Goal: Navigation & Orientation: Find specific page/section

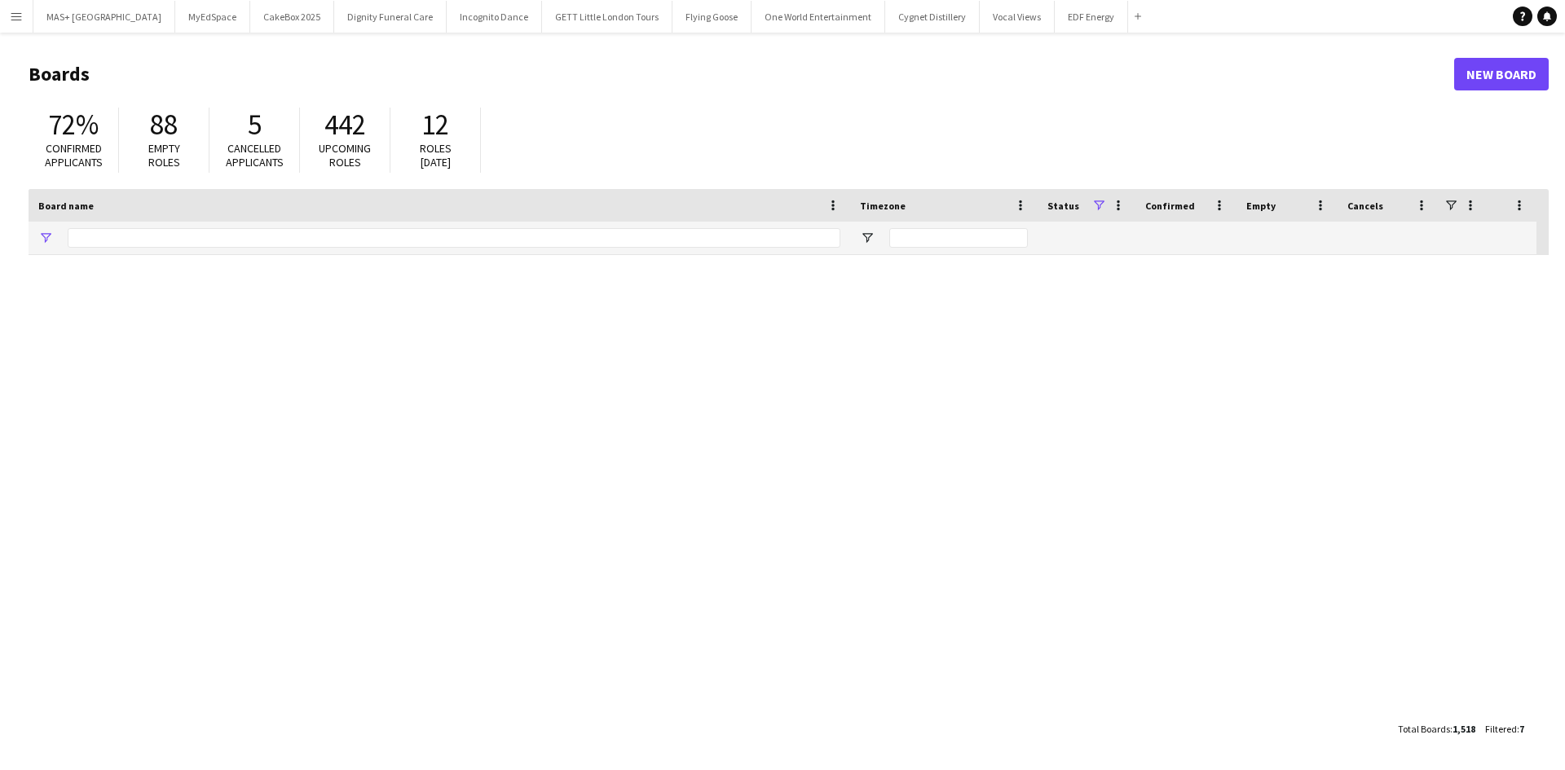
type input "**********"
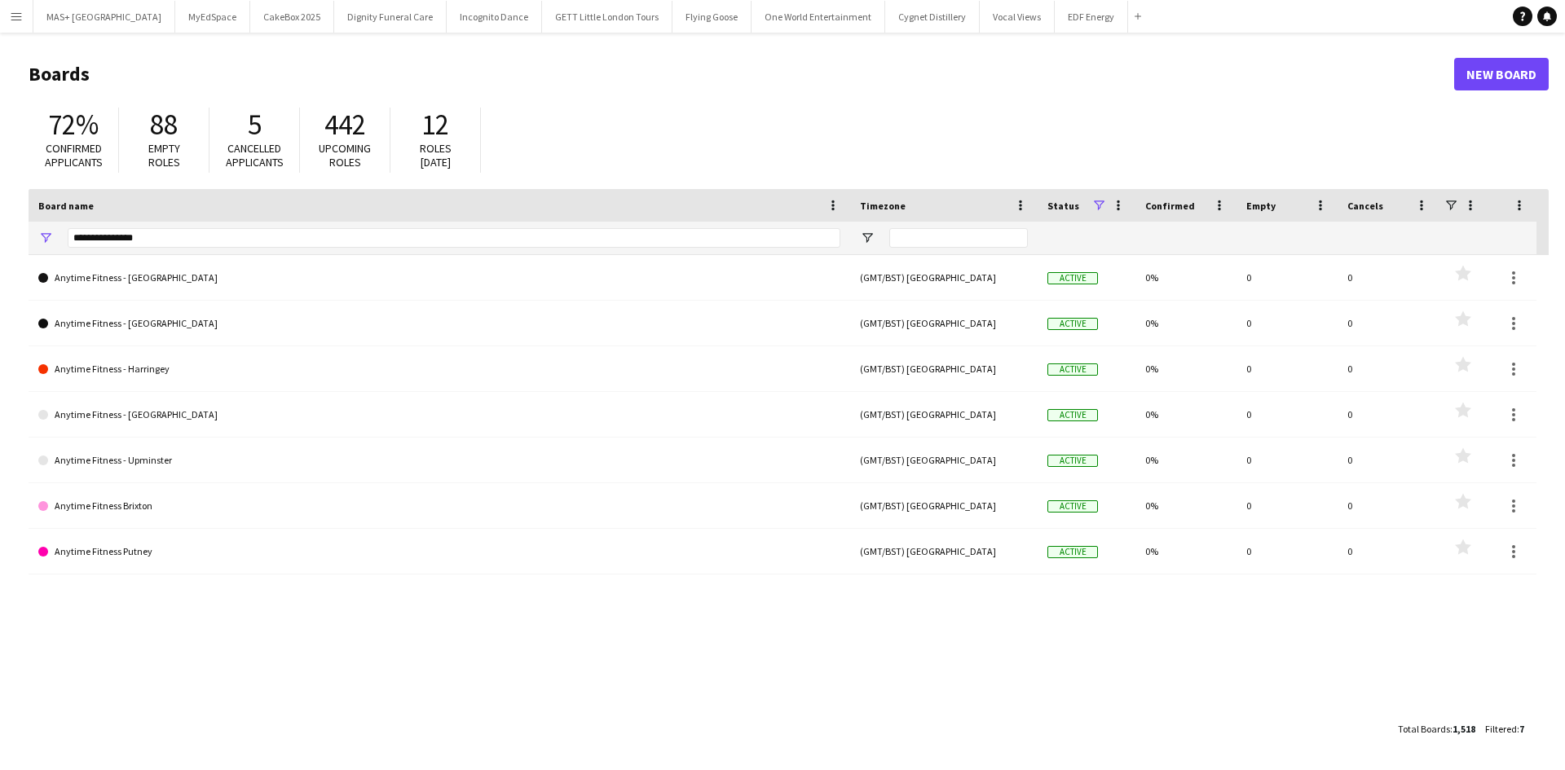
click at [19, 21] on app-icon "Menu" at bounding box center [16, 16] width 13 height 13
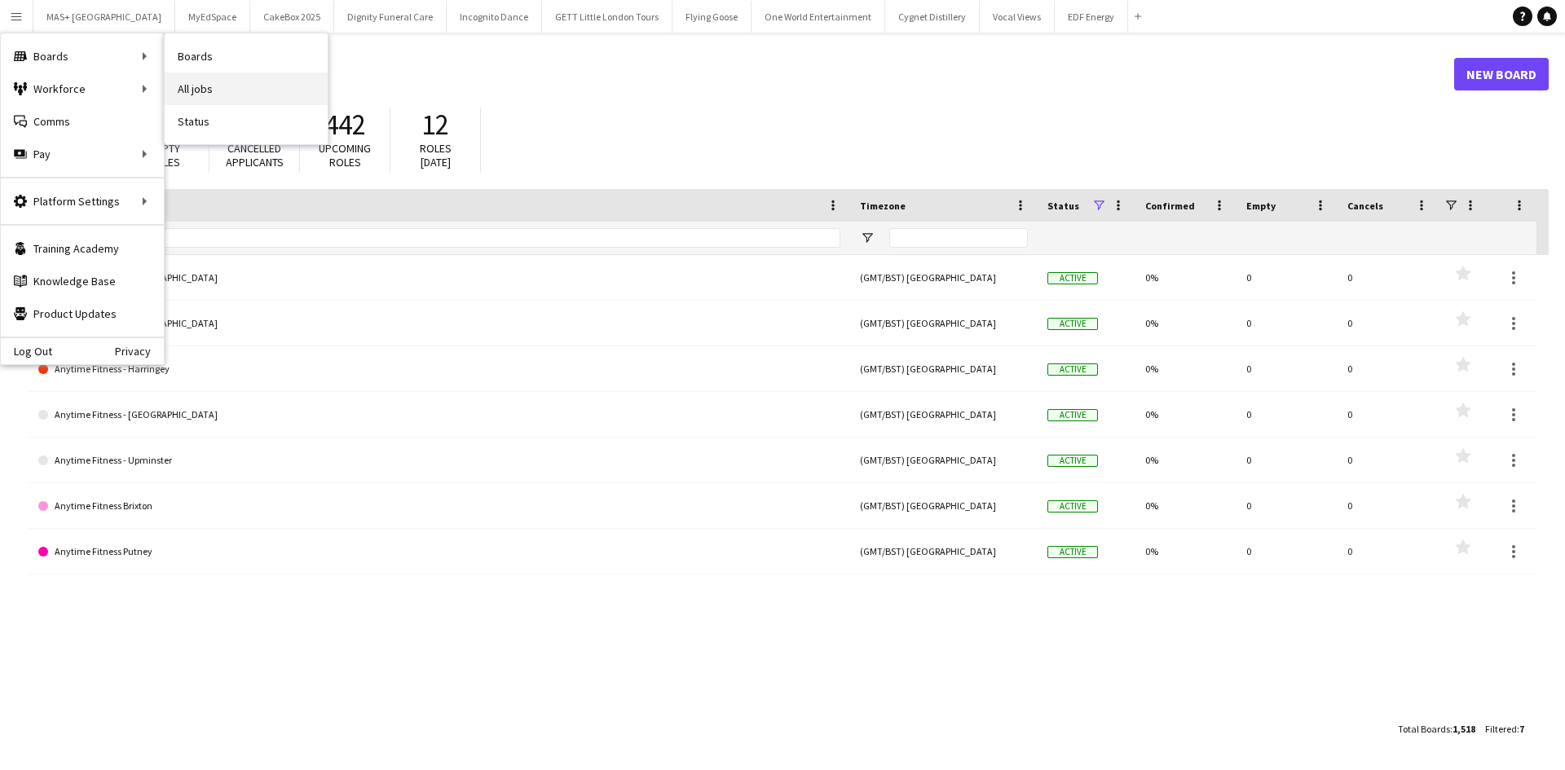
click at [218, 80] on link "All jobs" at bounding box center [246, 89] width 163 height 33
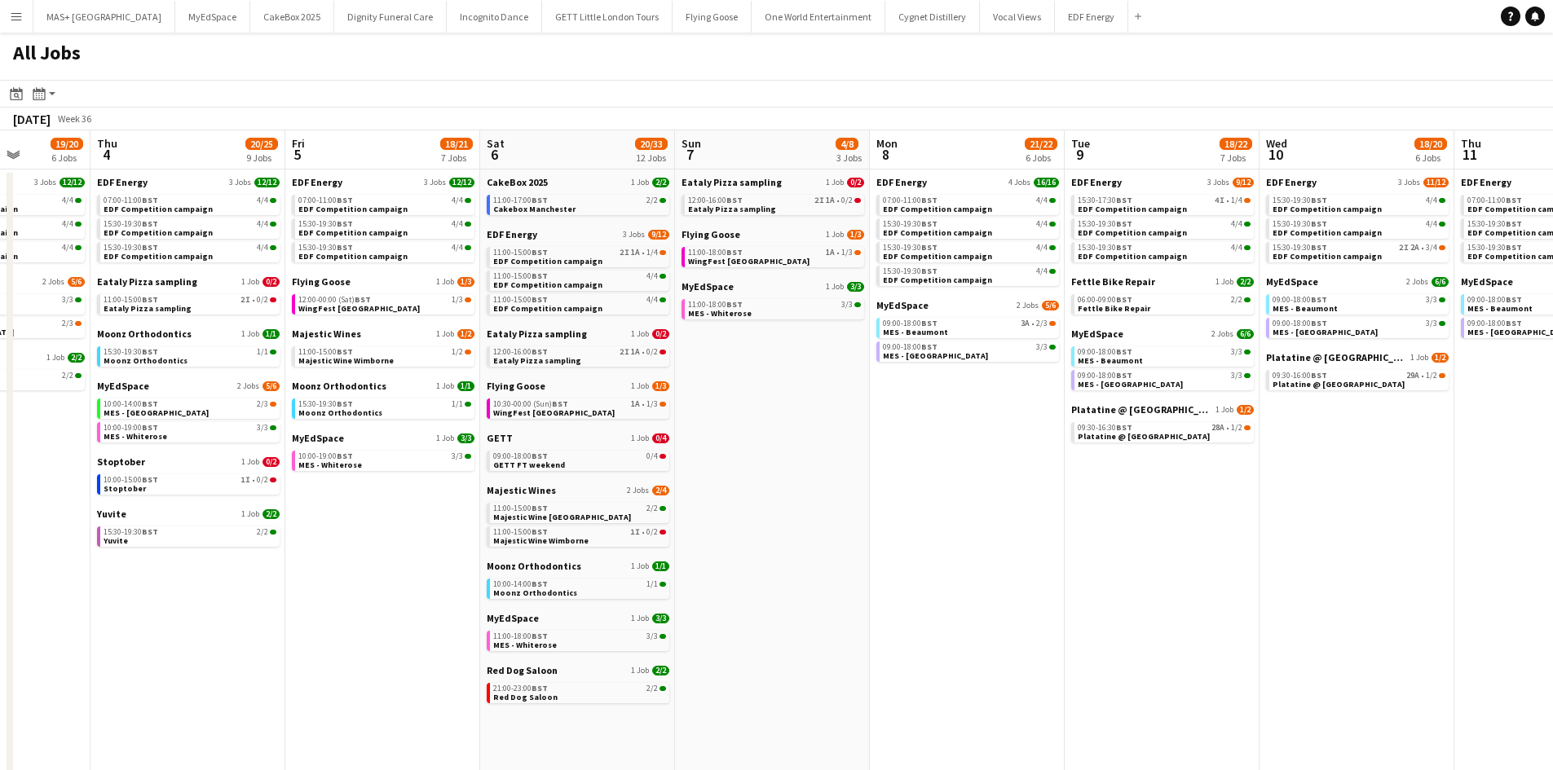
scroll to position [0, 487]
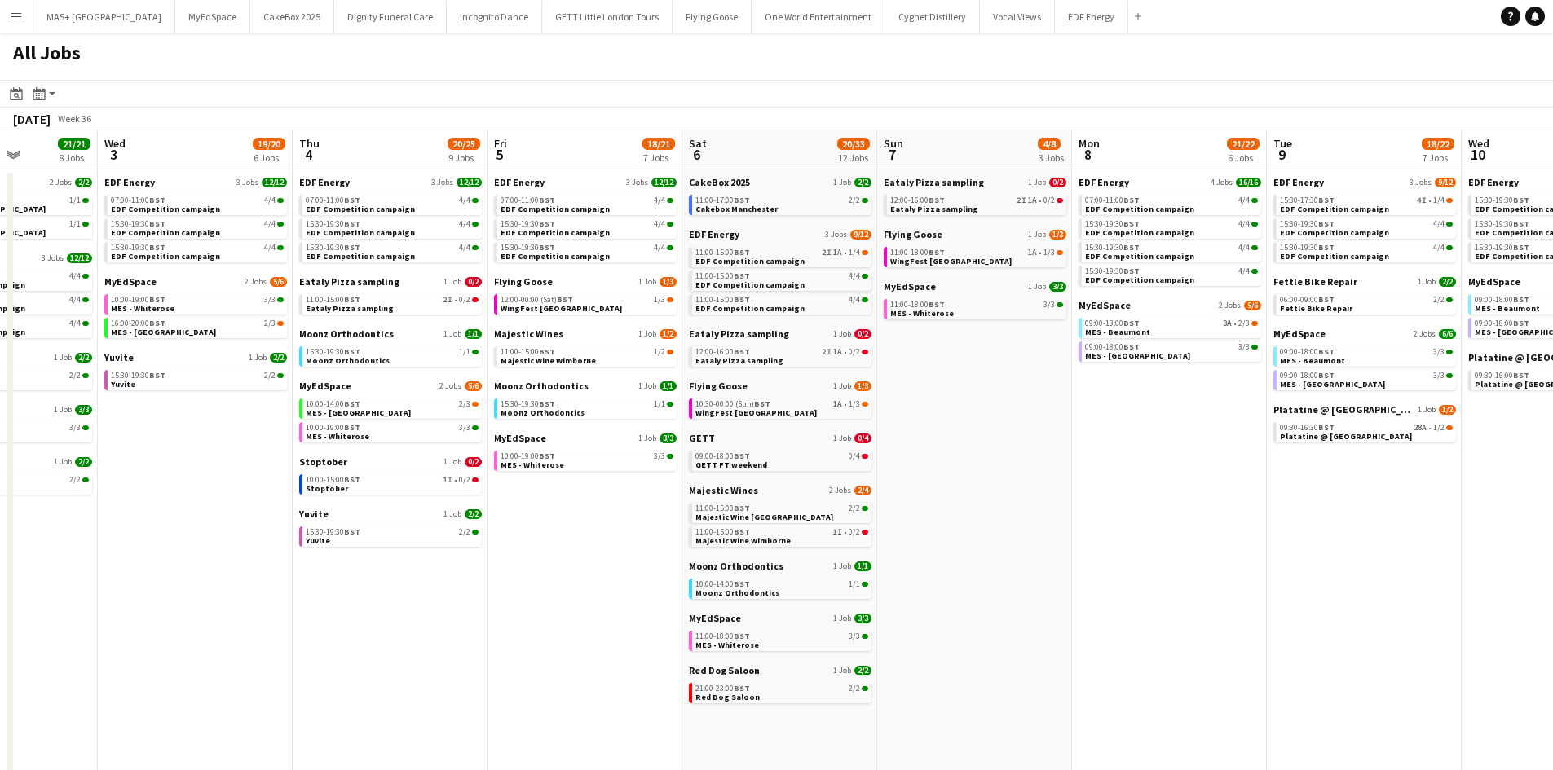
drag, startPoint x: 499, startPoint y: 552, endPoint x: 564, endPoint y: 596, distance: 78.7
click at [564, 596] on app-calendar-viewport "Sun 31 22/26 10 Jobs Mon 1 20/20 8 Jobs Tue 2 21/21 8 Jobs Wed 3 19/20 6 Jobs T…" at bounding box center [776, 690] width 1553 height 1121
click at [827, 407] on div "10:30-00:00 (Sun) BST 1A • 1/3" at bounding box center [781, 404] width 173 height 8
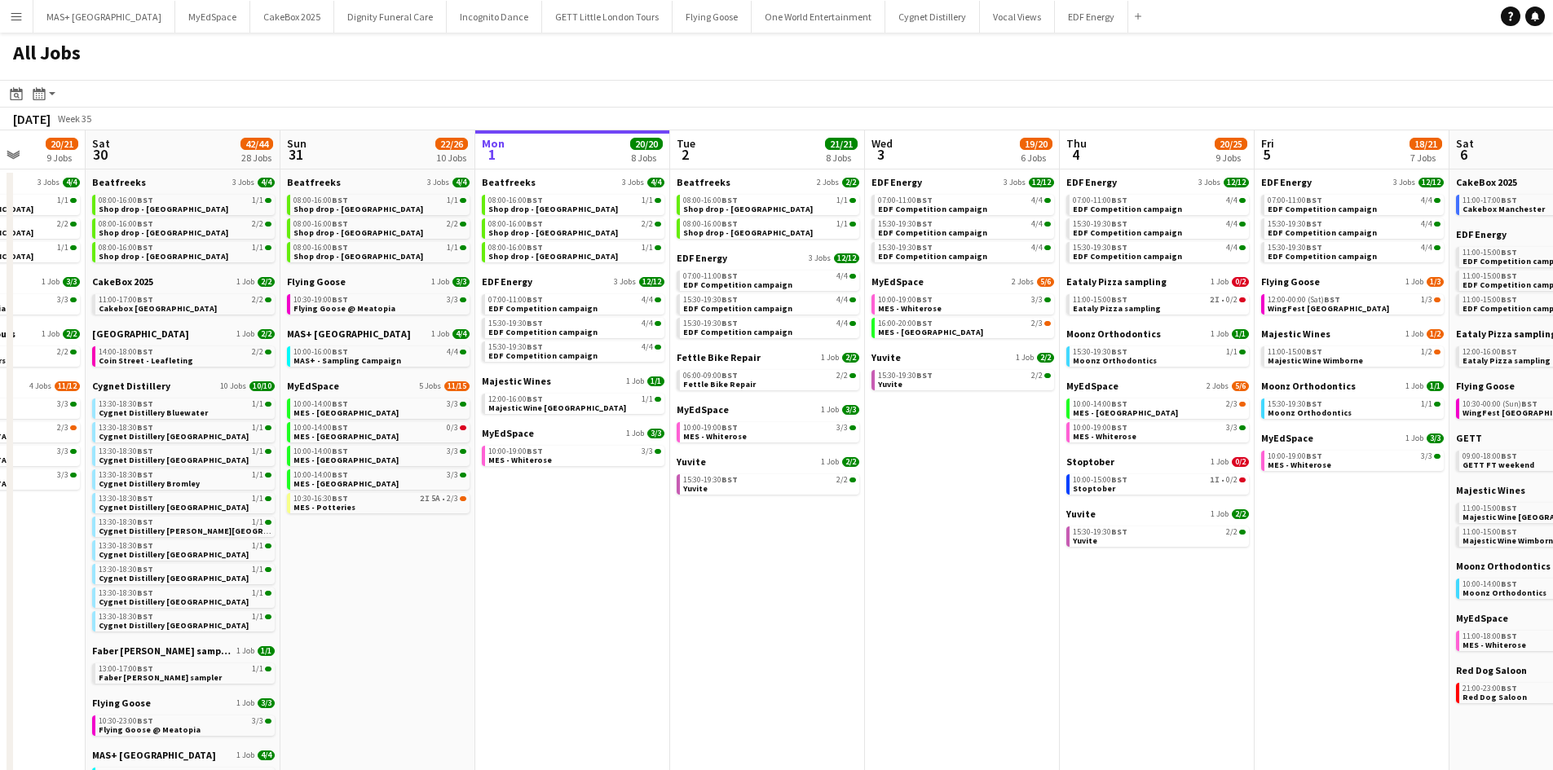
scroll to position [0, 500]
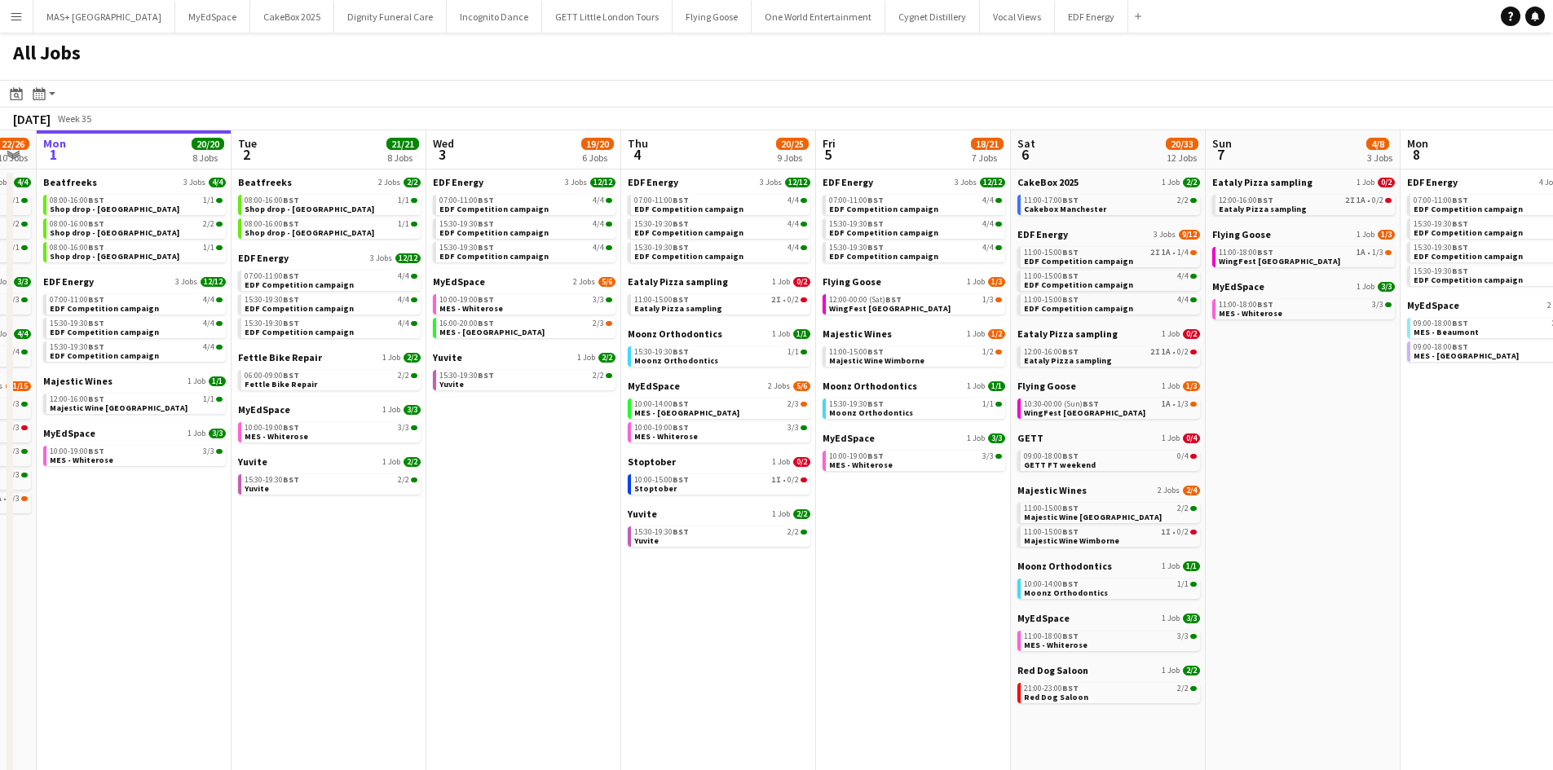
drag, startPoint x: 580, startPoint y: 559, endPoint x: 759, endPoint y: 377, distance: 255.3
click at [874, 549] on app-calendar-viewport "Fri 29 20/21 9 Jobs Sat 30 42/44 28 Jobs Sun 31 22/26 10 Jobs Mon 1 20/20 8 Job…" at bounding box center [776, 690] width 1553 height 1121
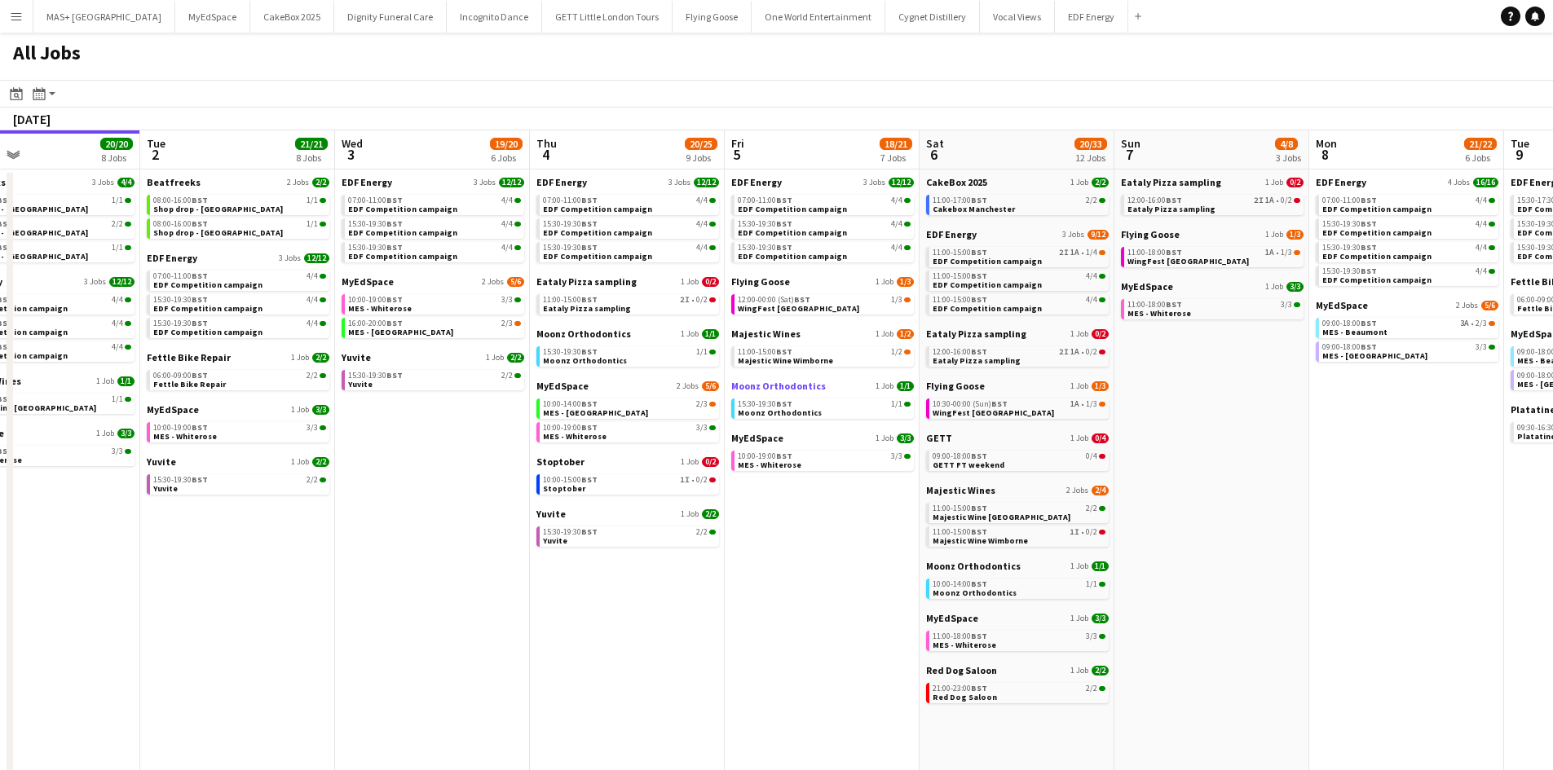
drag, startPoint x: 961, startPoint y: 539, endPoint x: 734, endPoint y: 386, distance: 274.2
click at [809, 462] on app-calendar-viewport "Fri 29 20/21 9 Jobs Sat 30 42/44 28 Jobs Sun 31 22/26 10 Jobs Mon 1 20/20 8 Job…" at bounding box center [776, 690] width 1553 height 1121
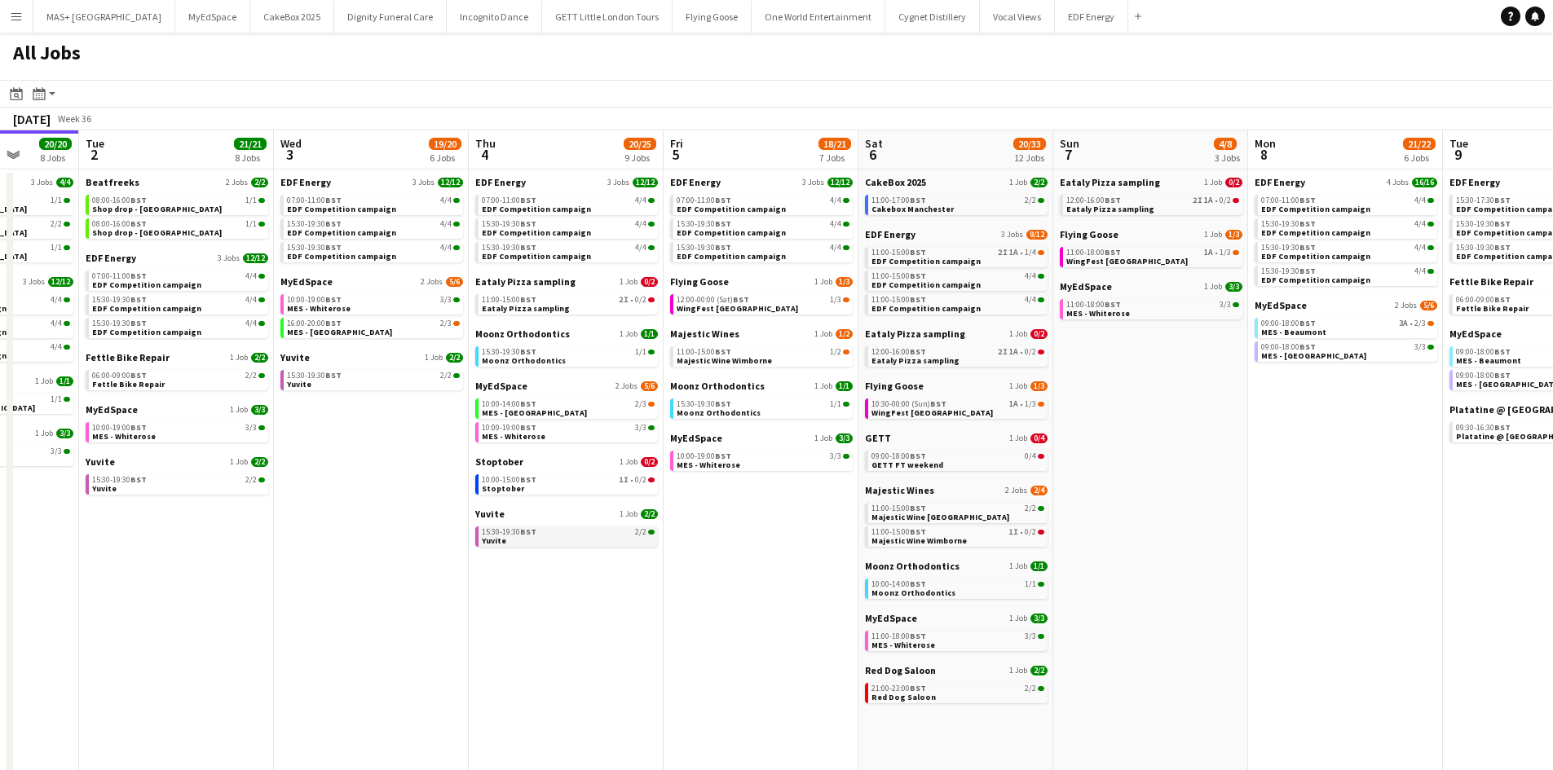
click at [574, 536] on link "15:30-19:30 BST 2/2 Yuvite" at bounding box center [568, 536] width 173 height 19
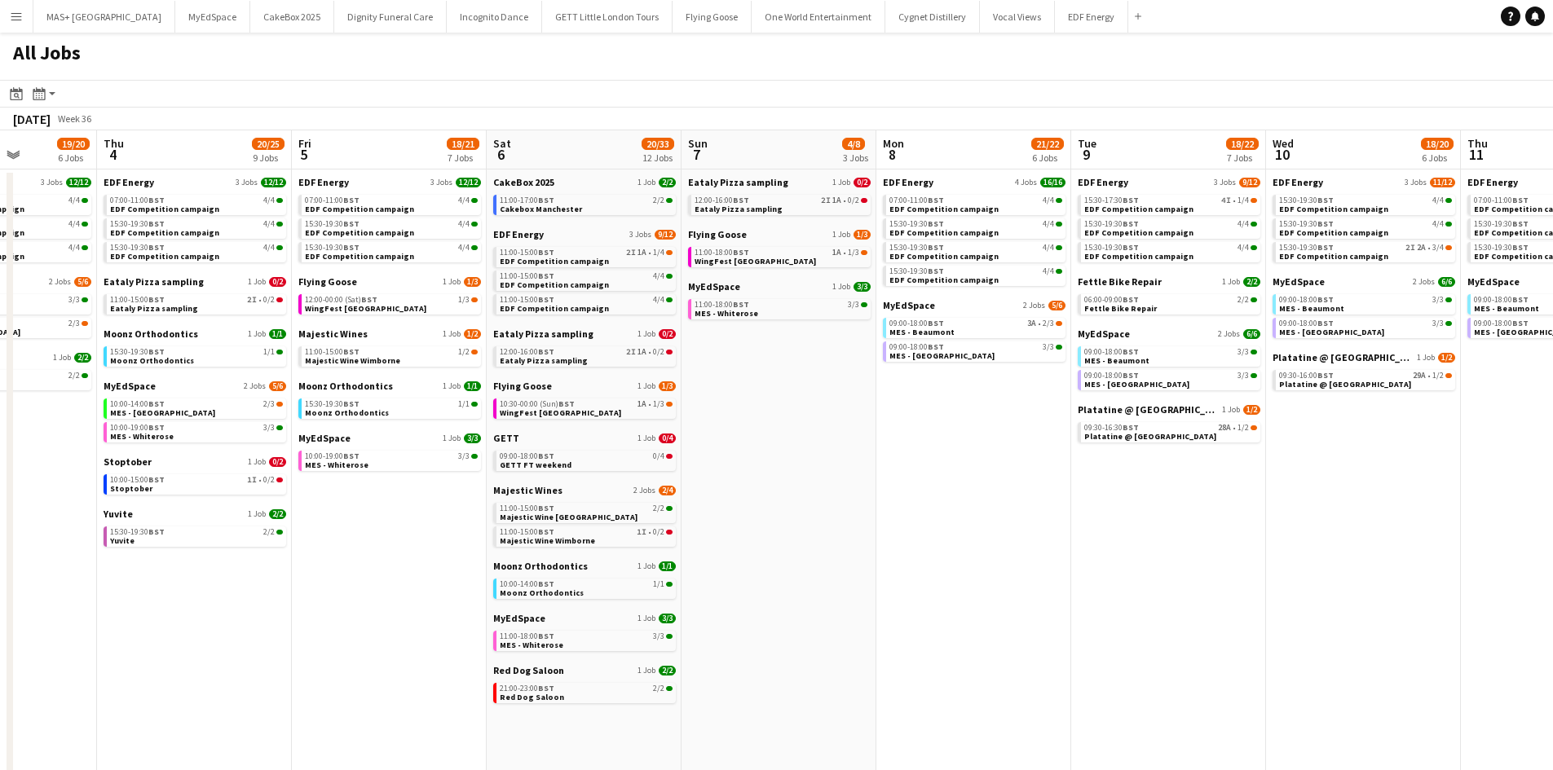
scroll to position [0, 335]
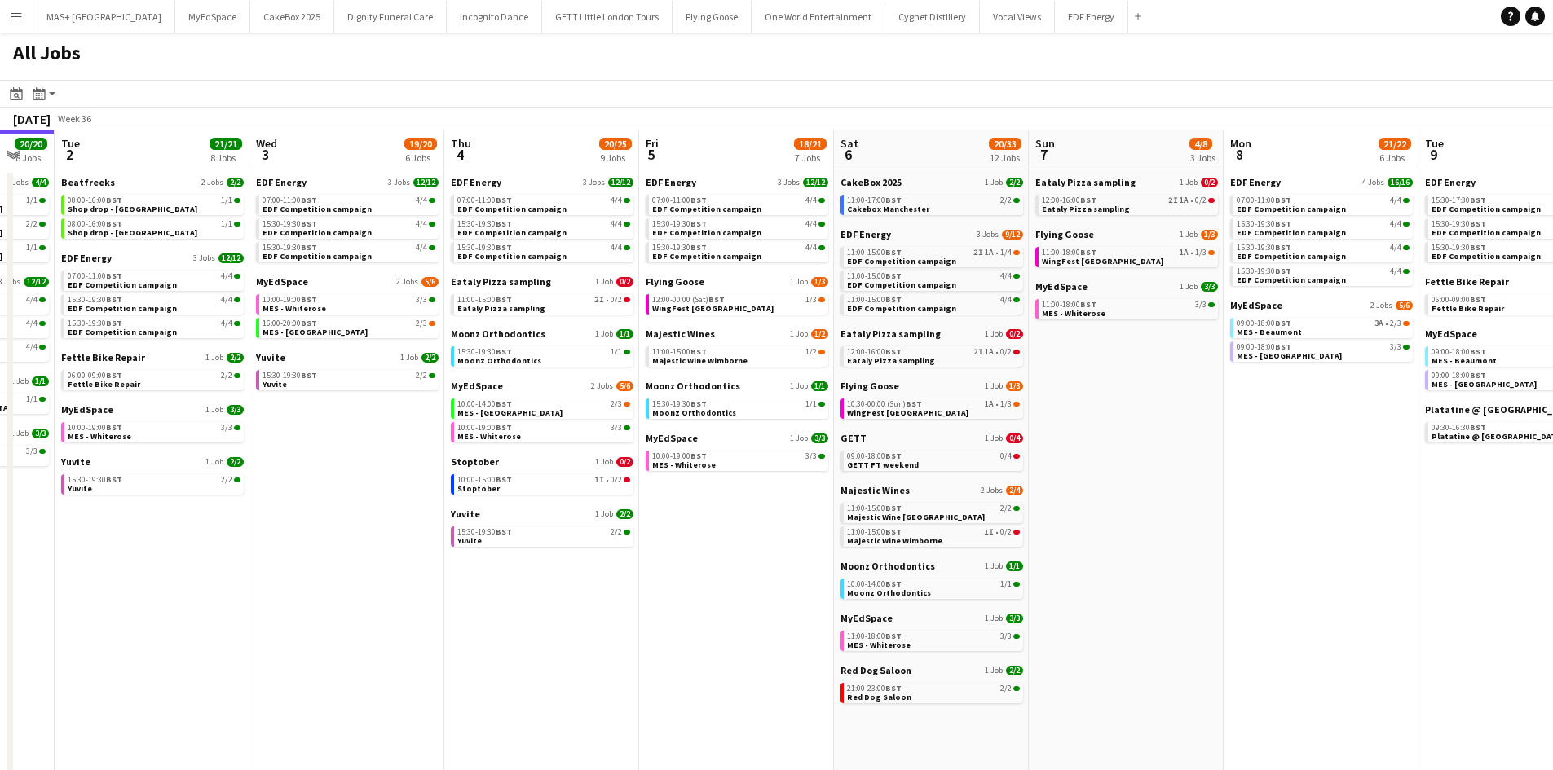
drag, startPoint x: 963, startPoint y: 603, endPoint x: 1389, endPoint y: 587, distance: 426.6
click at [1389, 587] on app-calendar-viewport "Sun 31 22/26 10 Jobs Mon 1 20/20 8 Jobs Tue 2 21/21 8 Jobs Wed 3 19/20 6 Jobs T…" at bounding box center [776, 690] width 1553 height 1121
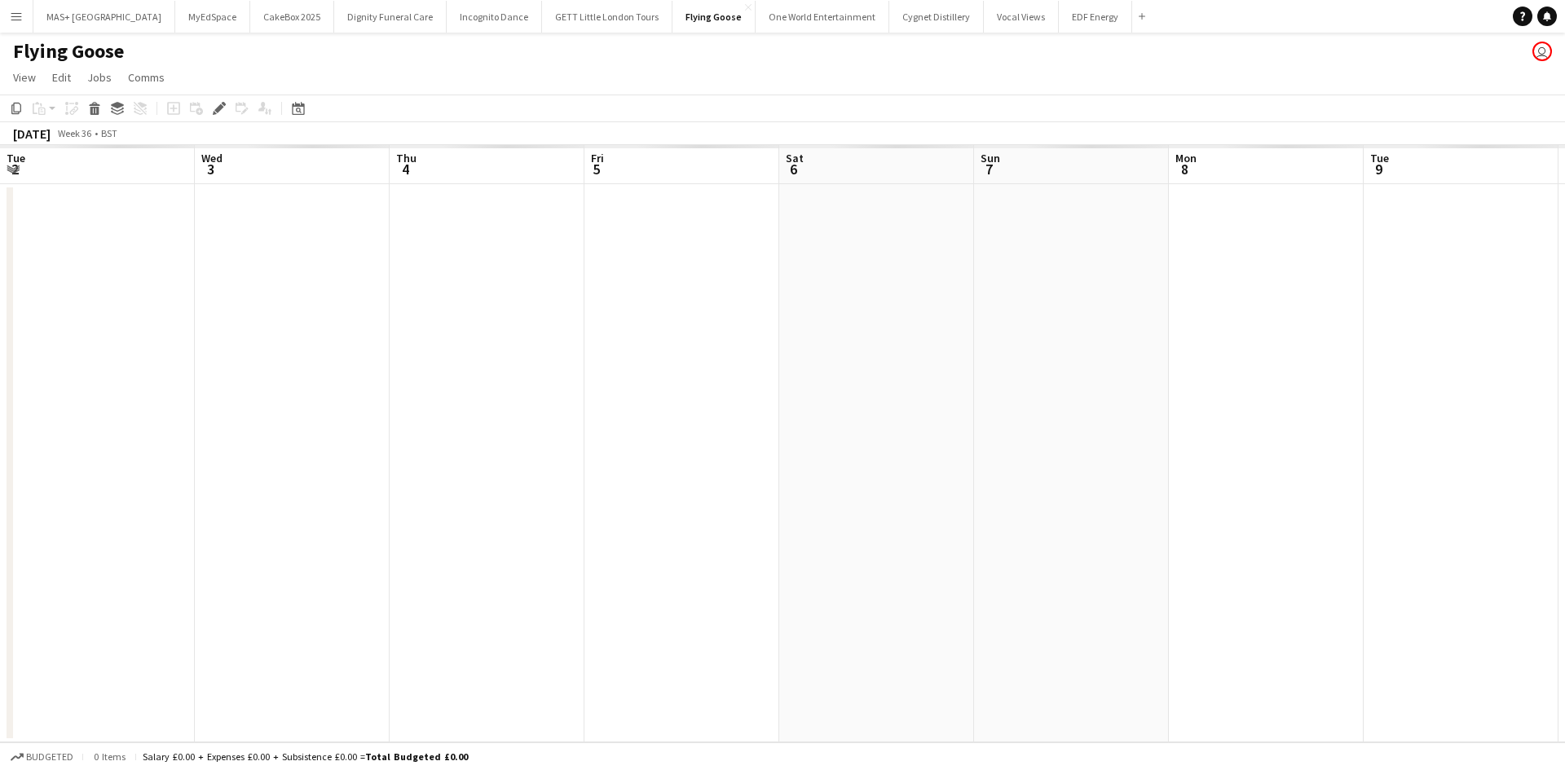
scroll to position [0, 561]
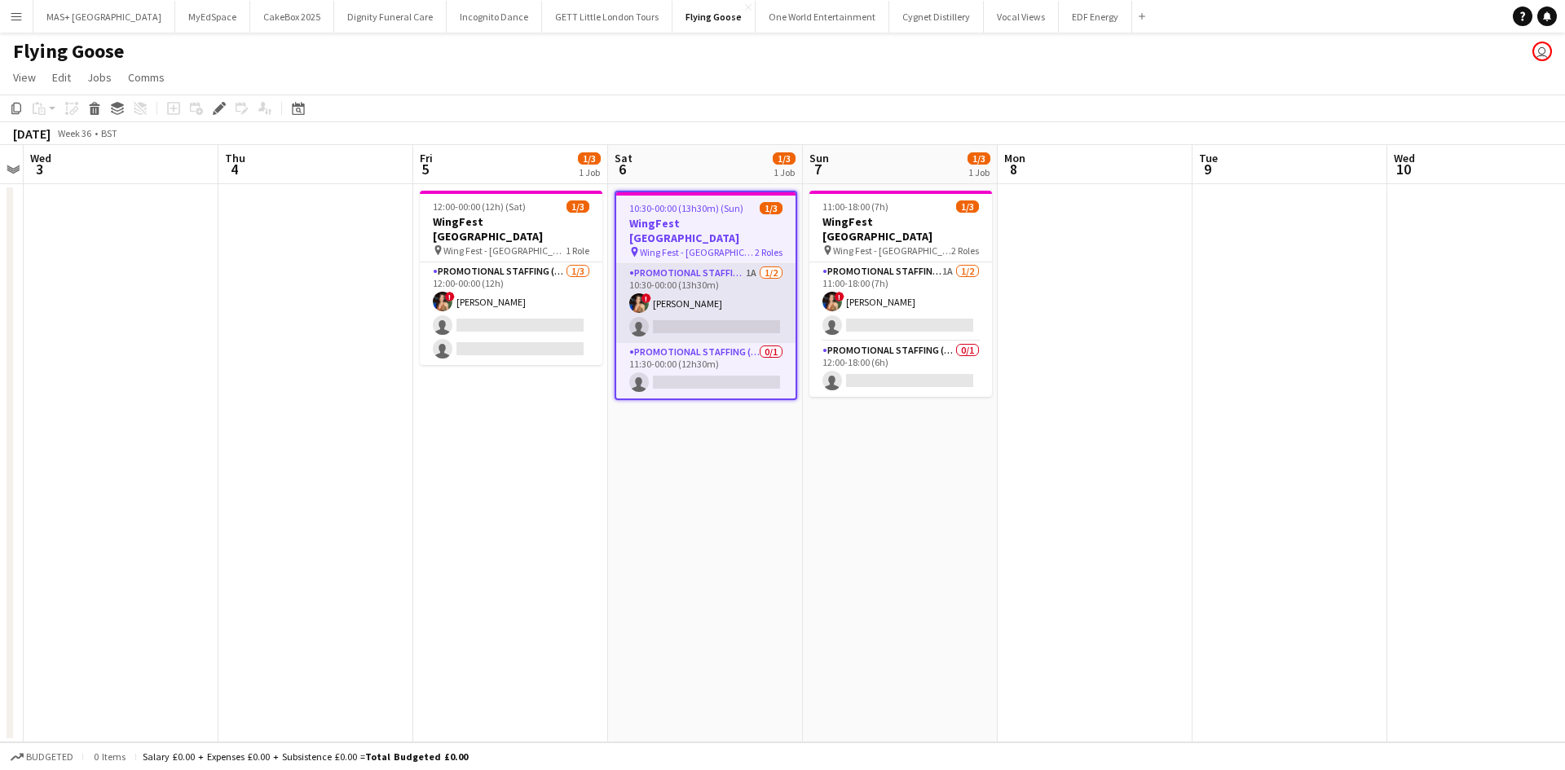
click at [711, 267] on app-card-role "Promotional Staffing (Brand Ambassadors) 1A 1/2 10:30-00:00 (13h30m) ! Catalina…" at bounding box center [705, 303] width 179 height 79
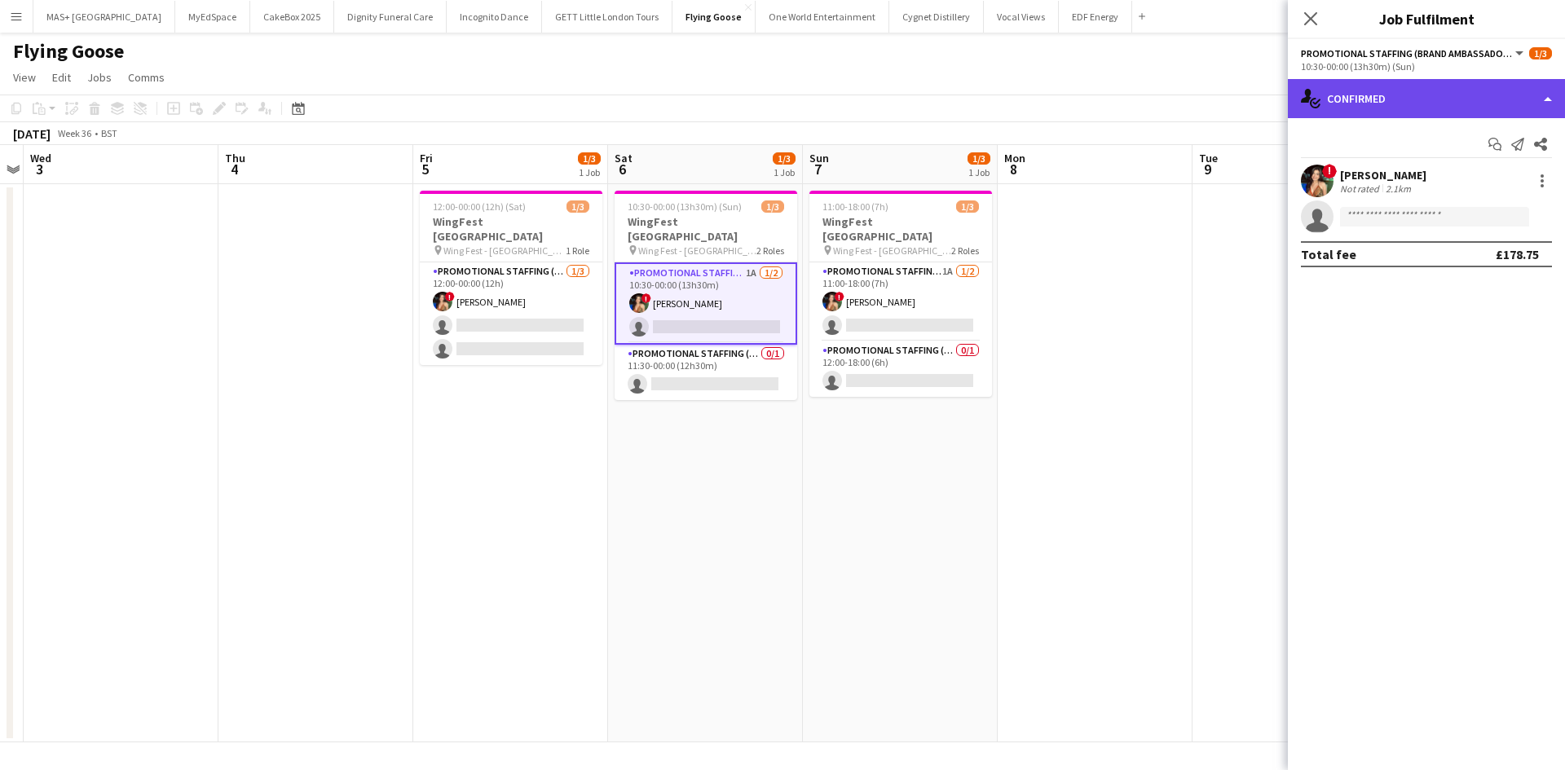
click at [1399, 99] on div "single-neutral-actions-check-2 Confirmed" at bounding box center [1426, 98] width 277 height 39
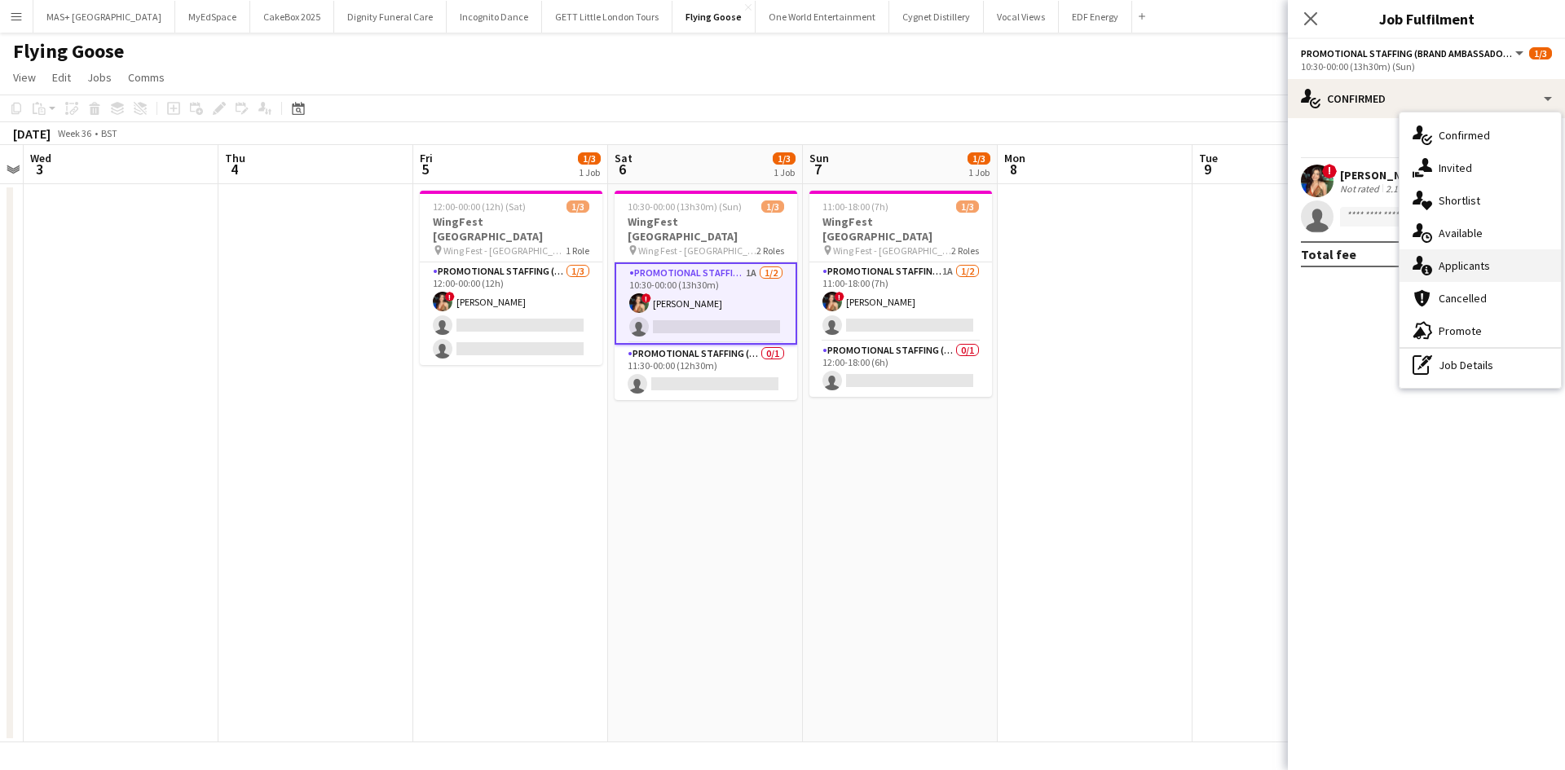
click at [1447, 276] on div "single-neutral-actions-information Applicants" at bounding box center [1479, 265] width 161 height 33
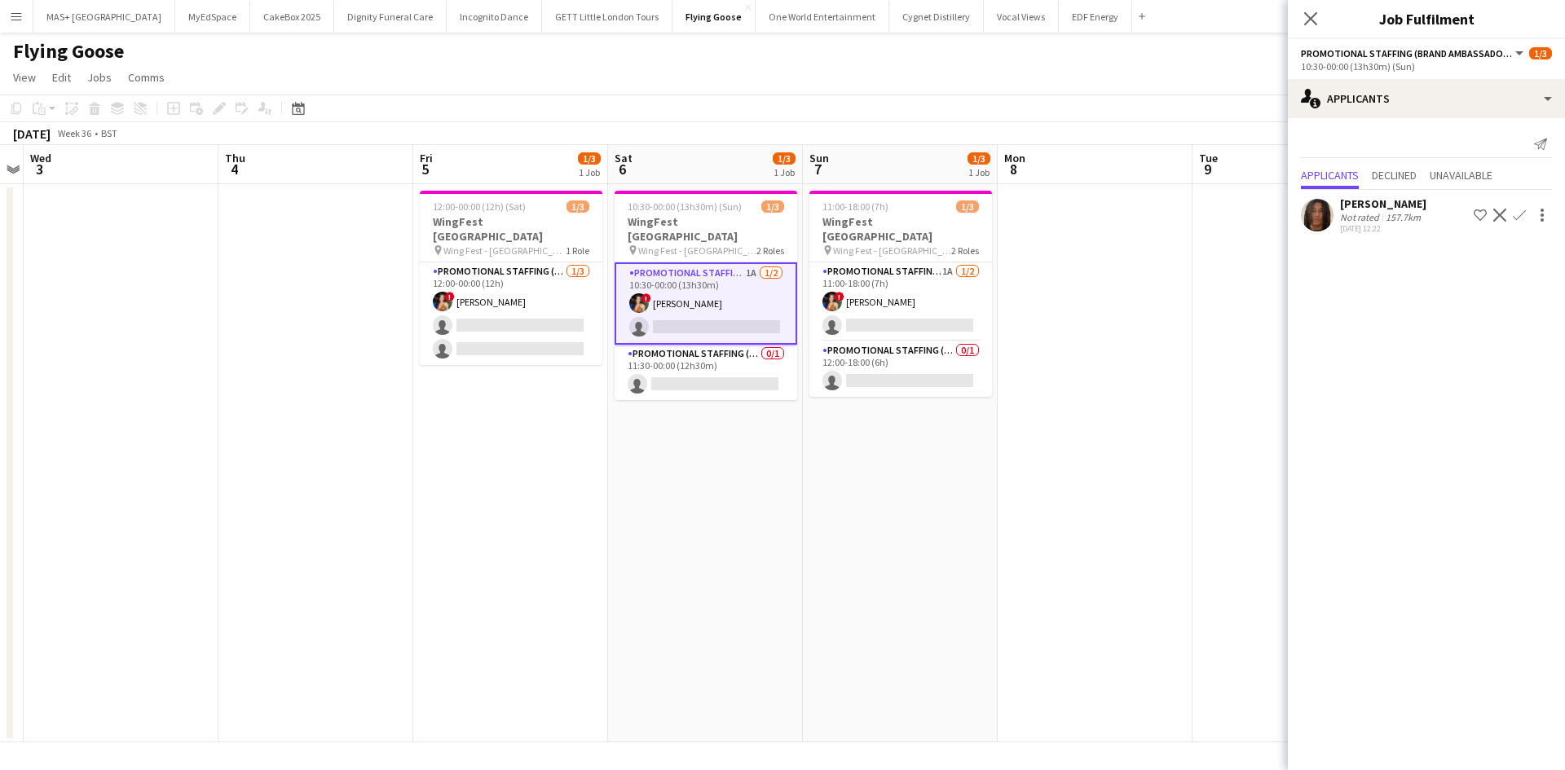
click at [1404, 224] on div "30-08-2025 12:22" at bounding box center [1383, 228] width 86 height 11
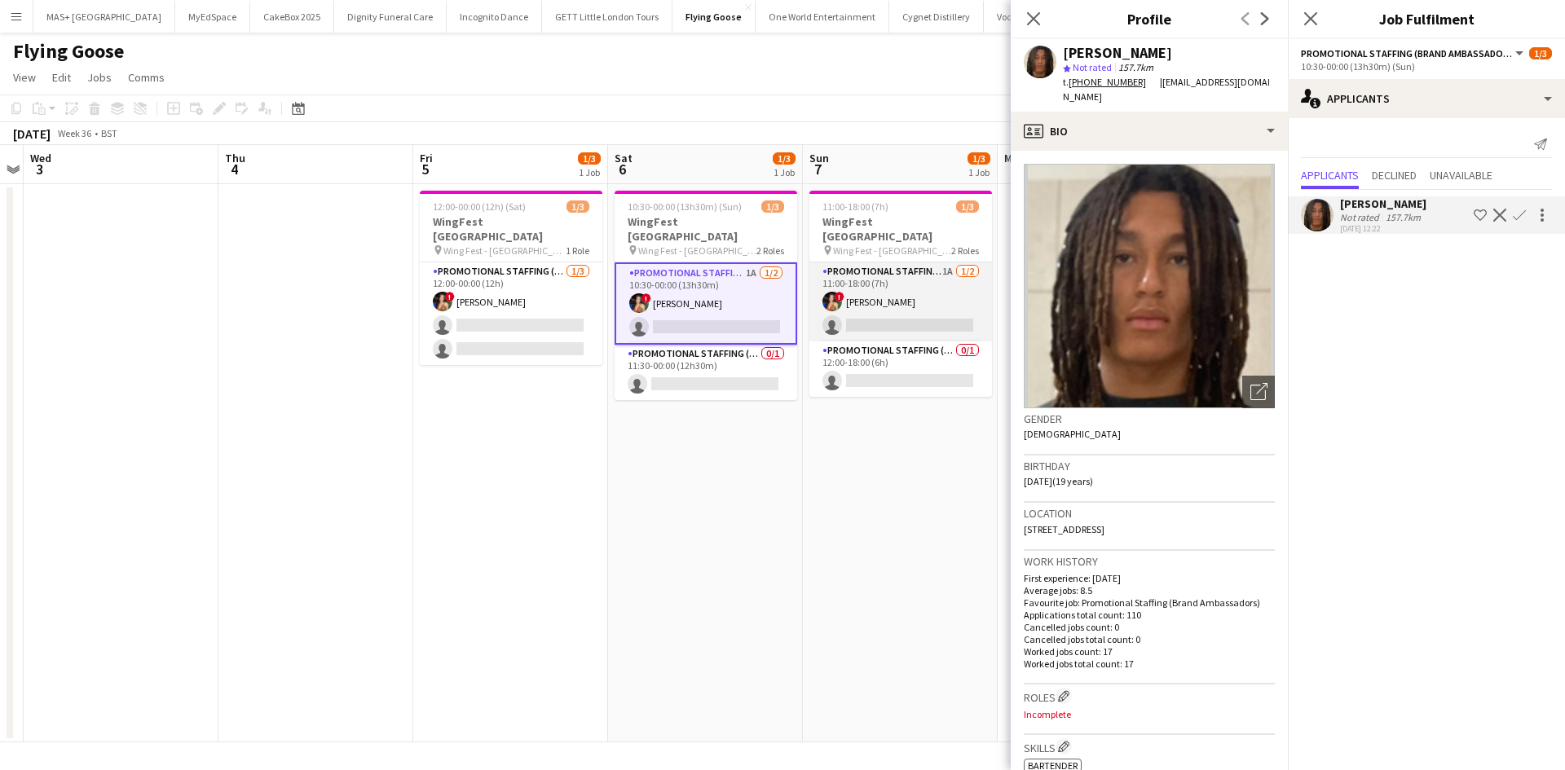
click at [908, 262] on app-card-role "Promotional Staffing (Brand Ambassadors) 1A 1/2 11:00-18:00 (7h) ! Catalina Tob…" at bounding box center [900, 301] width 183 height 79
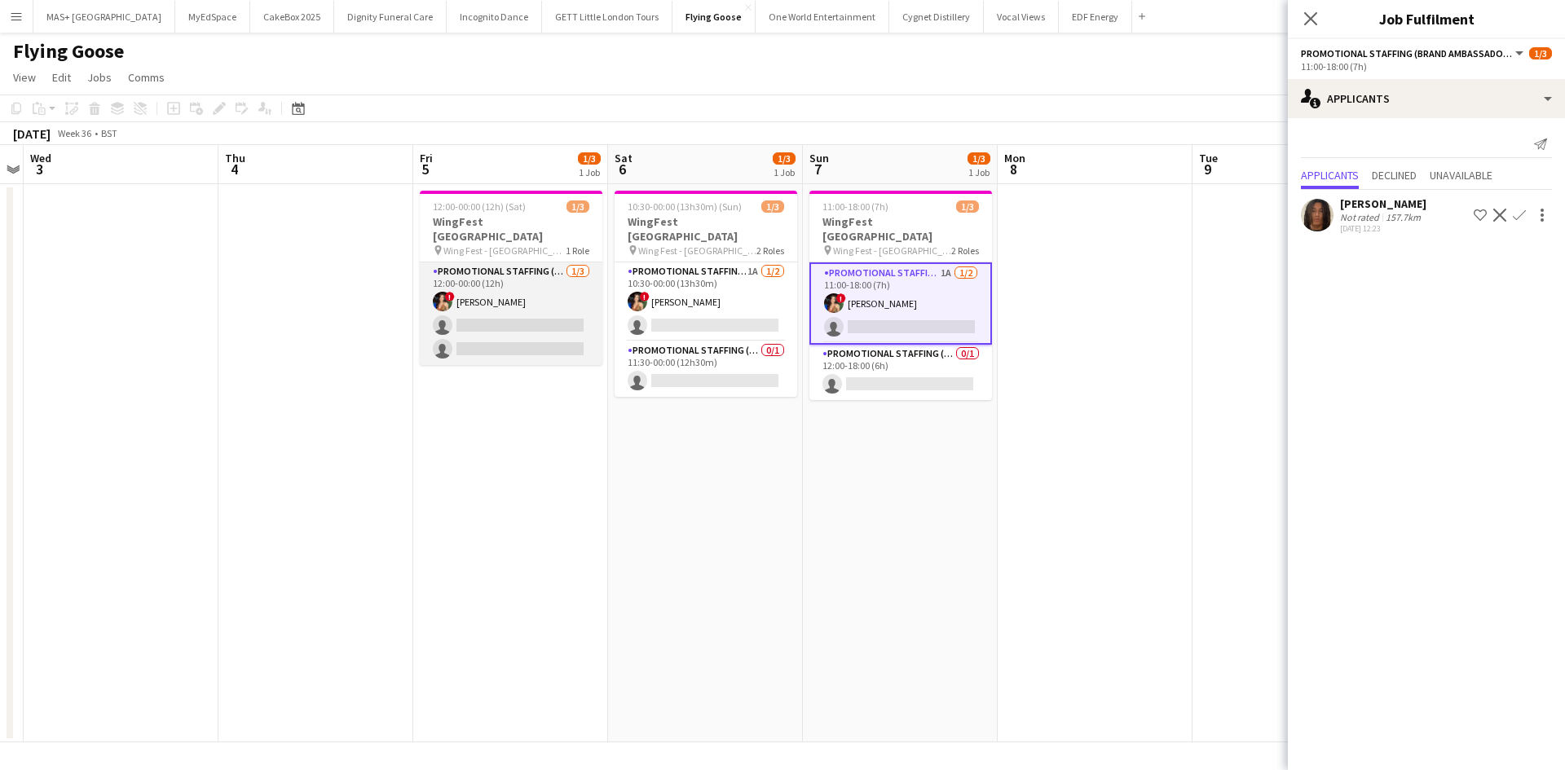
click at [511, 292] on app-card-role "Promotional Staffing (Brand Ambassadors) 1/3 12:00-00:00 (12h) ! Catalina Tobar…" at bounding box center [511, 313] width 183 height 103
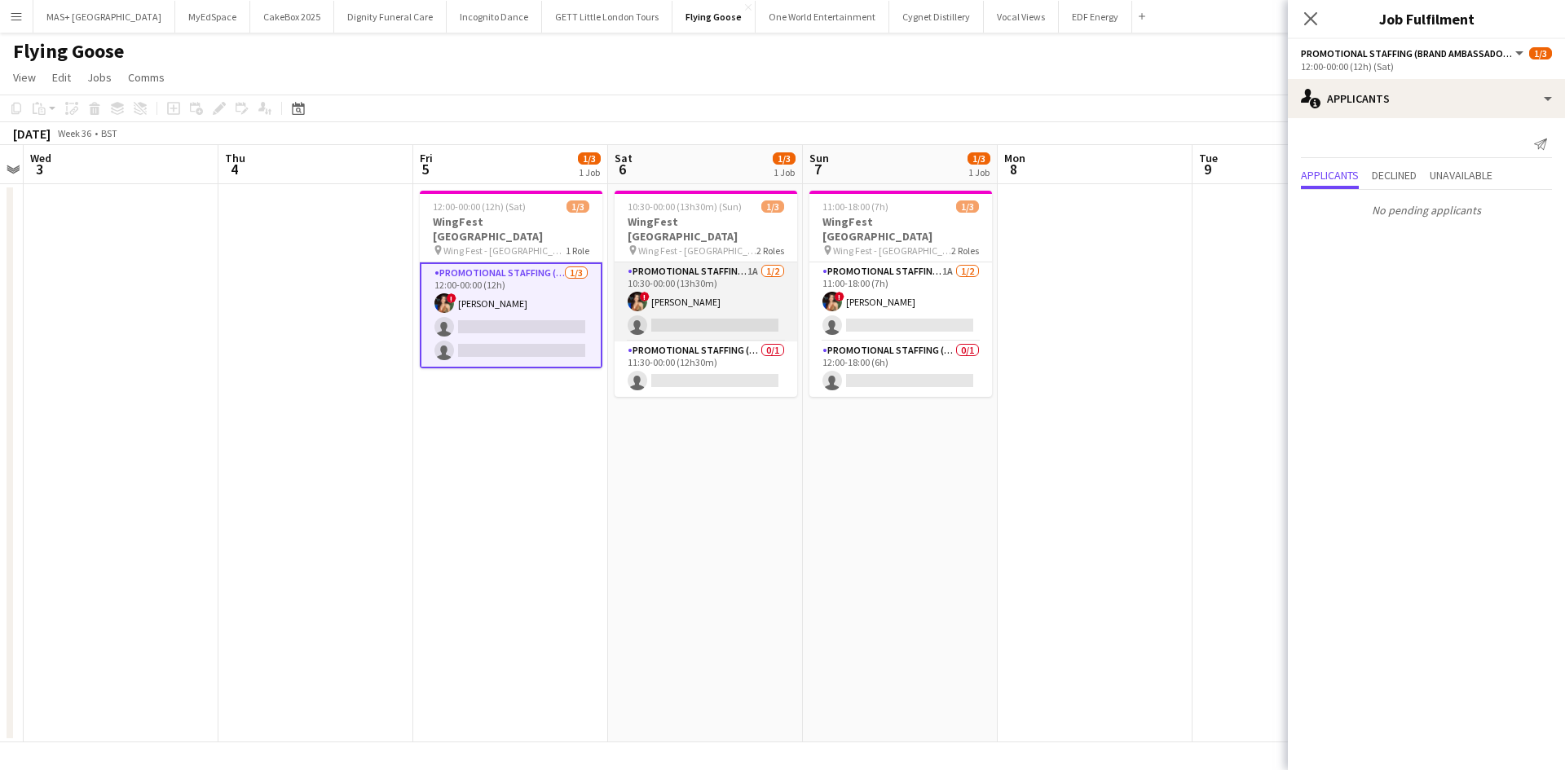
click at [727, 284] on app-card-role "Promotional Staffing (Brand Ambassadors) 1A 1/2 10:30-00:00 (13h30m) ! Catalina…" at bounding box center [706, 301] width 183 height 79
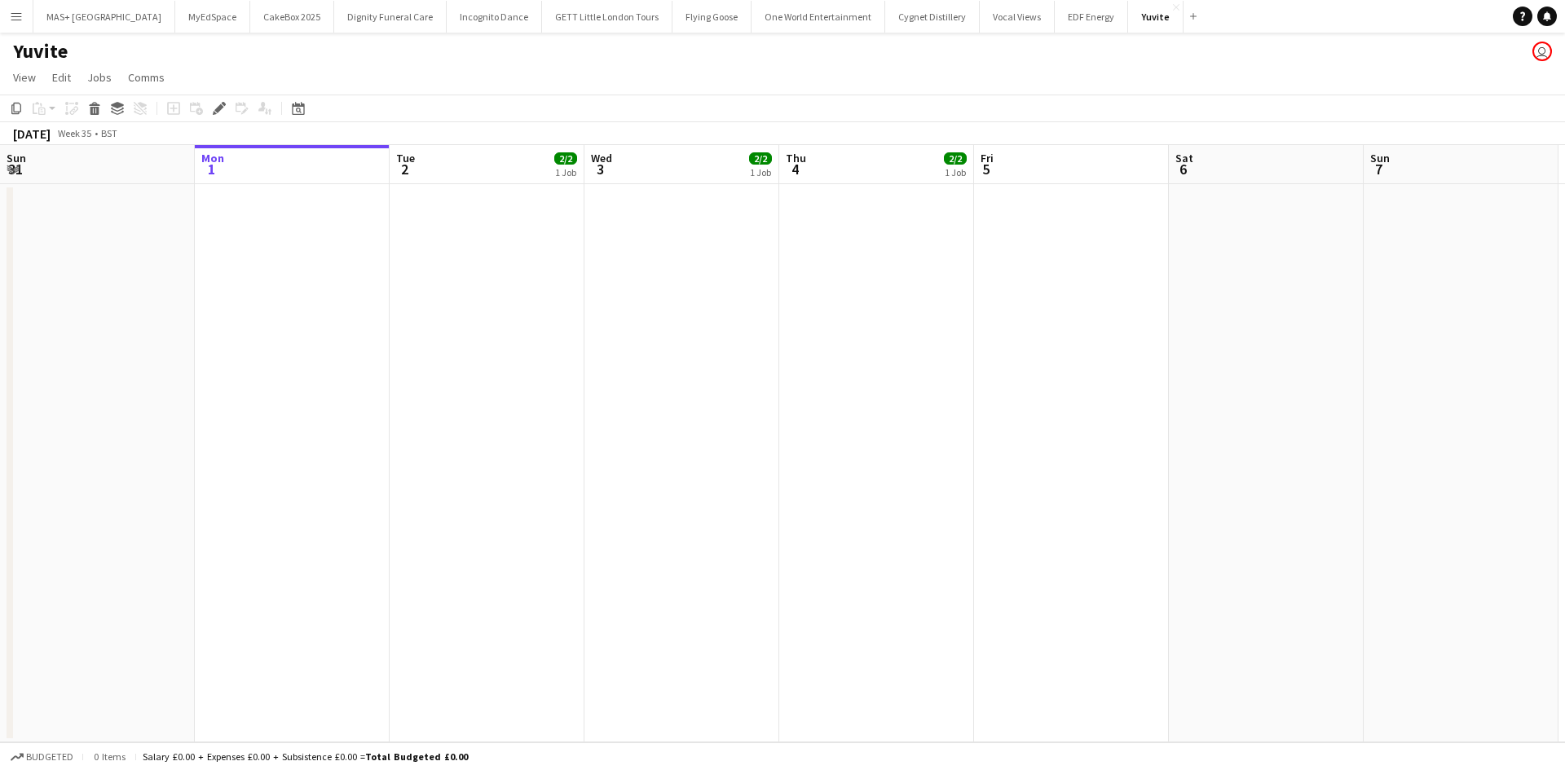
scroll to position [0, 561]
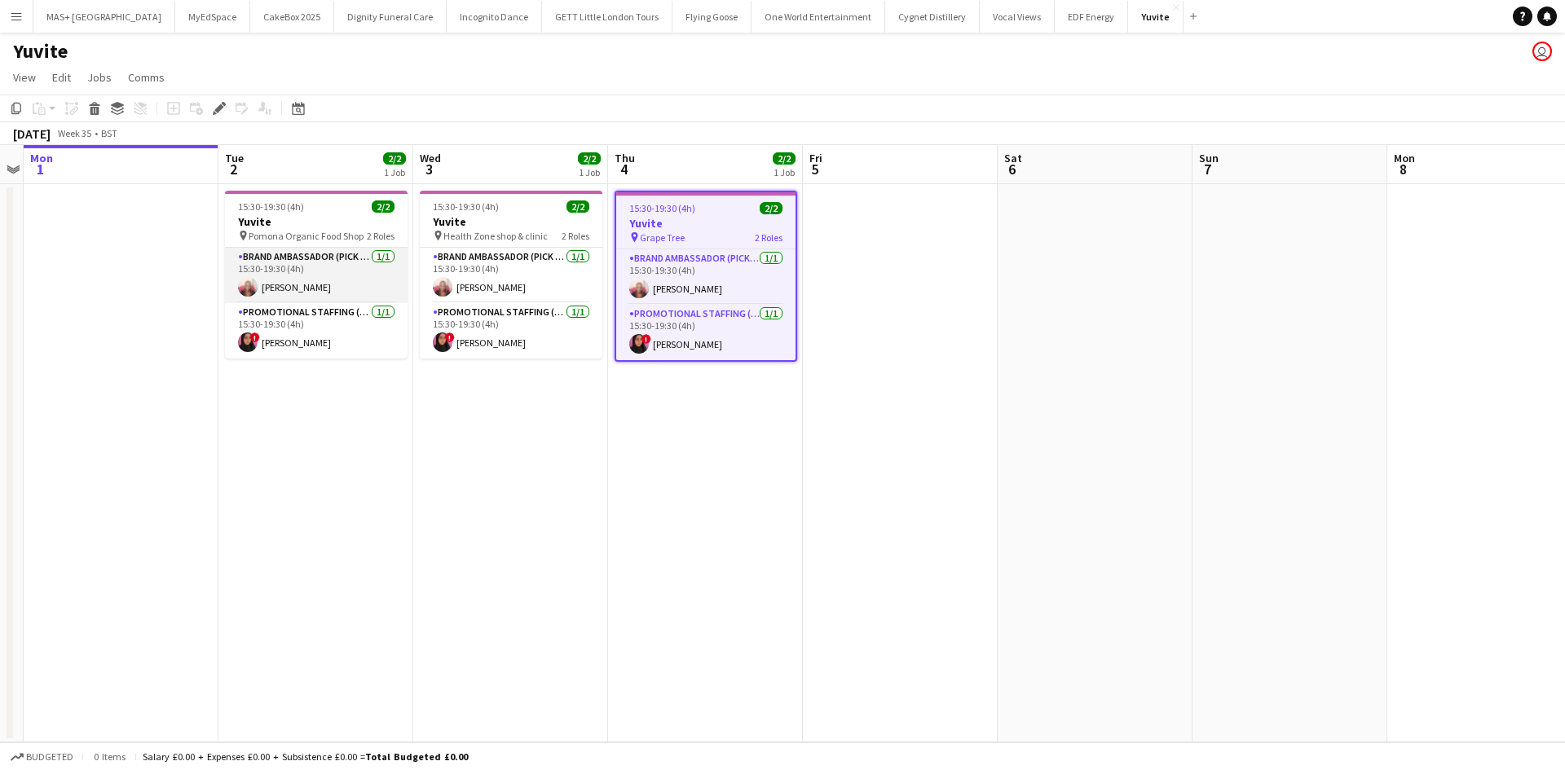
click at [295, 275] on app-card-role "Brand Ambassador (Pick up) 1/1 15:30-19:30 (4h) Emily Moore" at bounding box center [316, 275] width 183 height 55
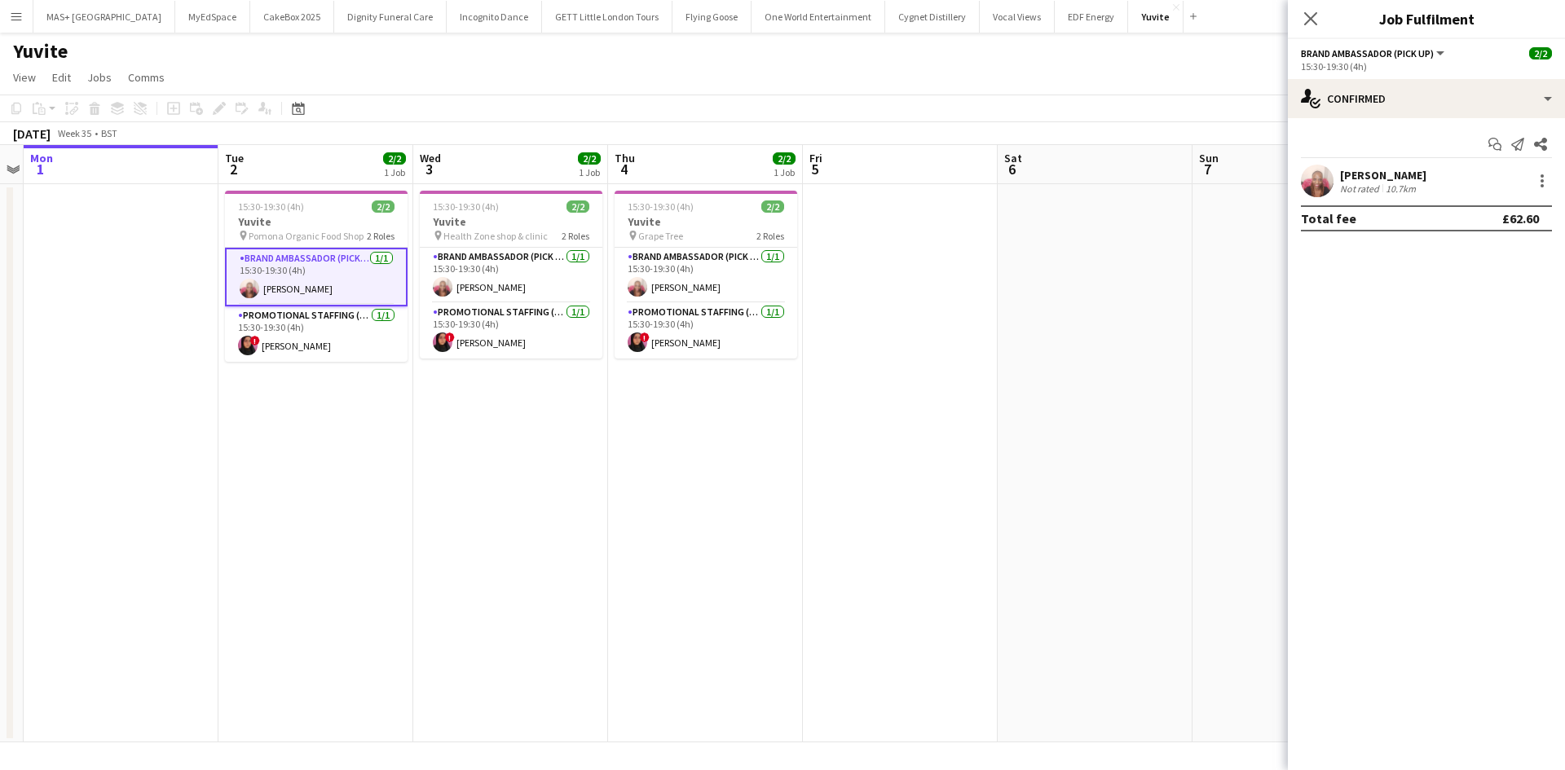
click at [1399, 174] on div "Emily Moore" at bounding box center [1383, 175] width 86 height 15
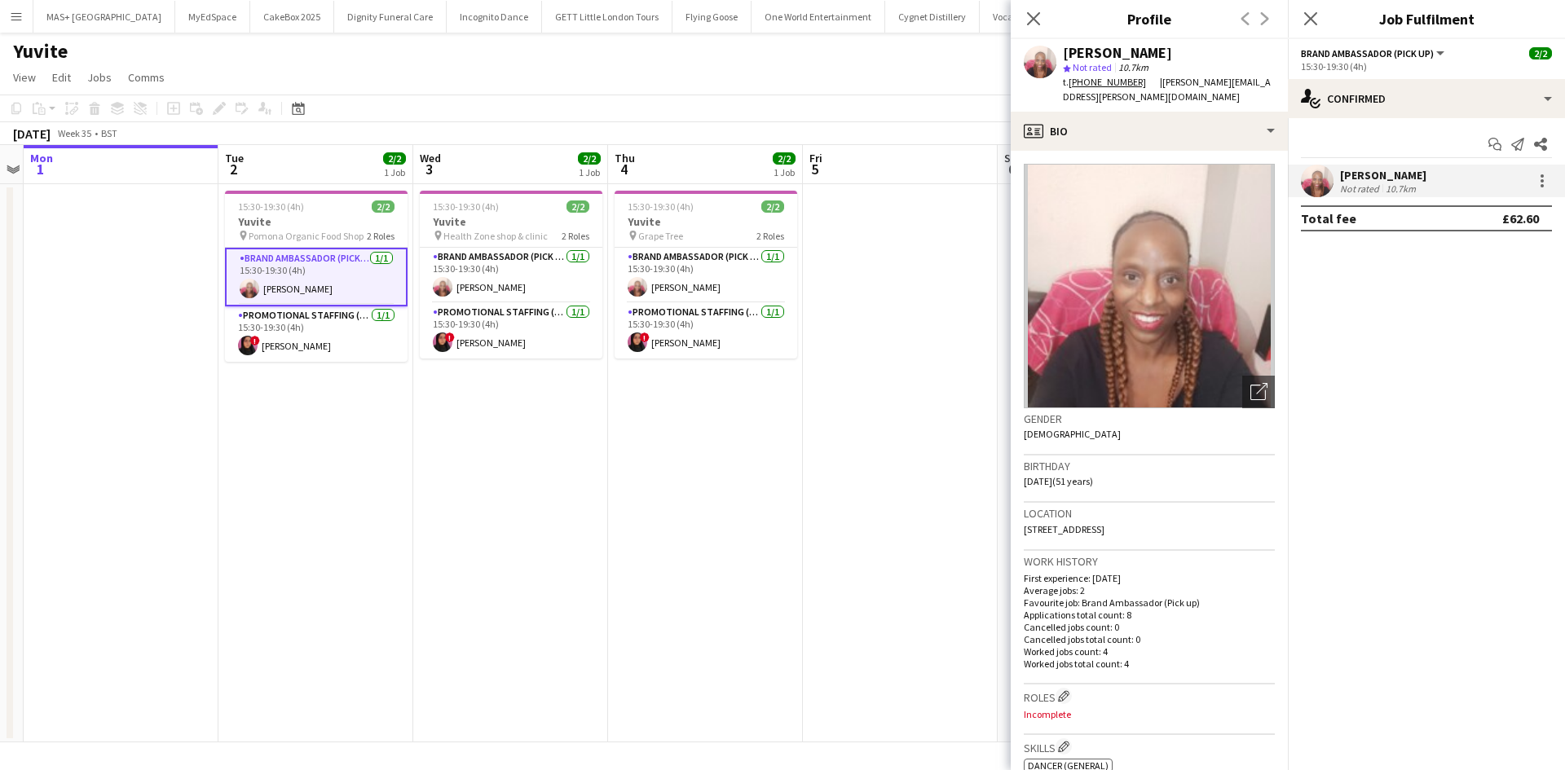
click at [1399, 174] on div "Emily Moore" at bounding box center [1383, 175] width 86 height 15
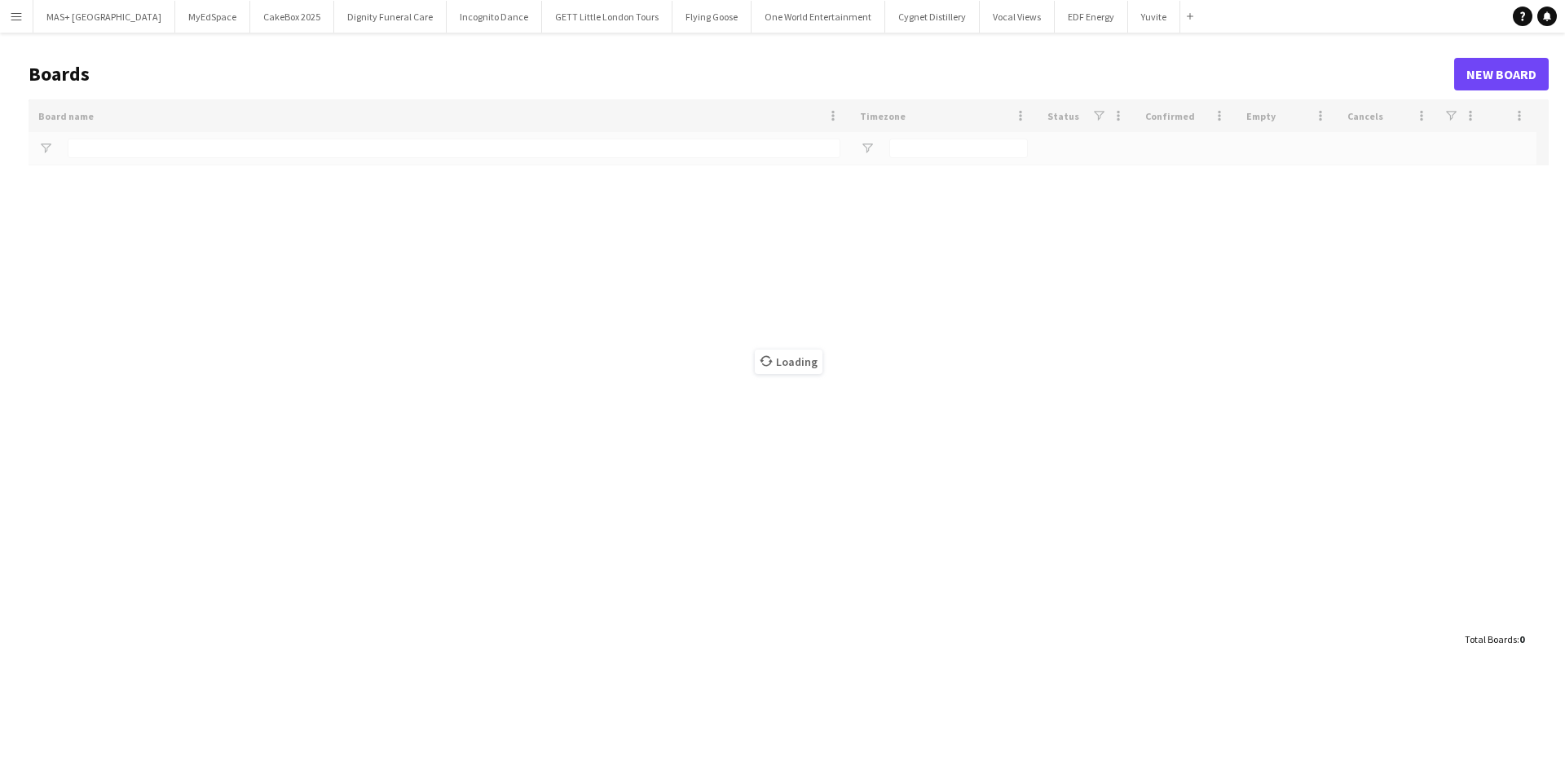
type input "**********"
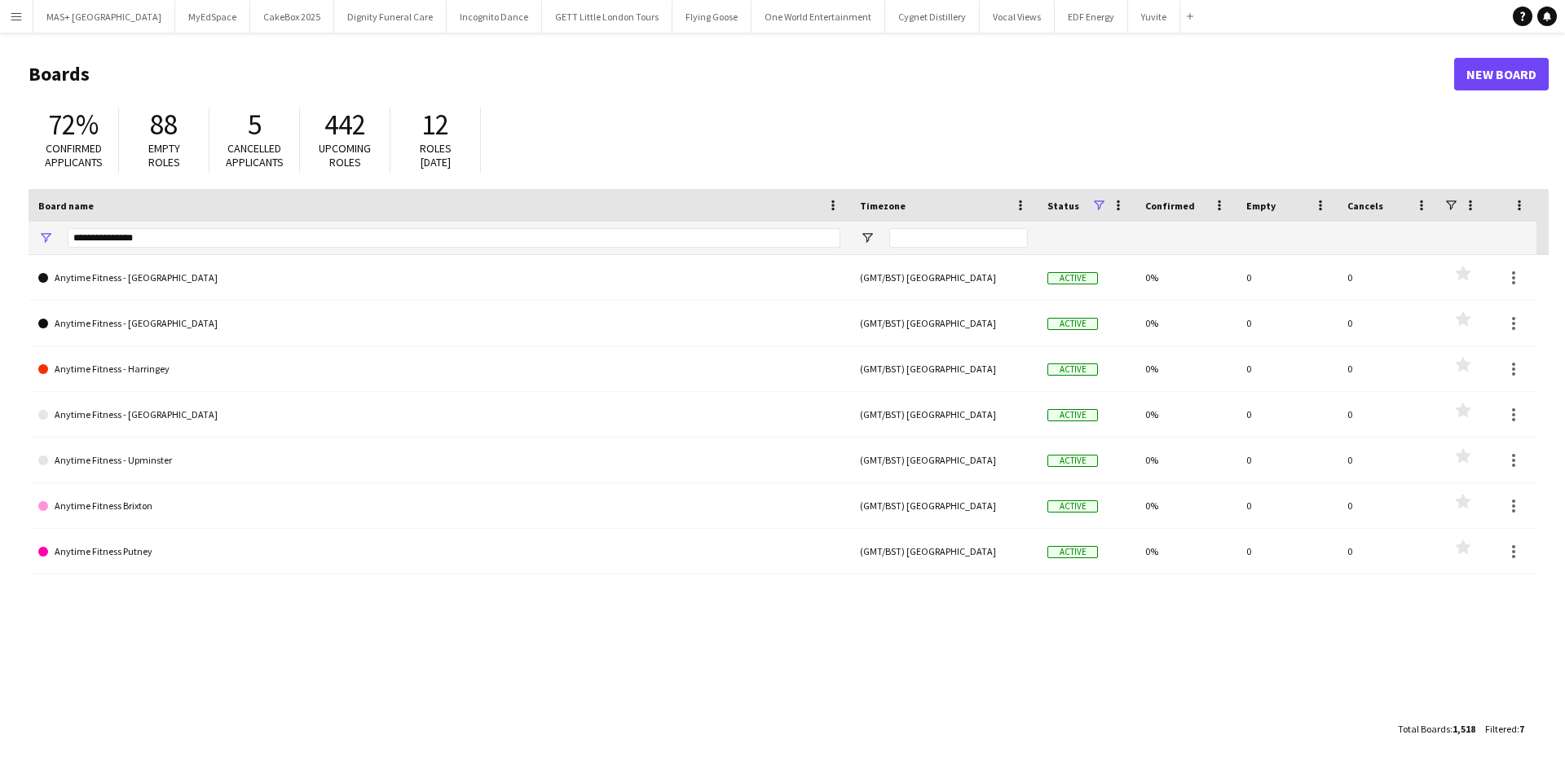
click at [17, 15] on app-icon "Menu" at bounding box center [16, 16] width 13 height 13
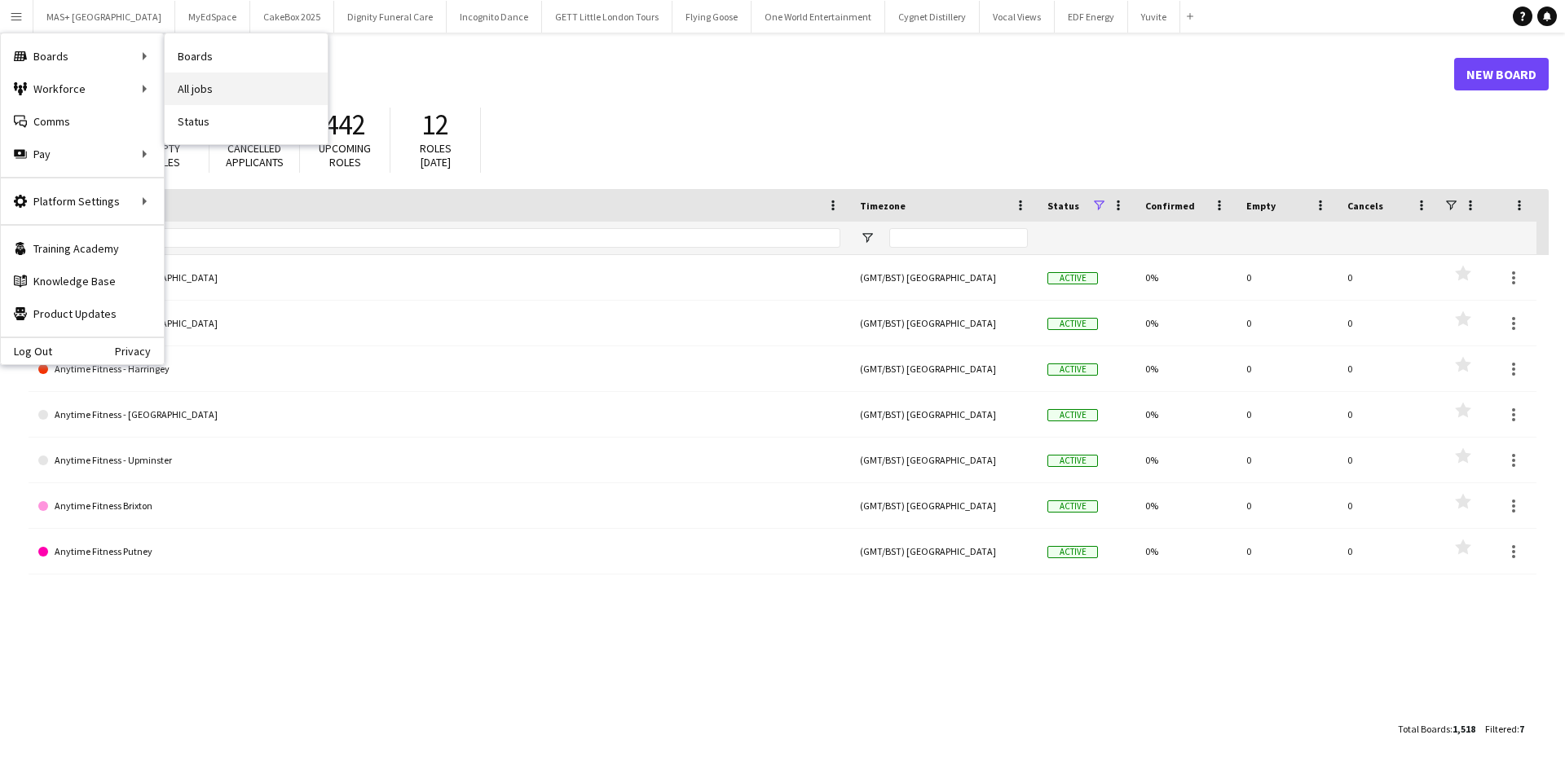
click at [176, 79] on link "All jobs" at bounding box center [246, 89] width 163 height 33
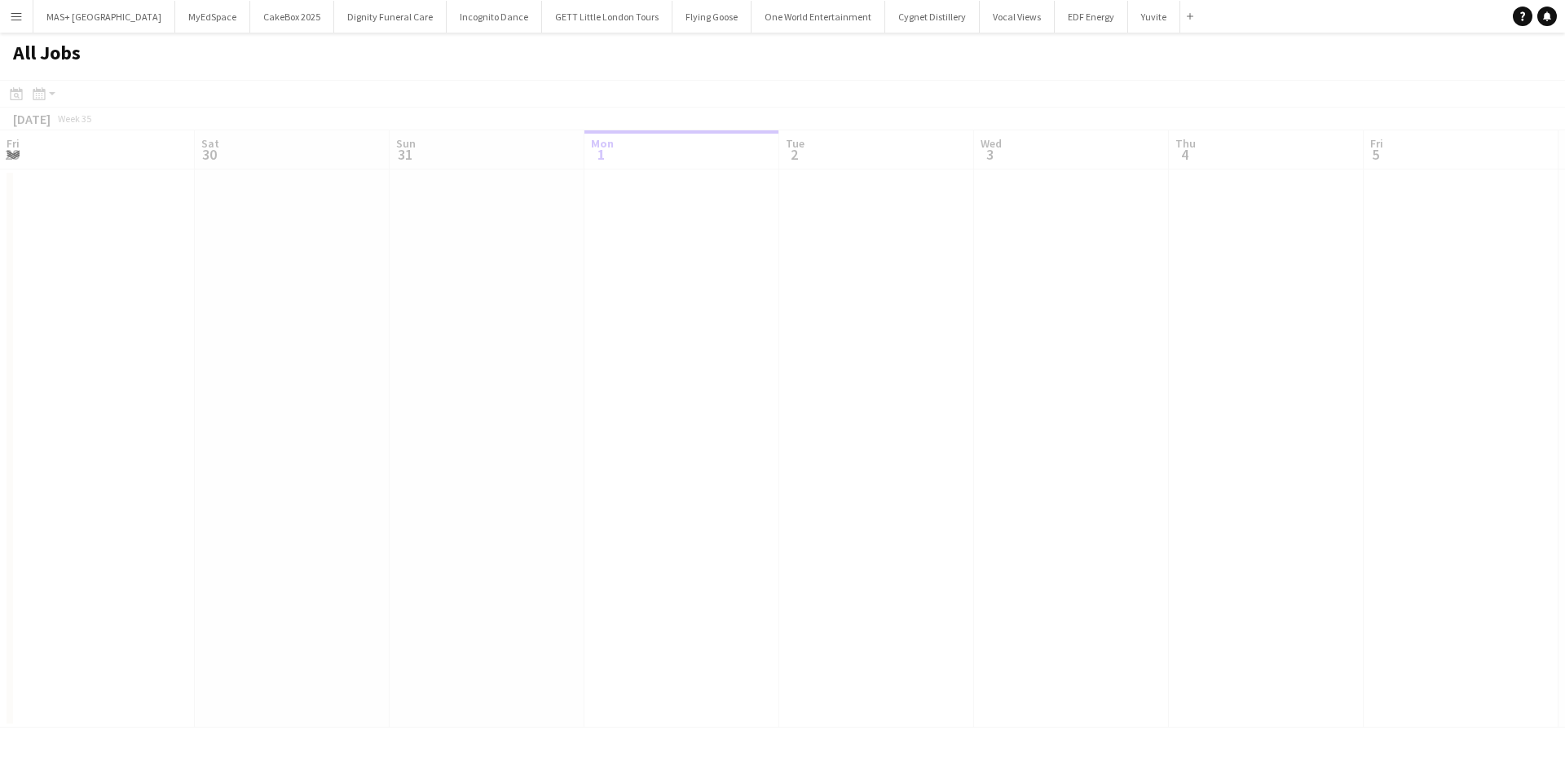
scroll to position [0, 390]
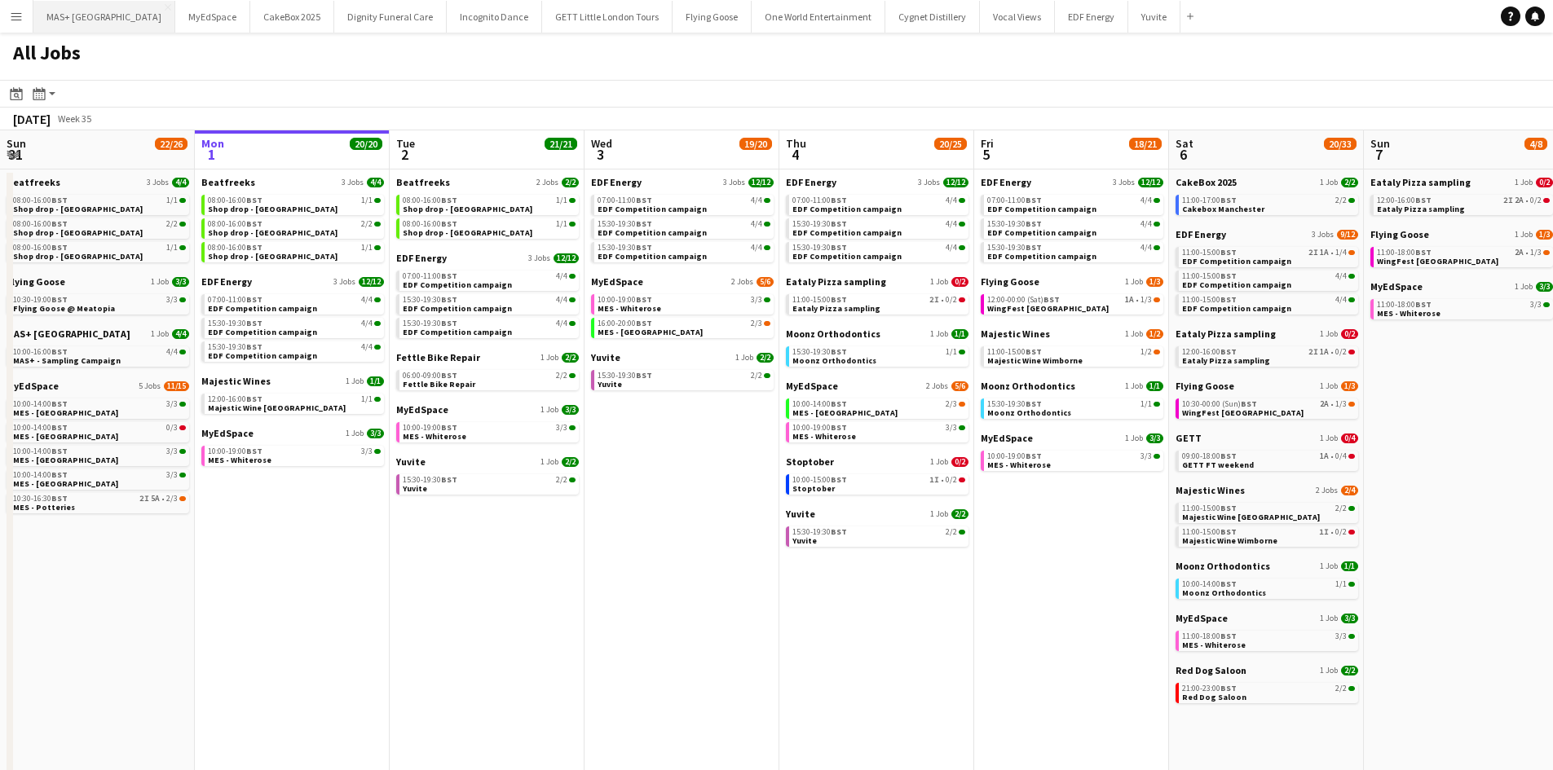
click at [62, 22] on button "MAS+ UK Close" at bounding box center [104, 17] width 142 height 32
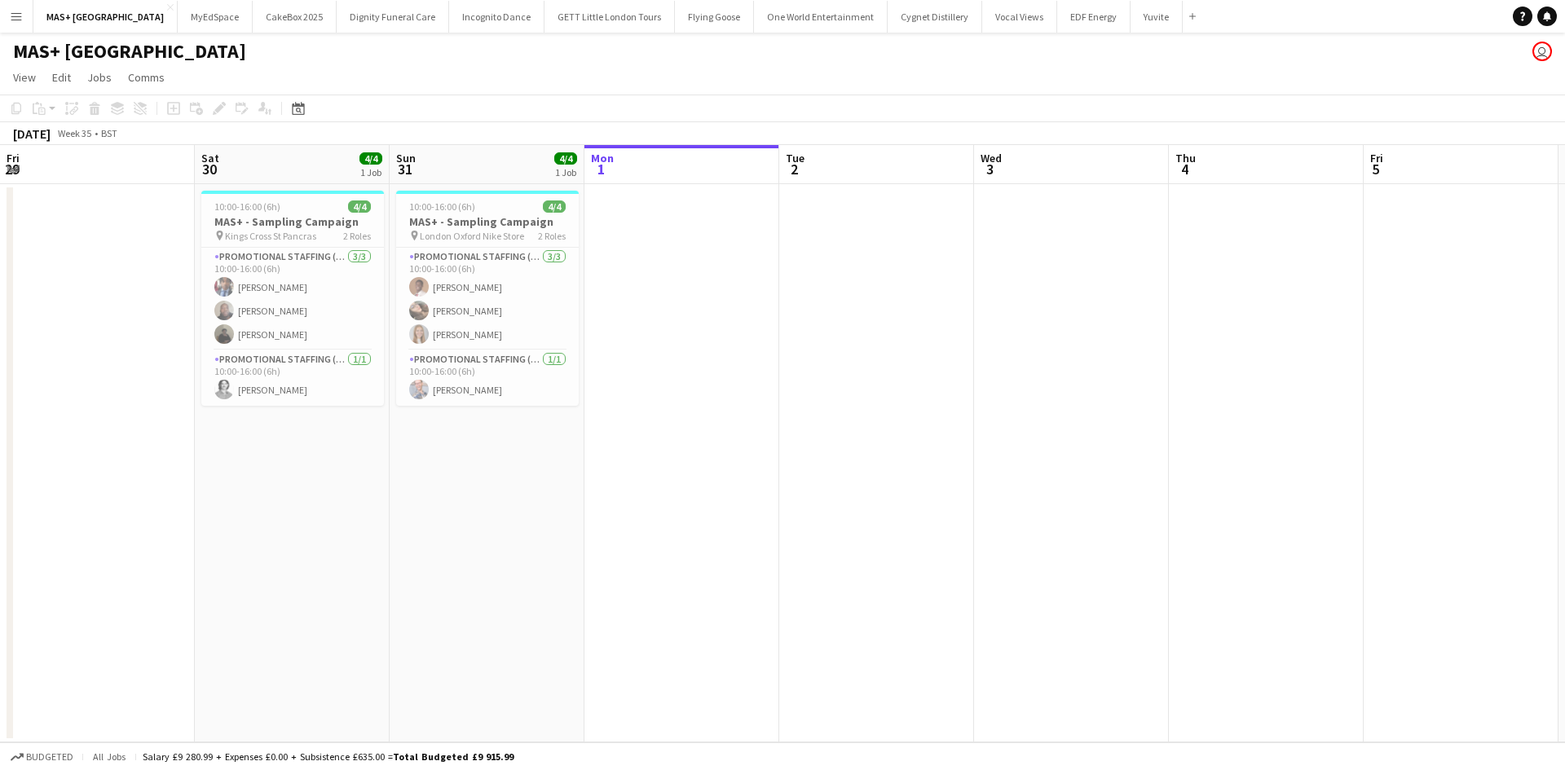
drag, startPoint x: 218, startPoint y: 504, endPoint x: 791, endPoint y: 602, distance: 580.6
click at [1230, 539] on app-calendar-viewport "Wed 27 Thu 28 Fri 29 Sat 30 4/4 1 Job Sun 31 4/4 1 Job Mon 1 Tue 2 Wed 3 Thu 4 …" at bounding box center [782, 443] width 1565 height 597
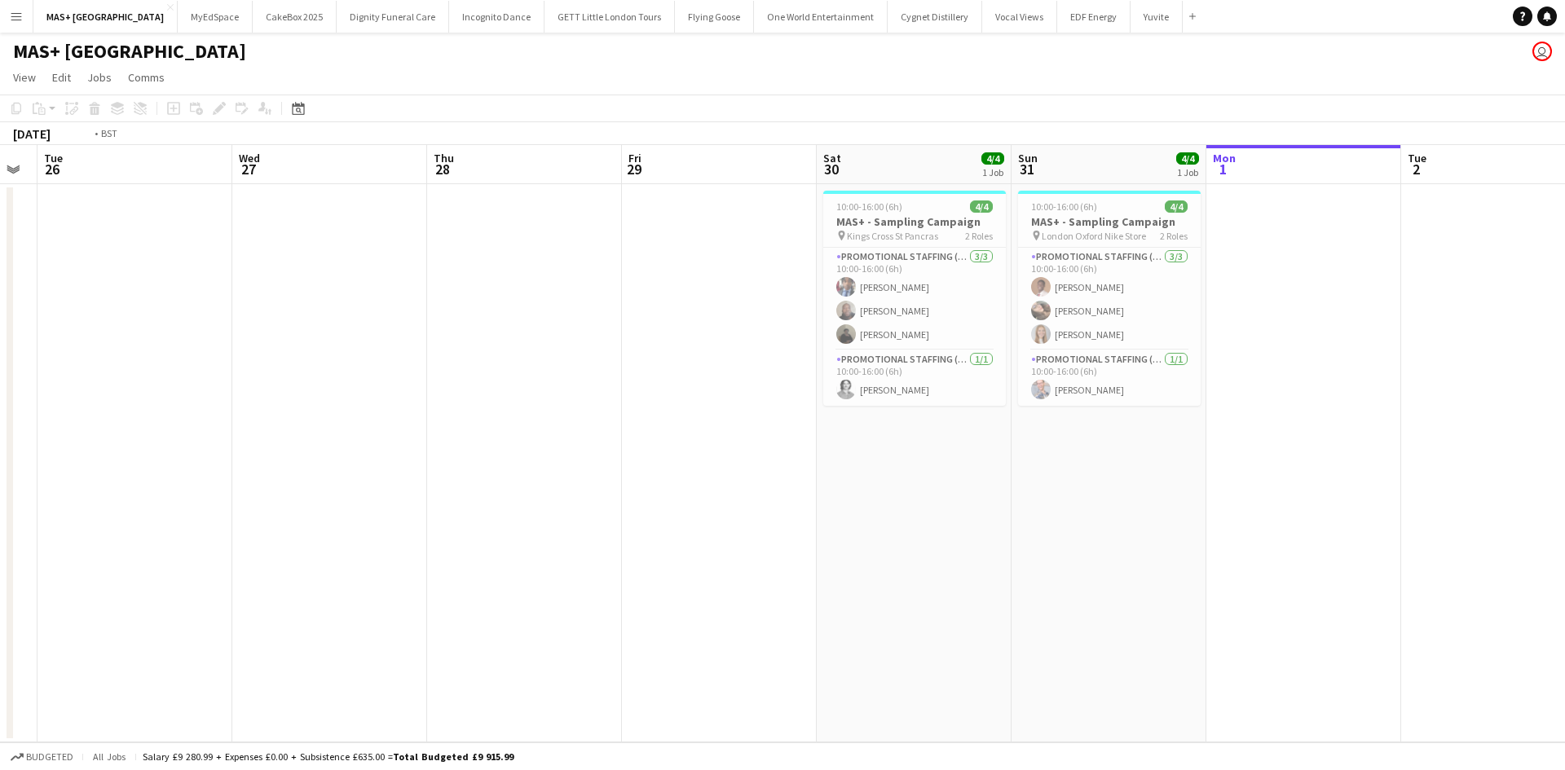
drag, startPoint x: 409, startPoint y: 615, endPoint x: 746, endPoint y: 612, distance: 336.6
click at [1135, 615] on app-calendar-viewport "Sat 23 4/4 1 Job Sun 24 Mon 25 Tue 26 Wed 27 Thu 28 Fri 29 Sat 30 4/4 1 Job Sun…" at bounding box center [782, 443] width 1565 height 597
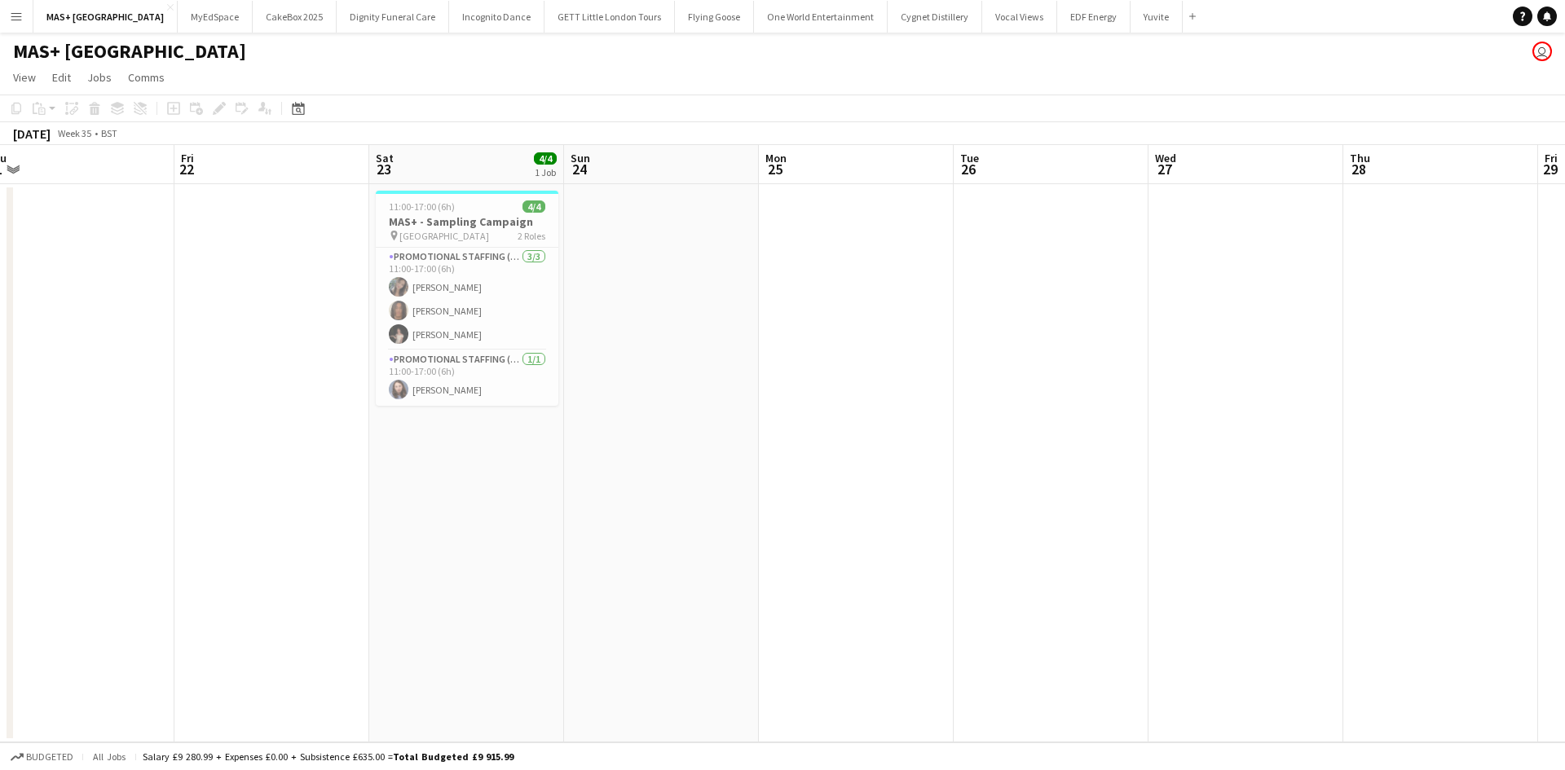
drag, startPoint x: 974, startPoint y: 582, endPoint x: 881, endPoint y: 603, distance: 95.3
click at [1177, 582] on app-calendar-viewport "Tue 19 Wed 20 Thu 21 Fri 22 Sat 23 4/4 1 Job Sun 24 Mon 25 Tue 26 Wed 27 Thu 28…" at bounding box center [782, 443] width 1565 height 597
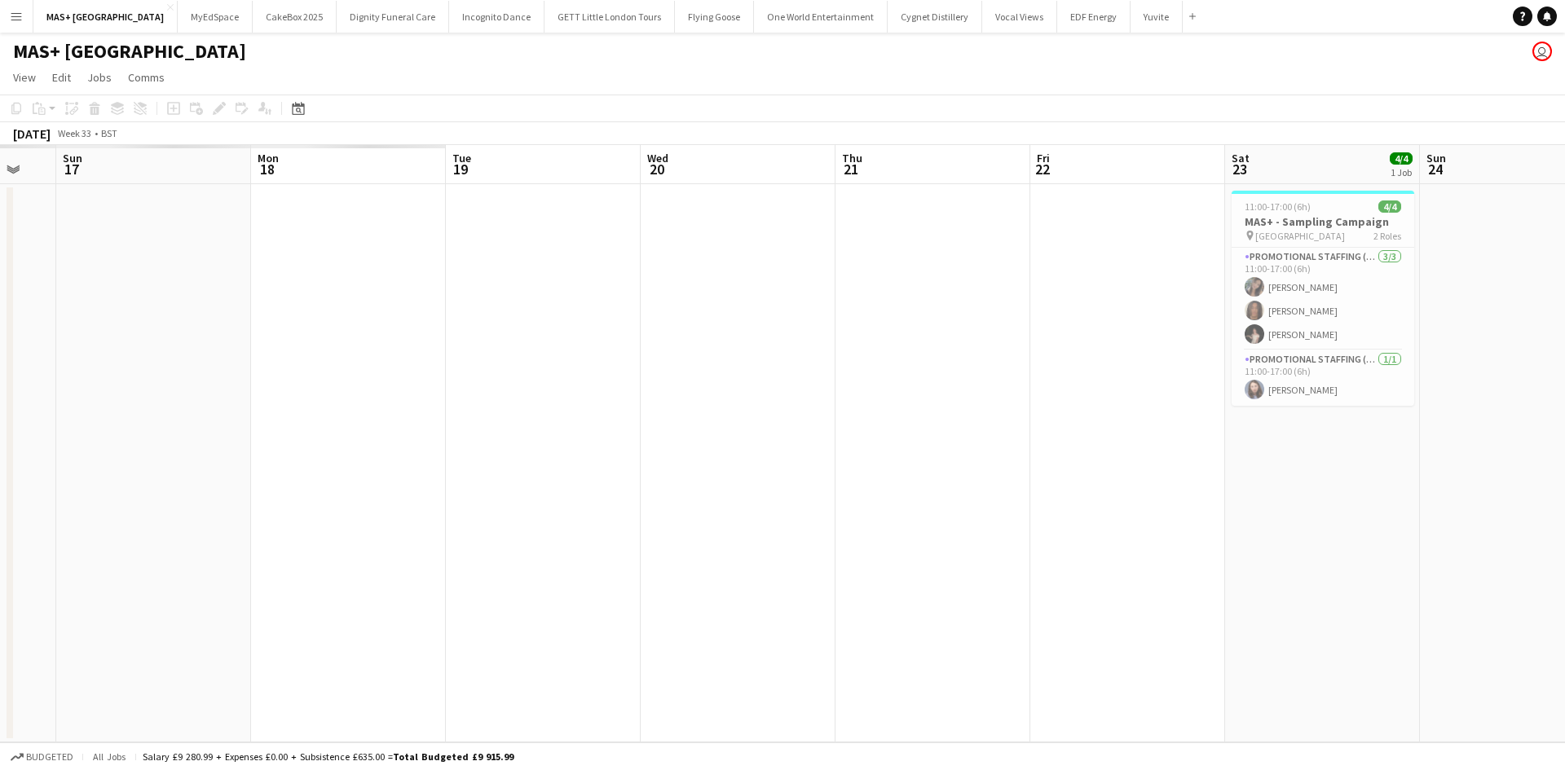
click at [947, 613] on app-calendar-viewport "Fri 15 Sat 16 Sun 17 Mon 18 Tue 19 Wed 20 Thu 21 Fri 22 Sat 23 4/4 1 Job Sun 24…" at bounding box center [782, 443] width 1565 height 597
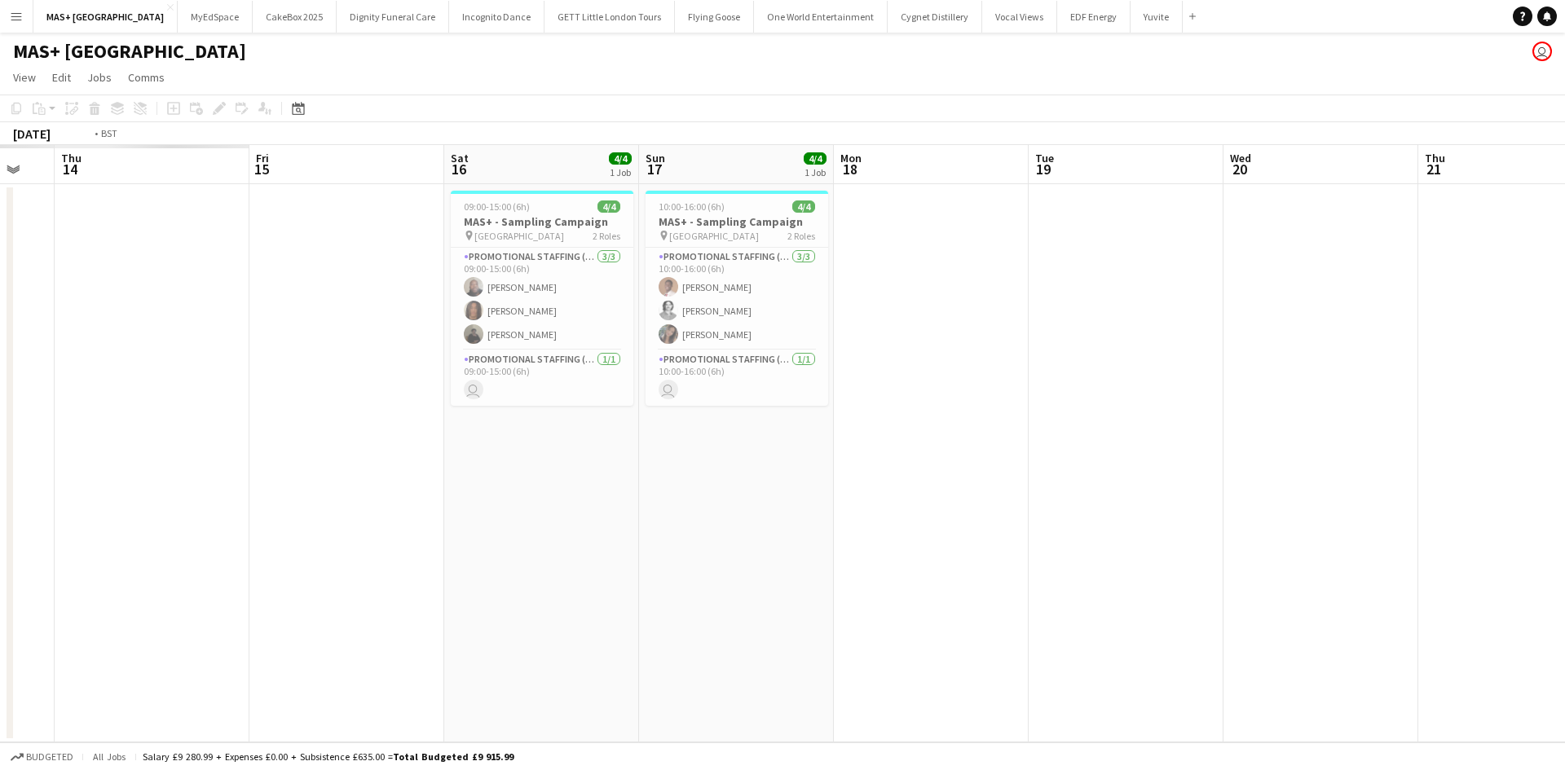
drag, startPoint x: 1055, startPoint y: 646, endPoint x: 743, endPoint y: 646, distance: 313.0
click at [1343, 646] on app-calendar-viewport "Tue 12 Wed 13 Thu 14 Fri 15 Sat 16 4/4 1 Job Sun 17 4/4 1 Job Mon 18 Tue 19 Wed…" at bounding box center [782, 443] width 1565 height 597
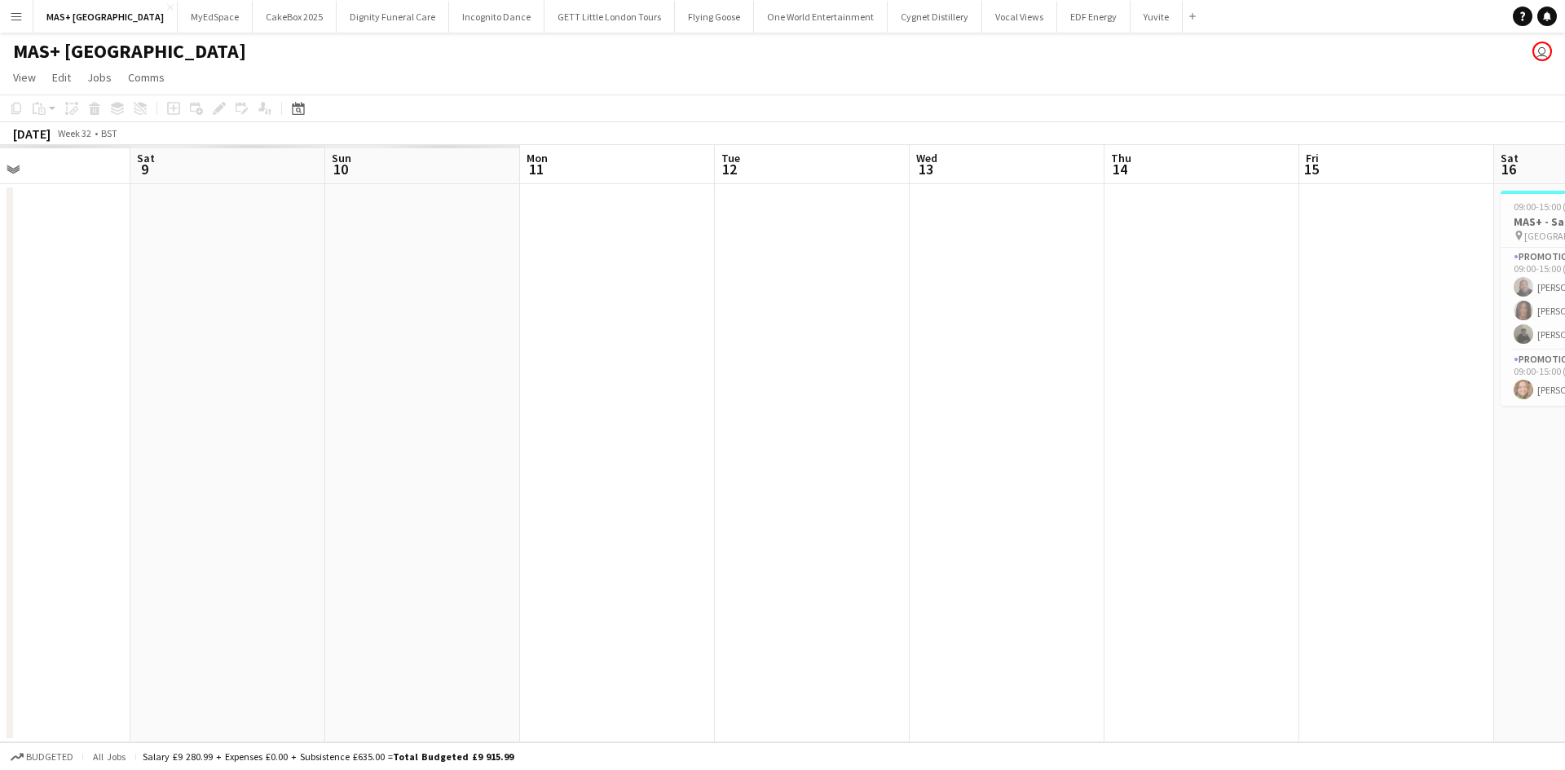
click at [1352, 626] on app-calendar-viewport "Wed 6 Thu 7 Fri 8 Sat 9 Sun 10 Mon 11 Tue 12 Wed 13 Thu 14 Fri 15 Sat 16 4/4 1 …" at bounding box center [782, 443] width 1565 height 597
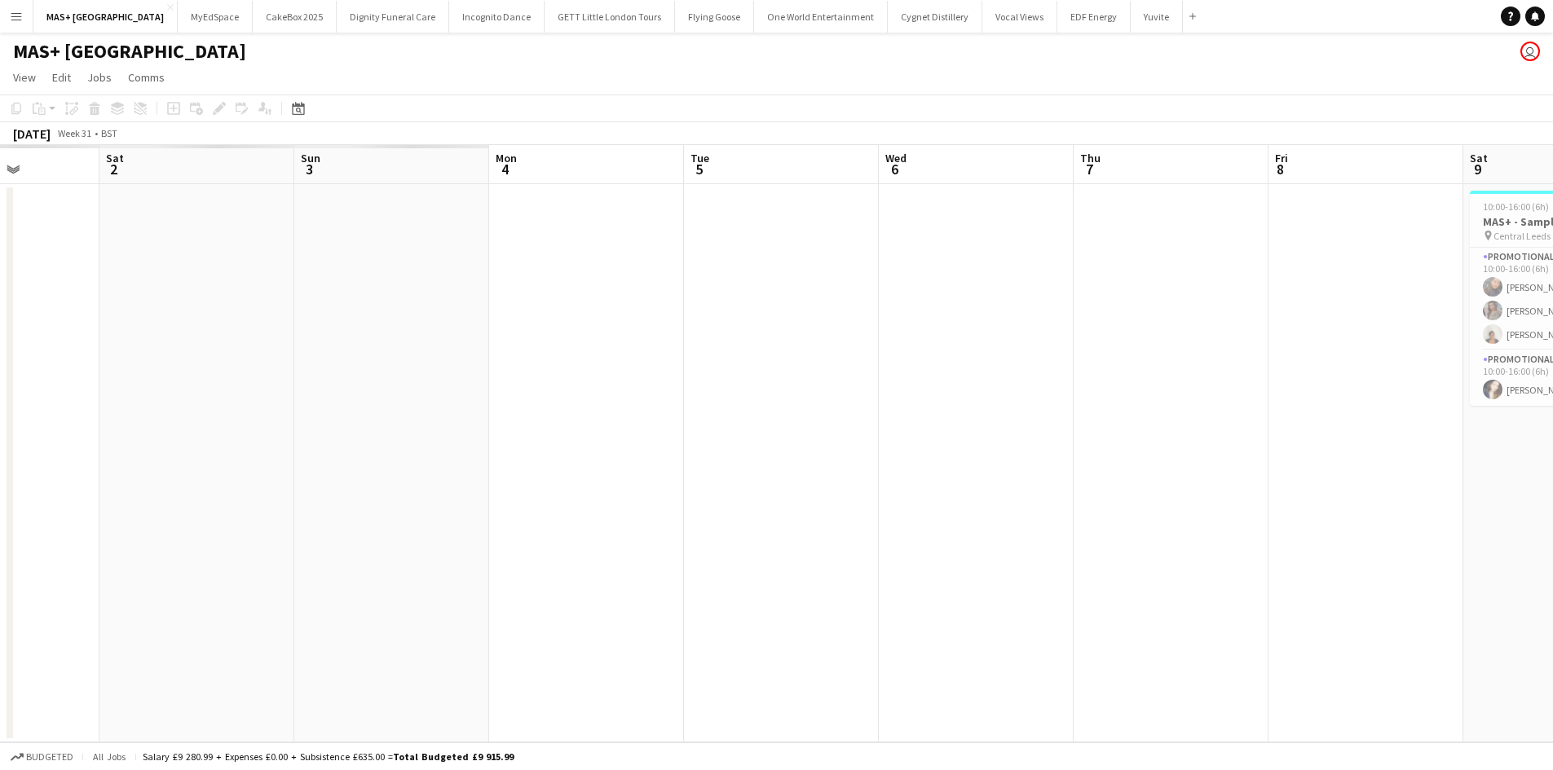
drag, startPoint x: 736, startPoint y: 626, endPoint x: 1083, endPoint y: 593, distance: 348.8
click at [1404, 601] on app-calendar-viewport "Fri 1 Sat 2 Sun 3 Mon 4 Tue 5 Wed 6 Thu 7 Fri 8 Sat 9 4/4 1 Job Sun 10 4/4 1 Jo…" at bounding box center [776, 443] width 1553 height 597
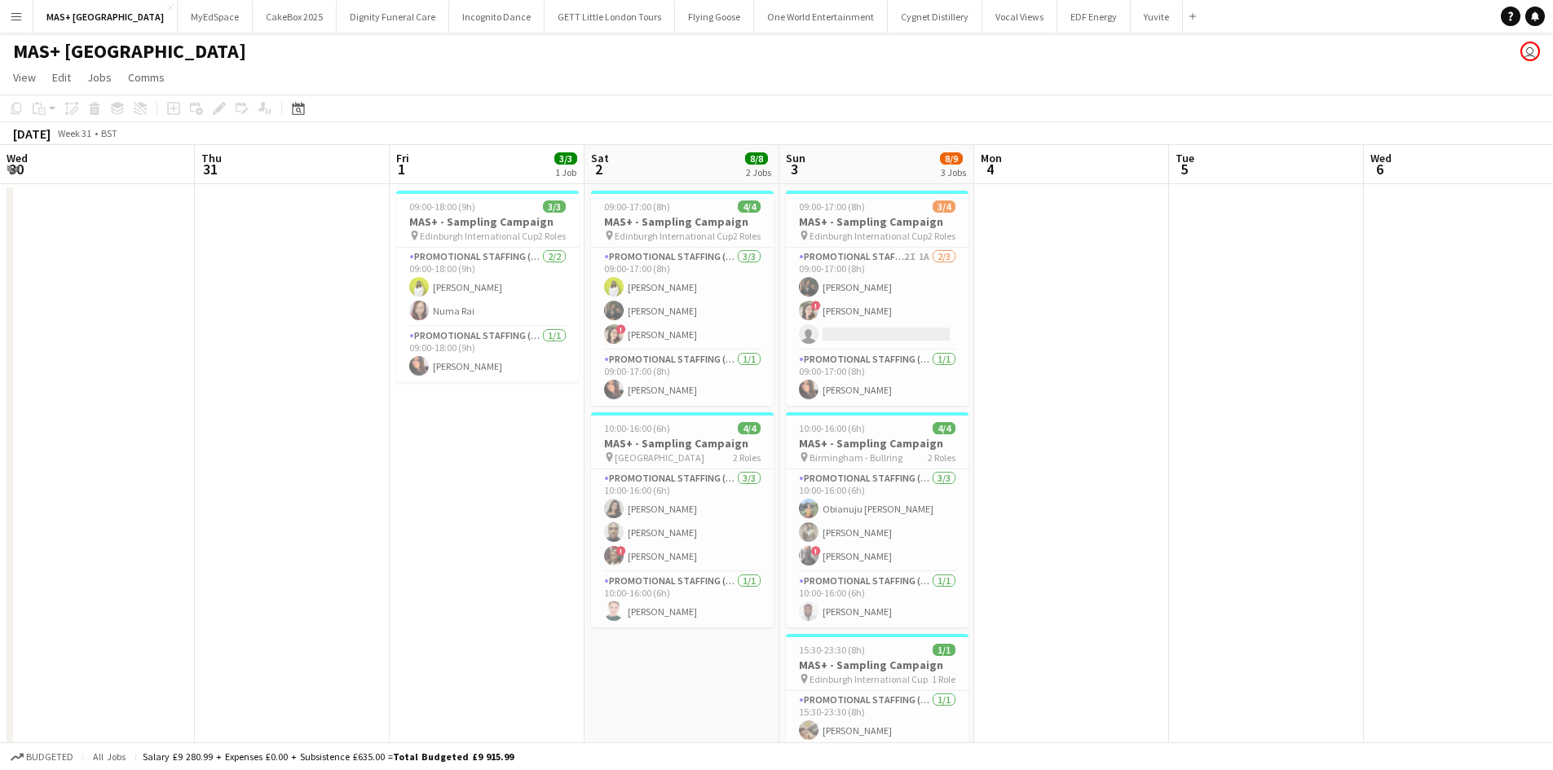
drag, startPoint x: 1106, startPoint y: 585, endPoint x: 1250, endPoint y: 585, distance: 144.3
click at [1214, 585] on app-calendar-viewport "Mon 28 Tue 29 Wed 30 Thu 31 Fri 1 3/3 1 Job Sat 2 8/8 2 Jobs Sun 3 8/9 3 Jobs M…" at bounding box center [776, 486] width 1553 height 682
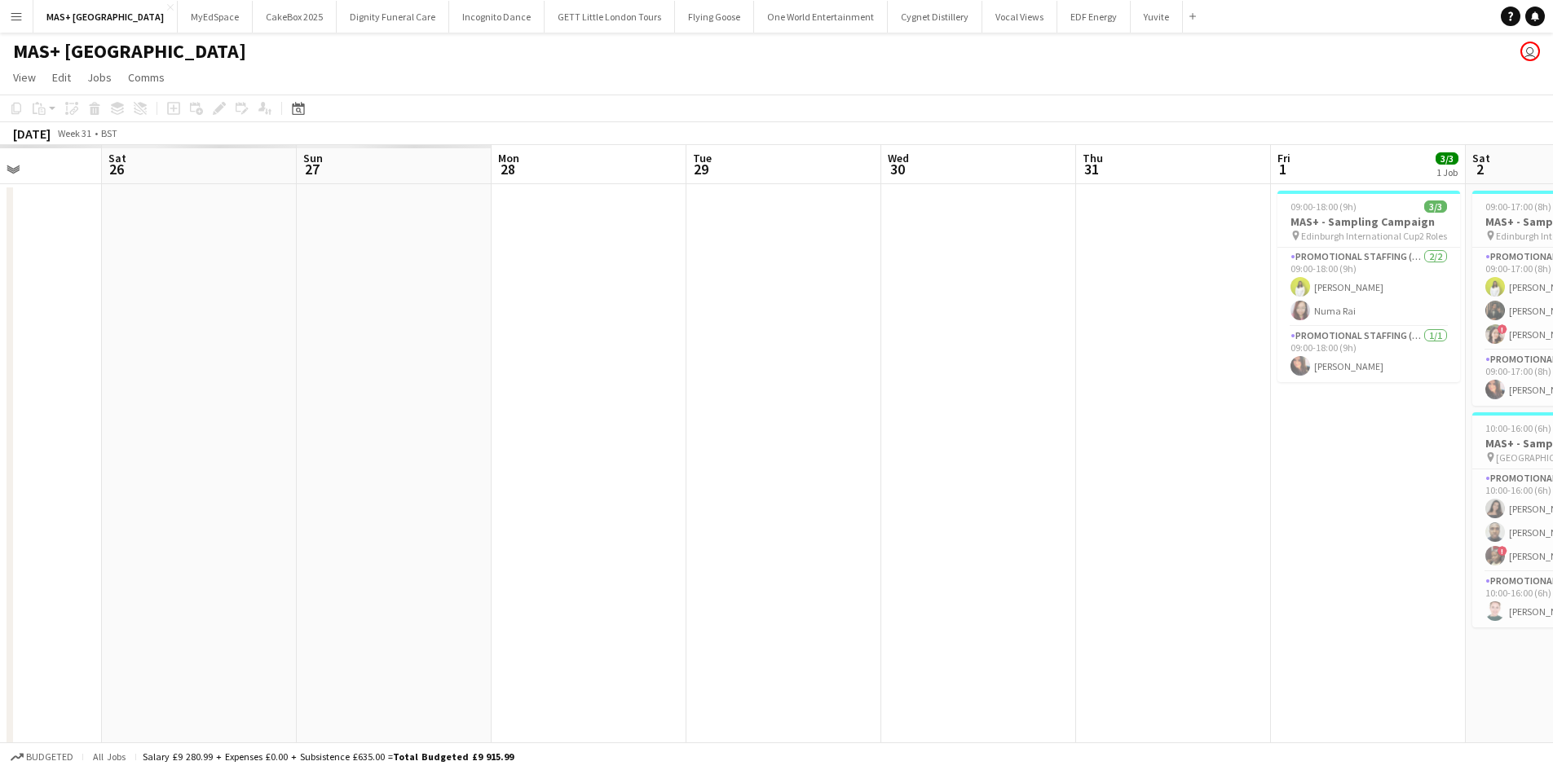
drag, startPoint x: 242, startPoint y: 576, endPoint x: 1224, endPoint y: 564, distance: 982.2
click at [1223, 564] on app-calendar-viewport "Wed 23 Thu 24 Fri 25 Sat 26 Sun 27 Mon 28 Tue 29 Wed 30 Thu 31 Fri 1 3/3 1 Job …" at bounding box center [776, 486] width 1553 height 682
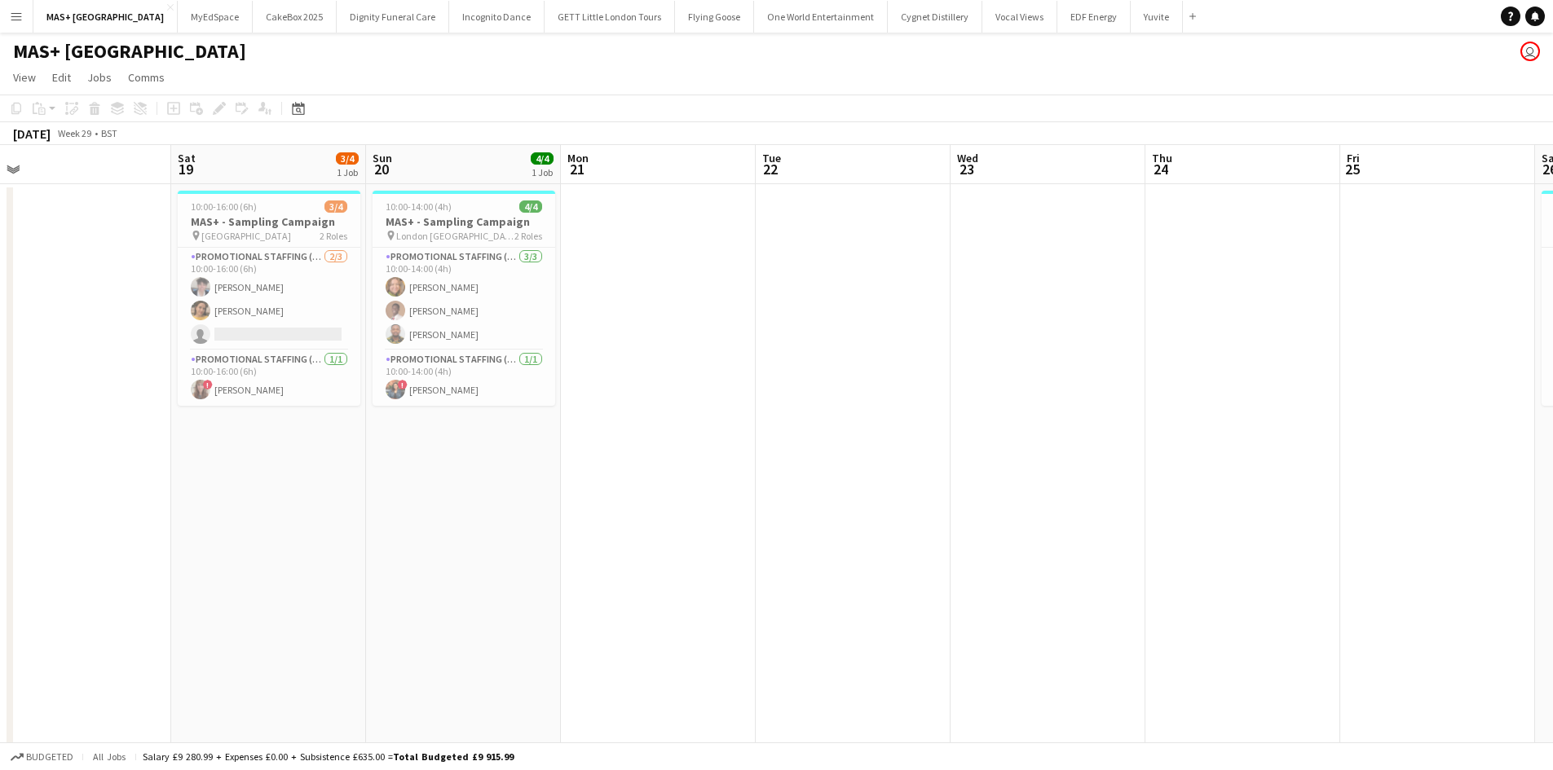
drag, startPoint x: 395, startPoint y: 513, endPoint x: 954, endPoint y: 550, distance: 559.6
click at [1314, 518] on app-calendar-viewport "Wed 16 Thu 17 Fri 18 Sat 19 3/4 1 Job Sun 20 4/4 1 Job Mon 21 Tue 22 Wed 23 Thu…" at bounding box center [776, 486] width 1553 height 682
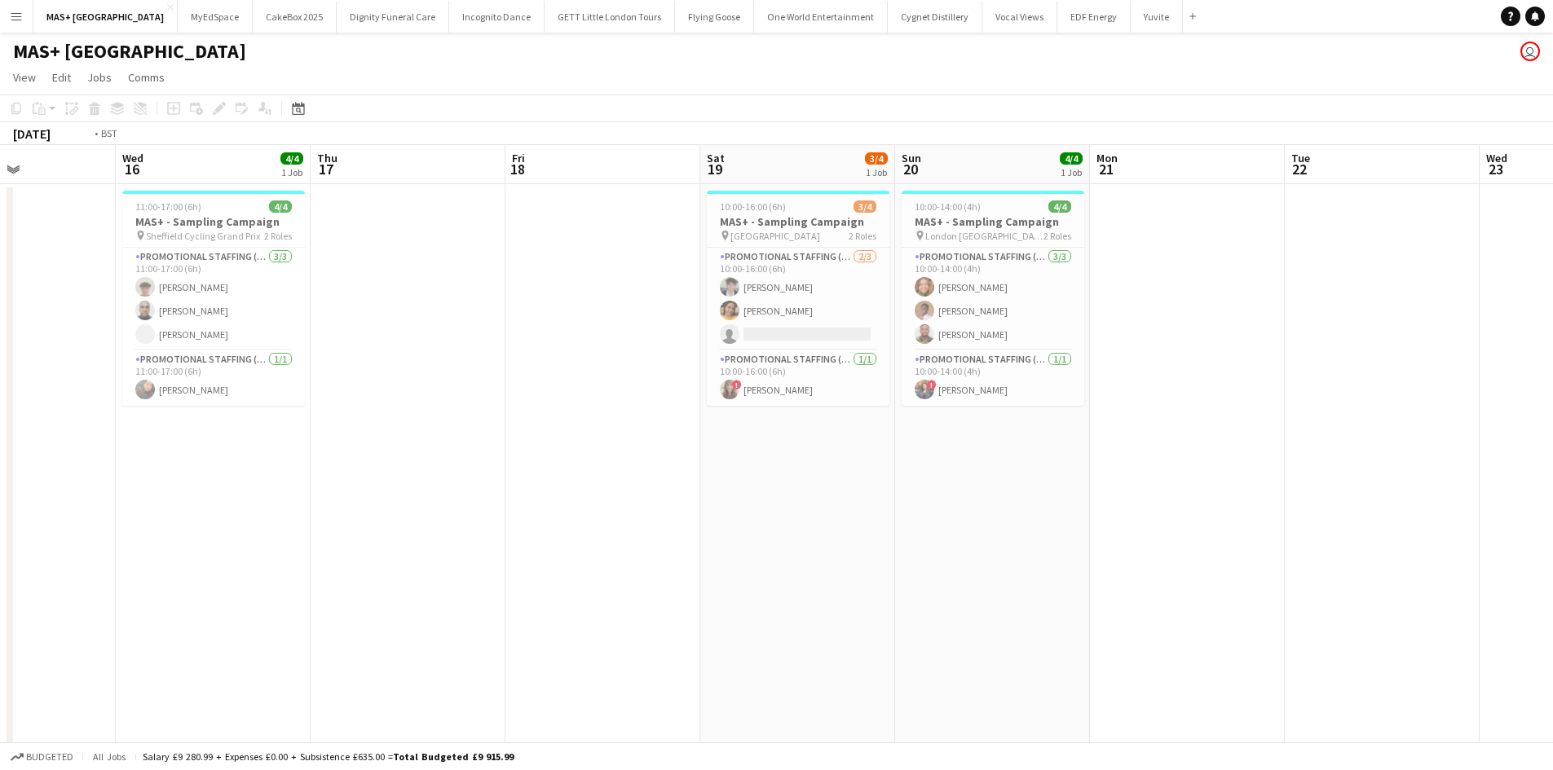
scroll to position [0, 385]
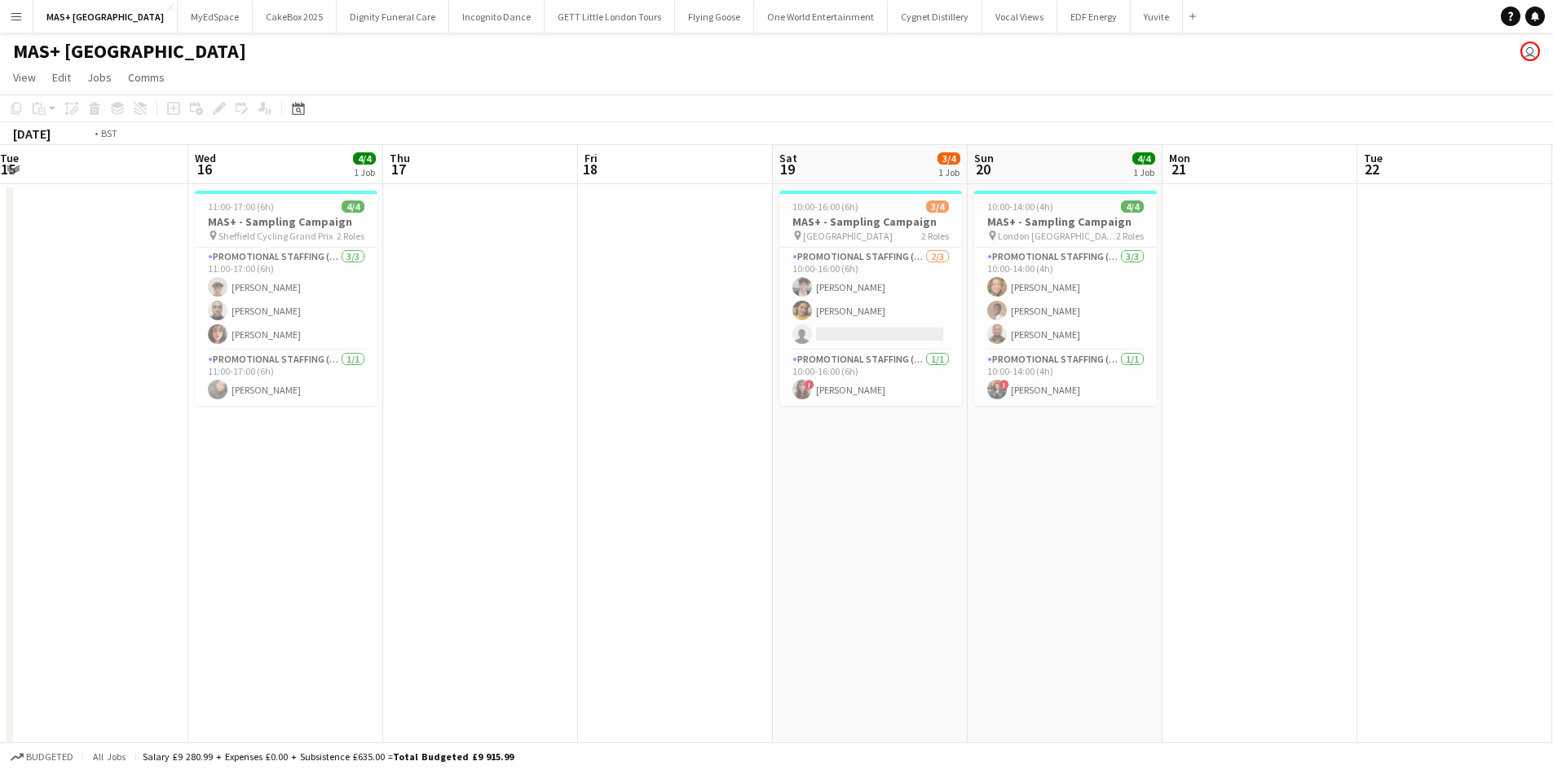
drag, startPoint x: 401, startPoint y: 516, endPoint x: 1223, endPoint y: 566, distance: 823.1
click at [1236, 562] on app-calendar-viewport "Sun 13 4/4 1 Job Mon 14 Tue 15 Wed 16 4/4 1 Job Thu 17 Fri 18 Sat 19 3/4 1 Job …" at bounding box center [776, 486] width 1553 height 682
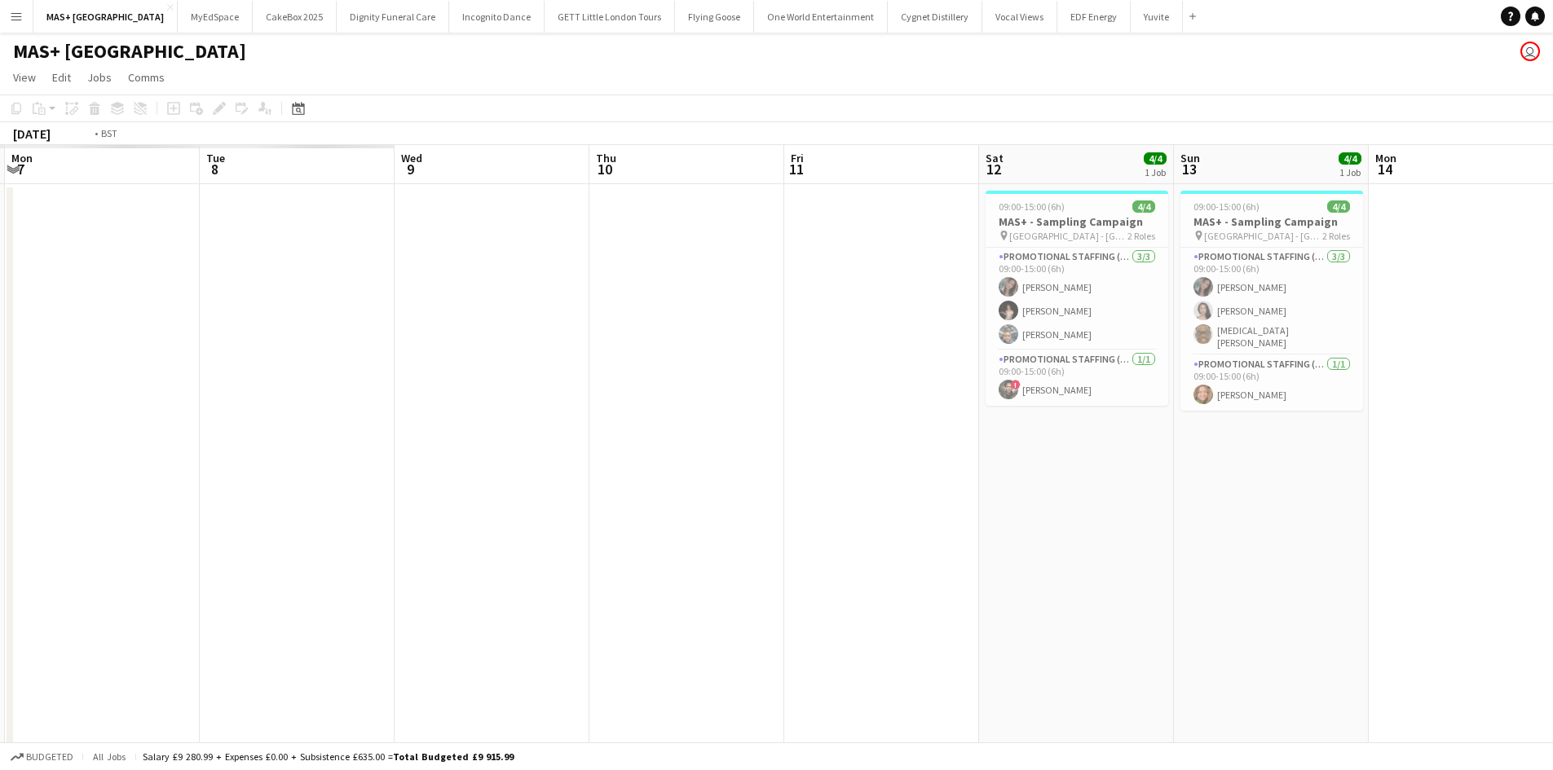
scroll to position [0, 486]
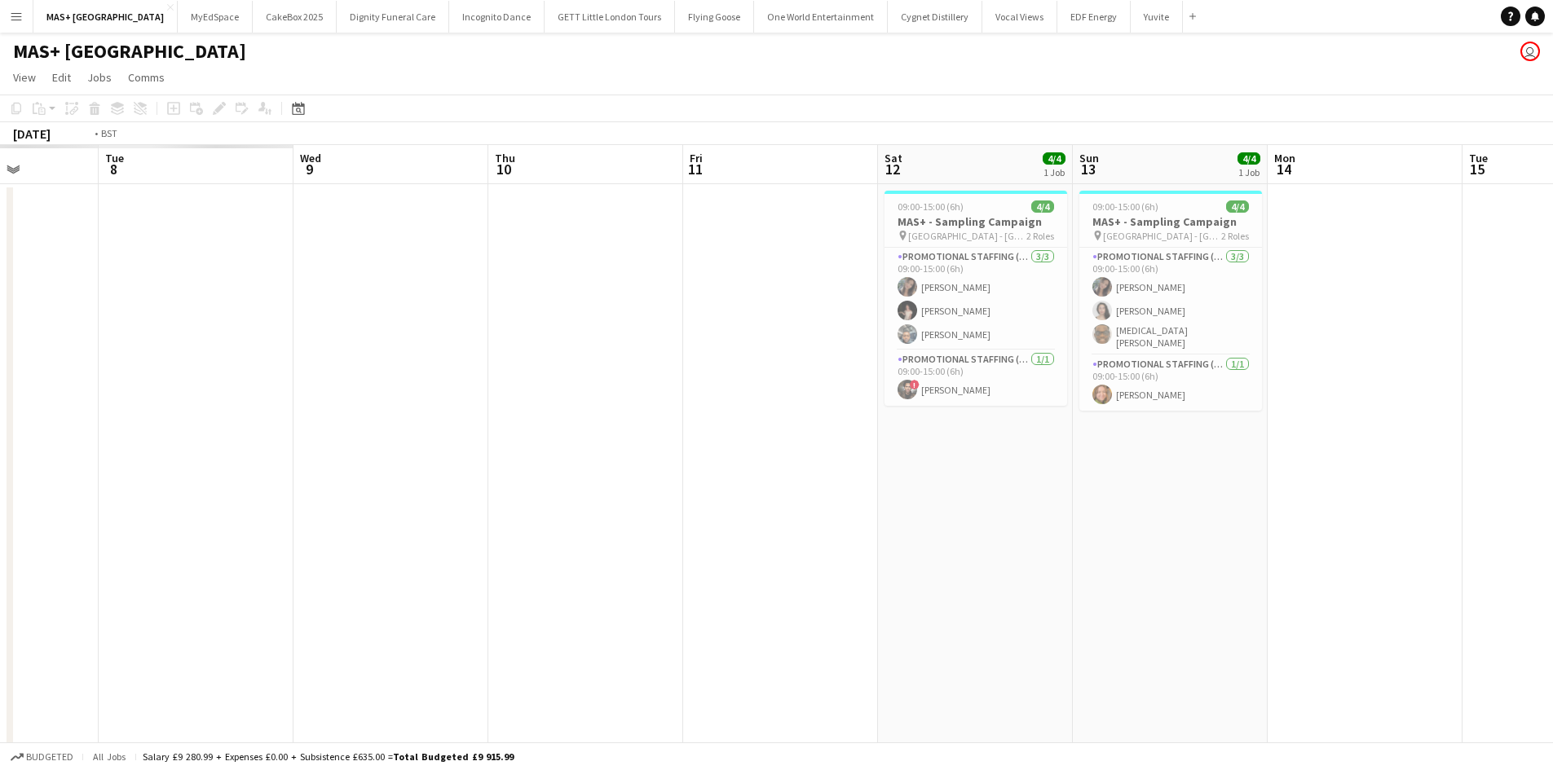
drag, startPoint x: 1411, startPoint y: 544, endPoint x: 1564, endPoint y: 544, distance: 153.2
click at [1553, 544] on html "Menu Boards Boards Boards All jobs Status Workforce Workforce My Workforce Recr…" at bounding box center [776, 427] width 1553 height 855
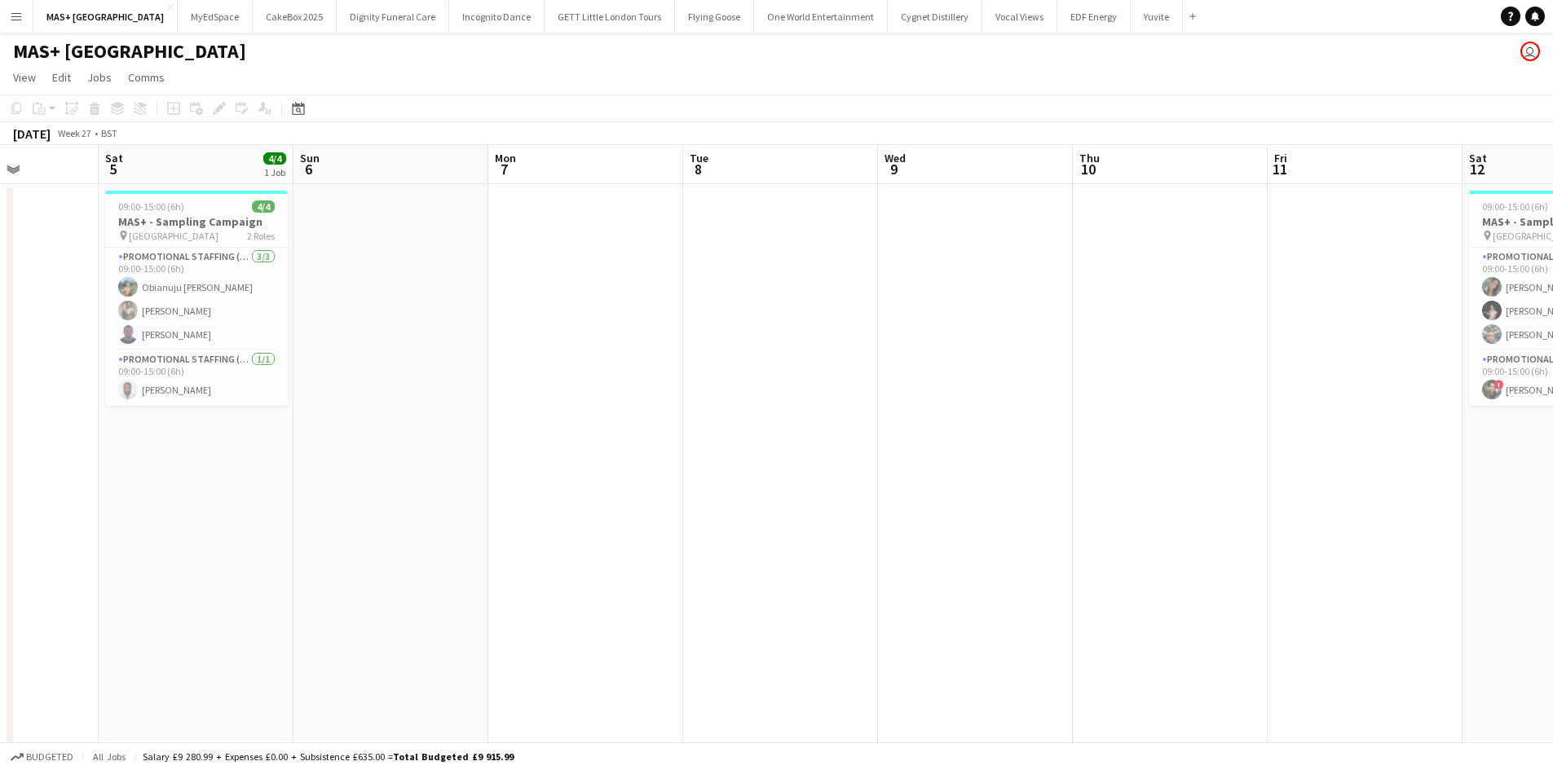
scroll to position [0, 0]
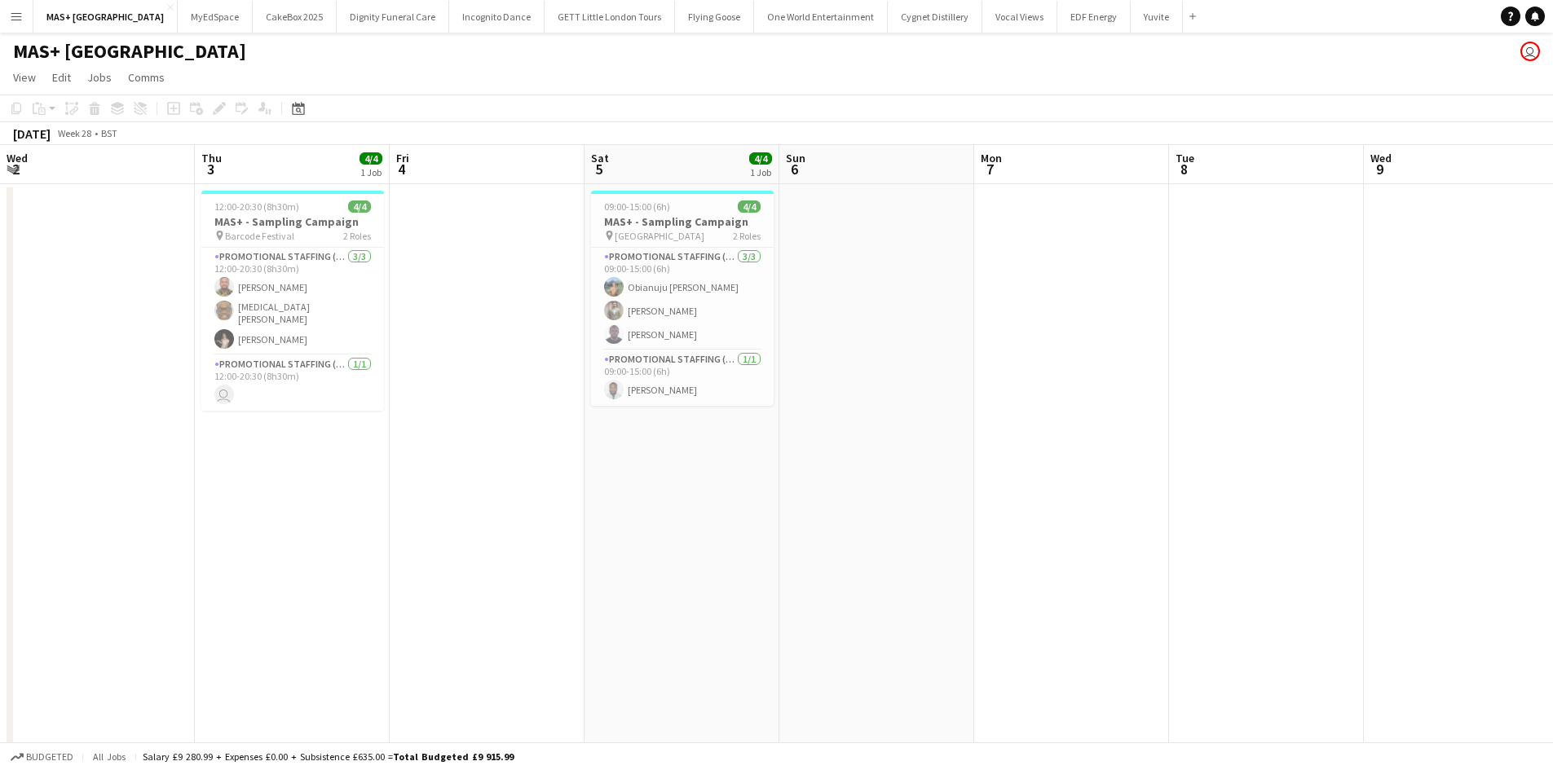
drag, startPoint x: 295, startPoint y: 531, endPoint x: 1201, endPoint y: 549, distance: 905.7
click at [1379, 532] on app-calendar-viewport "Wed 2 Thu 3 4/4 1 Job Fri 4 Sat 5 4/4 1 Job Sun 6 Mon 7 Tue 8 Wed 9 Thu 10 Fri …" at bounding box center [776, 486] width 1553 height 682
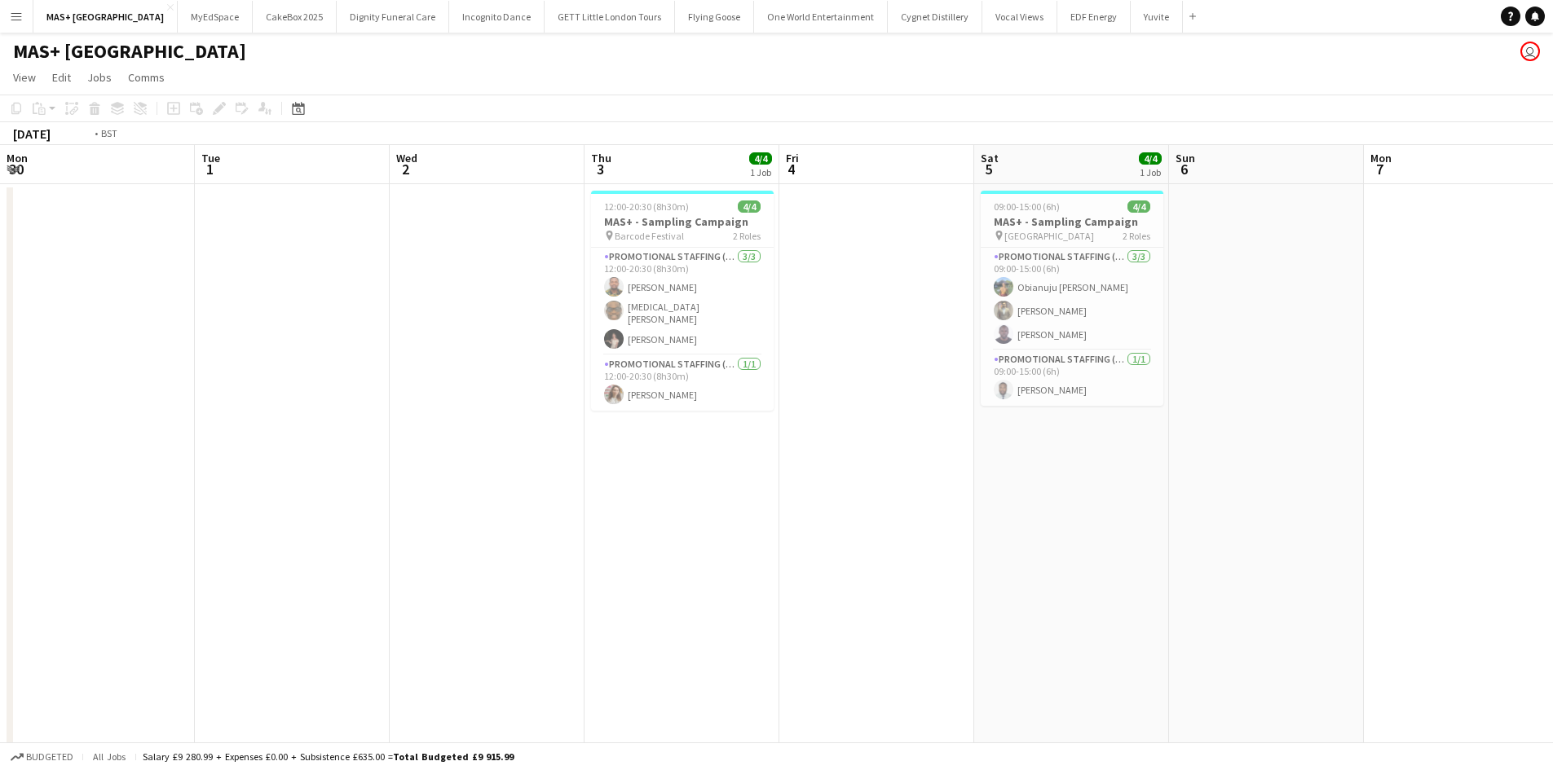
click at [1496, 616] on app-calendar-viewport "Sat 28 4/4 1 Job Sun 29 Mon 30 Tue 1 Wed 2 Thu 3 4/4 1 Job Fri 4 Sat 5 4/4 1 Jo…" at bounding box center [776, 486] width 1553 height 682
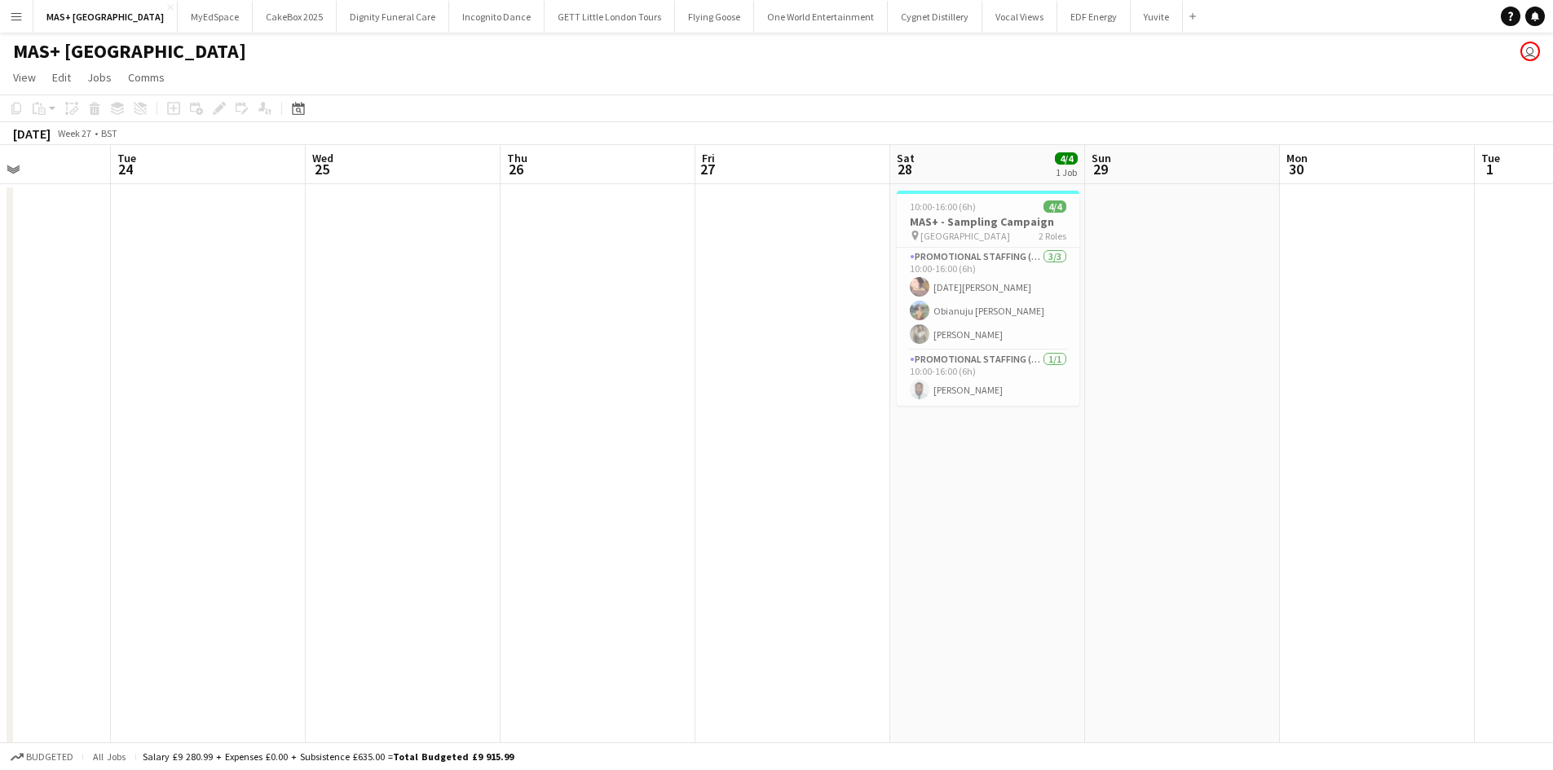
click at [1550, 616] on app-calendar-viewport "Sat 21 3/3 1 Job Sun 22 Mon 23 Tue 24 Wed 25 Thu 26 Fri 27 Sat 28 4/4 1 Job Sun…" at bounding box center [776, 486] width 1553 height 682
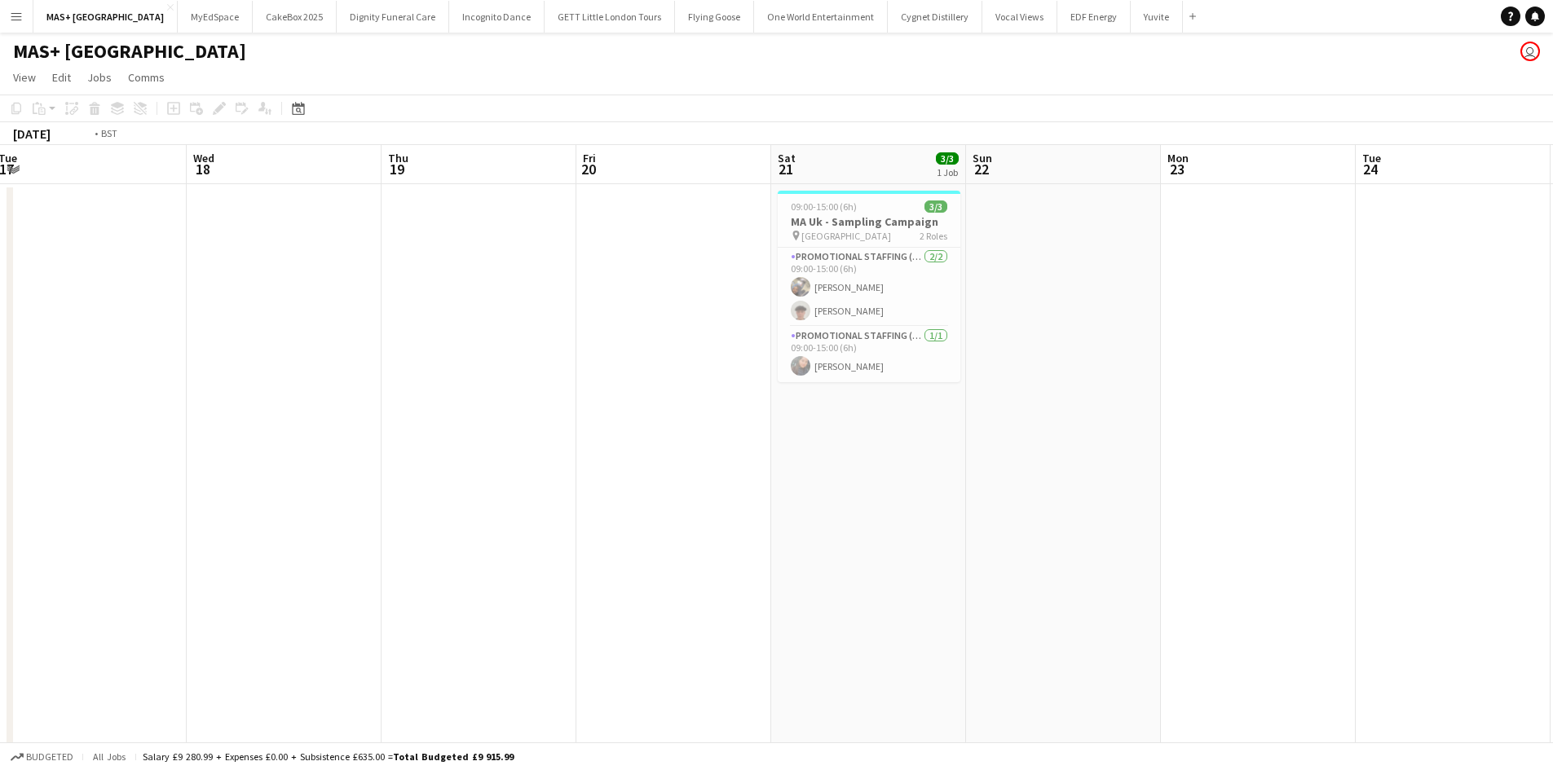
click at [1489, 654] on app-calendar-viewport "Sun 15 Mon 16 Tue 17 Wed 18 Thu 19 Fri 20 Sat 21 3/3 1 Job Sun 22 Mon 23 Tue 24…" at bounding box center [776, 486] width 1553 height 682
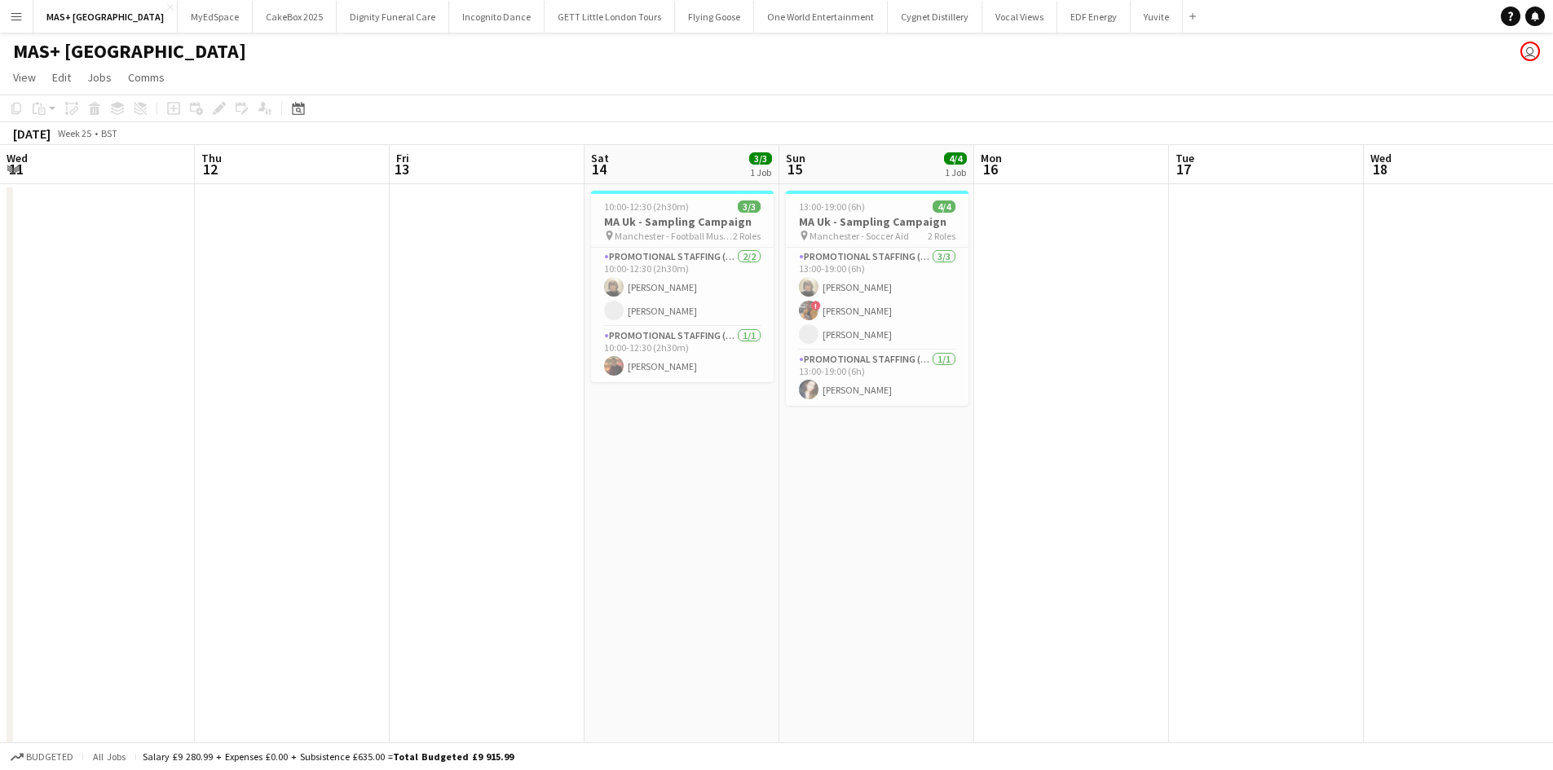
click at [1339, 598] on app-calendar-viewport "Mon 9 Tue 10 Wed 11 Thu 12 Fri 13 Sat 14 3/3 1 Job Sun 15 4/4 1 Job Mon 16 Tue …" at bounding box center [776, 486] width 1553 height 682
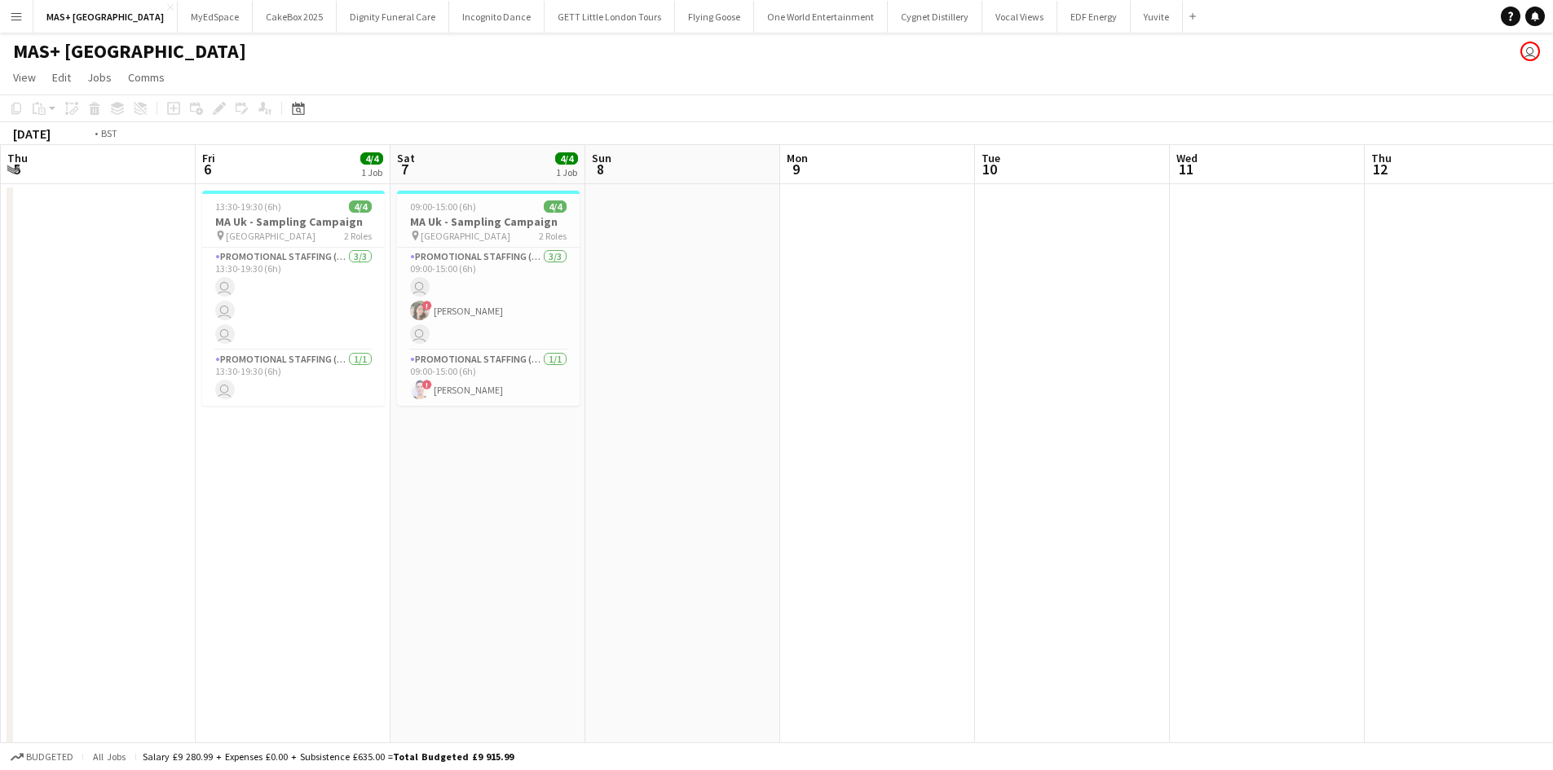
drag, startPoint x: 896, startPoint y: 624, endPoint x: 1083, endPoint y: 602, distance: 188.7
click at [1522, 622] on app-calendar-viewport "Tue 3 Wed 4 Thu 5 Fri 6 4/4 1 Job Sat 7 4/4 1 Job Sun 8 Mon 9 Tue 10 Wed 11 Thu…" at bounding box center [776, 486] width 1553 height 682
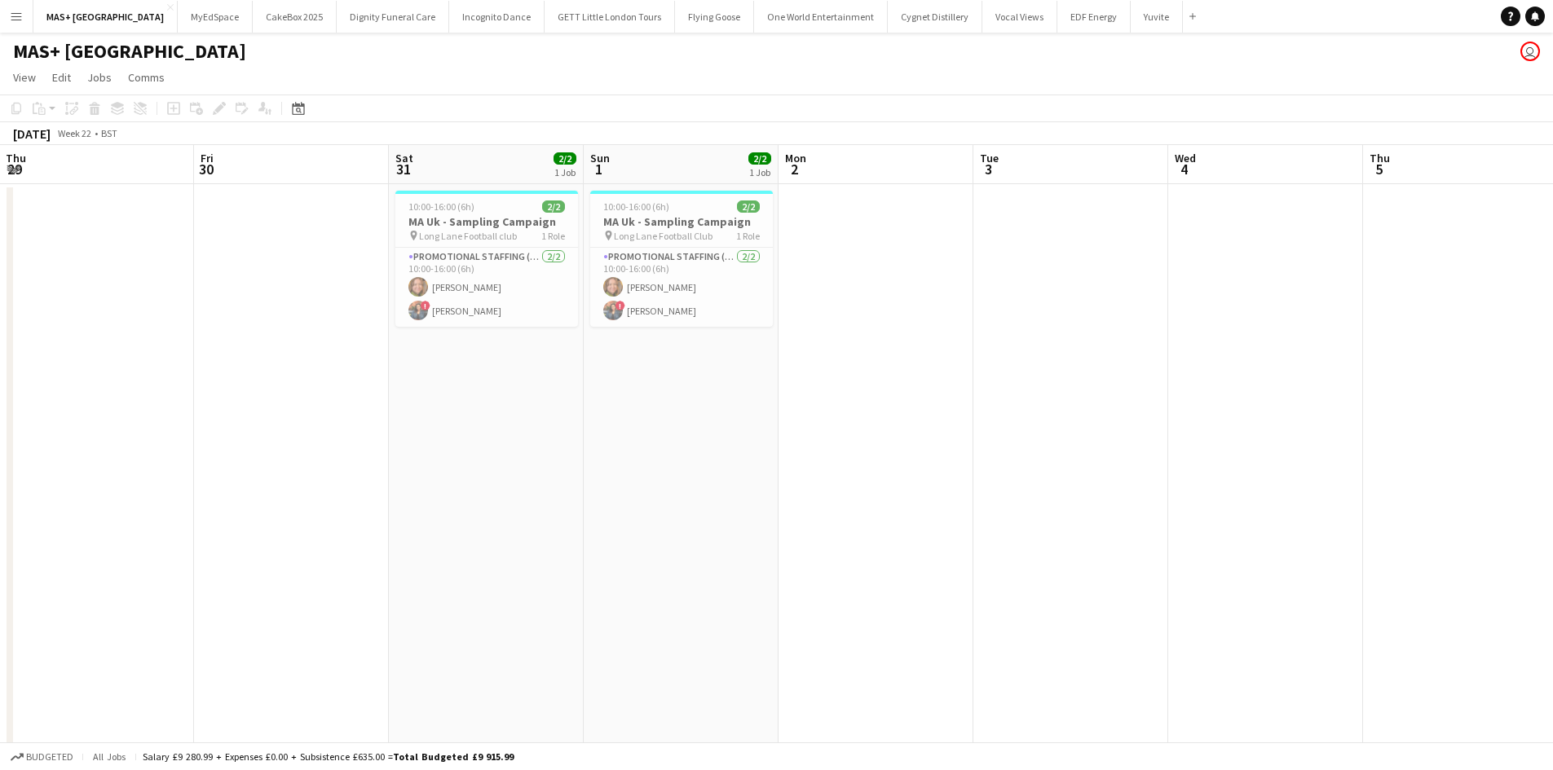
click at [1487, 643] on app-calendar-viewport "Tue 27 Wed 28 Thu 29 Fri 30 Sat 31 2/2 1 Job Sun 1 2/2 1 Job Mon 2 Tue 3 Wed 4 …" at bounding box center [776, 486] width 1553 height 682
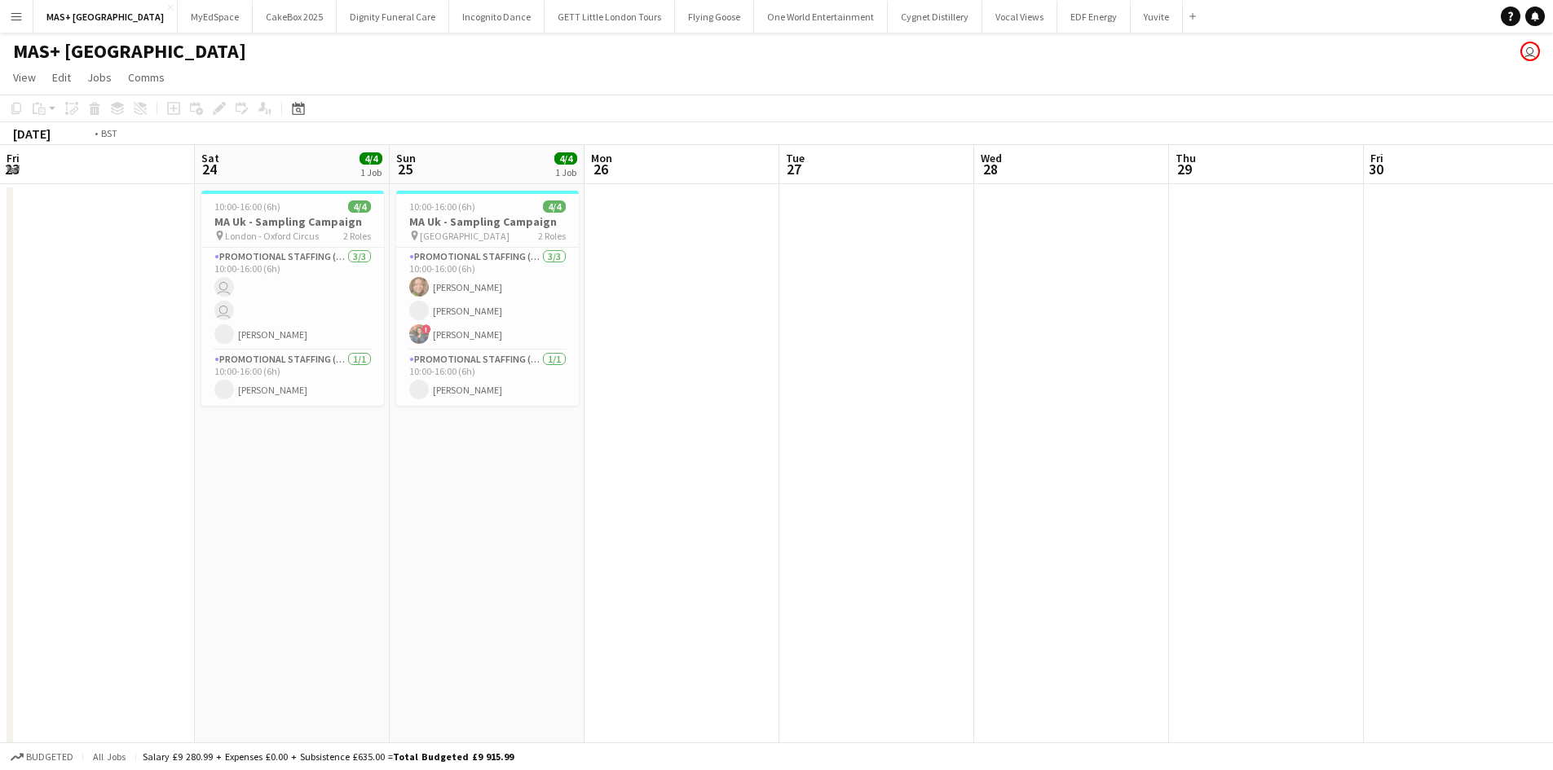
drag, startPoint x: 408, startPoint y: 667, endPoint x: 969, endPoint y: 690, distance: 562.1
click at [1339, 693] on app-calendar-viewport "Wed 21 Thu 22 Fri 23 Sat 24 4/4 1 Job Sun 25 4/4 1 Job Mon 26 Tue 27 Wed 28 Thu…" at bounding box center [776, 486] width 1553 height 682
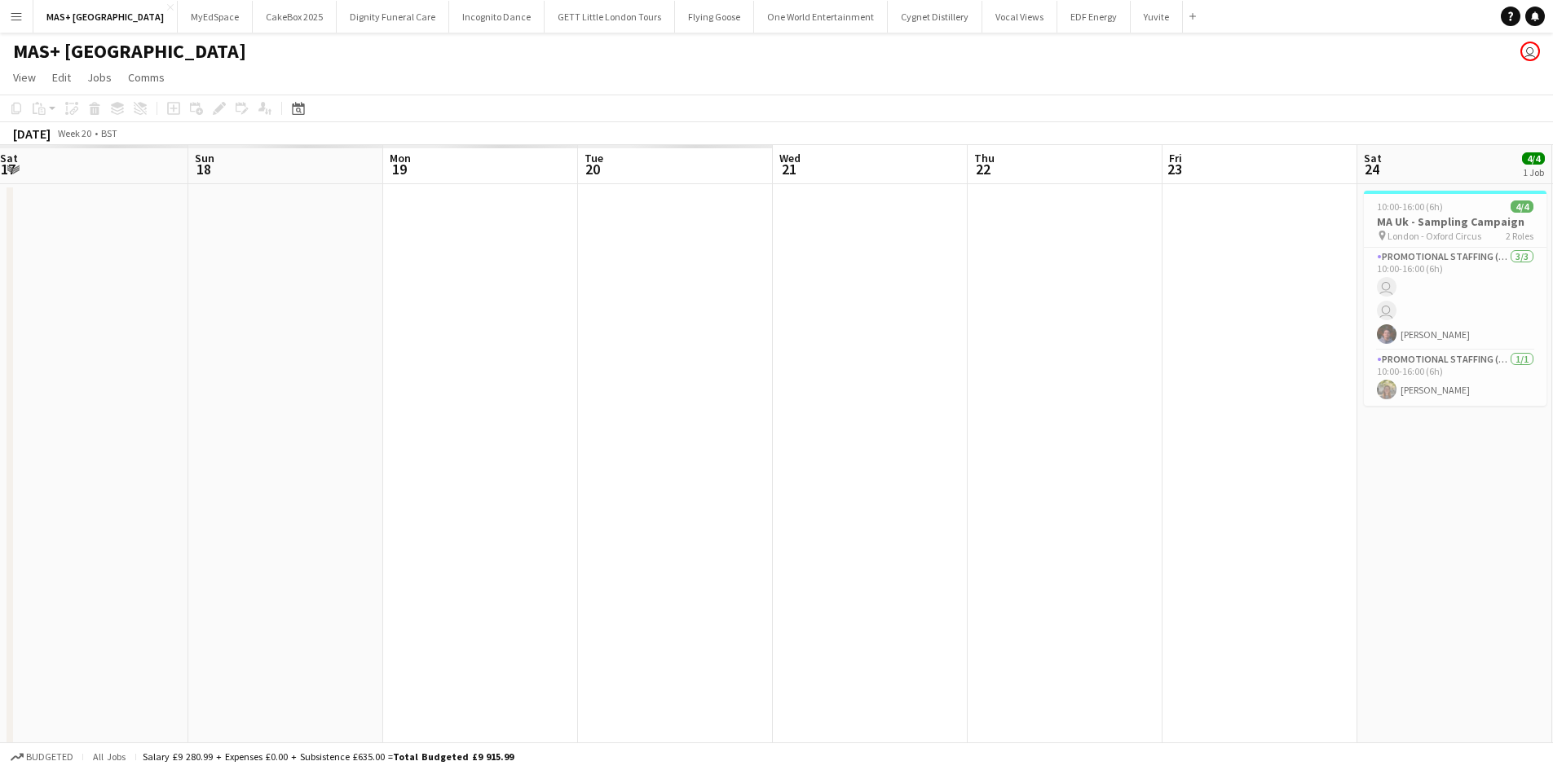
click at [1469, 687] on app-calendar-viewport "Thu 15 Fri 16 Sat 17 Sun 18 Mon 19 Tue 20 Wed 21 Thu 22 Fri 23 Sat 24 4/4 1 Job…" at bounding box center [776, 486] width 1553 height 682
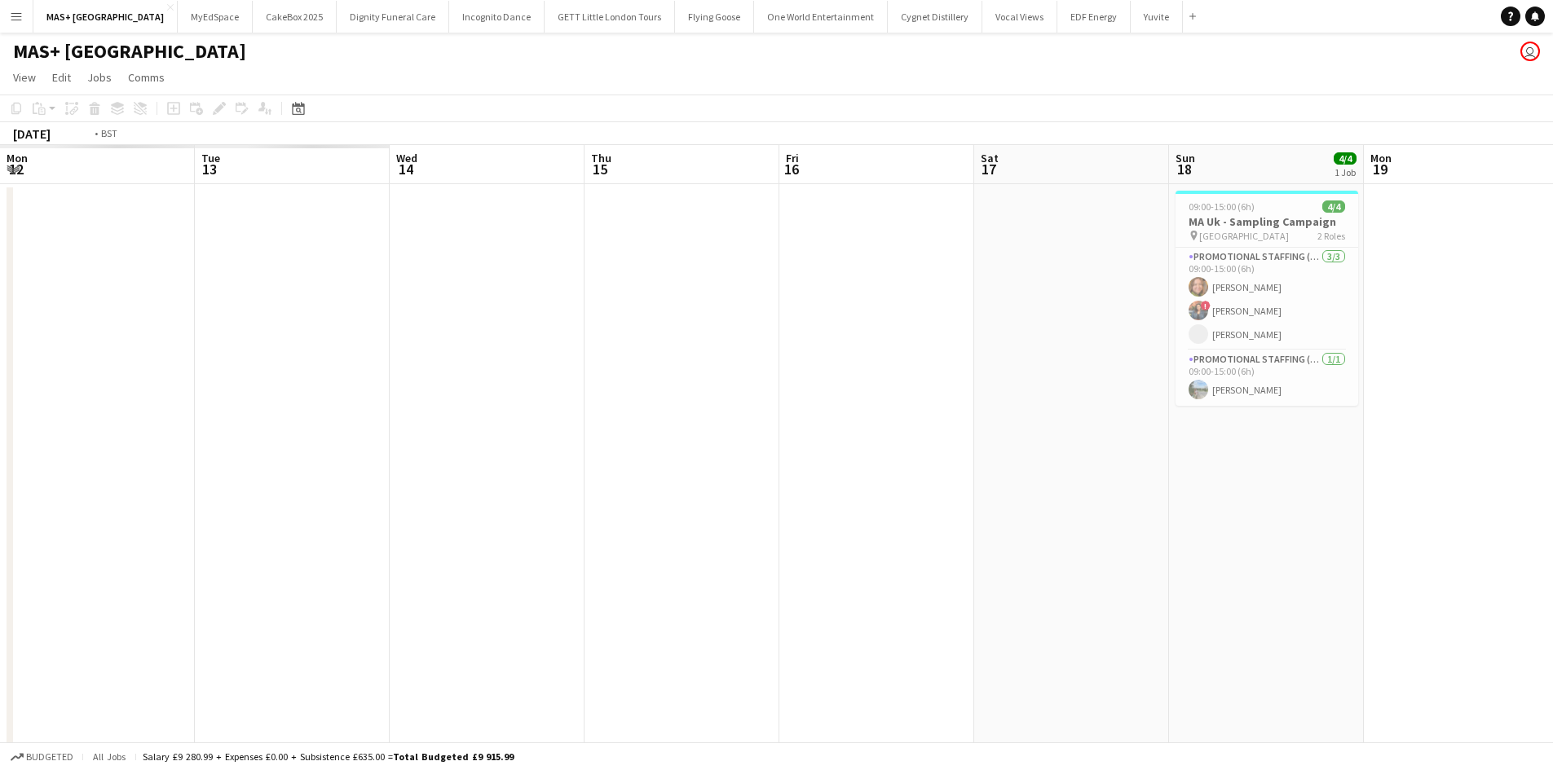
drag, startPoint x: 312, startPoint y: 663, endPoint x: 801, endPoint y: 683, distance: 489.4
click at [1184, 684] on app-calendar-viewport "Sat 10 Sun 11 Mon 12 Tue 13 Wed 14 Thu 15 Fri 16 Sat 17 Sun 18 4/4 1 Job Mon 19…" at bounding box center [776, 486] width 1553 height 682
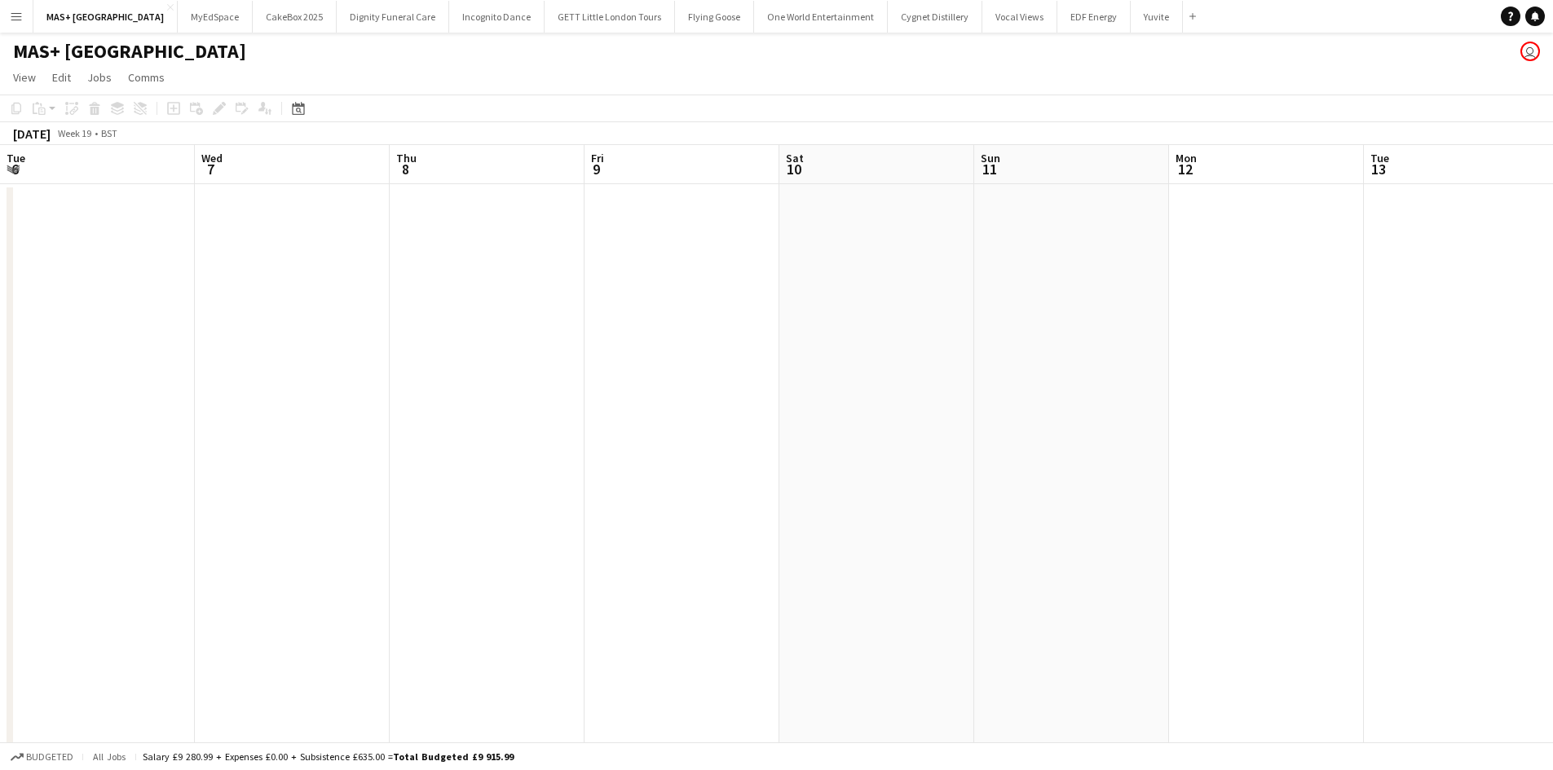
drag, startPoint x: 581, startPoint y: 641, endPoint x: 1194, endPoint y: 641, distance: 612.9
click at [1324, 641] on app-calendar-viewport "Sun 4 Mon 5 Tue 6 Wed 7 Thu 8 Fri 9 Sat 10 Sun 11 Mon 12 Tue 13 Wed 14 Thu 15 F…" at bounding box center [776, 486] width 1553 height 682
drag, startPoint x: 1283, startPoint y: 725, endPoint x: 1418, endPoint y: 725, distance: 135.3
click at [1418, 725] on app-calendar-viewport "Mon 28 Tue 29 Wed 30 Thu 1 Fri 2 Sat 3 Sun 4 Mon 5 Tue 6 Wed 7 Thu 8 Fri 9 Sat …" at bounding box center [776, 486] width 1553 height 682
drag, startPoint x: 190, startPoint y: 696, endPoint x: 1408, endPoint y: 724, distance: 1218.0
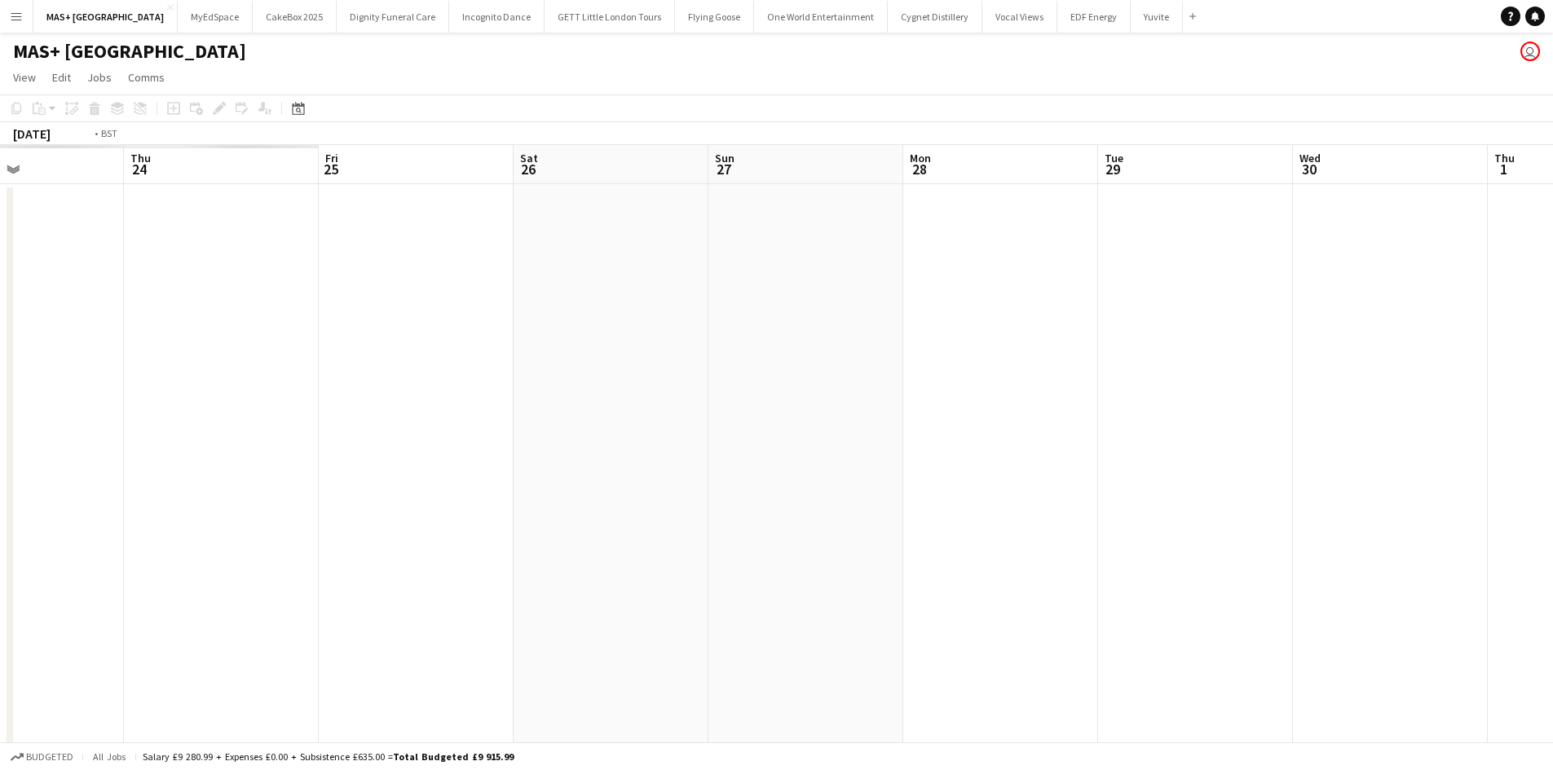
click at [1408, 724] on app-calendar-viewport "Mon 21 Tue 22 Wed 23 Thu 24 Fri 25 Sat 26 Sun 27 Mon 28 Tue 29 Wed 30 Thu 1 Fri…" at bounding box center [776, 486] width 1553 height 682
drag, startPoint x: 869, startPoint y: 715, endPoint x: 287, endPoint y: 716, distance: 581.9
click at [1309, 716] on app-calendar-viewport "Fri 11 Sat 12 Sun 13 Mon 14 Tue 15 Wed 16 Thu 17 Fri 18 Sat 19 Sun 20 Mon 21 Tu…" at bounding box center [776, 486] width 1553 height 682
drag, startPoint x: 998, startPoint y: 745, endPoint x: 194, endPoint y: 653, distance: 808.9
click at [1360, 752] on app-board "MAS+ UK user View Day view expanded Day view collapsed Month view Date picker J…" at bounding box center [776, 444] width 1553 height 822
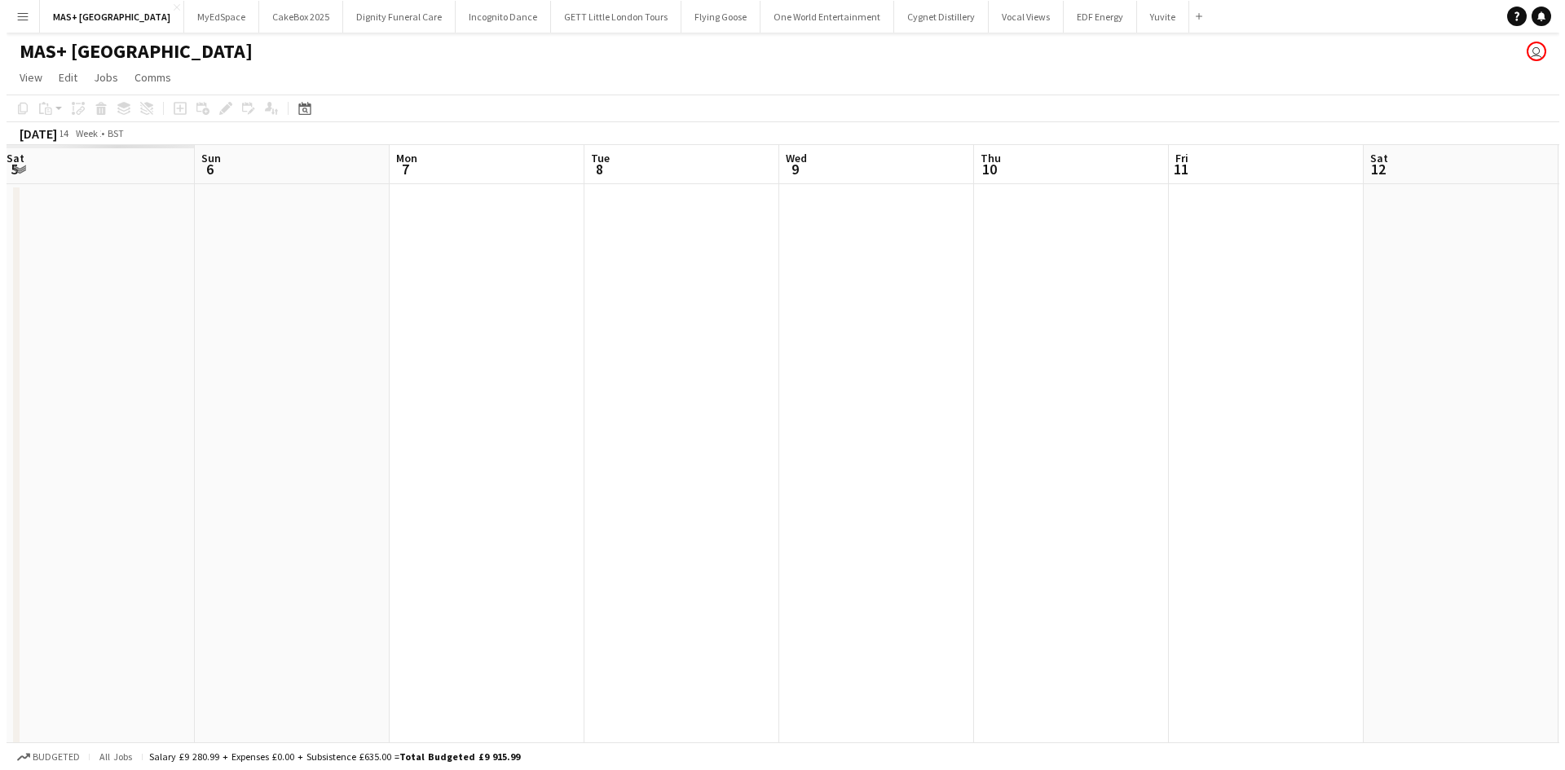
scroll to position [0, 343]
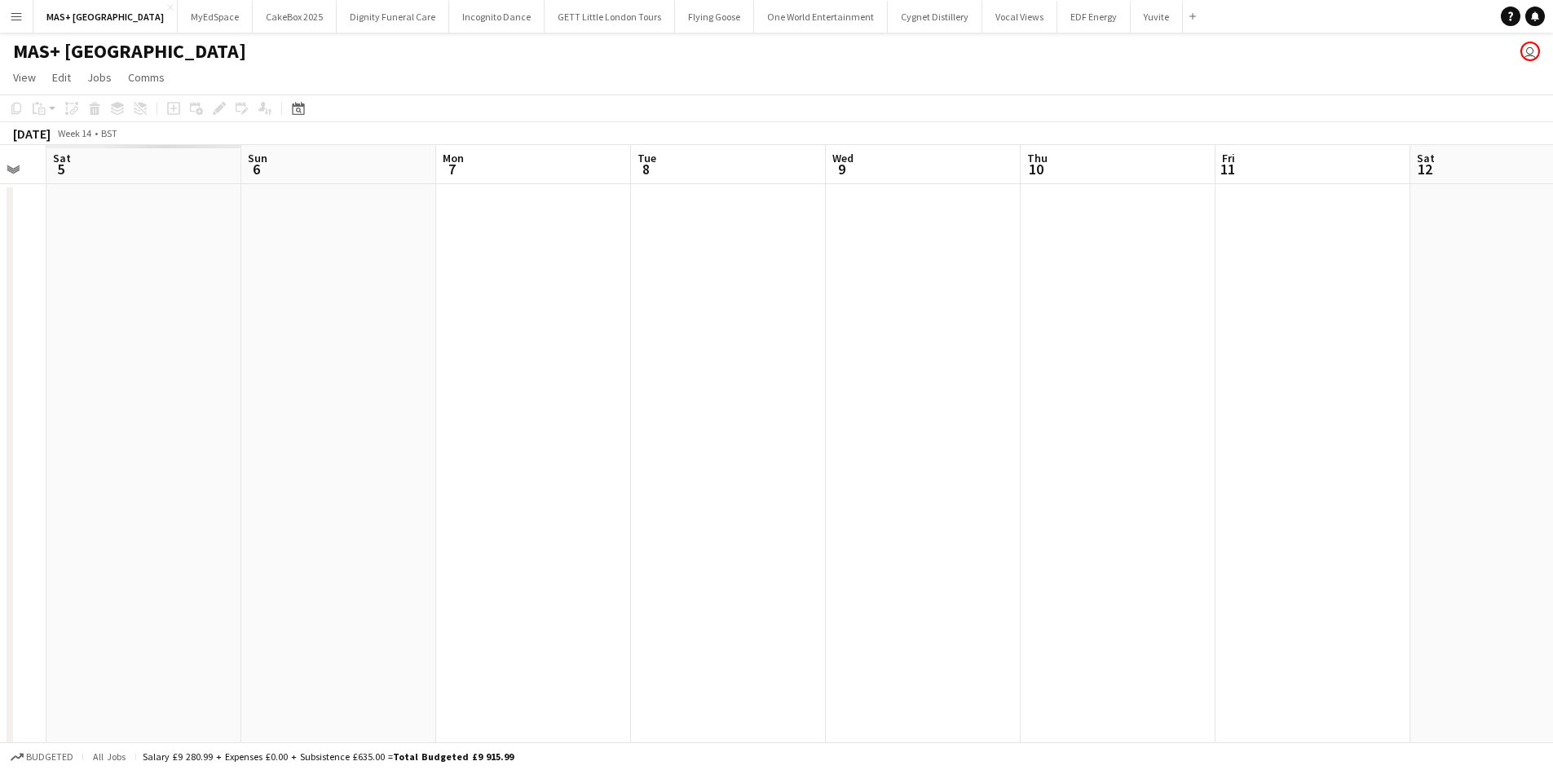
drag, startPoint x: 702, startPoint y: 716, endPoint x: 839, endPoint y: 747, distance: 140.4
click at [1367, 747] on app-board "MAS+ UK user View Day view expanded Day view collapsed Month view Date picker J…" at bounding box center [776, 444] width 1553 height 822
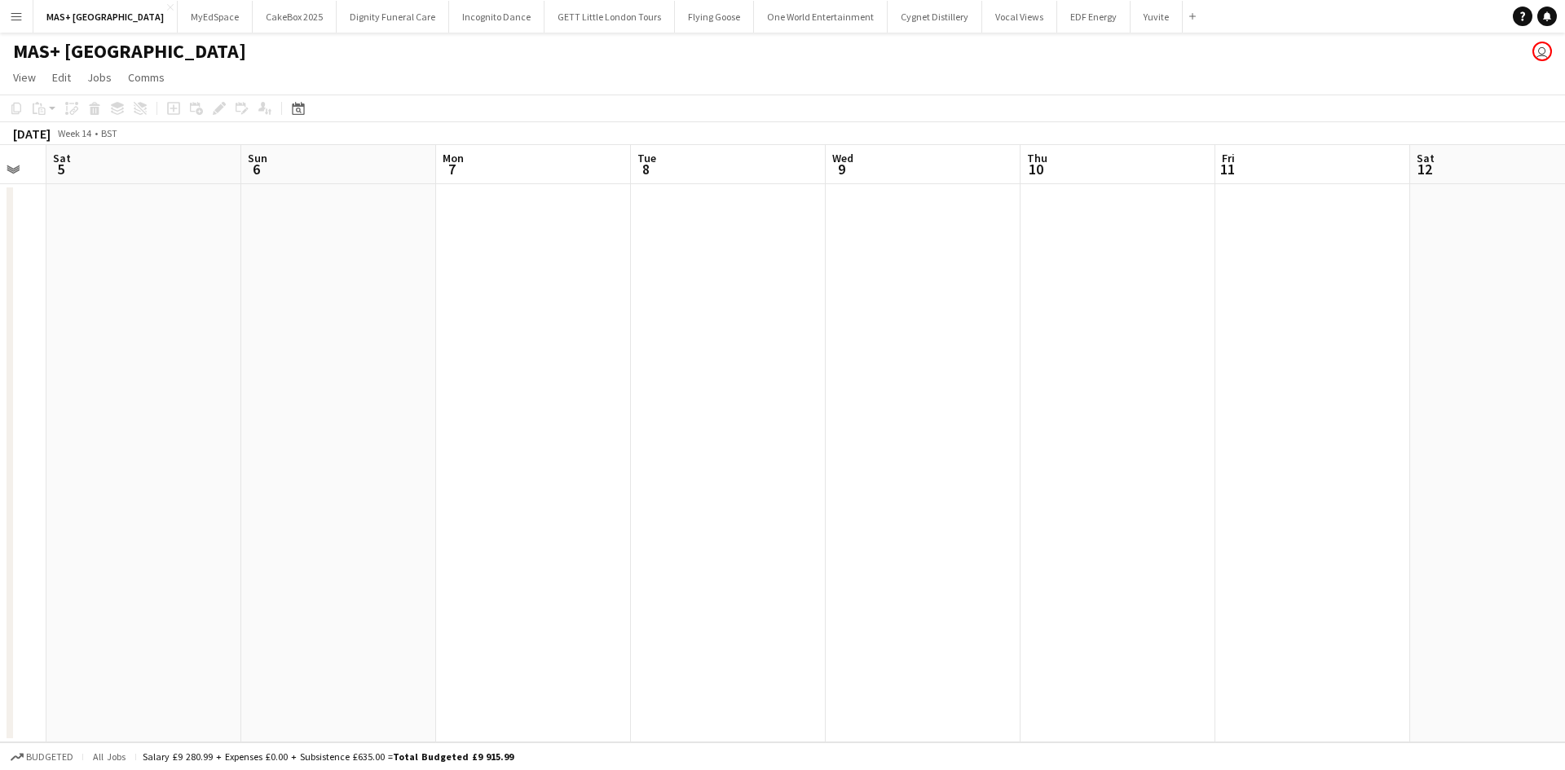
drag, startPoint x: 1221, startPoint y: 718, endPoint x: 1107, endPoint y: 708, distance: 114.5
click at [1221, 718] on app-date-cell at bounding box center [1312, 463] width 195 height 558
drag, startPoint x: 372, startPoint y: 381, endPoint x: 158, endPoint y: 535, distance: 263.3
click at [844, 439] on app-calendar-viewport "Thu 3 Fri 4 Sat 5 Sun 6 Mon 7 Tue 8 Wed 9 Thu 10 Fri 11 Sat 12 Sun 13 Mon 14 Tu…" at bounding box center [782, 443] width 1565 height 597
drag, startPoint x: 671, startPoint y: 522, endPoint x: 725, endPoint y: 517, distance: 54.0
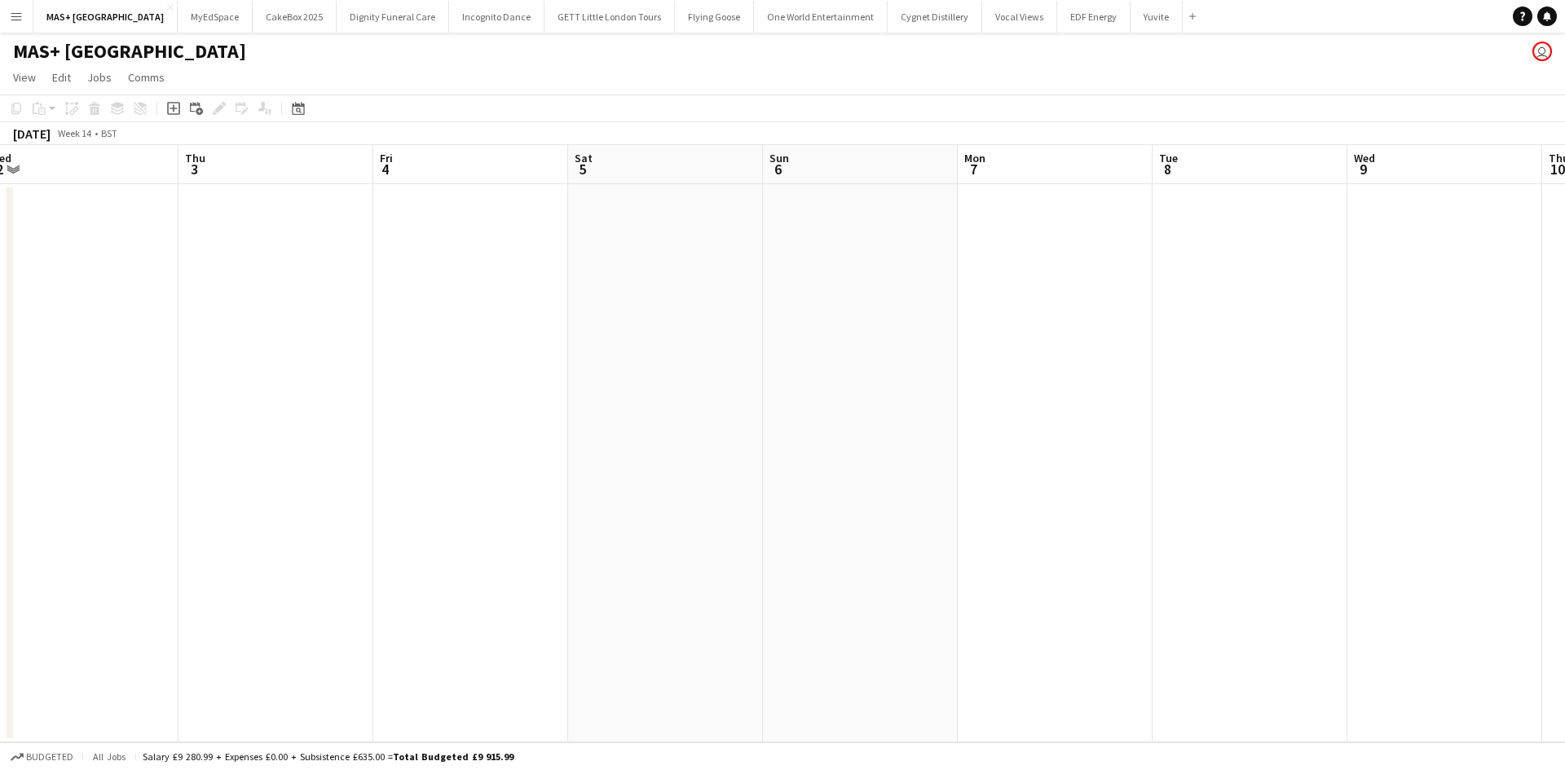
click at [746, 522] on app-calendar-viewport "Mon 31 Tue 1 Wed 2 Thu 3 Fri 4 Sat 5 Sun 6 Mon 7 Tue 8 Wed 9 Thu 10 Fri 11 Sat …" at bounding box center [782, 443] width 1565 height 597
drag, startPoint x: 1031, startPoint y: 447, endPoint x: 1100, endPoint y: 479, distance: 76.2
click at [255, 412] on app-calendar-viewport "Tue 1 Wed 2 Thu 3 Fri 4 Sat 5 Sun 6 Mon 7 Tue 8 Wed 9 Thu 10 Fri 11 Sat 12 Sun …" at bounding box center [782, 443] width 1565 height 597
drag, startPoint x: 734, startPoint y: 478, endPoint x: 929, endPoint y: 523, distance: 200.1
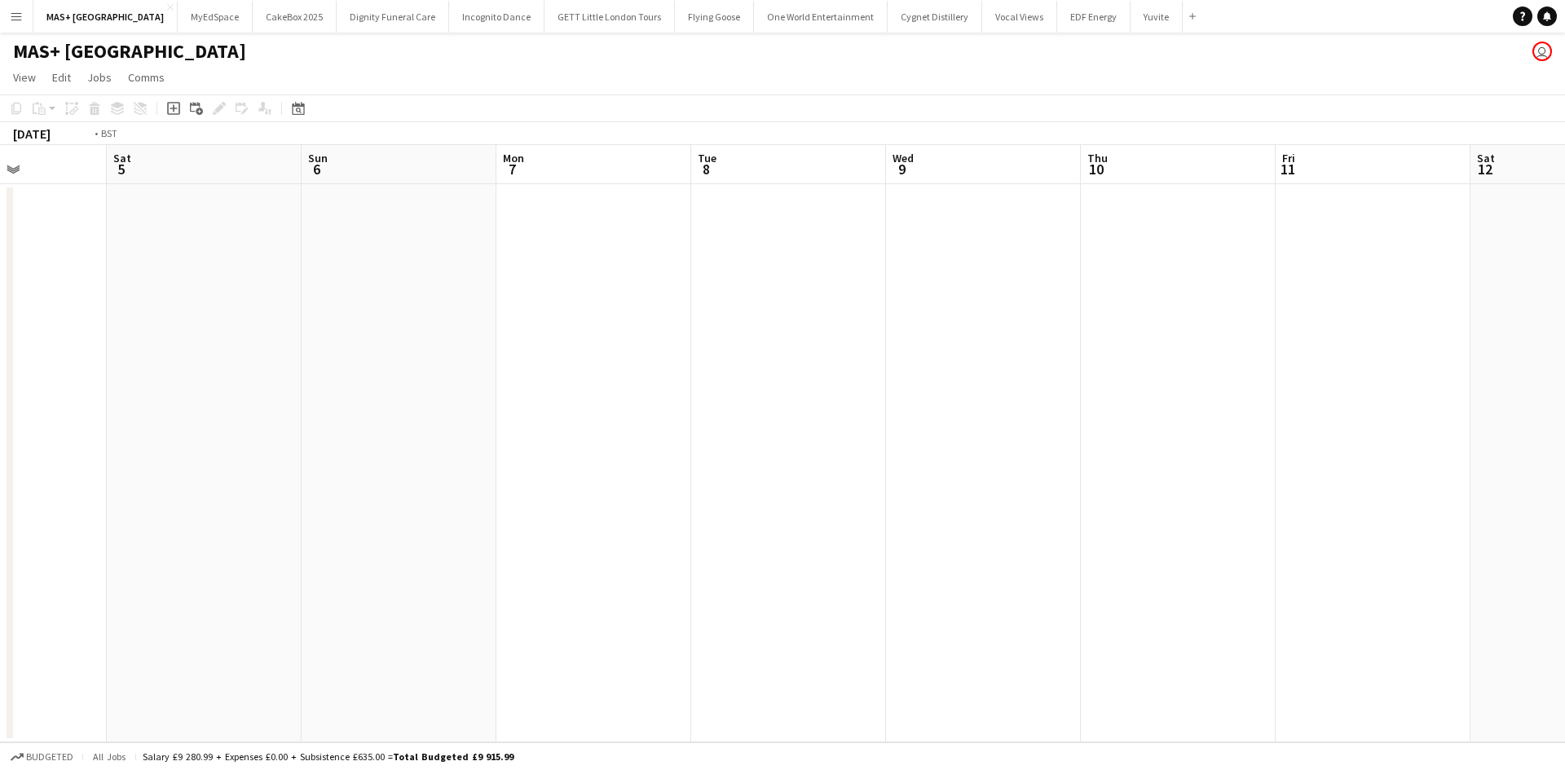
click at [232, 469] on app-calendar-viewport "Wed 2 Thu 3 Fri 4 Sat 5 Sun 6 Mon 7 Tue 8 Wed 9 Thu 10 Fri 11 Sat 12 Sun 13 Mon…" at bounding box center [782, 443] width 1565 height 597
drag, startPoint x: 103, startPoint y: 463, endPoint x: -75, endPoint y: 433, distance: 180.2
click at [0, 433] on html "Menu Boards Boards Boards All jobs Status Workforce Workforce My Workforce Recr…" at bounding box center [782, 385] width 1565 height 770
drag, startPoint x: 386, startPoint y: 464, endPoint x: 697, endPoint y: 475, distance: 311.6
click at [0, 452] on html "Menu Boards Boards Boards All jobs Status Workforce Workforce My Workforce Recr…" at bounding box center [782, 385] width 1565 height 770
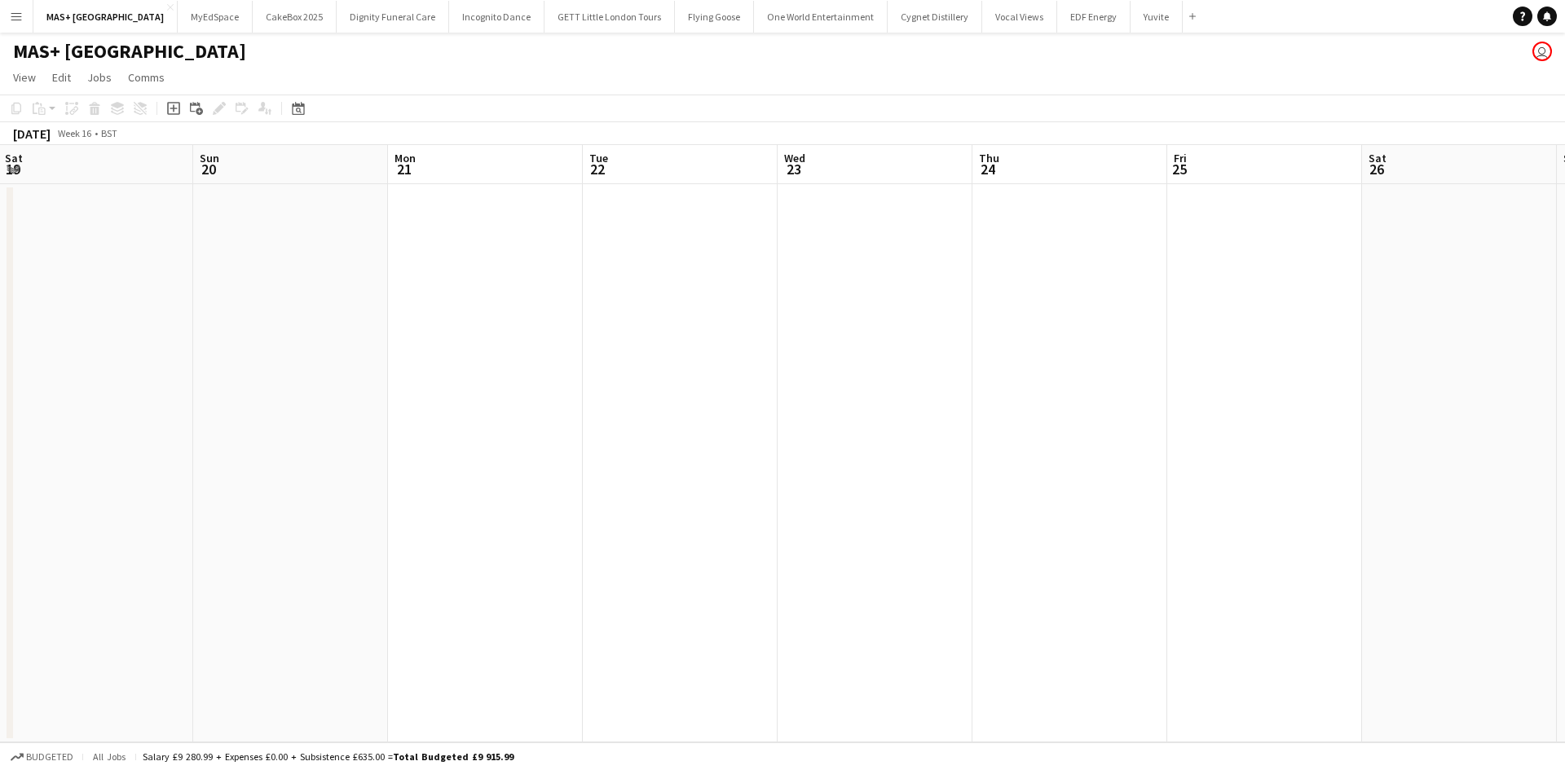
drag, startPoint x: 729, startPoint y: 481, endPoint x: 911, endPoint y: 489, distance: 182.8
click at [56, 479] on app-calendar-viewport "Wed 16 Thu 17 Fri 18 Sat 19 Sun 20 Mon 21 Tue 22 Wed 23 Thu 24 Fri 25 Sat 26 Su…" at bounding box center [782, 443] width 1565 height 597
drag, startPoint x: 122, startPoint y: 487, endPoint x: 510, endPoint y: 499, distance: 388.1
click at [120, 483] on app-calendar-viewport "Sun 20 Mon 21 Tue 22 Wed 23 Thu 24 Fri 25 Sat 26 Sun 27 Mon 28 Tue 29 Wed 30 Th…" at bounding box center [782, 443] width 1565 height 597
drag, startPoint x: 96, startPoint y: 505, endPoint x: 1058, endPoint y: 494, distance: 961.8
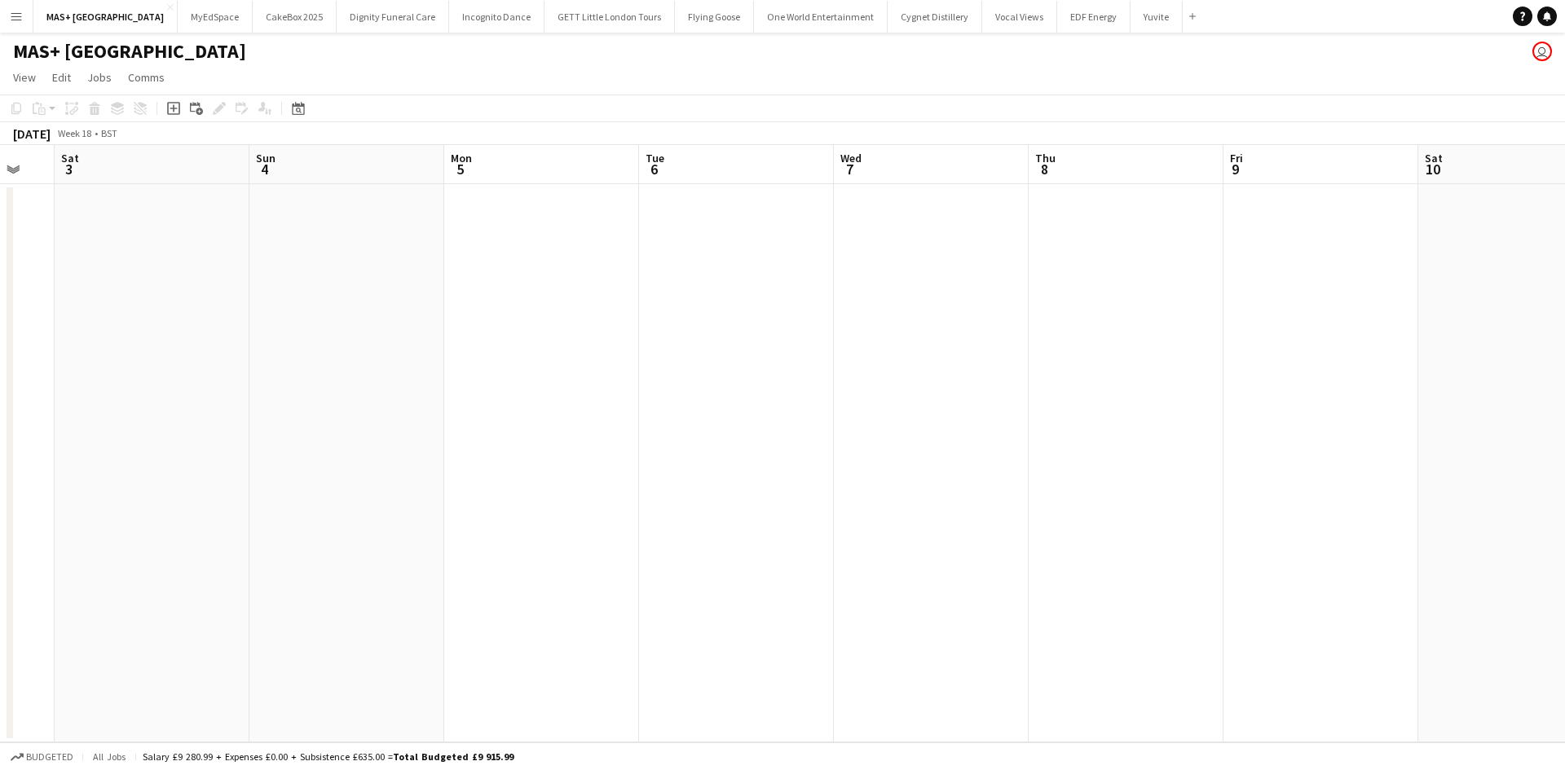
click at [100, 498] on app-calendar-viewport "Tue 29 Wed 30 Thu 1 Fri 2 Sat 3 Sun 4 Mon 5 Tue 6 Wed 7 Thu 8 Fri 9 Sat 10 Sun …" at bounding box center [782, 443] width 1565 height 597
drag, startPoint x: 455, startPoint y: 493, endPoint x: 1026, endPoint y: 505, distance: 571.5
click at [143, 489] on app-calendar-viewport "Thu 1 Fri 2 Sat 3 Sun 4 Mon 5 Tue 6 Wed 7 Thu 8 Fri 9 Sat 10 Sun 11 Mon 12 Tue …" at bounding box center [782, 443] width 1565 height 597
drag, startPoint x: 1028, startPoint y: 505, endPoint x: 831, endPoint y: 518, distance: 196.8
click at [297, 507] on app-calendar-viewport "Sun 4 Mon 5 Tue 6 Wed 7 Thu 8 Fri 9 Sat 10 Sun 11 Mon 12 Tue 13 Wed 14 Thu 15 F…" at bounding box center [782, 443] width 1565 height 597
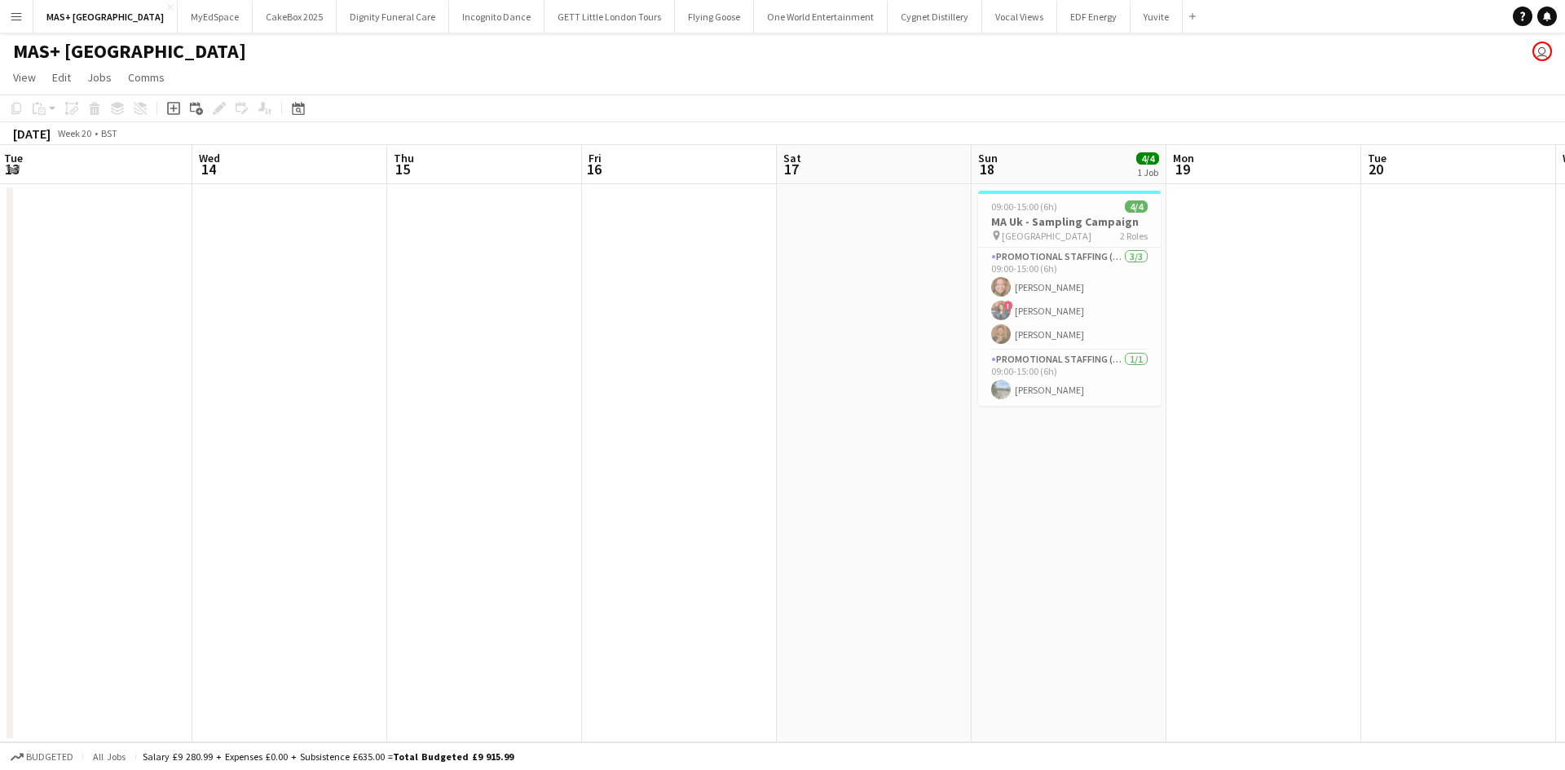
drag, startPoint x: 744, startPoint y: 518, endPoint x: 471, endPoint y: 516, distance: 273.0
click at [471, 516] on app-calendar-viewport "Sun 11 Mon 12 Tue 13 Wed 14 Thu 15 Fri 16 Sat 17 Sun 18 4/4 1 Job Mon 19 Tue 20…" at bounding box center [782, 443] width 1565 height 597
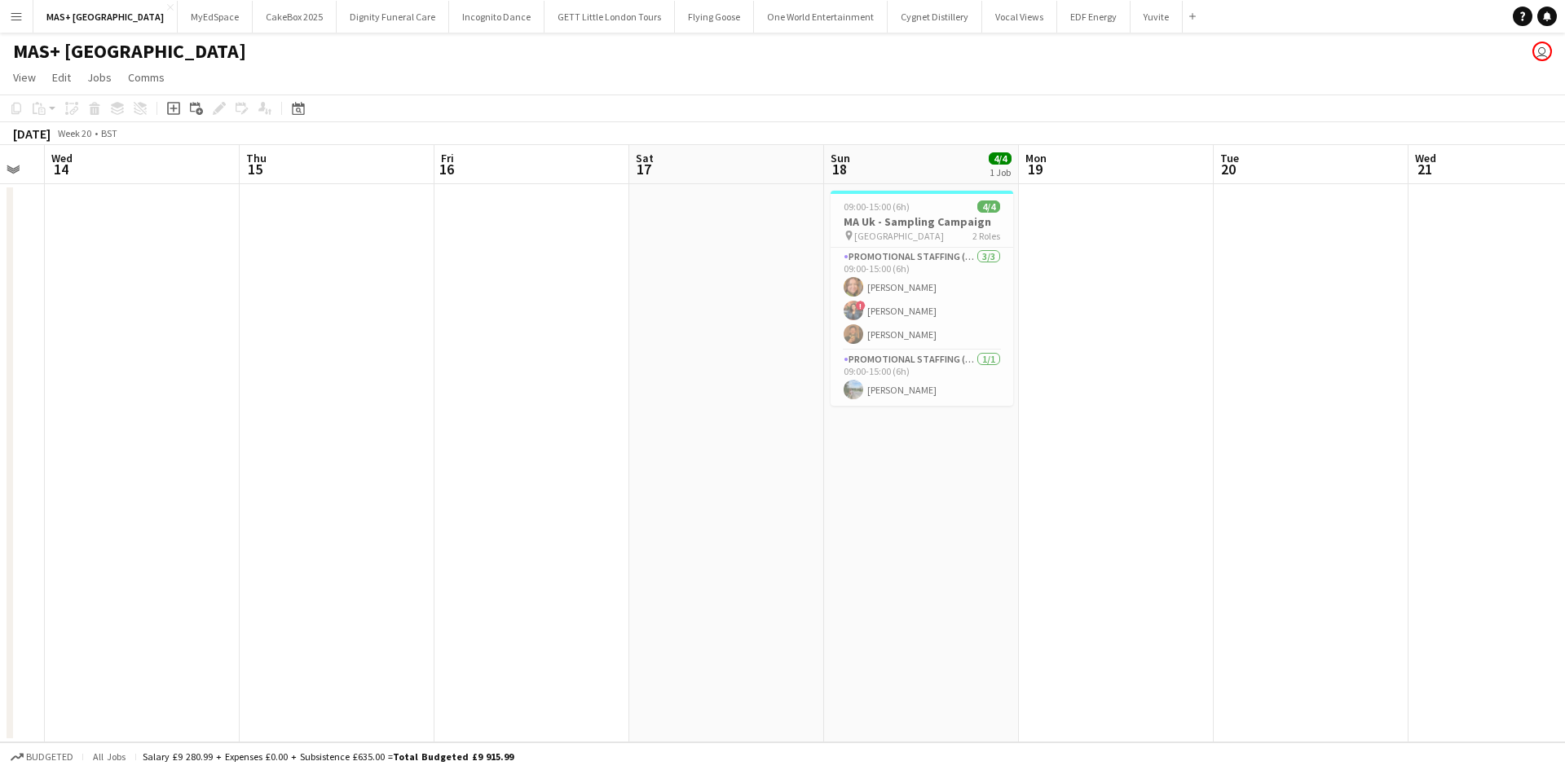
scroll to position [0, 646]
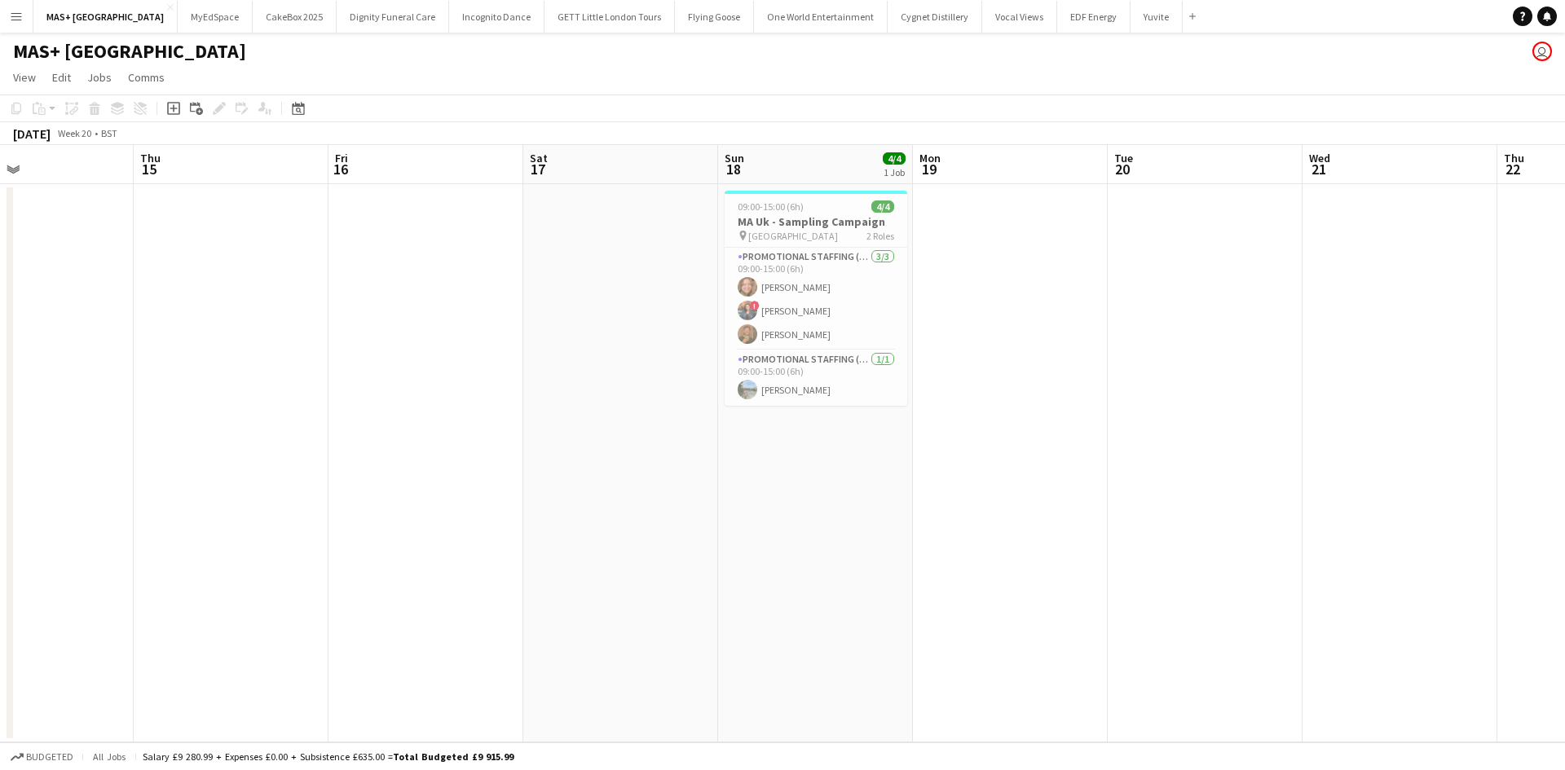
click at [986, 522] on app-calendar-viewport "Sun 11 Mon 12 Tue 13 Wed 14 Thu 15 Fri 16 Sat 17 Sun 18 4/4 1 Job Mon 19 Tue 20…" at bounding box center [782, 443] width 1565 height 597
click at [780, 236] on span "London - Emirates Stadium" at bounding box center [793, 236] width 90 height 12
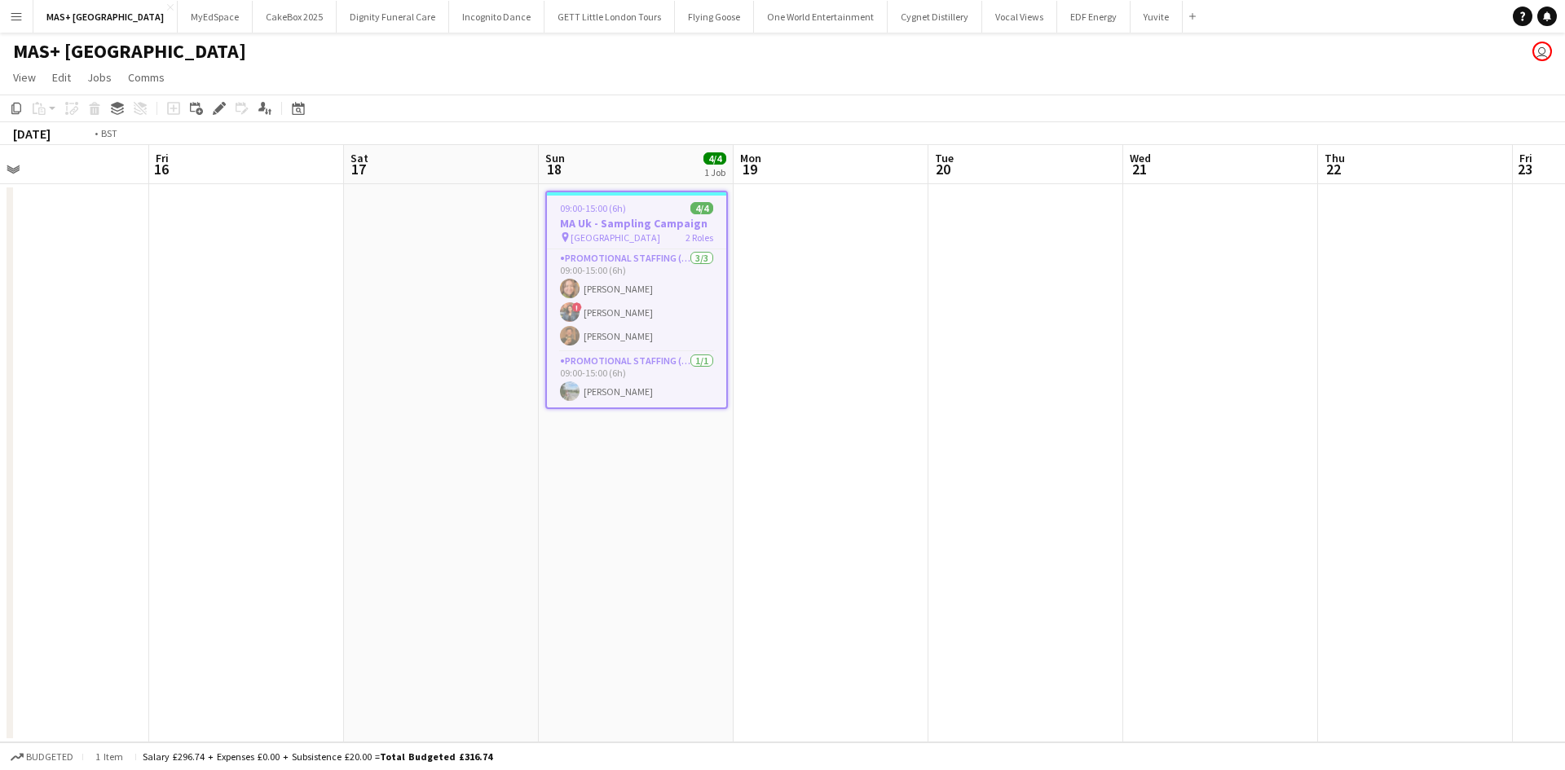
drag, startPoint x: 875, startPoint y: 393, endPoint x: 576, endPoint y: 415, distance: 299.9
click at [261, 392] on app-calendar-viewport "Tue 13 Wed 14 Thu 15 Fri 16 Sat 17 Sun 18 4/4 1 Job Mon 19 Tue 20 Wed 21 Thu 22…" at bounding box center [782, 443] width 1565 height 597
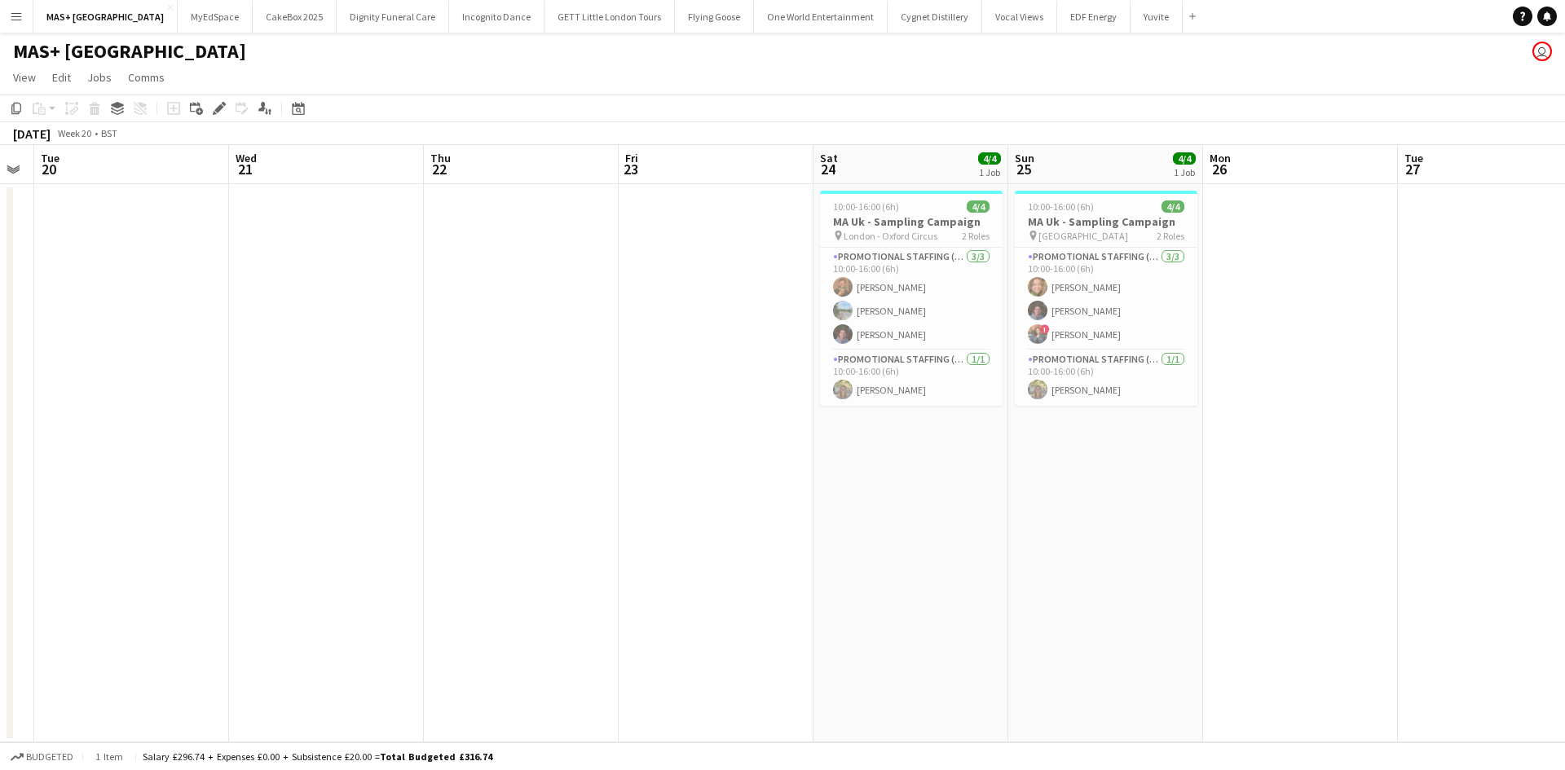
scroll to position [0, 578]
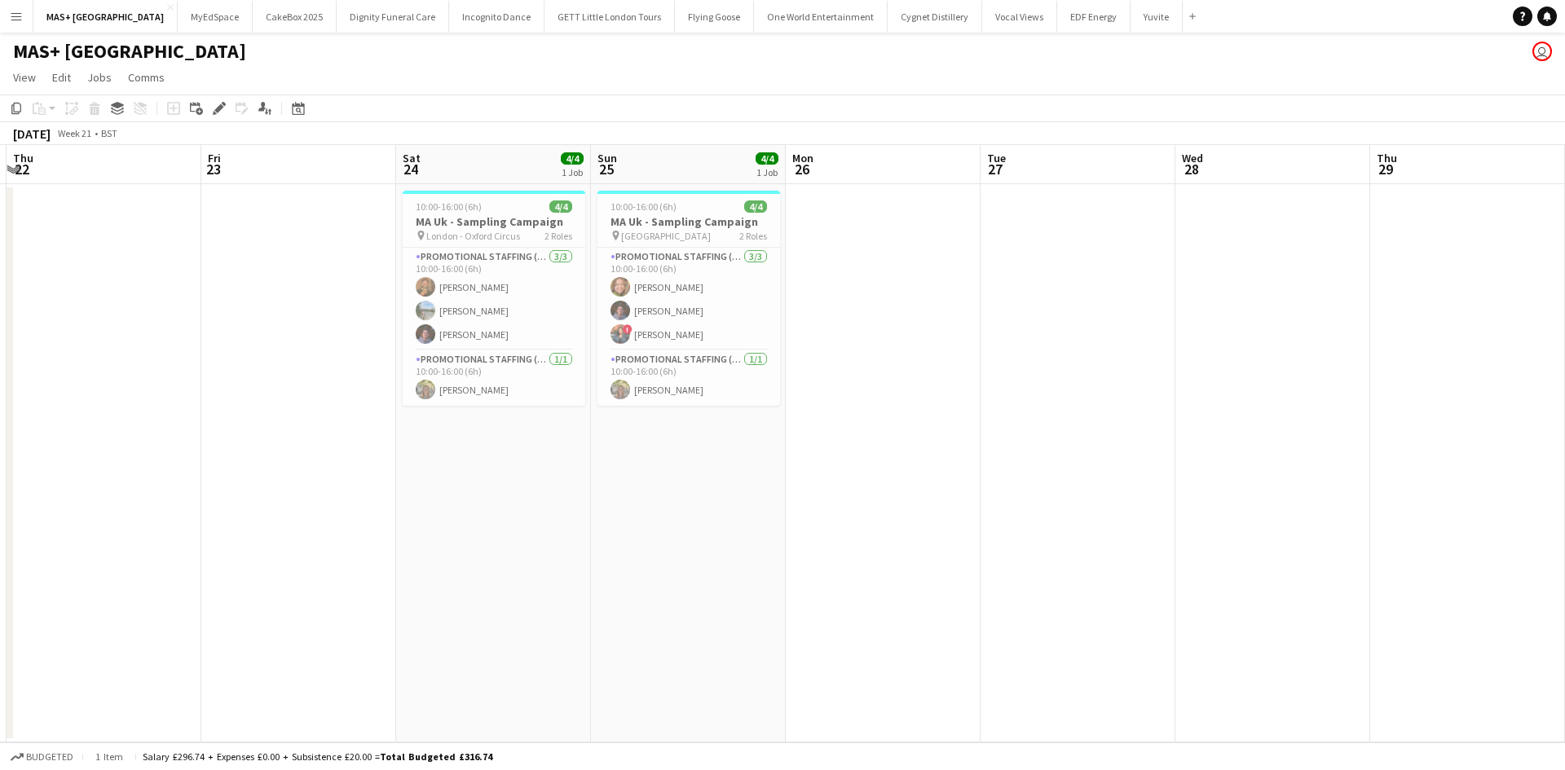
drag, startPoint x: 1300, startPoint y: 438, endPoint x: 778, endPoint y: 401, distance: 522.9
click at [778, 408] on app-calendar-viewport "Mon 19 Tue 20 Wed 21 Thu 22 Fri 23 Sat 24 4/4 1 Job Sun 25 4/4 1 Job Mon 26 Tue…" at bounding box center [782, 443] width 1565 height 597
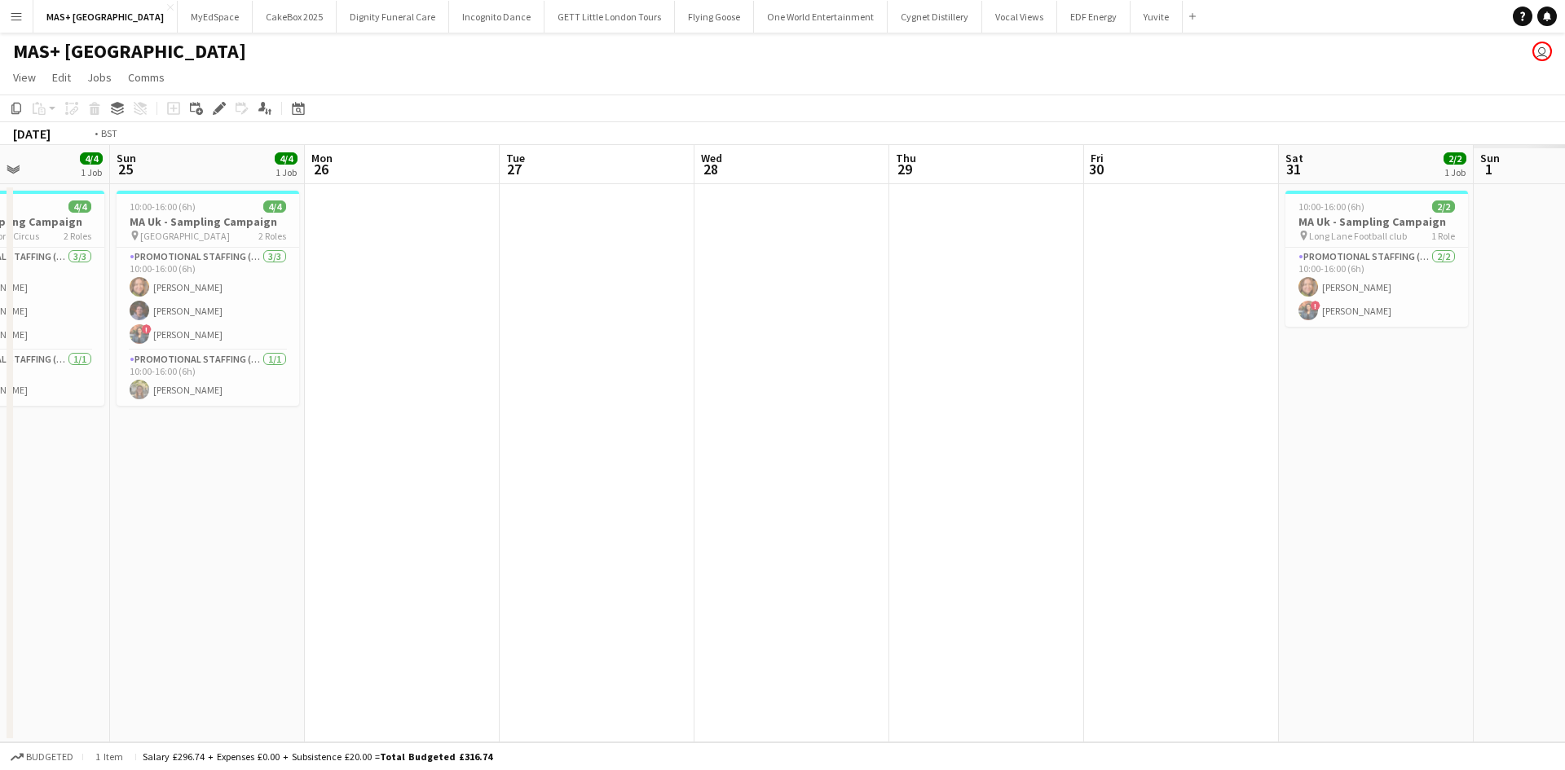
drag, startPoint x: 1406, startPoint y: 445, endPoint x: 723, endPoint y: 445, distance: 683.0
click at [538, 419] on app-calendar-viewport "Thu 22 Fri 23 Sat 24 4/4 1 Job Sun 25 4/4 1 Job Mon 26 Tue 27 Wed 28 Thu 29 Fri…" at bounding box center [782, 443] width 1565 height 597
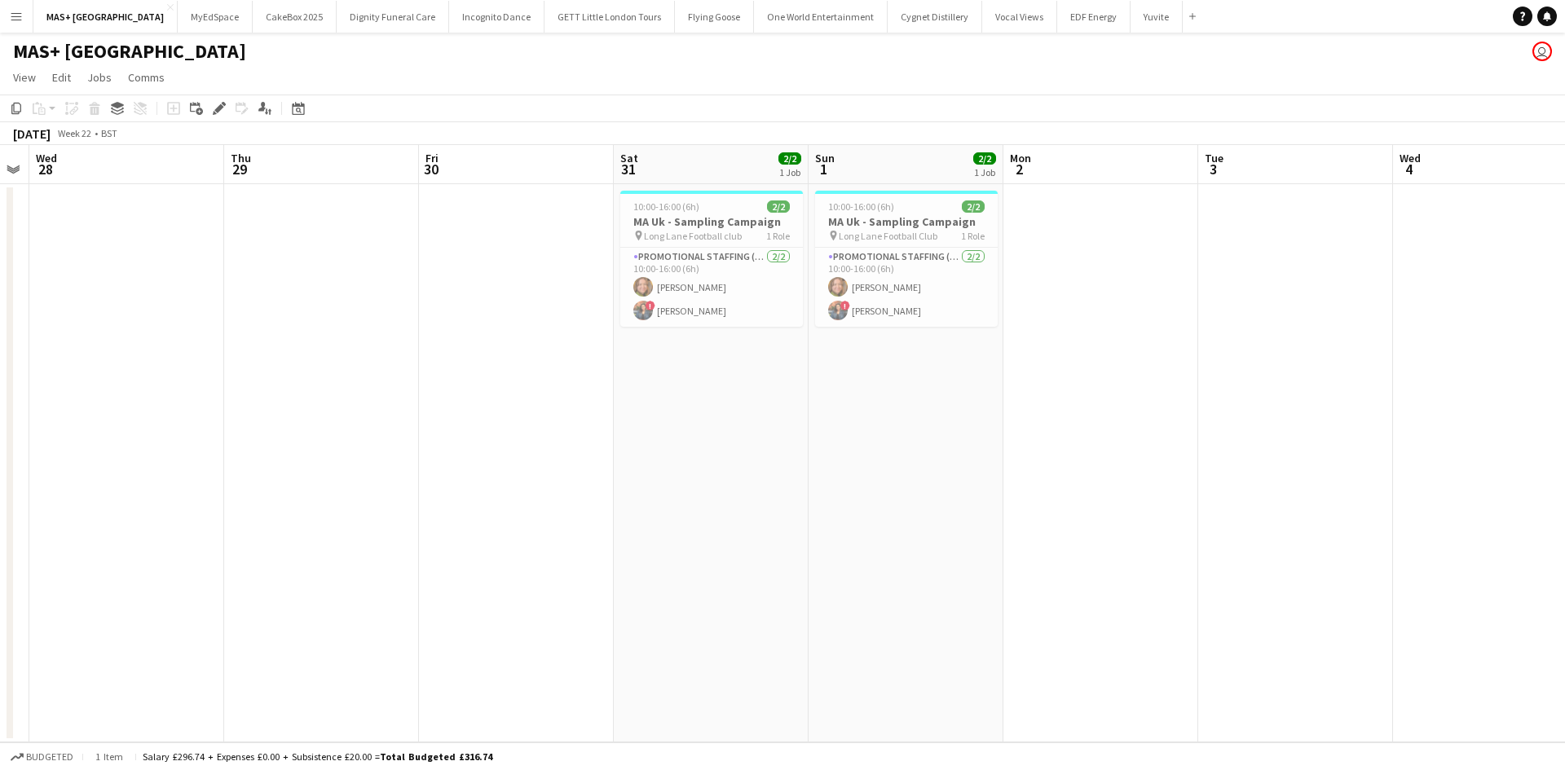
scroll to position [0, 564]
drag, startPoint x: 1158, startPoint y: 470, endPoint x: 872, endPoint y: 454, distance: 286.5
click at [872, 454] on app-calendar-viewport "Sun 25 4/4 1 Job Mon 26 Tue 27 Wed 28 Thu 29 Fri 30 Sat 31 2/2 1 Job Sun 1 2/2 …" at bounding box center [782, 443] width 1565 height 597
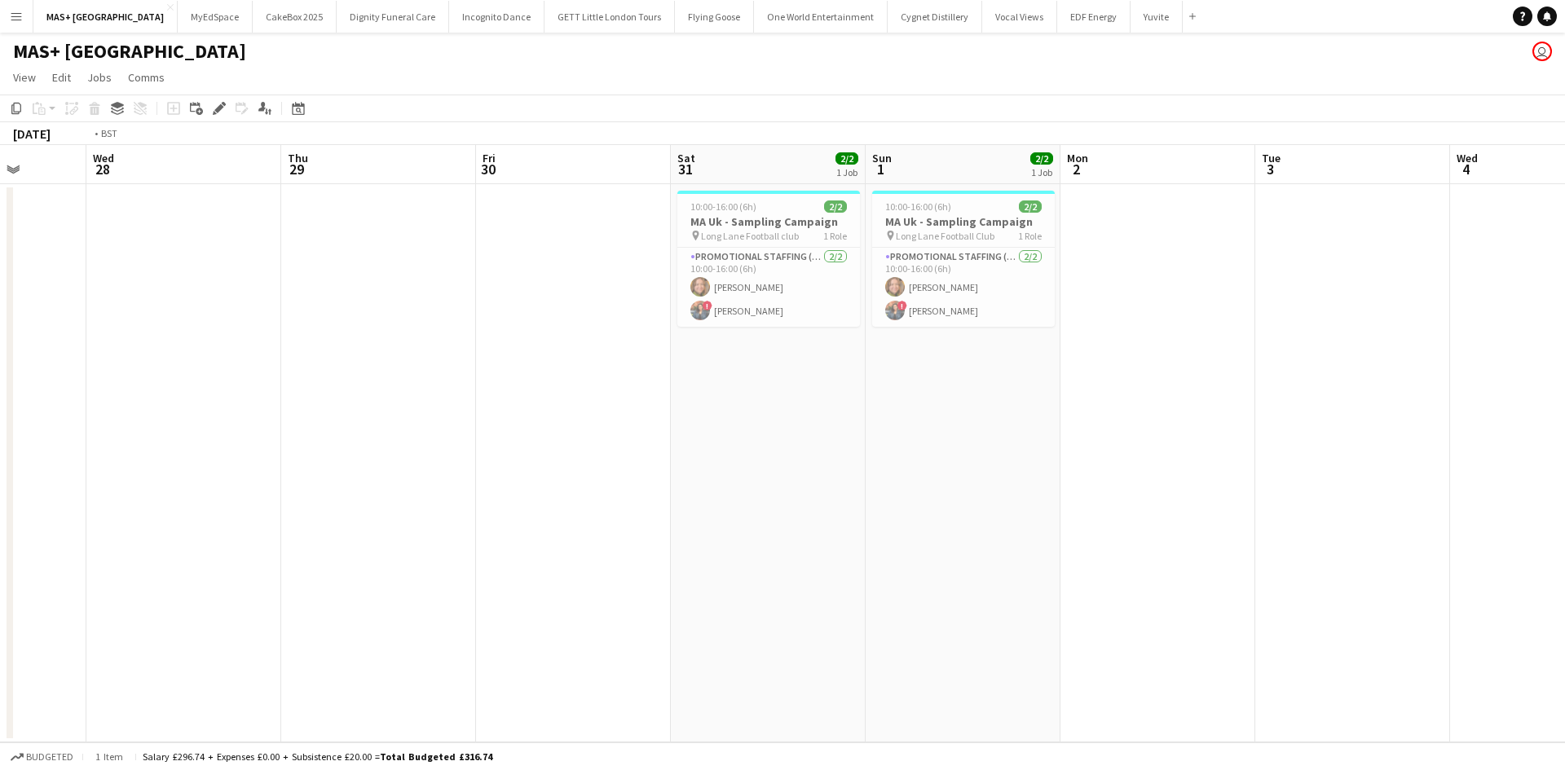
drag, startPoint x: 599, startPoint y: 461, endPoint x: 1064, endPoint y: 473, distance: 465.5
click at [1426, 469] on app-calendar-viewport "Sun 25 4/4 1 Job Mon 26 Tue 27 Wed 28 Thu 29 Fri 30 Sat 31 2/2 1 Job Sun 1 2/2 …" at bounding box center [782, 443] width 1565 height 597
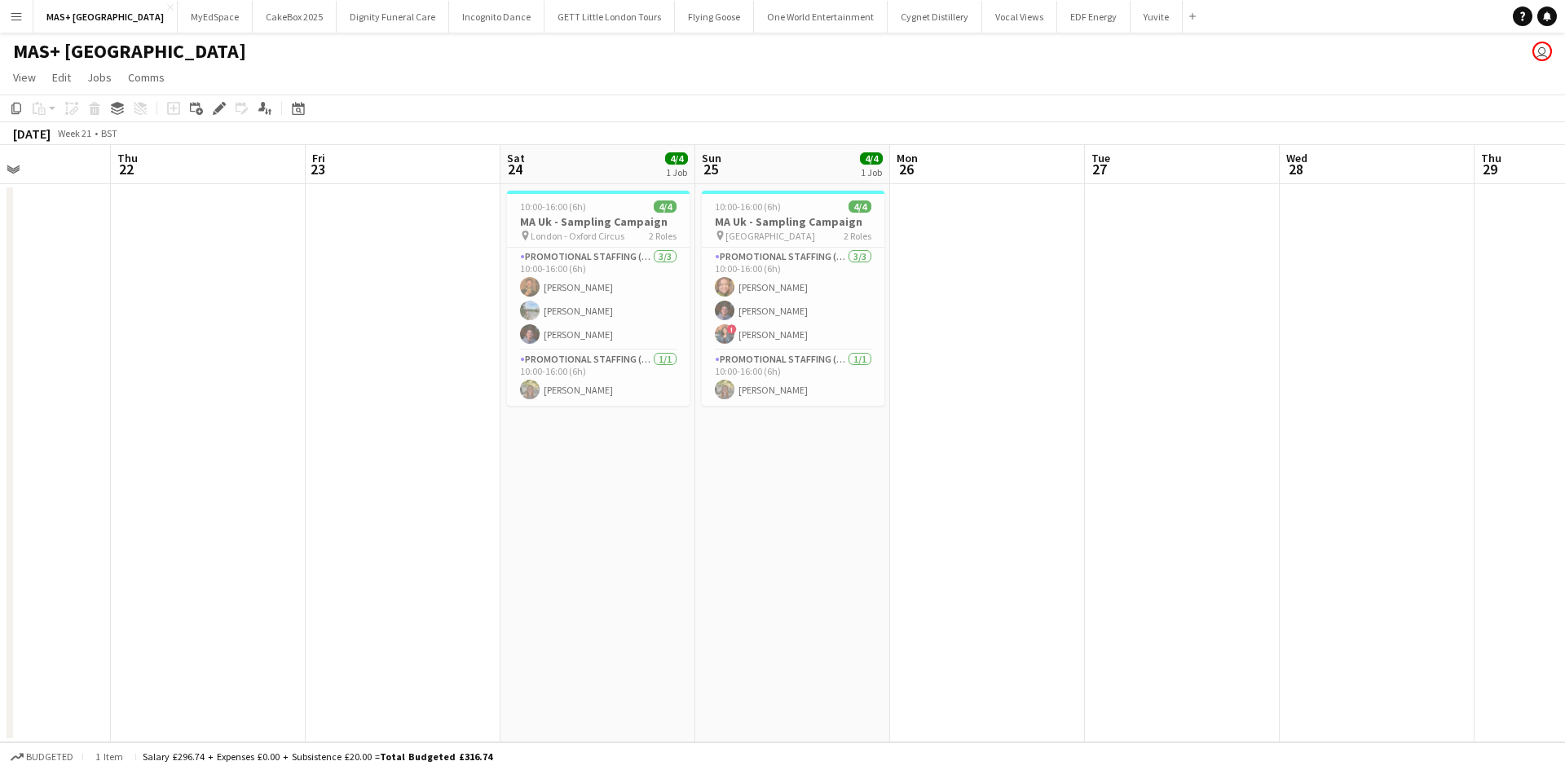
scroll to position [0, 452]
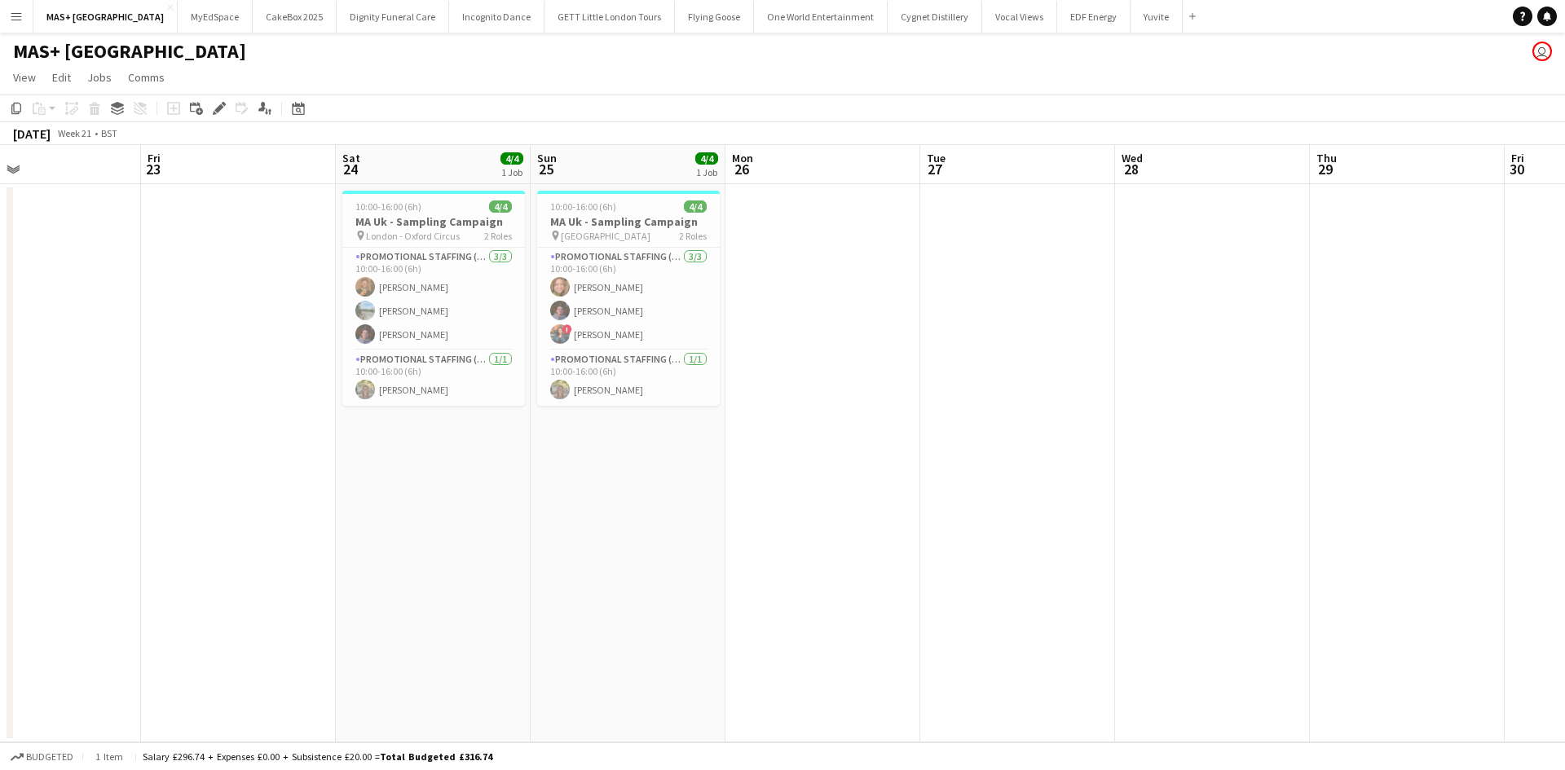
drag, startPoint x: 992, startPoint y: 434, endPoint x: 769, endPoint y: 408, distance: 224.1
click at [619, 411] on app-calendar-viewport "Mon 19 Tue 20 Wed 21 Thu 22 Fri 23 Sat 24 4/4 1 Job Sun 25 4/4 1 Job Mon 26 Tue…" at bounding box center [782, 443] width 1565 height 597
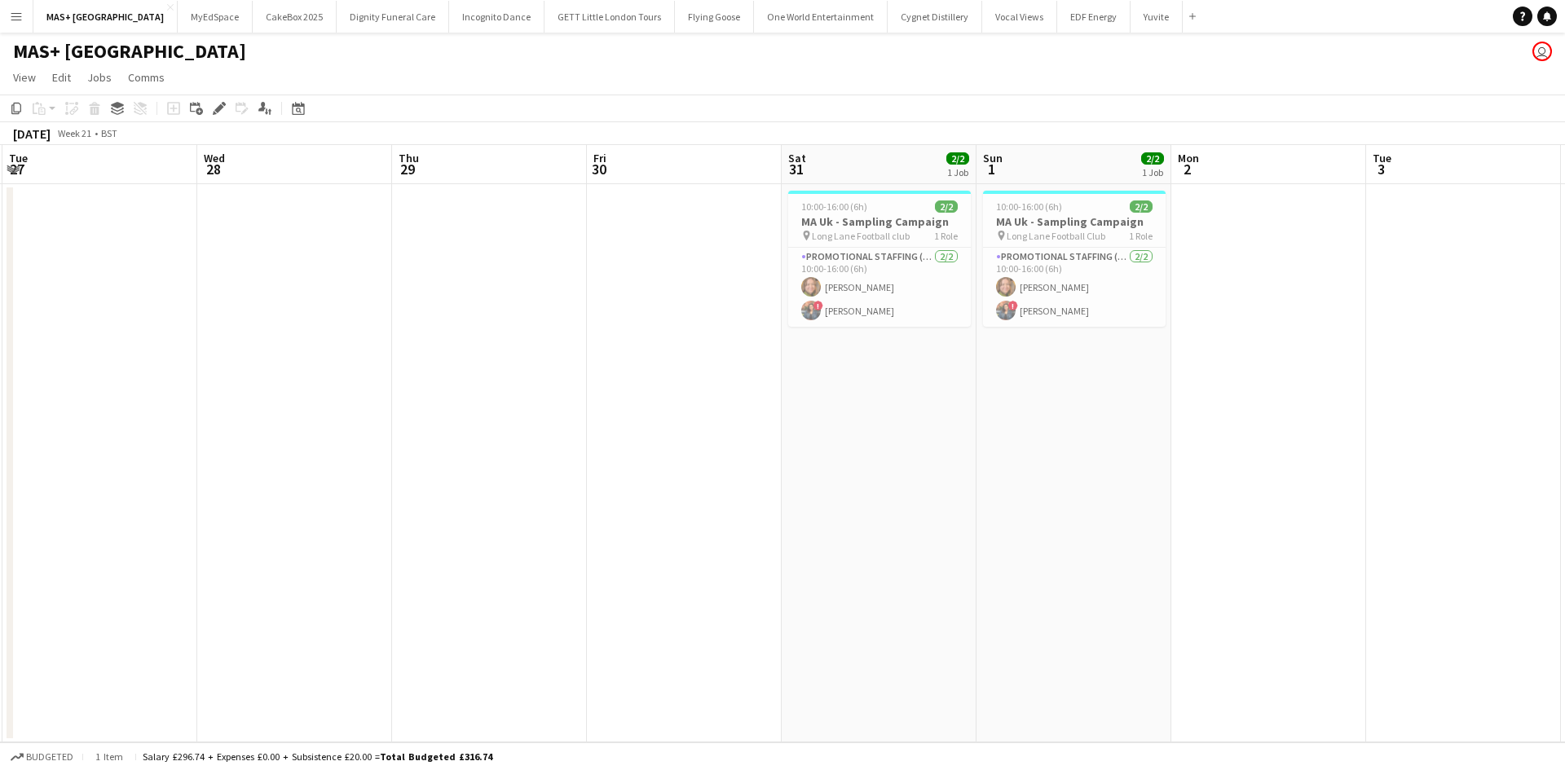
drag, startPoint x: 1152, startPoint y: 437, endPoint x: 536, endPoint y: 435, distance: 616.2
click at [536, 435] on app-calendar-viewport "Sat 24 4/4 1 Job Sun 25 4/4 1 Job Mon 26 Tue 27 Wed 28 Thu 29 Fri 30 Sat 31 2/2…" at bounding box center [782, 443] width 1565 height 597
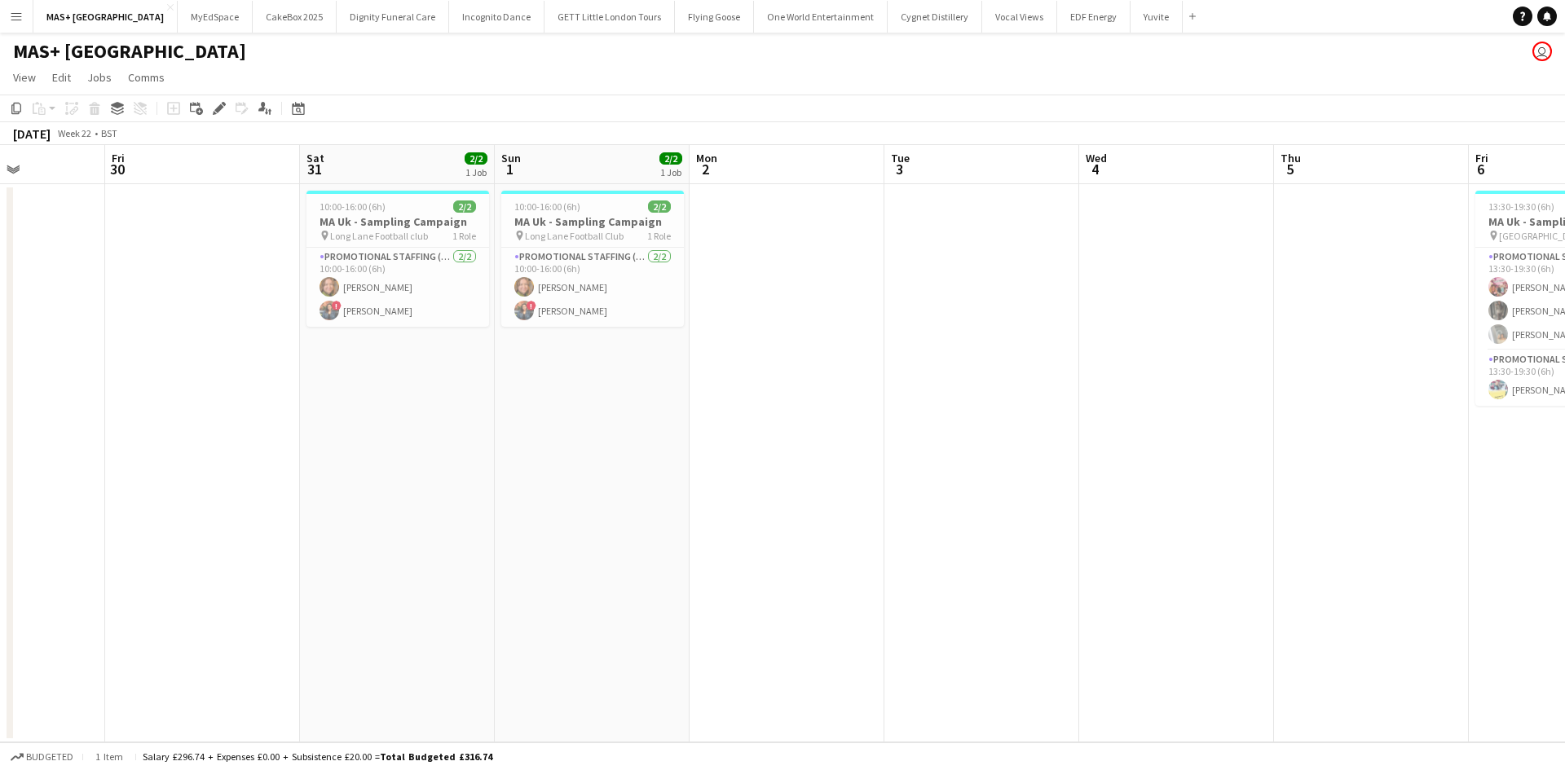
drag, startPoint x: 463, startPoint y: 401, endPoint x: 910, endPoint y: 423, distance: 448.0
click at [434, 391] on app-calendar-viewport "Tue 27 Wed 28 Thu 29 Fri 30 Sat 31 2/2 1 Job Sun 1 2/2 1 Job Mon 2 Tue 3 Wed 4 …" at bounding box center [782, 443] width 1565 height 597
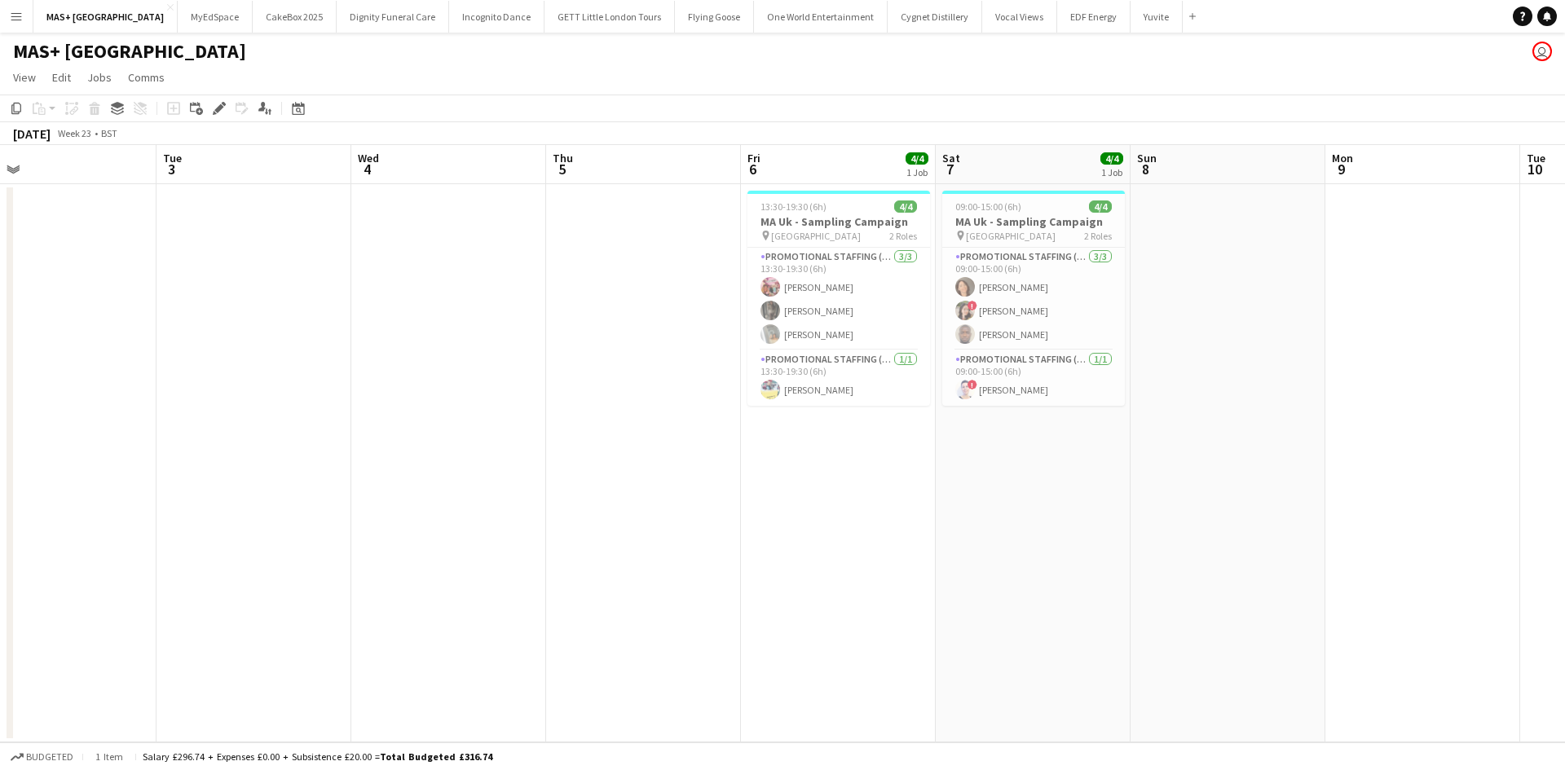
drag, startPoint x: 1048, startPoint y: 434, endPoint x: 610, endPoint y: 434, distance: 437.7
click at [610, 434] on app-calendar-viewport "Fri 30 Sat 31 2/2 1 Job Sun 1 2/2 1 Job Mon 2 Tue 3 Wed 4 Thu 5 Fri 6 4/4 1 Job…" at bounding box center [782, 443] width 1565 height 597
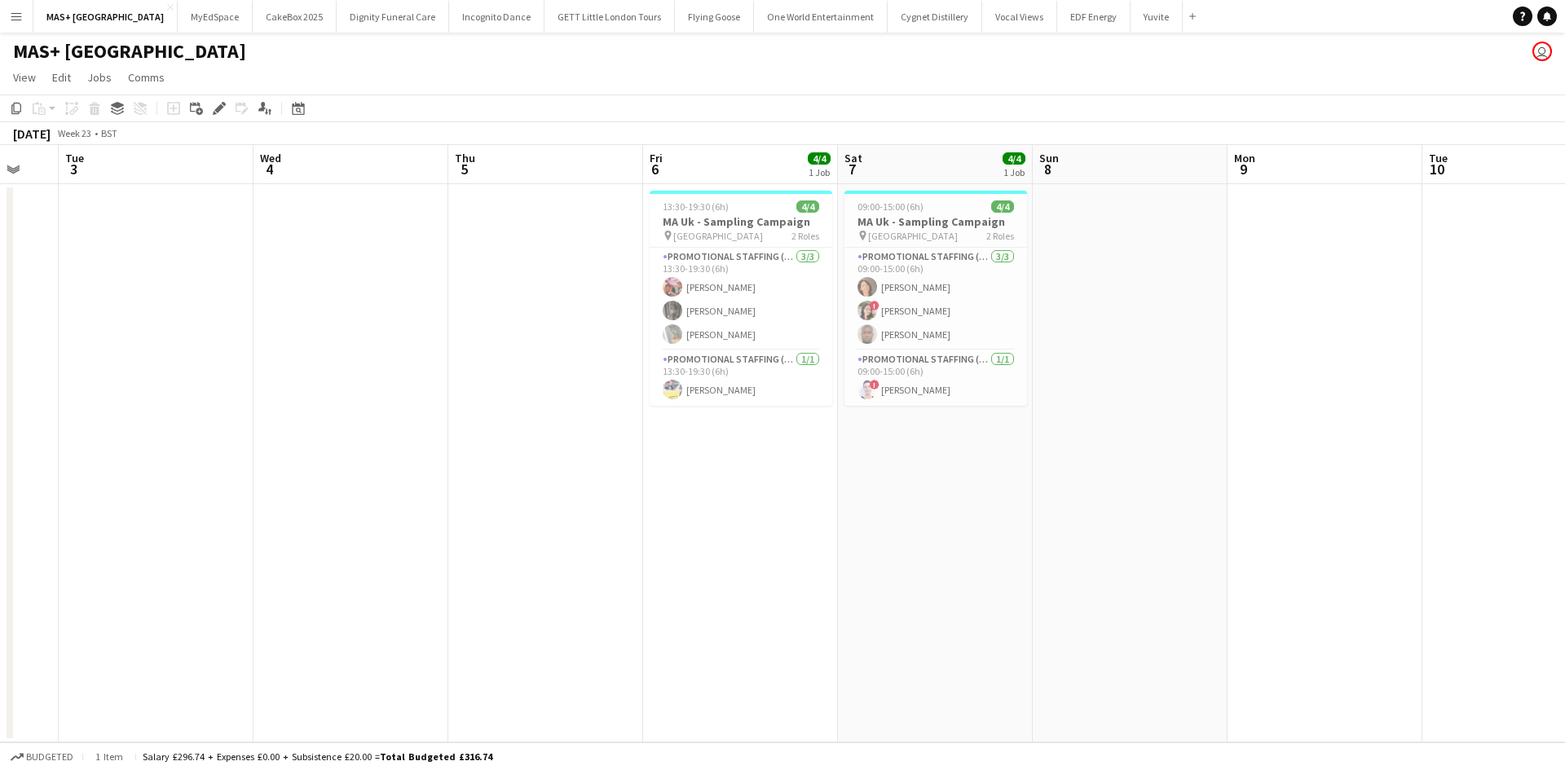
drag, startPoint x: 860, startPoint y: 460, endPoint x: 762, endPoint y: 460, distance: 97.8
click at [762, 460] on app-calendar-viewport "Sat 31 2/2 1 Job Sun 1 2/2 1 Job Mon 2 Tue 3 Wed 4 Thu 5 Fri 6 4/4 1 Job Sat 7 …" at bounding box center [782, 443] width 1565 height 597
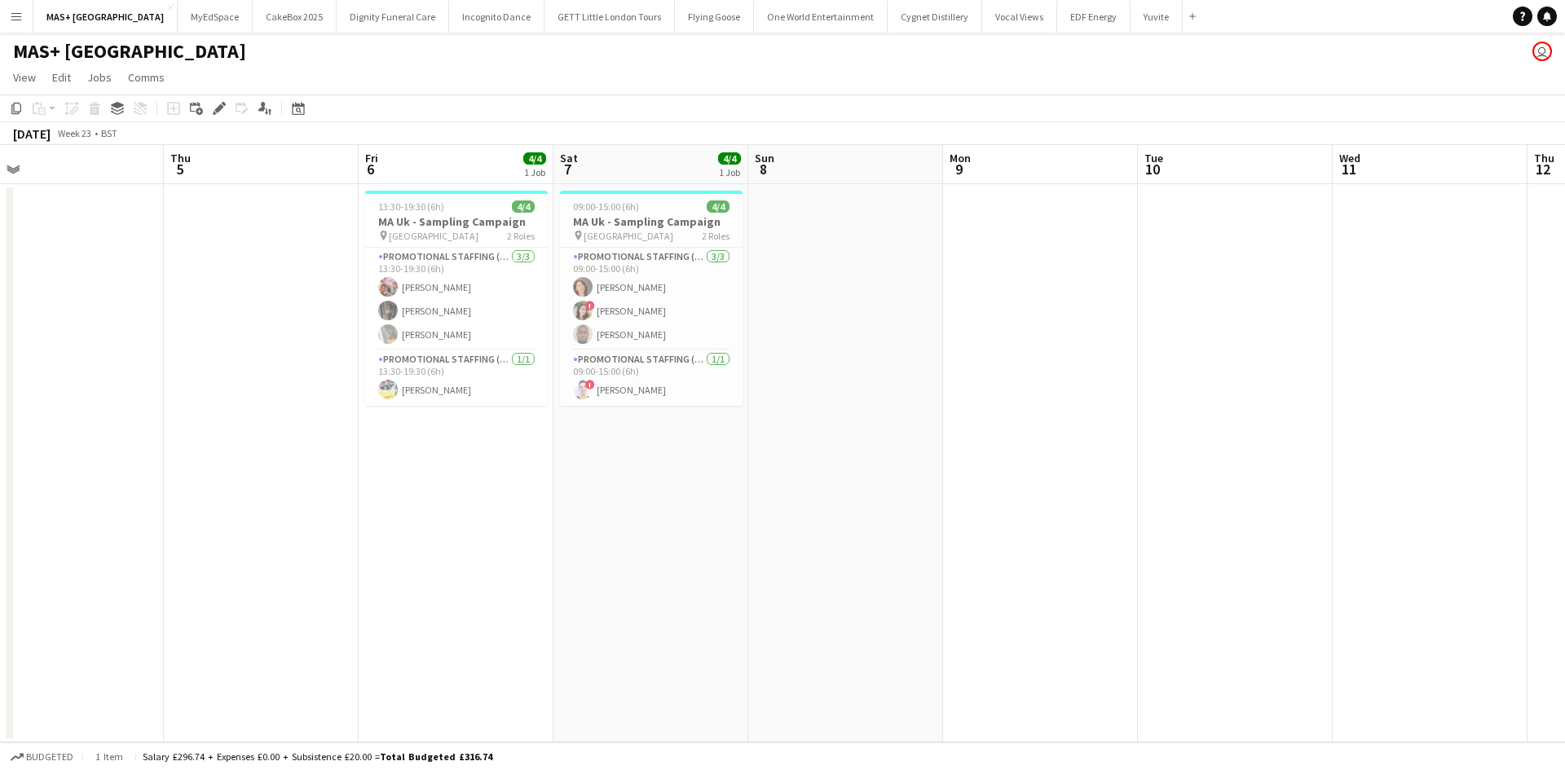
drag, startPoint x: 905, startPoint y: 578, endPoint x: 888, endPoint y: 549, distance: 34.0
click at [527, 542] on app-calendar-viewport "Sun 1 2/2 1 Job Mon 2 Tue 3 Wed 4 Thu 5 Fri 6 4/4 1 Job Sat 7 4/4 1 Job Sun 8 M…" at bounding box center [782, 443] width 1565 height 597
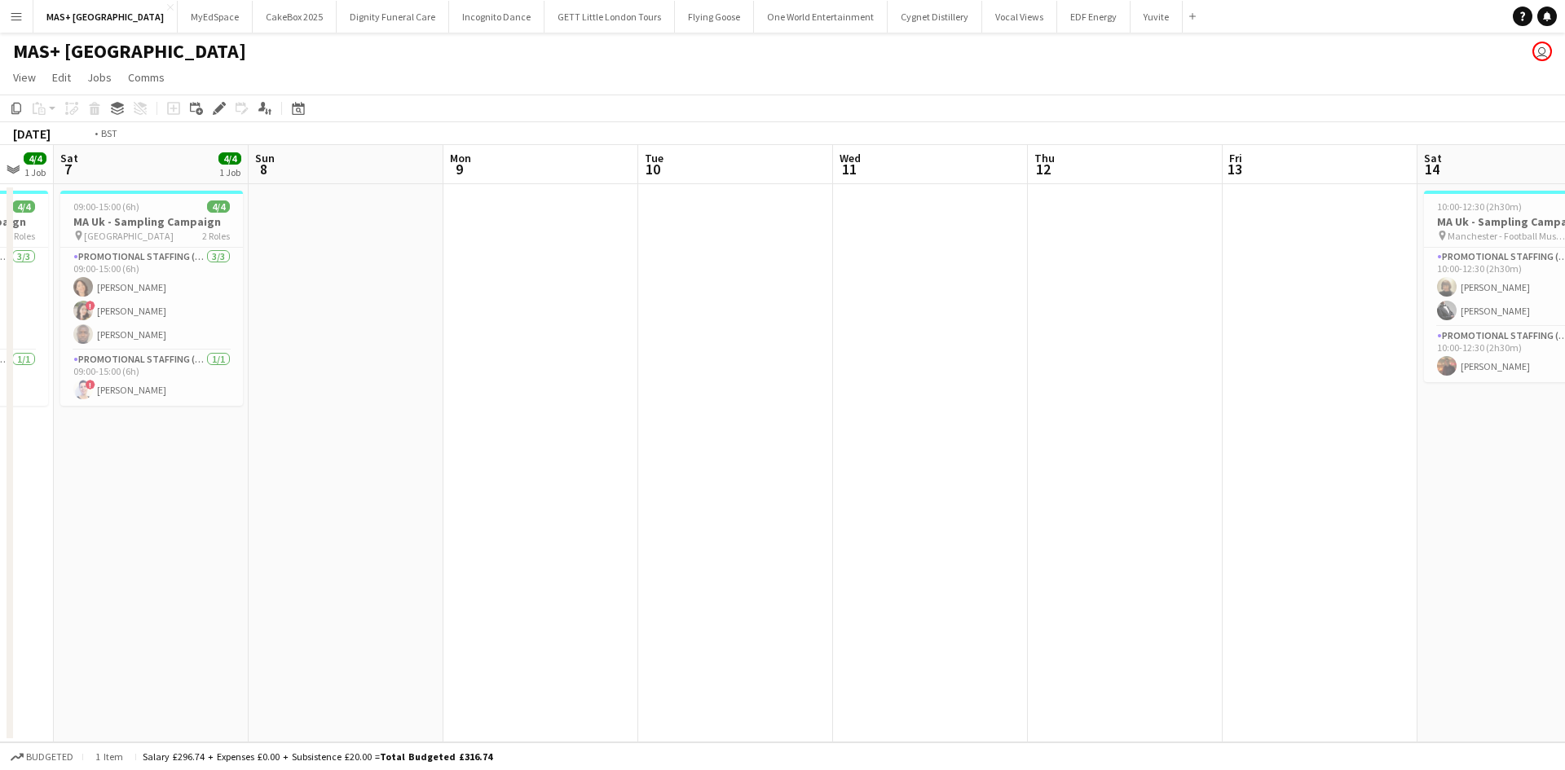
drag, startPoint x: 1072, startPoint y: 549, endPoint x: 727, endPoint y: 559, distance: 344.9
click at [562, 554] on app-calendar-viewport "Wed 4 Thu 5 Fri 6 4/4 1 Job Sat 7 4/4 1 Job Sun 8 Mon 9 Tue 10 Wed 11 Thu 12 Fr…" at bounding box center [782, 443] width 1565 height 597
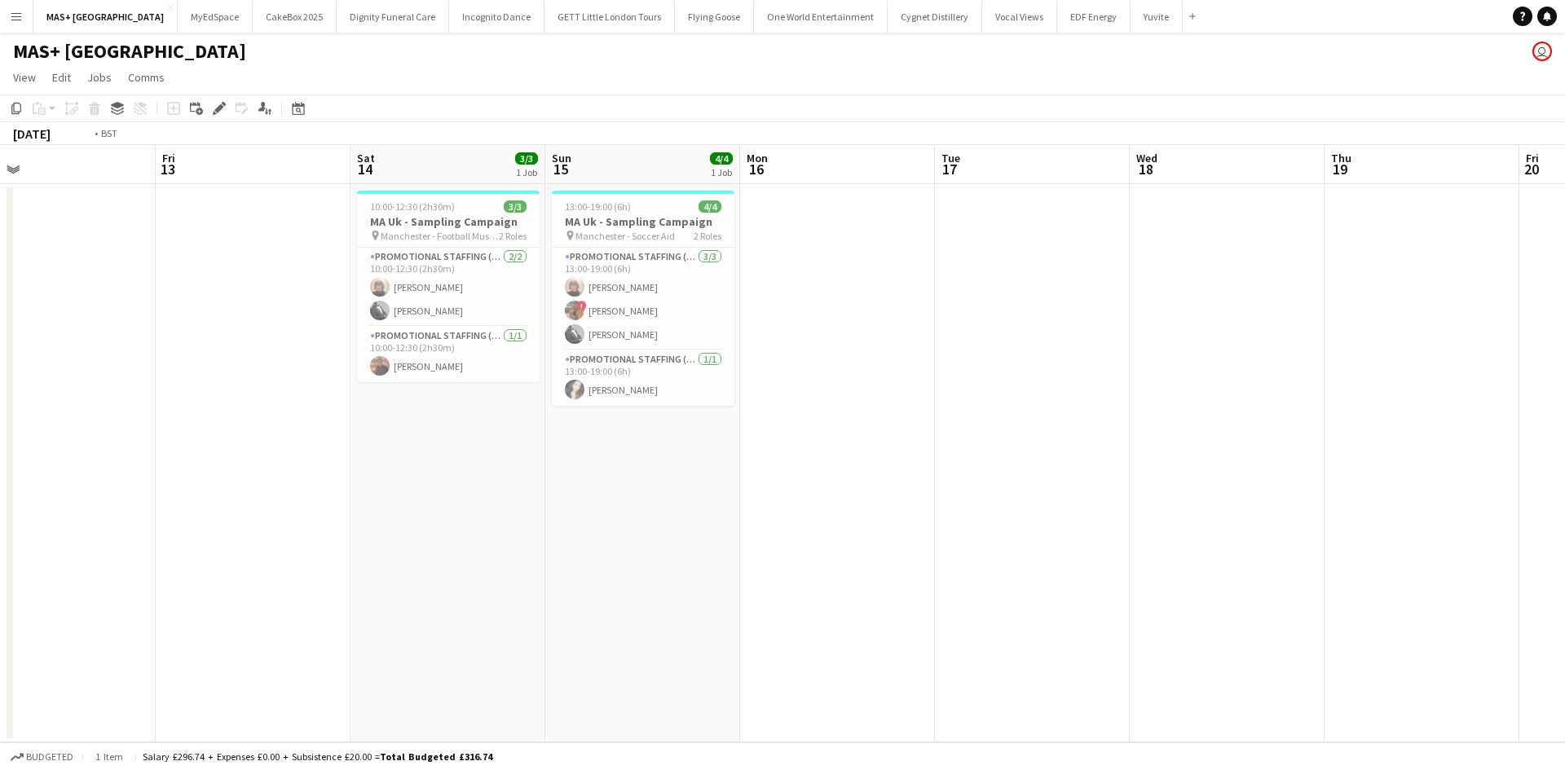
drag, startPoint x: 1326, startPoint y: 592, endPoint x: 430, endPoint y: 461, distance: 906.0
click at [430, 461] on app-calendar-viewport "Tue 10 Wed 11 Thu 12 Fri 13 Sat 14 3/3 1 Job Sun 15 4/4 1 Job Mon 16 Tue 17 Wed…" at bounding box center [782, 443] width 1565 height 597
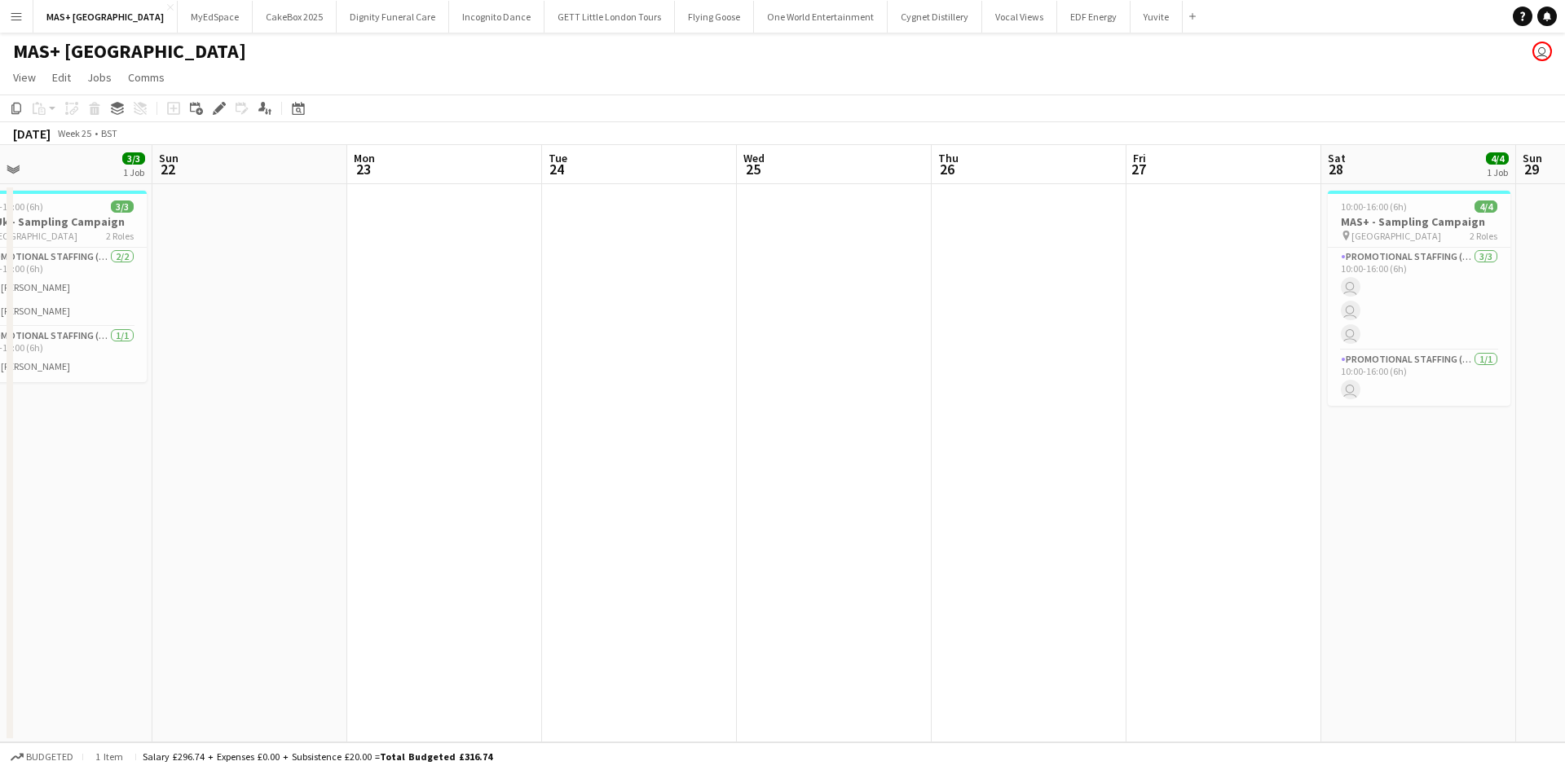
drag, startPoint x: 1410, startPoint y: 494, endPoint x: 1437, endPoint y: 465, distance: 39.2
click at [514, 451] on app-calendar-viewport "Thu 19 Fri 20 Sat 21 3/3 1 Job Sun 22 Mon 23 Tue 24 Wed 25 Thu 26 Fri 27 Sat 28…" at bounding box center [782, 443] width 1565 height 597
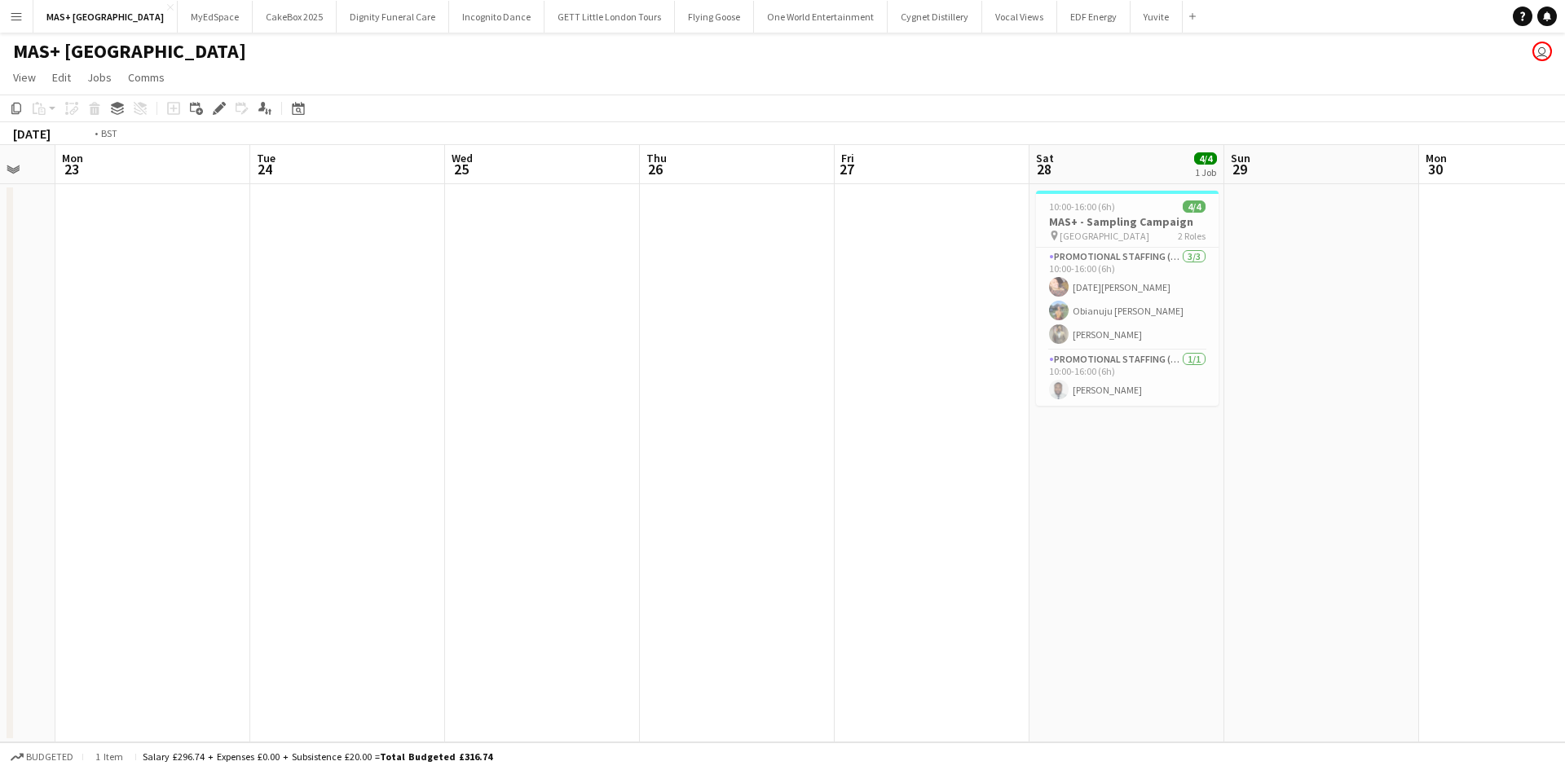
drag, startPoint x: 986, startPoint y: 467, endPoint x: 1271, endPoint y: 487, distance: 286.0
click at [616, 450] on app-calendar-viewport "Fri 20 Sat 21 3/3 1 Job Sun 22 Mon 23 Tue 24 Wed 25 Thu 26 Fri 27 Sat 28 4/4 1 …" at bounding box center [782, 443] width 1565 height 597
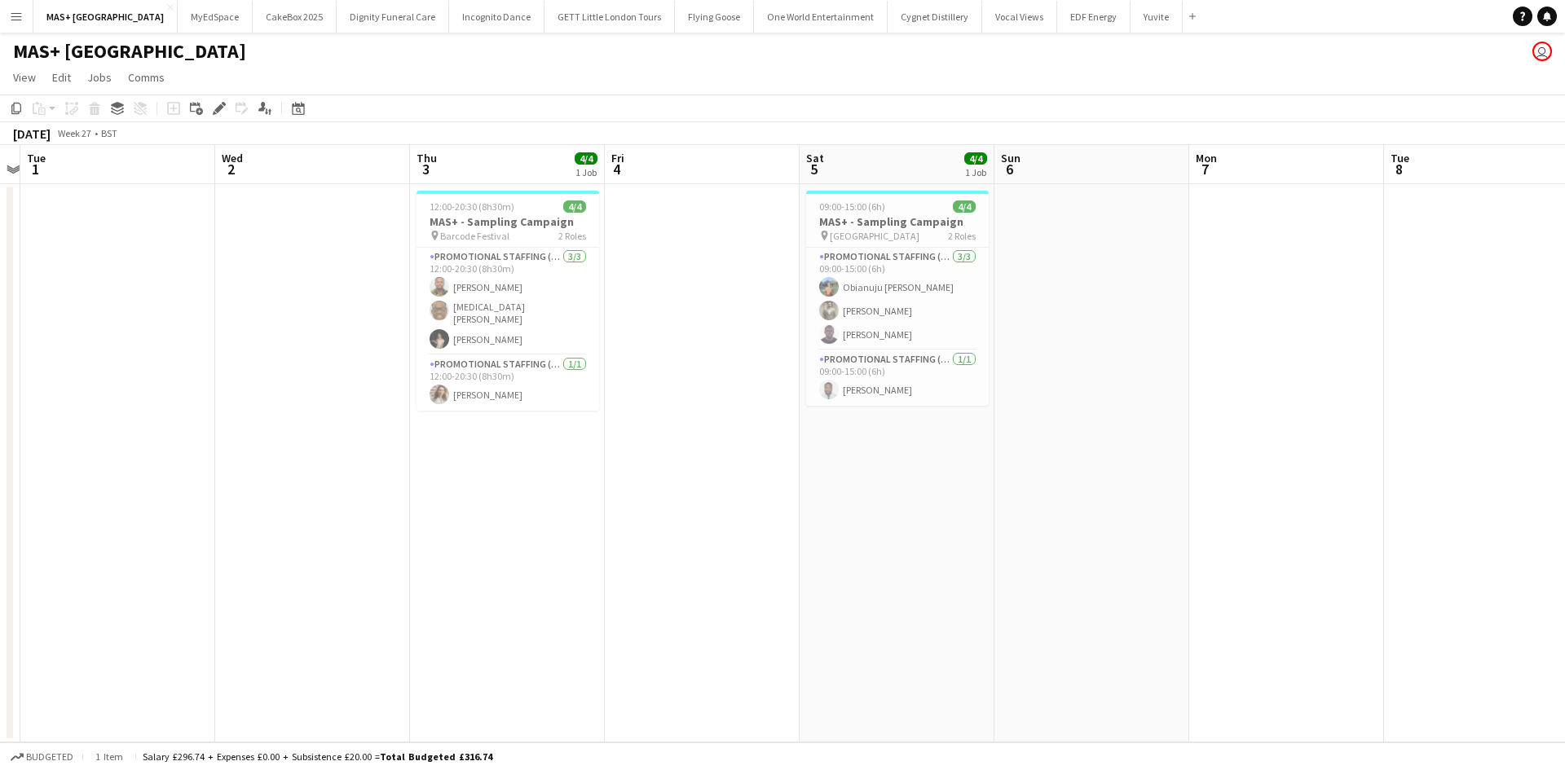
drag, startPoint x: 884, startPoint y: 483, endPoint x: 919, endPoint y: 469, distance: 37.7
click at [429, 448] on app-calendar-viewport "Sat 28 4/4 1 Job Sun 29 Mon 30 Tue 1 Wed 2 Thu 3 4/4 1 Job Fri 4 Sat 5 4/4 1 Jo…" at bounding box center [782, 443] width 1565 height 597
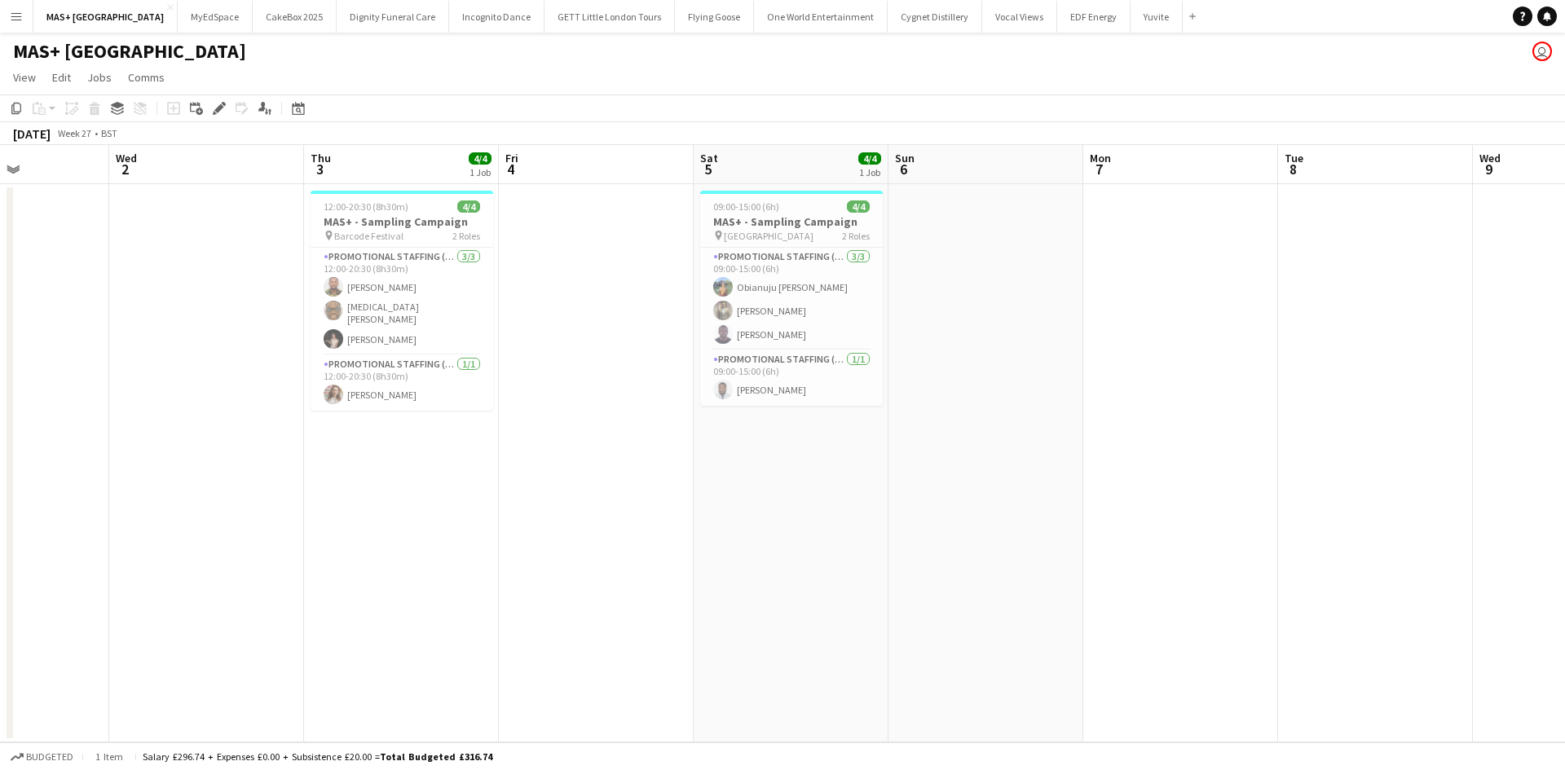
drag, startPoint x: 1333, startPoint y: 511, endPoint x: 472, endPoint y: 425, distance: 864.9
click at [472, 425] on app-calendar-viewport "Sun 29 Mon 30 Tue 1 Wed 2 Thu 3 4/4 1 Job Fri 4 Sat 5 4/4 1 Job Sun 6 Mon 7 Tue…" at bounding box center [782, 443] width 1565 height 597
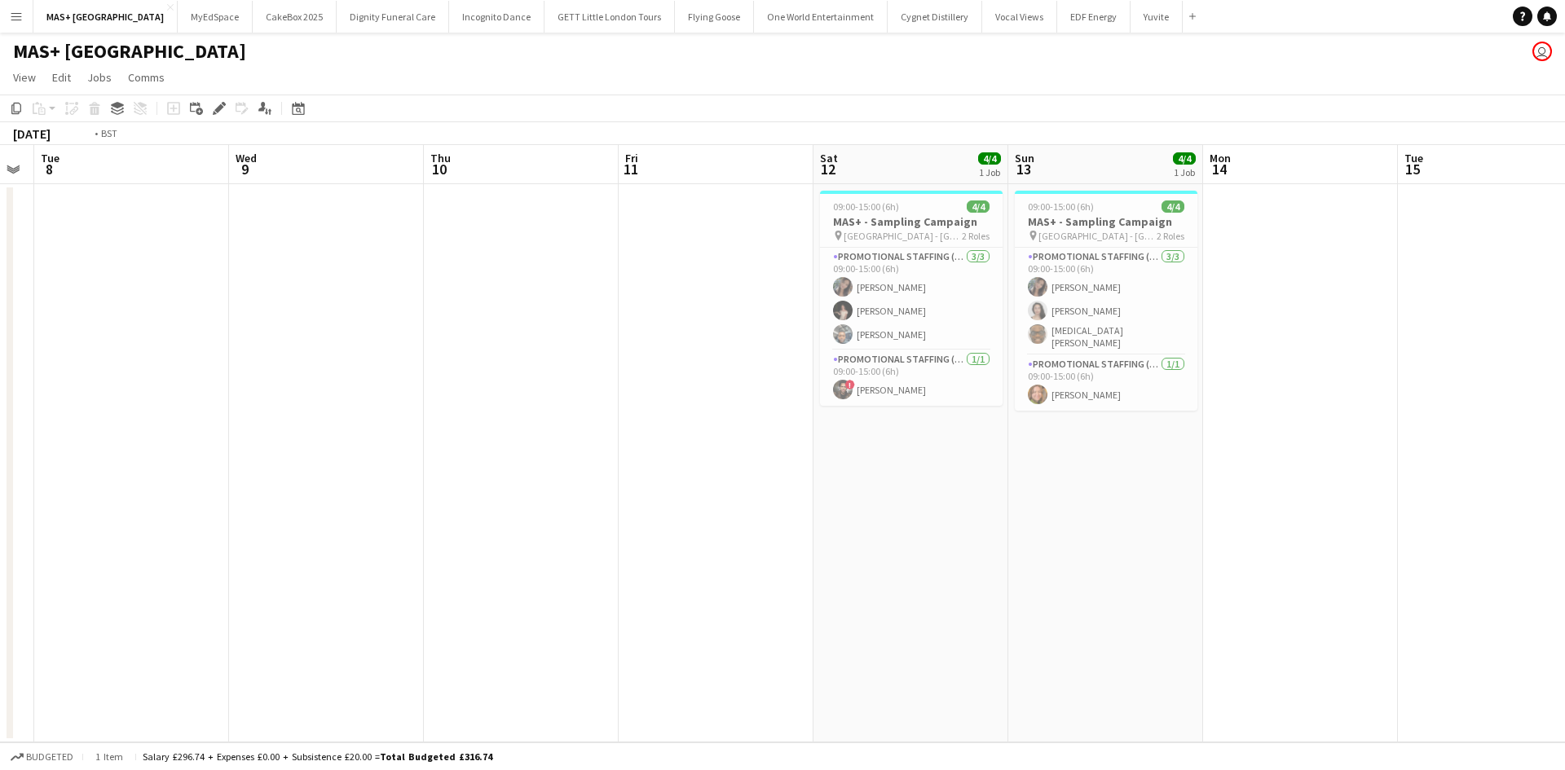
drag, startPoint x: 1390, startPoint y: 490, endPoint x: 451, endPoint y: 477, distance: 939.0
click at [451, 477] on app-calendar-viewport "Fri 4 Sat 5 4/4 1 Job Sun 6 Mon 7 Tue 8 Wed 9 Thu 10 Fri 11 Sat 12 4/4 1 Job Su…" at bounding box center [782, 443] width 1565 height 597
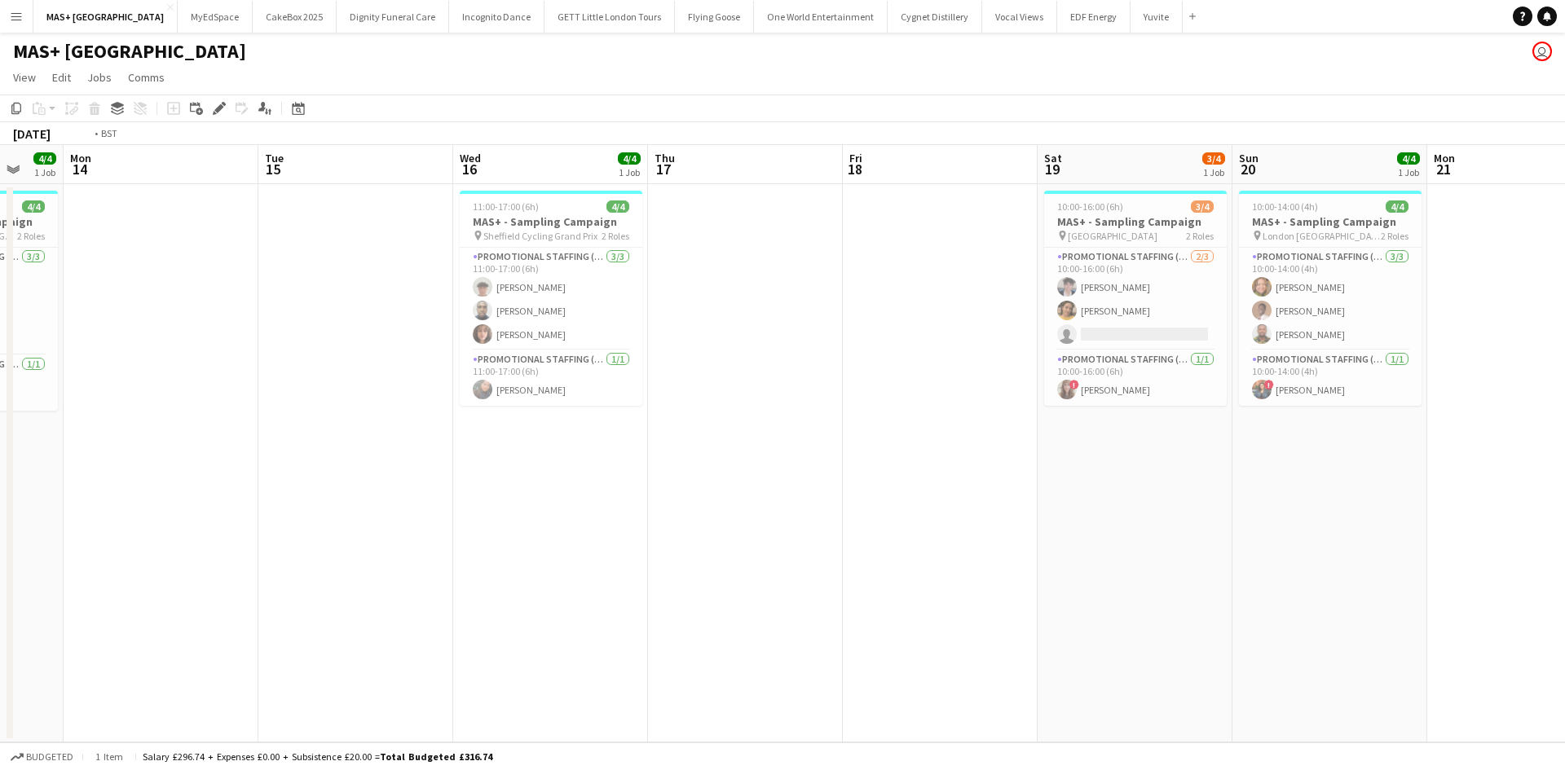
drag, startPoint x: 1214, startPoint y: 491, endPoint x: 506, endPoint y: 416, distance: 712.1
click at [355, 412] on app-calendar-viewport "Fri 11 Sat 12 4/4 1 Job Sun 13 4/4 1 Job Mon 14 Tue 15 Wed 16 4/4 1 Job Thu 17 …" at bounding box center [782, 443] width 1565 height 597
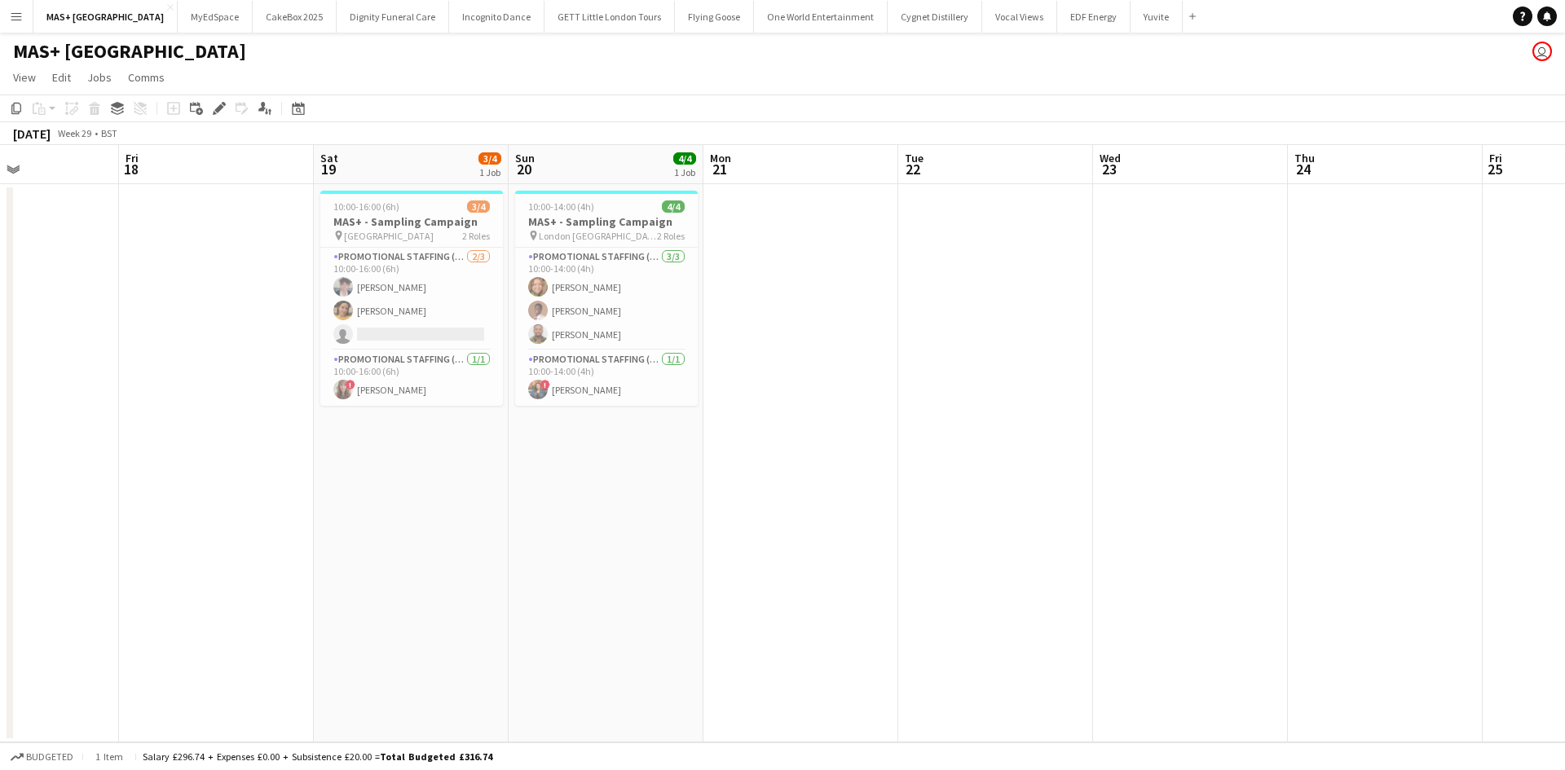
drag, startPoint x: 1232, startPoint y: 425, endPoint x: 703, endPoint y: 426, distance: 529.0
click at [703, 426] on app-calendar-viewport "Tue 15 Wed 16 4/4 1 Job Thu 17 Fri 18 Sat 19 3/4 1 Job Sun 20 4/4 1 Job Mon 21 …" at bounding box center [782, 443] width 1565 height 597
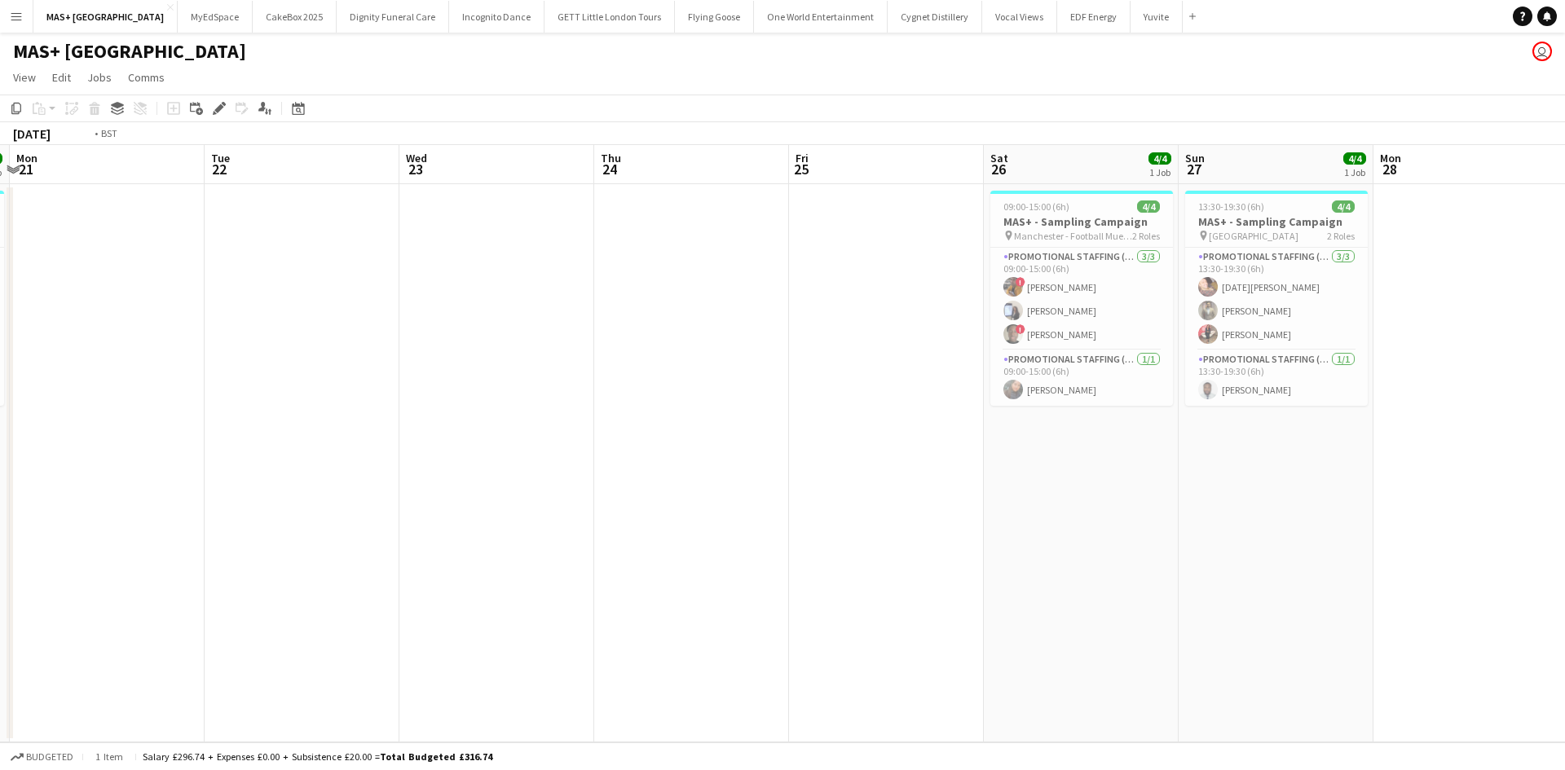
drag, startPoint x: 1183, startPoint y: 425, endPoint x: 454, endPoint y: 425, distance: 728.6
click at [454, 425] on app-calendar-viewport "Fri 18 Sat 19 3/4 1 Job Sun 20 4/4 1 Job Mon 21 Tue 22 Wed 23 Thu 24 Fri 25 Sat…" at bounding box center [782, 443] width 1565 height 597
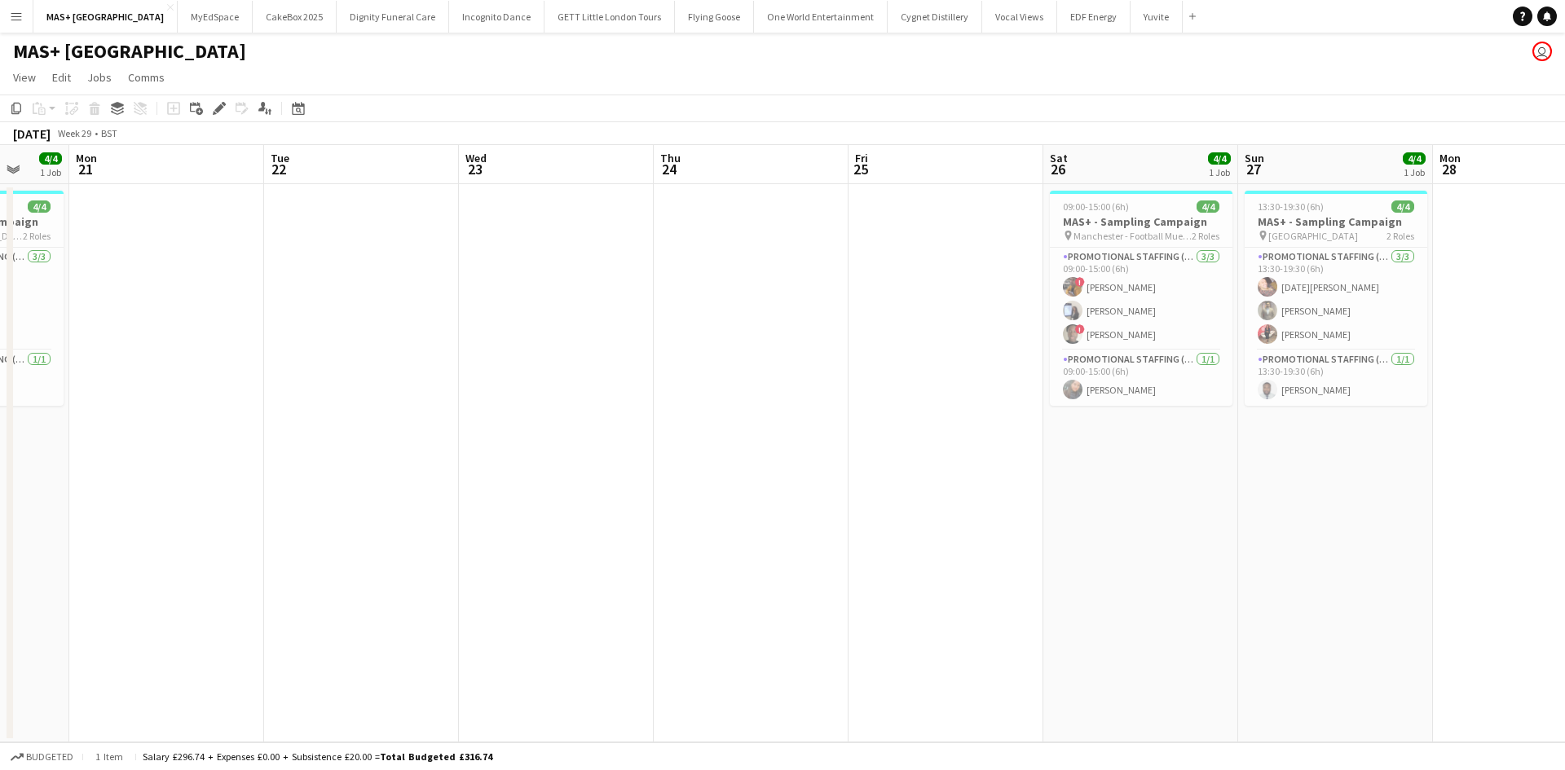
scroll to position [0, 579]
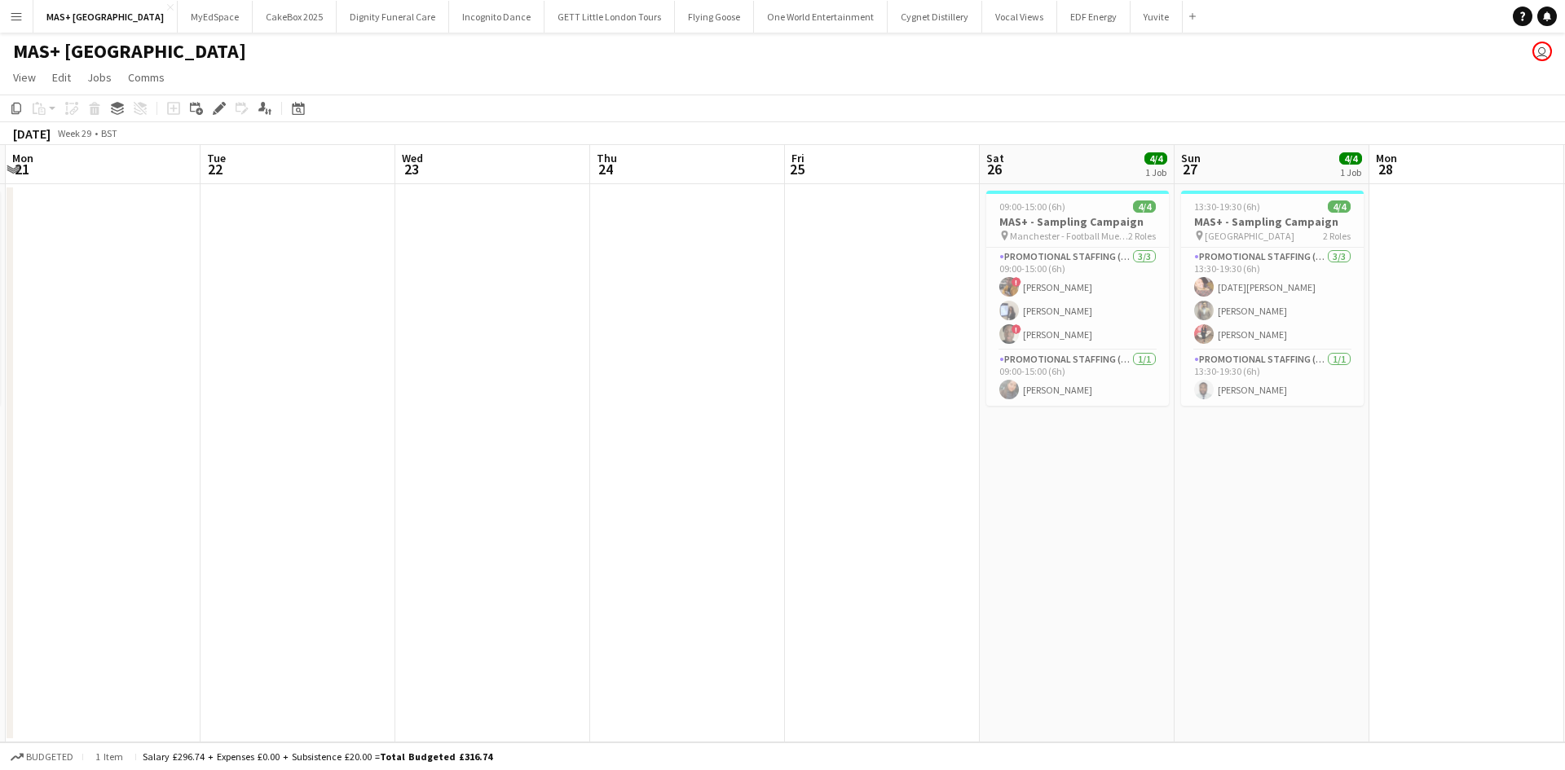
drag, startPoint x: 1265, startPoint y: 448, endPoint x: 712, endPoint y: 451, distance: 553.4
click at [712, 451] on app-calendar-viewport "Fri 18 Sat 19 3/4 1 Job Sun 20 4/4 1 Job Mon 21 Tue 22 Wed 23 Thu 24 Fri 25 Sat…" at bounding box center [782, 443] width 1565 height 597
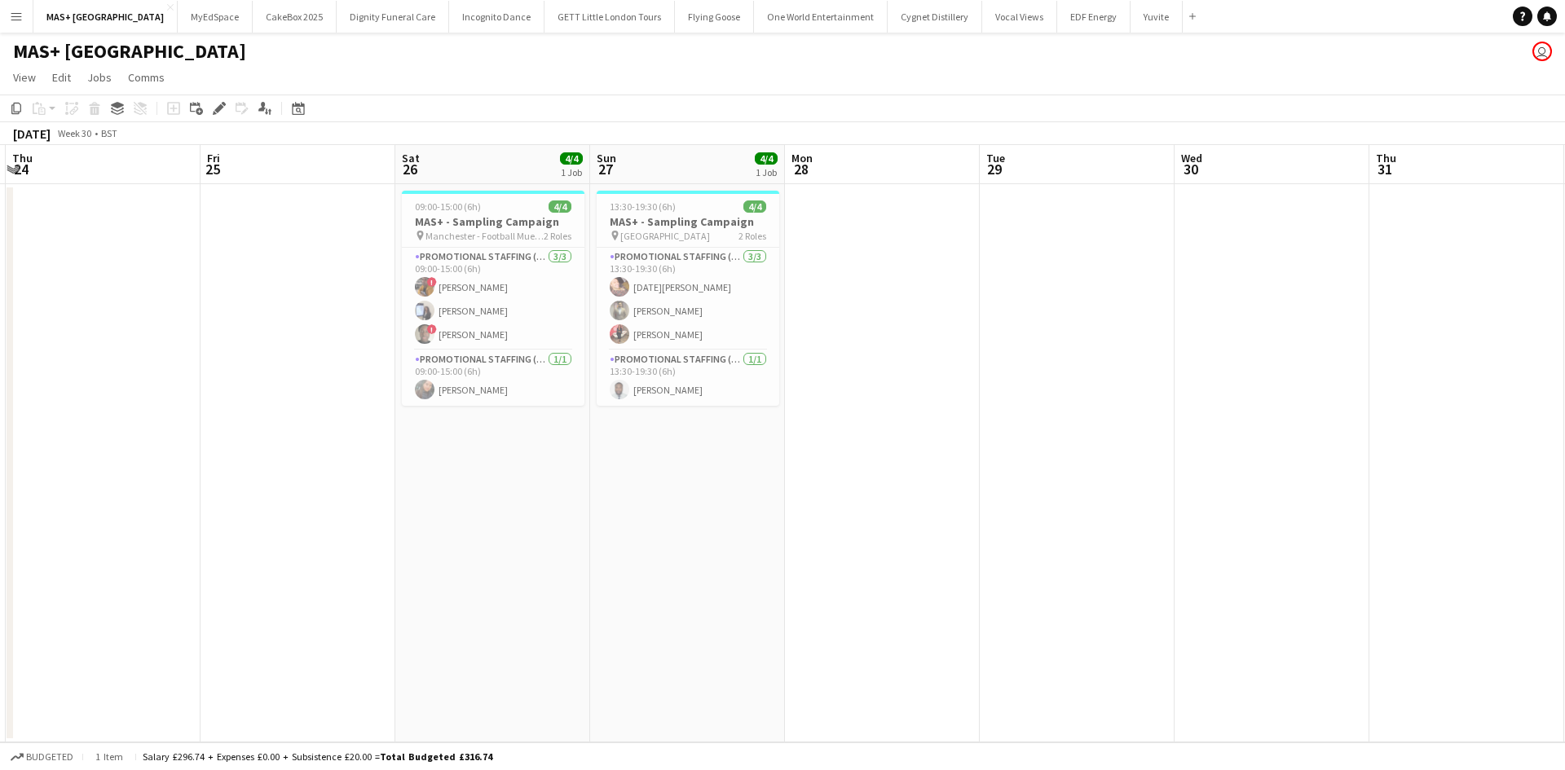
scroll to position [0, 509]
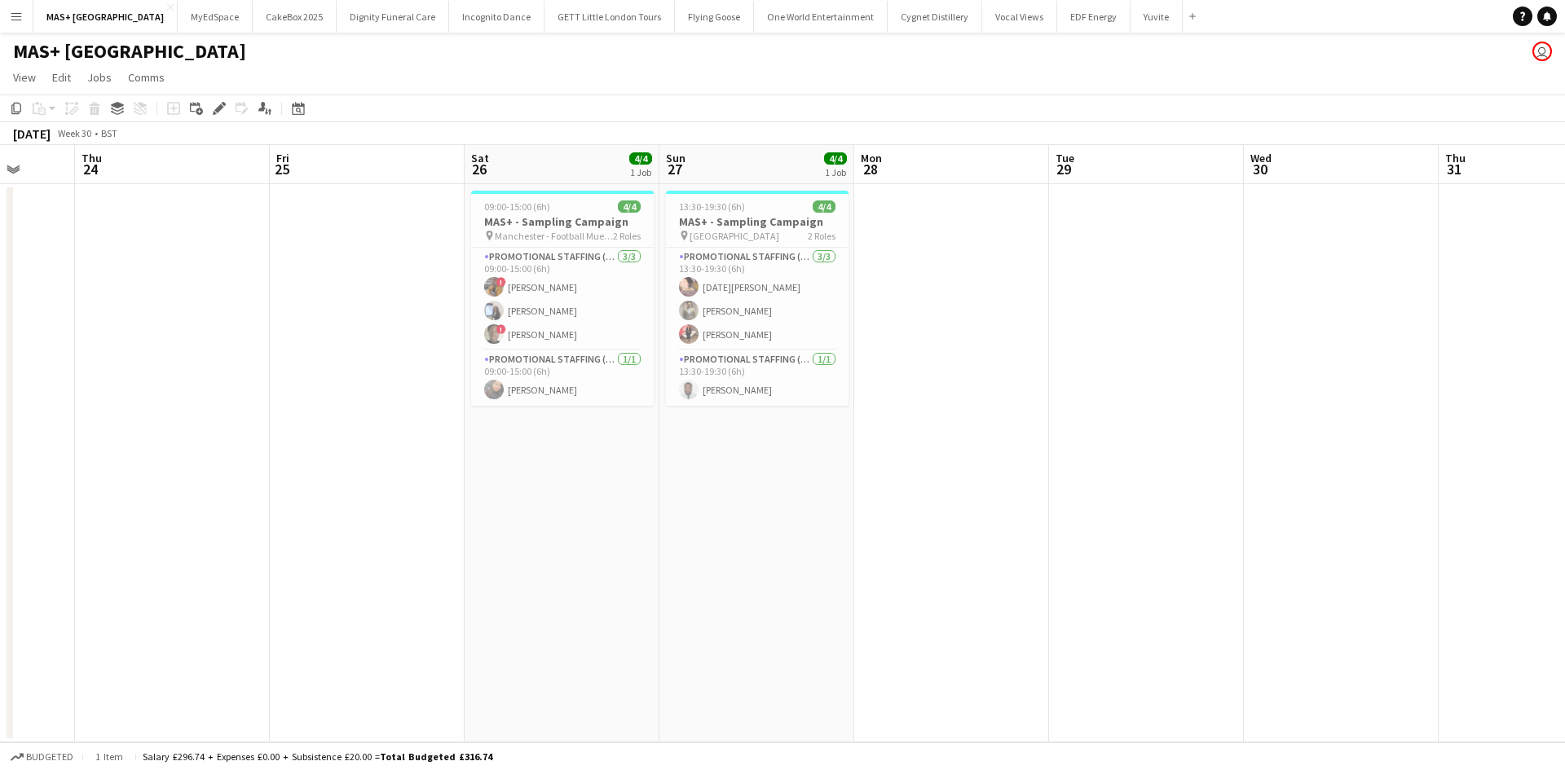
drag, startPoint x: 528, startPoint y: 605, endPoint x: 597, endPoint y: 604, distance: 69.3
click at [597, 604] on app-calendar-viewport "Mon 21 Tue 22 Wed 23 Thu 24 Fri 25 Sat 26 4/4 1 Job Sun 27 4/4 1 Job Mon 28 Tue…" at bounding box center [782, 443] width 1565 height 597
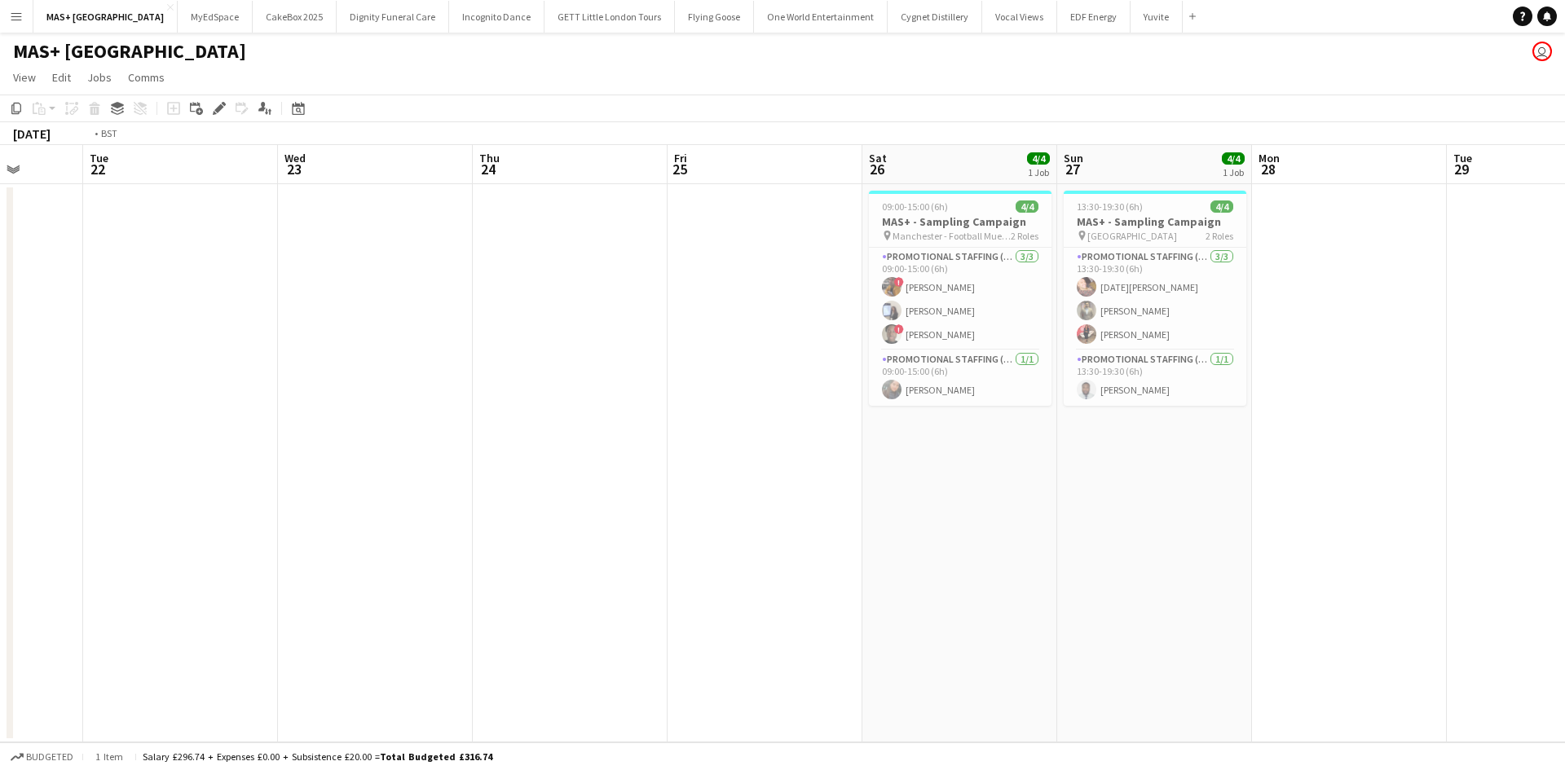
drag, startPoint x: 315, startPoint y: 496, endPoint x: 1003, endPoint y: 524, distance: 688.5
click at [1190, 524] on app-calendar-viewport "Mon 21 Tue 22 Wed 23 Thu 24 Fri 25 Sat 26 4/4 1 Job Sun 27 4/4 1 Job Mon 28 Tue…" at bounding box center [782, 443] width 1565 height 597
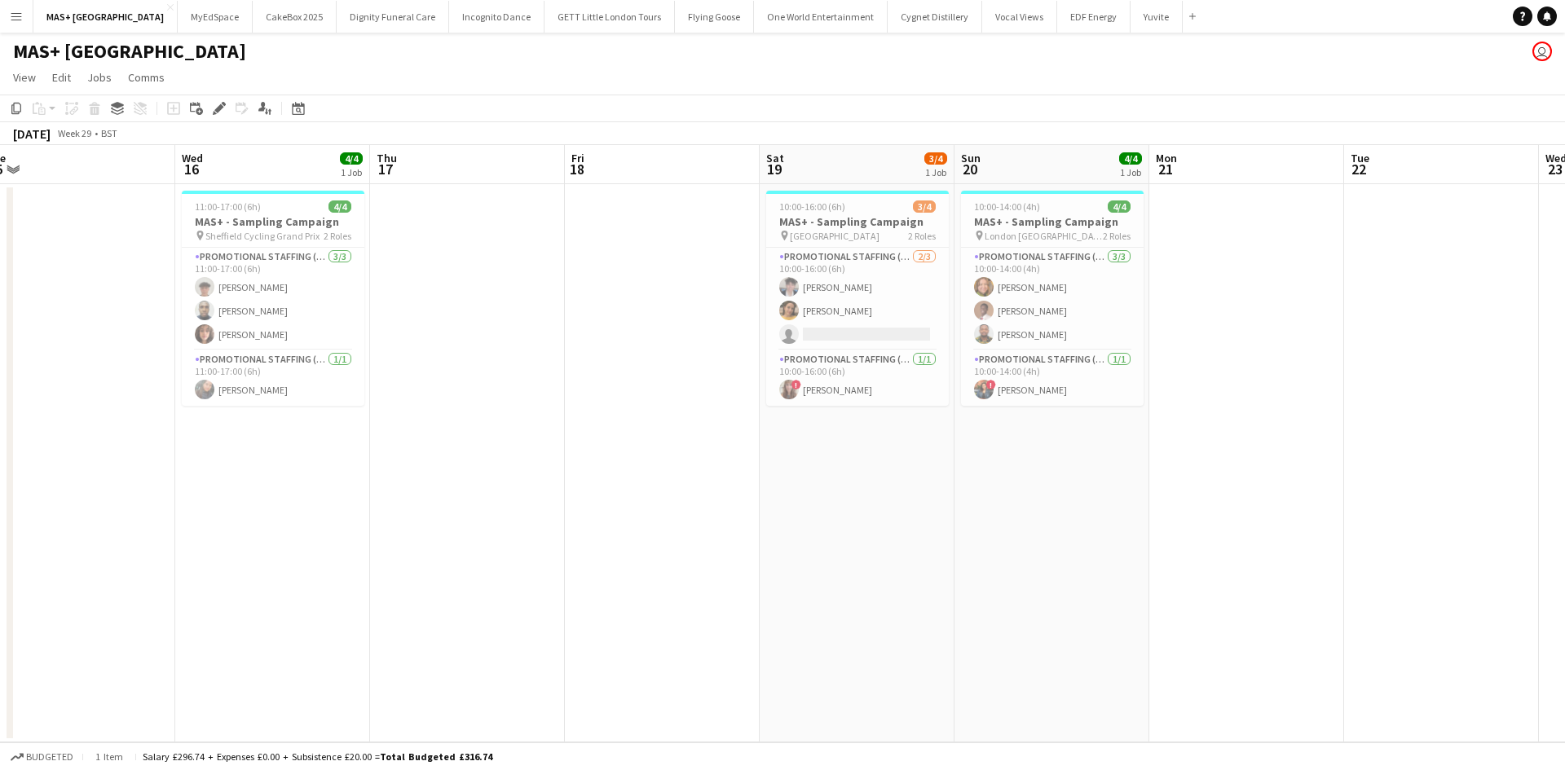
drag, startPoint x: 562, startPoint y: 468, endPoint x: 1215, endPoint y: 491, distance: 654.1
click at [1215, 491] on app-calendar-viewport "Sun 13 4/4 1 Job Mon 14 Tue 15 Wed 16 4/4 1 Job Thu 17 Fri 18 Sat 19 3/4 1 Job …" at bounding box center [782, 443] width 1565 height 597
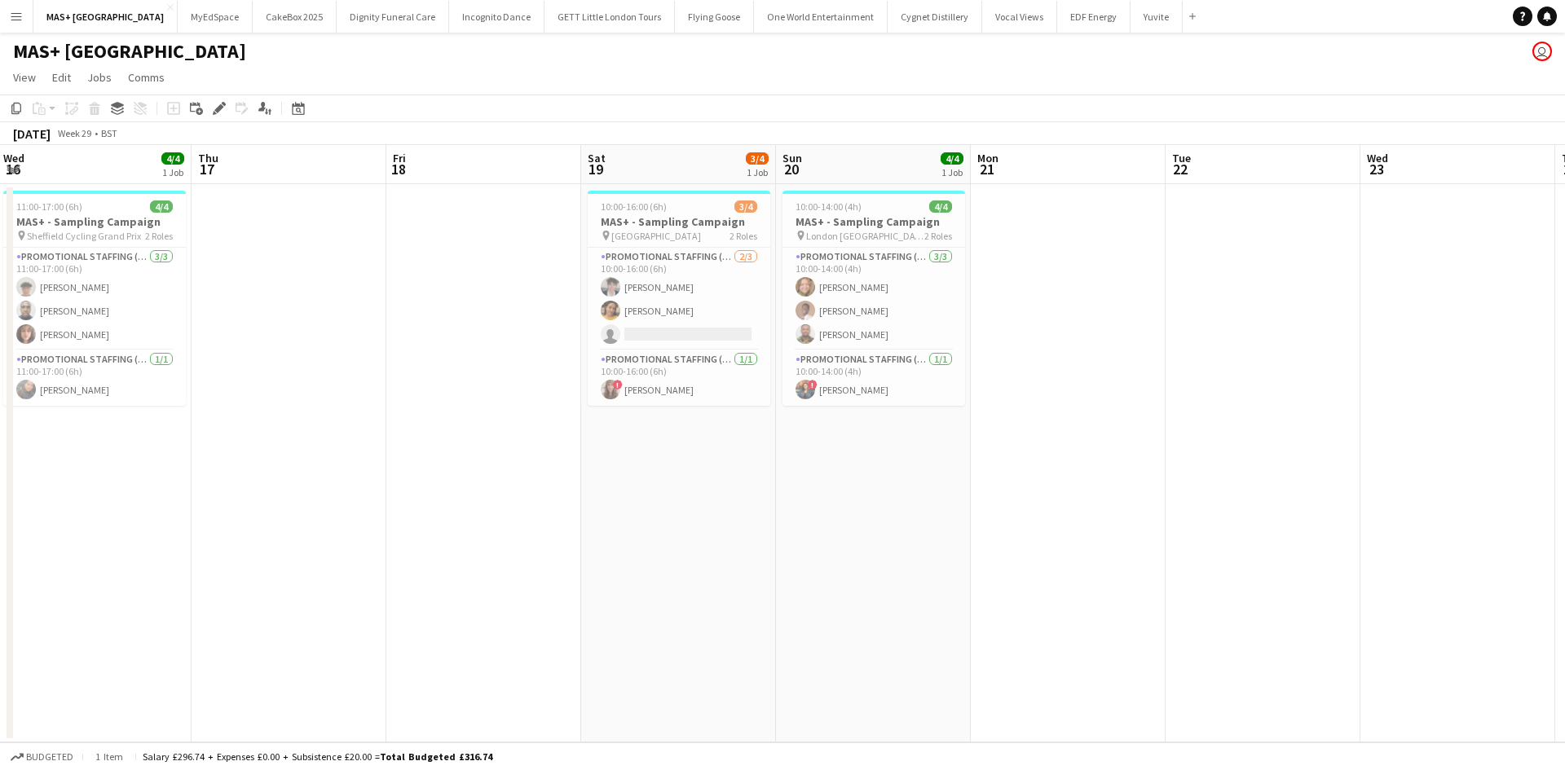
drag, startPoint x: 1564, startPoint y: 521, endPoint x: 617, endPoint y: 480, distance: 948.0
click at [502, 481] on app-calendar-viewport "Sun 13 4/4 1 Job Mon 14 Tue 15 Wed 16 4/4 1 Job Thu 17 Fri 18 Sat 19 3/4 1 Job …" at bounding box center [782, 443] width 1565 height 597
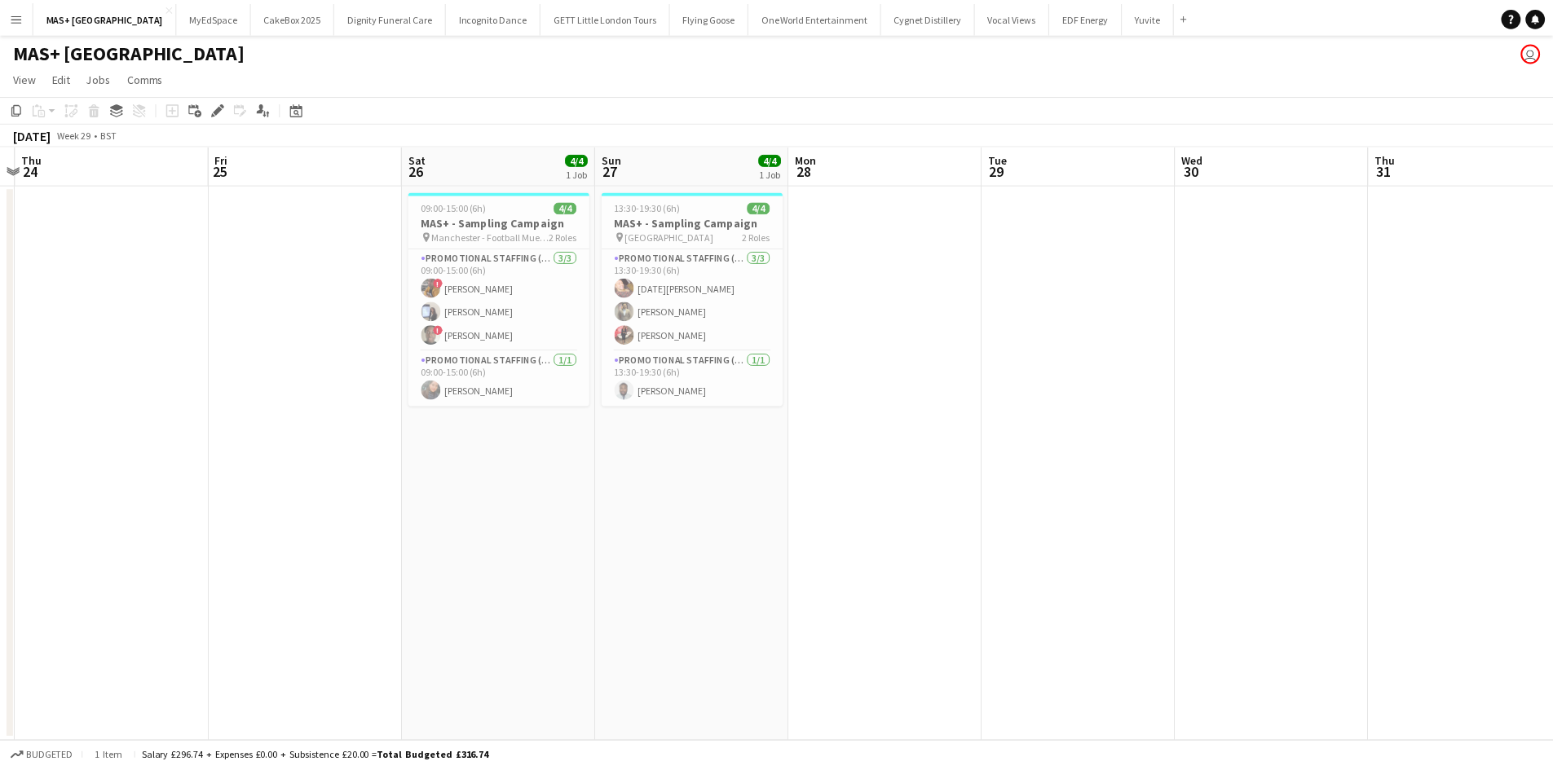
scroll to position [0, 505]
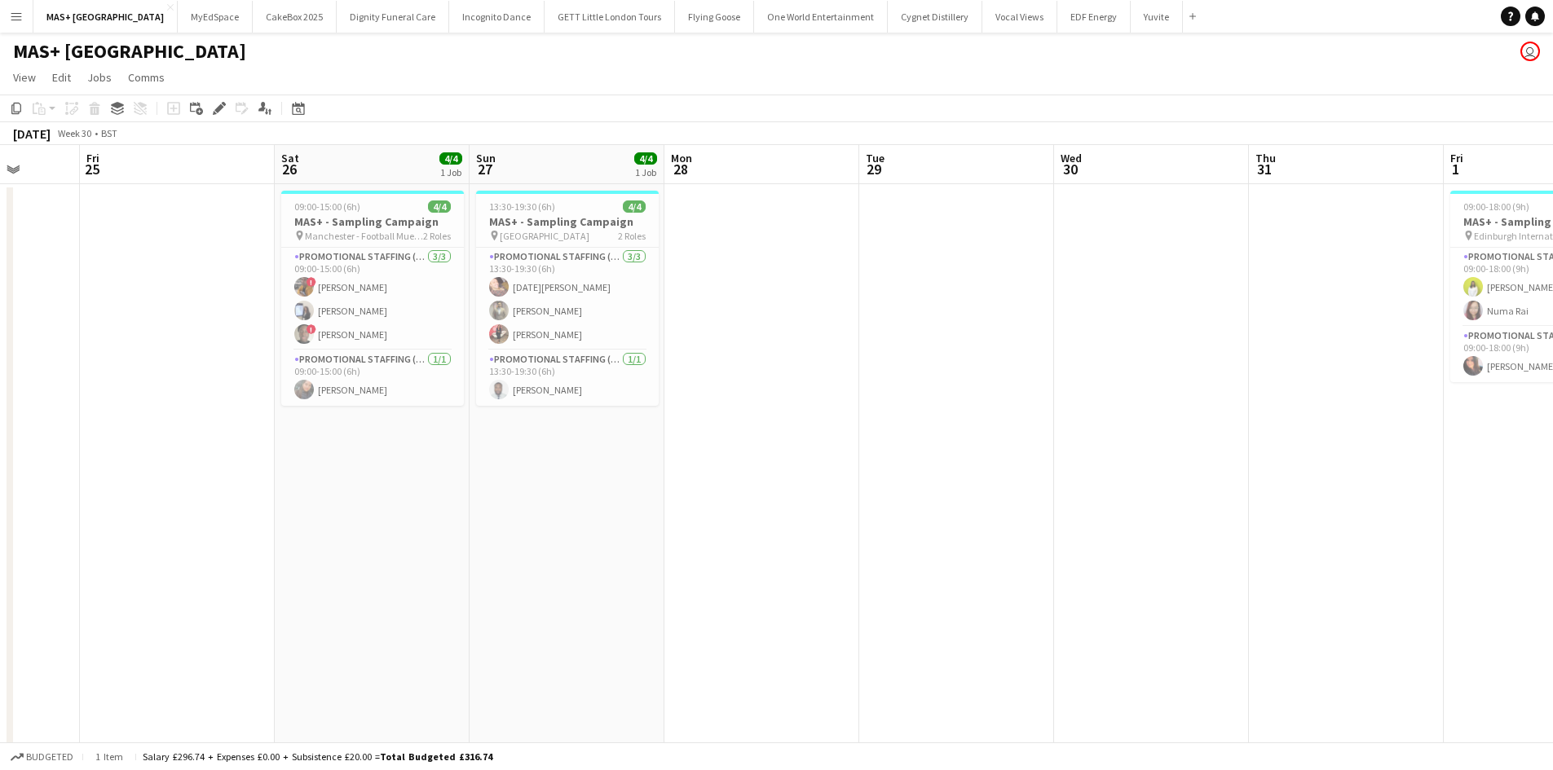
drag, startPoint x: 1227, startPoint y: 500, endPoint x: 500, endPoint y: 482, distance: 728.1
click at [500, 482] on app-calendar-viewport "Tue 22 Wed 23 Thu 24 Fri 25 Sat 26 4/4 1 Job Sun 27 4/4 1 Job Mon 28 Tue 29 Wed…" at bounding box center [776, 486] width 1553 height 682
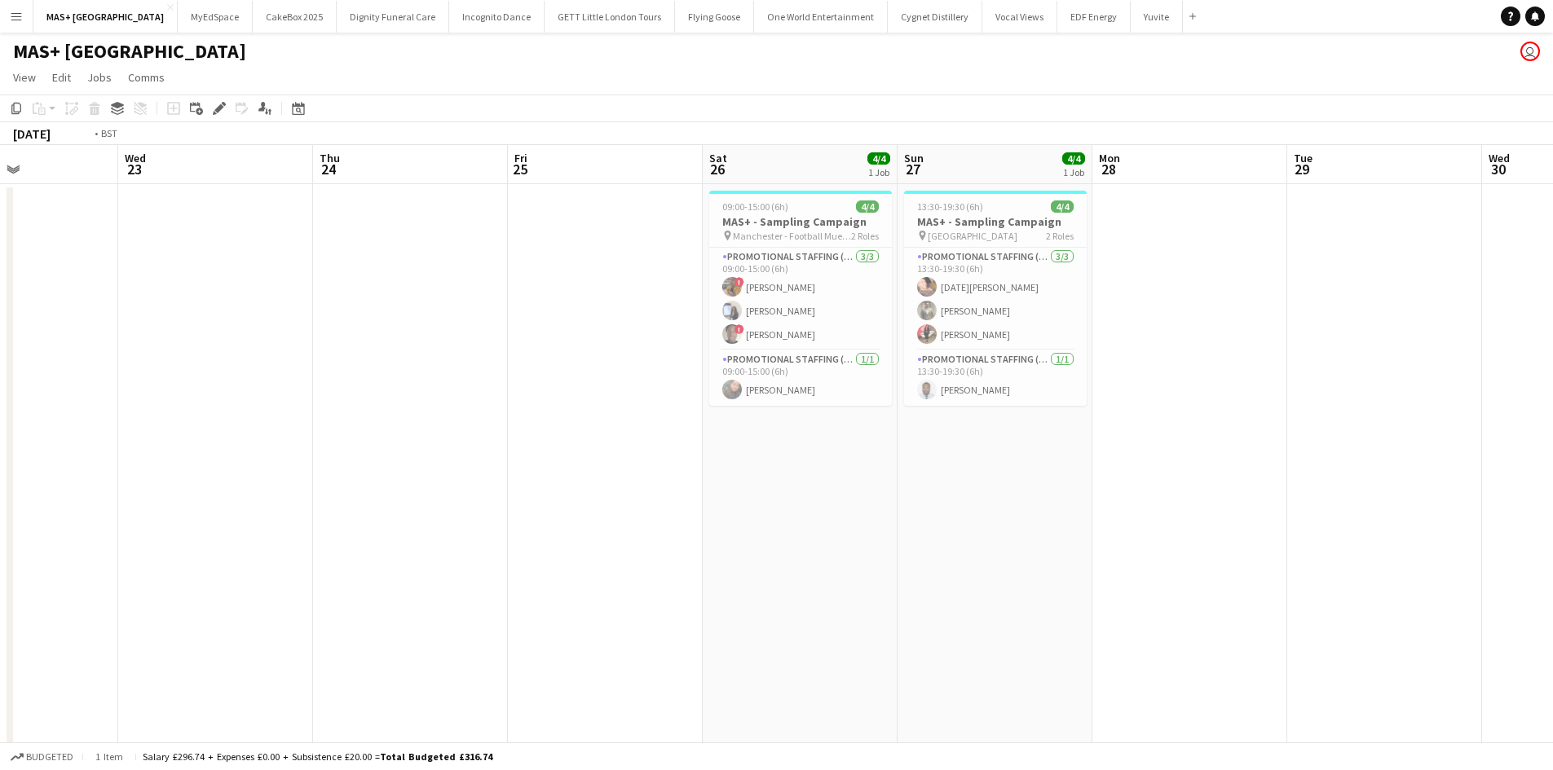
drag, startPoint x: 852, startPoint y: 562, endPoint x: 1101, endPoint y: 550, distance: 249.7
click at [1324, 550] on app-calendar-viewport "Sun 20 4/4 1 Job Mon 21 Tue 22 Wed 23 Thu 24 Fri 25 Sat 26 4/4 1 Job Sun 27 4/4…" at bounding box center [776, 486] width 1553 height 682
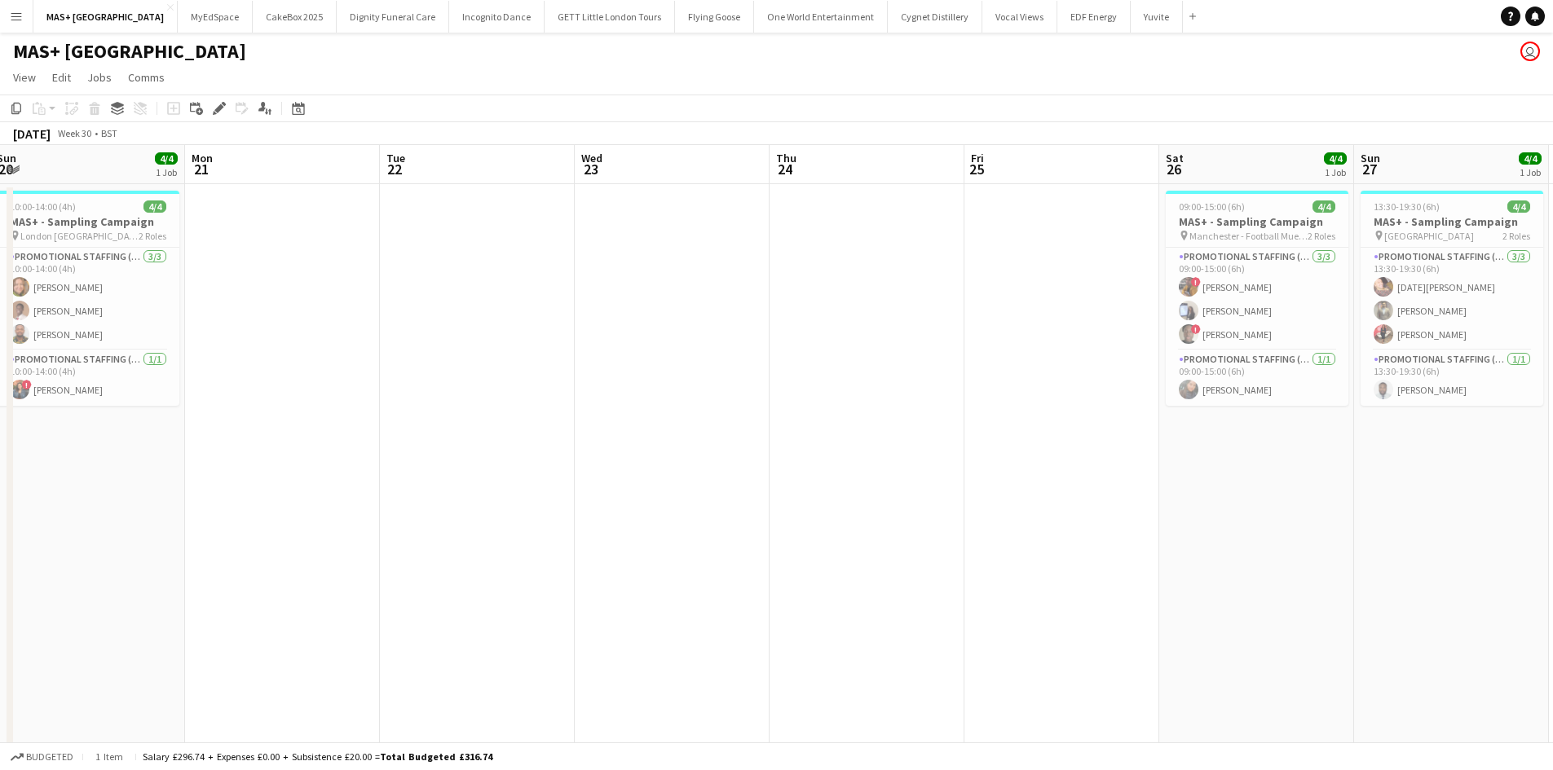
drag, startPoint x: 504, startPoint y: 521, endPoint x: 977, endPoint y: 521, distance: 473.5
click at [1200, 521] on app-calendar-viewport "Fri 18 Sat 19 3/4 1 Job Sun 20 4/4 1 Job Mon 21 Tue 22 Wed 23 Thu 24 Fri 25 Sat…" at bounding box center [776, 486] width 1553 height 682
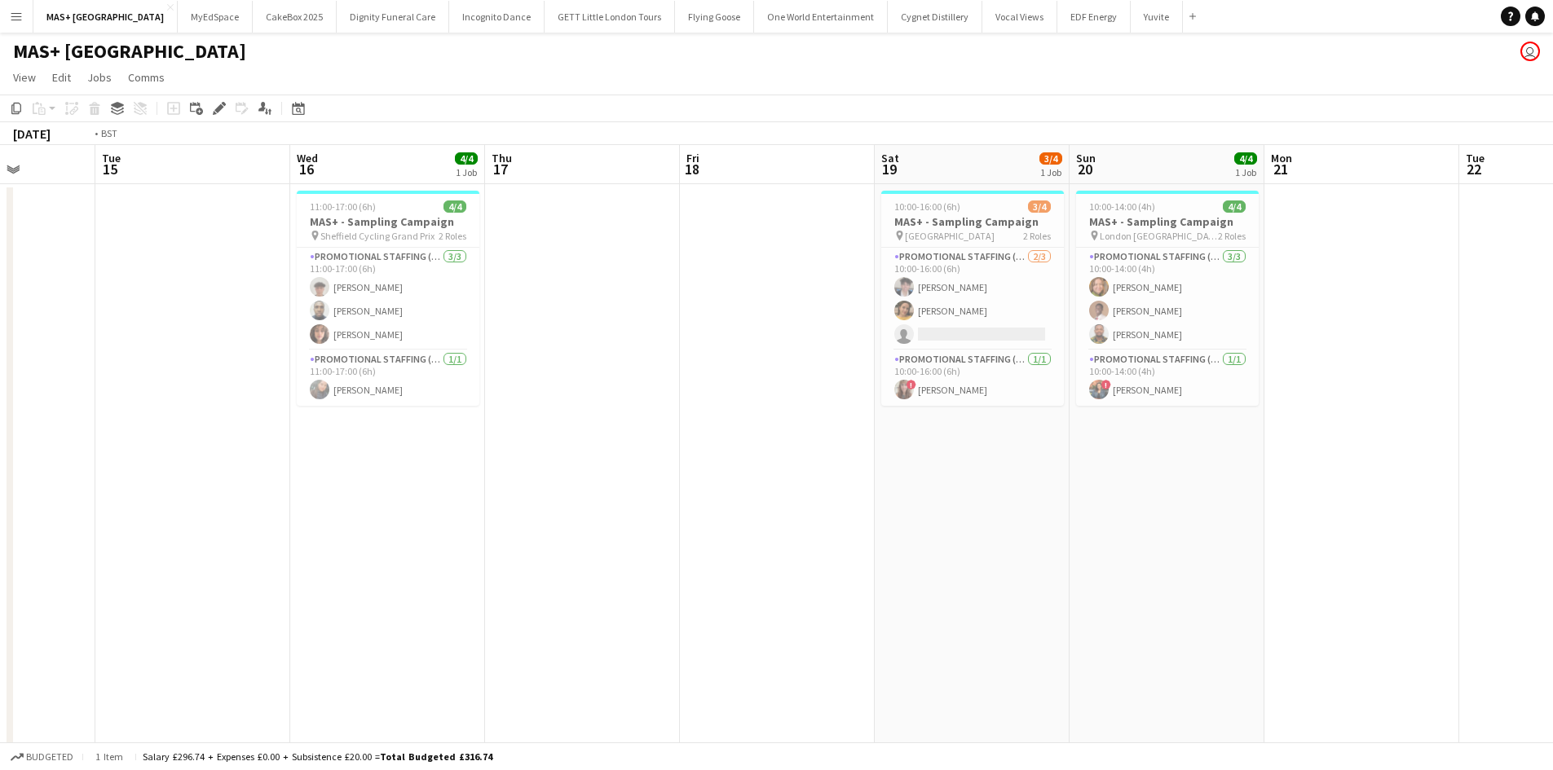
scroll to position [0, 479]
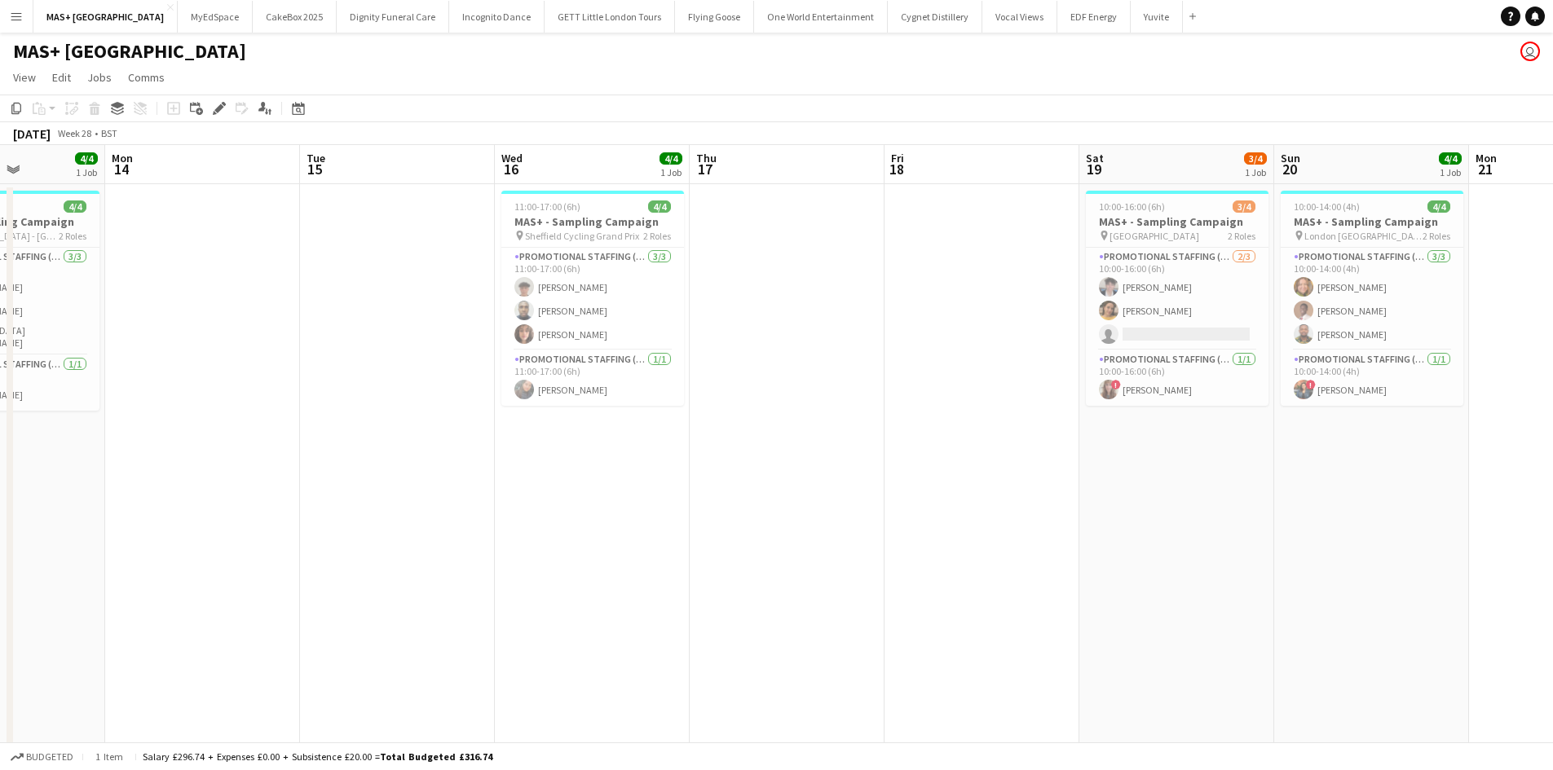
drag, startPoint x: 873, startPoint y: 475, endPoint x: 1152, endPoint y: 475, distance: 278.7
click at [1152, 475] on app-calendar-viewport "Fri 11 Sat 12 4/4 1 Job Sun 13 4/4 1 Job Mon 14 Tue 15 Wed 16 4/4 1 Job Thu 17 …" at bounding box center [776, 486] width 1553 height 682
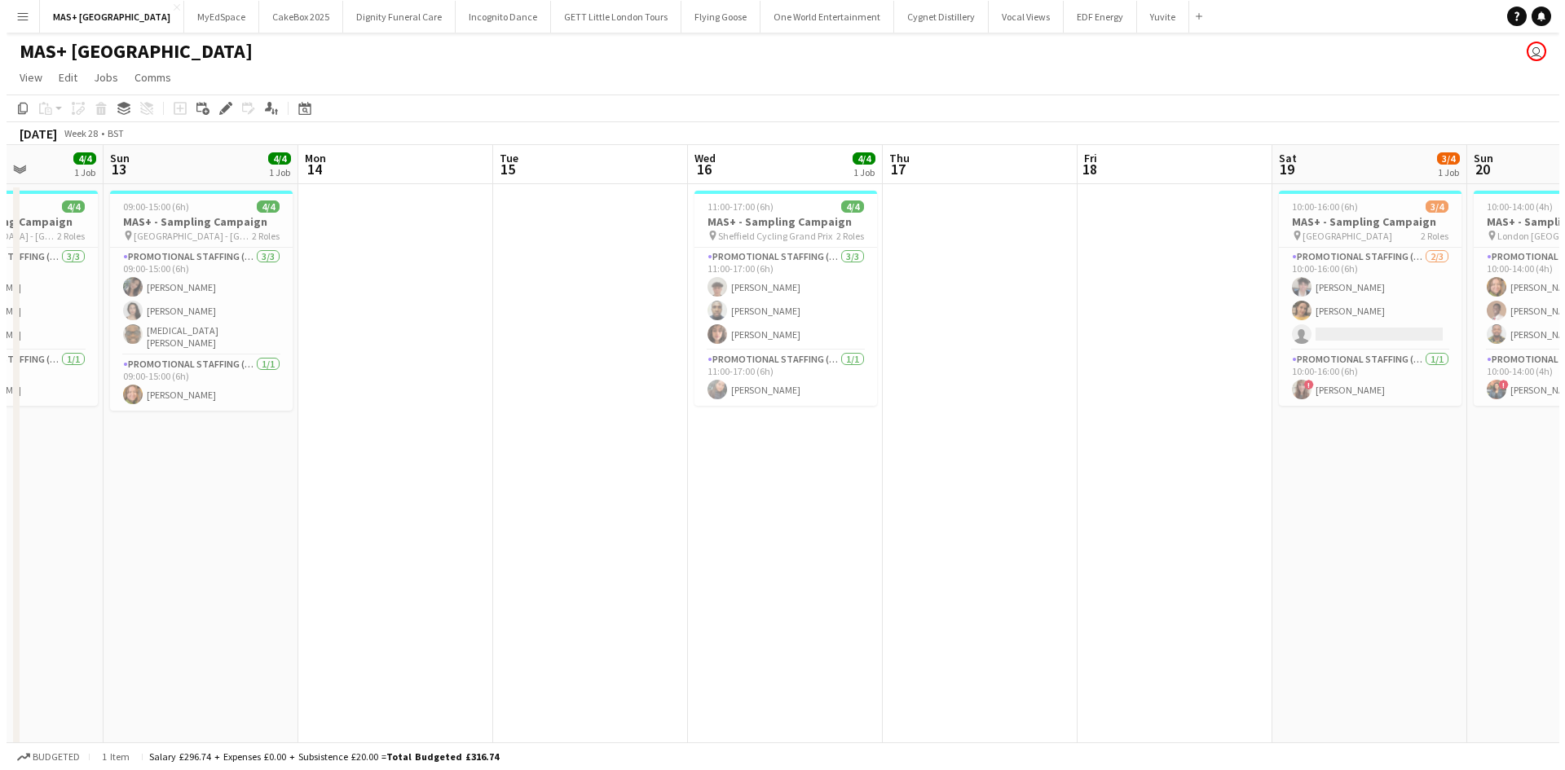
scroll to position [0, 455]
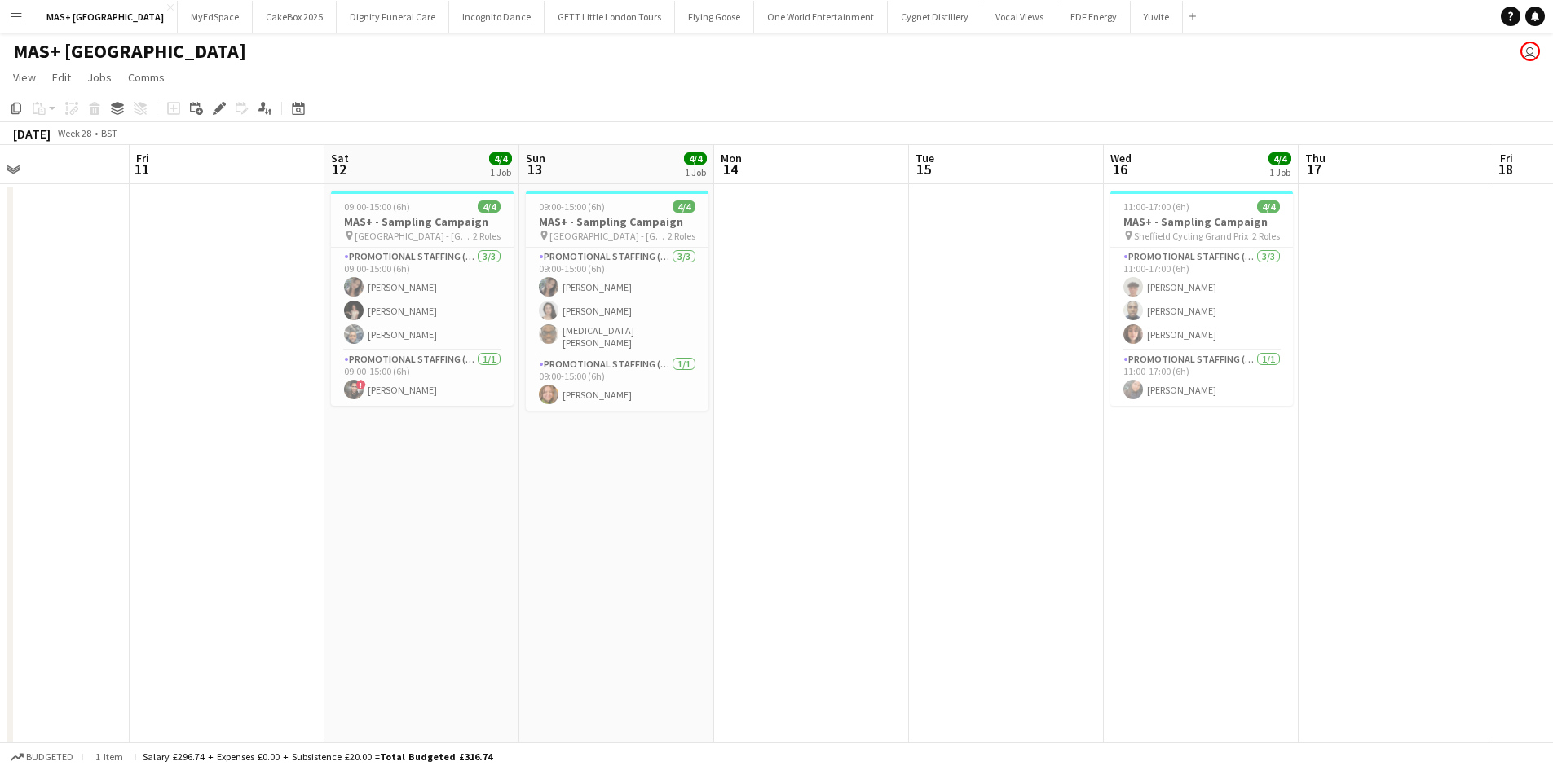
drag, startPoint x: 731, startPoint y: 480, endPoint x: 1258, endPoint y: 483, distance: 526.5
click at [1258, 483] on app-calendar-viewport "Tue 8 Wed 9 Thu 10 Fri 11 Sat 12 4/4 1 Job Sun 13 4/4 1 Job Mon 14 Tue 15 Wed 1…" at bounding box center [776, 486] width 1553 height 682
drag, startPoint x: 12, startPoint y: 19, endPoint x: 32, endPoint y: 37, distance: 27.1
click at [12, 19] on app-icon "Menu" at bounding box center [16, 16] width 13 height 13
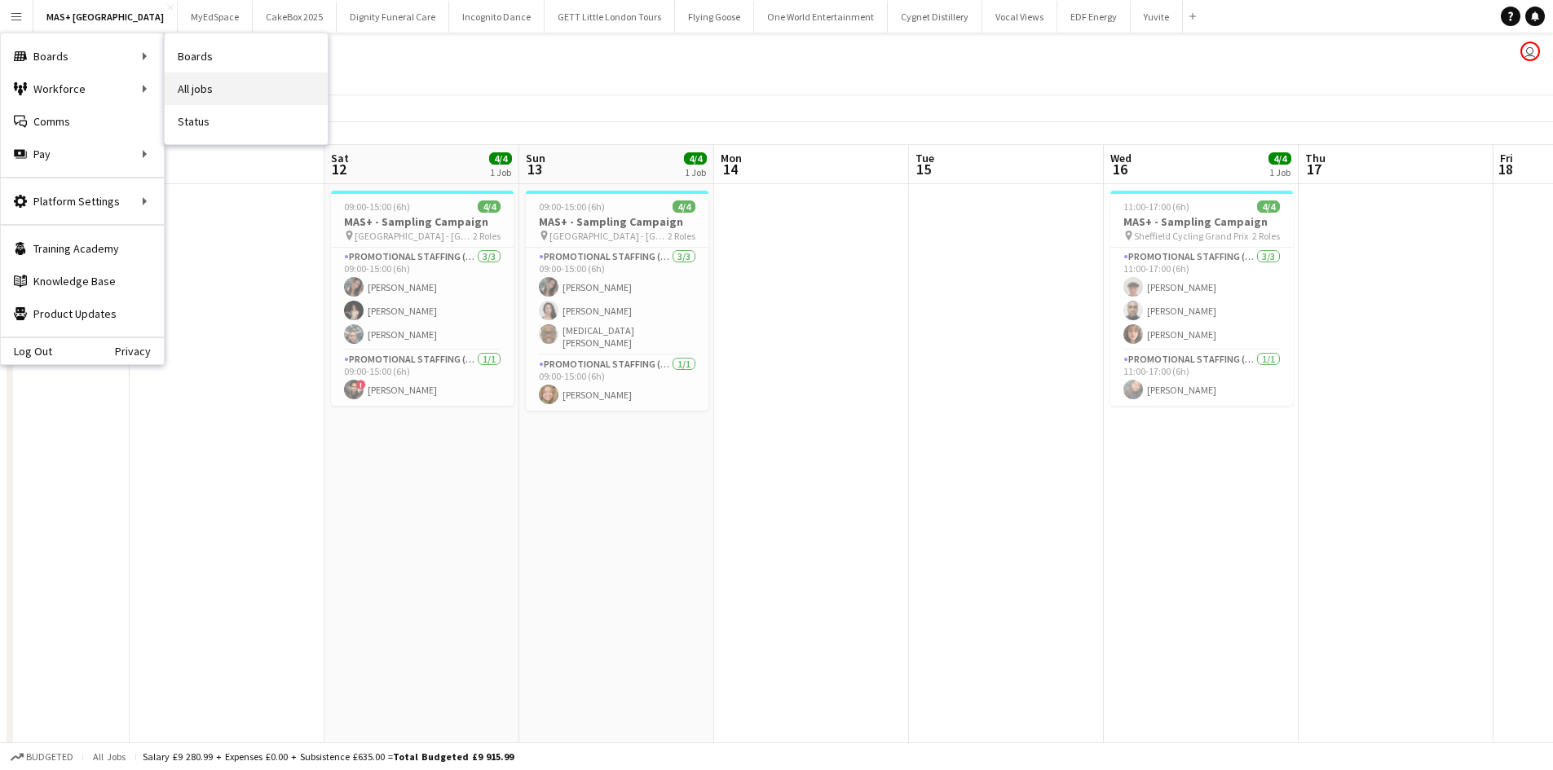
click at [216, 89] on link "All jobs" at bounding box center [246, 89] width 163 height 33
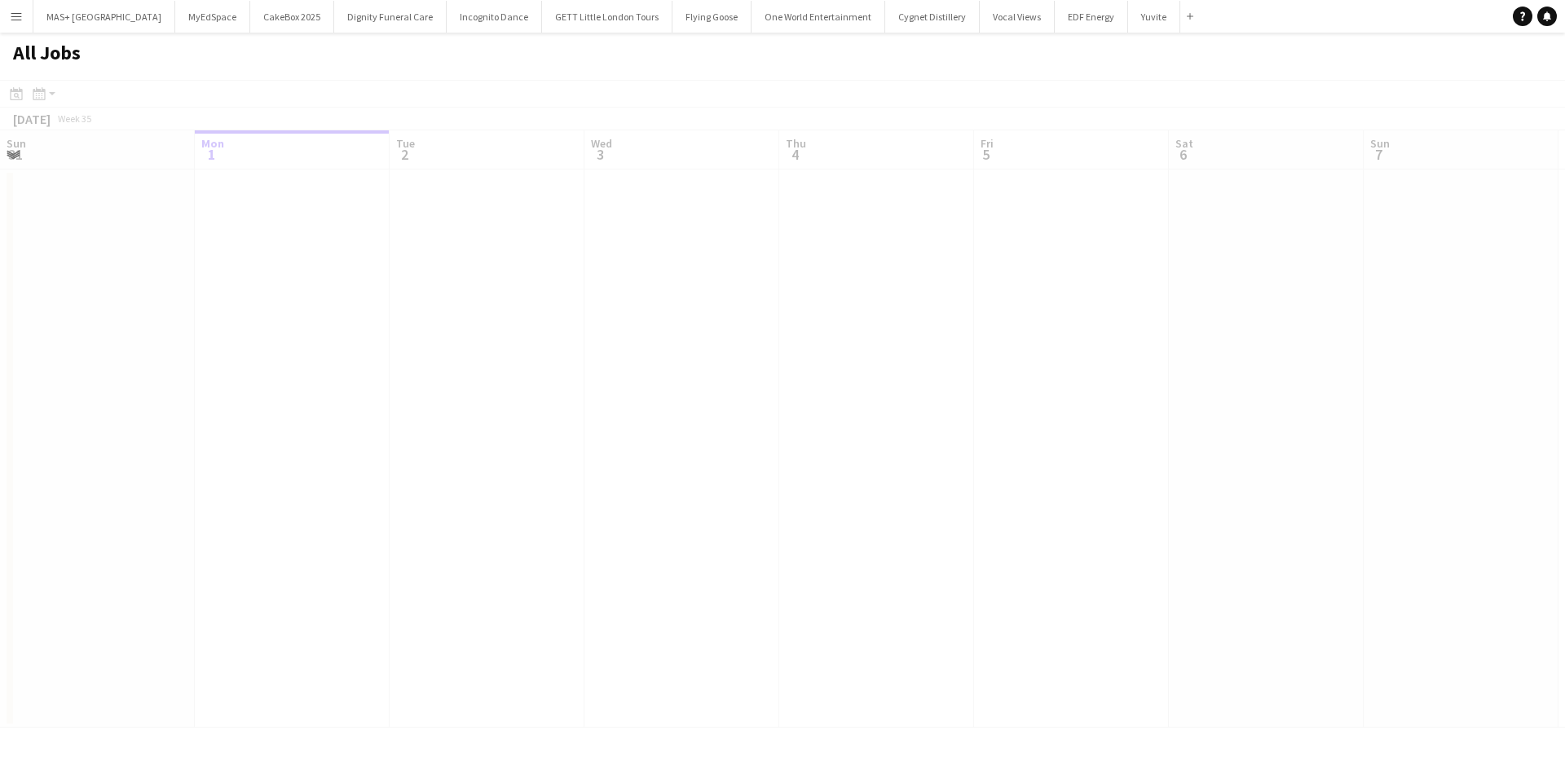
click at [1059, 477] on app-calendar-viewport "Fri 29 Sat 30 Sun 31 Mon 1 Tue 2 Wed 3 Thu 4 Fri 5 Sat 6 Sun 7 Mon 8 Tue 9 Wed …" at bounding box center [782, 428] width 1565 height 597
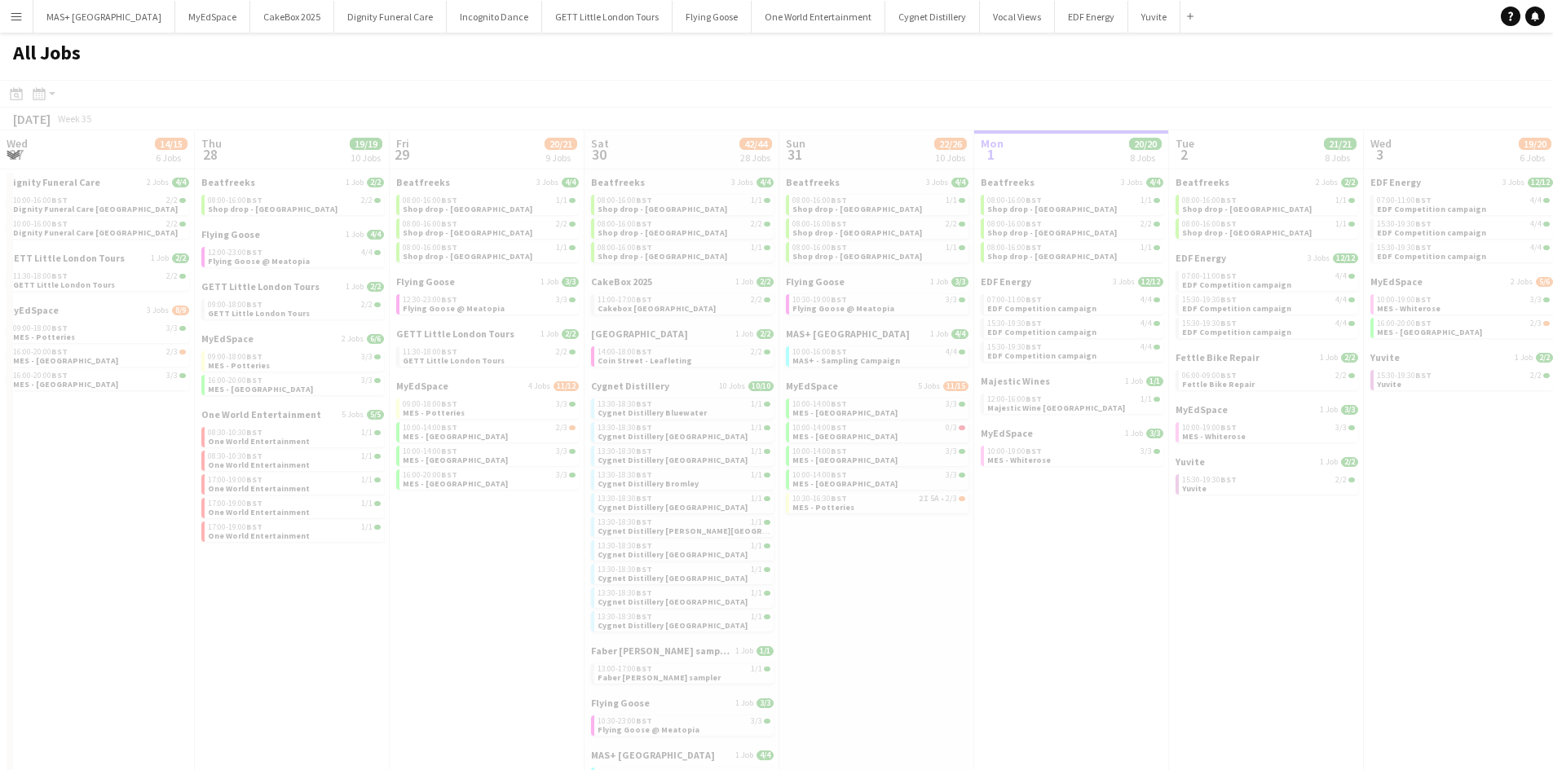
click at [895, 522] on app-all-jobs "All Jobs Date picker SEP 2025 SEP 2025 Monday M Tuesday T Wednesday W Thursday …" at bounding box center [776, 642] width 1553 height 1218
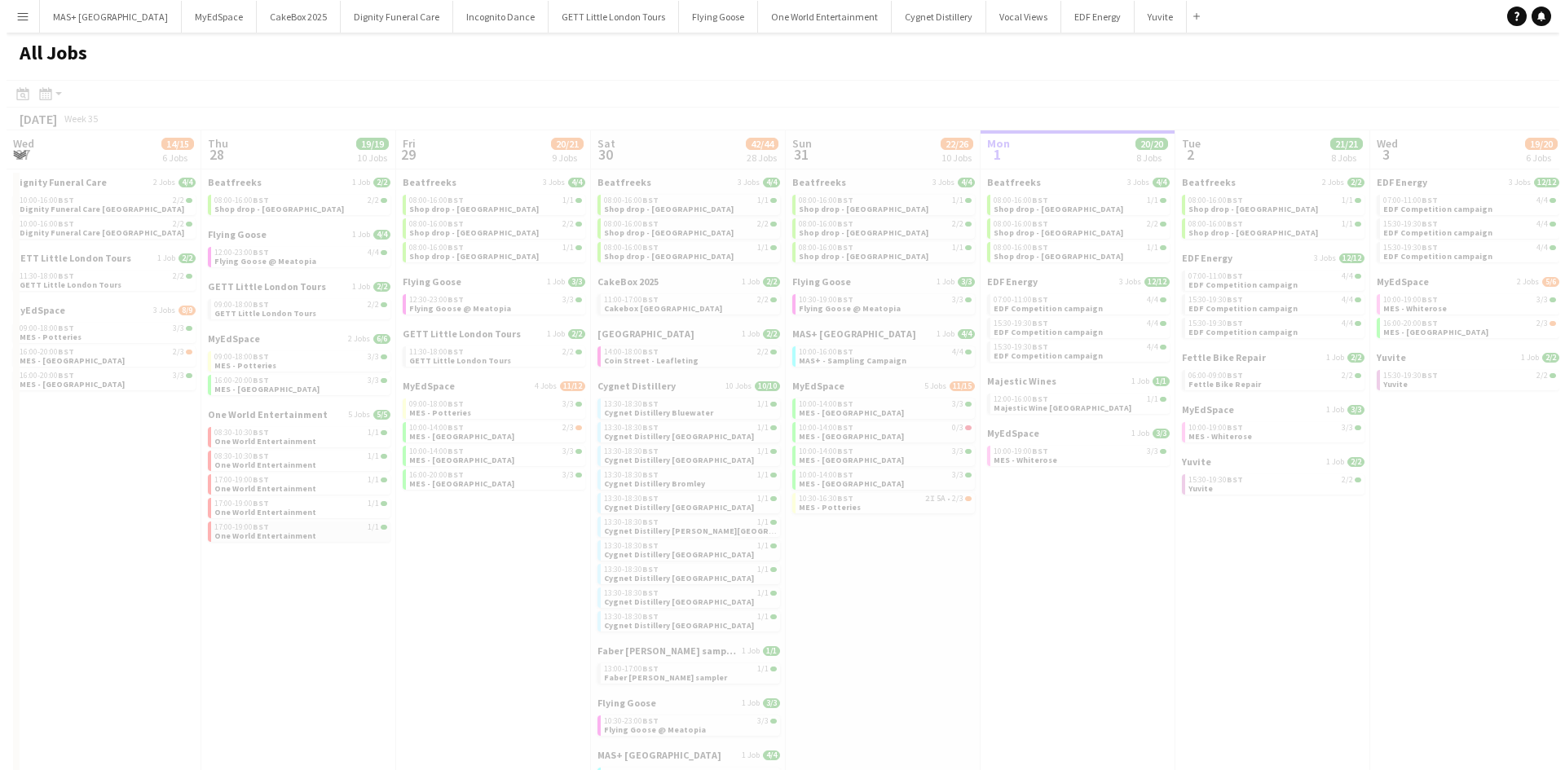
scroll to position [0, 456]
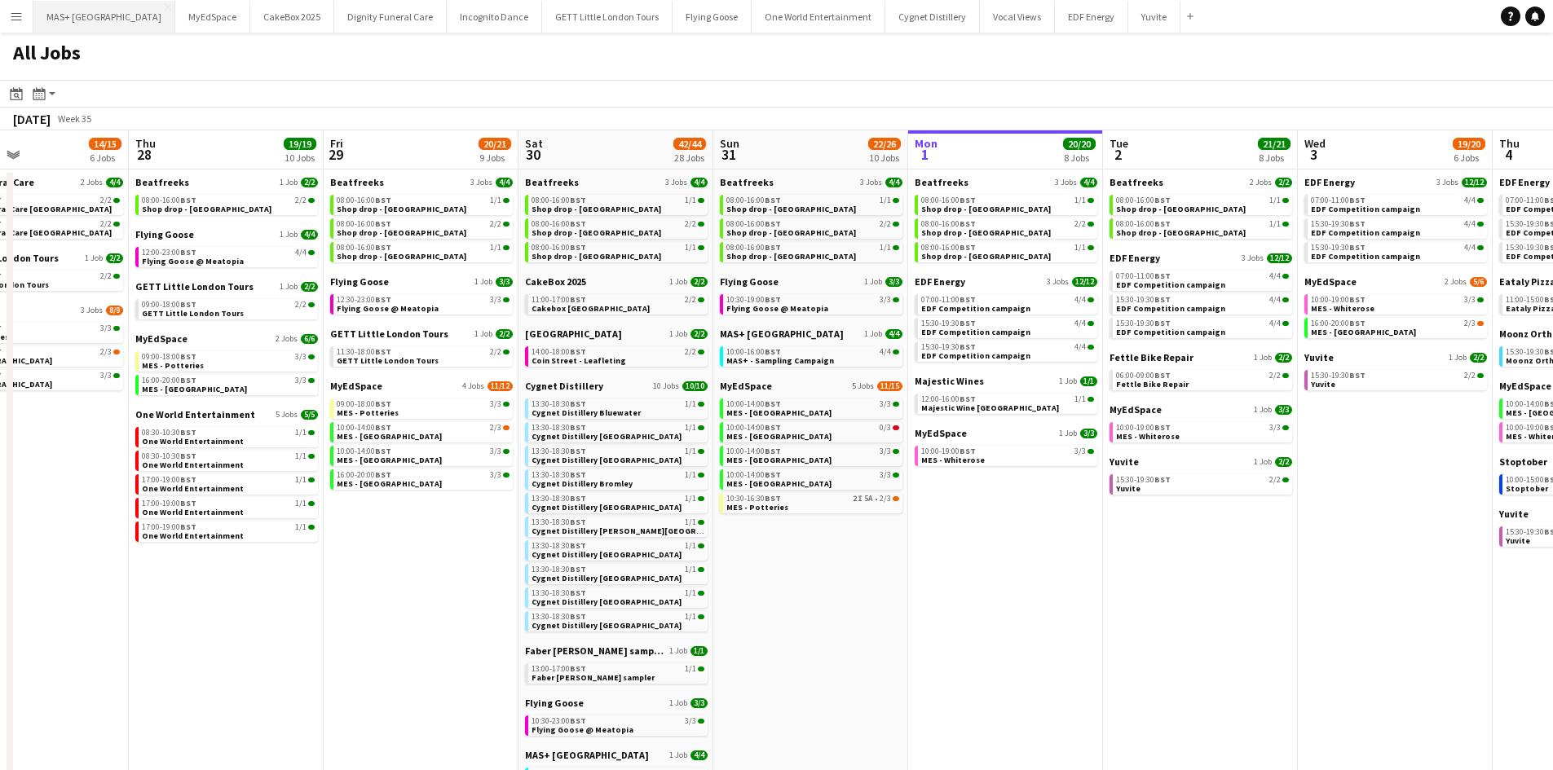
click at [73, 20] on button "MAS+ UK Close" at bounding box center [104, 17] width 142 height 32
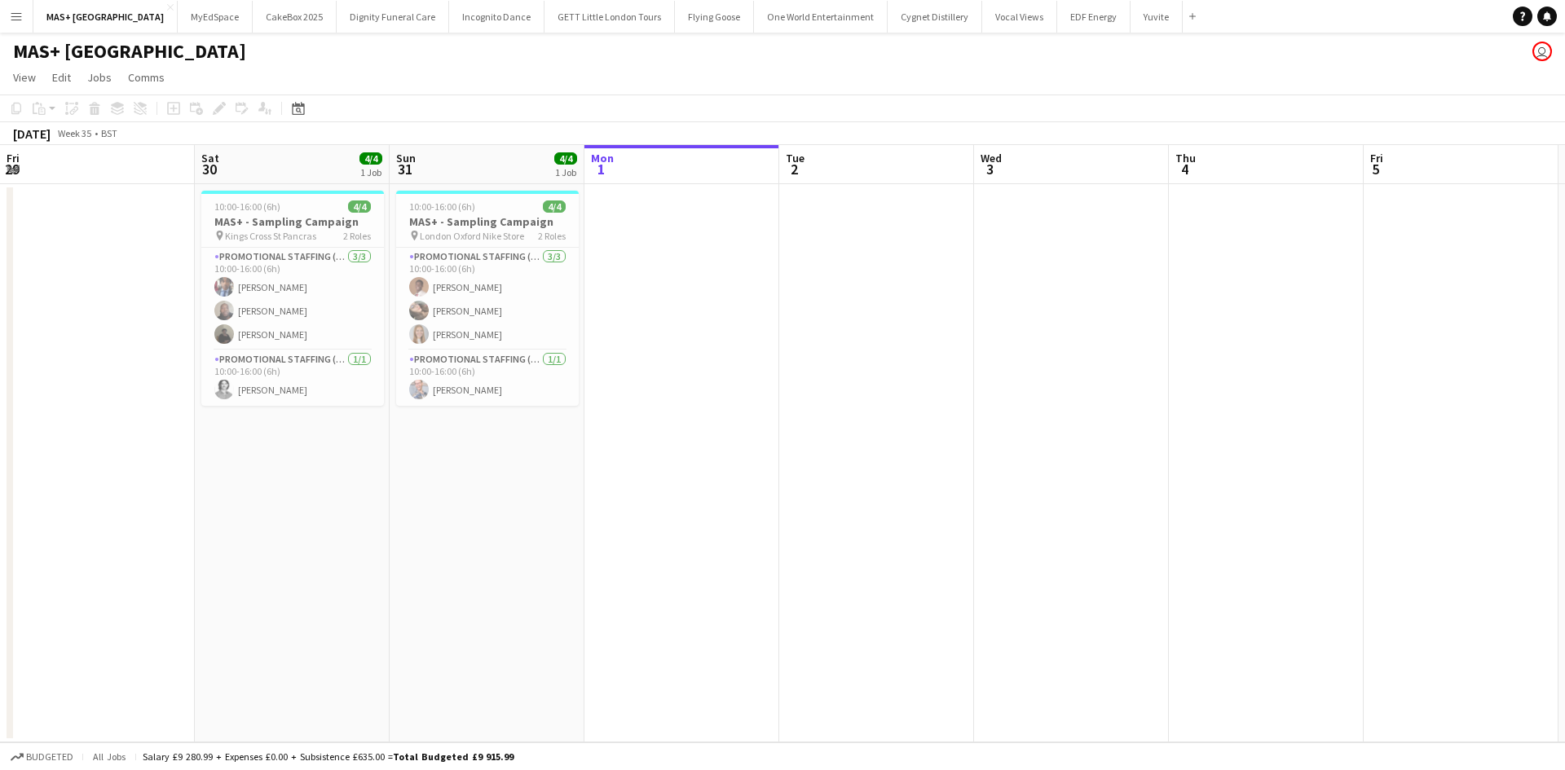
drag, startPoint x: 306, startPoint y: 447, endPoint x: 1249, endPoint y: 490, distance: 944.0
click at [1323, 490] on app-calendar-viewport "Wed 27 Thu 28 Fri 29 Sat 30 4/4 1 Job Sun 31 4/4 1 Job Mon 1 Tue 2 Wed 3 Thu 4 …" at bounding box center [782, 443] width 1565 height 597
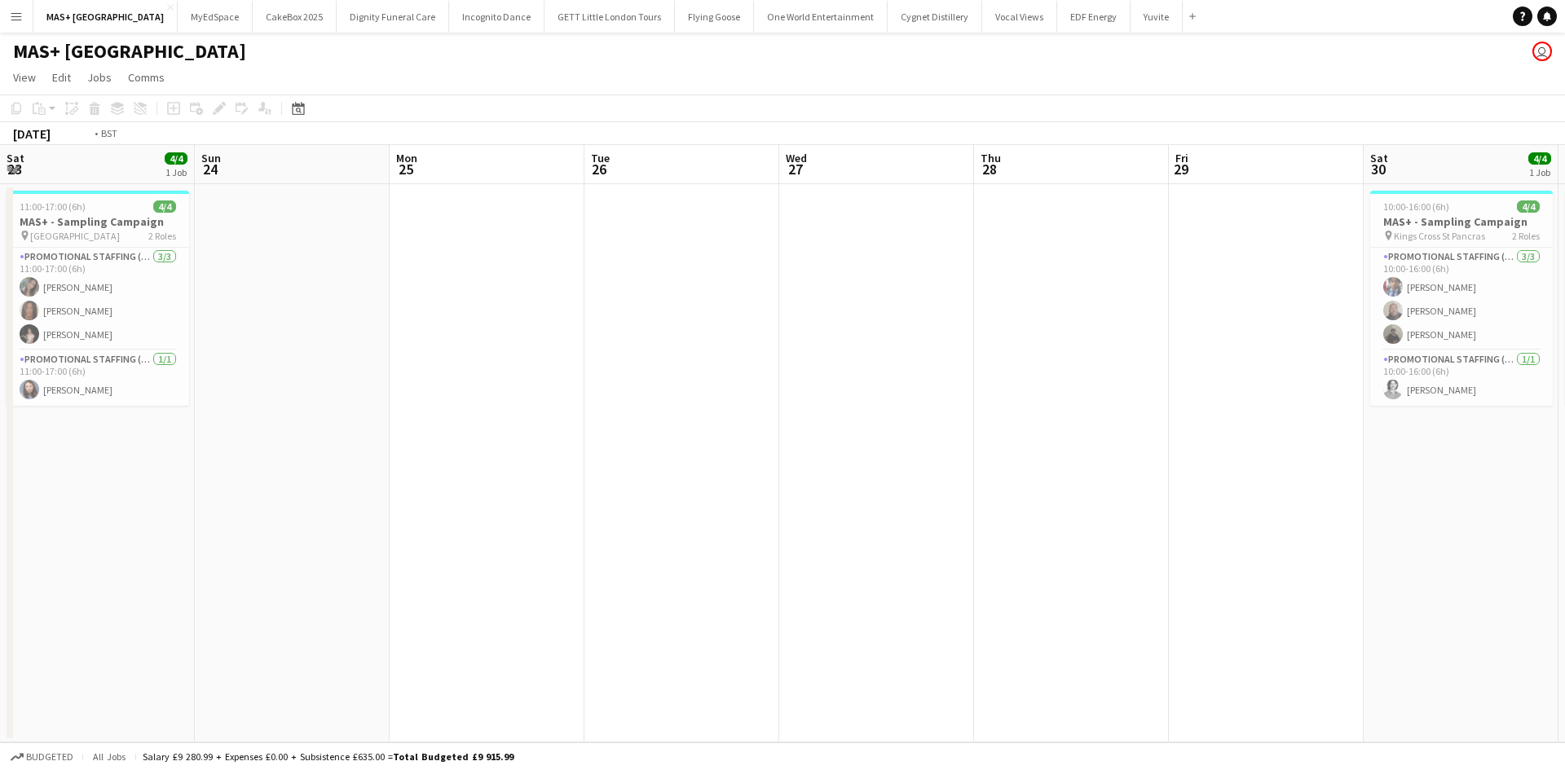
drag, startPoint x: 658, startPoint y: 535, endPoint x: 1003, endPoint y: 535, distance: 344.8
click at [1496, 535] on app-calendar-viewport "Sat 23 4/4 1 Job Sun 24 Mon 25 Tue 26 Wed 27 Thu 28 Fri 29 Sat 30 4/4 1 Job Sun…" at bounding box center [782, 443] width 1565 height 597
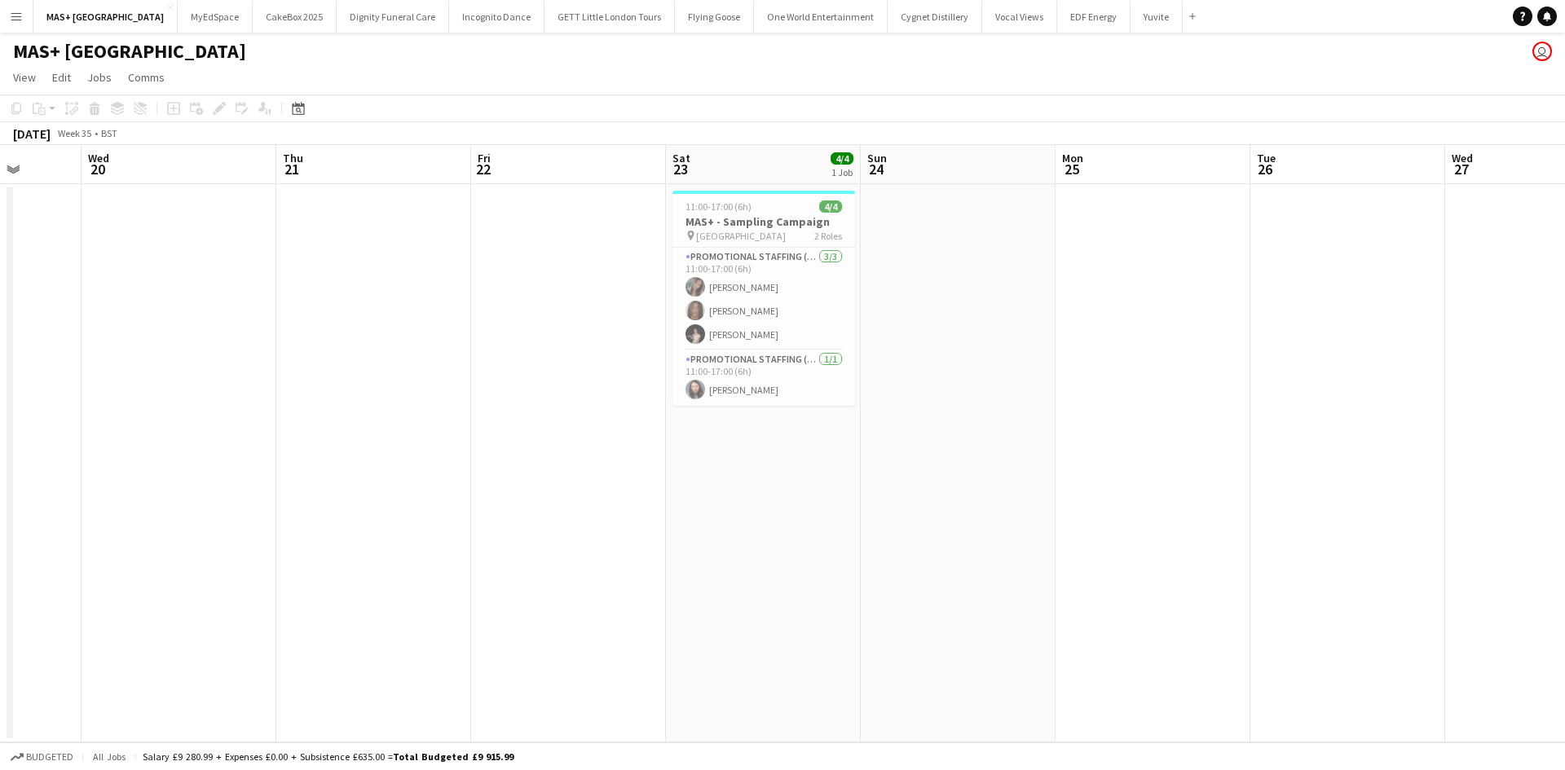
click at [1556, 571] on app-calendar-viewport "Sun 17 4/4 1 Job Mon 18 Tue 19 Wed 20 Thu 21 Fri 22 Sat 23 4/4 1 Job Sun 24 Mon…" at bounding box center [782, 443] width 1565 height 597
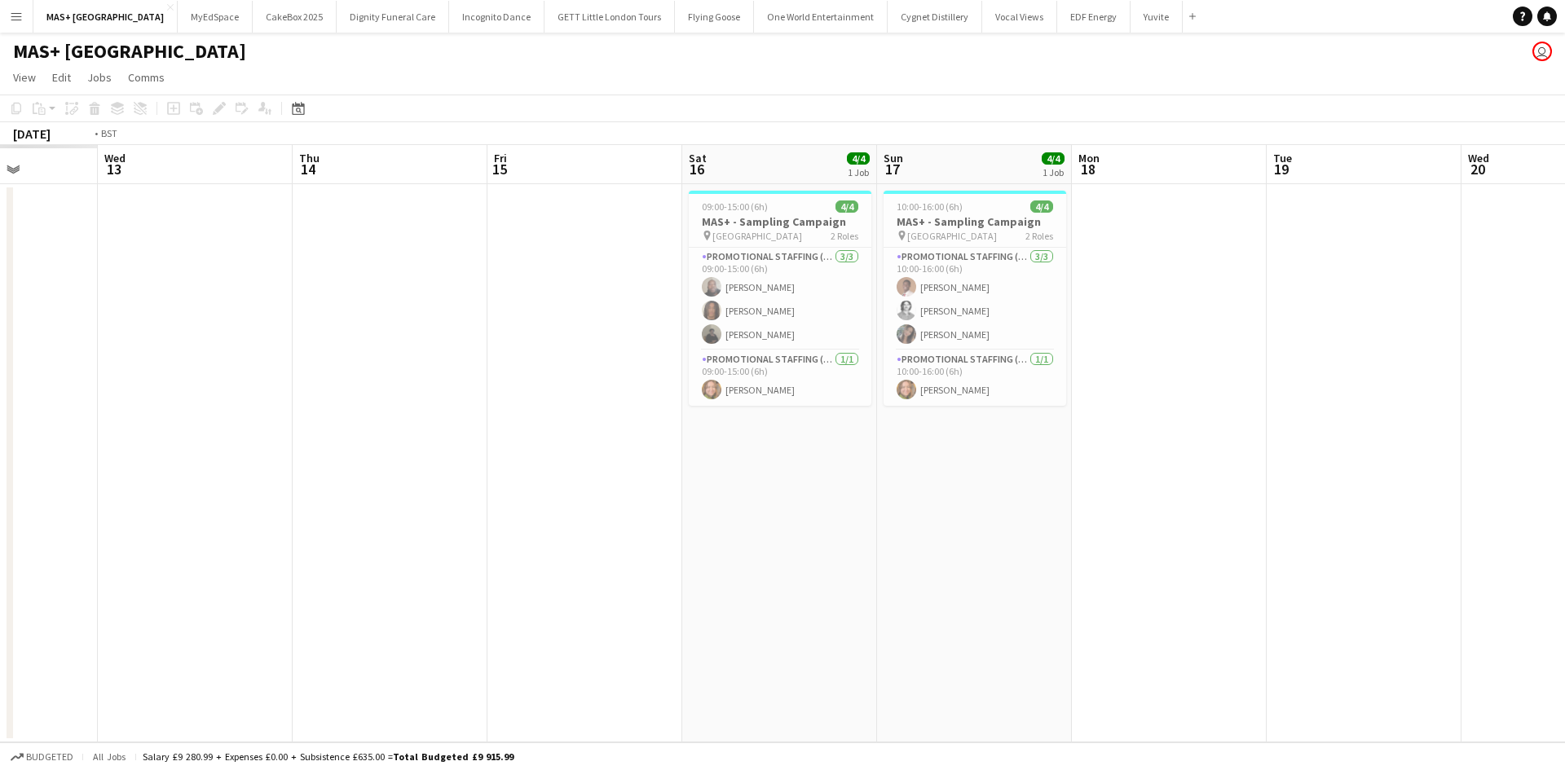
drag, startPoint x: 1427, startPoint y: 649, endPoint x: 1083, endPoint y: 649, distance: 343.9
click at [1564, 649] on app-calendar-viewport "Mon 11 Tue 12 Wed 13 Thu 14 Fri 15 Sat 16 4/4 1 Job Sun 17 4/4 1 Job Mon 18 Tue…" at bounding box center [782, 443] width 1565 height 597
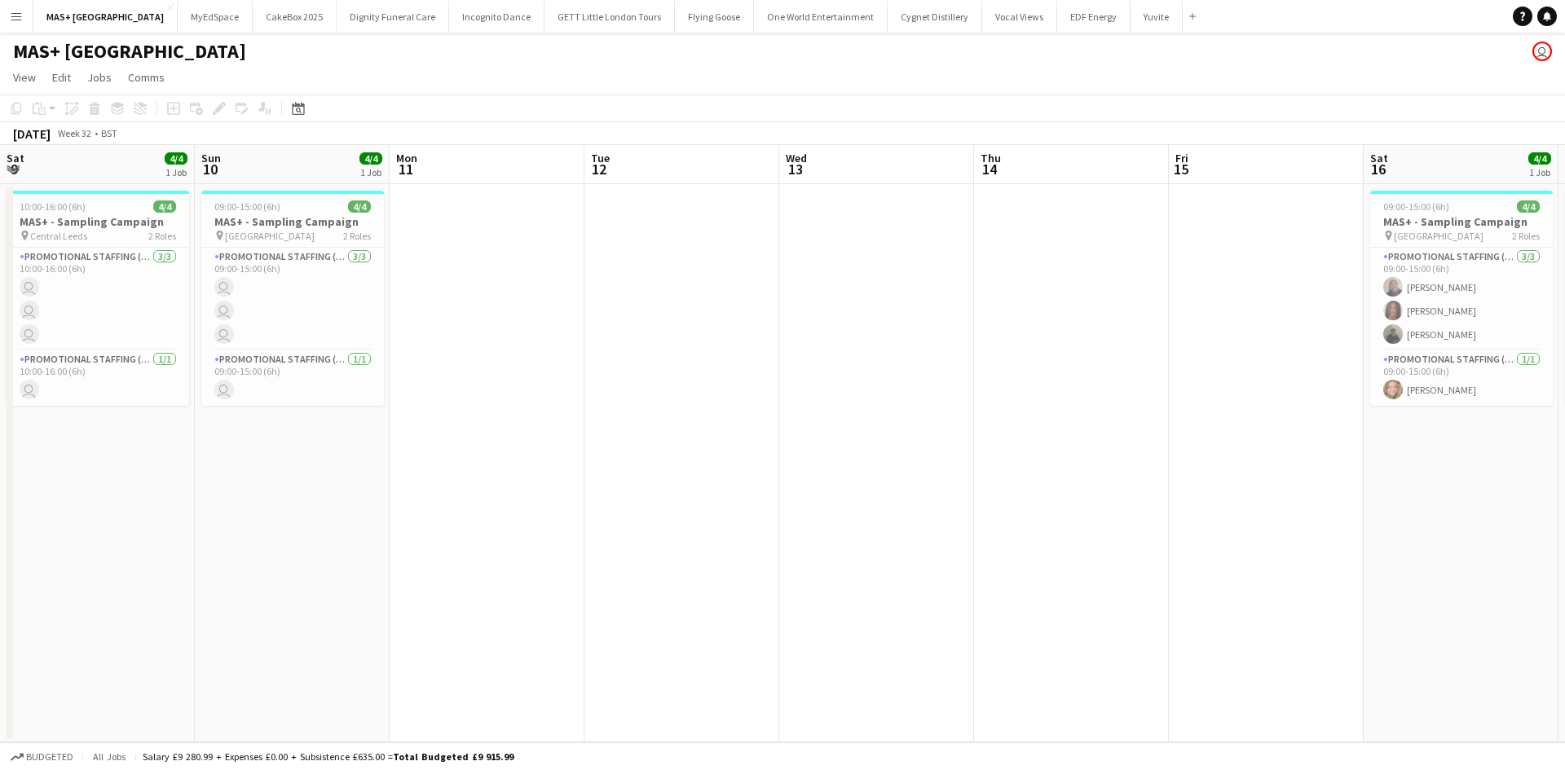
click at [1452, 664] on app-calendar-viewport "Thu 7 Fri 8 Sat 9 4/4 1 Job Sun 10 4/4 1 Job Mon 11 Tue 12 Wed 13 Thu 14 Fri 15…" at bounding box center [782, 443] width 1565 height 597
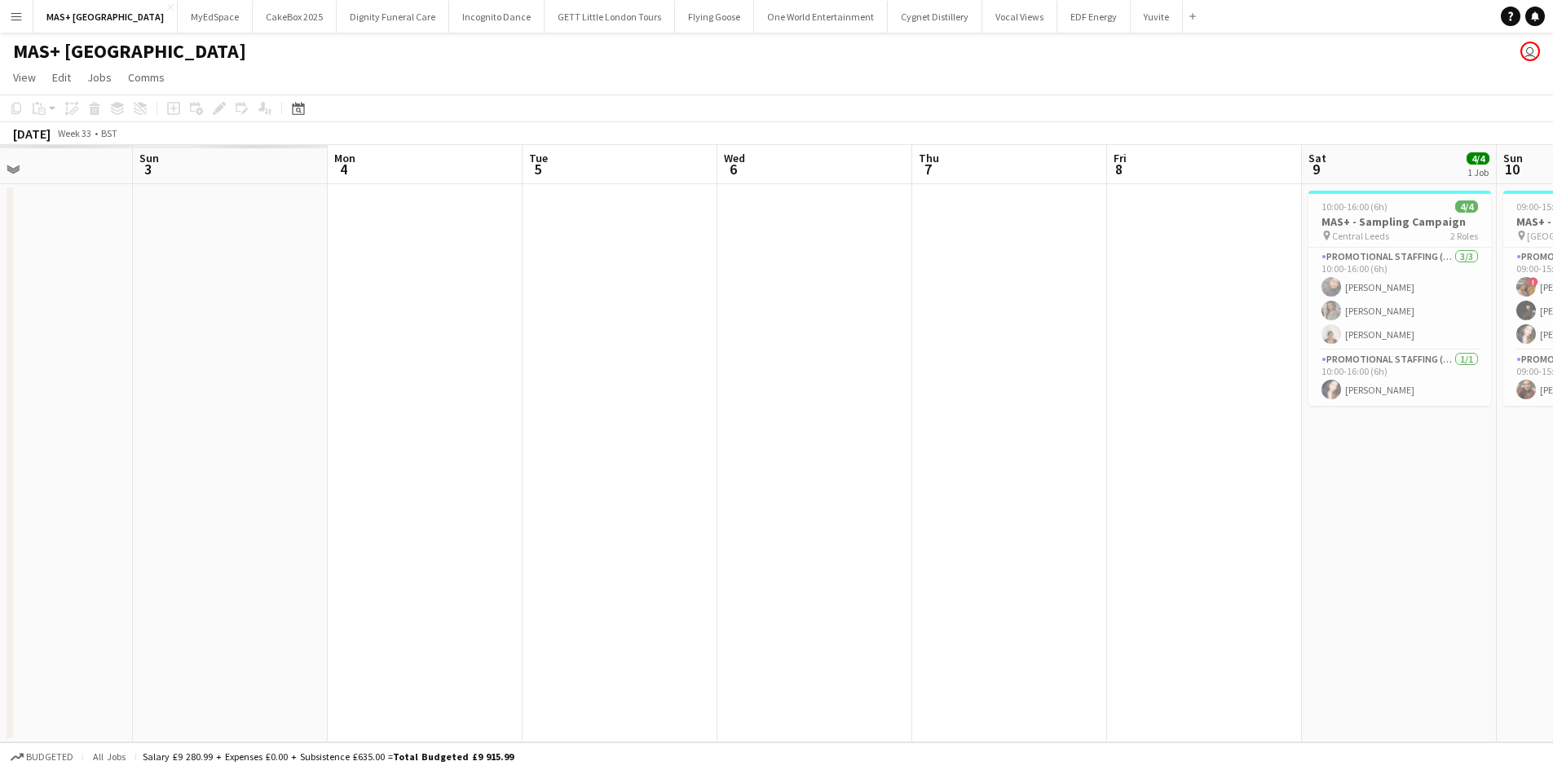
click at [1542, 644] on app-calendar-viewport "Fri 1 Sat 2 Sun 3 Mon 4 Tue 5 Wed 6 Thu 7 Fri 8 Sat 9 4/4 1 Job Sun 10 4/4 1 Jo…" at bounding box center [776, 443] width 1553 height 597
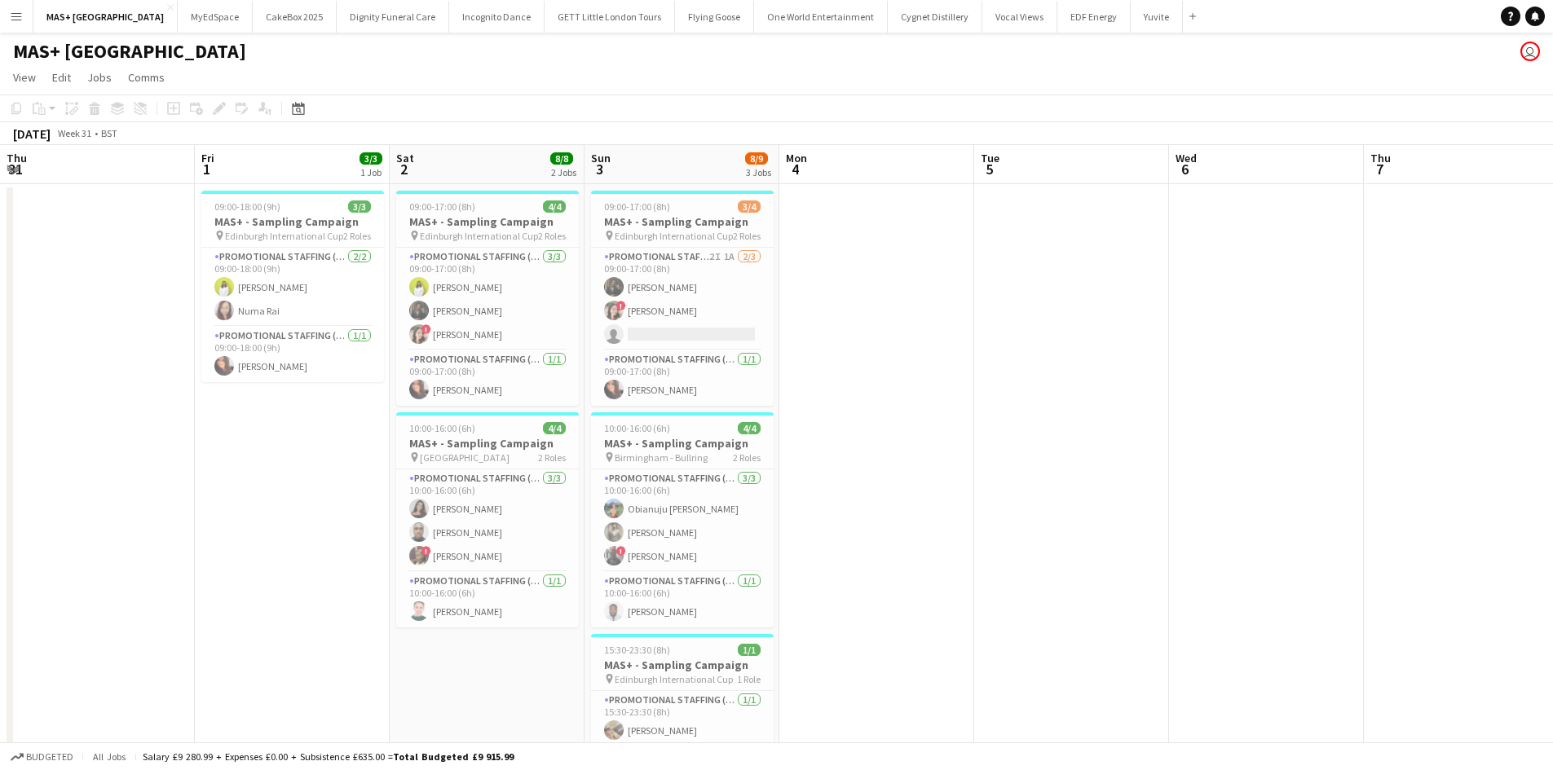
drag, startPoint x: 1277, startPoint y: 636, endPoint x: 1139, endPoint y: 636, distance: 137.7
click at [1418, 636] on app-calendar-viewport "Tue 29 Wed 30 Thu 31 Fri 1 3/3 1 Job Sat 2 8/8 2 Jobs Sun 3 8/9 3 Jobs Mon 4 Tu…" at bounding box center [776, 486] width 1553 height 682
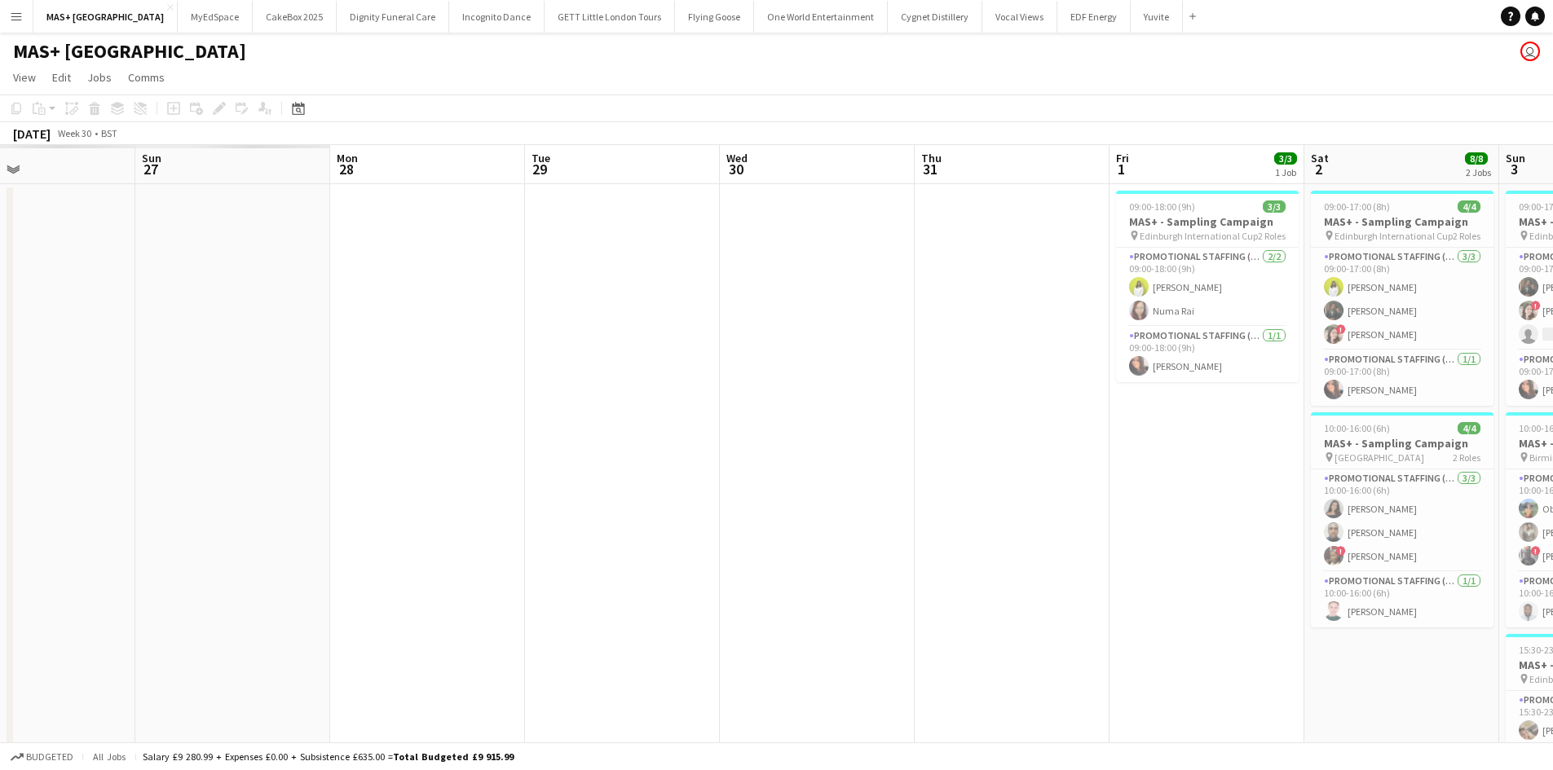
drag, startPoint x: 465, startPoint y: 603, endPoint x: 1460, endPoint y: 610, distance: 995.2
click at [1474, 610] on app-calendar-viewport "Thu 24 Fri 25 Sat 26 Sun 27 Mon 28 Tue 29 Wed 30 Thu 31 Fri 1 3/3 1 Job Sat 2 8…" at bounding box center [776, 486] width 1553 height 682
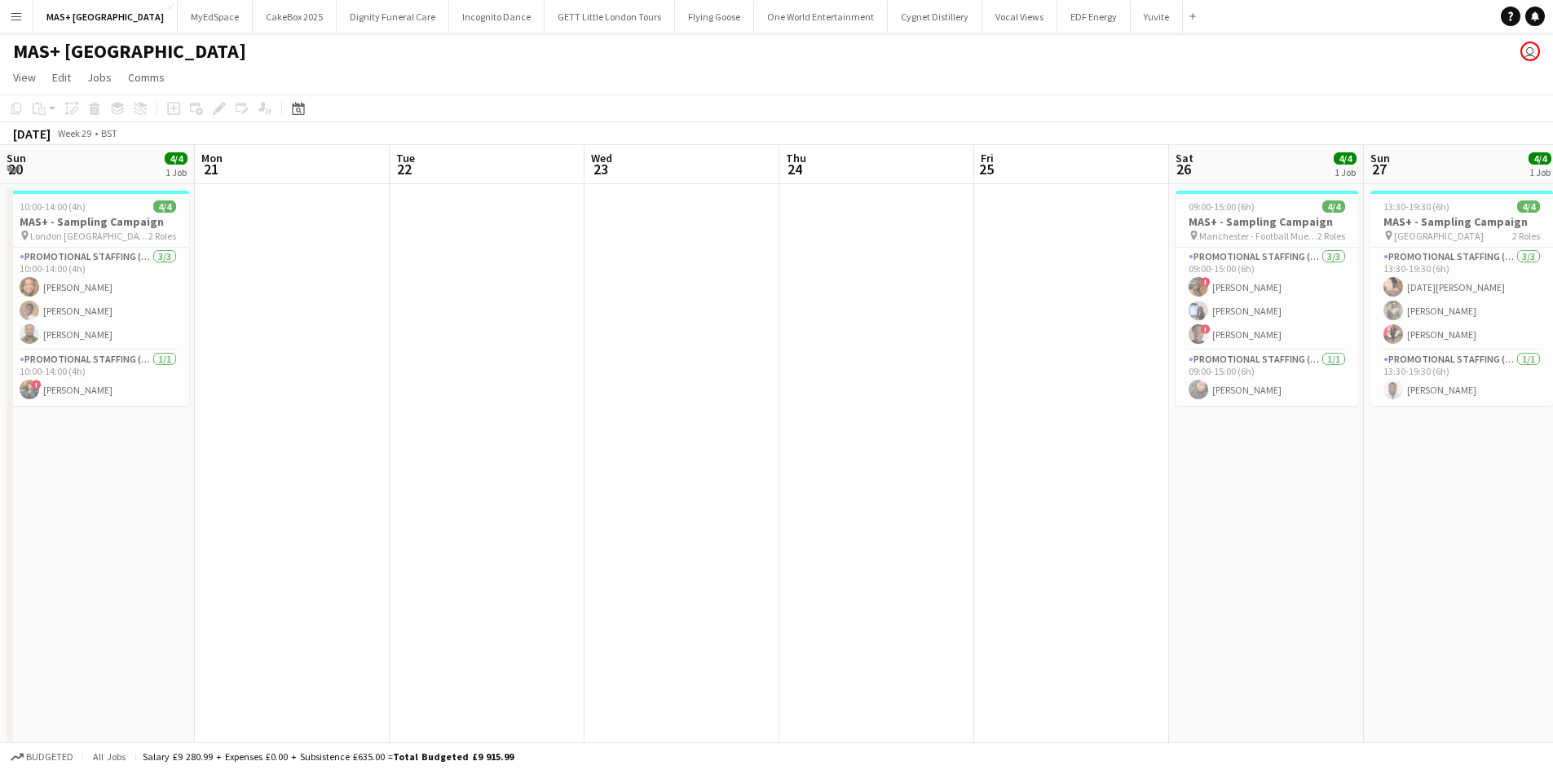
drag, startPoint x: 803, startPoint y: 618, endPoint x: 483, endPoint y: 619, distance: 319.5
click at [1476, 618] on app-calendar-viewport "Fri 18 Sat 19 Sun 20 4/4 1 Job Mon 21 Tue 22 Wed 23 Thu 24 Fri 25 Sat 26 4/4 1 …" at bounding box center [776, 486] width 1553 height 682
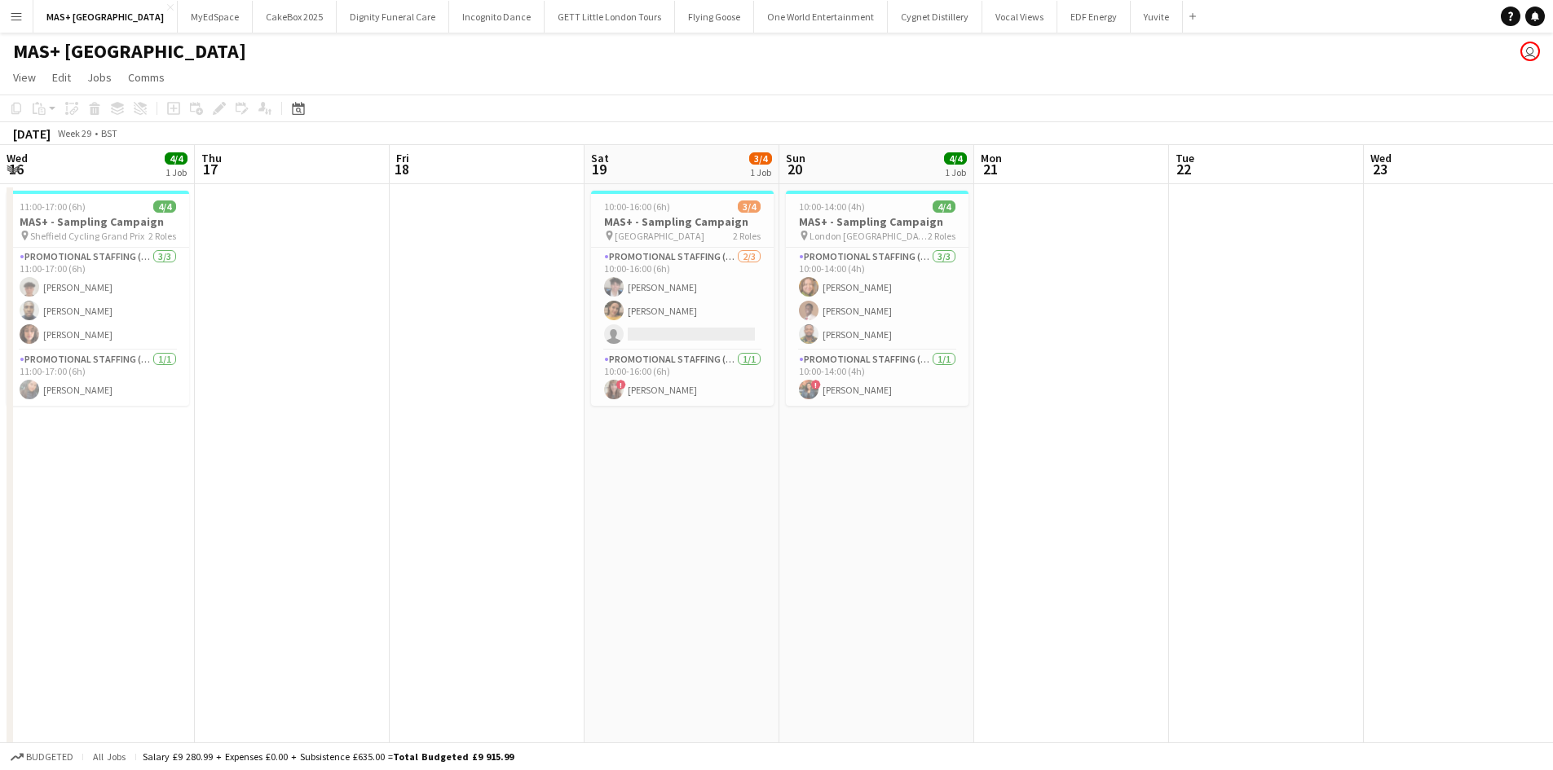
drag, startPoint x: 1098, startPoint y: 664, endPoint x: 1531, endPoint y: 666, distance: 433.6
click at [1529, 666] on app-calendar-viewport "Mon 14 Tue 15 Wed 16 4/4 1 Job Thu 17 Fri 18 Sat 19 3/4 1 Job Sun 20 4/4 1 Job …" at bounding box center [776, 486] width 1553 height 682
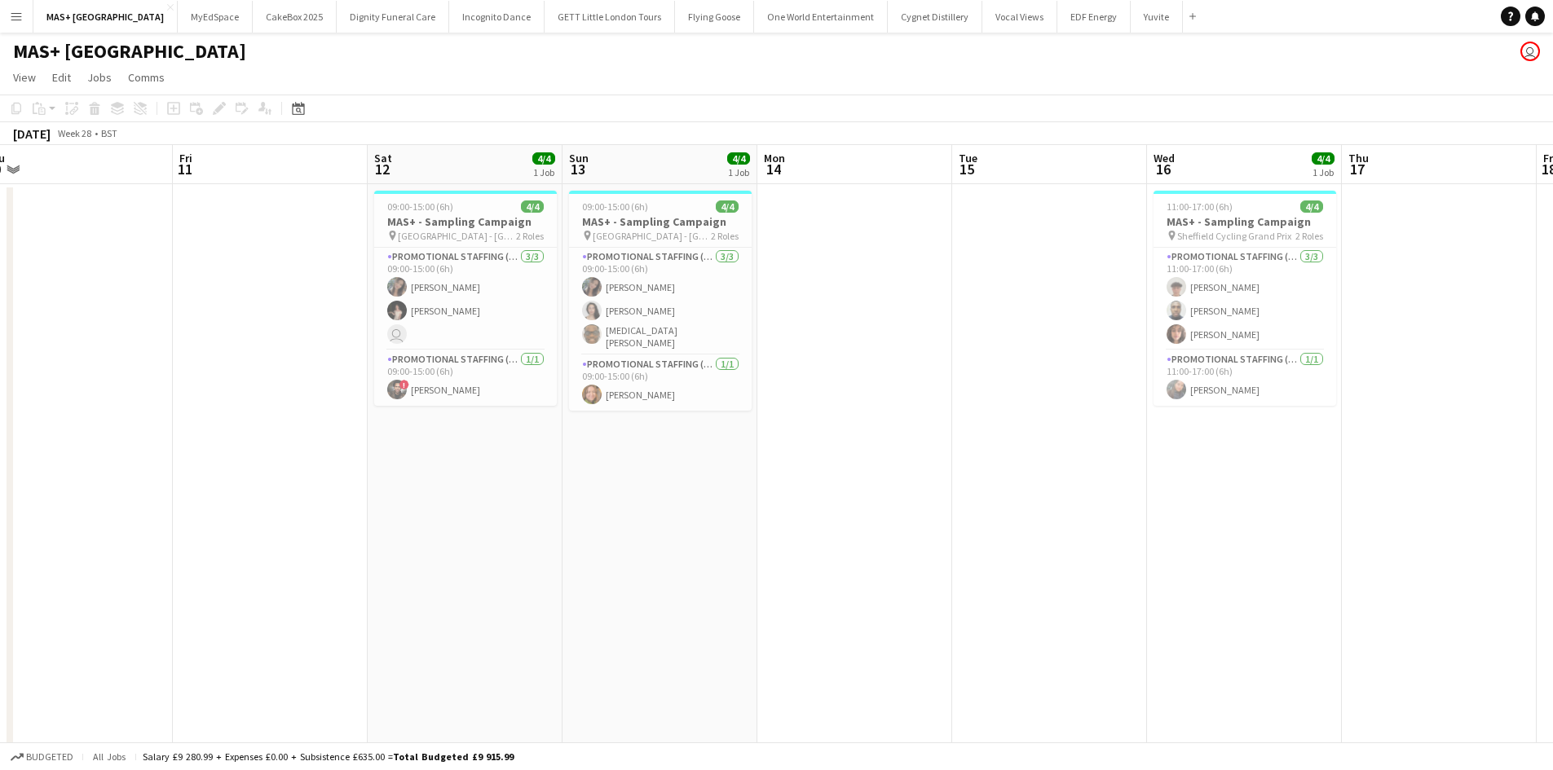
drag, startPoint x: 487, startPoint y: 649, endPoint x: 1061, endPoint y: 650, distance: 574.6
click at [1553, 650] on html "Menu Boards Boards Boards All jobs Status Workforce Workforce My Workforce Recr…" at bounding box center [776, 427] width 1553 height 855
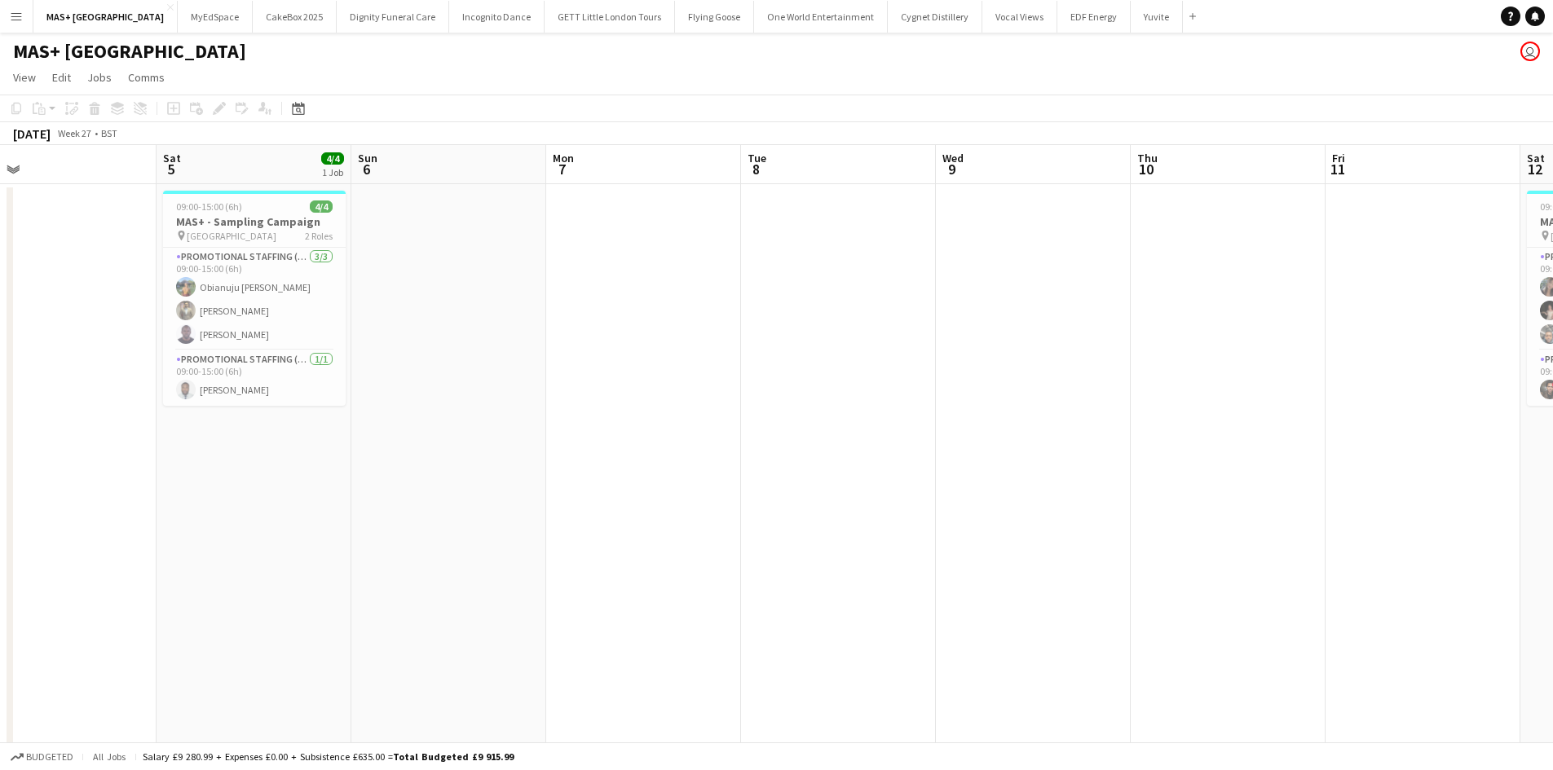
drag, startPoint x: 792, startPoint y: 678, endPoint x: 899, endPoint y: 688, distance: 107.2
click at [1450, 688] on app-calendar-viewport "Fri 4 Sat 5 4/4 1 Job Sun 6 Mon 7 Tue 8 Wed 9 Thu 10 Fri 11 Sat 12 4/4 1 Job Su…" at bounding box center [776, 486] width 1553 height 682
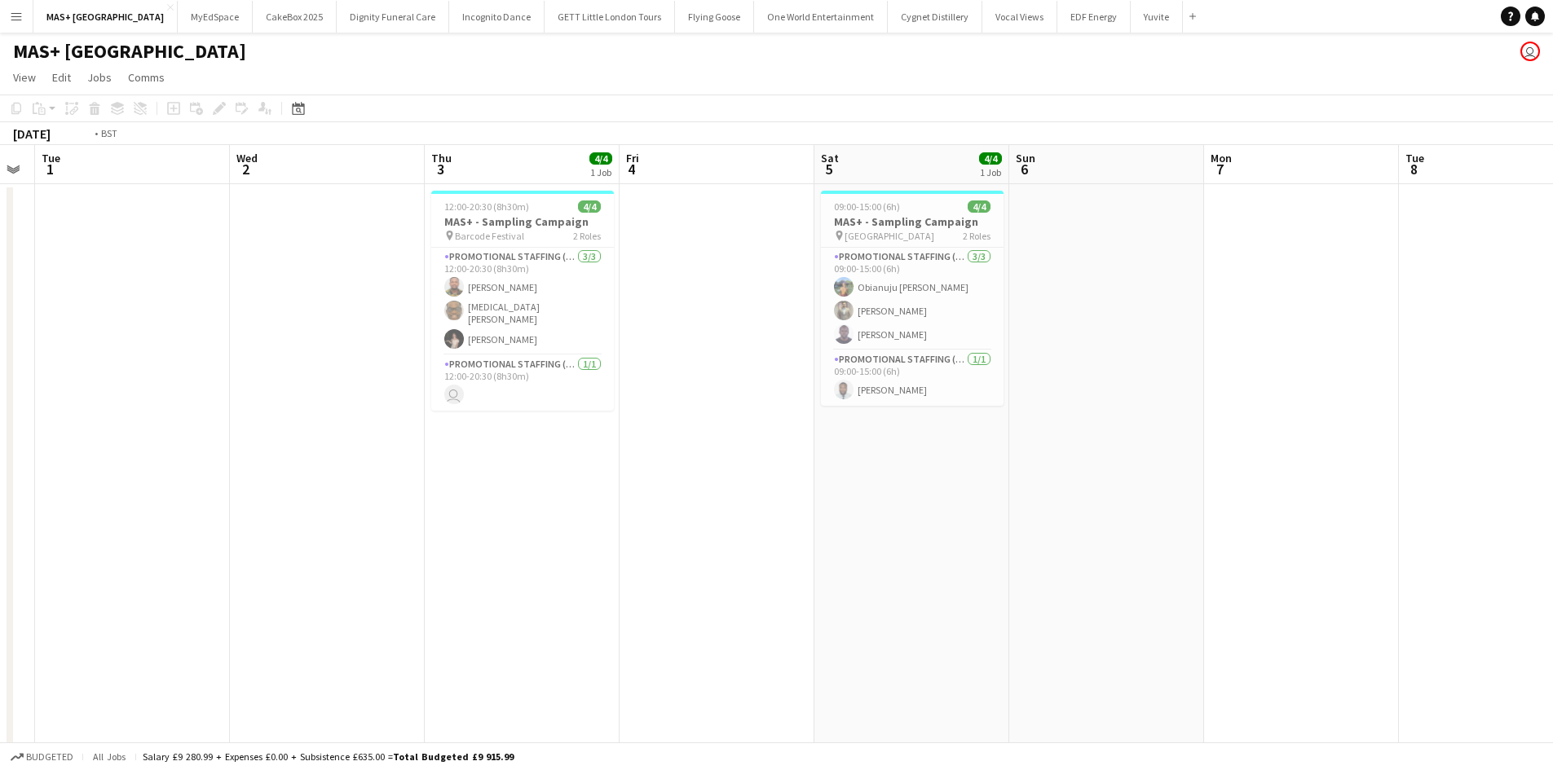
click at [1505, 725] on app-calendar-viewport "Sat 28 4/4 1 Job Sun 29 Mon 30 Tue 1 Wed 2 Thu 3 4/4 1 Job Fri 4 Sat 5 4/4 1 Jo…" at bounding box center [776, 486] width 1553 height 682
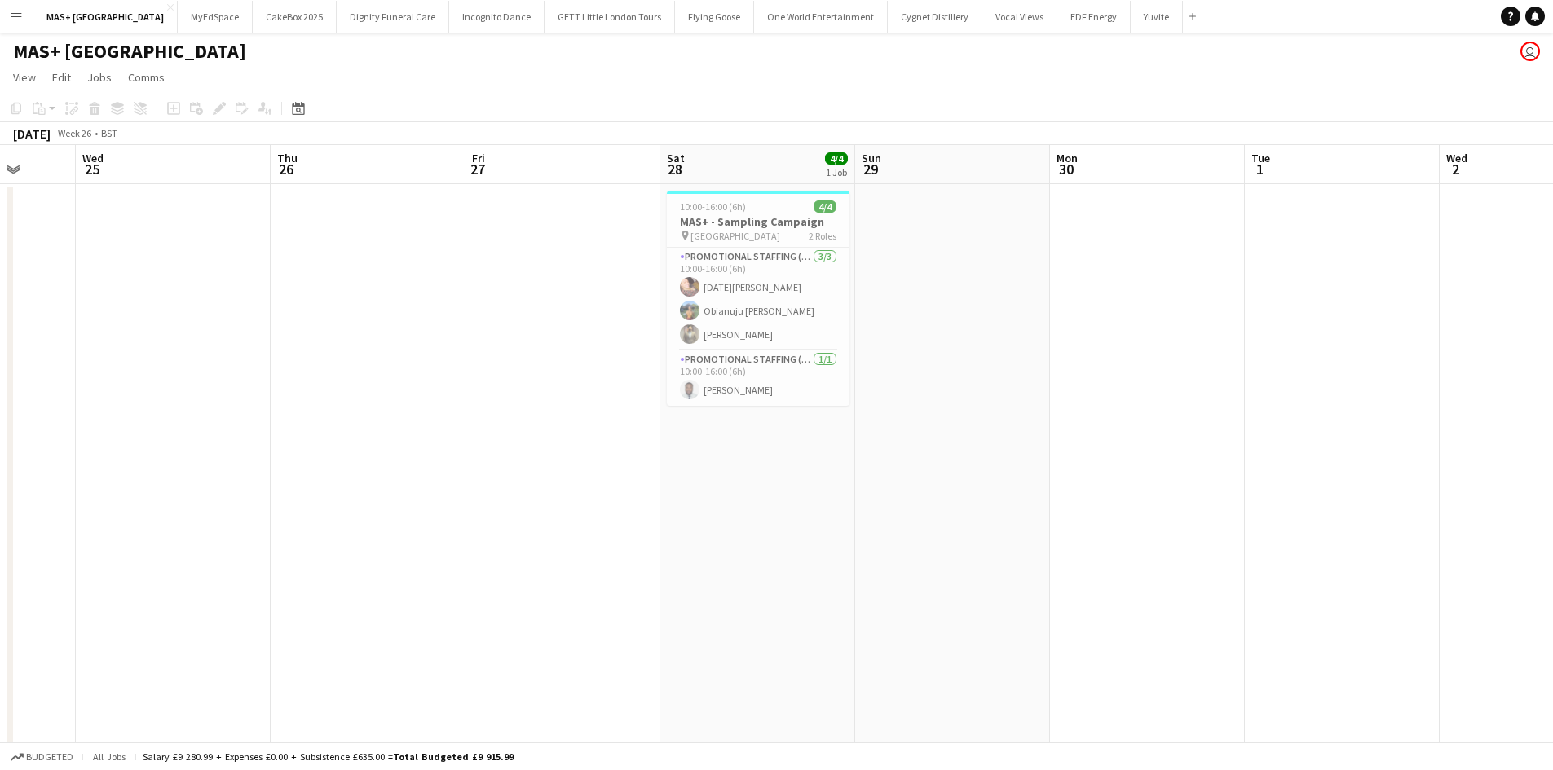
drag, startPoint x: 460, startPoint y: 724, endPoint x: 1564, endPoint y: 787, distance: 1105.3
click at [1553, 769] on html "Menu Boards Boards Boards All jobs Status Workforce Workforce My Workforce Recr…" at bounding box center [776, 427] width 1553 height 855
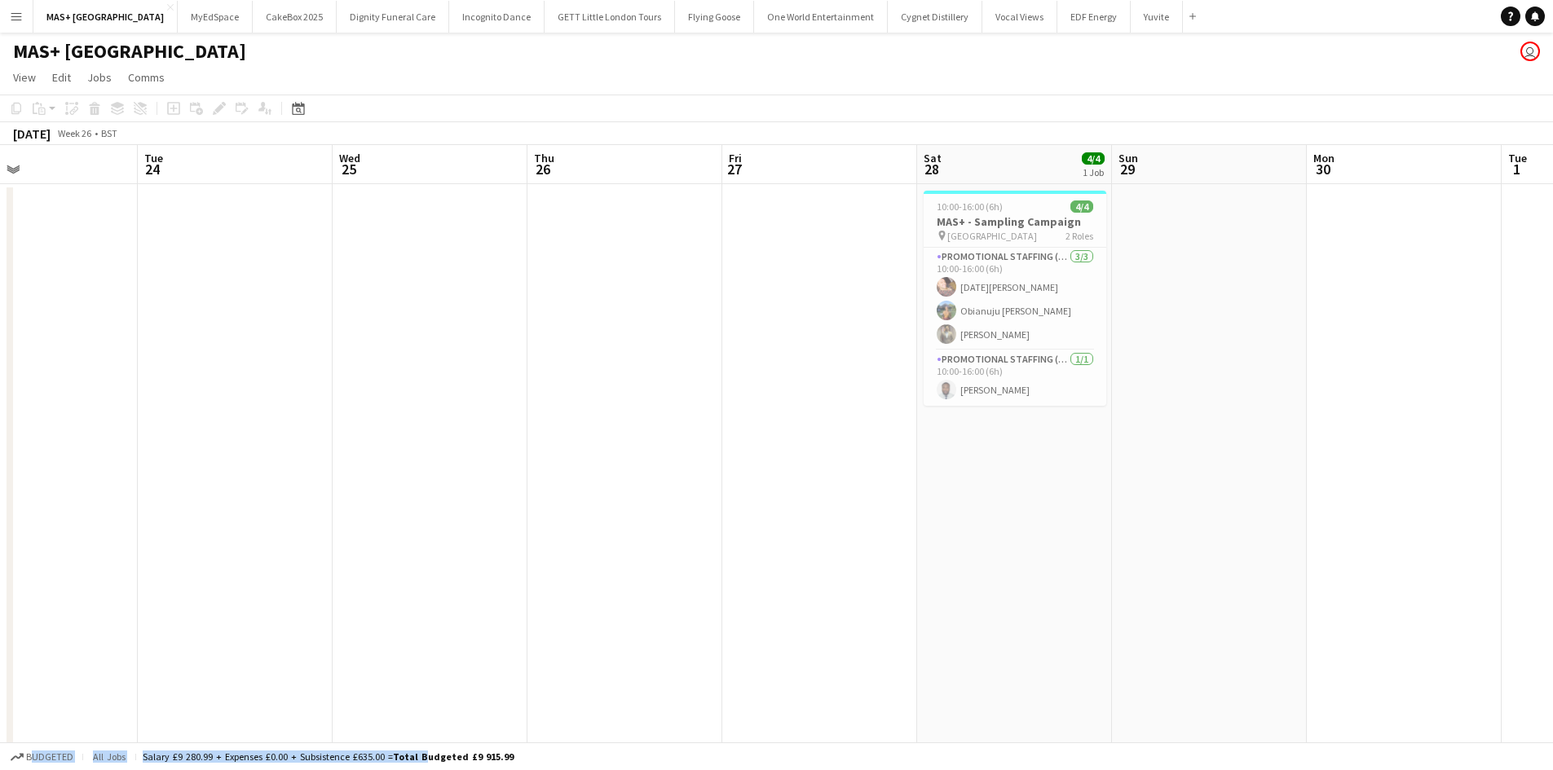
drag, startPoint x: 1493, startPoint y: 771, endPoint x: 1558, endPoint y: 755, distance: 67.2
click at [1553, 756] on html "Menu Boards Boards Boards All jobs Status Workforce Workforce My Workforce Recr…" at bounding box center [776, 427] width 1553 height 855
drag, startPoint x: 1198, startPoint y: 702, endPoint x: 708, endPoint y: 452, distance: 549.7
click at [1159, 655] on app-calendar-viewport "Sat 21 3/3 1 Job Sun 22 Mon 23 Tue 24 Wed 25 Thu 26 Fri 27 Sat 28 4/4 1 Job Sun…" at bounding box center [776, 486] width 1553 height 682
drag, startPoint x: 1057, startPoint y: 515, endPoint x: 1563, endPoint y: 516, distance: 506.1
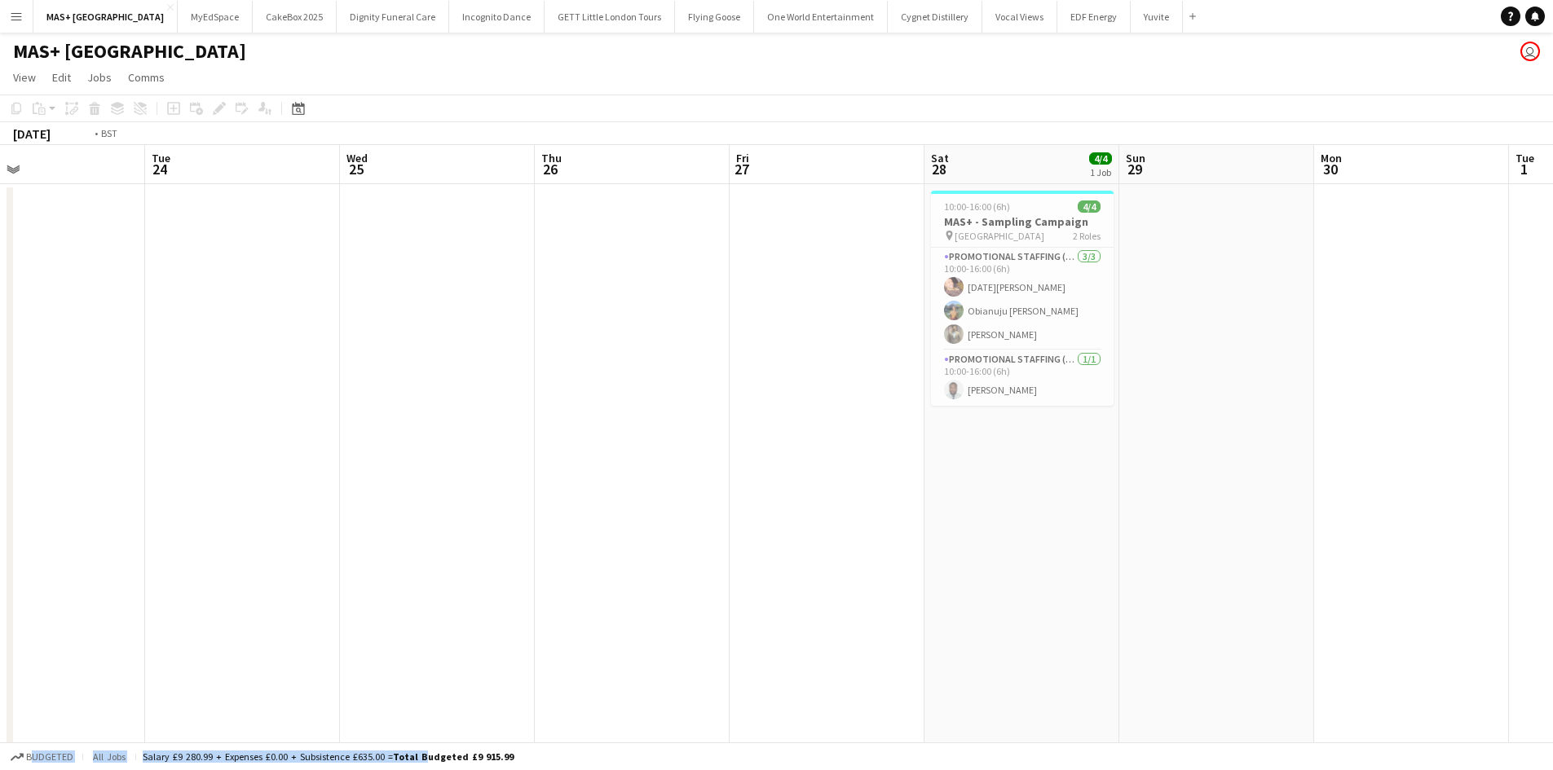
click at [1553, 515] on html "Menu Boards Boards Boards All jobs Status Workforce Workforce My Workforce Recr…" at bounding box center [776, 427] width 1553 height 855
drag, startPoint x: 1064, startPoint y: 532, endPoint x: 642, endPoint y: 539, distance: 422.2
click at [1413, 532] on app-calendar-viewport "Sat 14 Sun 15 Mon 16 Tue 17 Wed 18 Thu 19 Fri 20 Sat 21 3/3 1 Job Sun 22 Mon 23…" at bounding box center [776, 486] width 1553 height 682
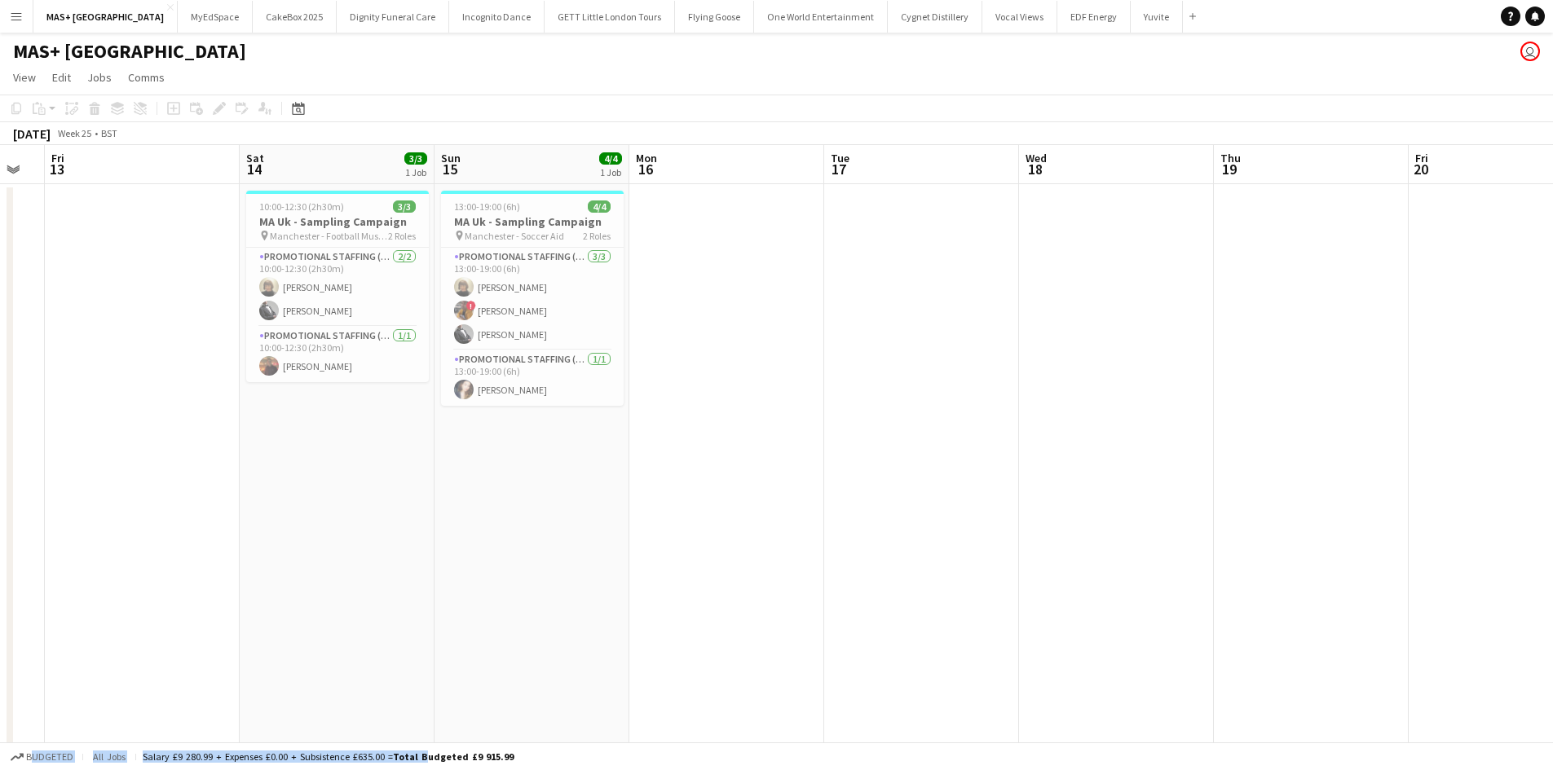
drag, startPoint x: 379, startPoint y: 533, endPoint x: 696, endPoint y: 513, distance: 317.7
click at [1452, 535] on app-calendar-viewport "Tue 10 Wed 11 Thu 12 Fri 13 Sat 14 3/3 1 Job Sun 15 4/4 1 Job Mon 16 Tue 17 Wed…" at bounding box center [776, 486] width 1553 height 682
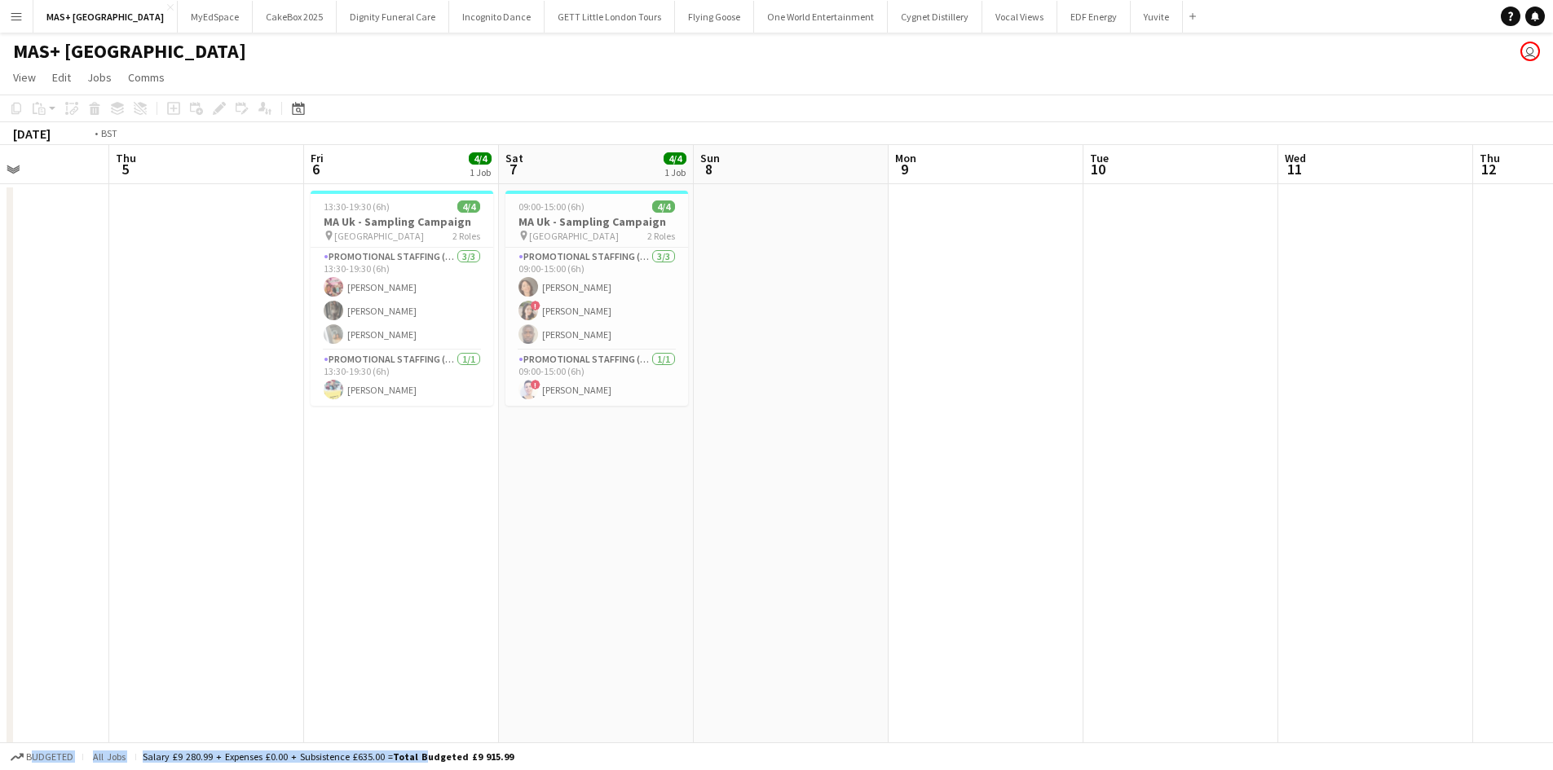
click at [1444, 549] on app-calendar-viewport "Wed 4 Thu 5 Fri 6 4/4 1 Job Sat 7 4/4 1 Job Sun 8 Mon 9 Tue 10 Wed 11 Thu 12 Fr…" at bounding box center [776, 486] width 1553 height 682
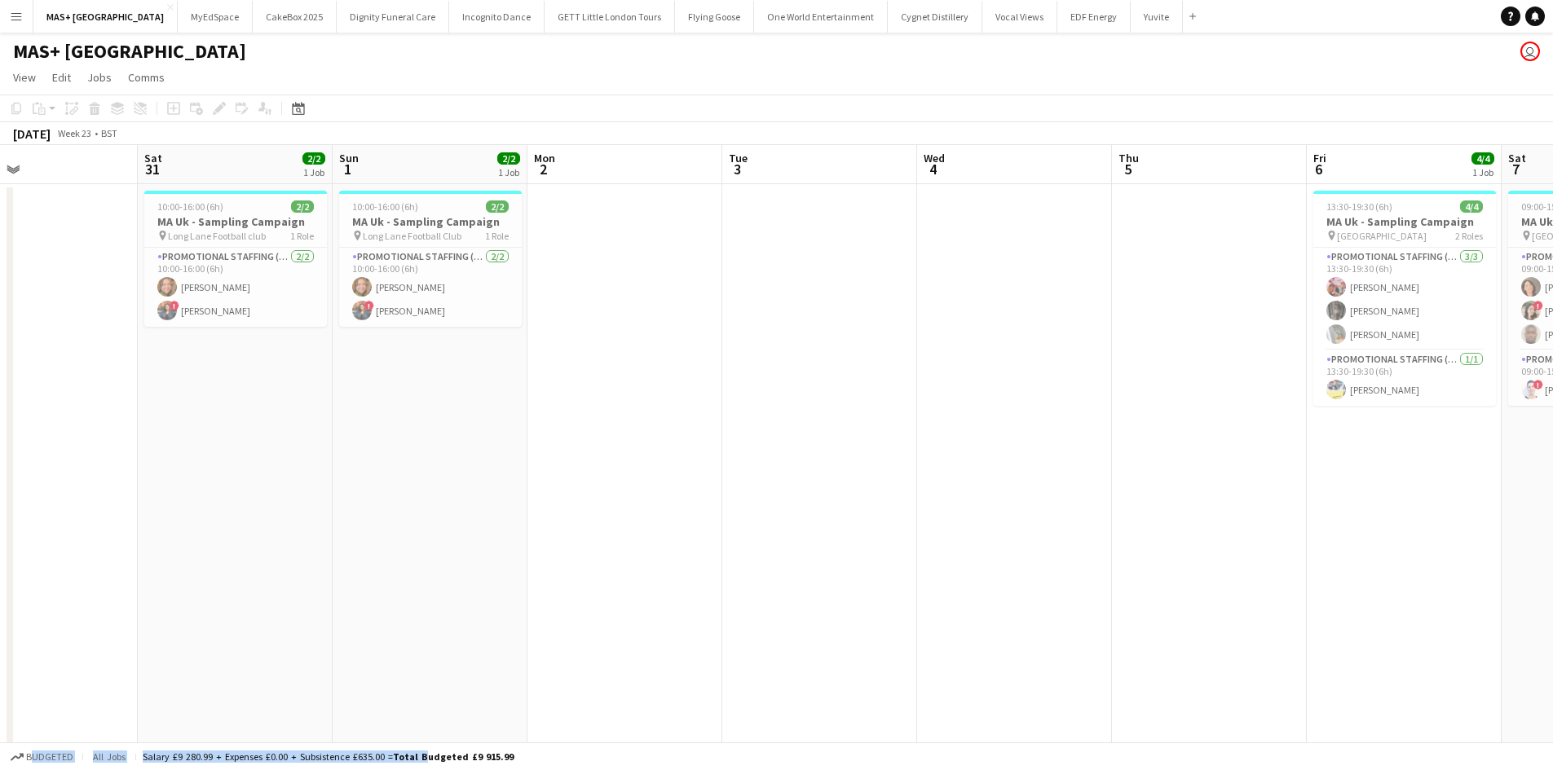
drag, startPoint x: 445, startPoint y: 530, endPoint x: 1424, endPoint y: 543, distance: 979.0
click at [1481, 543] on app-calendar-viewport "Thu 29 Fri 30 Sat 31 2/2 1 Job Sun 1 2/2 1 Job Mon 2 Tue 3 Wed 4 Thu 5 Fri 6 4/…" at bounding box center [776, 486] width 1553 height 682
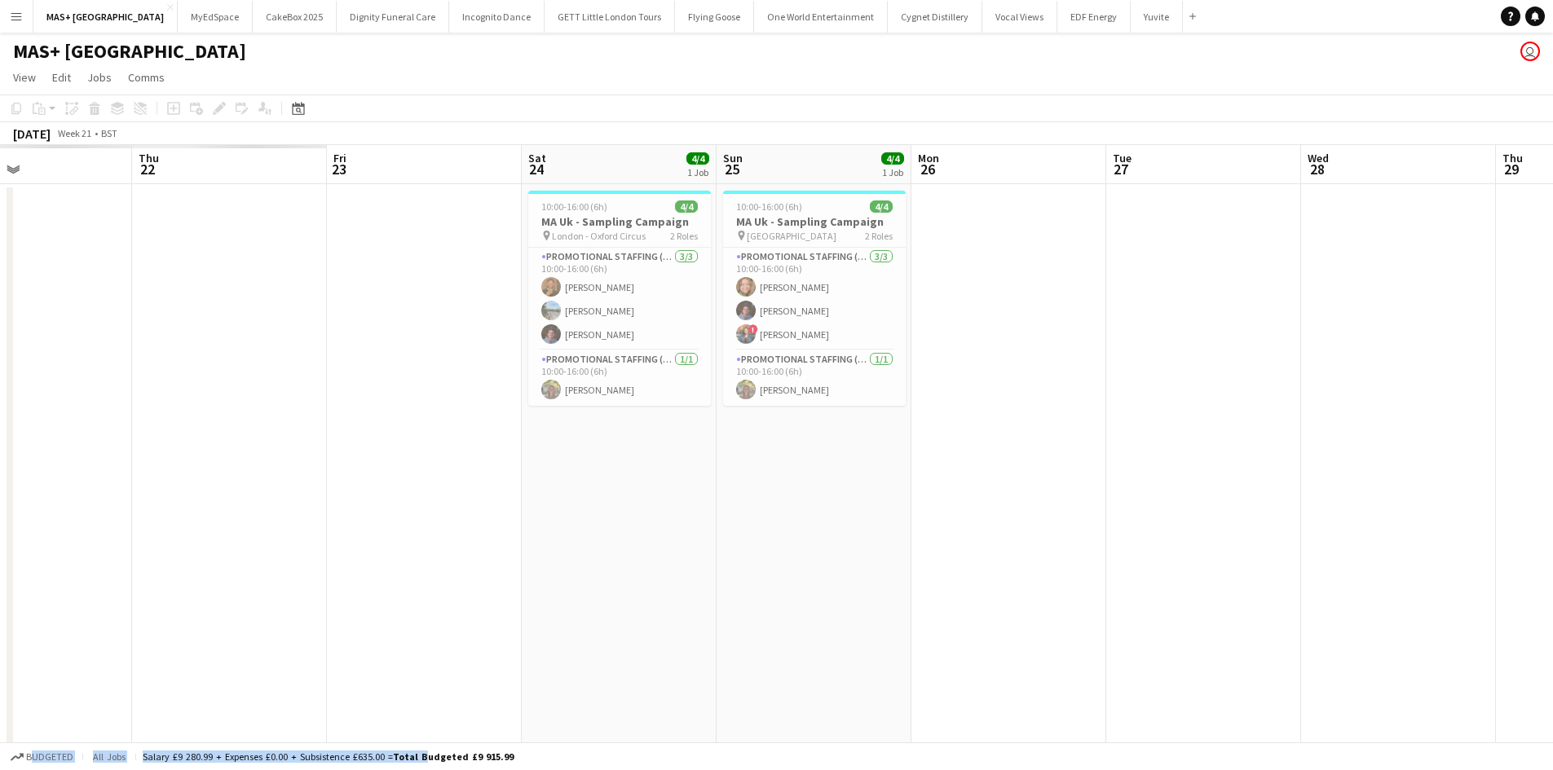
drag, startPoint x: 387, startPoint y: 506, endPoint x: 1533, endPoint y: 527, distance: 1146.1
click at [1553, 527] on html "Menu Boards Boards Boards All jobs Status Workforce Workforce My Workforce Recr…" at bounding box center [776, 427] width 1553 height 855
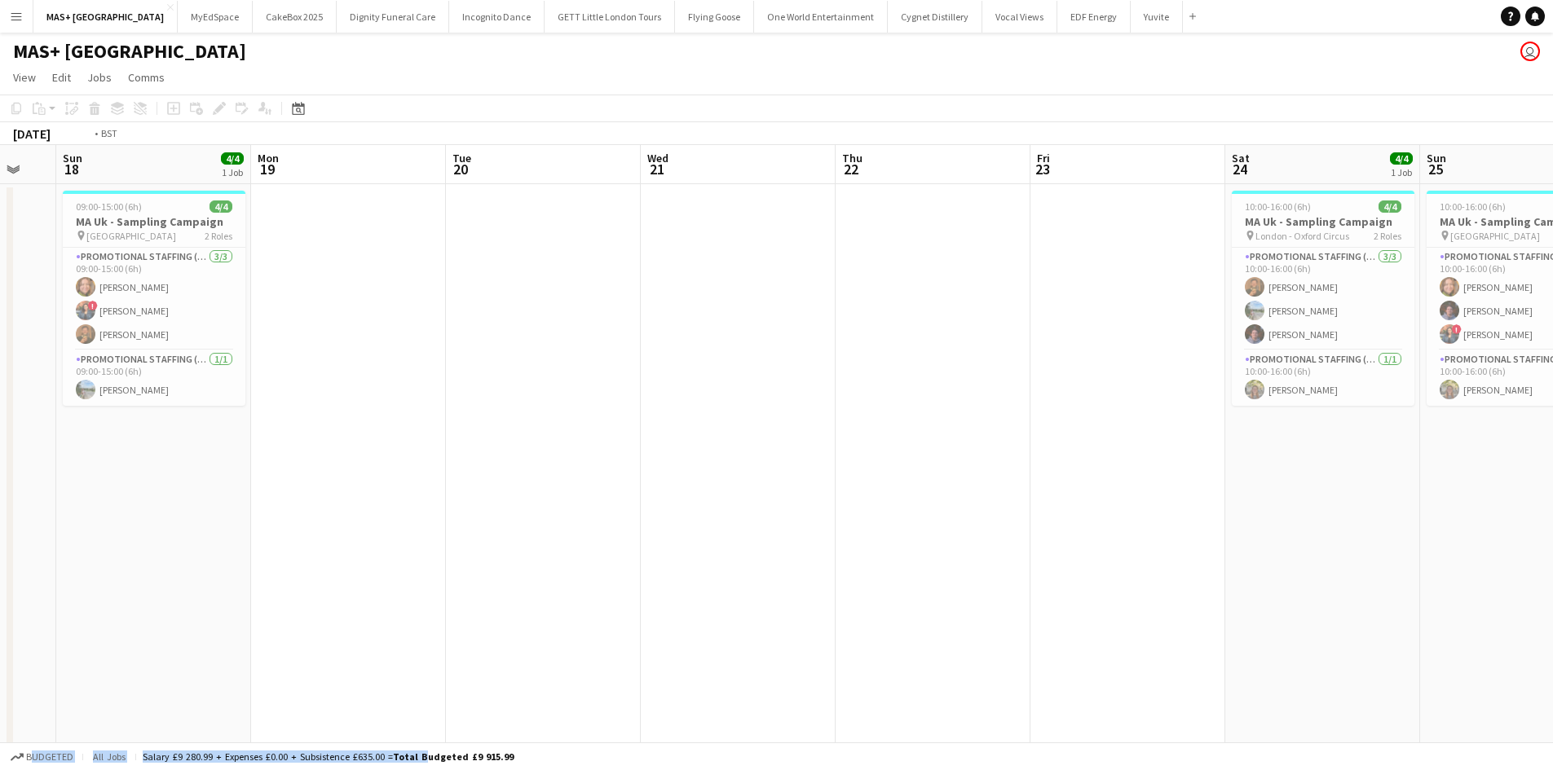
click at [1553, 514] on html "Menu Boards Boards Boards All jobs Status Workforce Workforce My Workforce Recr…" at bounding box center [776, 427] width 1553 height 855
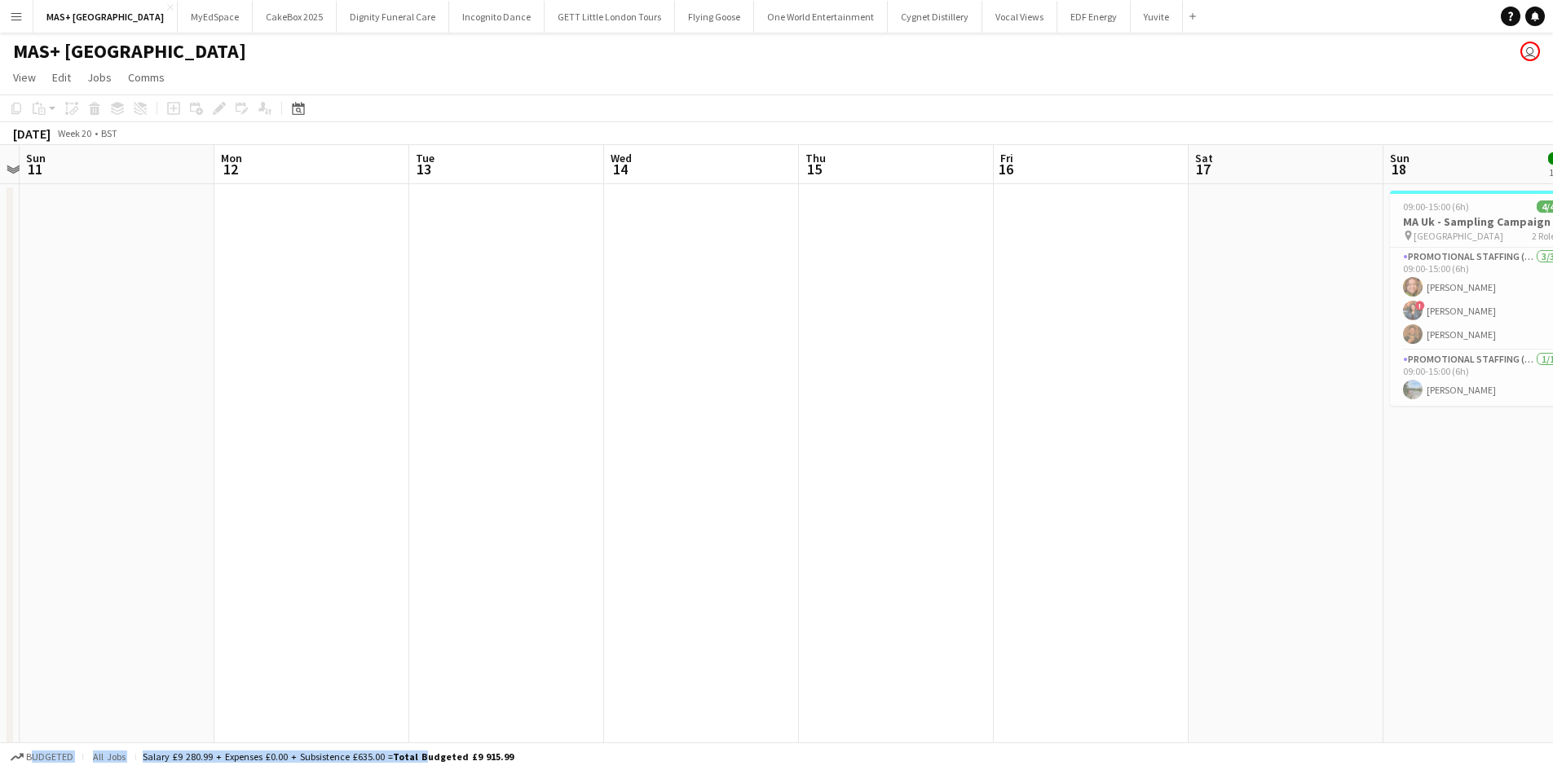
drag, startPoint x: 222, startPoint y: 454, endPoint x: 1399, endPoint y: 492, distance: 1178.4
click at [1402, 491] on app-calendar-viewport "Sat 10 Sun 11 Mon 12 Tue 13 Wed 14 Thu 15 Fri 16 Sat 17 Sun 18 4/4 1 Job Mon 19…" at bounding box center [776, 486] width 1553 height 682
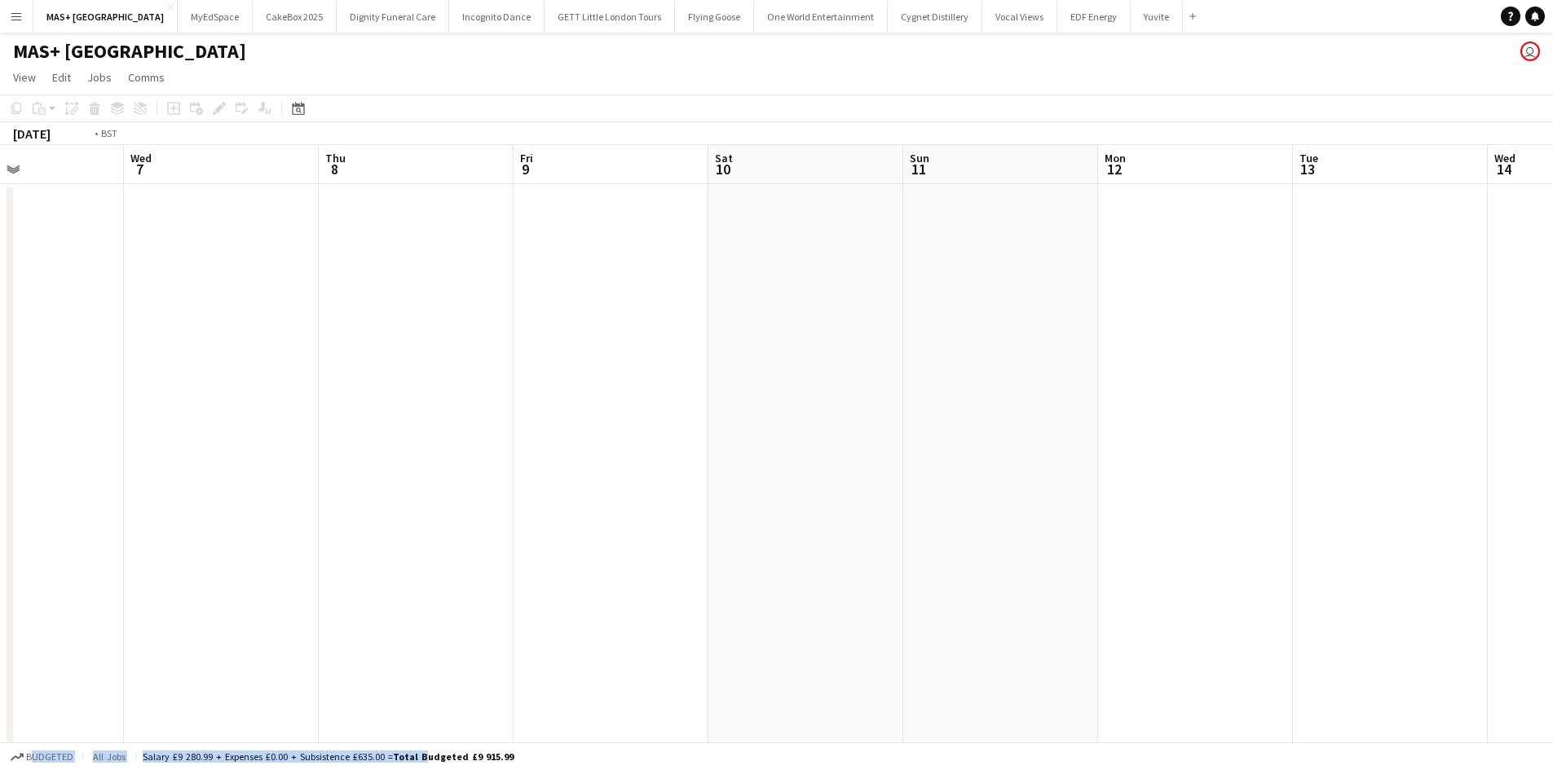
drag, startPoint x: 417, startPoint y: 463, endPoint x: 1564, endPoint y: 505, distance: 1147.5
click at [1553, 505] on html "Menu Boards Boards Boards All jobs Status Workforce Workforce My Workforce Recr…" at bounding box center [776, 427] width 1553 height 855
drag, startPoint x: 937, startPoint y: 514, endPoint x: 58, endPoint y: 473, distance: 880.4
click at [58, 473] on app-calendar-viewport "Sat 26 Sun 27 Mon 28 Tue 29 Wed 30 Thu 1 Fri 2 Sat 3 Sun 4 Mon 5 Tue 6 Wed 7 Th…" at bounding box center [776, 486] width 1553 height 682
click at [101, 513] on app-calendar-viewport "Wed 30 Thu 1 Fri 2 Sat 3 Sun 4 Mon 5 Tue 6 Wed 7 Thu 8 Fri 9 Sat 10 Sun 11 Mon …" at bounding box center [776, 486] width 1553 height 682
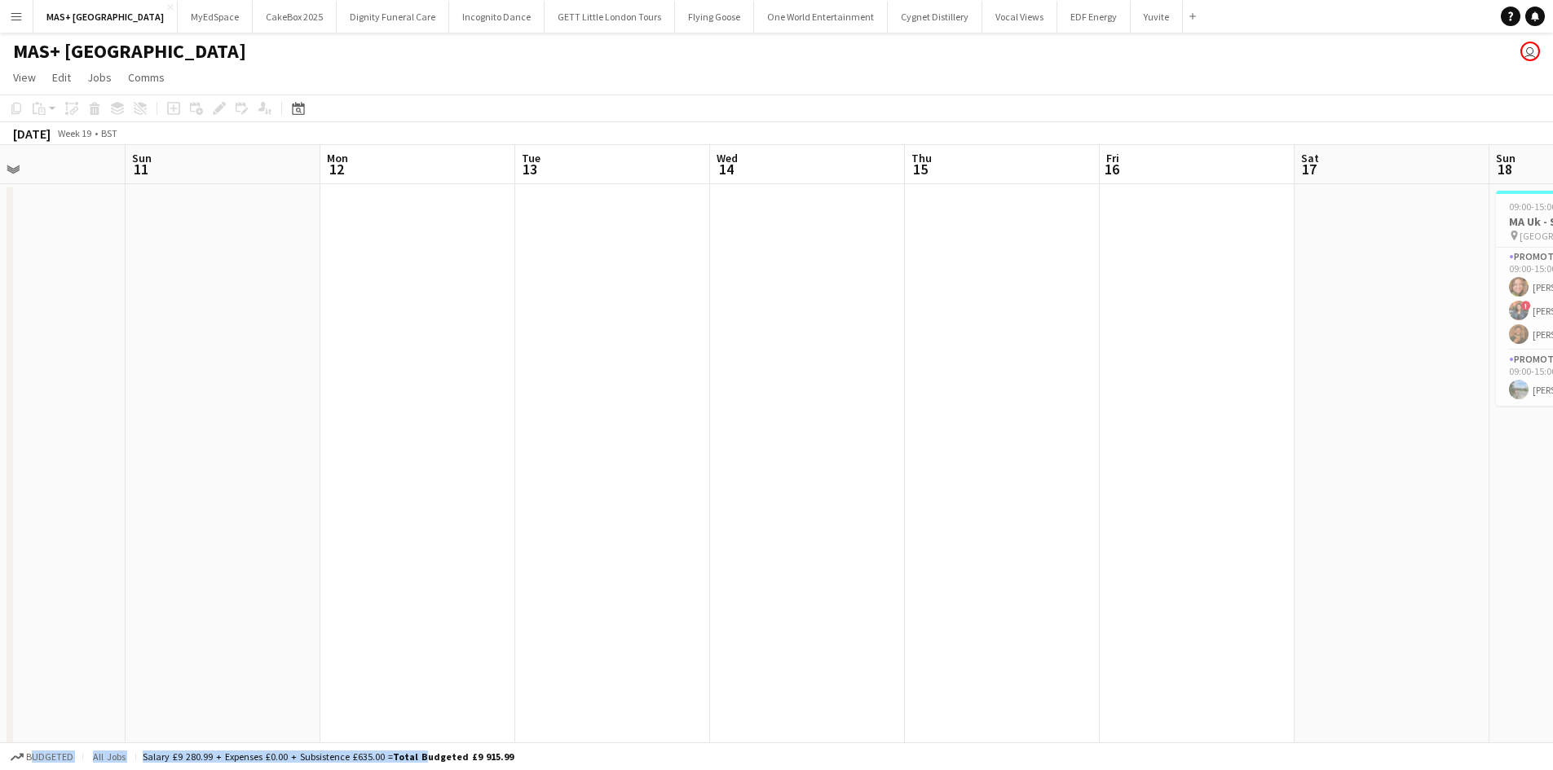
drag, startPoint x: 1502, startPoint y: 579, endPoint x: 227, endPoint y: 549, distance: 1275.1
click at [185, 549] on app-calendar-viewport "Wed 7 Thu 8 Fri 9 Sat 10 Sun 11 Mon 12 Tue 13 Wed 14 Thu 15 Fri 16 Sat 17 Sun 1…" at bounding box center [776, 486] width 1553 height 682
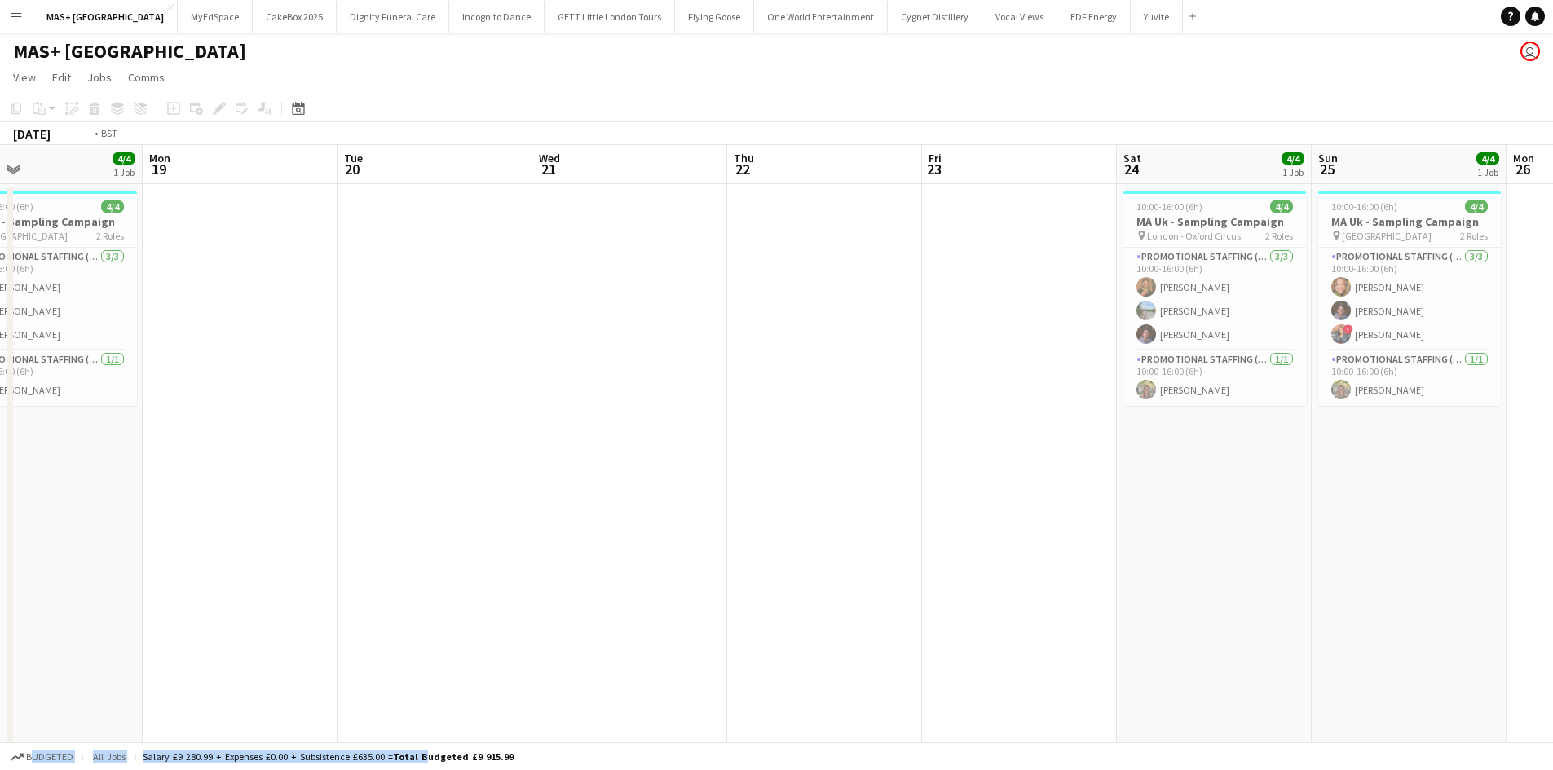
drag, startPoint x: 1443, startPoint y: 579, endPoint x: 257, endPoint y: 534, distance: 1187.5
click at [258, 534] on app-calendar-viewport "Thu 15 Fri 16 Sat 17 Sun 18 4/4 1 Job Mon 19 Tue 20 Wed 21 Thu 22 Fri 23 Sat 24…" at bounding box center [776, 486] width 1553 height 682
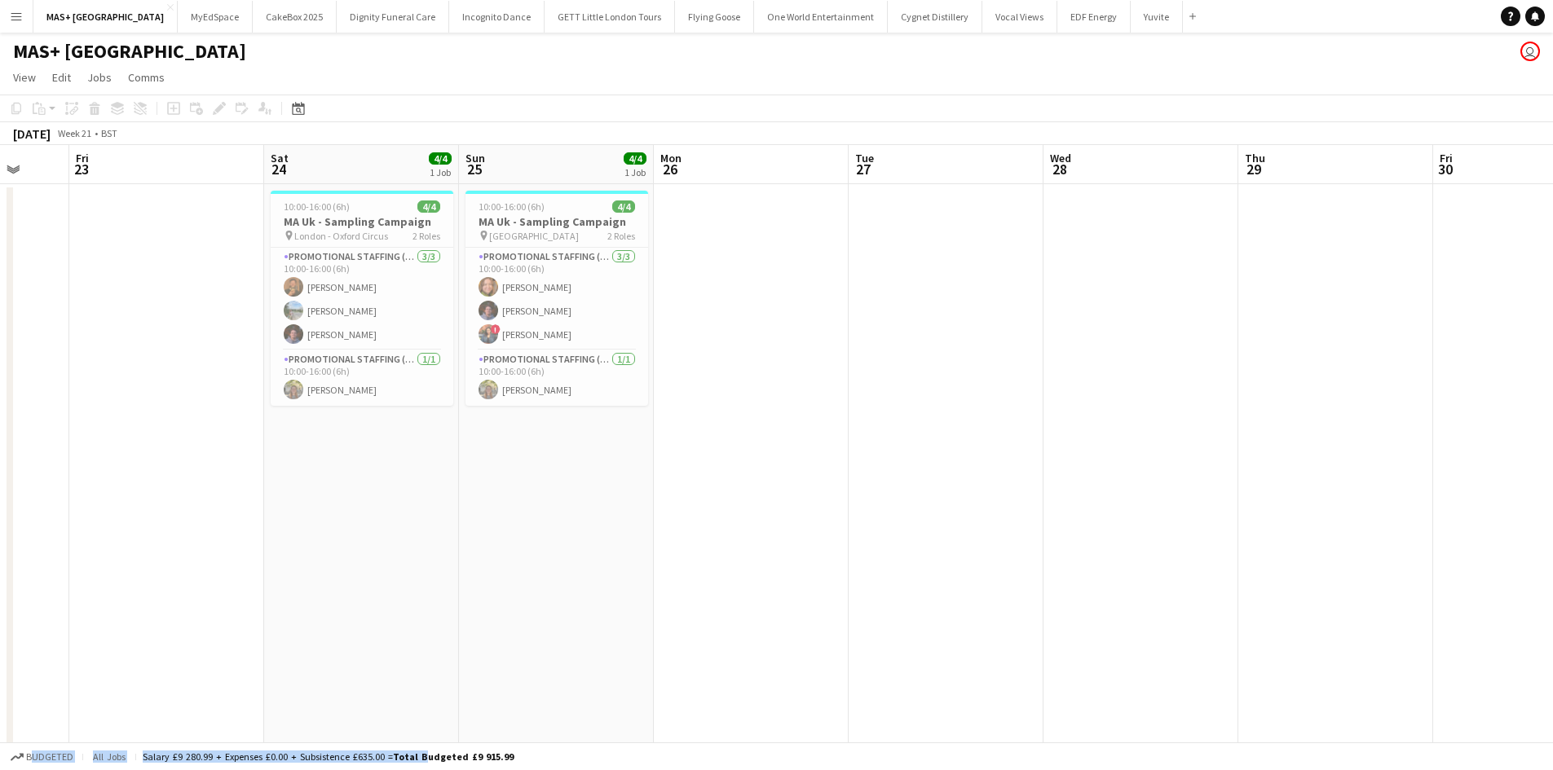
drag, startPoint x: 248, startPoint y: 553, endPoint x: 166, endPoint y: 529, distance: 84.9
click at [108, 531] on app-calendar-viewport "Tue 20 Wed 21 Thu 22 Fri 23 Sat 24 4/4 1 Job Sun 25 4/4 1 Job Mon 26 Tue 27 Wed…" at bounding box center [776, 486] width 1553 height 682
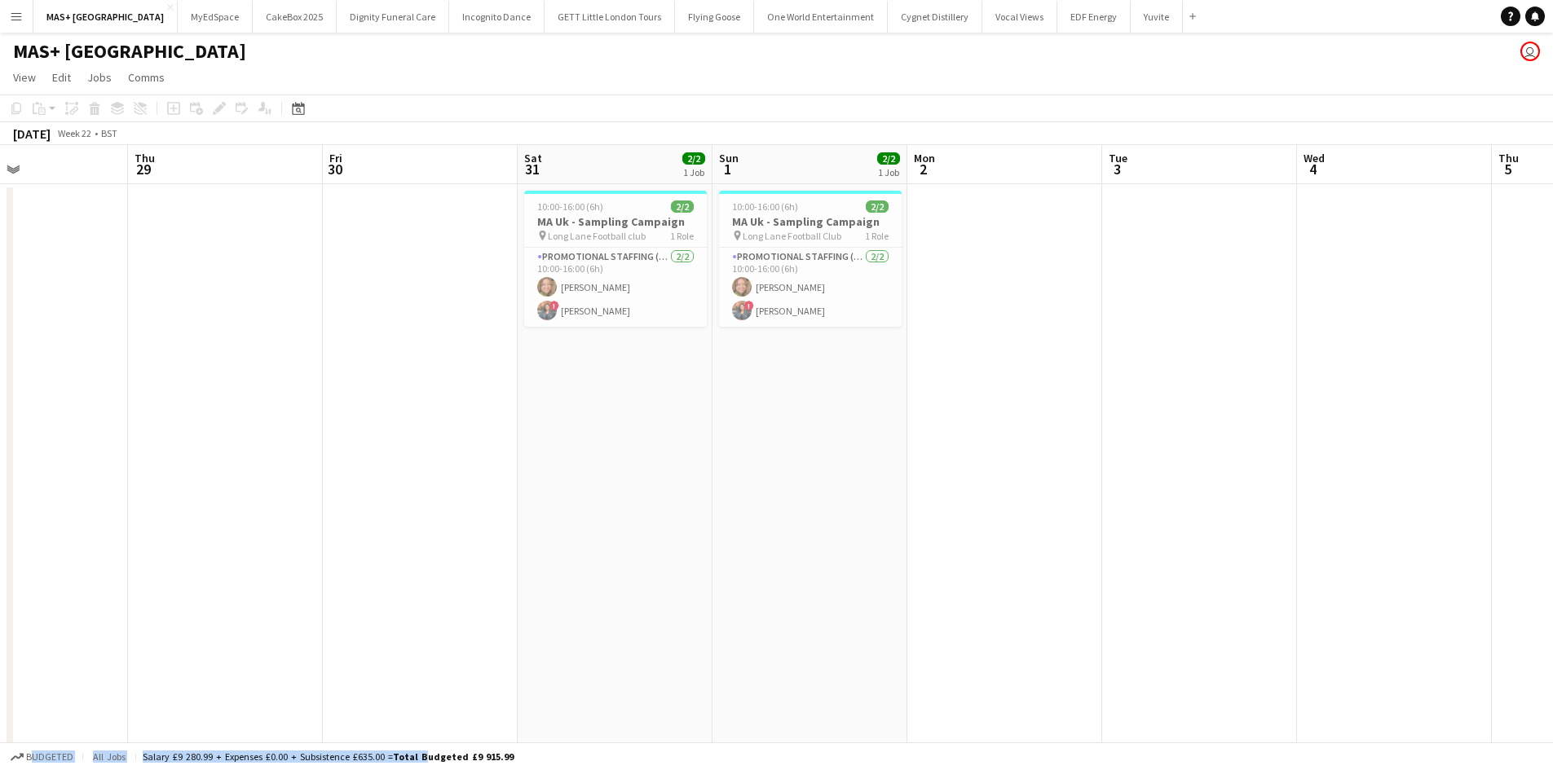
drag, startPoint x: 1277, startPoint y: 594, endPoint x: 1266, endPoint y: 594, distance: 11.4
click at [1269, 594] on app-calendar-viewport "Mon 26 Tue 27 Wed 28 Thu 29 Fri 30 Sat 31 2/2 1 Job Sun 1 2/2 1 Job Mon 2 Tue 3…" at bounding box center [776, 486] width 1553 height 682
click at [564, 239] on span "Long Lane Football club" at bounding box center [596, 236] width 98 height 12
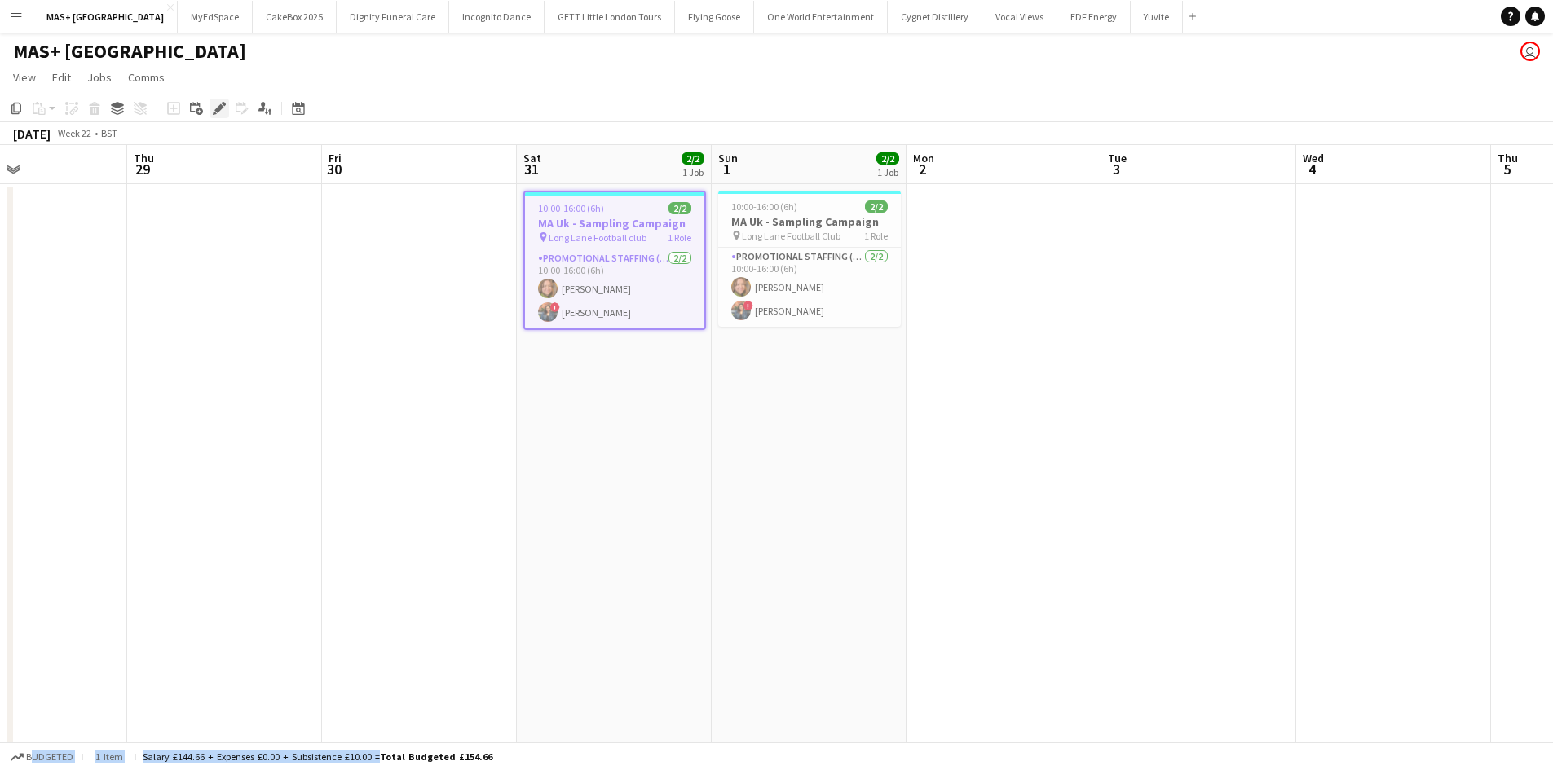
click at [218, 102] on icon "Edit" at bounding box center [219, 108] width 13 height 13
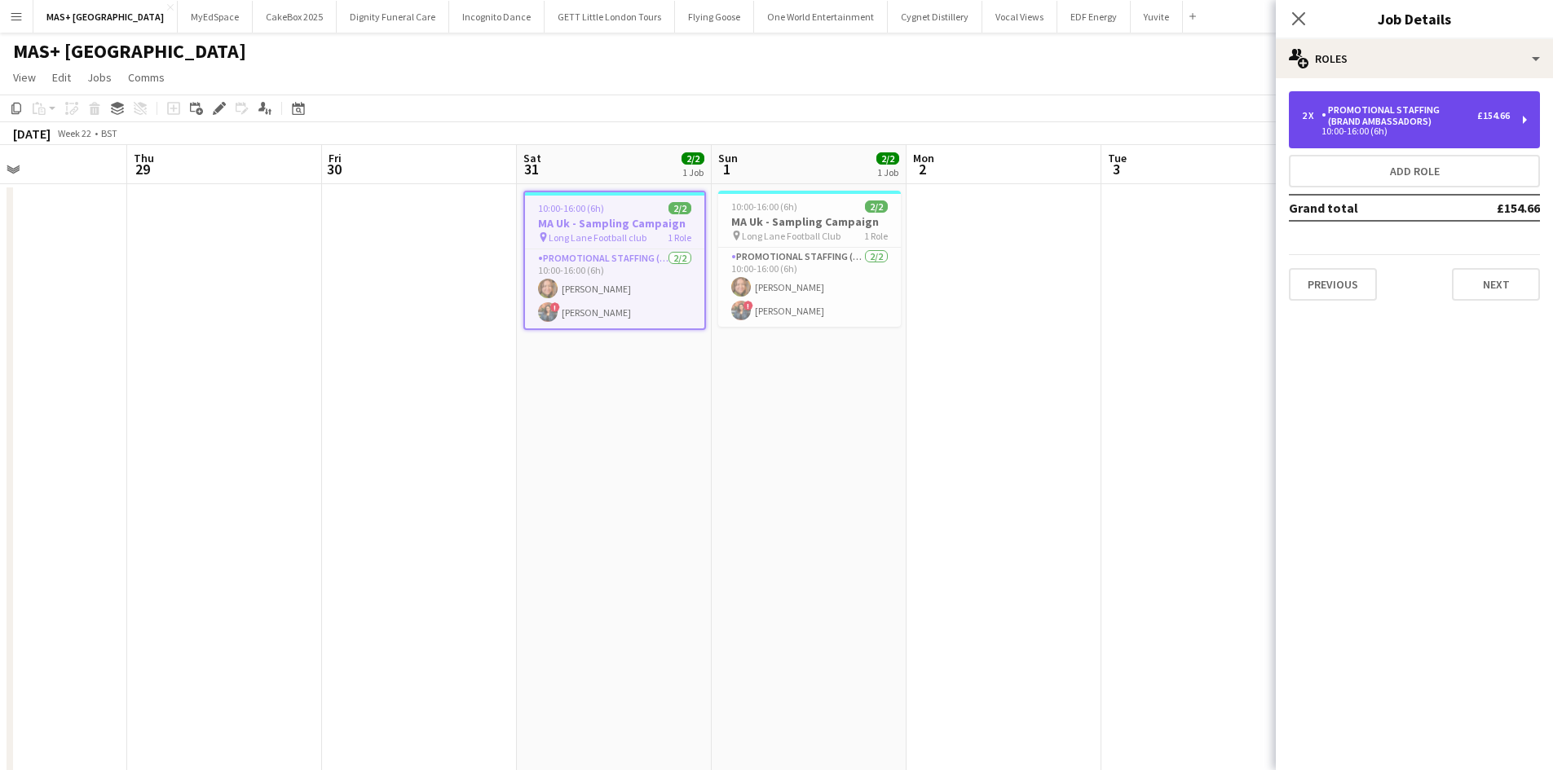
click at [1398, 101] on div "2 x Promotional Staffing (Brand Ambassadors) £154.66 10:00-16:00 (6h)" at bounding box center [1414, 119] width 251 height 57
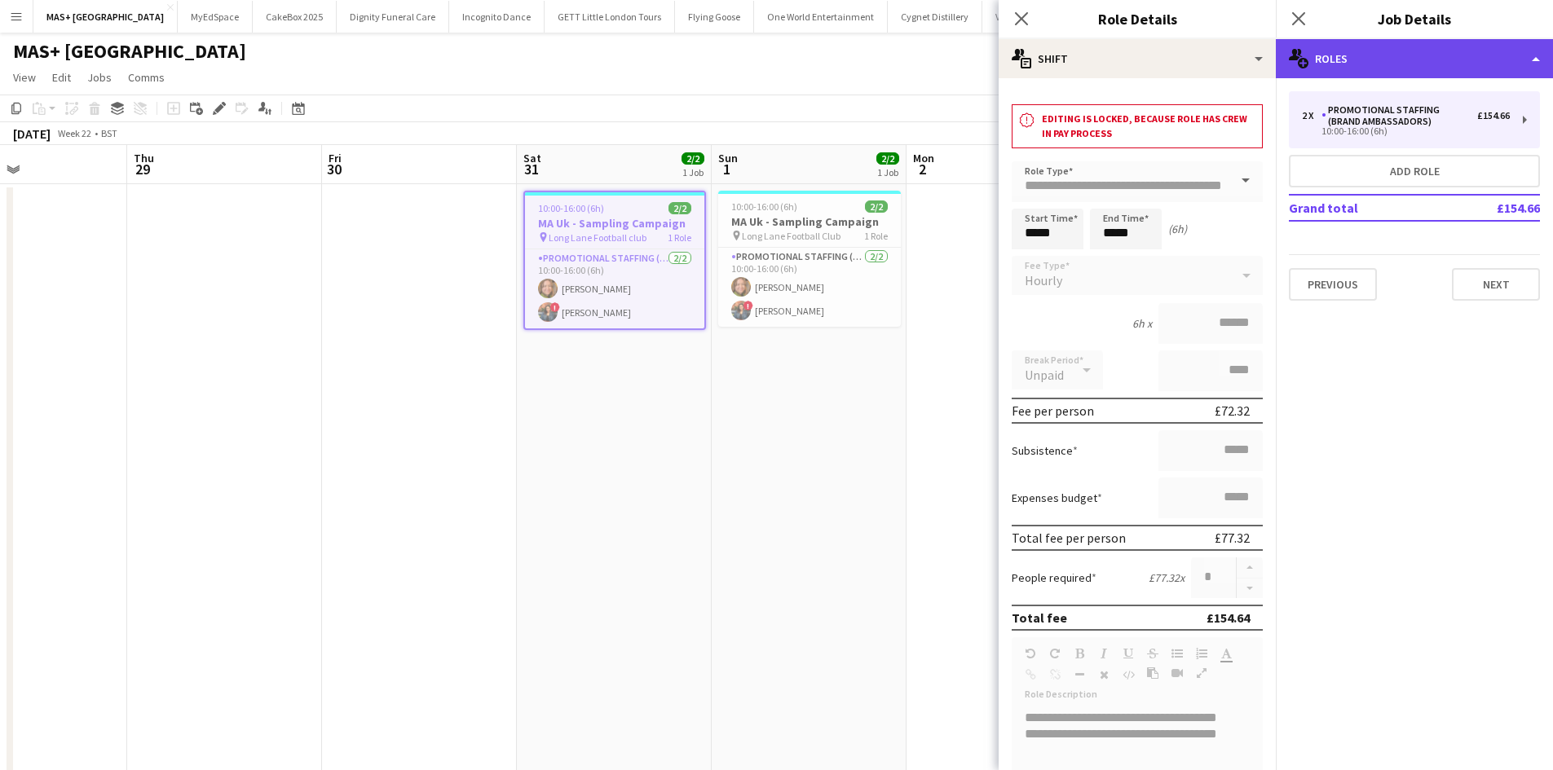
click at [1379, 57] on div "multiple-users-add Roles" at bounding box center [1414, 58] width 277 height 39
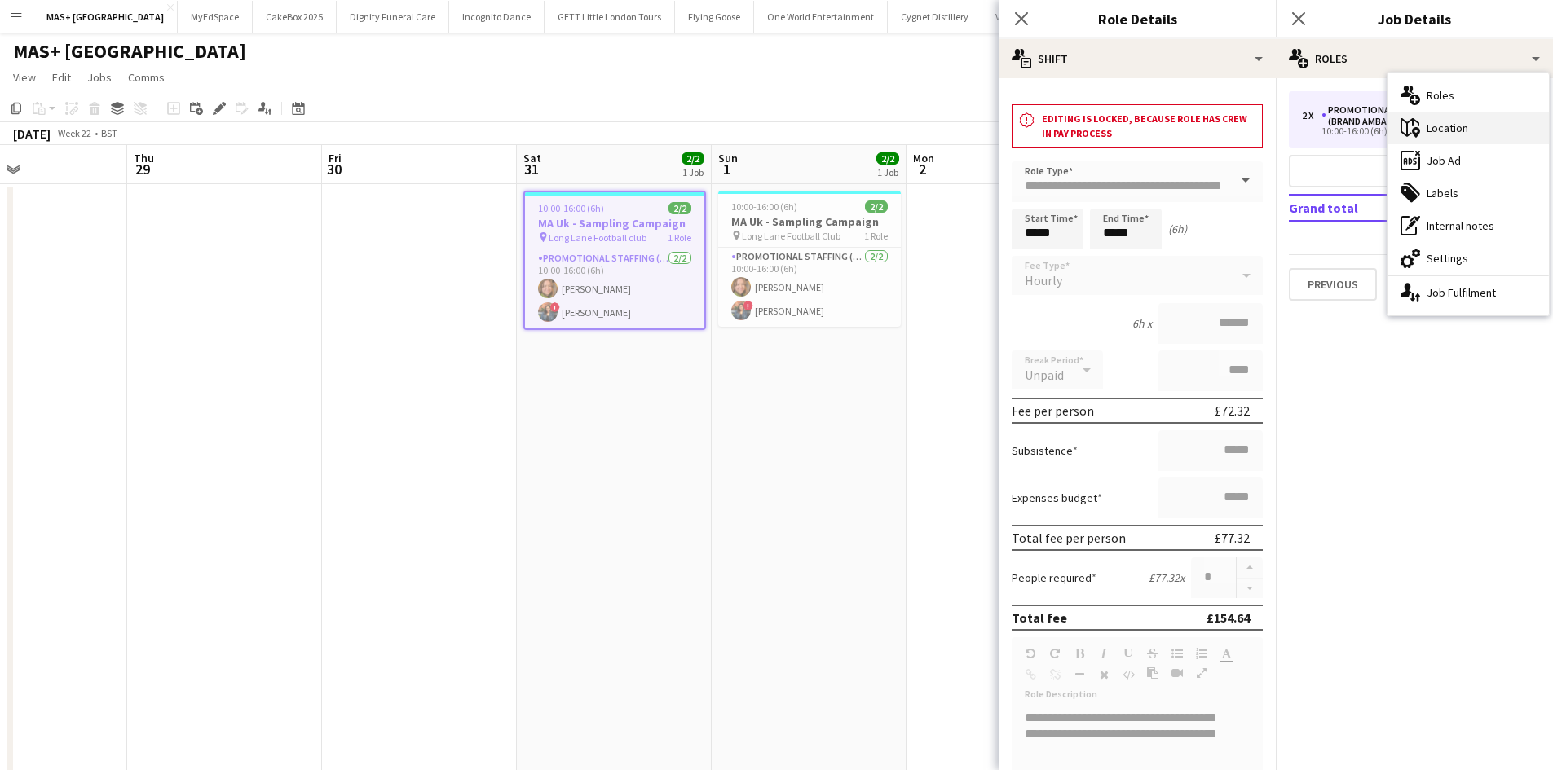
click at [1452, 123] on div "maps-pin-1 Location" at bounding box center [1467, 128] width 161 height 33
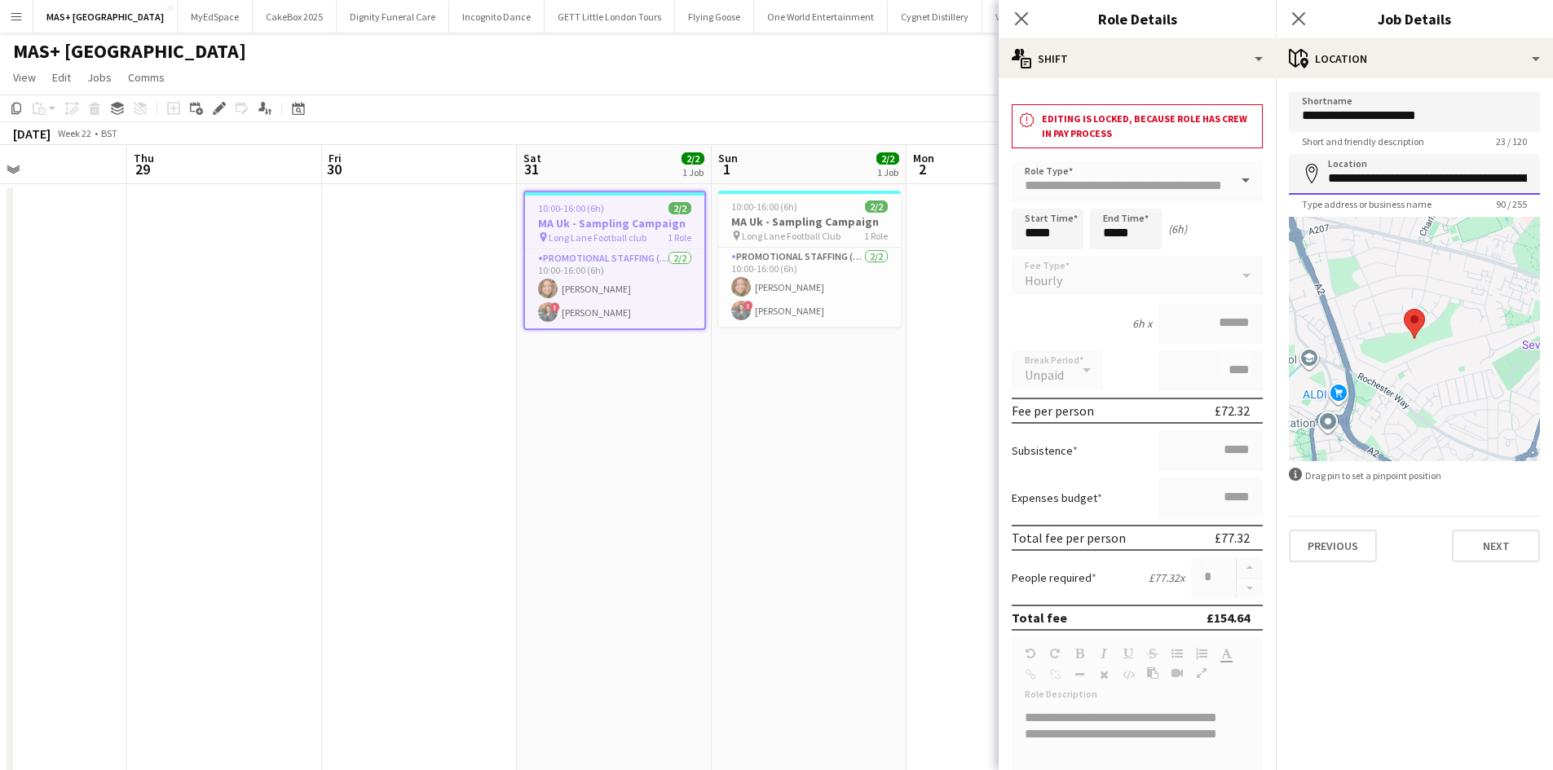
click at [1474, 176] on input "**********" at bounding box center [1414, 174] width 251 height 41
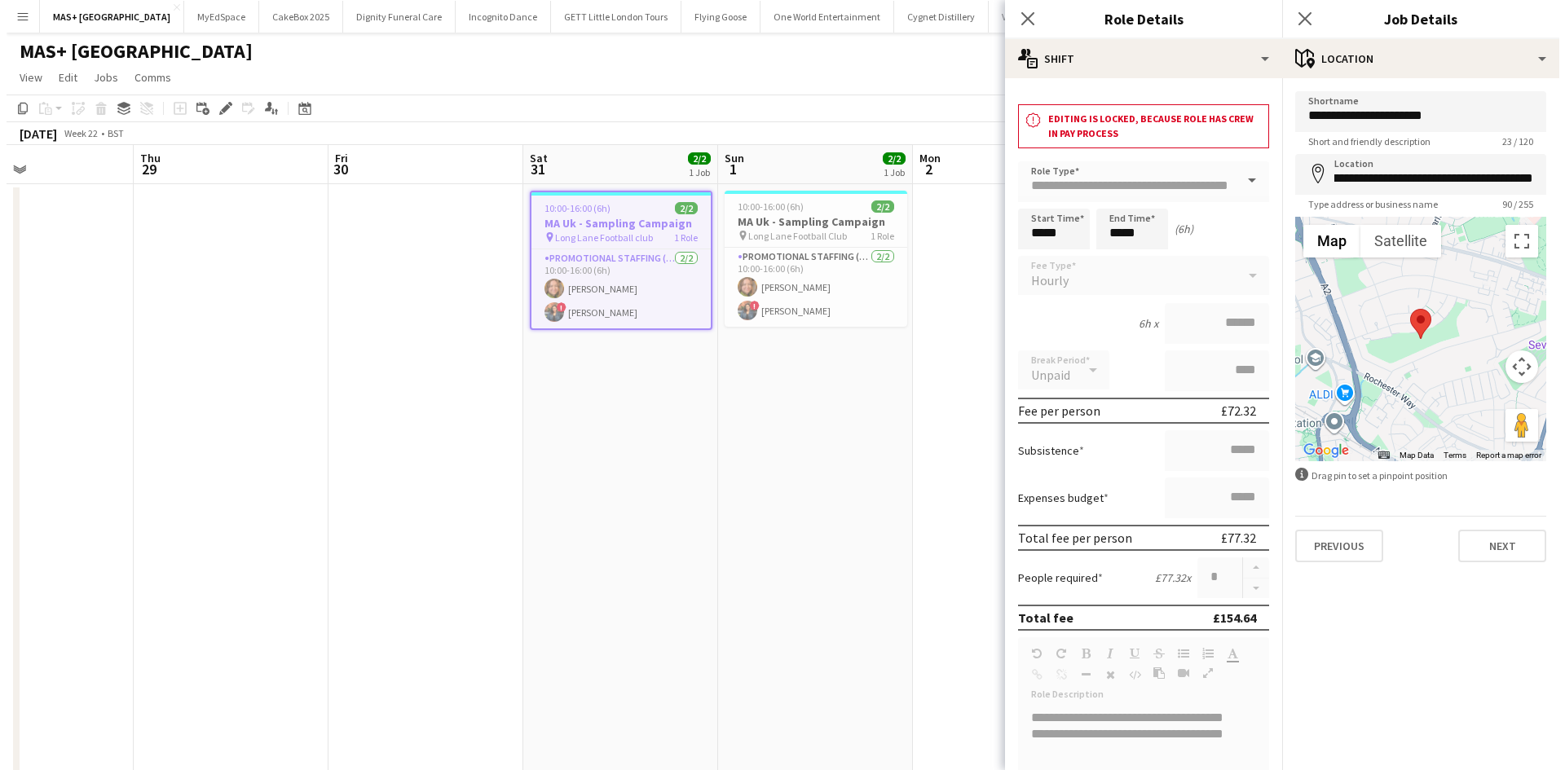
scroll to position [0, 0]
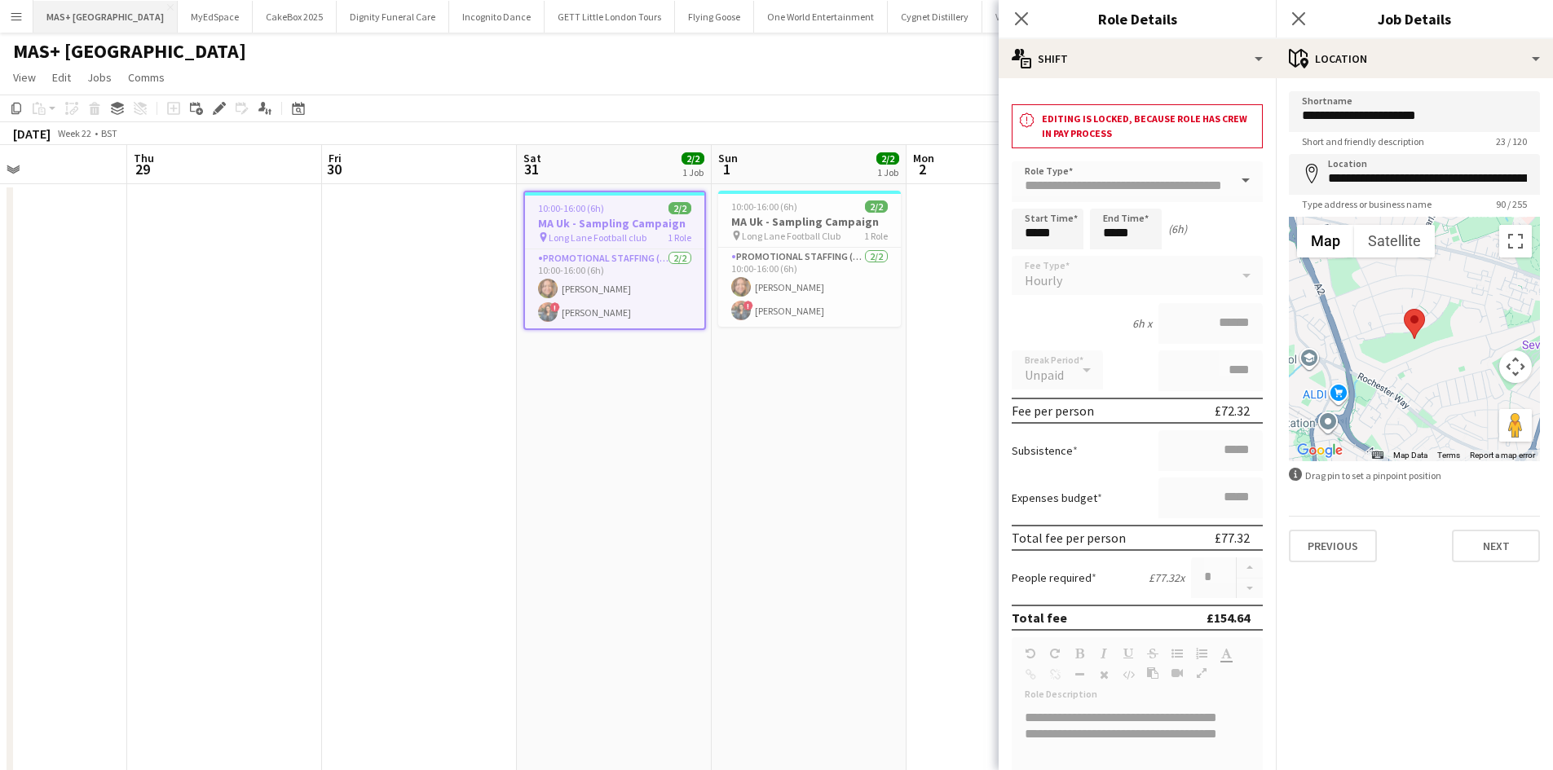
drag, startPoint x: 21, startPoint y: 20, endPoint x: 37, endPoint y: 27, distance: 17.9
click at [21, 20] on app-icon "Menu" at bounding box center [16, 16] width 13 height 13
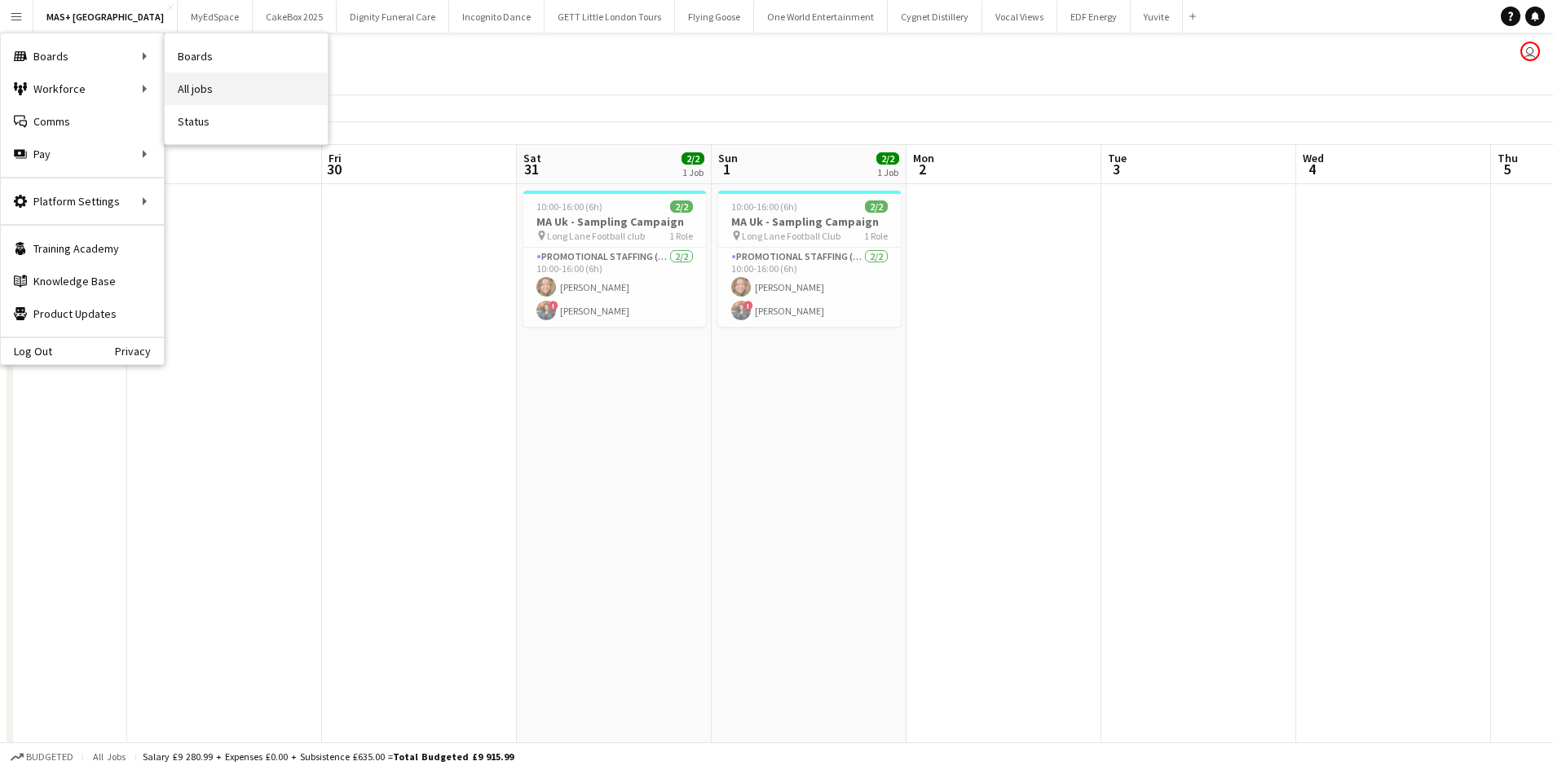
click at [209, 89] on link "All jobs" at bounding box center [246, 89] width 163 height 33
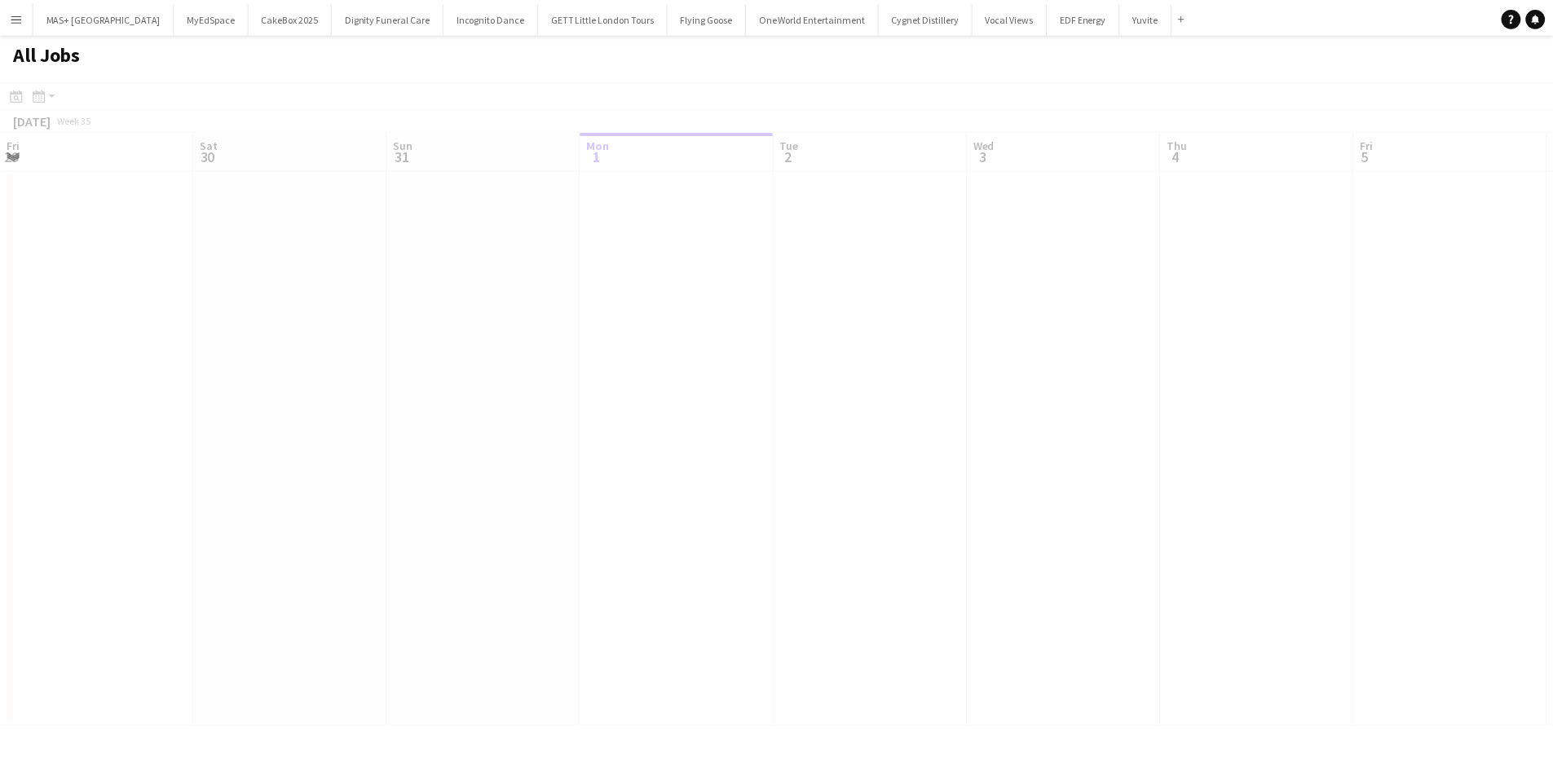
scroll to position [0, 390]
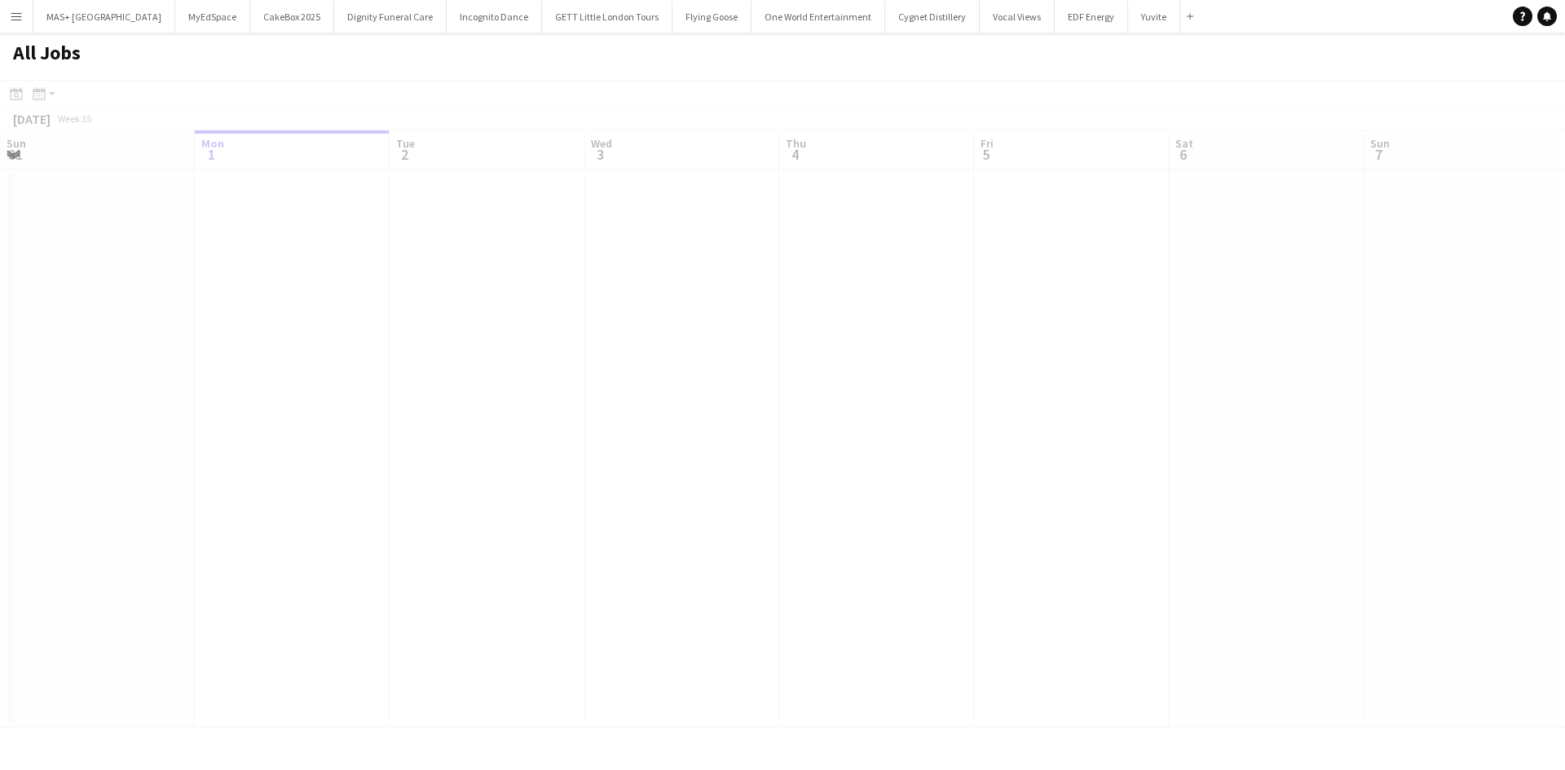
drag, startPoint x: 211, startPoint y: 512, endPoint x: 341, endPoint y: 581, distance: 146.9
click at [1144, 562] on div at bounding box center [782, 427] width 1565 height 695
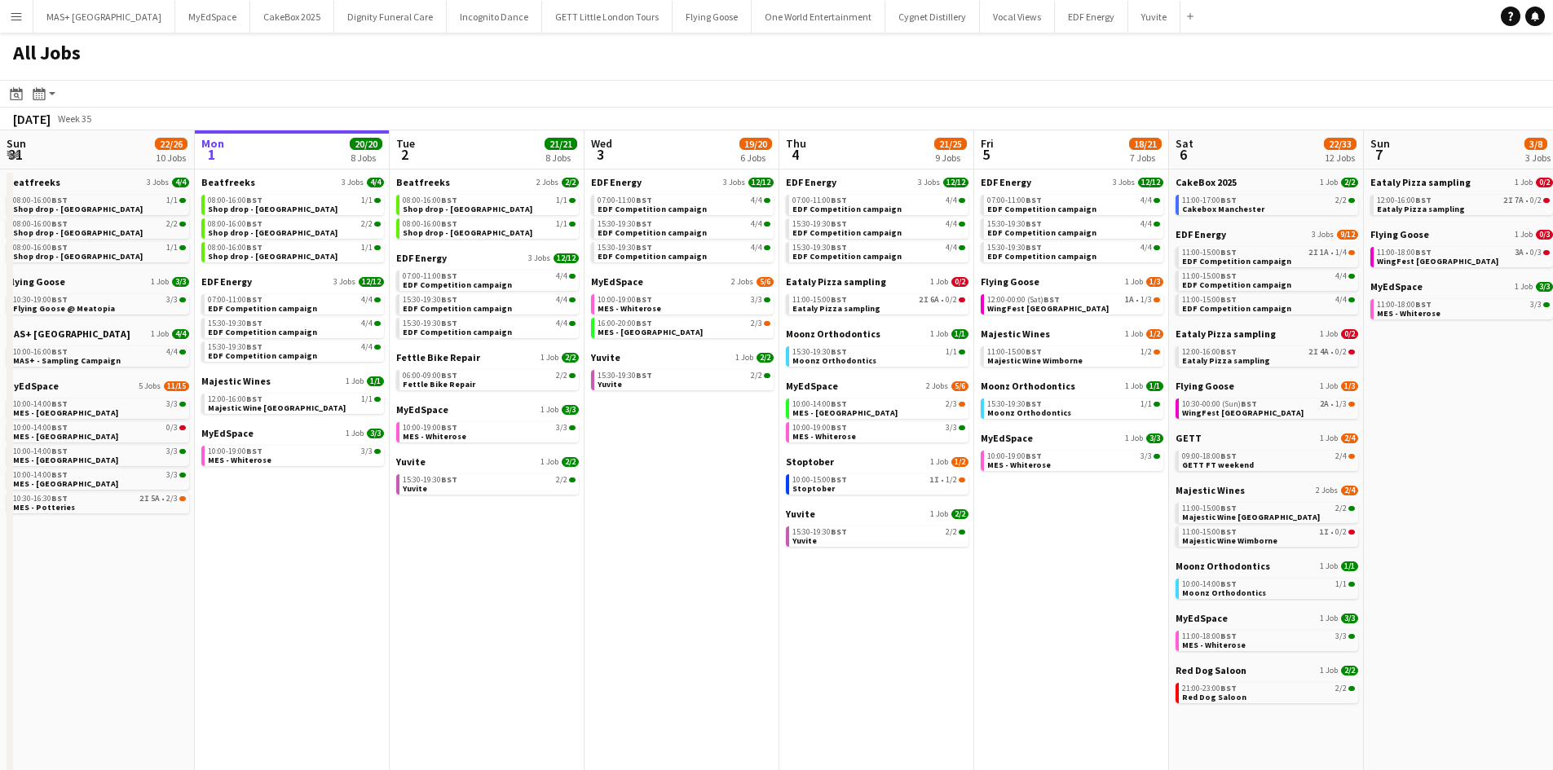
click at [1128, 577] on app-all-jobs "All Jobs Date picker SEP 2025 SEP 2025 Monday M Tuesday T Wednesday W Thursday …" at bounding box center [776, 642] width 1553 height 1218
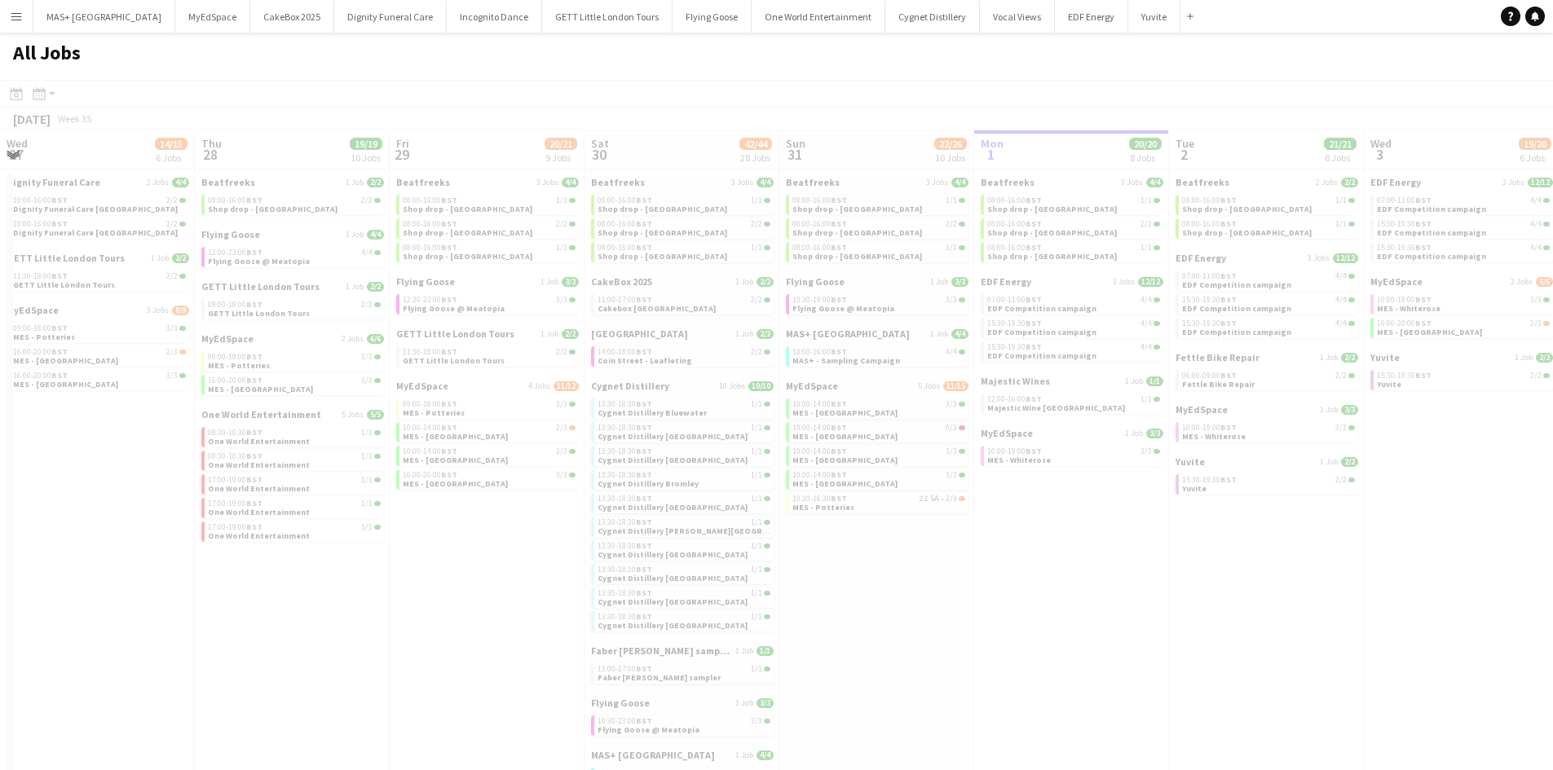
drag, startPoint x: 1306, startPoint y: 645, endPoint x: 934, endPoint y: 635, distance: 371.8
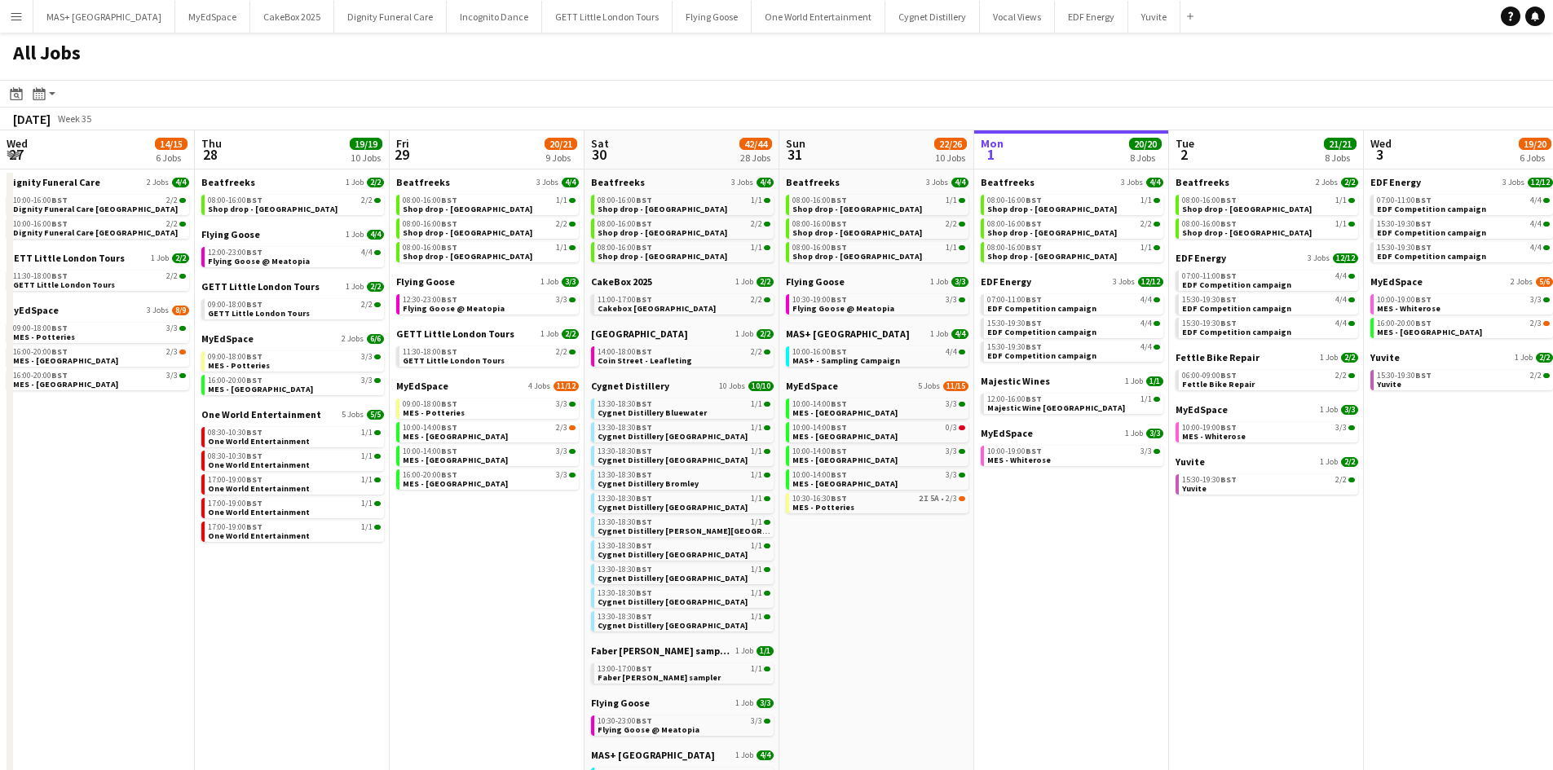
drag, startPoint x: 312, startPoint y: 599, endPoint x: 1179, endPoint y: 612, distance: 866.5
click at [1201, 612] on app-calendar-viewport "Mon 25 8/10 5 Jobs Tue 26 22/24 14 Jobs Wed 27 14/15 6 Jobs Thu 28 19/19 10 Job…" at bounding box center [776, 690] width 1553 height 1121
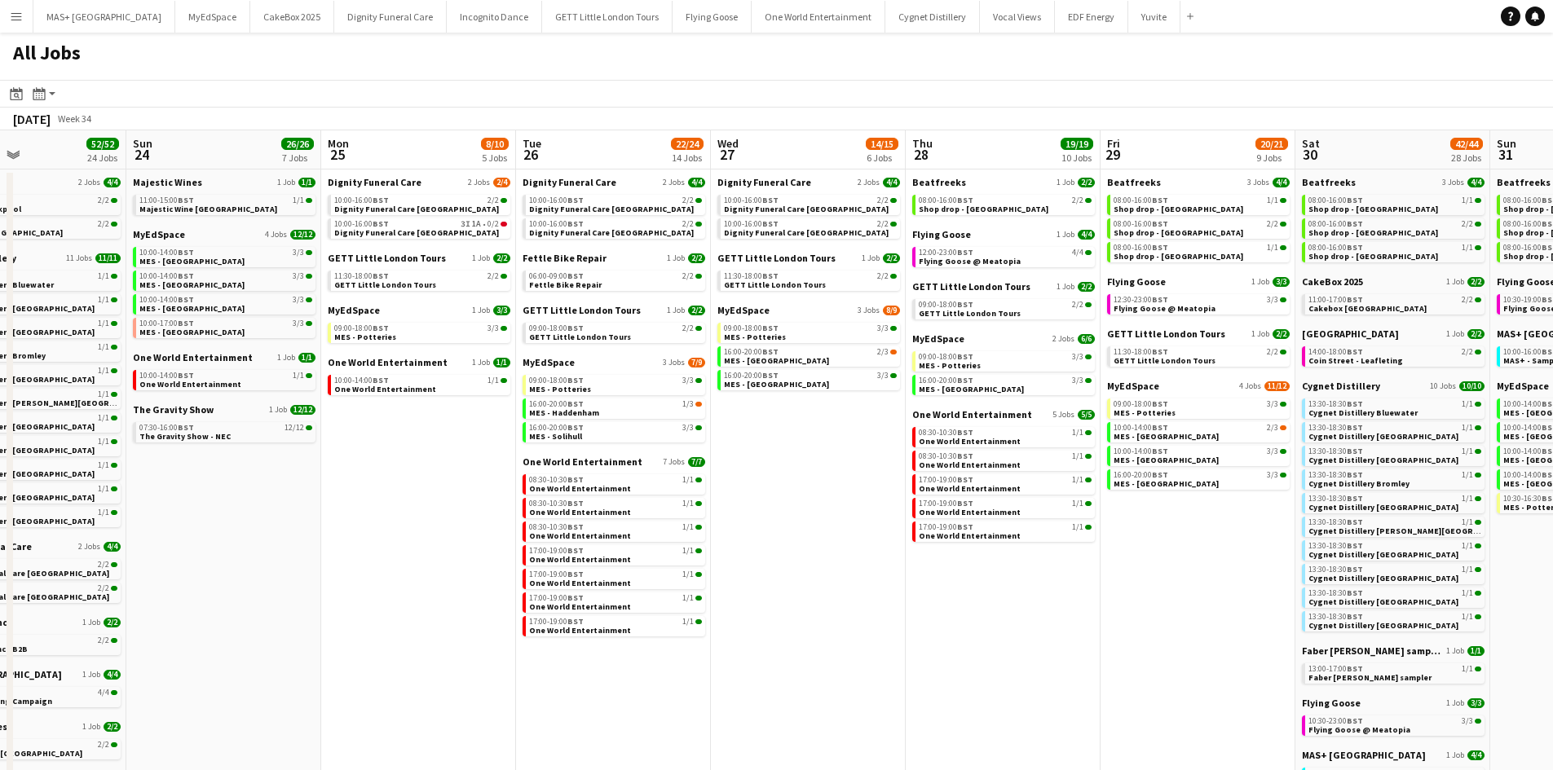
drag, startPoint x: 591, startPoint y: 564, endPoint x: 723, endPoint y: 562, distance: 132.1
click at [788, 564] on app-calendar-viewport "Thu 21 25/26 9 Jobs Fri 22 17/19 7 Jobs Sat 23 52/52 24 Jobs Sun 24 26/26 7 Job…" at bounding box center [776, 690] width 1553 height 1121
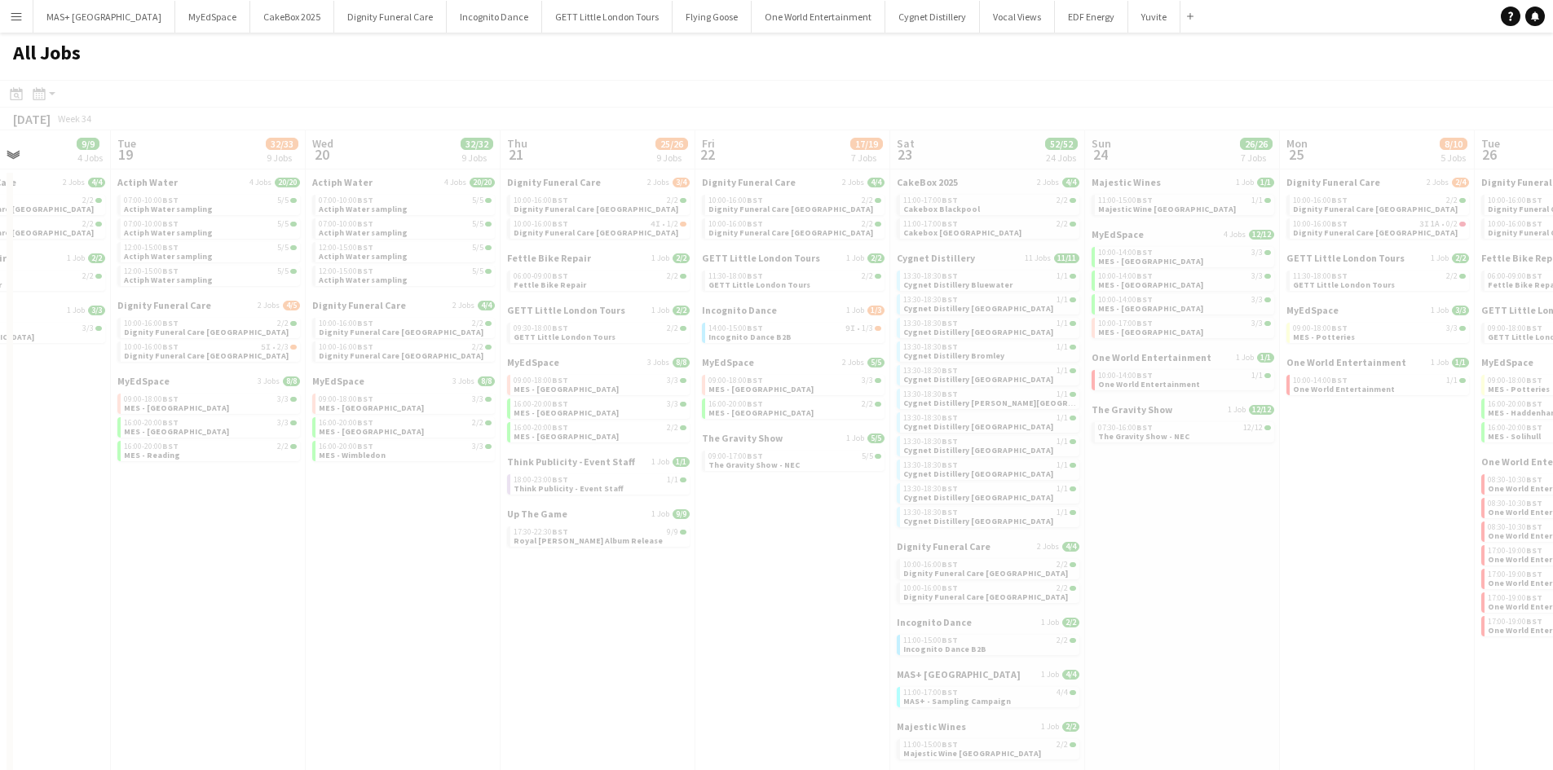
scroll to position [0, 454]
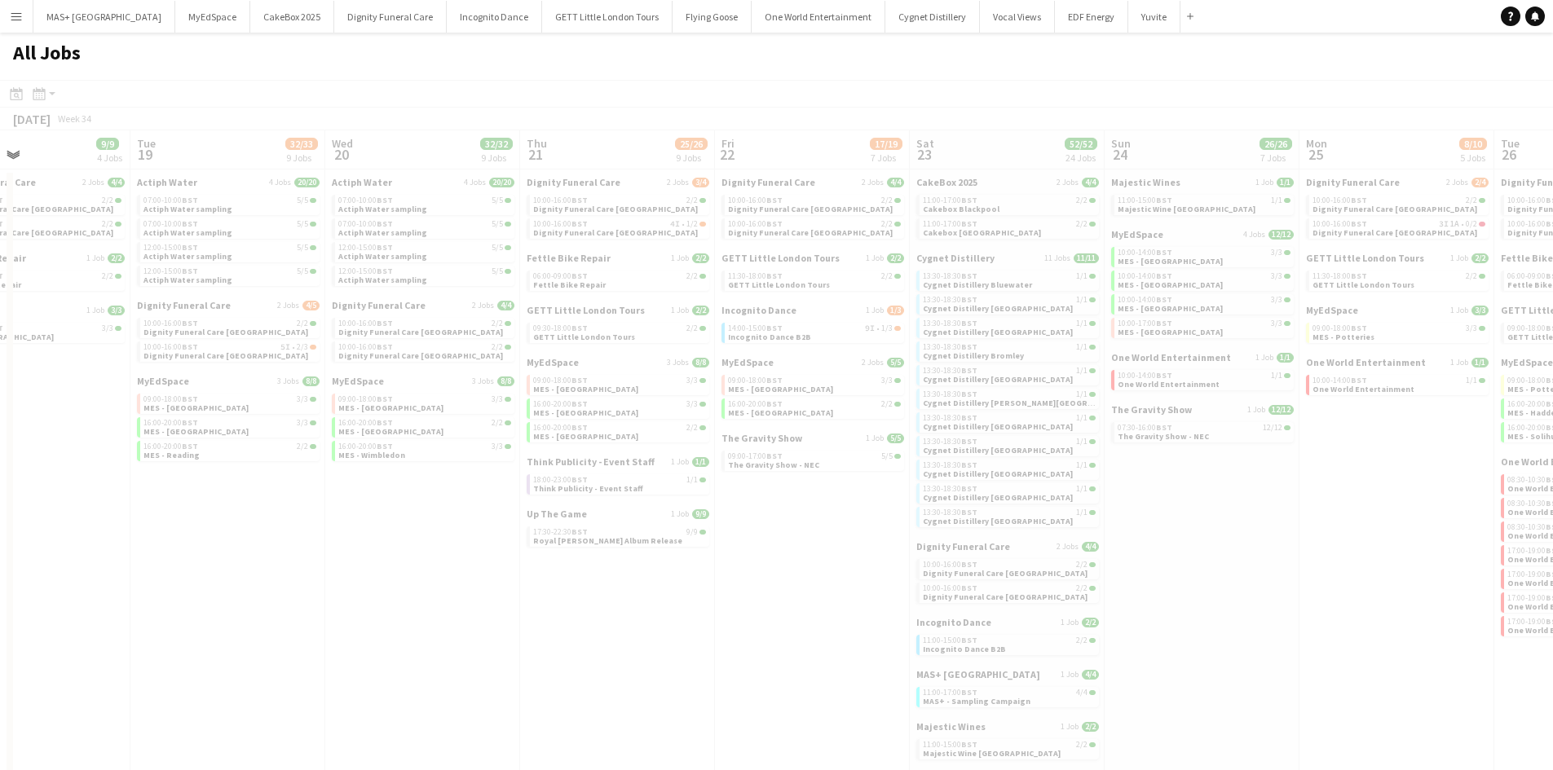
drag, startPoint x: 736, startPoint y: 526, endPoint x: 840, endPoint y: 526, distance: 104.3
click at [937, 526] on app-all-jobs "All Jobs Date picker SEP 2025 SEP 2025 Monday M Tuesday T Wednesday W Thursday …" at bounding box center [776, 642] width 1553 height 1218
drag, startPoint x: 1082, startPoint y: 608, endPoint x: 542, endPoint y: 579, distance: 541.1
click at [1082, 609] on div at bounding box center [776, 689] width 1553 height 1218
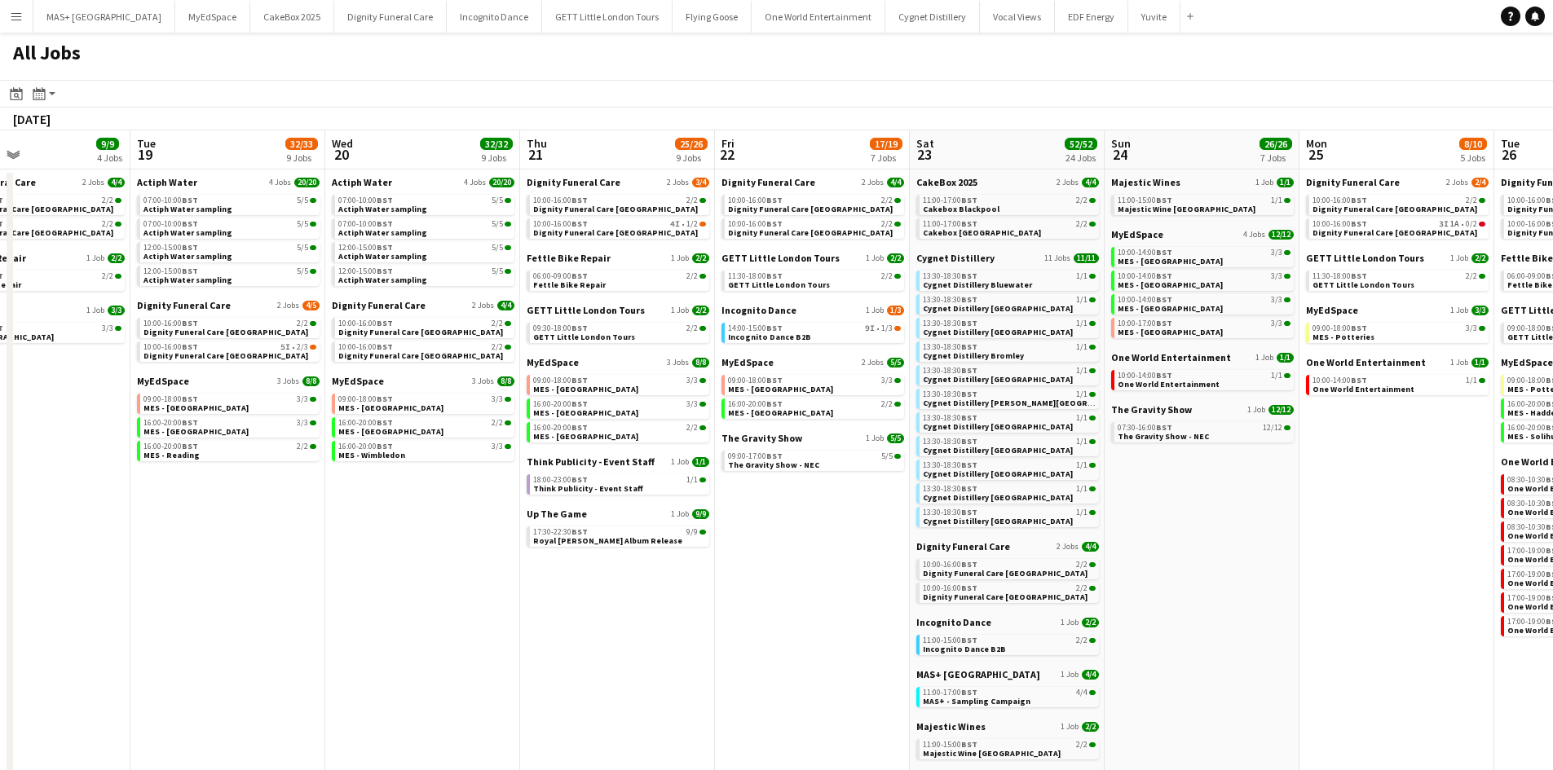
scroll to position [0, 0]
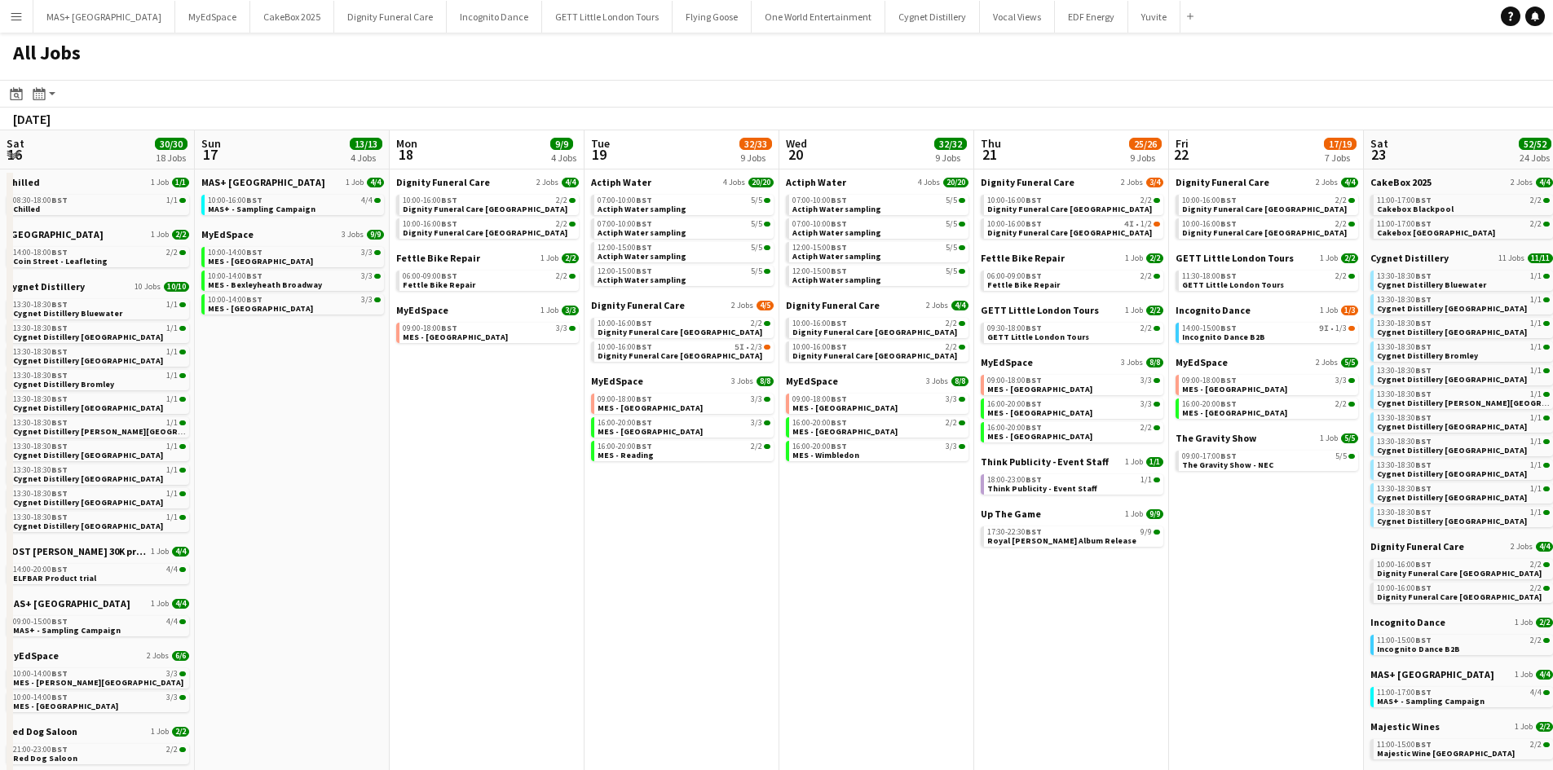
click at [1220, 637] on app-all-jobs "All Jobs Date picker SEP 2025 SEP 2025 Monday M Tuesday T Wednesday W Thursday …" at bounding box center [776, 642] width 1553 height 1218
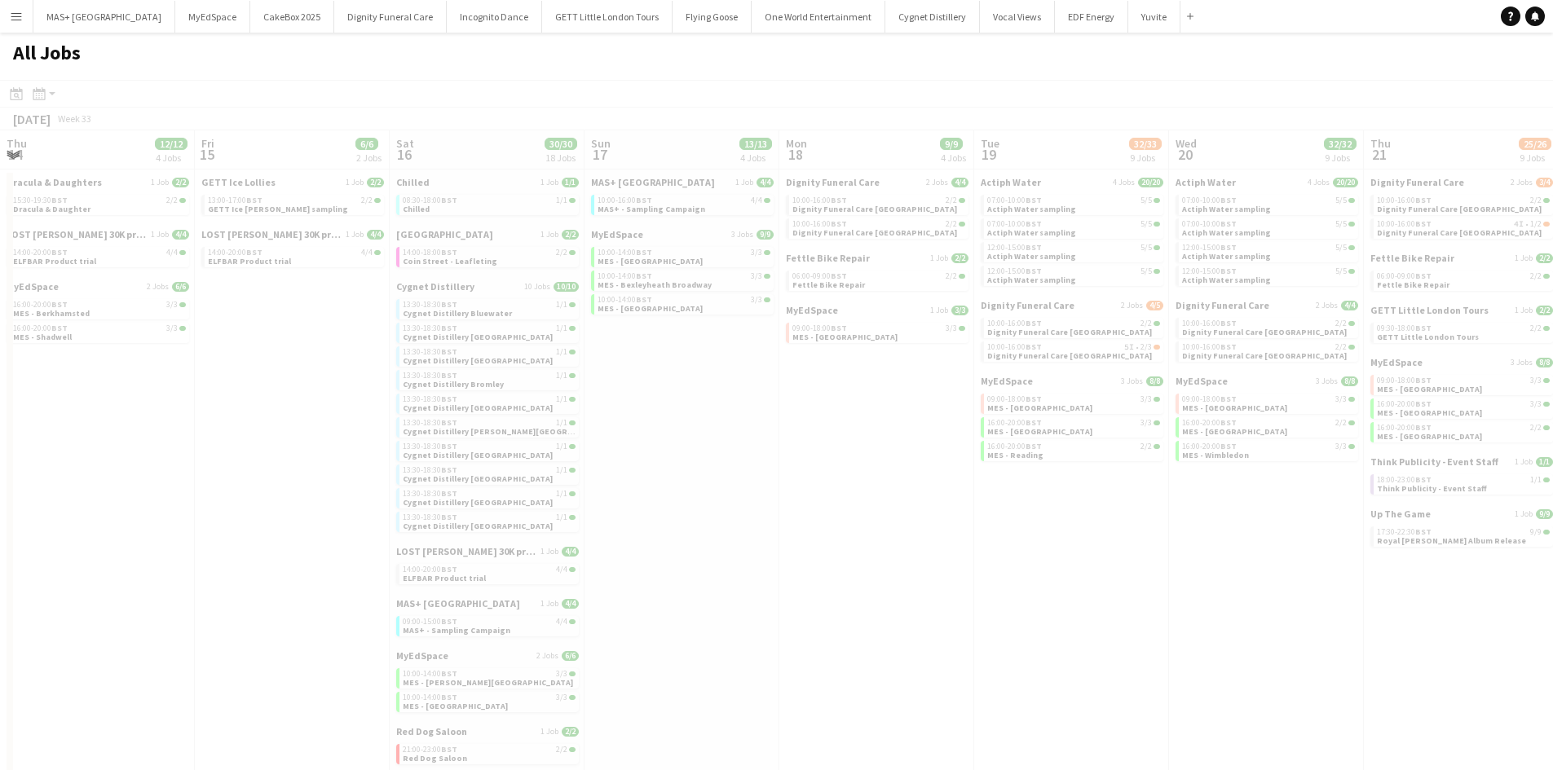
drag, startPoint x: 177, startPoint y: 603, endPoint x: 513, endPoint y: 582, distance: 336.5
click at [1111, 624] on div at bounding box center [776, 689] width 1553 height 1218
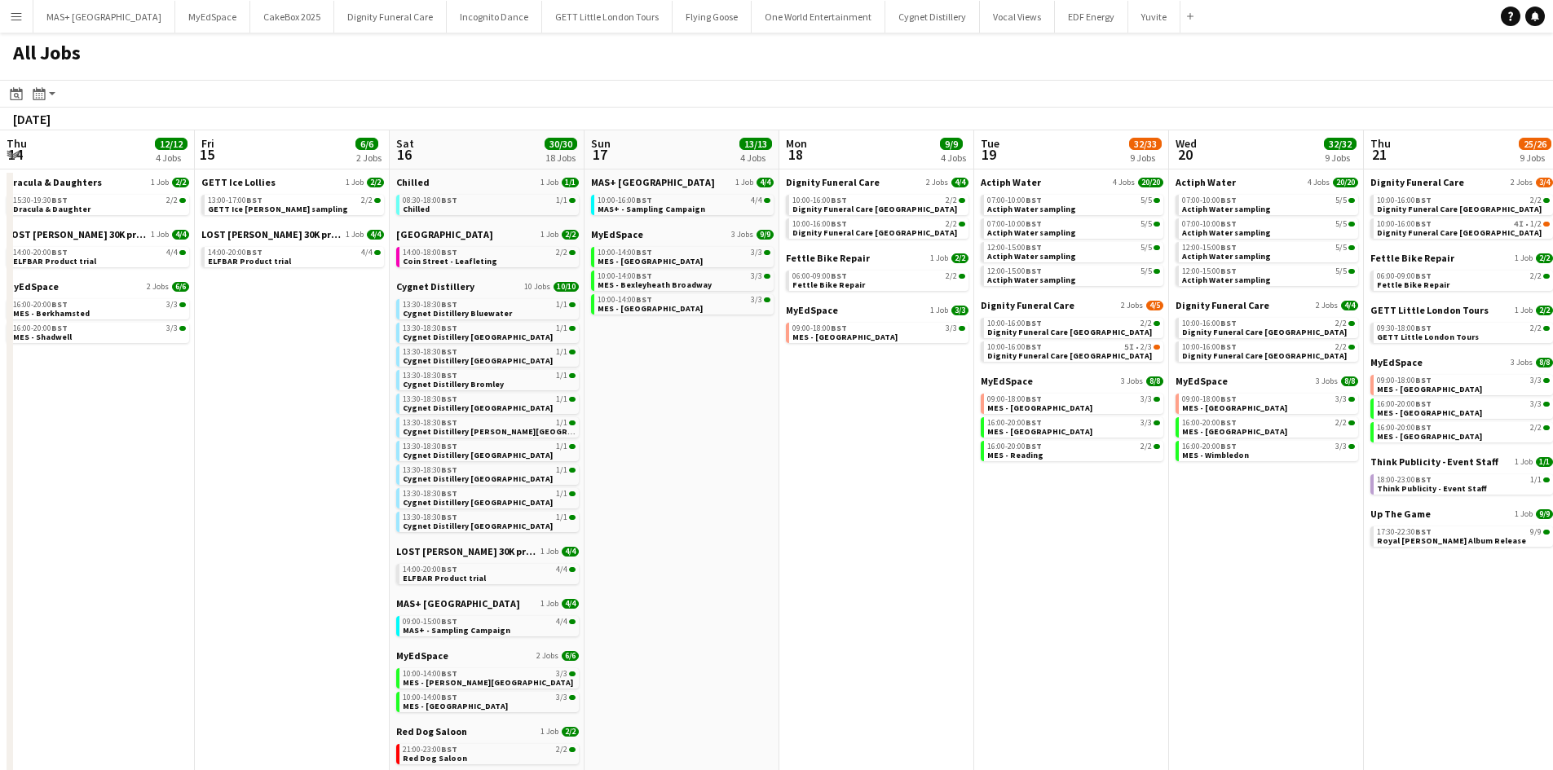
scroll to position [0, 402]
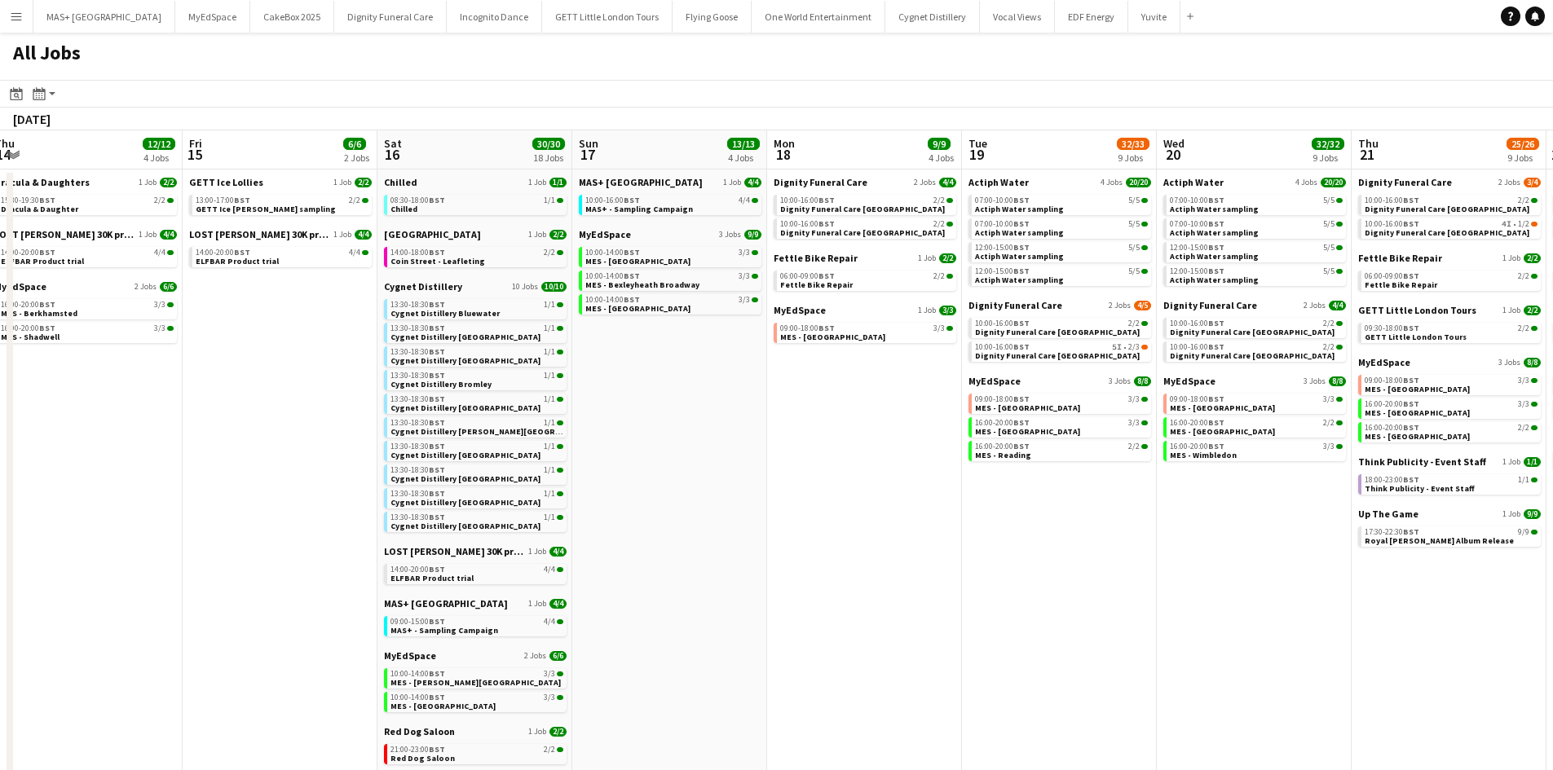
click at [1115, 597] on app-all-jobs "All Jobs Date picker SEP 2025 SEP 2025 Monday M Tuesday T Wednesday W Thursday …" at bounding box center [776, 642] width 1553 height 1218
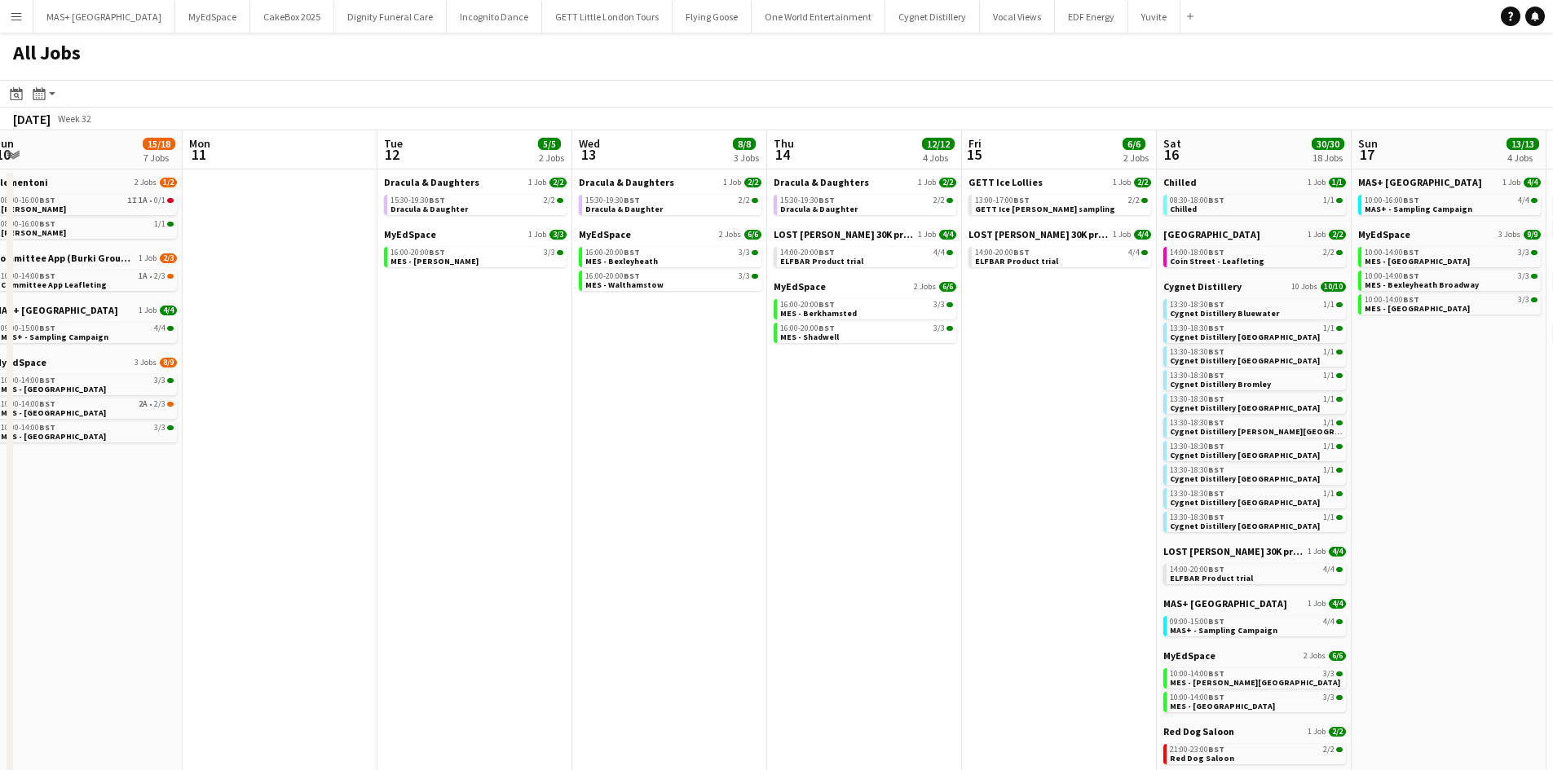
drag, startPoint x: 362, startPoint y: 588, endPoint x: 1161, endPoint y: 601, distance: 799.6
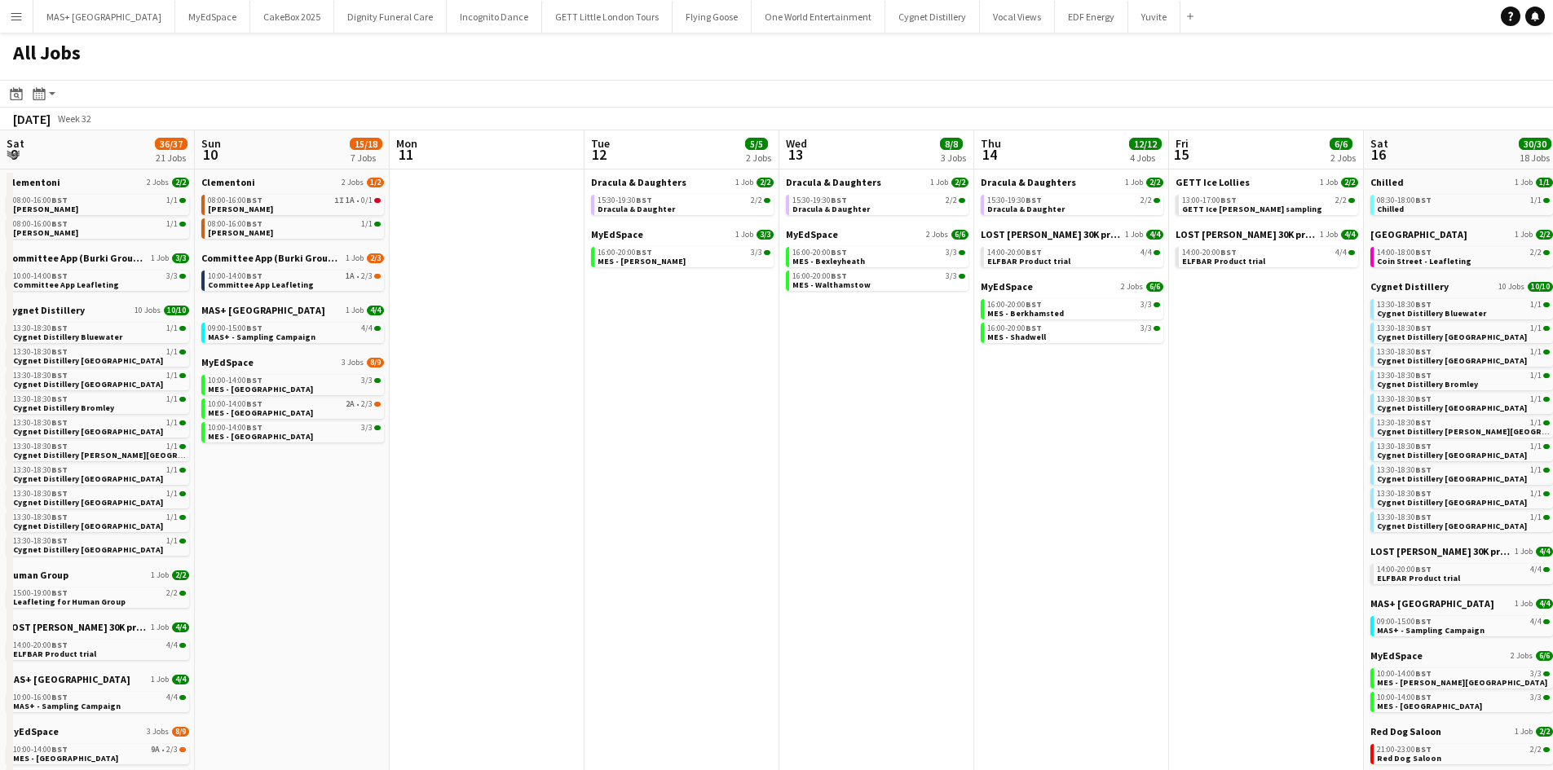
click at [798, 553] on app-all-jobs "All Jobs Date picker SEP 2025 SEP 2025 Monday M Tuesday T Wednesday W Thursday …" at bounding box center [776, 642] width 1553 height 1218
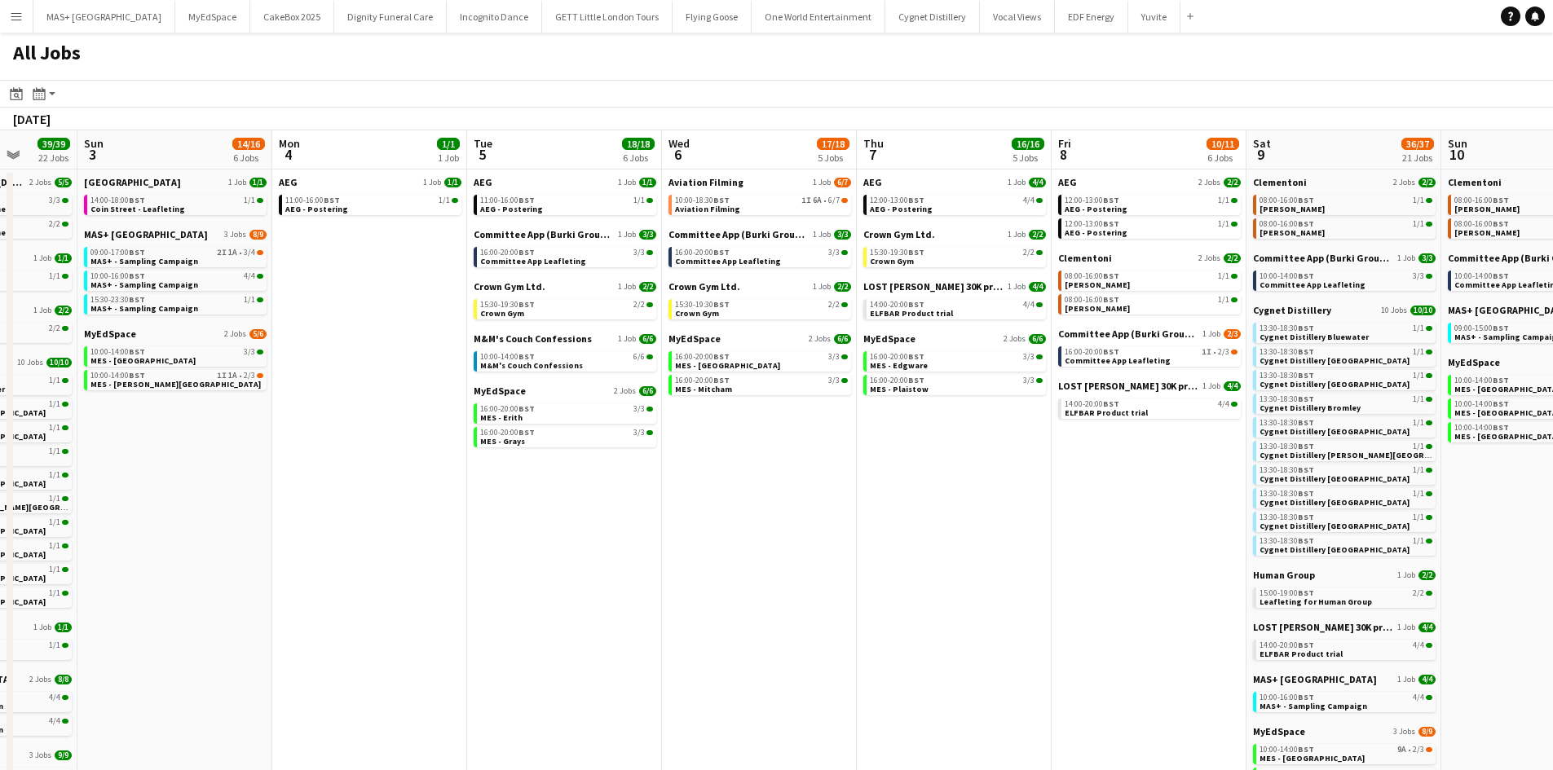
click at [950, 536] on app-all-jobs "All Jobs Date picker SEP 2025 SEP 2025 Monday M Tuesday T Wednesday W Thursday …" at bounding box center [776, 642] width 1553 height 1218
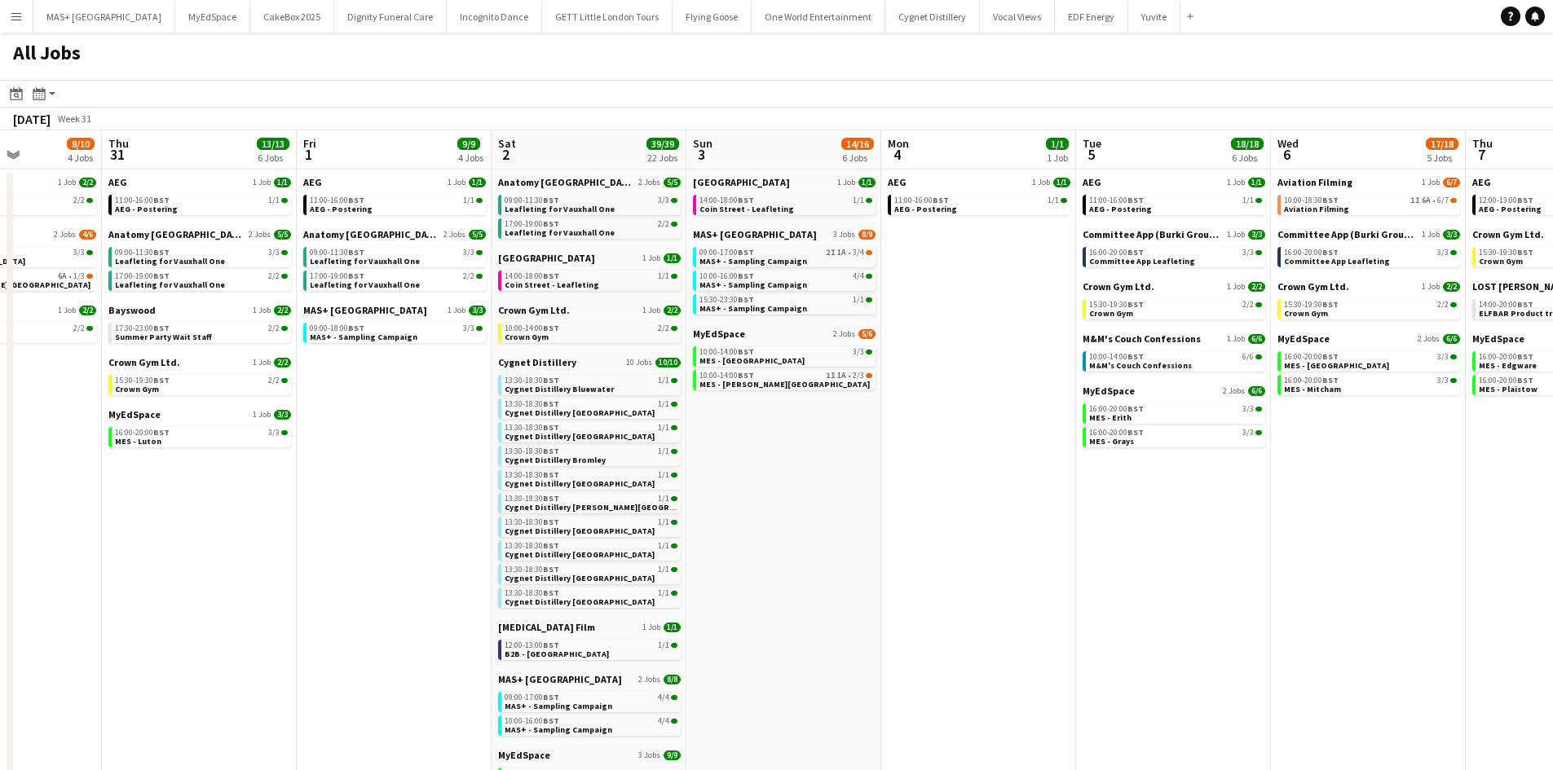
drag, startPoint x: 462, startPoint y: 553, endPoint x: 841, endPoint y: 555, distance: 379.0
click at [841, 555] on app-calendar-viewport "Mon 28 Tue 29 11/11 5 Jobs Wed 30 8/10 4 Jobs Thu 31 13/13 6 Jobs Fri 1 9/9 4 J…" at bounding box center [776, 690] width 1553 height 1121
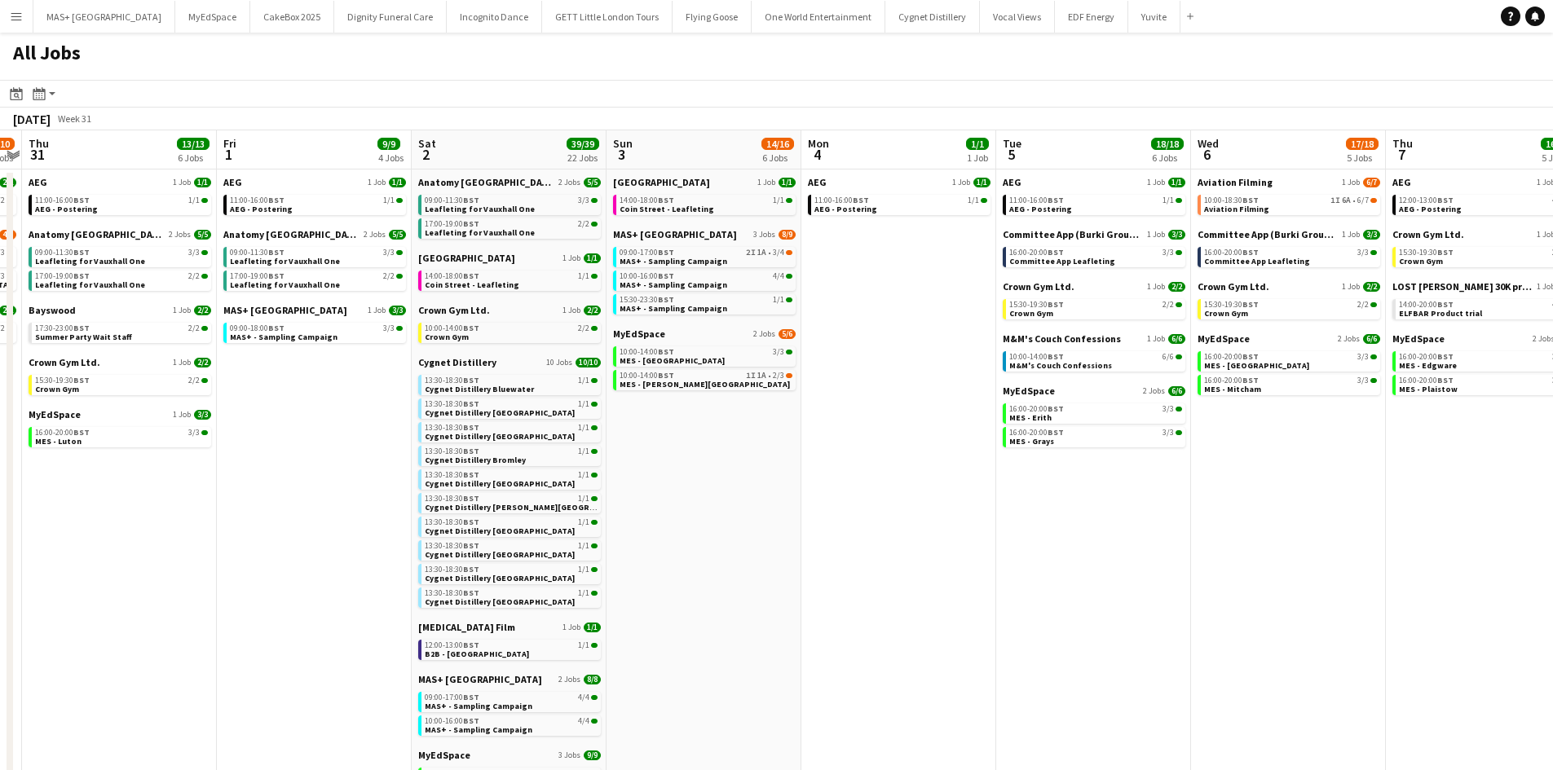
click at [1060, 599] on app-all-jobs "All Jobs Date picker SEP 2025 SEP 2025 Monday M Tuesday T Wednesday W Thursday …" at bounding box center [776, 642] width 1553 height 1218
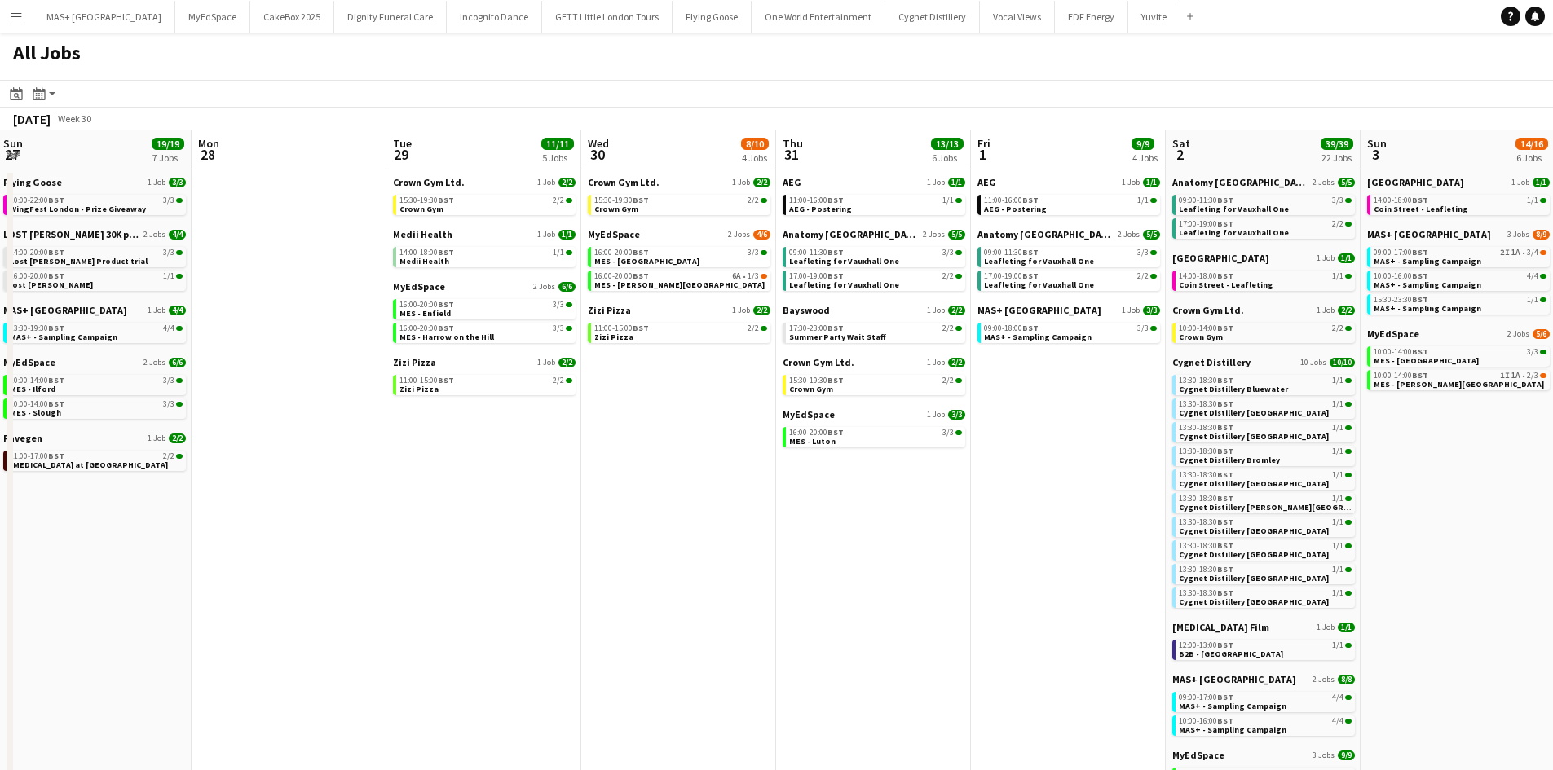
drag, startPoint x: 236, startPoint y: 591, endPoint x: 698, endPoint y: 597, distance: 462.2
click at [808, 597] on app-calendar-viewport "Fri 25 15/15 6 Jobs Sat 26 30/30 12 Jobs Sun 27 19/19 7 Jobs Mon 28 Tue 29 11/1…" at bounding box center [776, 690] width 1553 height 1121
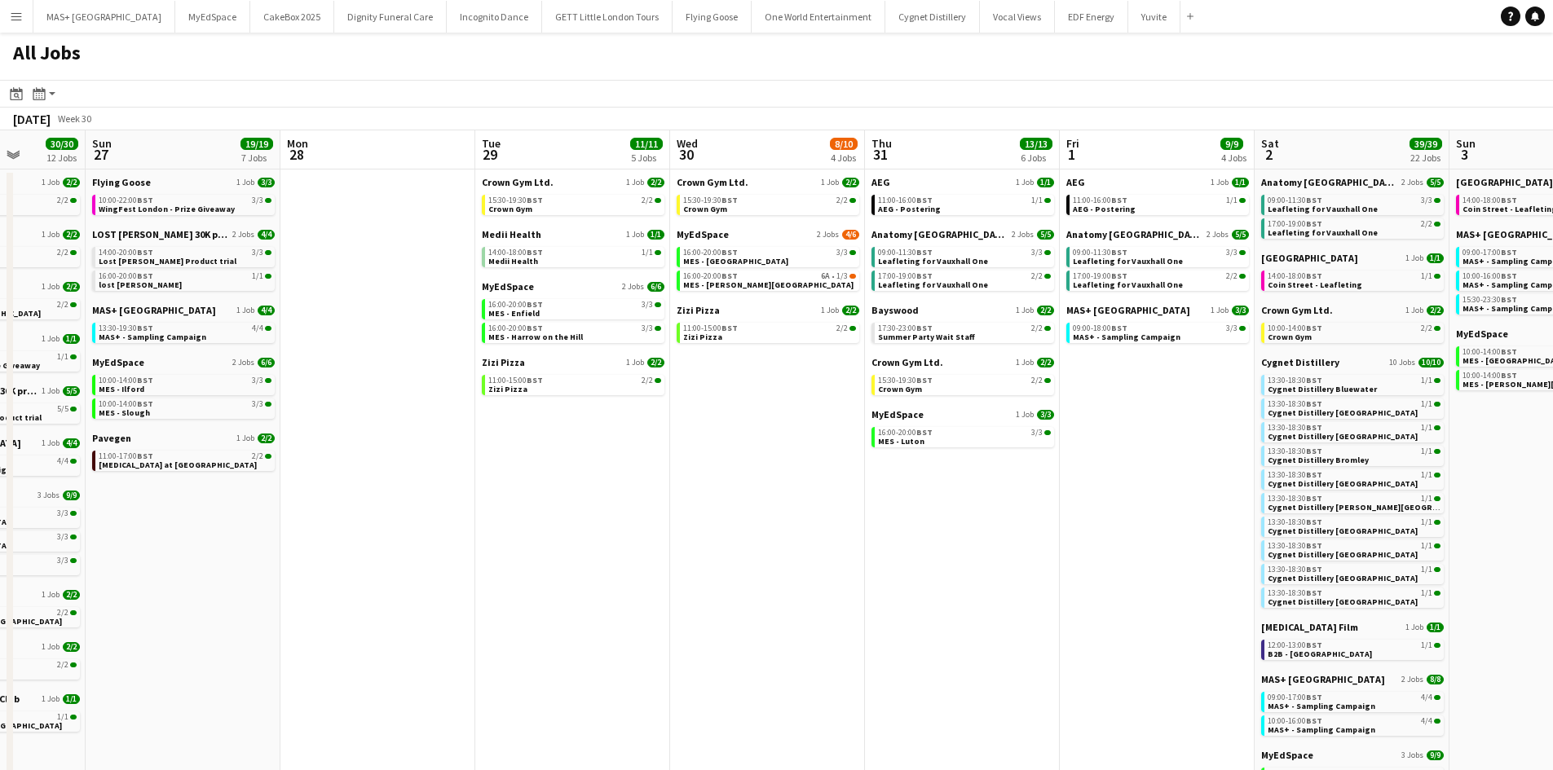
click at [815, 597] on app-all-jobs "All Jobs Date picker SEP 2025 SEP 2025 Monday M Tuesday T Wednesday W Thursday …" at bounding box center [776, 642] width 1553 height 1218
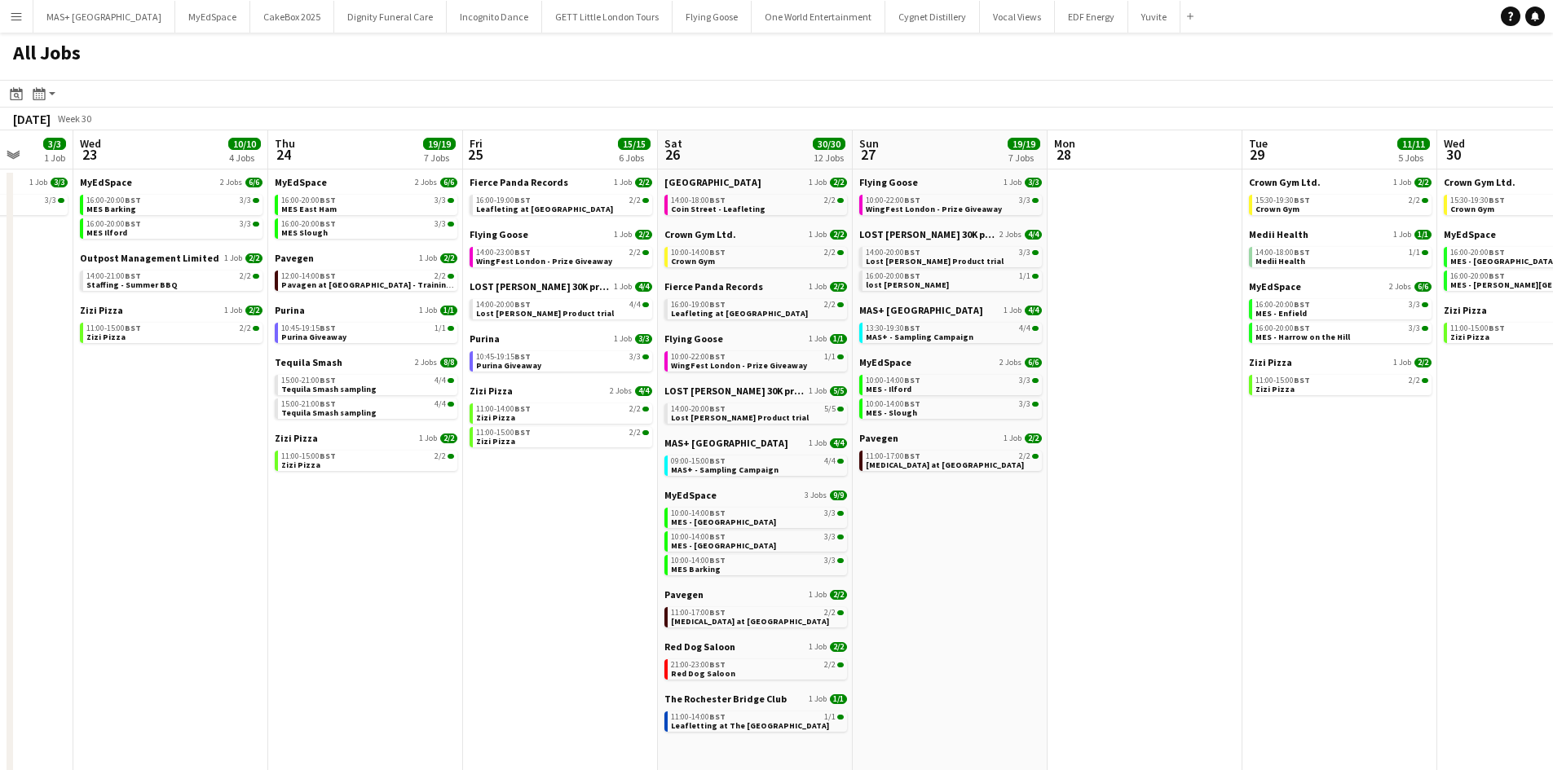
drag, startPoint x: 245, startPoint y: 584, endPoint x: 643, endPoint y: 584, distance: 398.6
click at [817, 583] on app-calendar-viewport "Sun 20 7/8 2 Jobs Mon 21 2/2 1 Job Tue 22 3/3 1 Job Wed 23 10/10 4 Jobs Thu 24 …" at bounding box center [776, 690] width 1553 height 1121
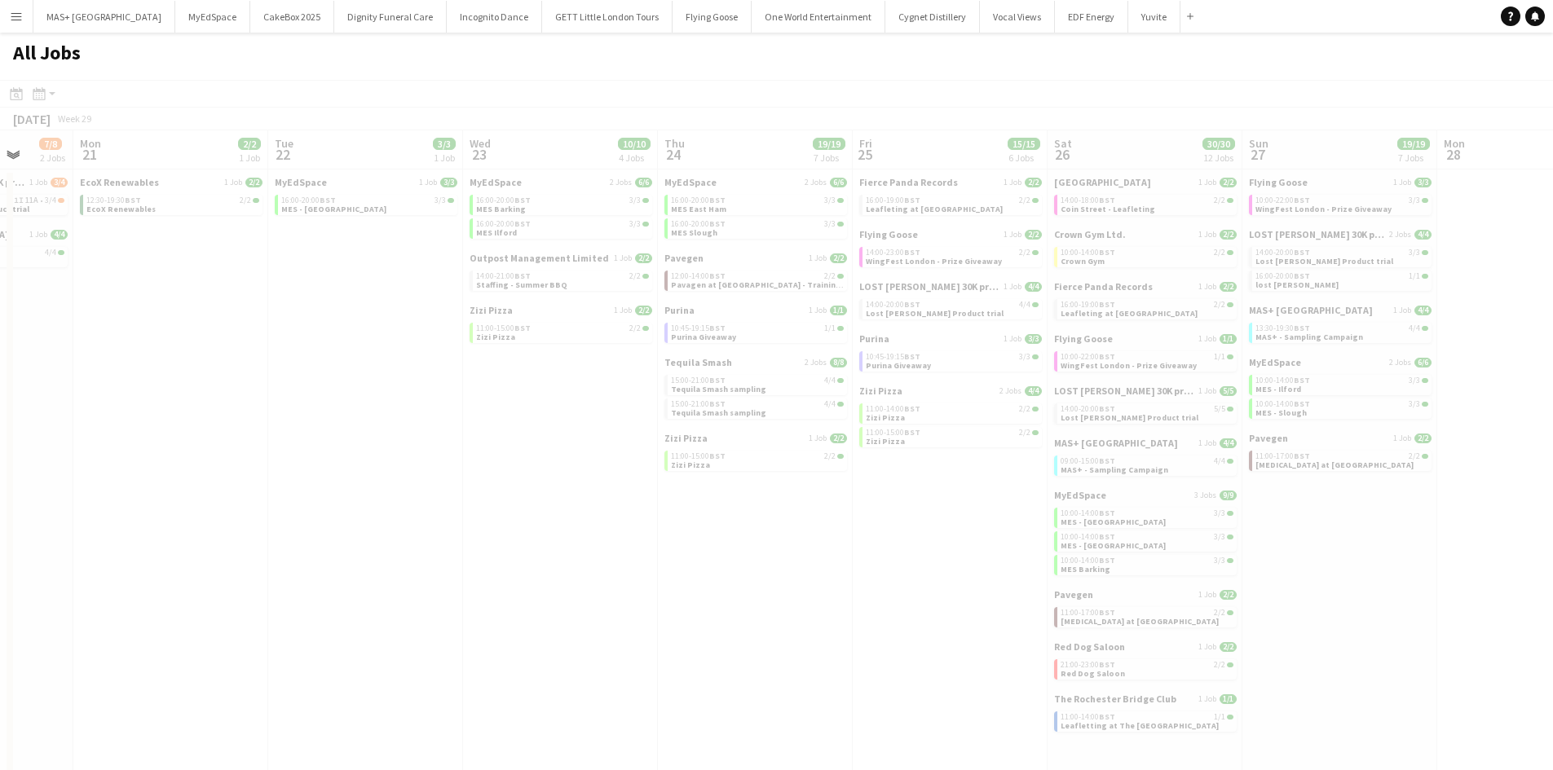
scroll to position [0, 465]
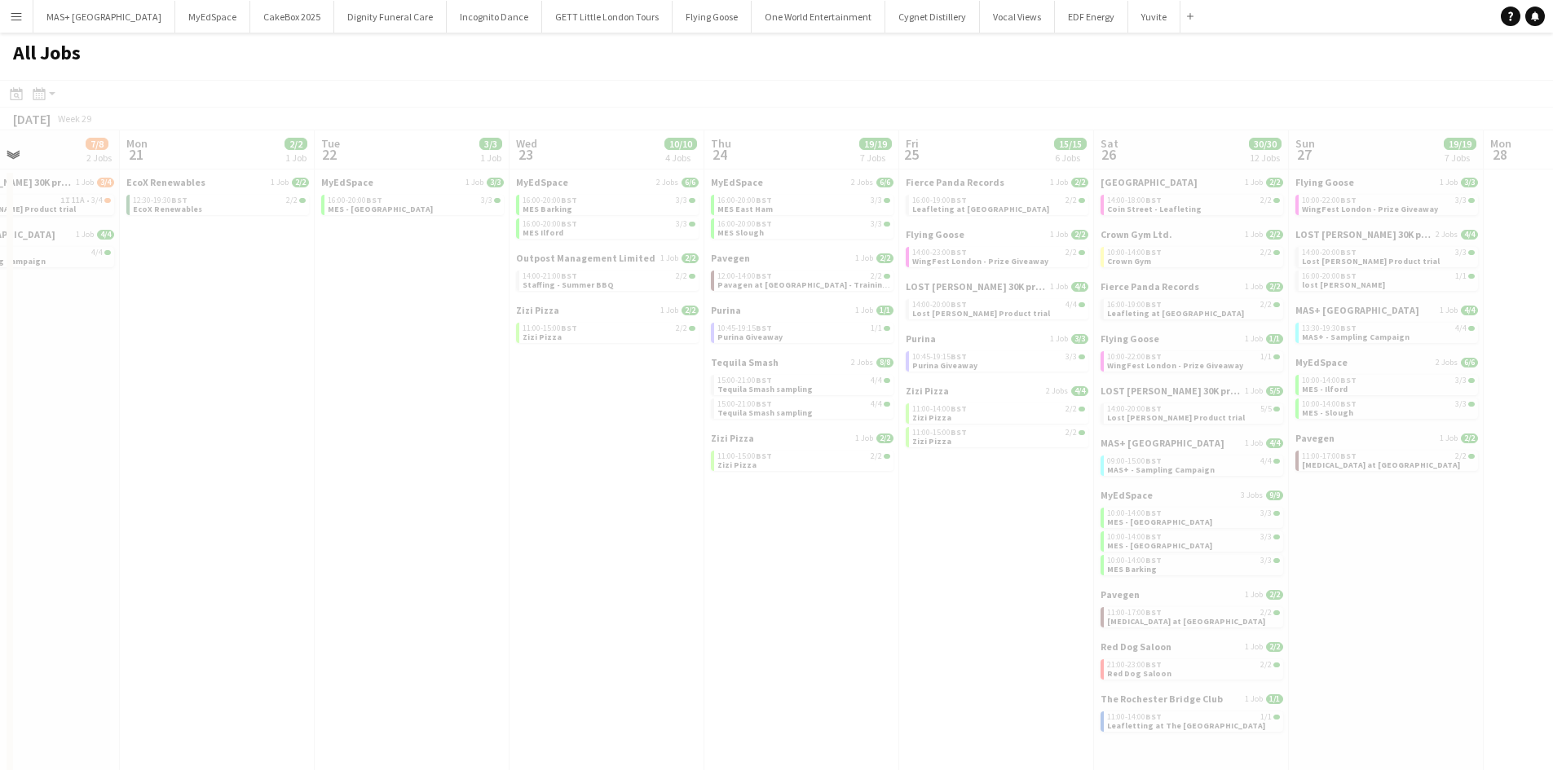
drag, startPoint x: 227, startPoint y: 584, endPoint x: 822, endPoint y: 592, distance: 595.8
click at [857, 588] on app-all-jobs "All Jobs Date picker SEP 2025 SEP 2025 Monday M Tuesday T Wednesday W Thursday …" at bounding box center [776, 642] width 1553 height 1218
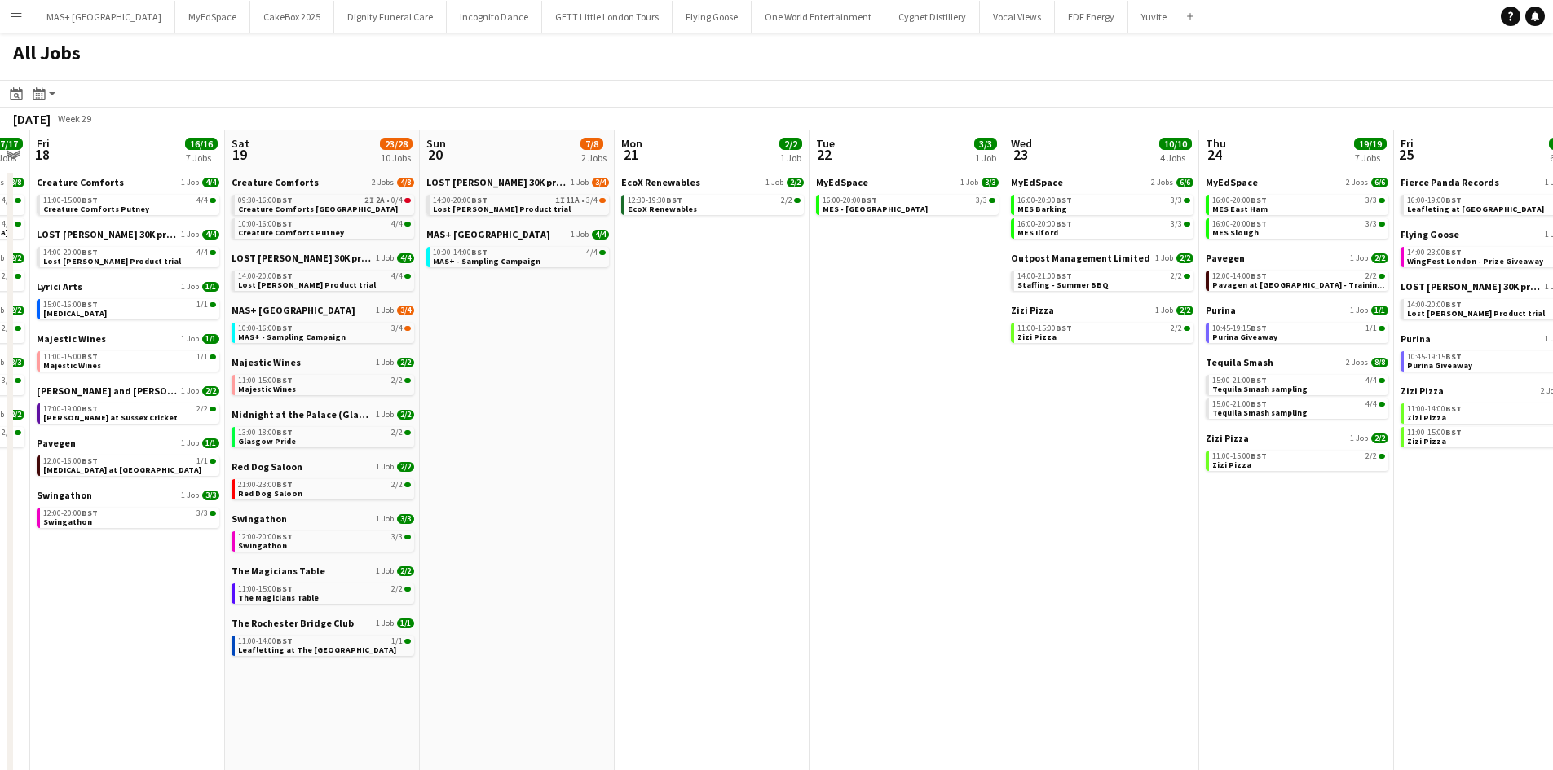
scroll to position [0, 350]
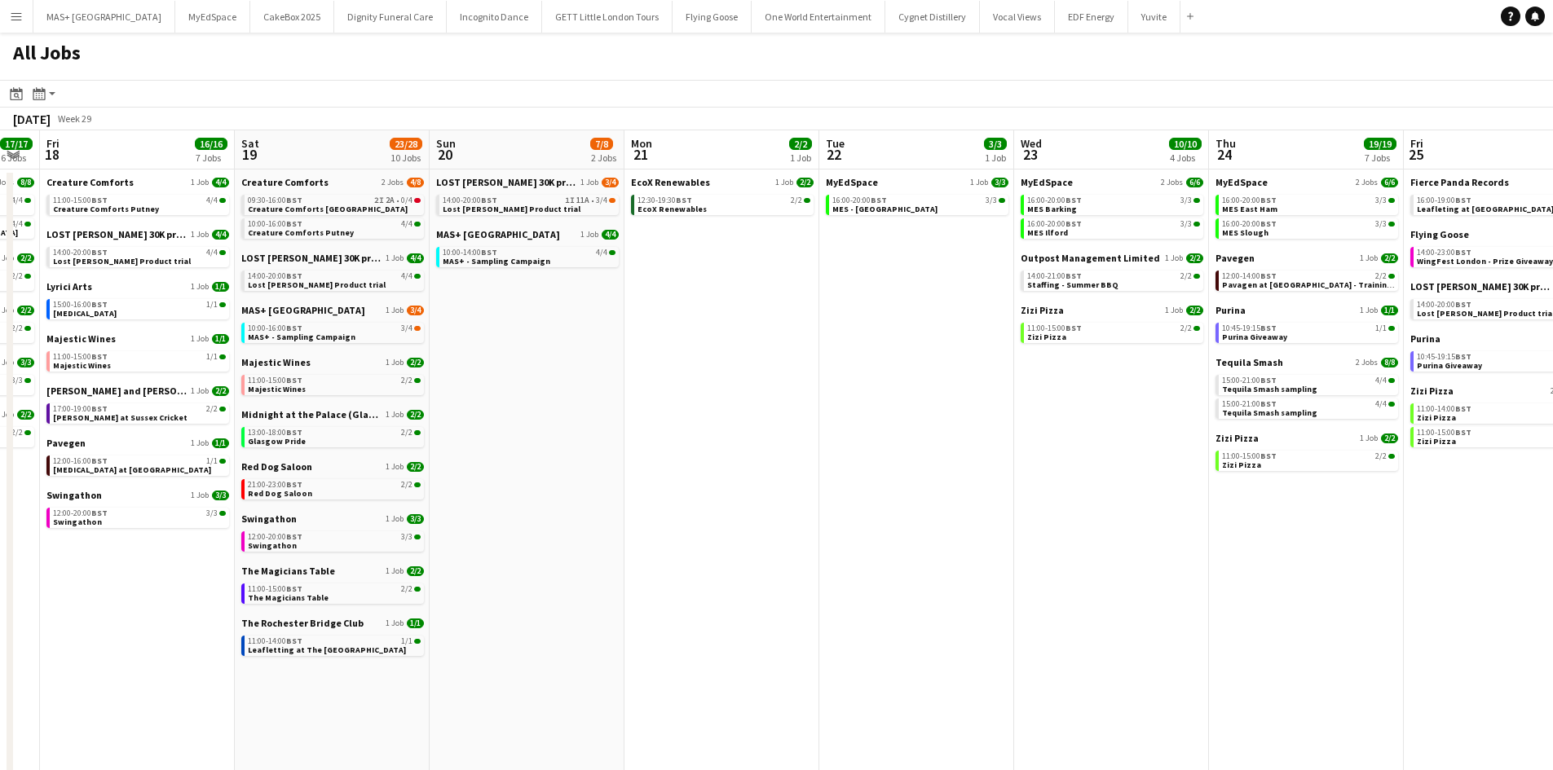
drag, startPoint x: 639, startPoint y: 564, endPoint x: 989, endPoint y: 564, distance: 349.7
click at [989, 564] on app-calendar-viewport "Wed 16 10/10 3 Jobs Thu 17 17/17 6 Jobs Fri 18 16/16 7 Jobs Sat 19 23/28 10 Job…" at bounding box center [776, 690] width 1553 height 1121
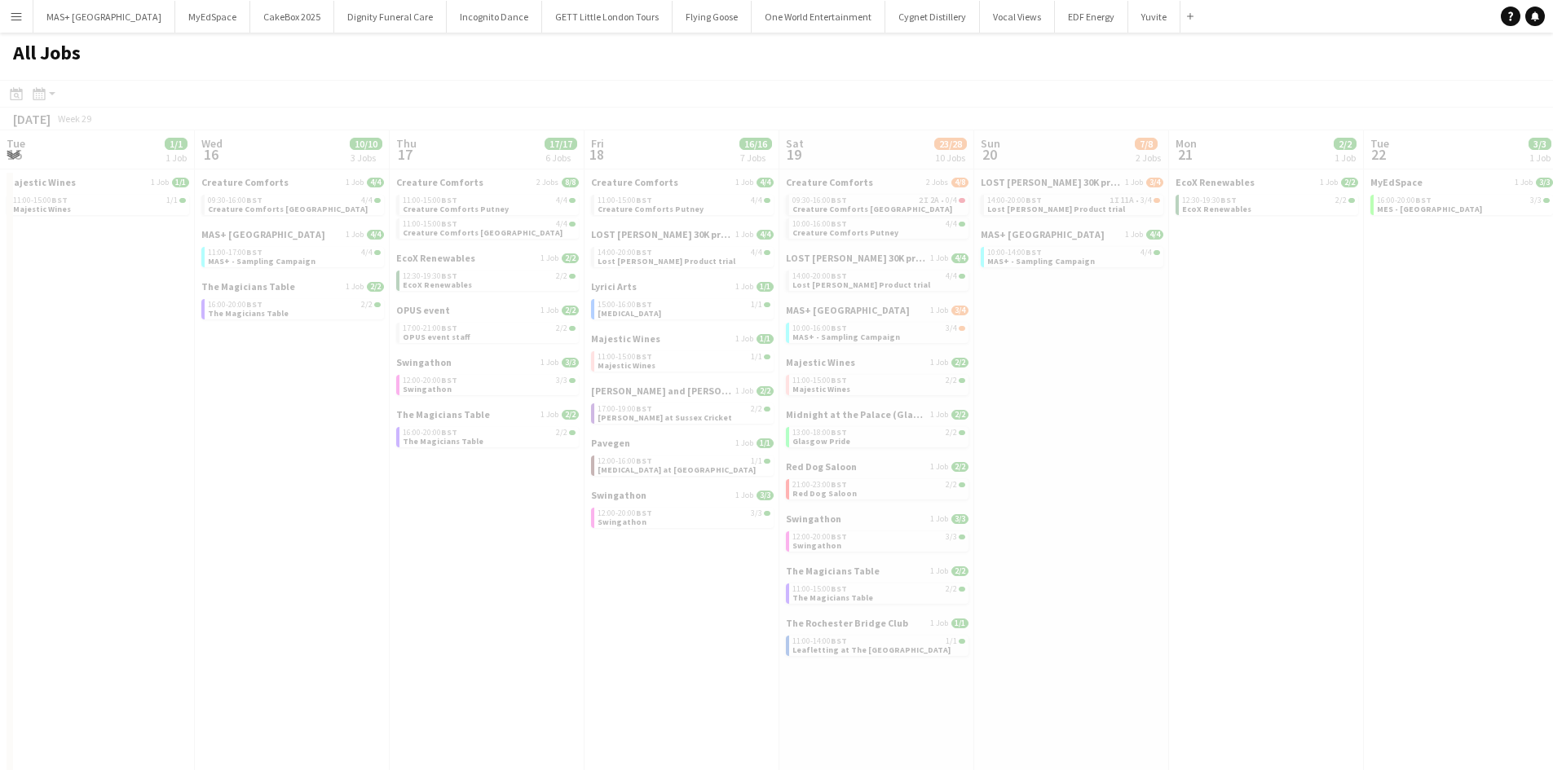
drag, startPoint x: 1007, startPoint y: 513, endPoint x: 1038, endPoint y: 497, distance: 34.3
click at [1302, 497] on app-all-jobs "All Jobs Date picker SEP 2025 SEP 2025 Monday M Tuesday T Wednesday W Thursday …" at bounding box center [776, 642] width 1553 height 1218
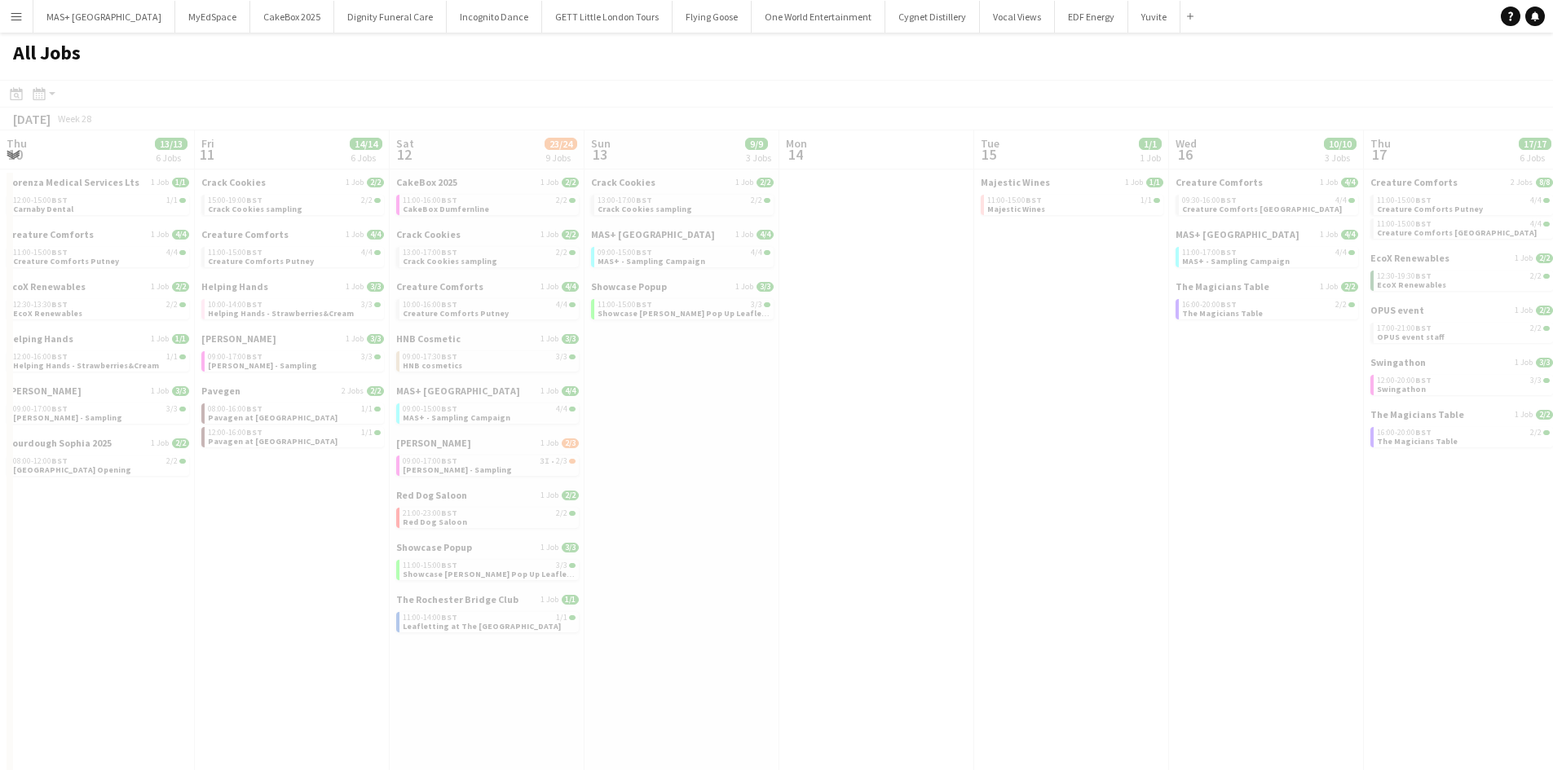
scroll to position [0, 459]
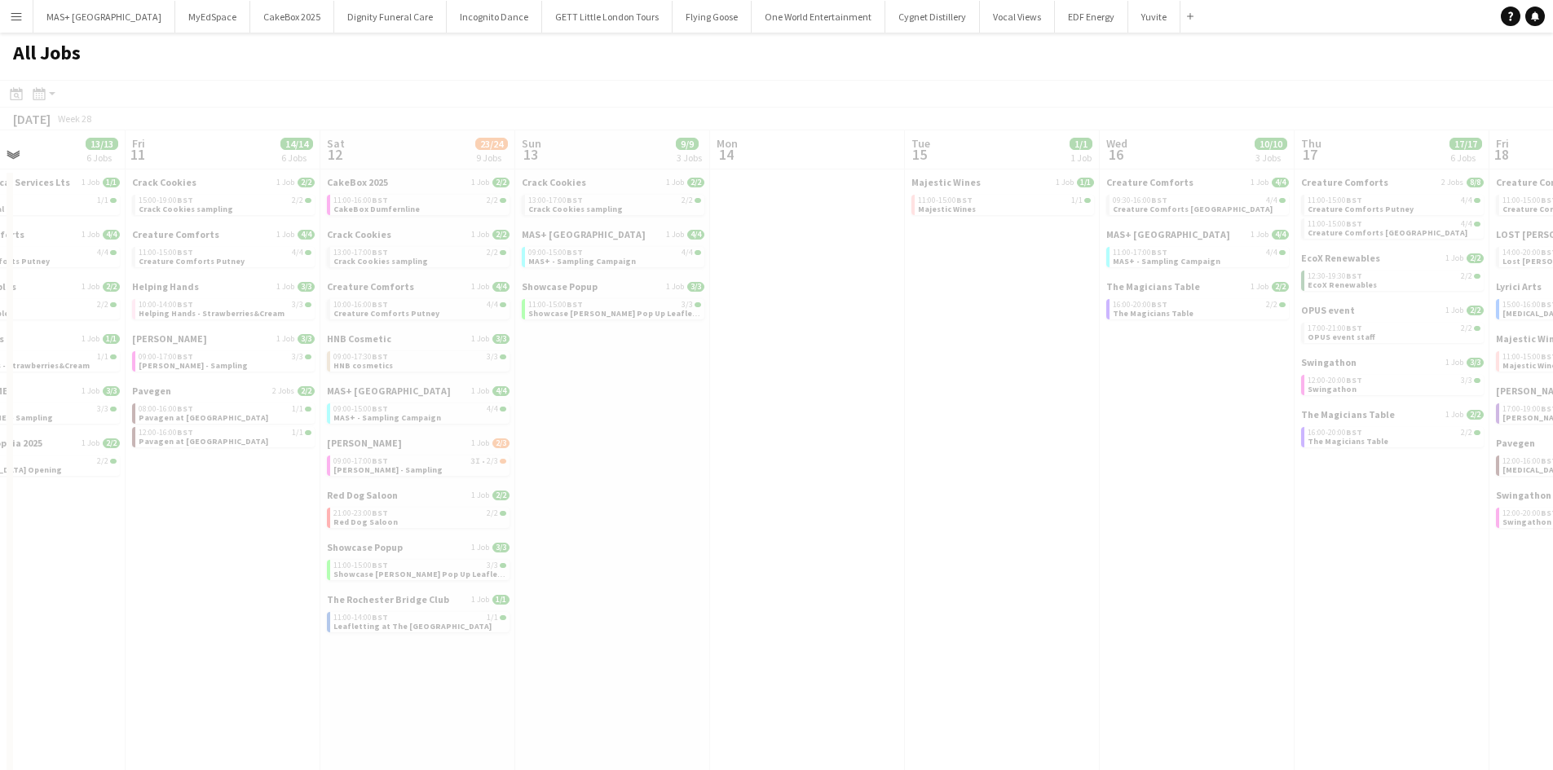
drag, startPoint x: 758, startPoint y: 541, endPoint x: 297, endPoint y: 490, distance: 464.2
click at [1181, 527] on app-all-jobs "All Jobs Date picker SEP 2025 SEP 2025 Monday M Tuesday T Wednesday W Thursday …" at bounding box center [776, 642] width 1553 height 1218
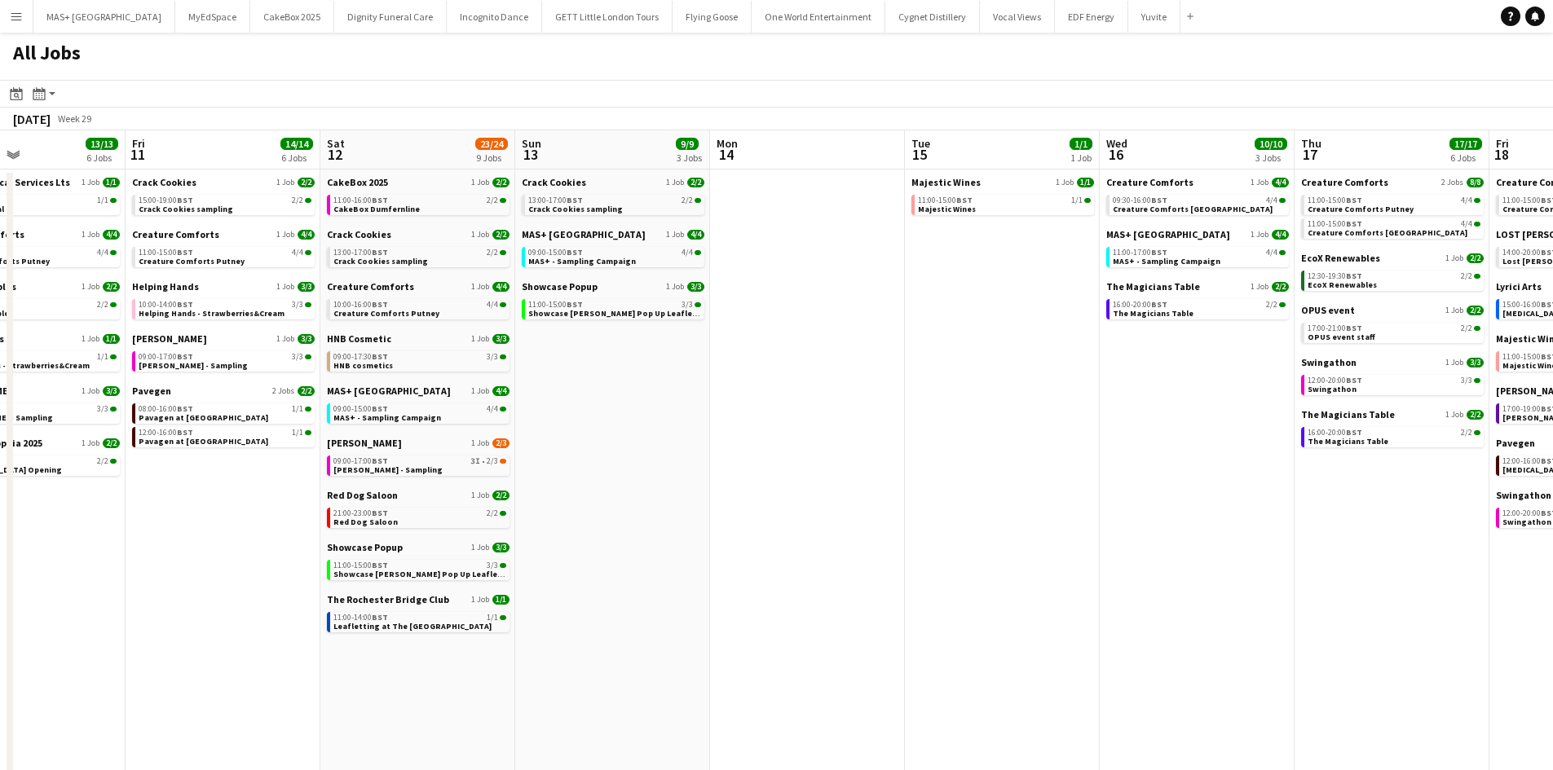
drag, startPoint x: 281, startPoint y: 478, endPoint x: 1099, endPoint y: 480, distance: 818.3
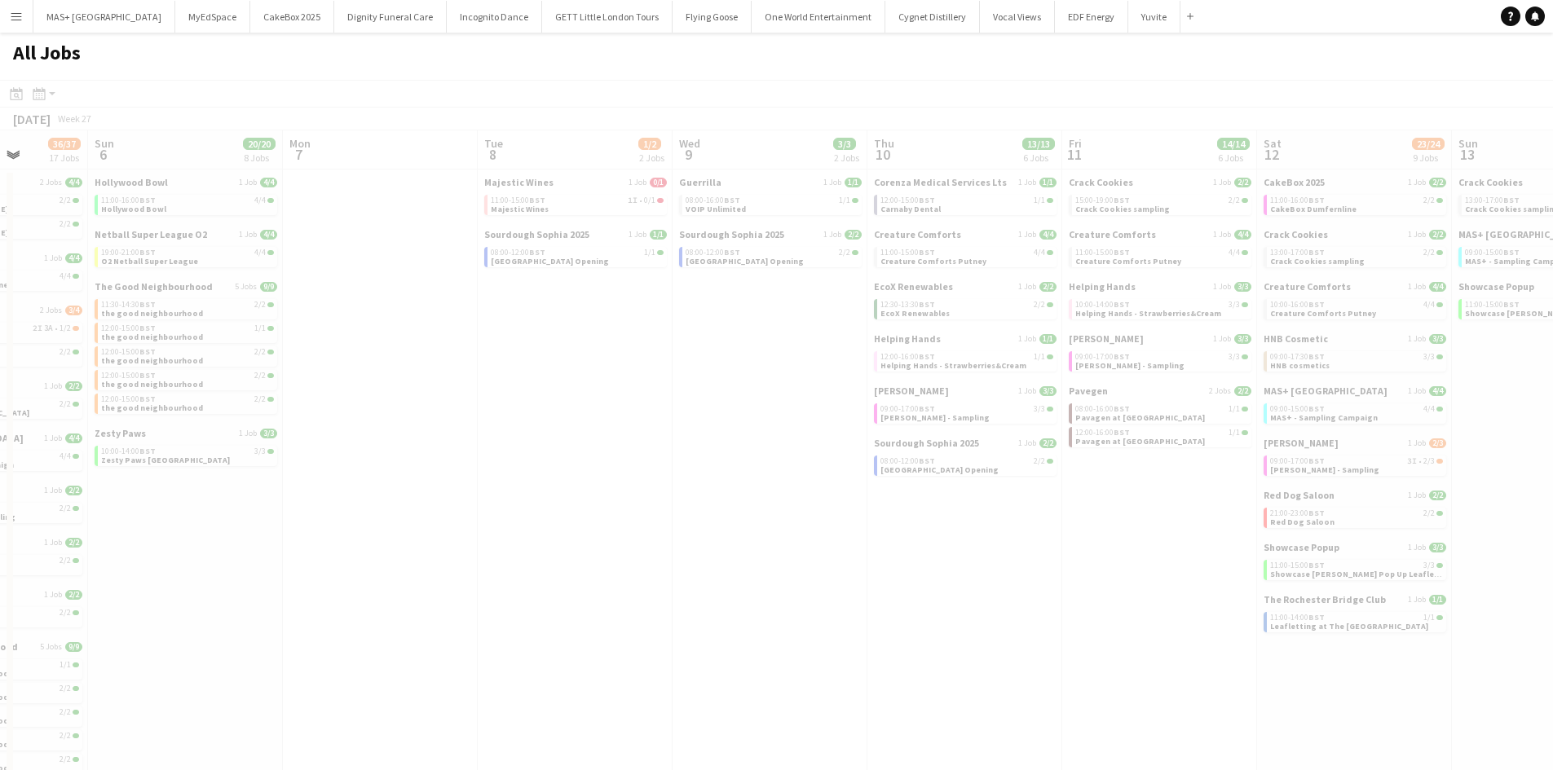
drag, startPoint x: 1025, startPoint y: 517, endPoint x: 1031, endPoint y: 529, distance: 13.9
click at [1226, 517] on app-all-jobs "All Jobs Date picker SEP 2025 SEP 2025 Monday M Tuesday T Wednesday W Thursday …" at bounding box center [776, 642] width 1553 height 1218
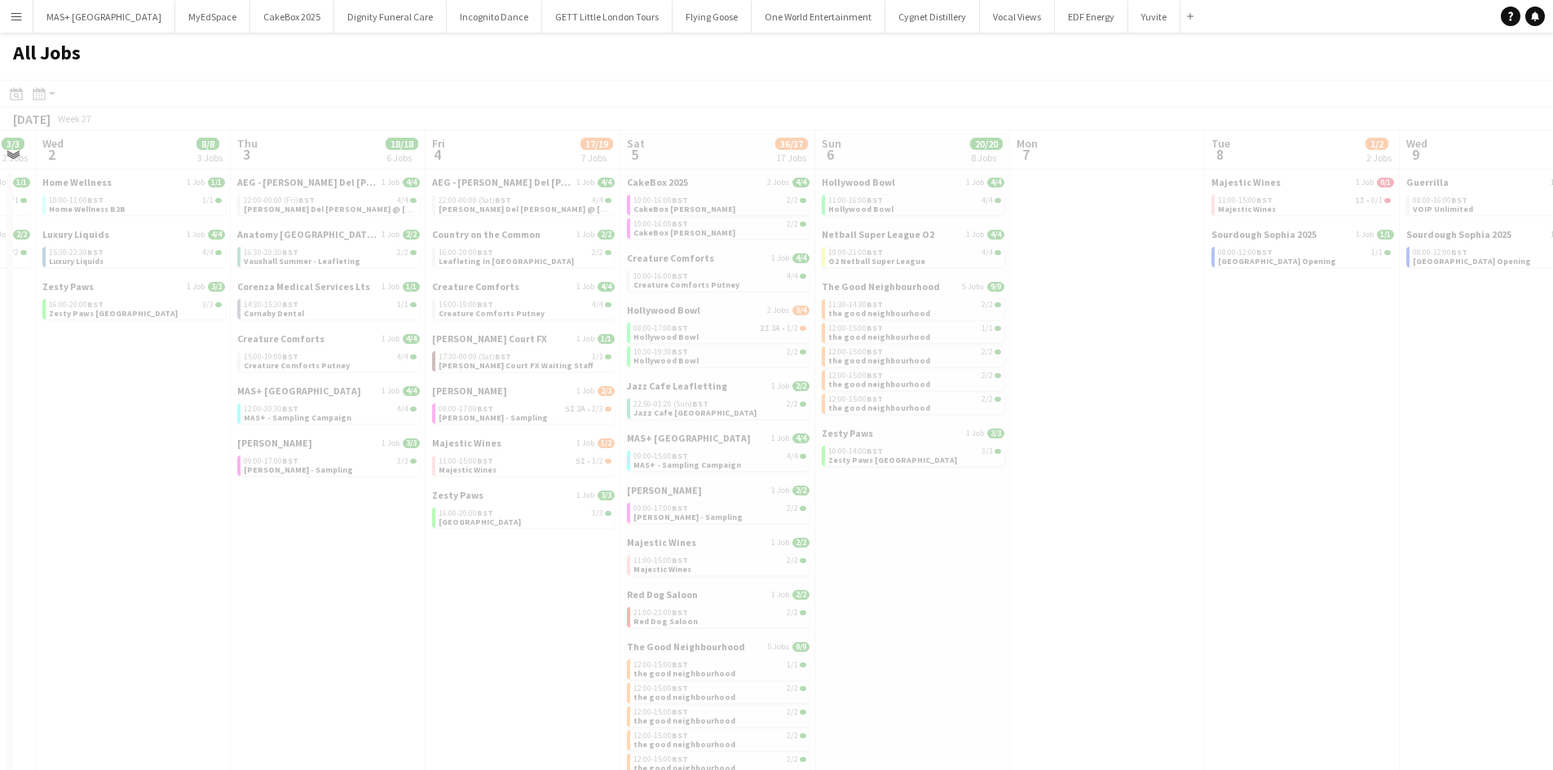
drag, startPoint x: 228, startPoint y: 555, endPoint x: 980, endPoint y: 558, distance: 751.5
click at [980, 558] on app-all-jobs "All Jobs Date picker SEP 2025 SEP 2025 Monday M Tuesday T Wednesday W Thursday …" at bounding box center [776, 642] width 1553 height 1218
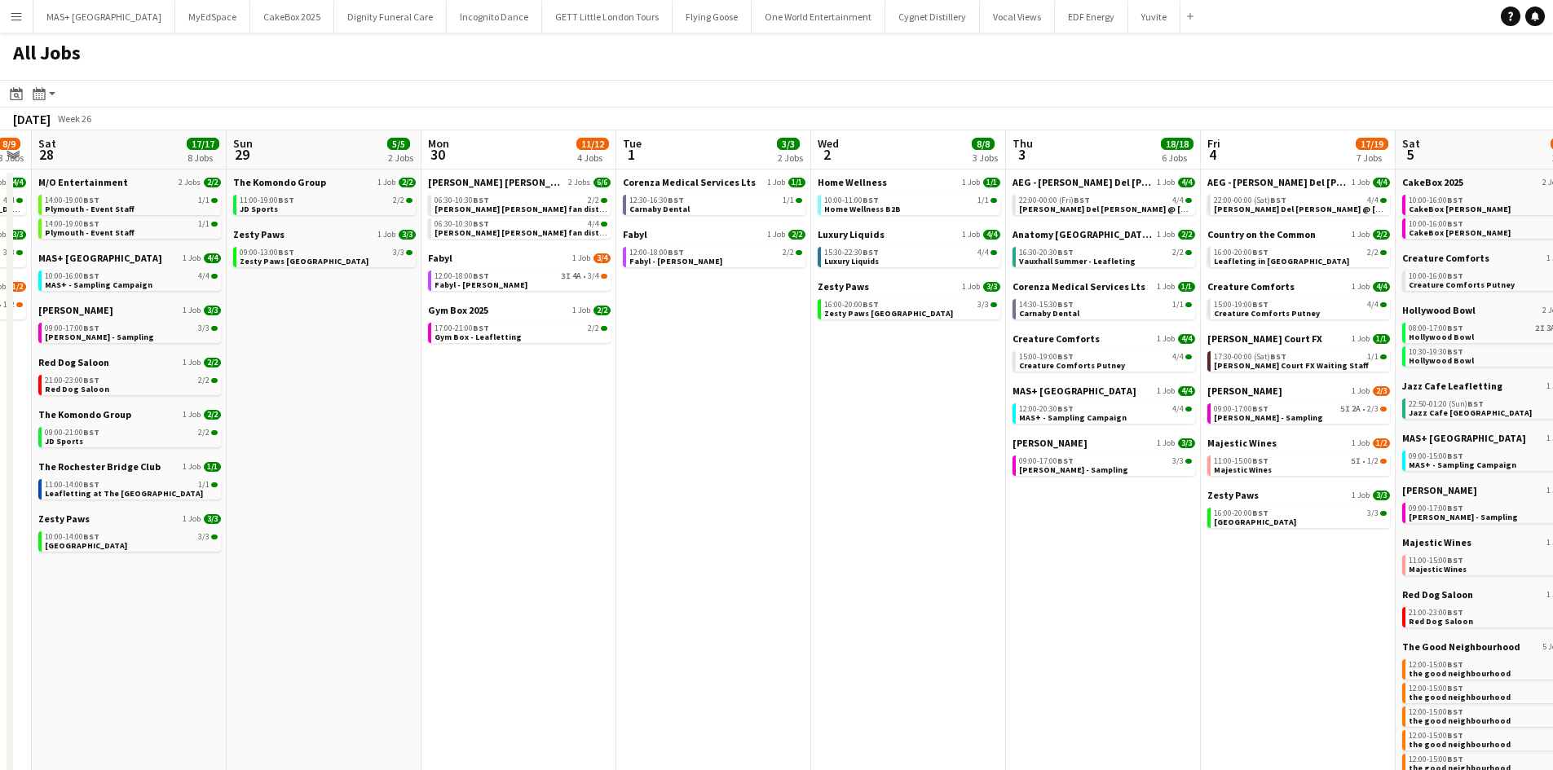
drag, startPoint x: 579, startPoint y: 568, endPoint x: 928, endPoint y: 568, distance: 348.0
click at [941, 568] on app-calendar-viewport "Thu 26 3/4 2 Jobs Fri 27 8/9 3 Jobs Sat 28 17/17 8 Jobs Sun 29 5/5 2 Jobs Mon 3…" at bounding box center [776, 690] width 1553 height 1121
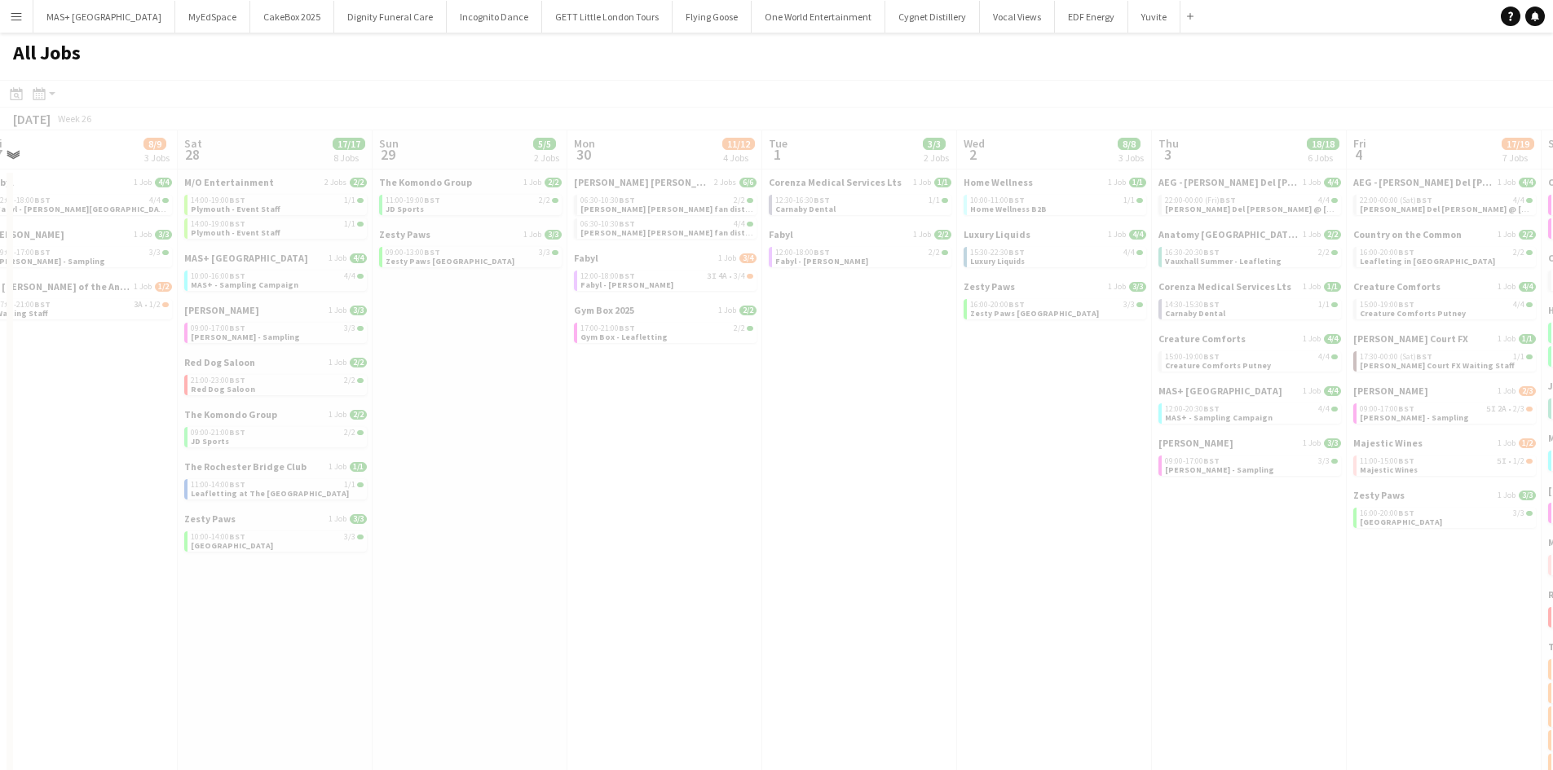
drag, startPoint x: 251, startPoint y: 582, endPoint x: 593, endPoint y: 582, distance: 342.3
click at [1135, 582] on app-all-jobs "All Jobs Date picker SEP 2025 SEP 2025 Monday M Tuesday T Wednesday W Thursday …" at bounding box center [776, 642] width 1553 height 1218
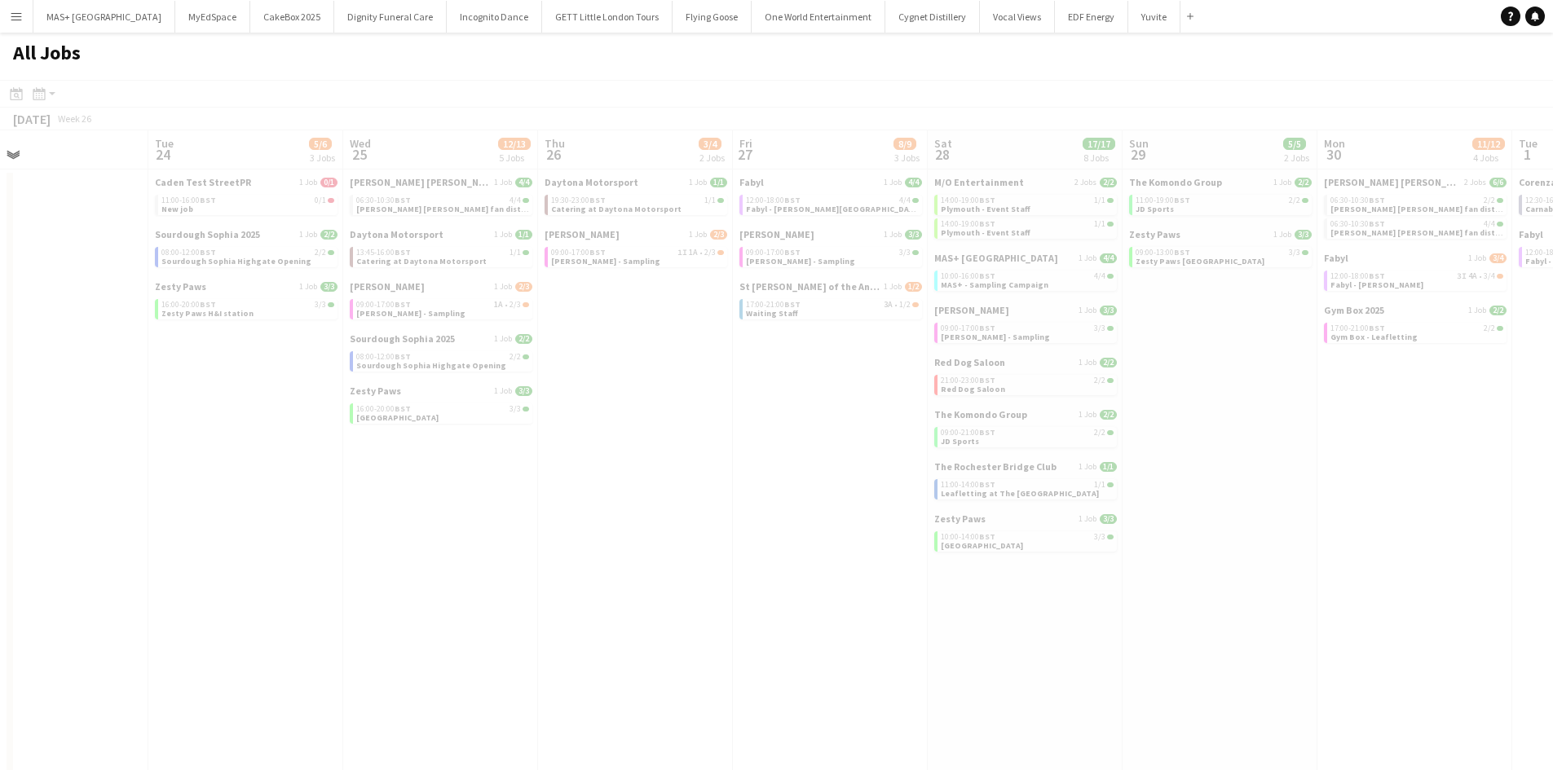
drag, startPoint x: 220, startPoint y: 615, endPoint x: 743, endPoint y: 672, distance: 525.5
click at [1194, 633] on app-all-jobs "All Jobs Date picker SEP 2025 SEP 2025 Monday M Tuesday T Wednesday W Thursday …" at bounding box center [776, 642] width 1553 height 1218
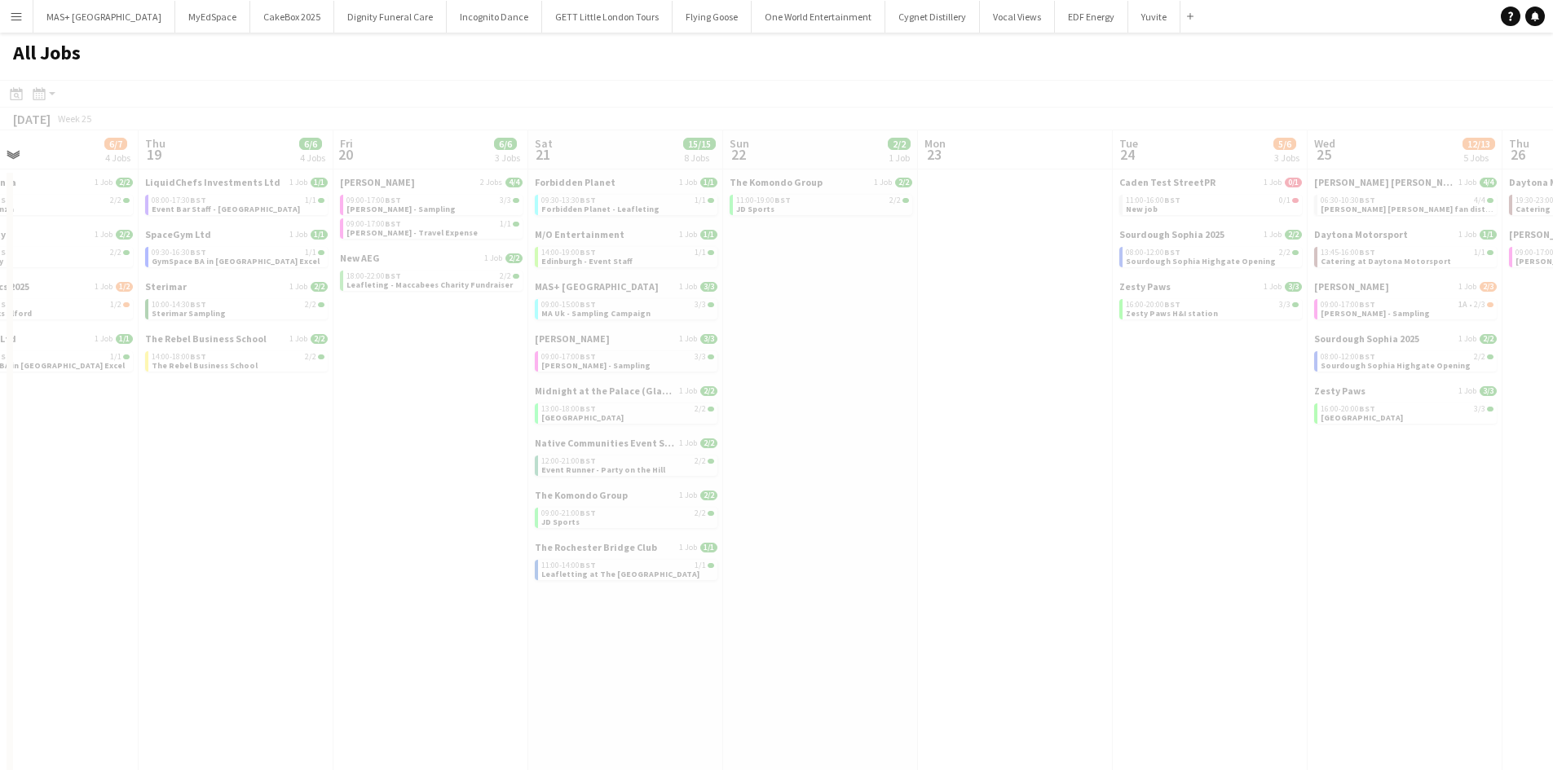
drag, startPoint x: 875, startPoint y: 671, endPoint x: 1084, endPoint y: 643, distance: 210.5
click at [1276, 643] on app-all-jobs "All Jobs Date picker SEP 2025 SEP 2025 Monday M Tuesday T Wednesday W Thursday …" at bounding box center [776, 642] width 1553 height 1218
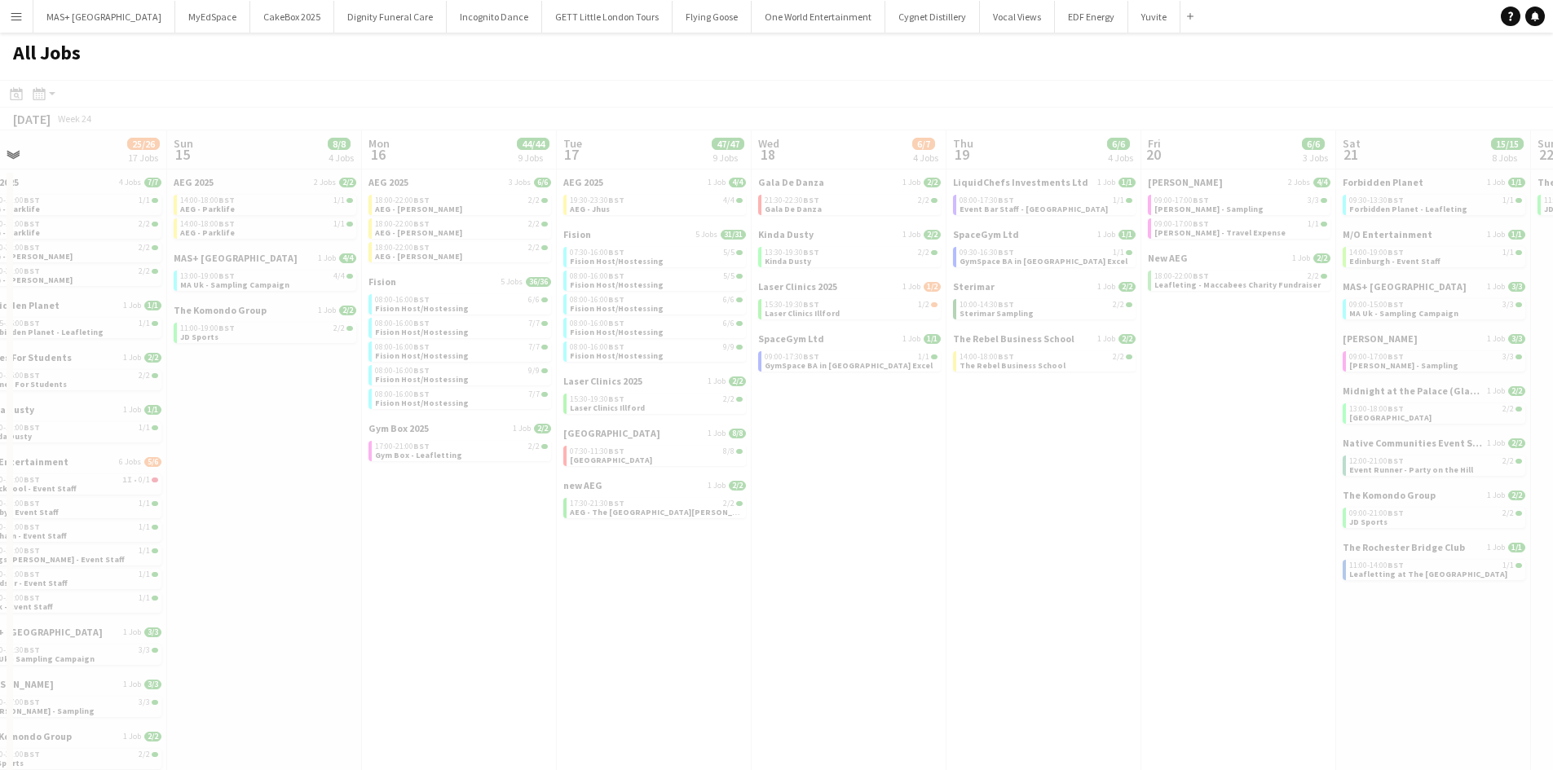
drag, startPoint x: 341, startPoint y: 567, endPoint x: 329, endPoint y: 544, distance: 25.5
click at [1298, 566] on app-all-jobs "All Jobs Date picker SEP 2025 SEP 2025 Monday M Tuesday T Wednesday W Thursday …" at bounding box center [776, 642] width 1553 height 1218
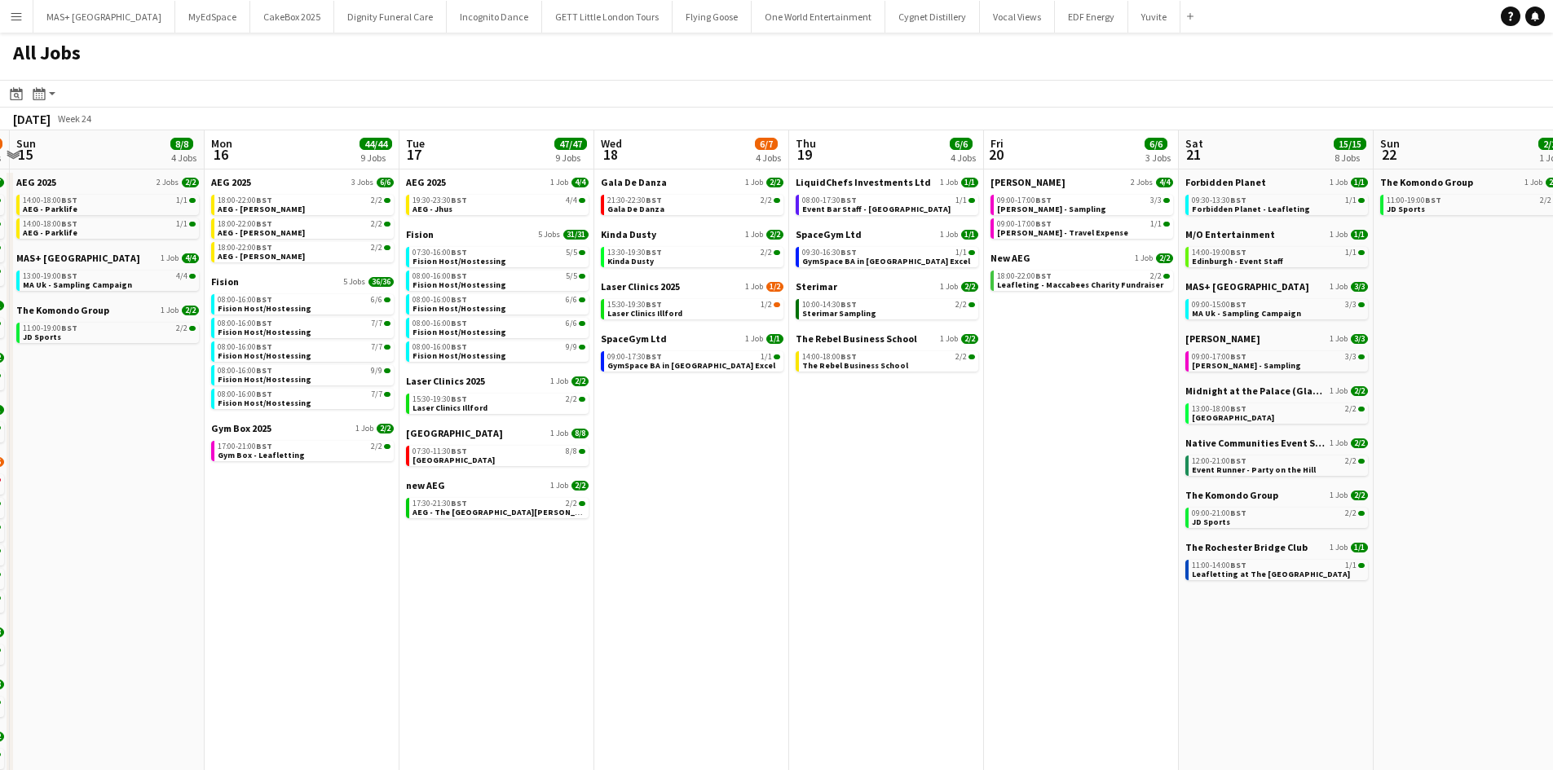
click at [1175, 590] on app-all-jobs "All Jobs Date picker SEP 2025 SEP 2025 Monday M Tuesday T Wednesday W Thursday …" at bounding box center [776, 642] width 1553 height 1218
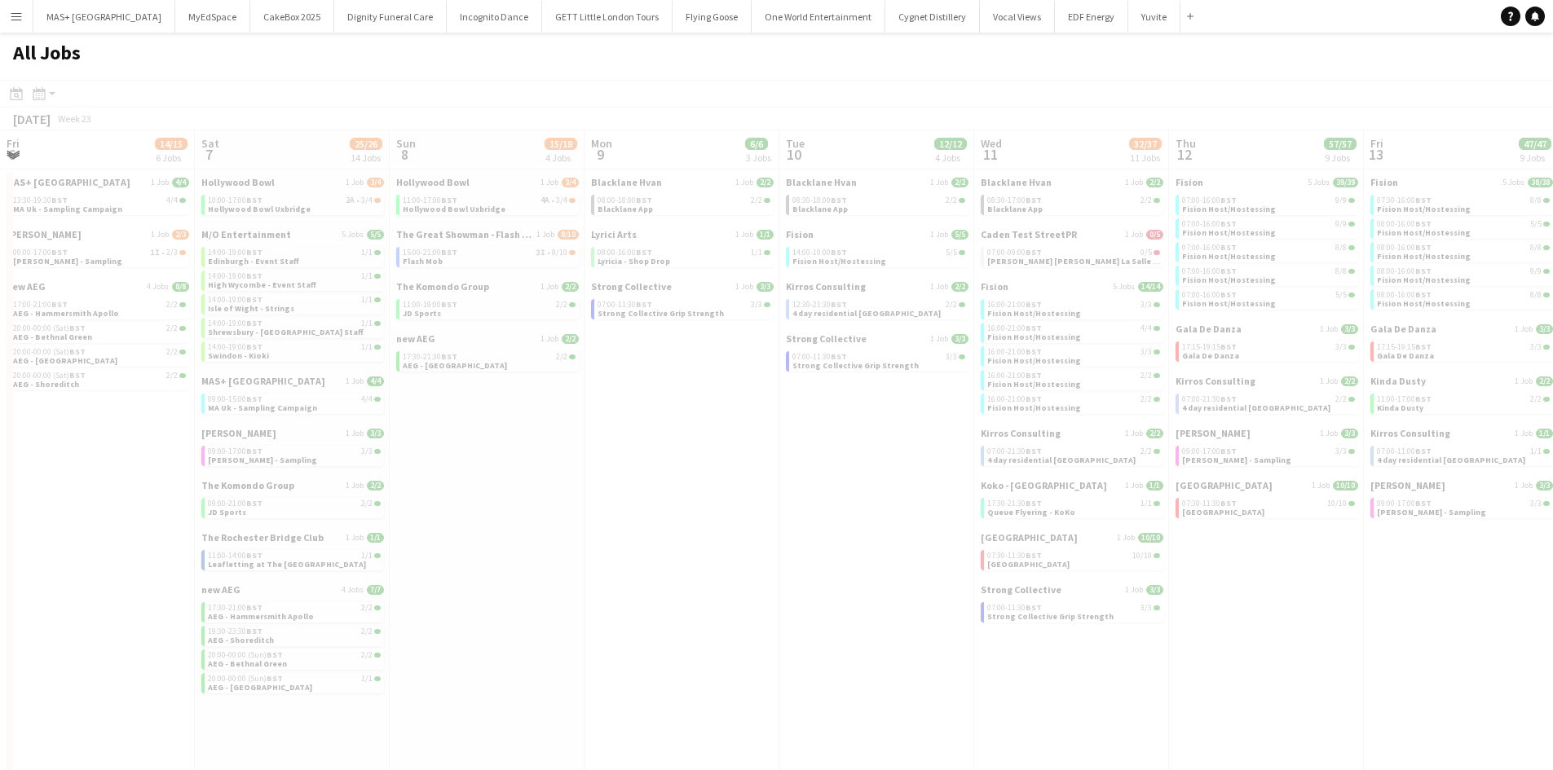
drag, startPoint x: 312, startPoint y: 619, endPoint x: 1134, endPoint y: 632, distance: 821.7
click at [1286, 627] on app-all-jobs "All Jobs Date picker SEP 2025 SEP 2025 Monday M Tuesday T Wednesday W Thursday …" at bounding box center [776, 642] width 1553 height 1218
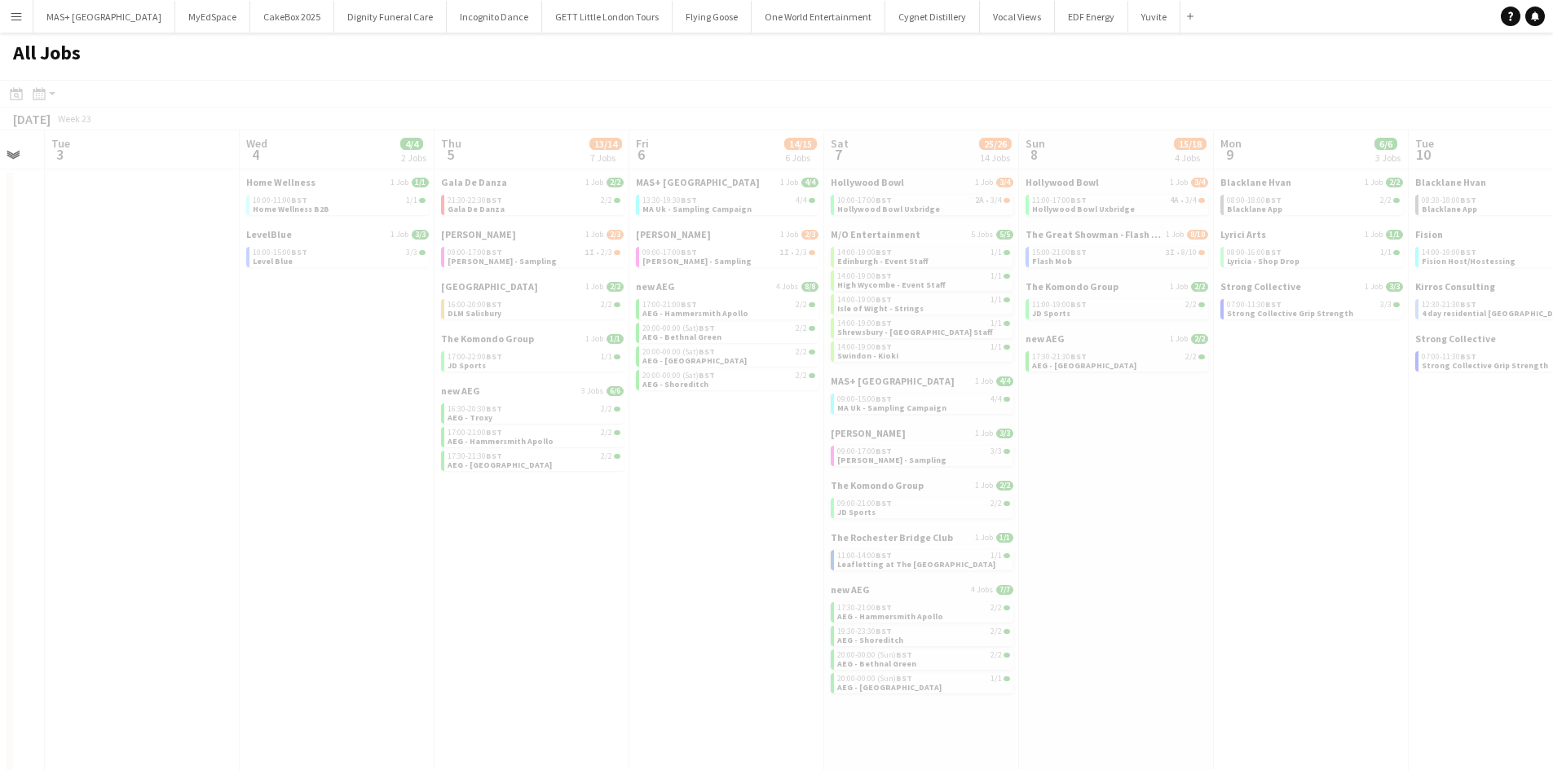
drag, startPoint x: 1060, startPoint y: 655, endPoint x: 1039, endPoint y: 649, distance: 22.2
click at [1243, 649] on app-all-jobs "All Jobs Date picker SEP 2025 SEP 2025 Monday M Tuesday T Wednesday W Thursday …" at bounding box center [776, 642] width 1553 height 1218
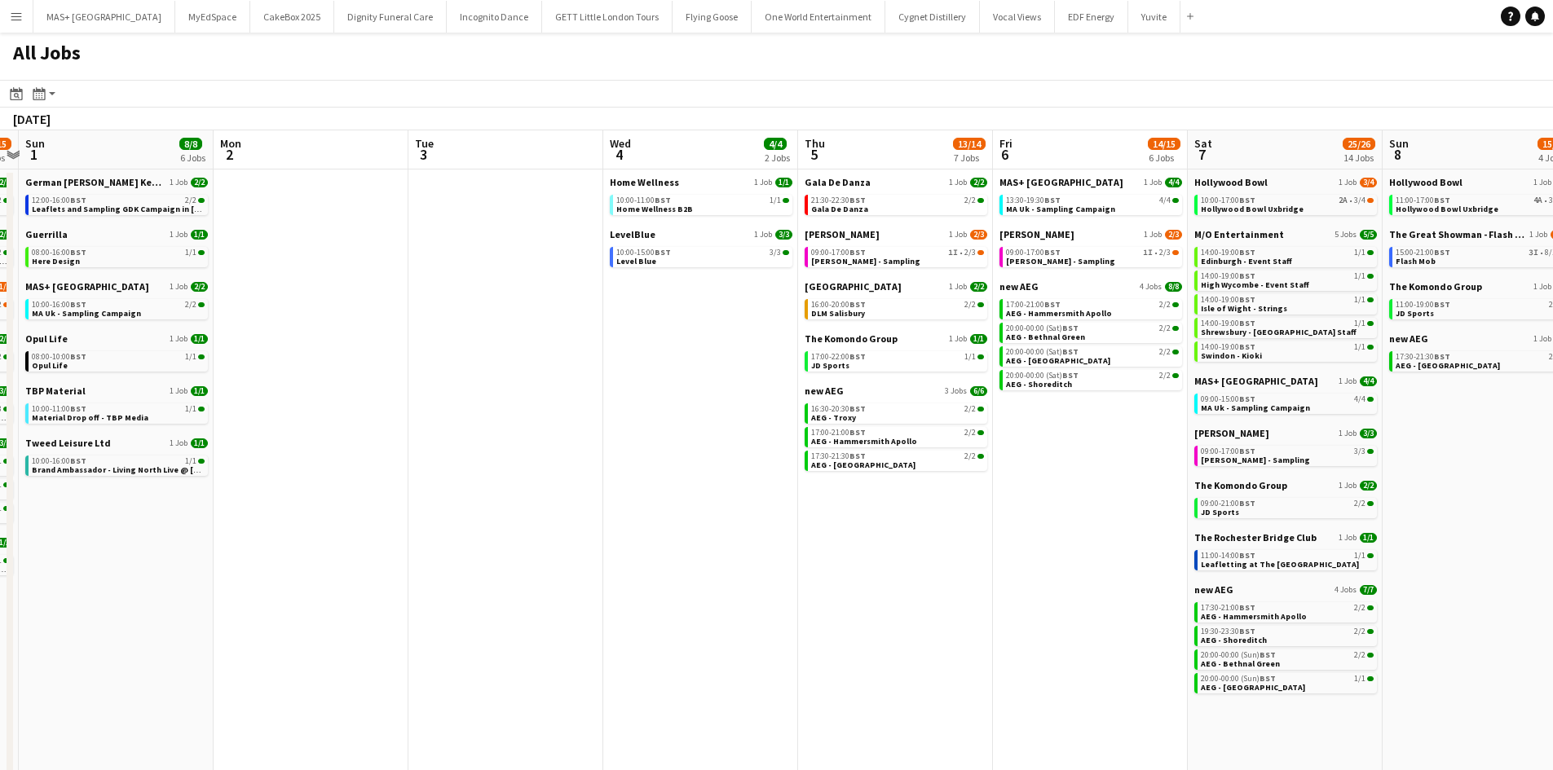
click at [1174, 649] on app-all-jobs "All Jobs Date picker SEP 2025 SEP 2025 Monday M Tuesday T Wednesday W Thursday …" at bounding box center [776, 642] width 1553 height 1218
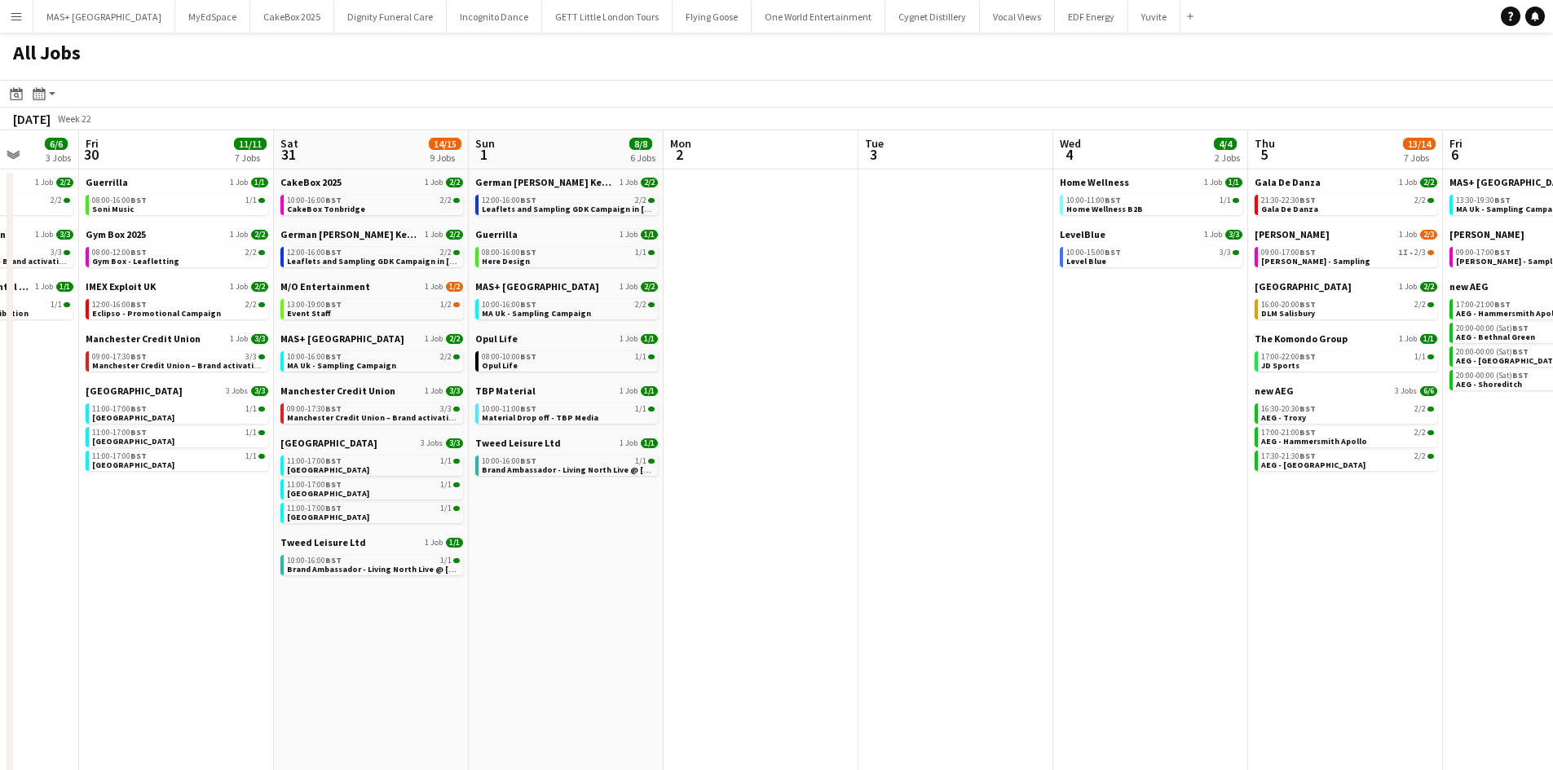
drag, startPoint x: 518, startPoint y: 626, endPoint x: 939, endPoint y: 626, distance: 420.6
click at [1095, 626] on app-calendar-viewport "Tue 27 4/4 2 Jobs Wed 28 4/4 2 Jobs Thu 29 6/6 3 Jobs Fri 30 11/11 7 Jobs Sat 3…" at bounding box center [776, 690] width 1553 height 1121
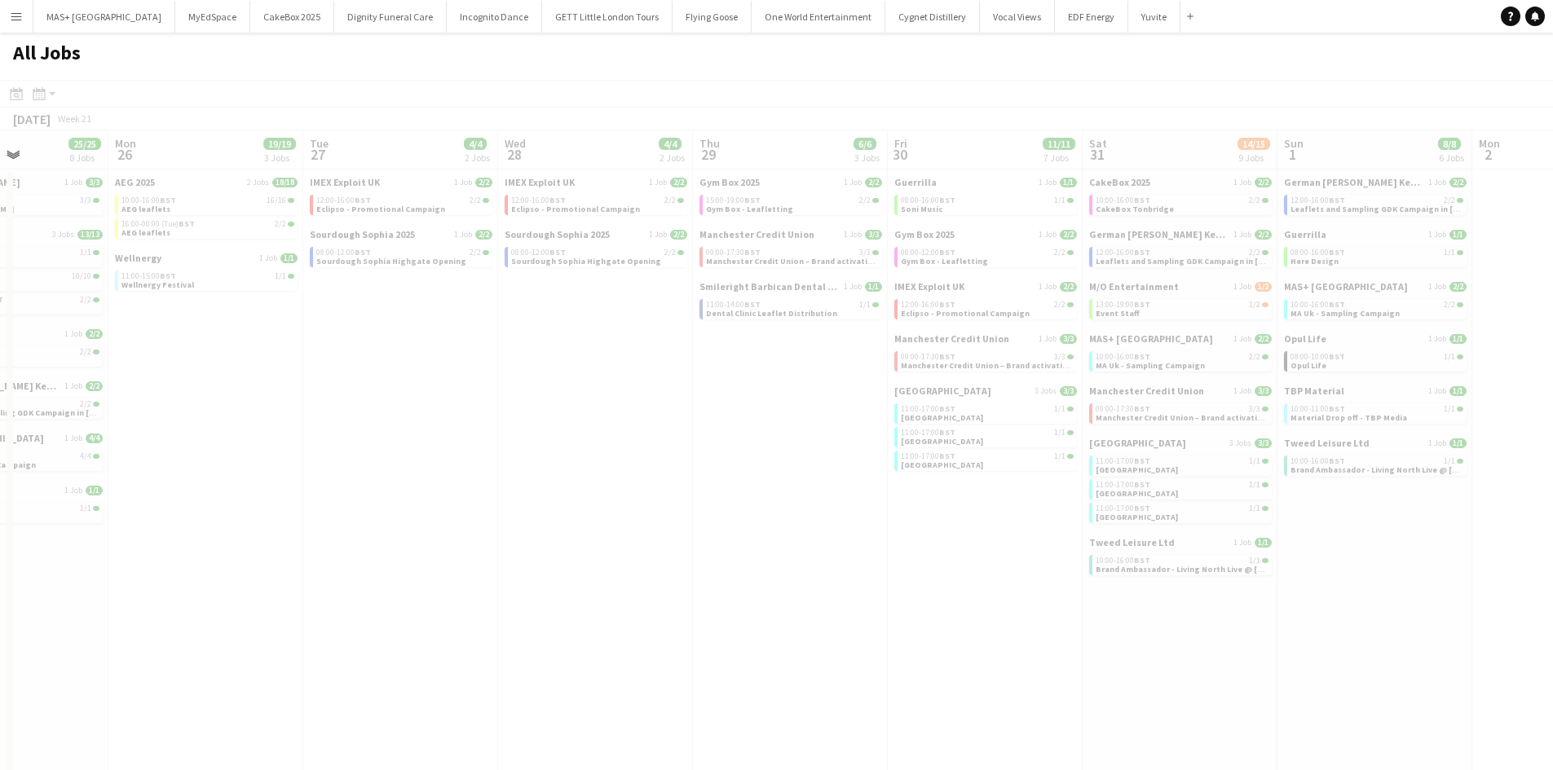
drag, startPoint x: 675, startPoint y: 610, endPoint x: 1127, endPoint y: 609, distance: 452.4
click at [1466, 608] on app-all-jobs "All Jobs Date picker SEP 2025 SEP 2025 Monday M Tuesday T Wednesday W Thursday …" at bounding box center [776, 642] width 1553 height 1218
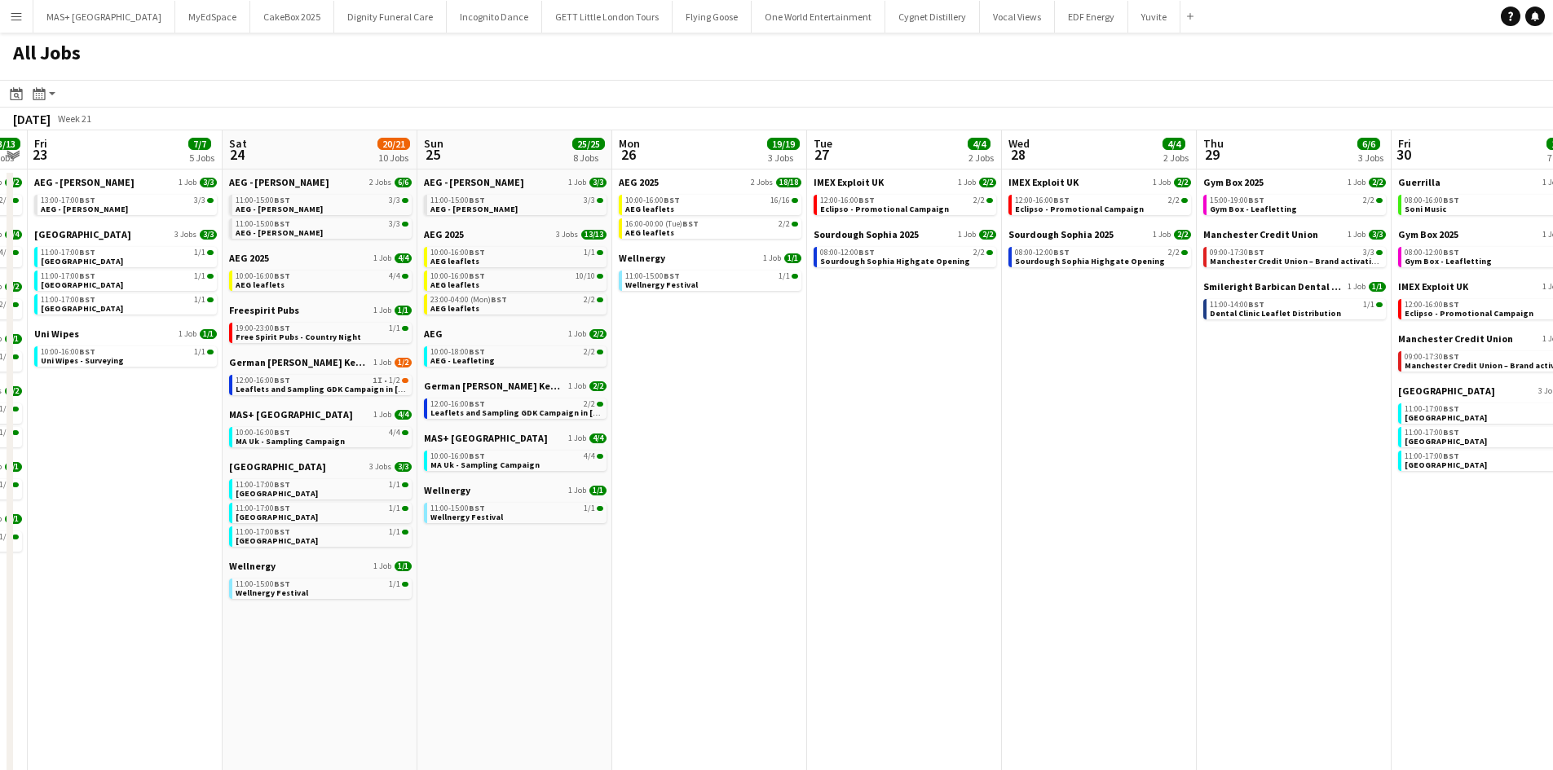
drag, startPoint x: 717, startPoint y: 597, endPoint x: 740, endPoint y: 575, distance: 31.7
click at [1218, 596] on app-calendar-viewport "Wed 21 20/20 11 Jobs Thu 22 13/13 8 Jobs Fri 23 7/7 5 Jobs Sat 24 20/21 10 Jobs…" at bounding box center [776, 690] width 1553 height 1121
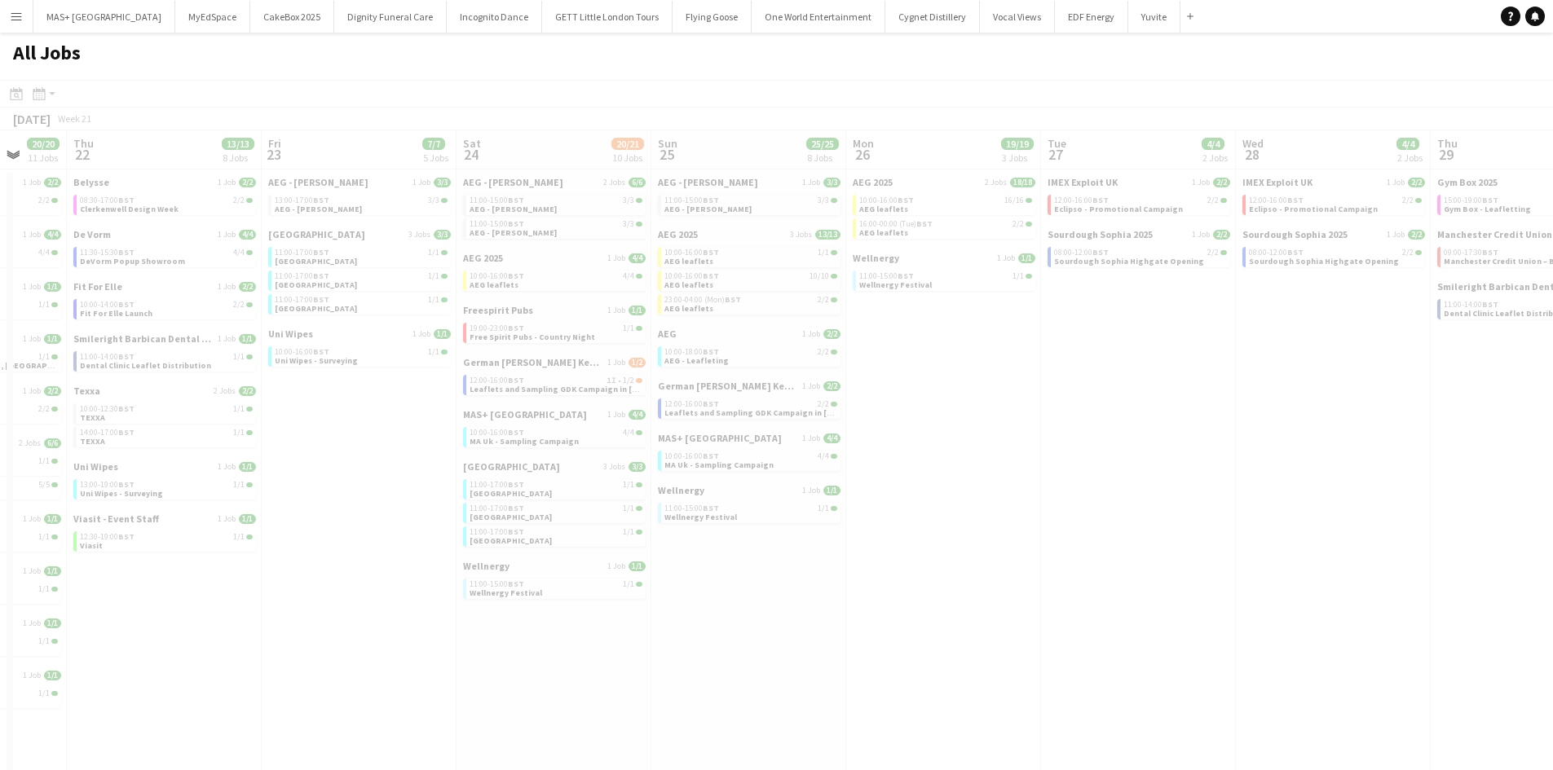
drag, startPoint x: 818, startPoint y: 566, endPoint x: 1321, endPoint y: 570, distance: 502.9
click at [1464, 569] on app-all-jobs "All Jobs Date picker SEP 2025 SEP 2025 Monday M Tuesday T Wednesday W Thursday …" at bounding box center [776, 642] width 1553 height 1218
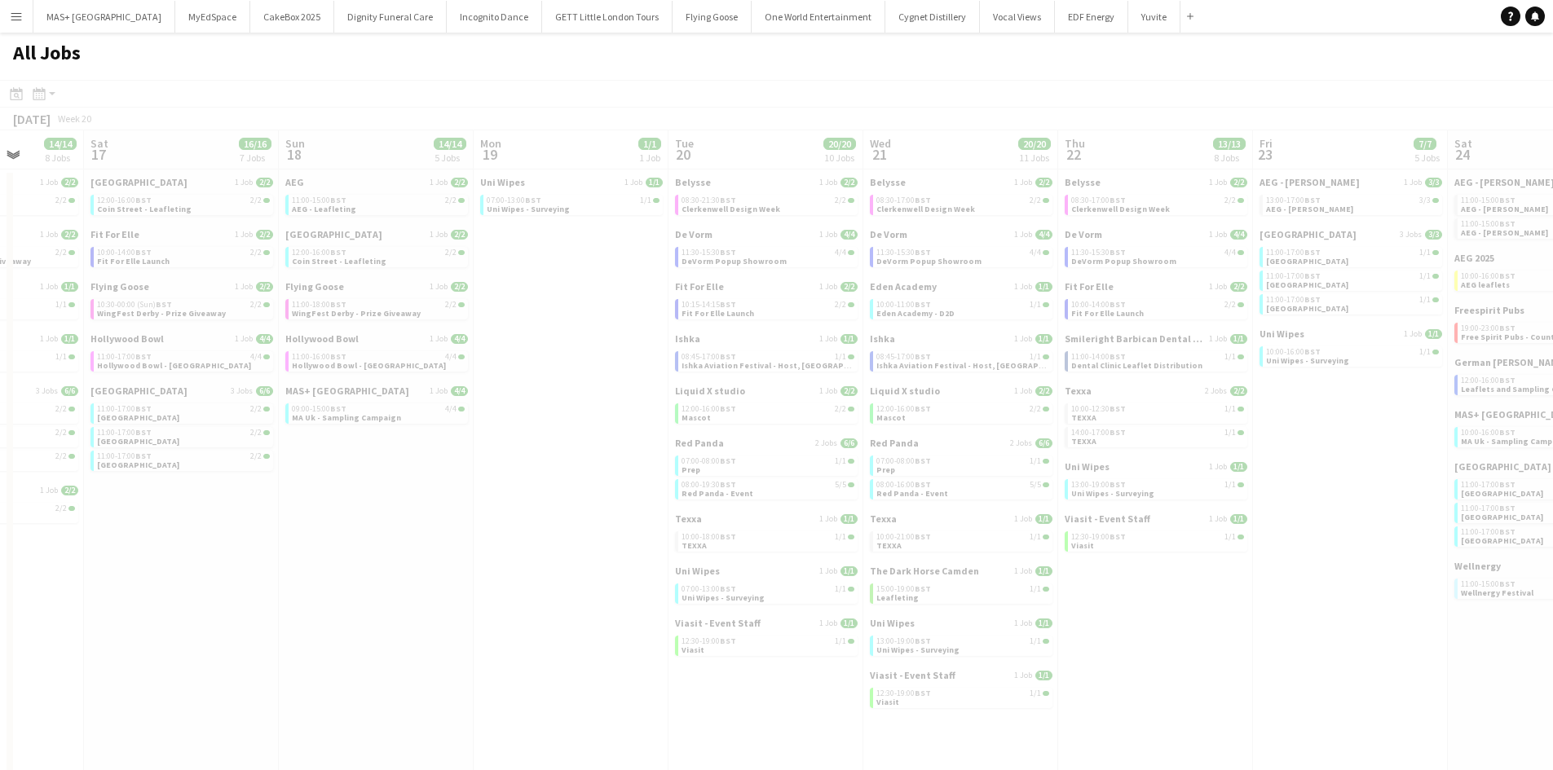
drag
click at [1303, 531] on app-all-jobs "All Jobs Date picker SEP 2025 SEP 2025 Monday M Tuesday T Wednesday W Thursday …" at bounding box center [776, 642] width 1553 height 1218
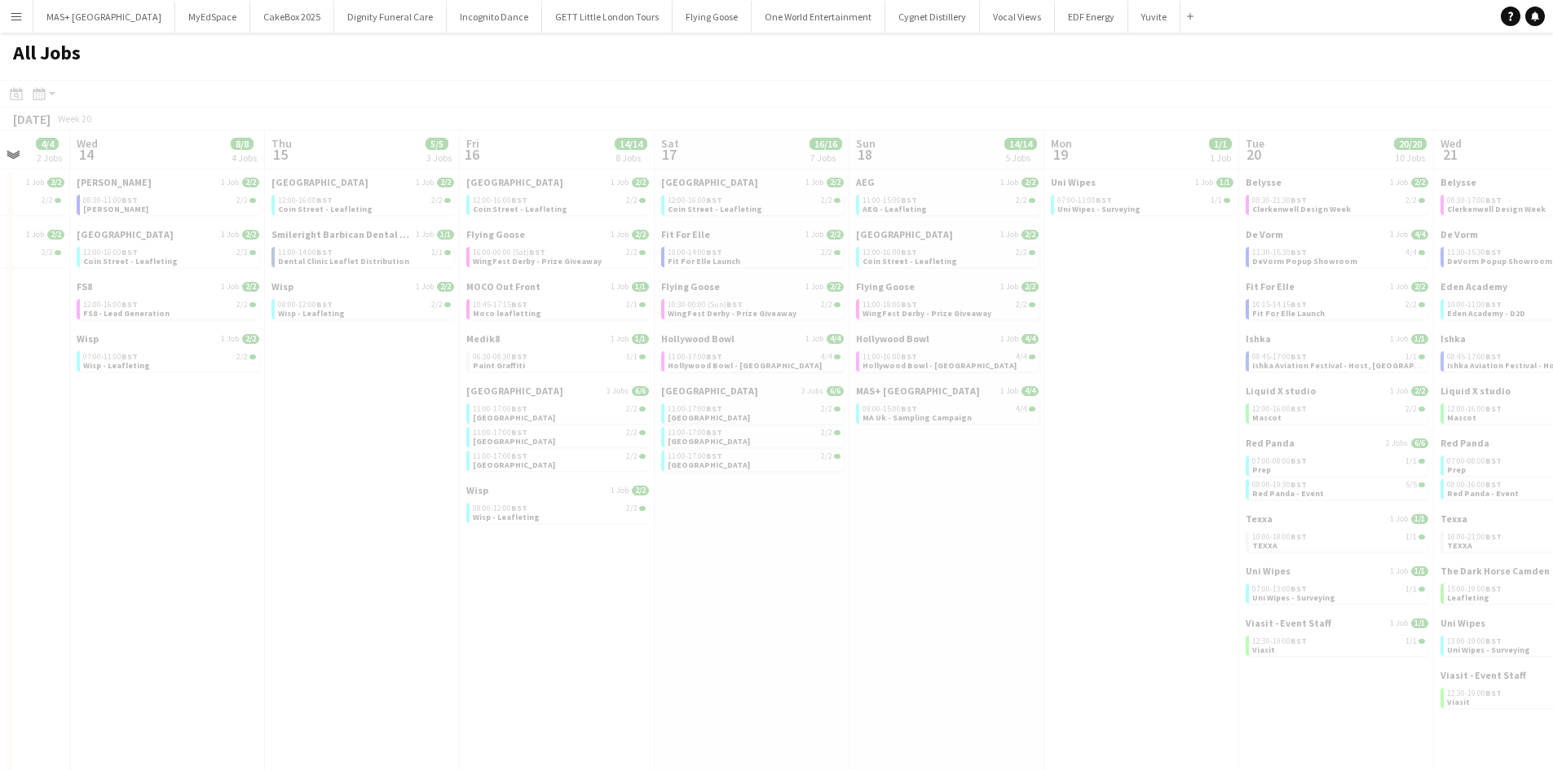
click at [1334, 547] on app-all-jobs "All Jobs Date picker SEP 2025 SEP 2025 Monday M Tuesday T Wednesday W Thursday …" at bounding box center [776, 642] width 1553 height 1218
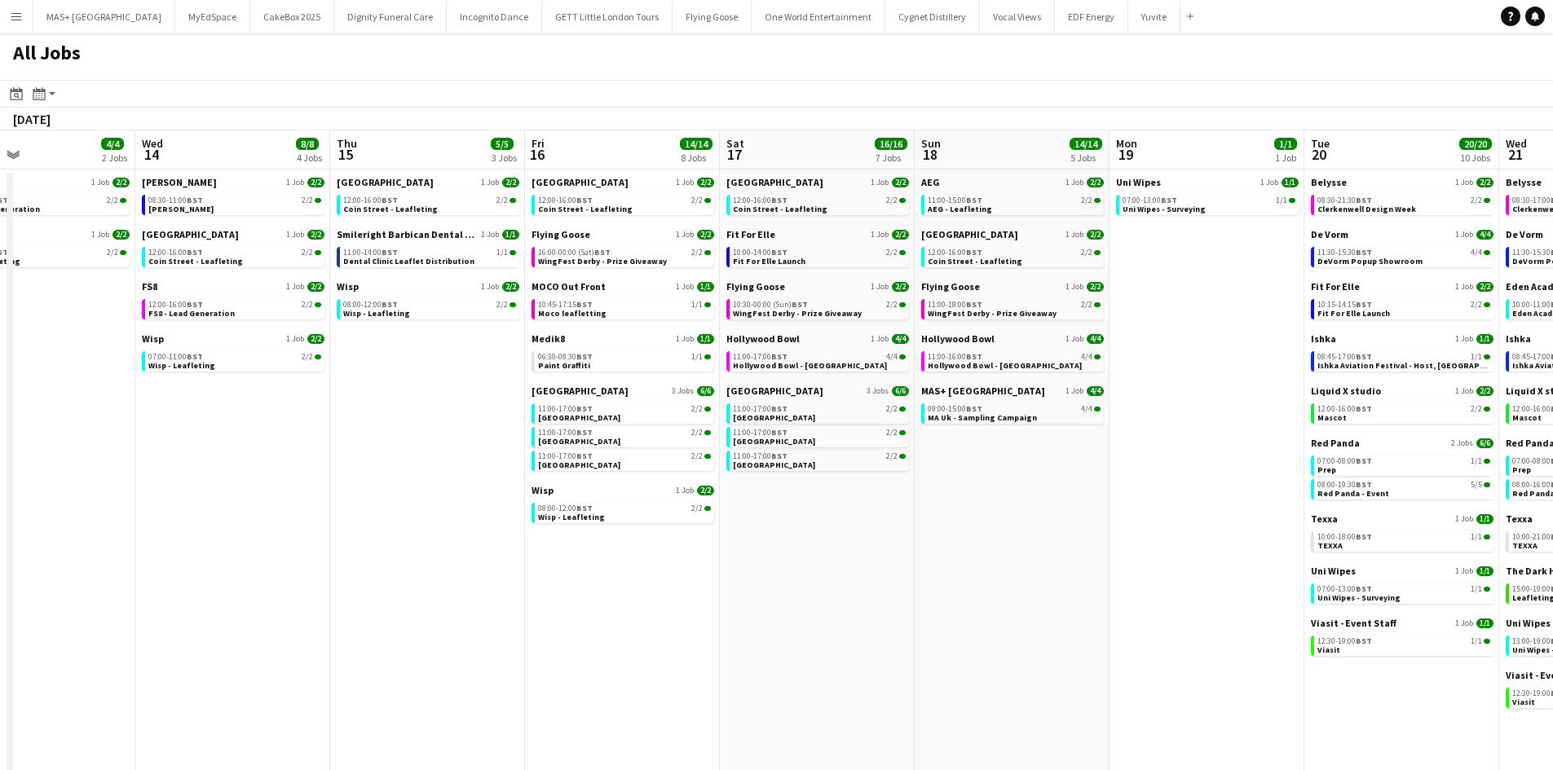
click at [813, 509] on app-calendar-viewport "Sun 11 9/10 3 Jobs Mon 12 4/4 2 Jobs Tue 13 4/4 2 Jobs Wed 14 8/8 4 Jobs Thu 15…" at bounding box center [776, 690] width 1553 height 1121
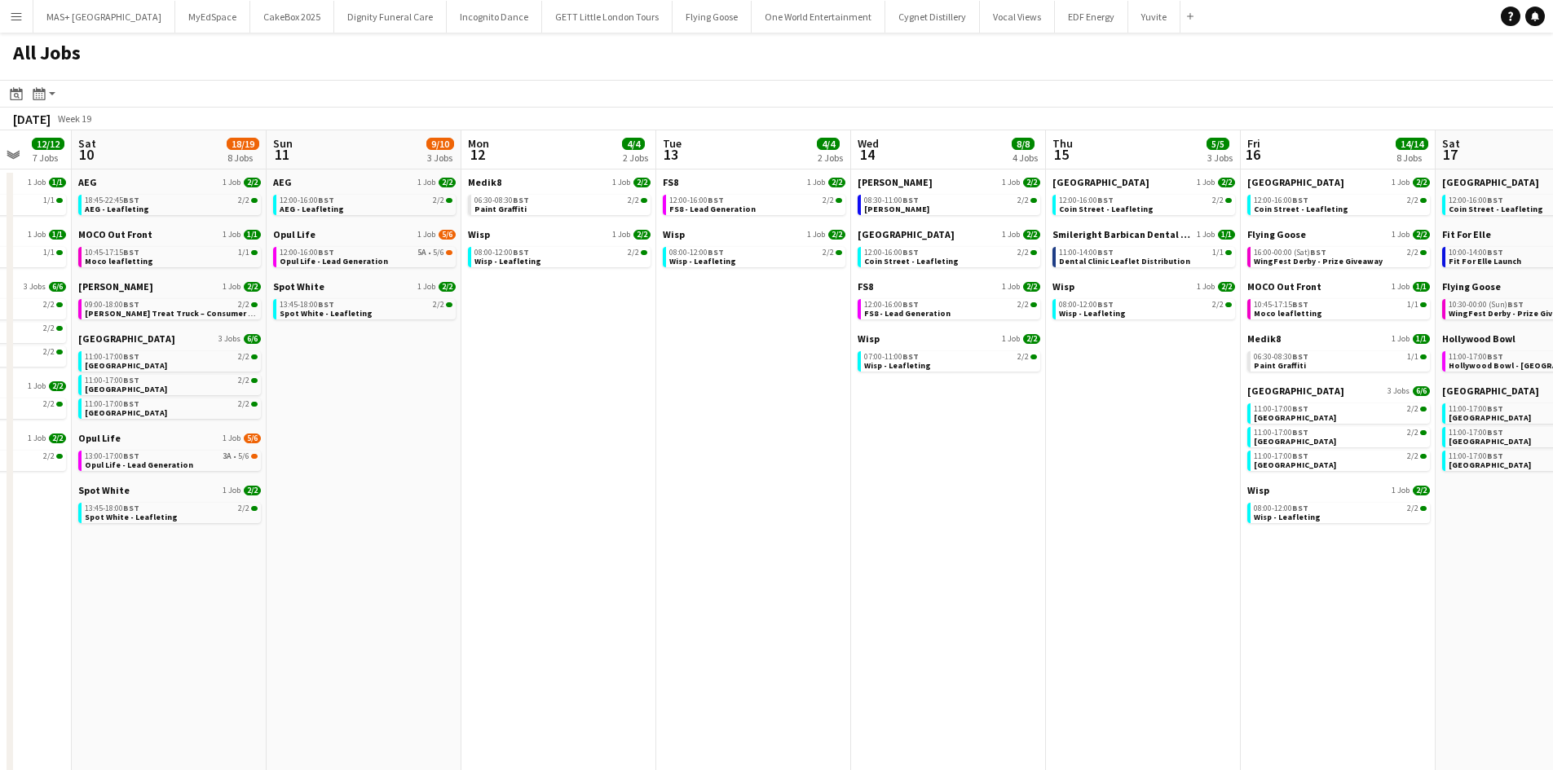
click at [914, 501] on app-calendar-viewport "Wed 7 1/1 1 Job Thu 8 2/2 1 Job Fri 9 12/12 7 Jobs Sat 10 18/19 8 Jobs Sun 11 9…" at bounding box center [776, 690] width 1553 height 1121
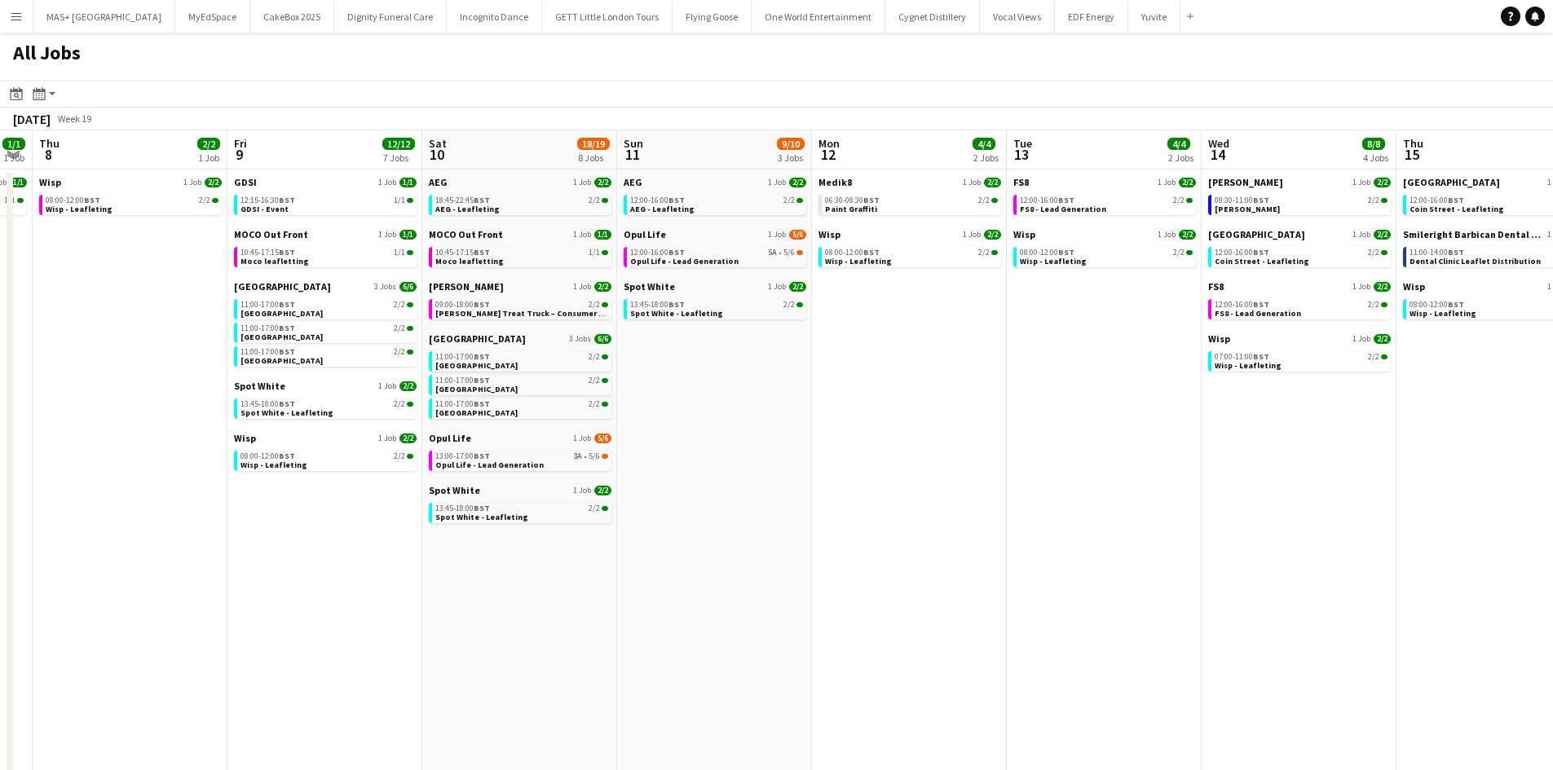
click at [941, 532] on app-all-jobs "All Jobs Date picker SEP 2025 SEP 2025 Monday M Tuesday T Wednesday W Thursday …" at bounding box center [776, 642] width 1553 height 1218
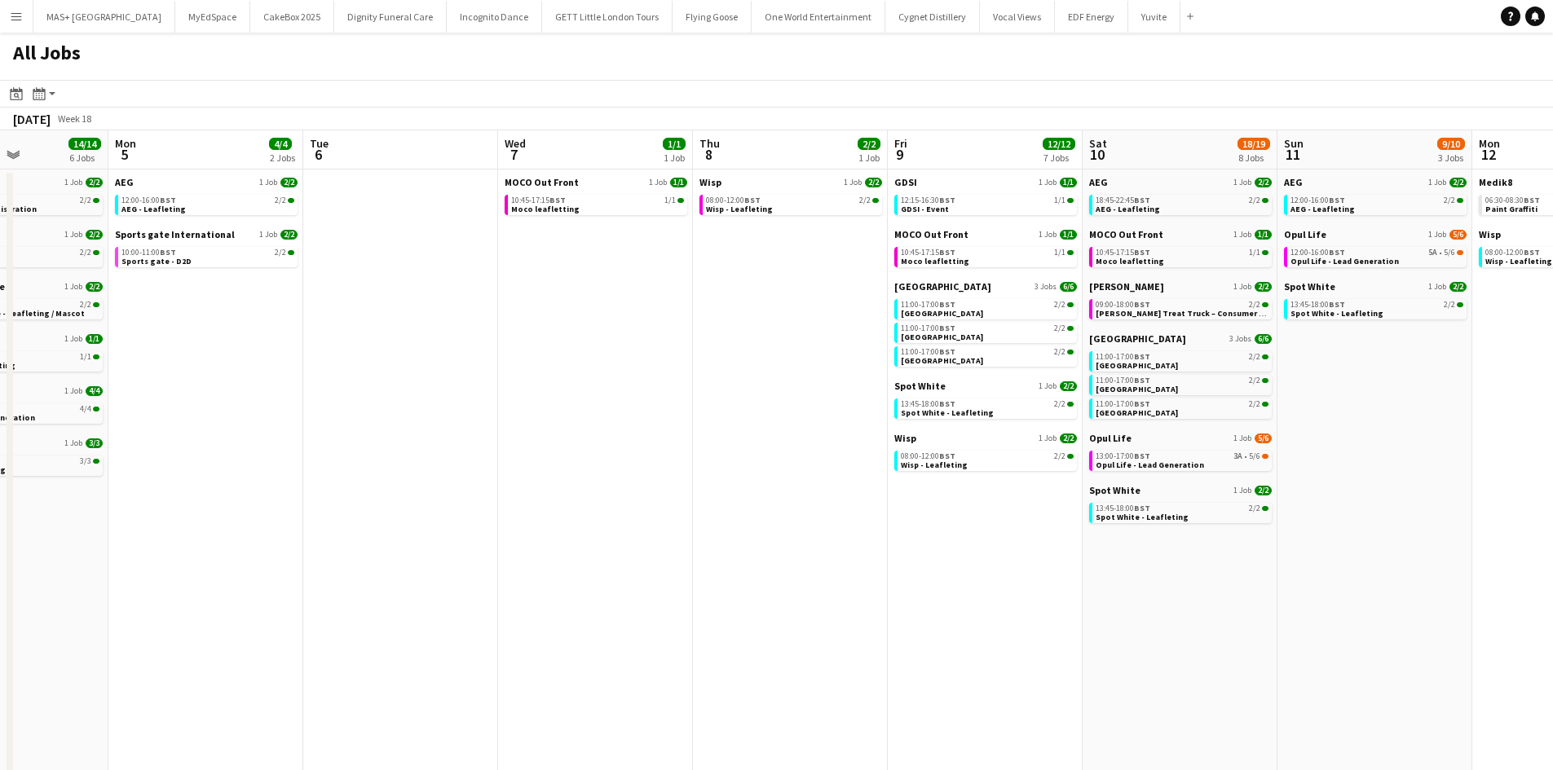
click at [905, 561] on app-calendar-viewport "Sat 3 21/21 8 Jobs Sun 4 14/14 6 Jobs Mon 5 4/4 2 Jobs Tue 6 Wed 7 1/1 1 Job Th…" at bounding box center [776, 690] width 1553 height 1121
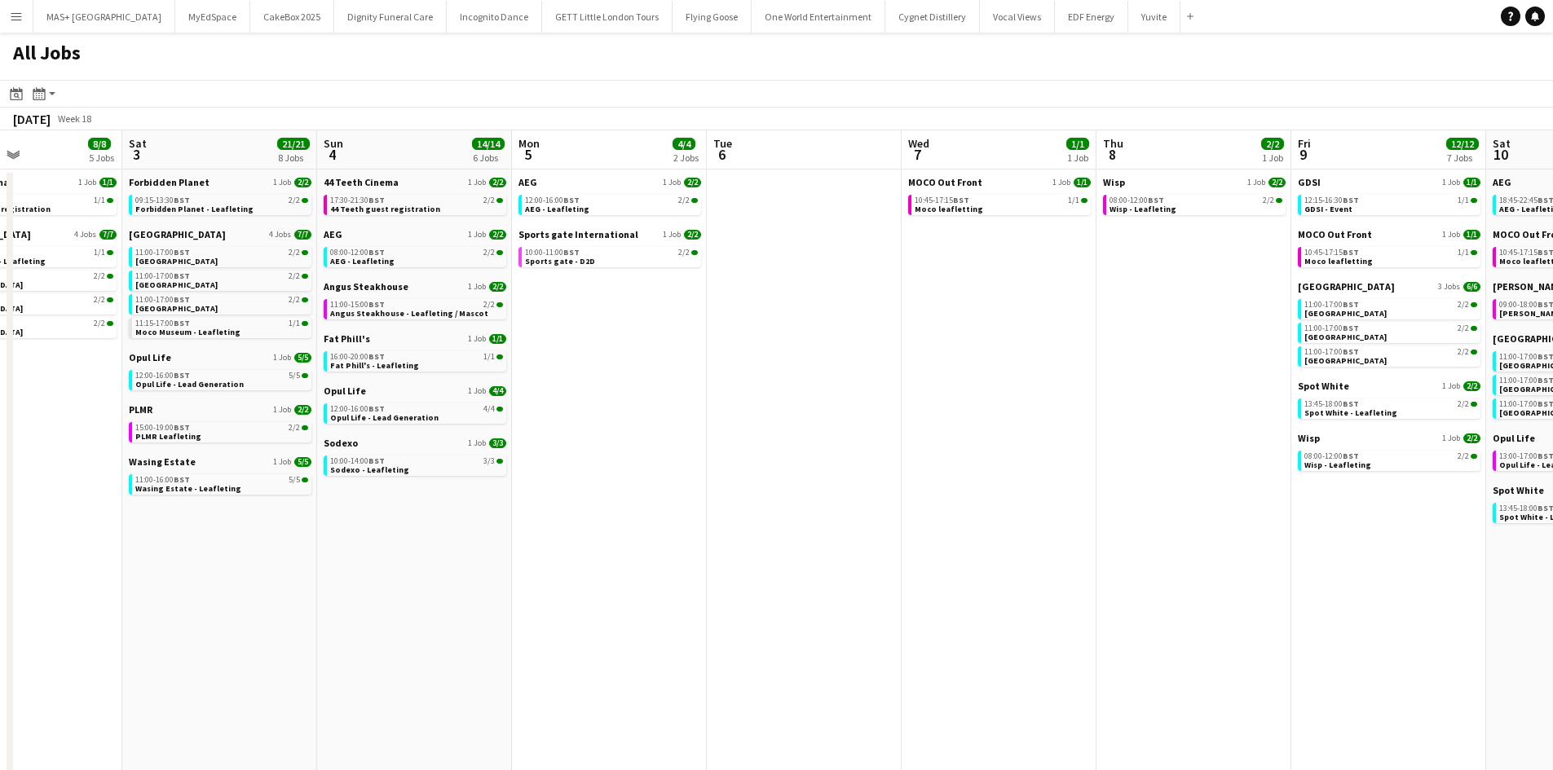
scroll to position [0, 492]
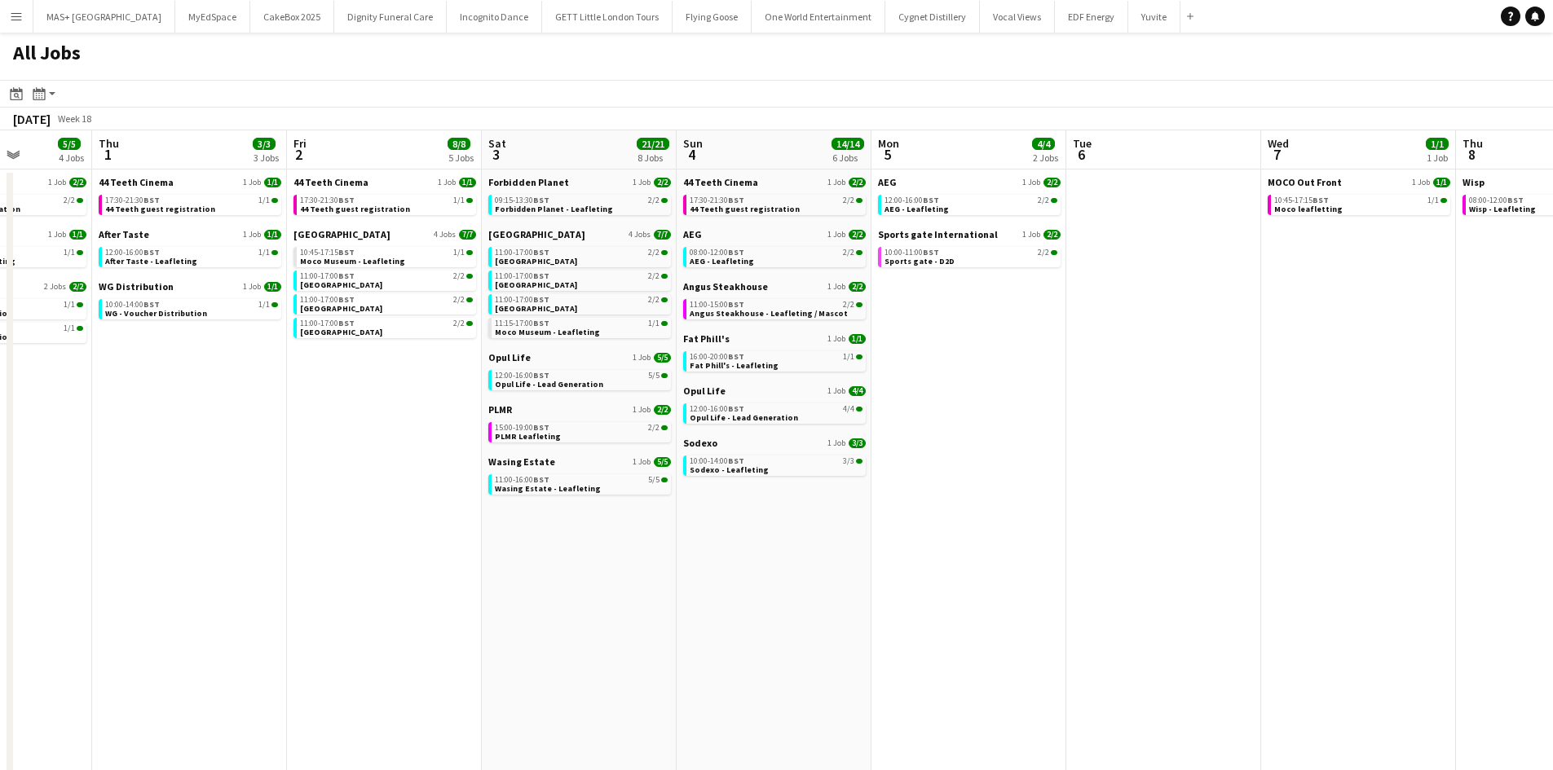
click at [1025, 549] on app-calendar-viewport "Mon 28 10/10 3 Jobs Tue 29 13/13 5 Jobs Wed 30 5/5 4 Jobs Thu 1 3/3 3 Jobs Fri …" at bounding box center [776, 690] width 1553 height 1121
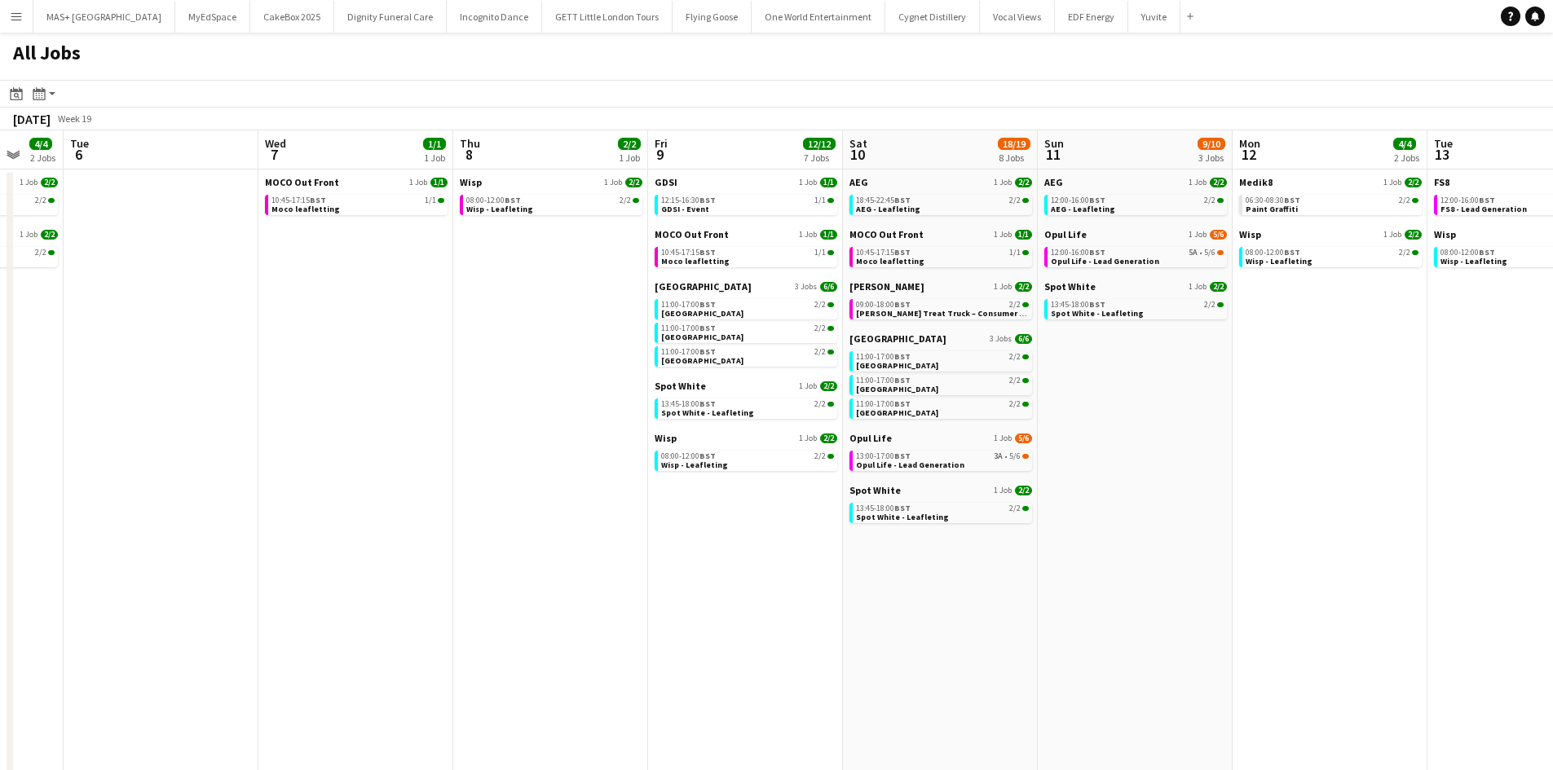
click at [328, 532] on app-calendar-viewport "Sat 3 21/21 8 Jobs Sun 4 14/14 6 Jobs Mon 5 4/4 2 Jobs Tue 6 Wed 7 1/1 1 Job Th…" at bounding box center [776, 690] width 1553 height 1121
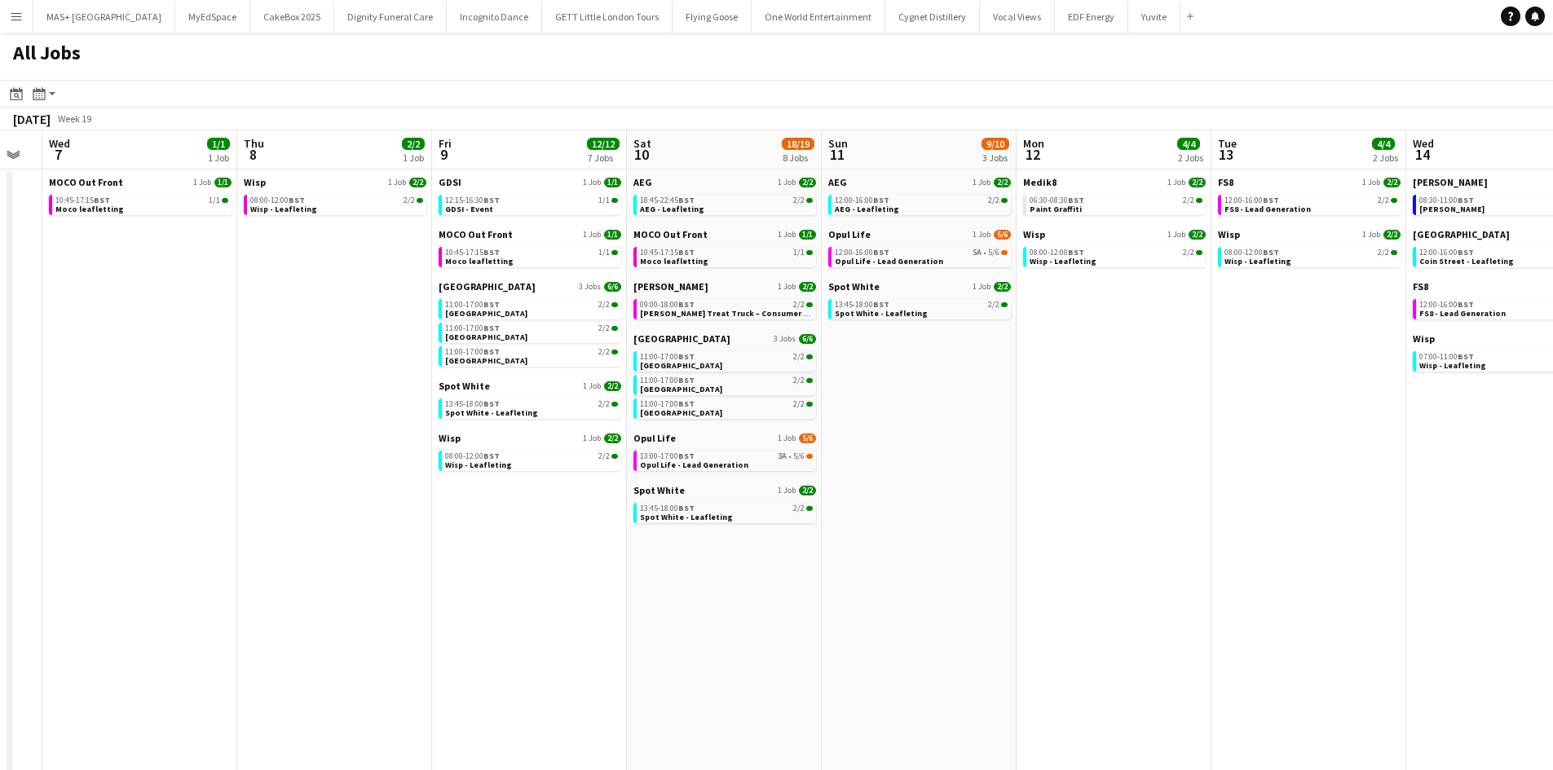
scroll to position [0, 738]
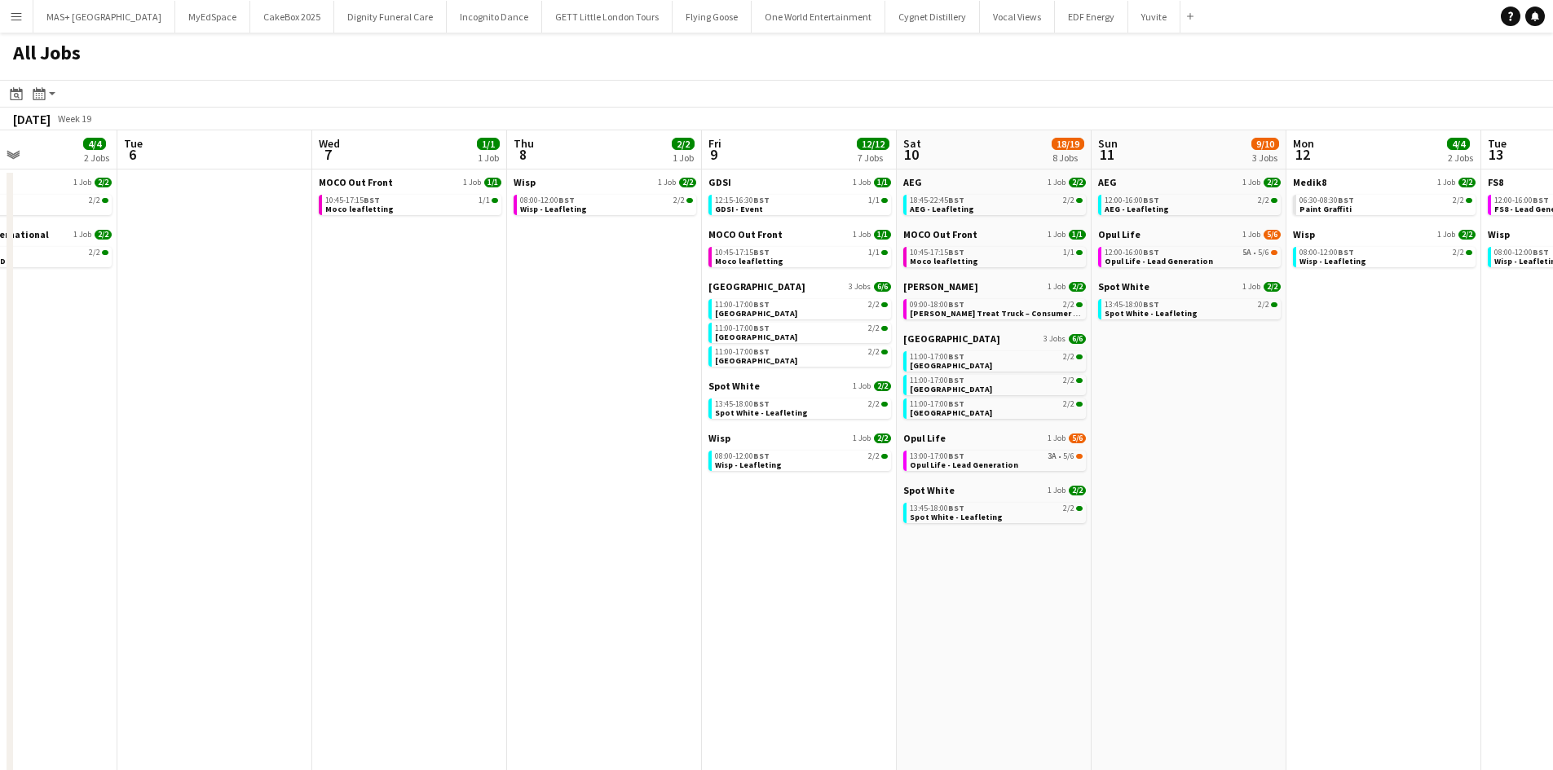
drag, startPoint x: 1173, startPoint y: 604, endPoint x: 433, endPoint y: 601, distance: 740.1
click at [434, 601] on app-calendar-viewport "Sat 3 21/21 8 Jobs Sun 4 14/14 6 Jobs Mon 5 4/4 2 Jobs Tue 6 Wed 7 1/1 1 Job Th…" at bounding box center [776, 690] width 1553 height 1121
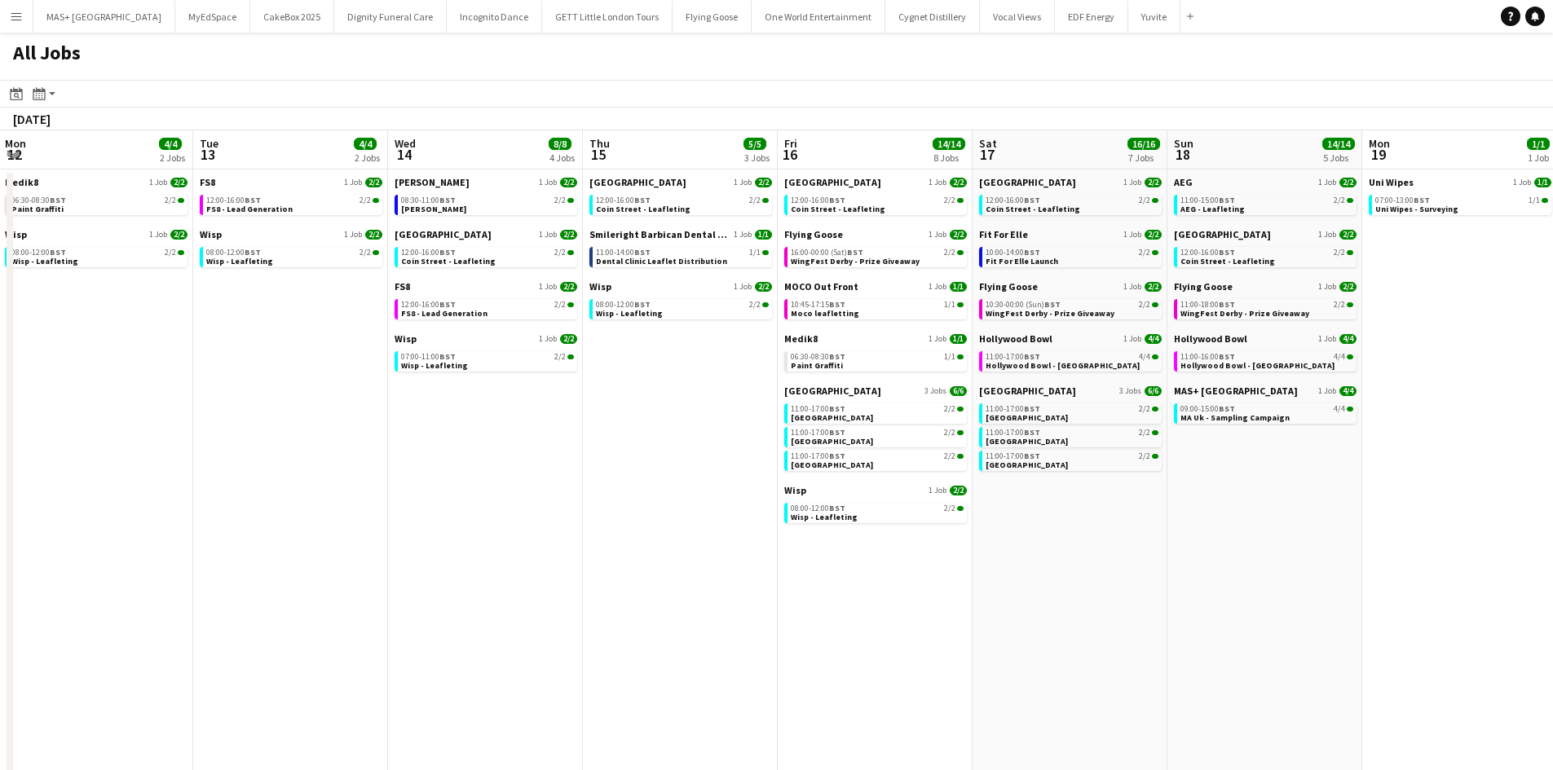
drag, startPoint x: 1136, startPoint y: 579, endPoint x: 620, endPoint y: 553, distance: 516.6
click at [620, 553] on app-calendar-viewport "Fri 9 12/12 7 Jobs Sat 10 18/19 8 Jobs Sun 11 9/10 3 Jobs Mon 12 4/4 2 Jobs Tue…" at bounding box center [776, 690] width 1553 height 1121
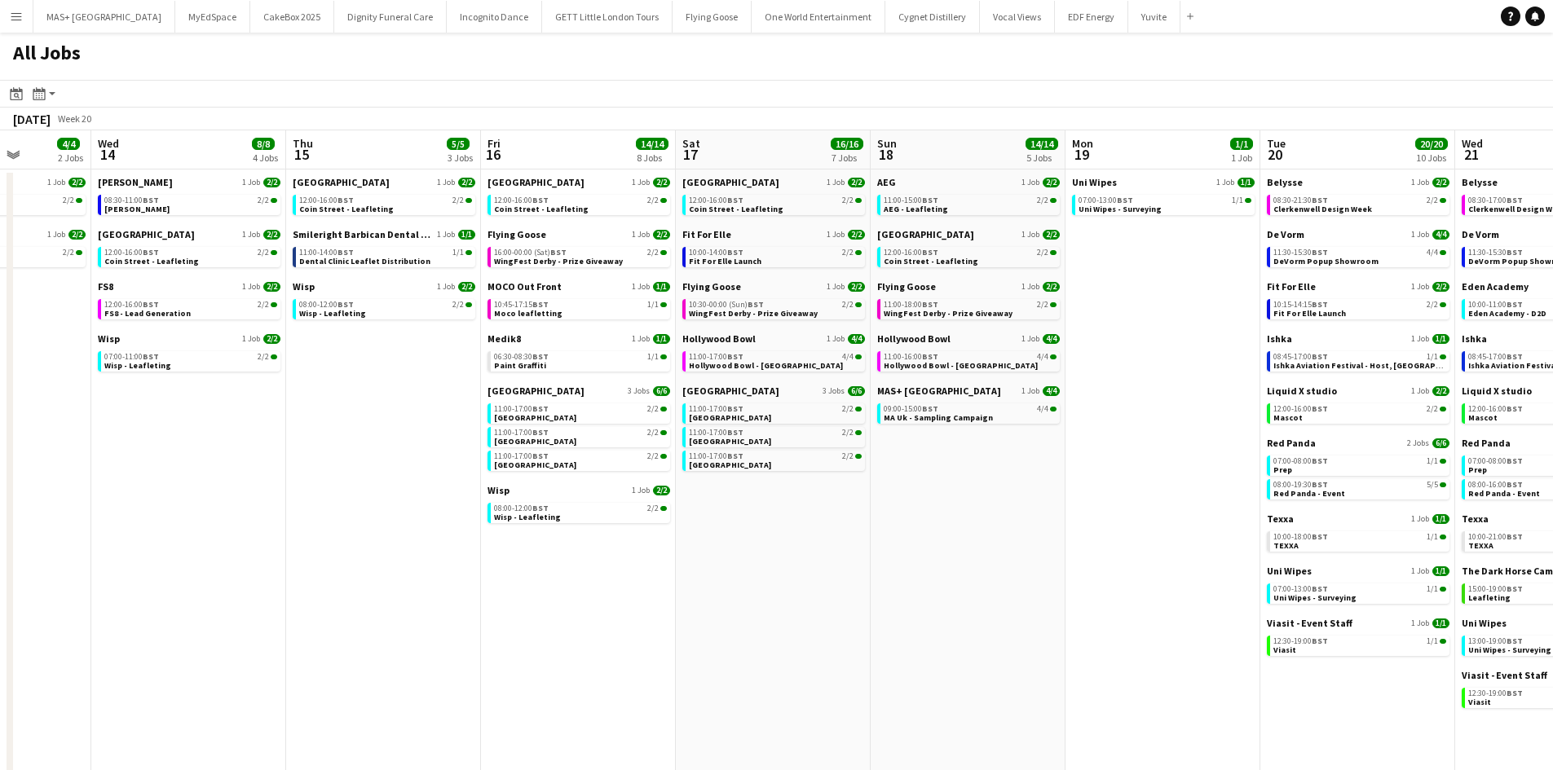
drag, startPoint x: 1178, startPoint y: 577, endPoint x: 900, endPoint y: 570, distance: 278.0
click at [888, 583] on app-calendar-viewport "Sun 11 9/10 3 Jobs Mon 12 4/4 2 Jobs Tue 13 4/4 2 Jobs Wed 14 8/8 4 Jobs Thu 15…" at bounding box center [776, 690] width 1553 height 1121
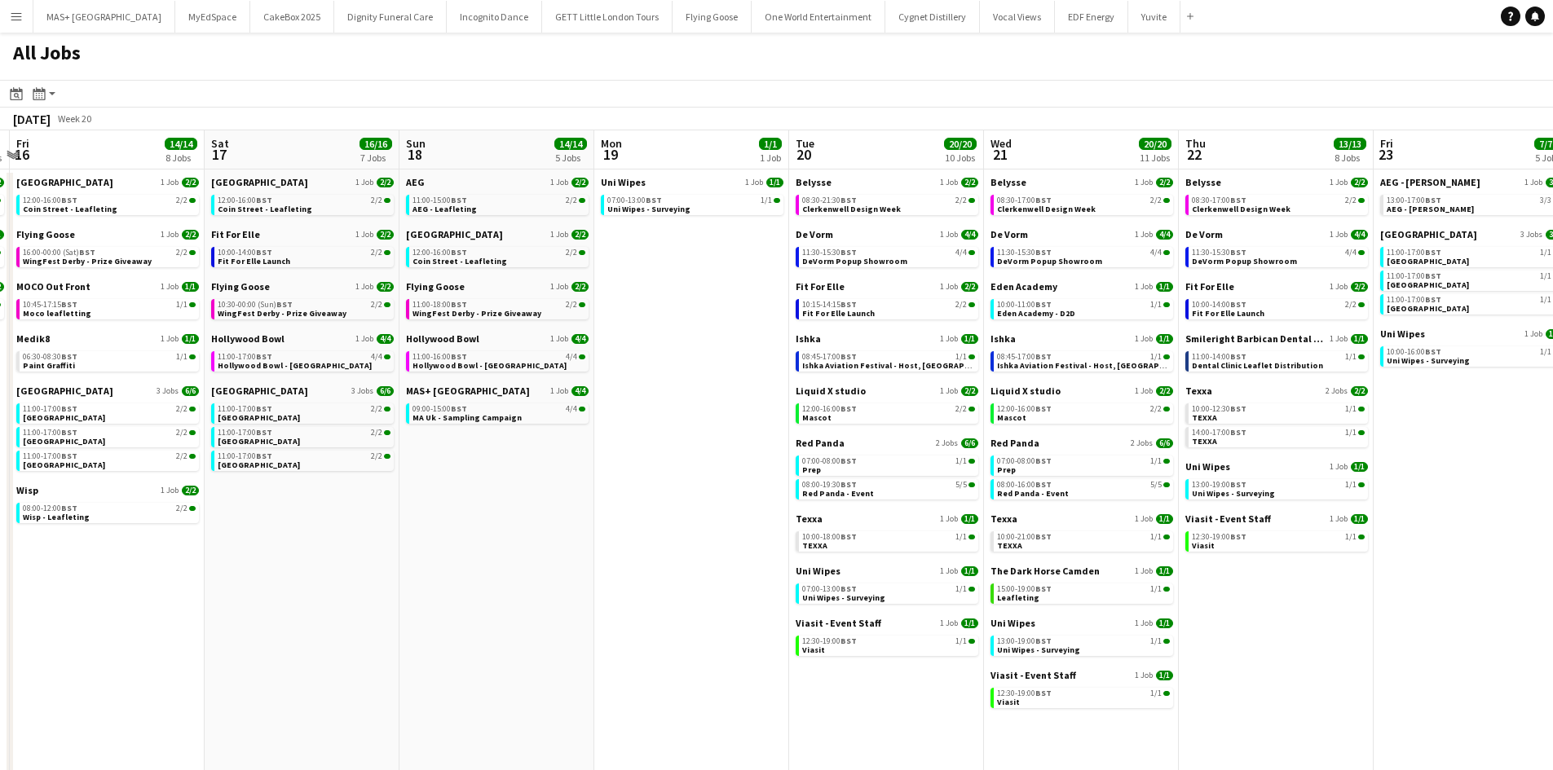
drag, startPoint x: 1130, startPoint y: 566, endPoint x: 650, endPoint y: 538, distance: 480.9
click at [650, 538] on app-calendar-viewport "Tue 13 4/4 2 Jobs Wed 14 8/8 4 Jobs Thu 15 5/5 3 Jobs Fri 16 14/14 8 Jobs Sat 1…" at bounding box center [776, 690] width 1553 height 1121
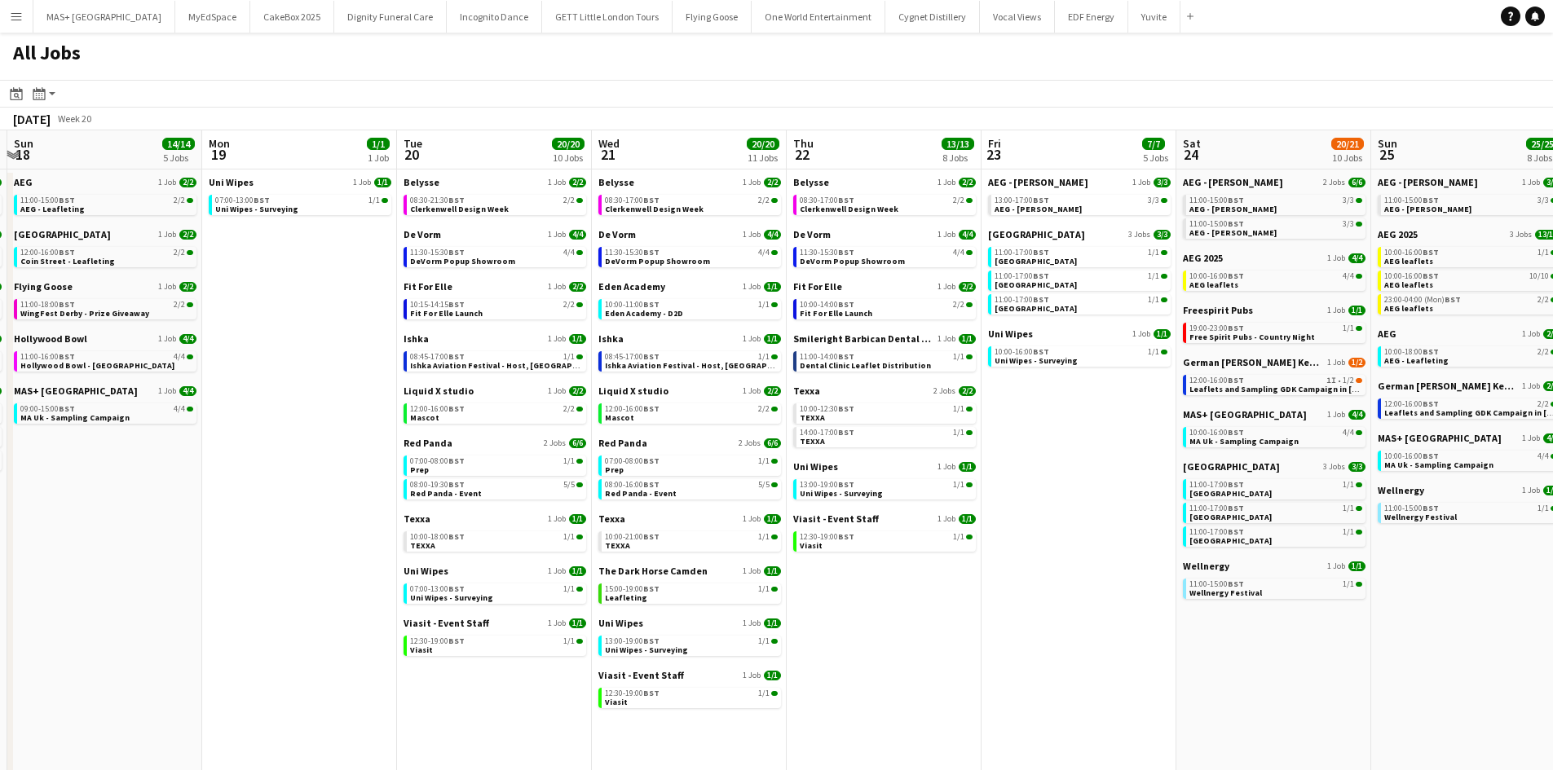
drag, startPoint x: 1362, startPoint y: 636, endPoint x: 979, endPoint y: 619, distance: 383.5
click at [979, 619] on app-calendar-viewport "Thu 15 5/5 3 Jobs Fri 16 14/14 8 Jobs Sat 17 16/16 7 Jobs Sun 18 14/14 5 Jobs M…" at bounding box center [776, 690] width 1553 height 1121
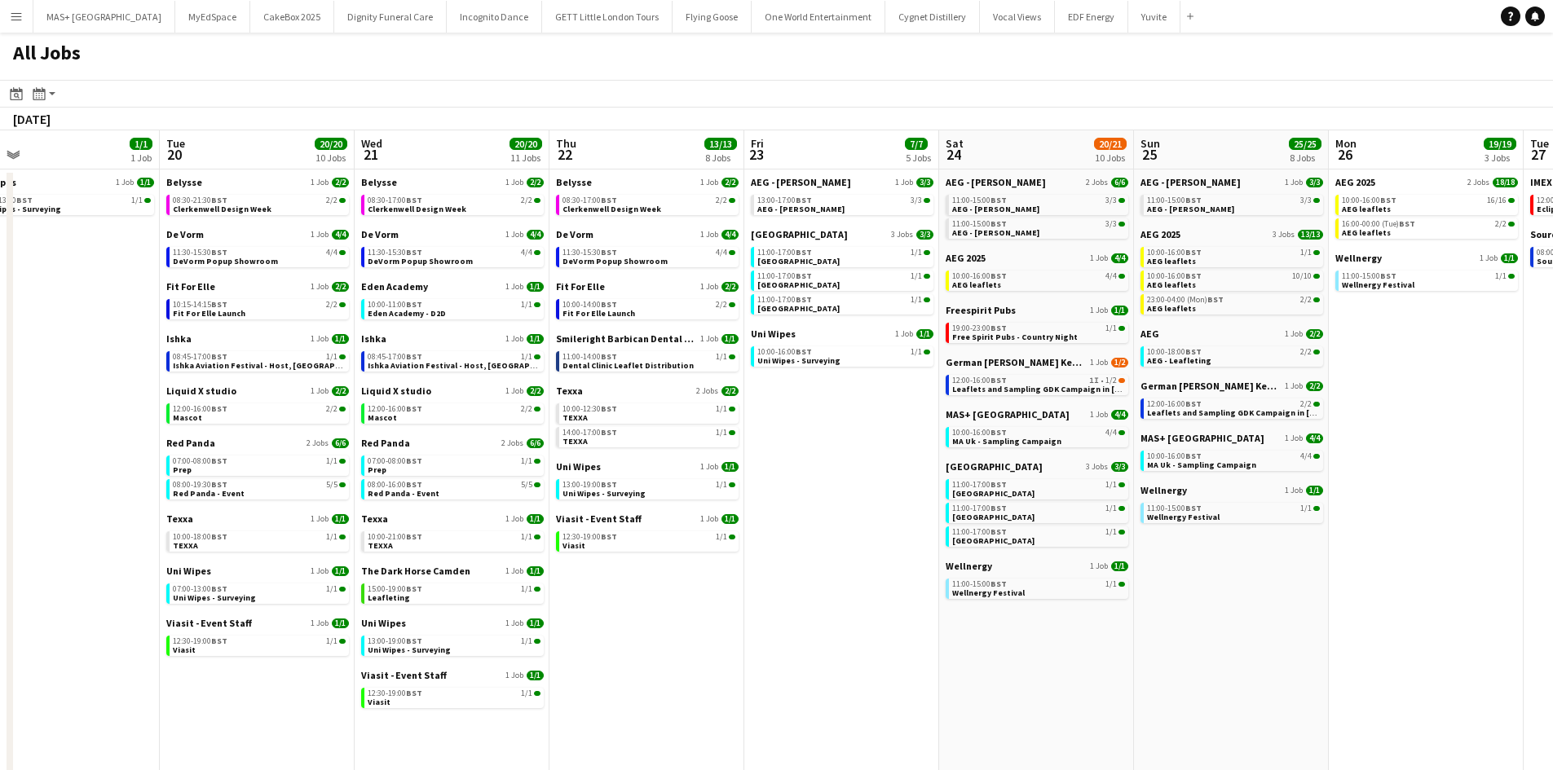
drag, startPoint x: 1096, startPoint y: 621, endPoint x: 924, endPoint y: 631, distance: 172.3
click at [924, 631] on app-calendar-viewport "Thu 15 5/5 3 Jobs Fri 16 14/14 8 Jobs Sat 17 16/16 7 Jobs Sun 18 14/14 5 Jobs M…" at bounding box center [776, 690] width 1553 height 1121
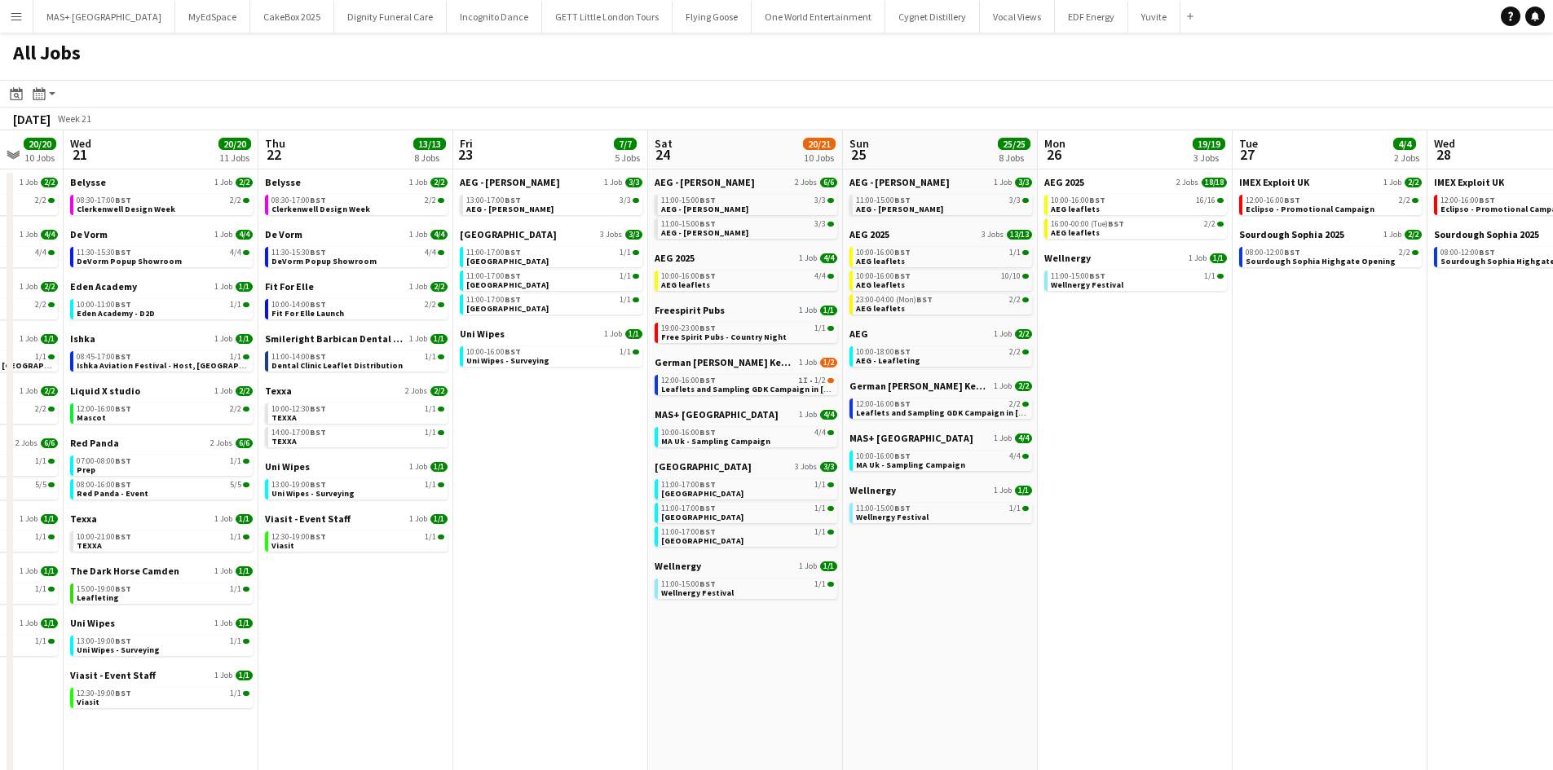
drag, startPoint x: 1440, startPoint y: 658, endPoint x: 1149, endPoint y: 658, distance: 291.0
click at [1149, 658] on app-calendar-viewport "Sat 17 16/16 7 Jobs Sun 18 14/14 5 Jobs Mon 19 1/1 1 Job Tue 20 20/20 10 Jobs W…" at bounding box center [776, 690] width 1553 height 1121
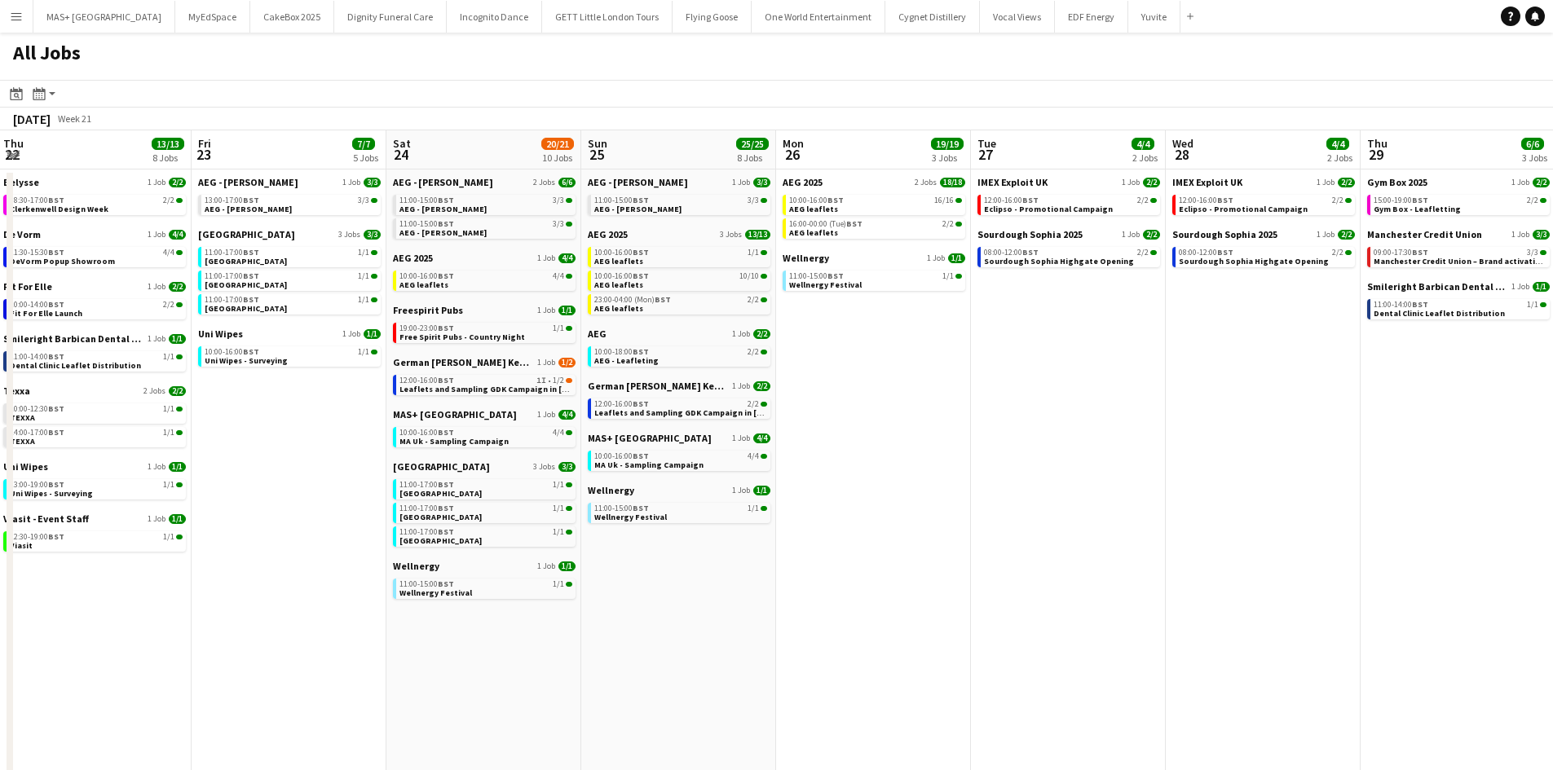
scroll to position [0, 595]
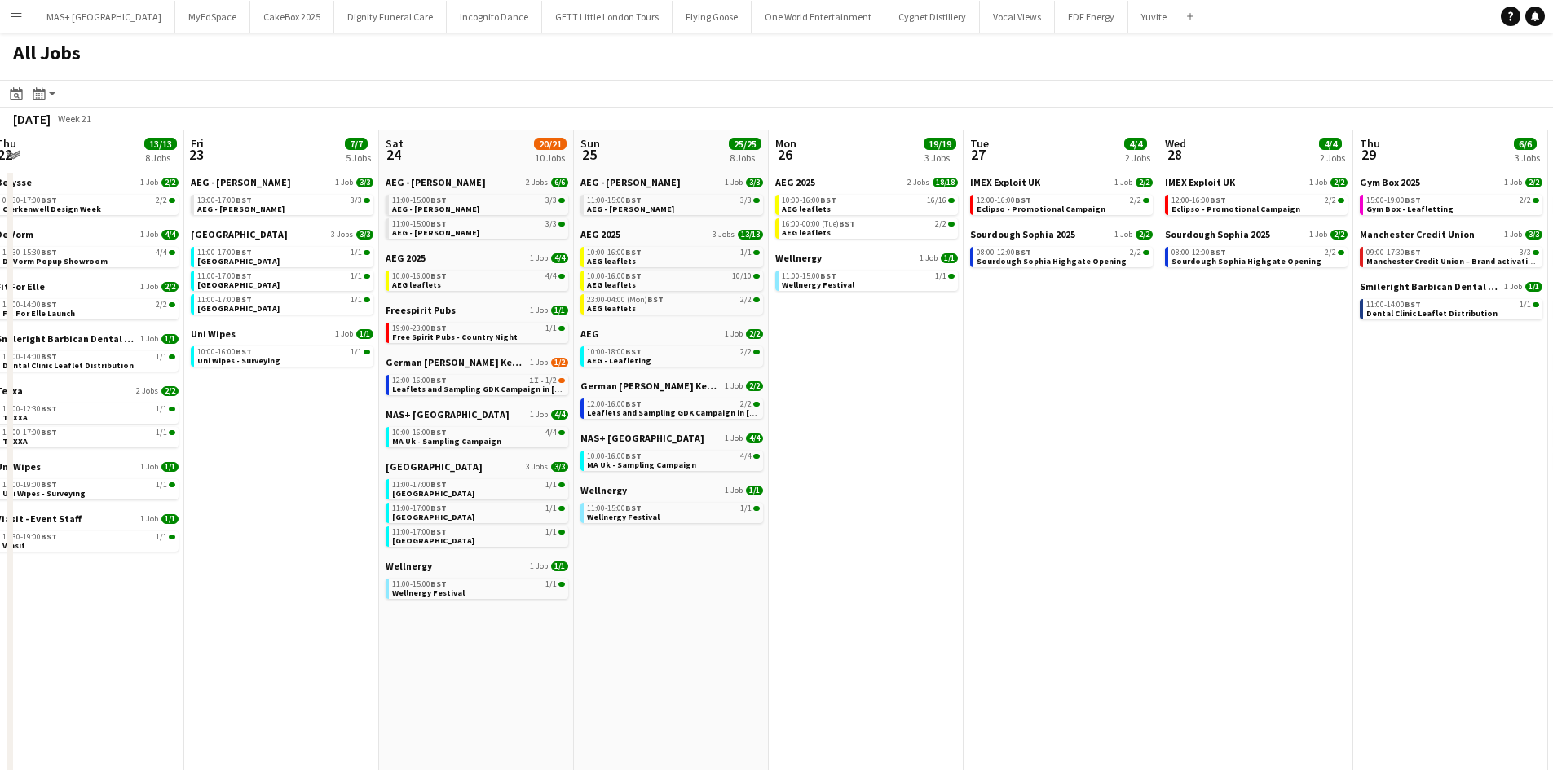
click at [1179, 596] on app-calendar-viewport "Mon 19 1/1 1 Job Tue 20 20/20 10 Jobs Wed 21 20/20 11 Jobs Thu 22 13/13 8 Jobs …" at bounding box center [776, 690] width 1553 height 1121
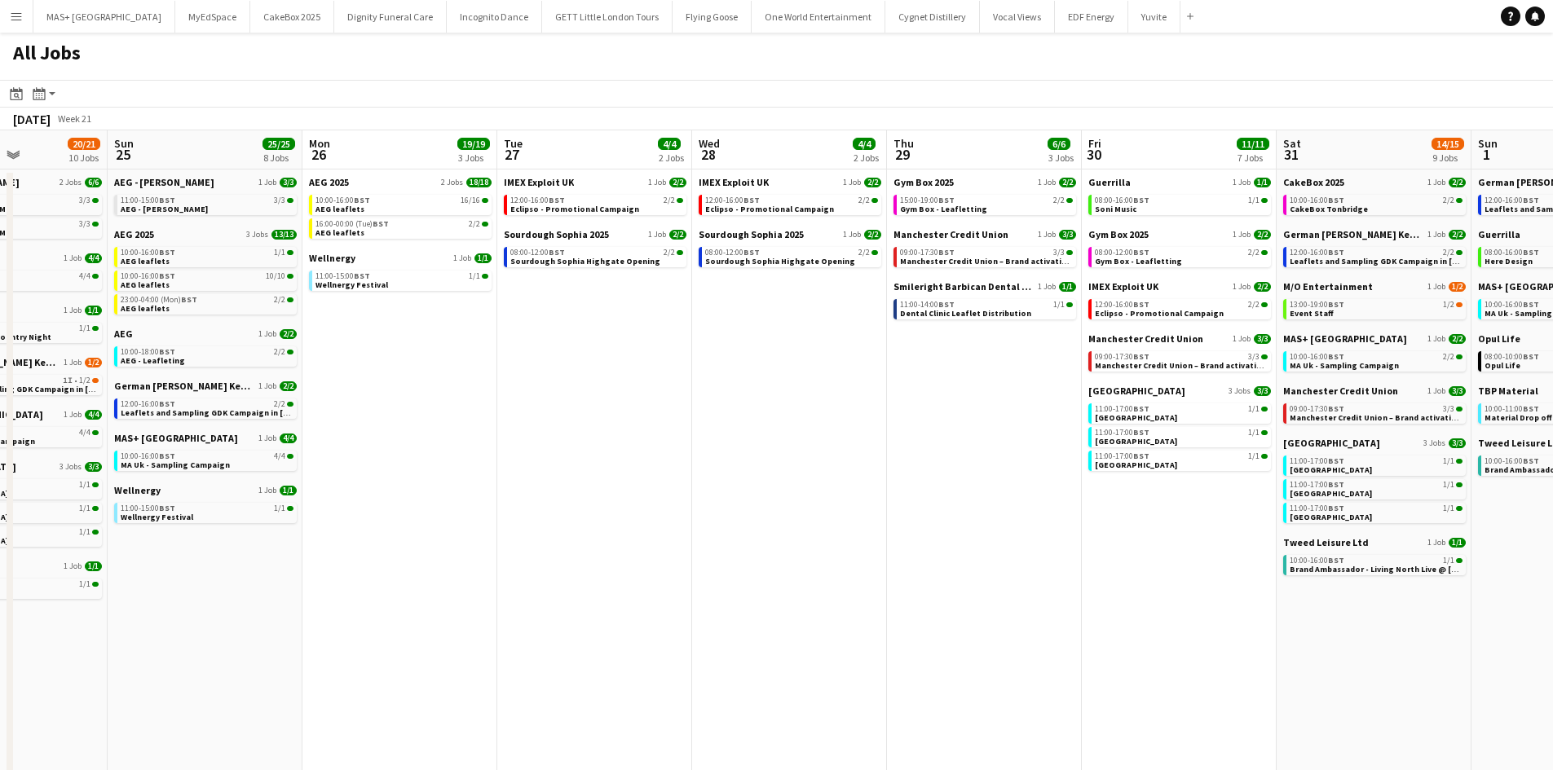
click at [789, 563] on app-calendar-viewport "Wed 21 20/20 11 Jobs Thu 22 13/13 8 Jobs Fri 23 7/7 5 Jobs Sat 24 20/21 10 Jobs…" at bounding box center [776, 690] width 1553 height 1121
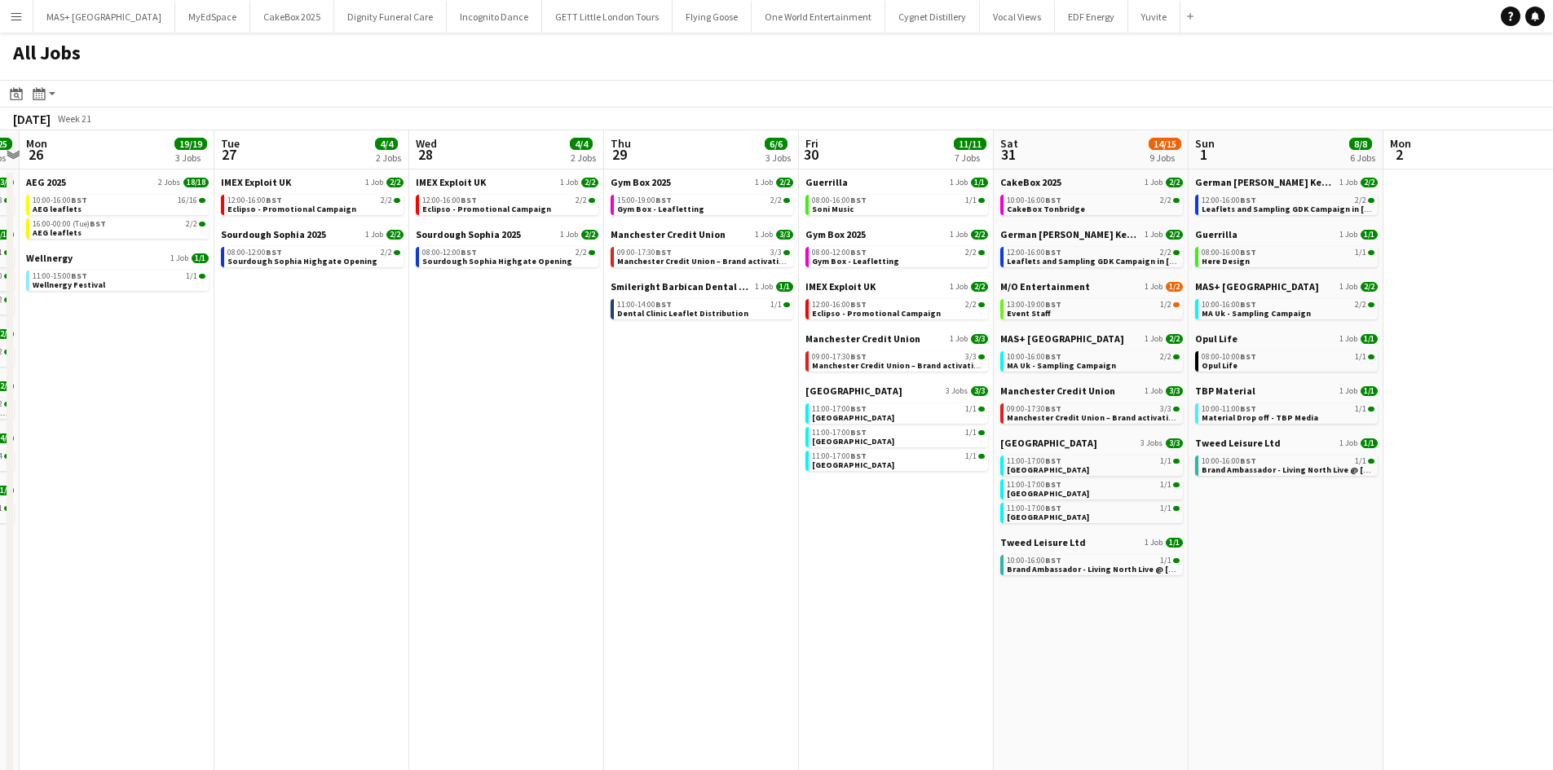
scroll to position [0, 566]
click at [885, 639] on app-calendar-viewport "Fri 23 7/7 5 Jobs Sat 24 20/21 10 Jobs Sun 25 25/25 8 Jobs Mon 26 19/19 3 Jobs …" at bounding box center [776, 690] width 1553 height 1121
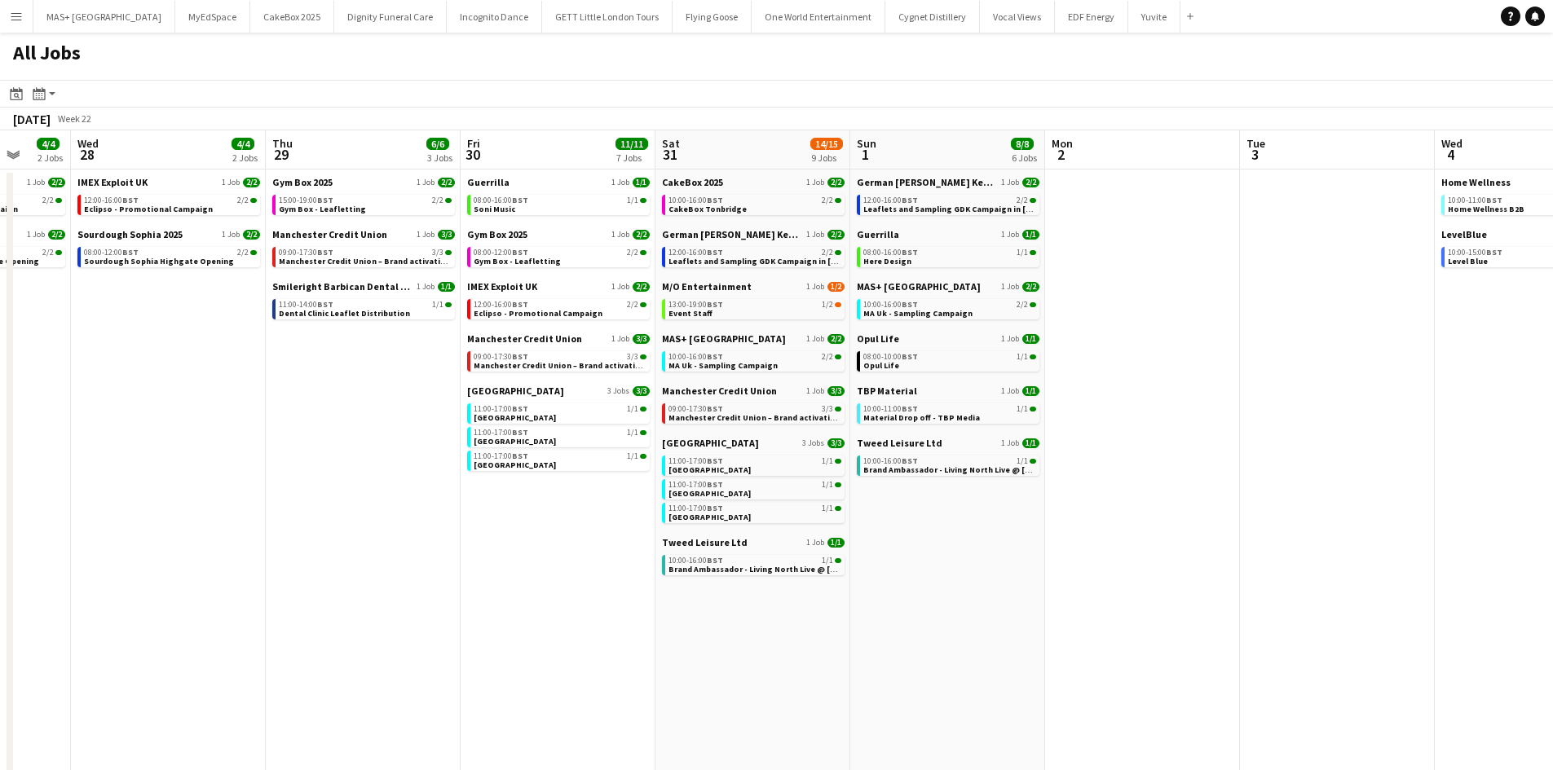
scroll to position [0, 521]
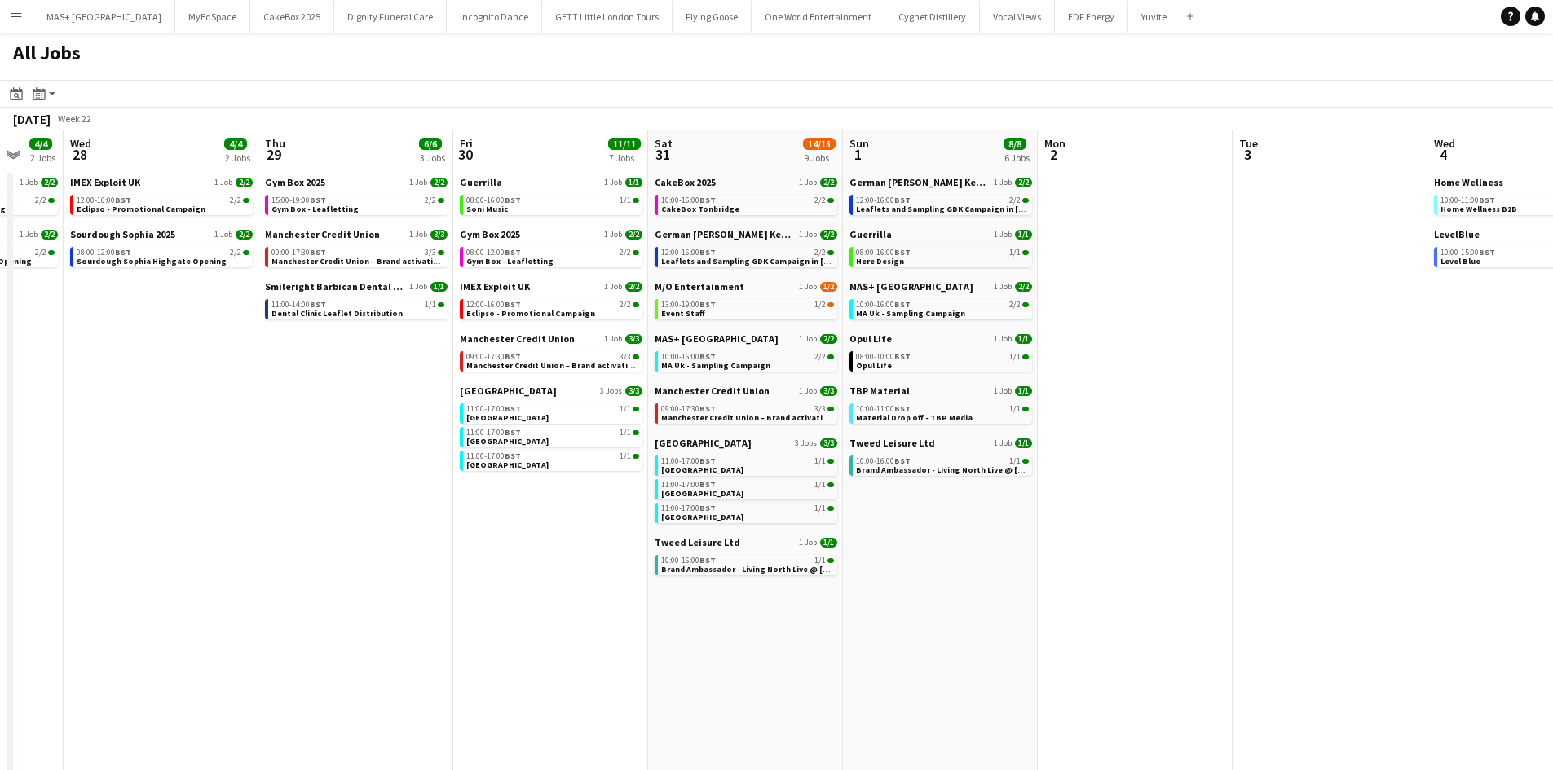
drag, startPoint x: 1395, startPoint y: 615, endPoint x: 1051, endPoint y: 663, distance: 347.4
click at [1051, 663] on app-calendar-viewport "Sun 25 25/25 8 Jobs Mon 26 19/19 3 Jobs Tue 27 4/4 2 Jobs Wed 28 4/4 2 Jobs Thu…" at bounding box center [776, 690] width 1553 height 1121
click at [731, 363] on span "MA Uk - Sampling Campaign" at bounding box center [715, 365] width 109 height 11
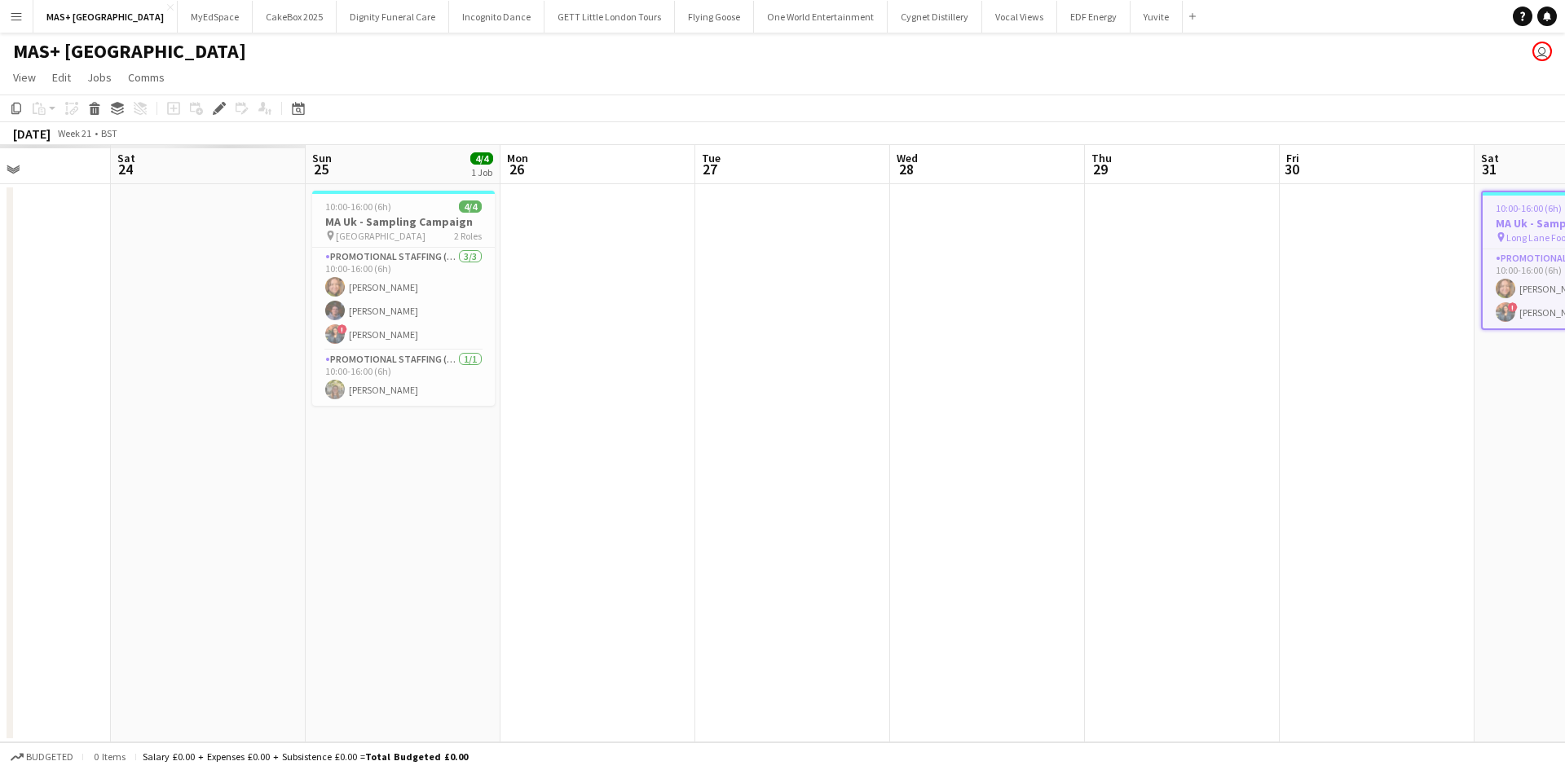
drag, startPoint x: 565, startPoint y: 428, endPoint x: 1362, endPoint y: 434, distance: 797.1
click at [1381, 431] on app-calendar-viewport "Wed 21 Thu 22 Fri 23 Sat 24 Sun 25 4/4 1 Job Mon 26 Tue 27 Wed 28 Thu 29 Fri 30…" at bounding box center [782, 443] width 1565 height 597
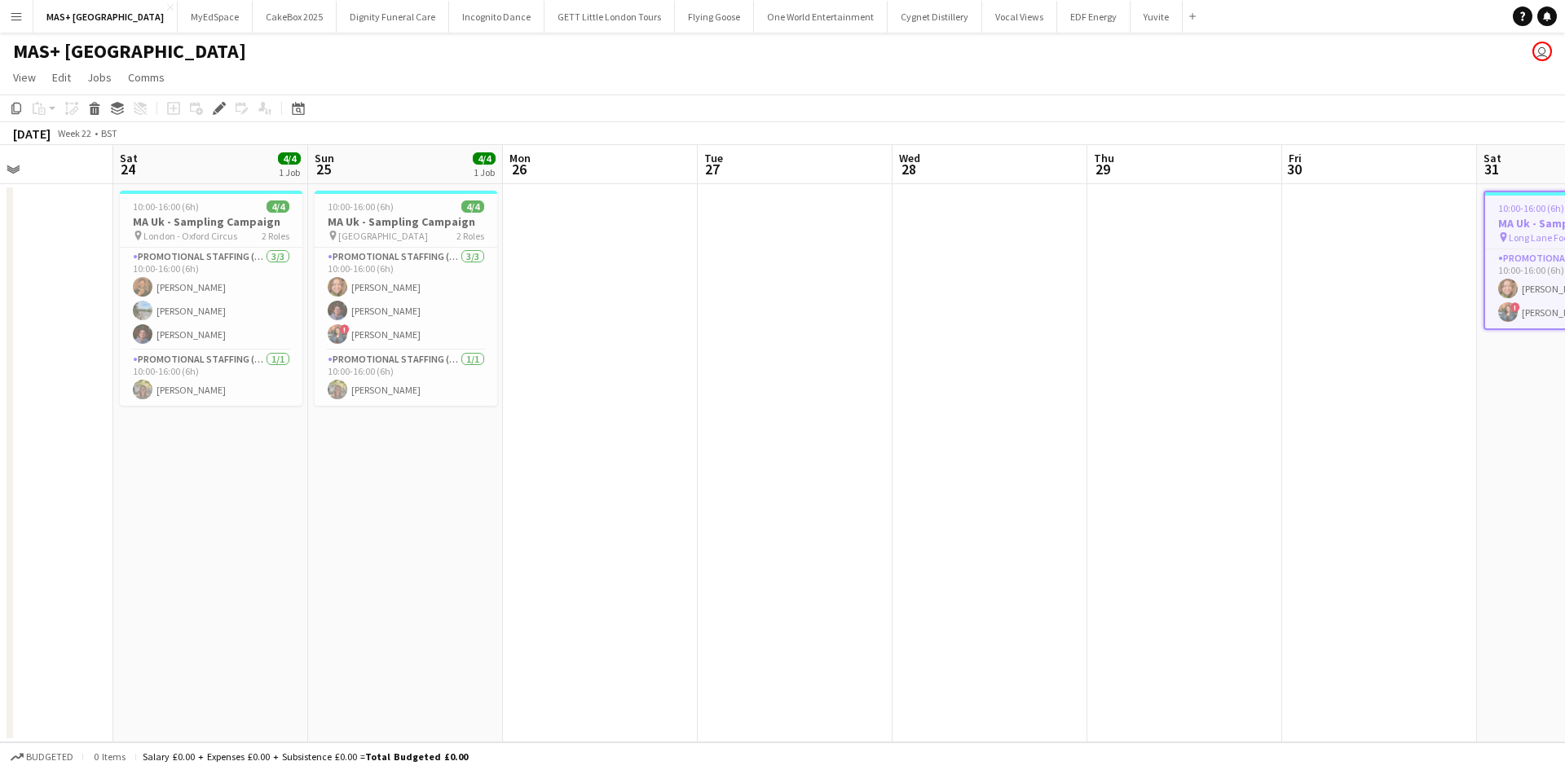
scroll to position [0, 489]
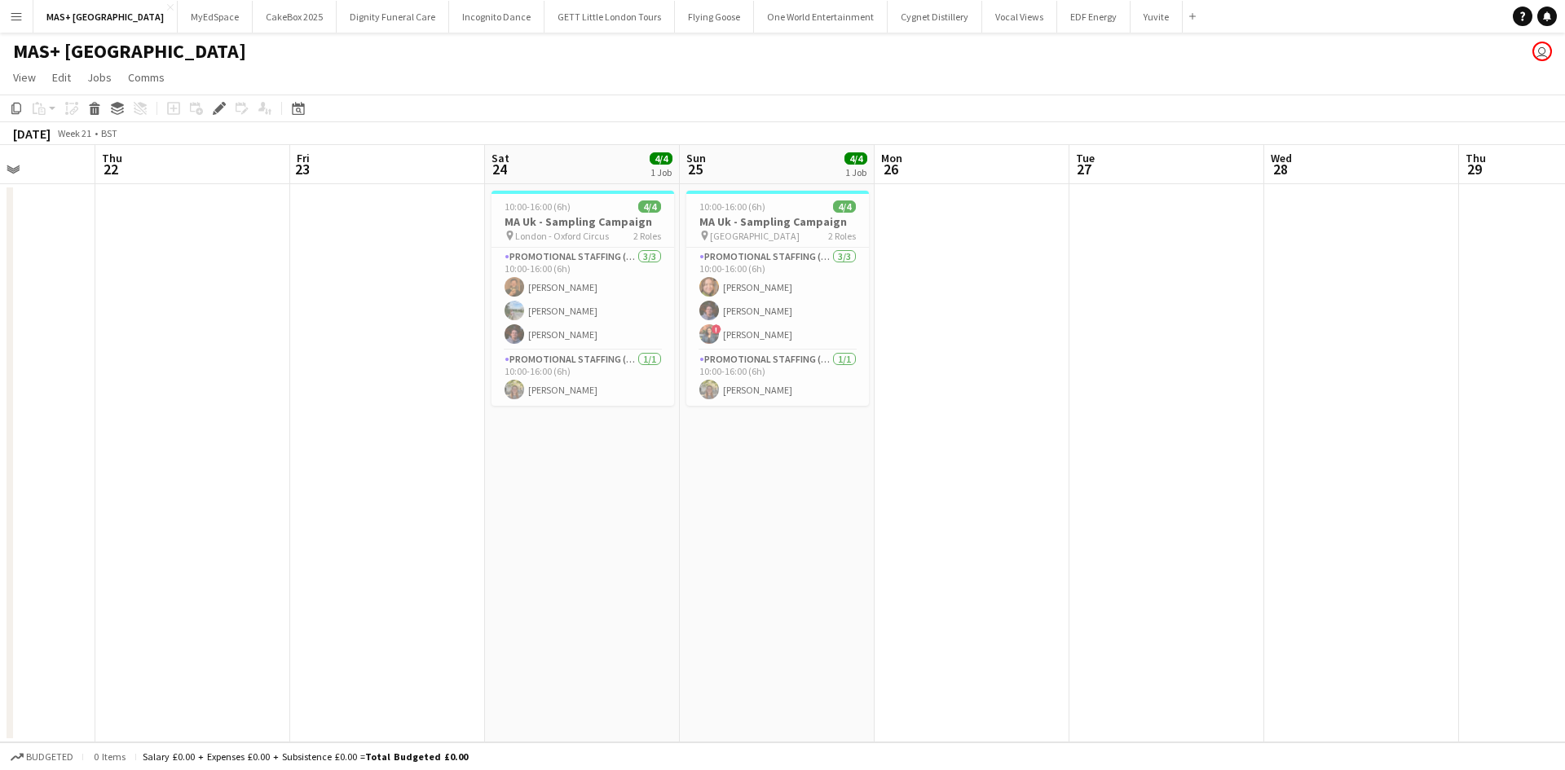
click at [910, 448] on app-calendar-viewport "Mon 19 Tue 20 Wed 21 Thu 22 Fri 23 Sat 24 4/4 1 Job Sun 25 4/4 1 Job Mon 26 Tue…" at bounding box center [782, 443] width 1565 height 597
drag, startPoint x: 12, startPoint y: 13, endPoint x: 104, endPoint y: 37, distance: 95.3
click at [12, 13] on app-icon "Menu" at bounding box center [16, 16] width 13 height 13
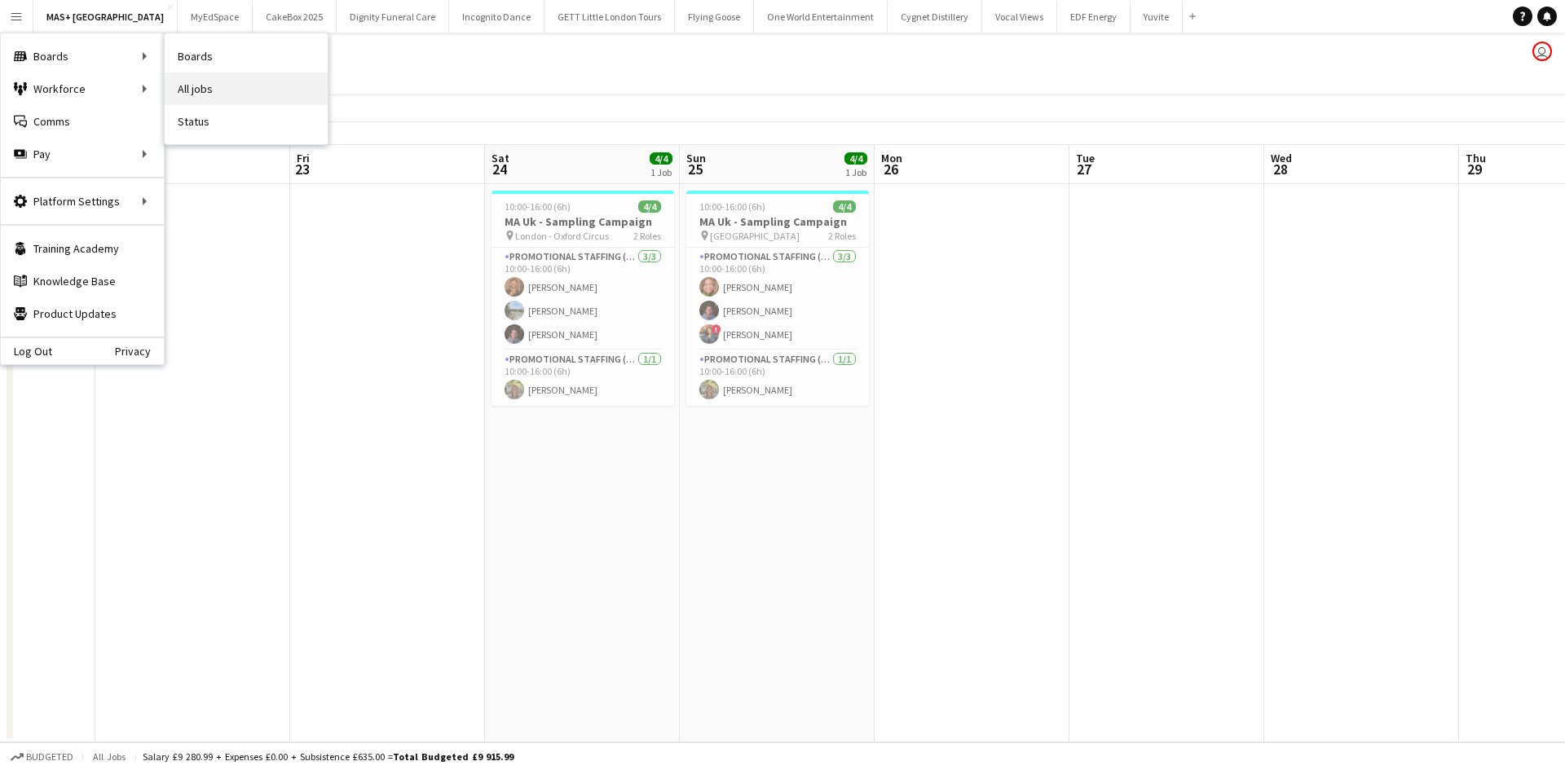
click at [196, 98] on link "All jobs" at bounding box center [246, 89] width 163 height 33
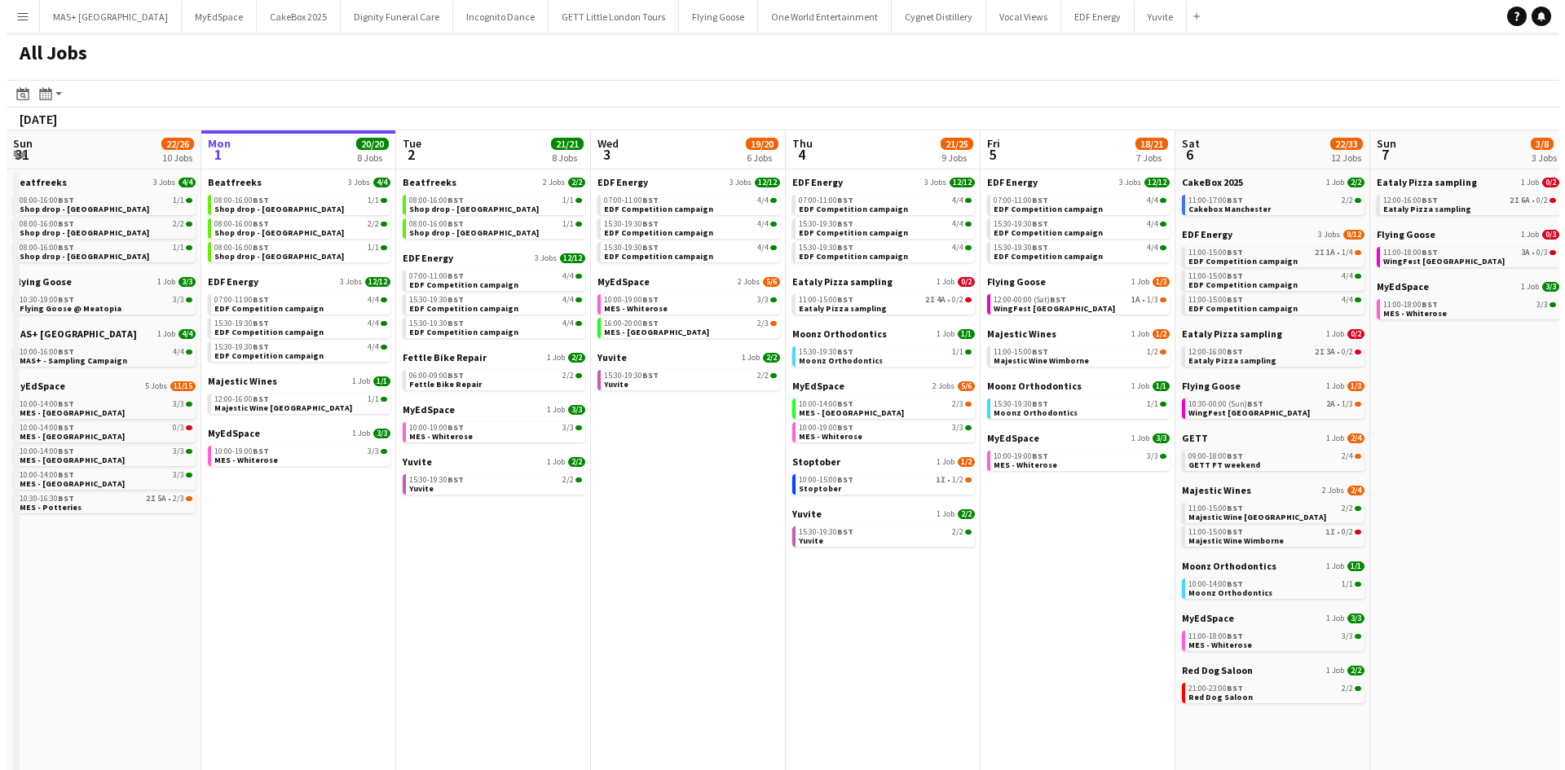
scroll to position [0, 395]
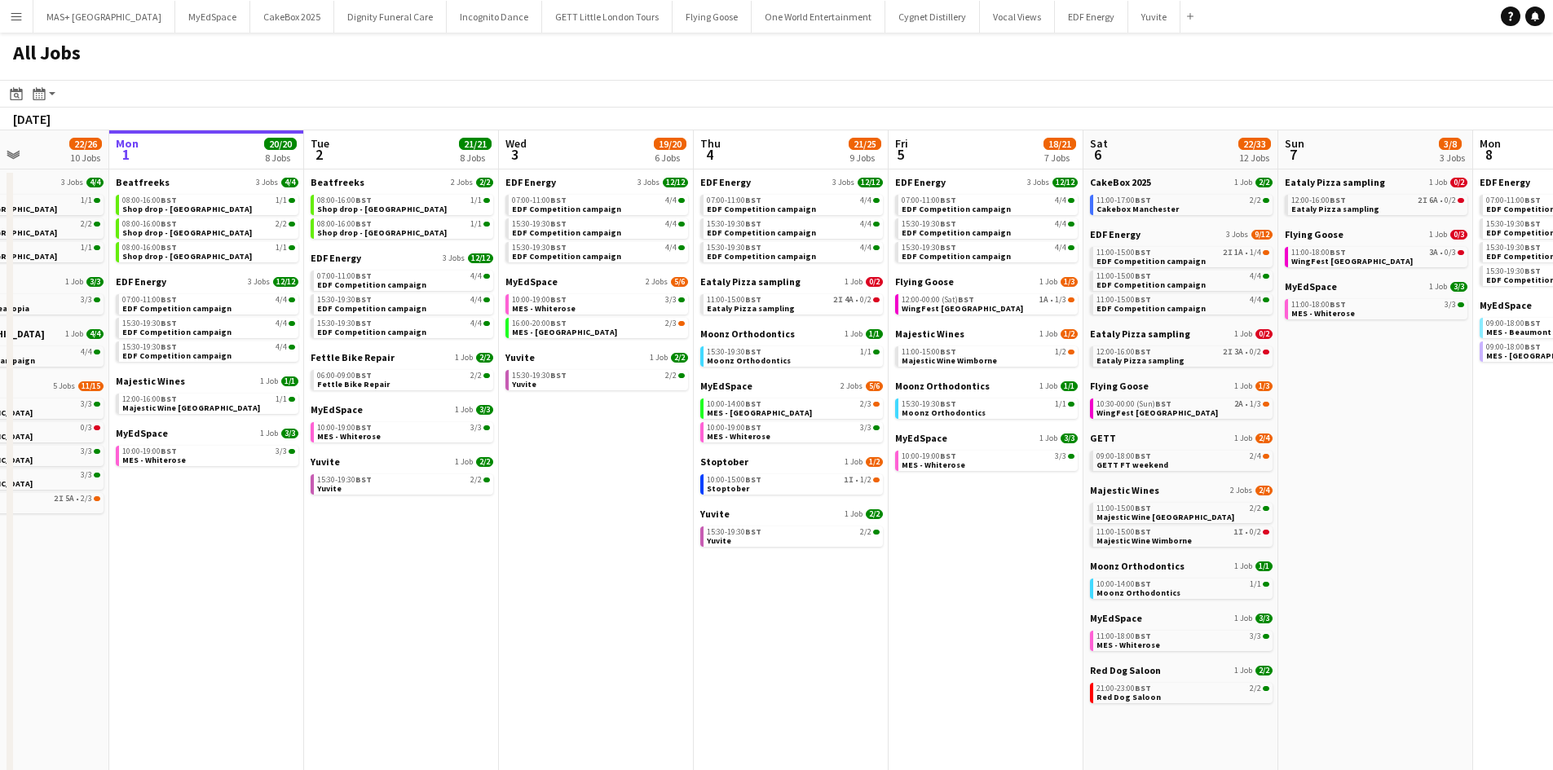
drag, startPoint x: 576, startPoint y: 562, endPoint x: -151, endPoint y: 453, distance: 735.1
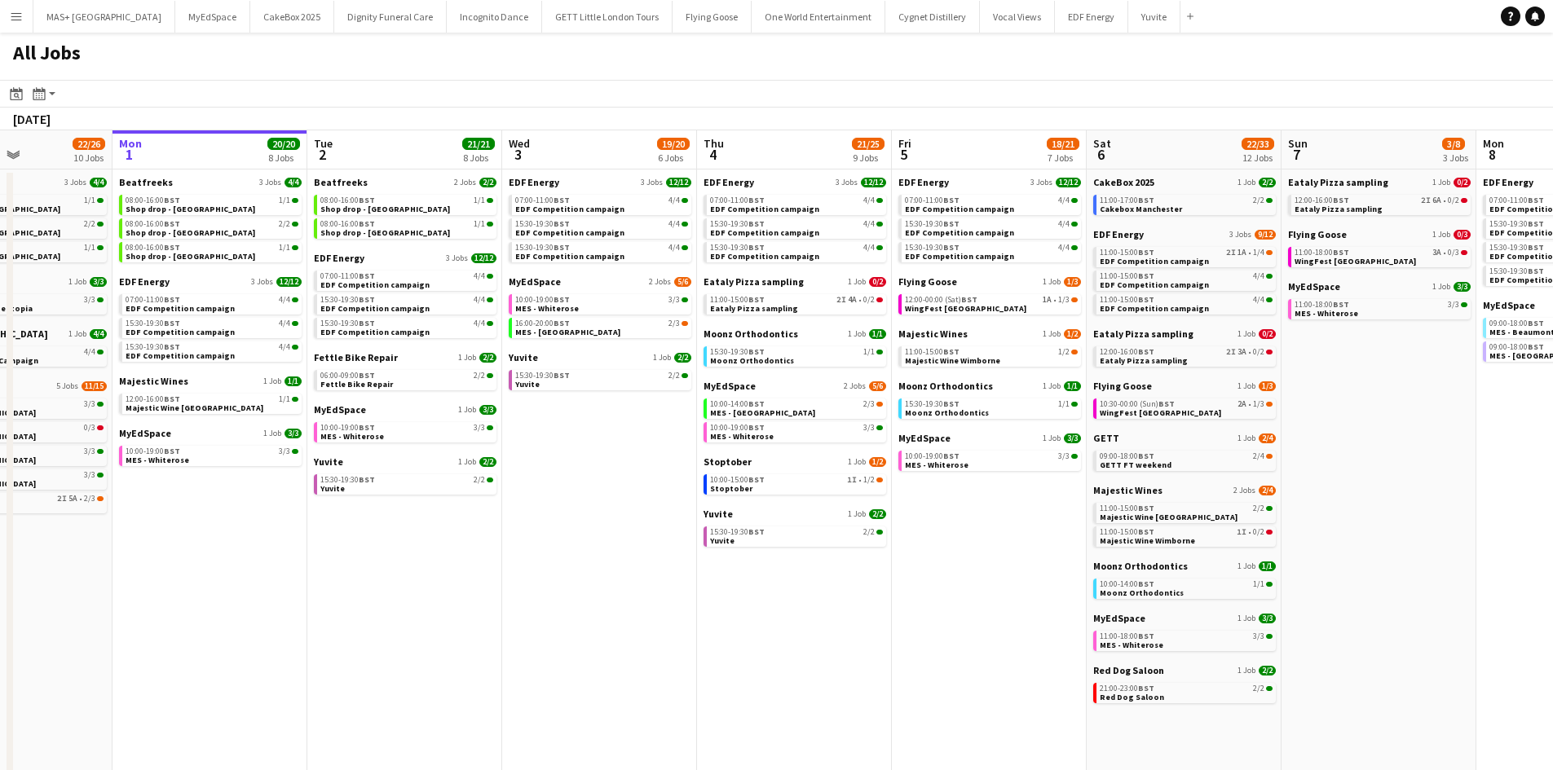
click at [0, 453] on html "Menu Boards Boards Boards All jobs Status Workforce Workforce My Workforce Recr…" at bounding box center [776, 625] width 1553 height 1251
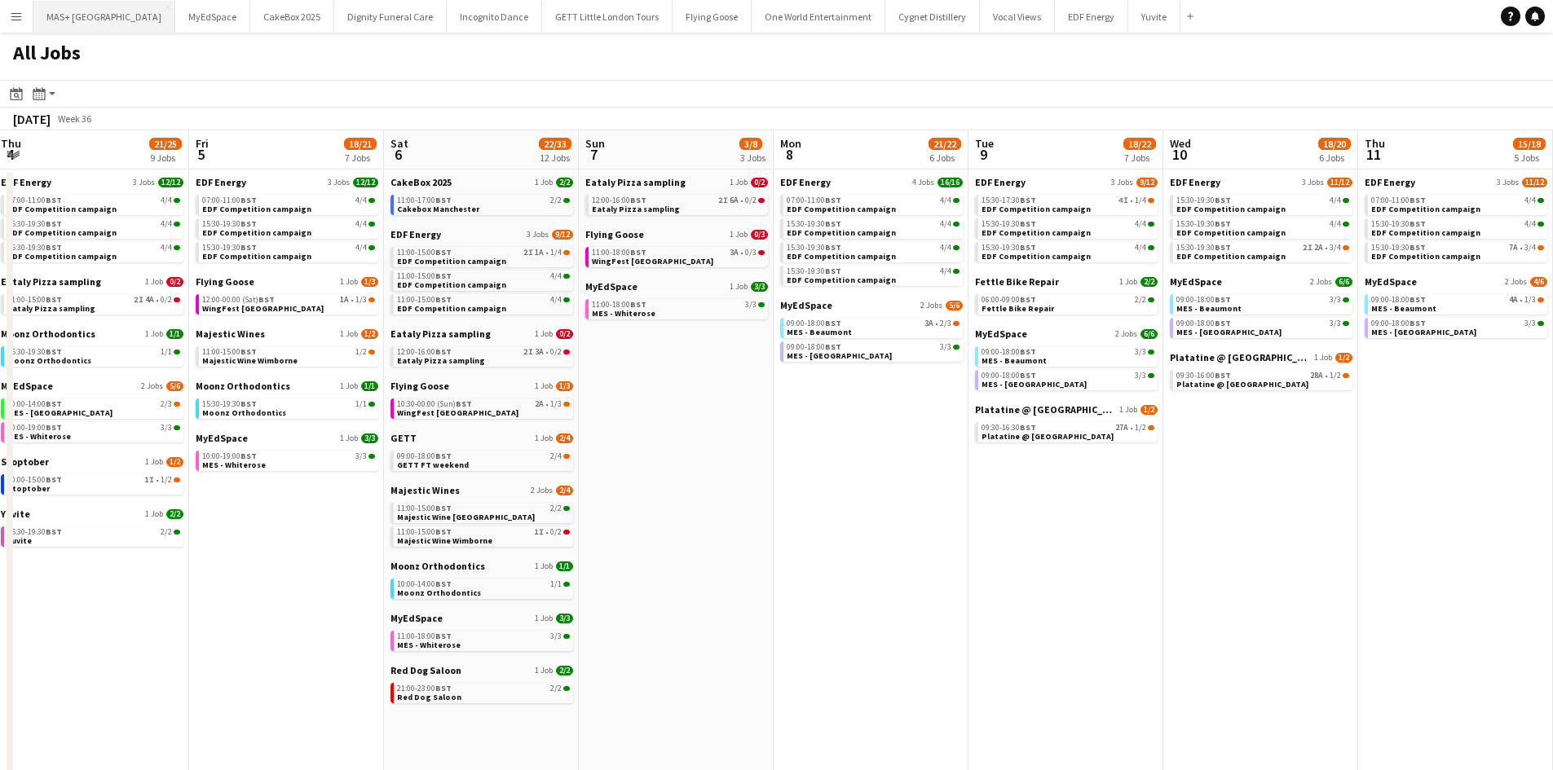
click at [65, 5] on button "MAS+ UK Close" at bounding box center [104, 17] width 142 height 32
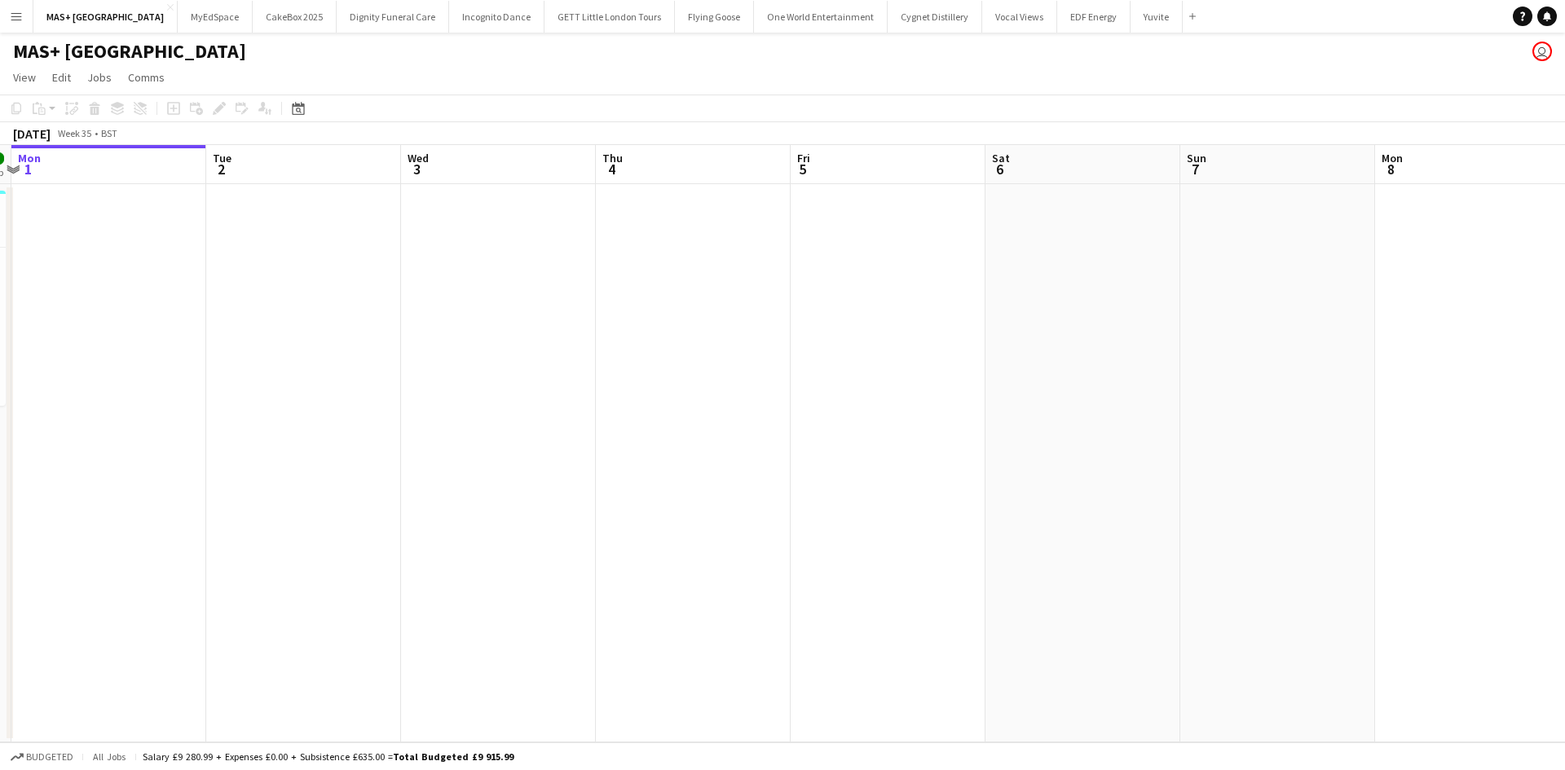
drag, startPoint x: 305, startPoint y: 573, endPoint x: 1139, endPoint y: 626, distance: 836.3
click at [1188, 626] on app-calendar-viewport "Fri 29 Sat 30 4/4 1 Job Sun 31 4/4 1 Job Mon 1 Tue 2 Wed 3 Thu 4 Fri 5 Sat 6 Su…" at bounding box center [782, 443] width 1565 height 597
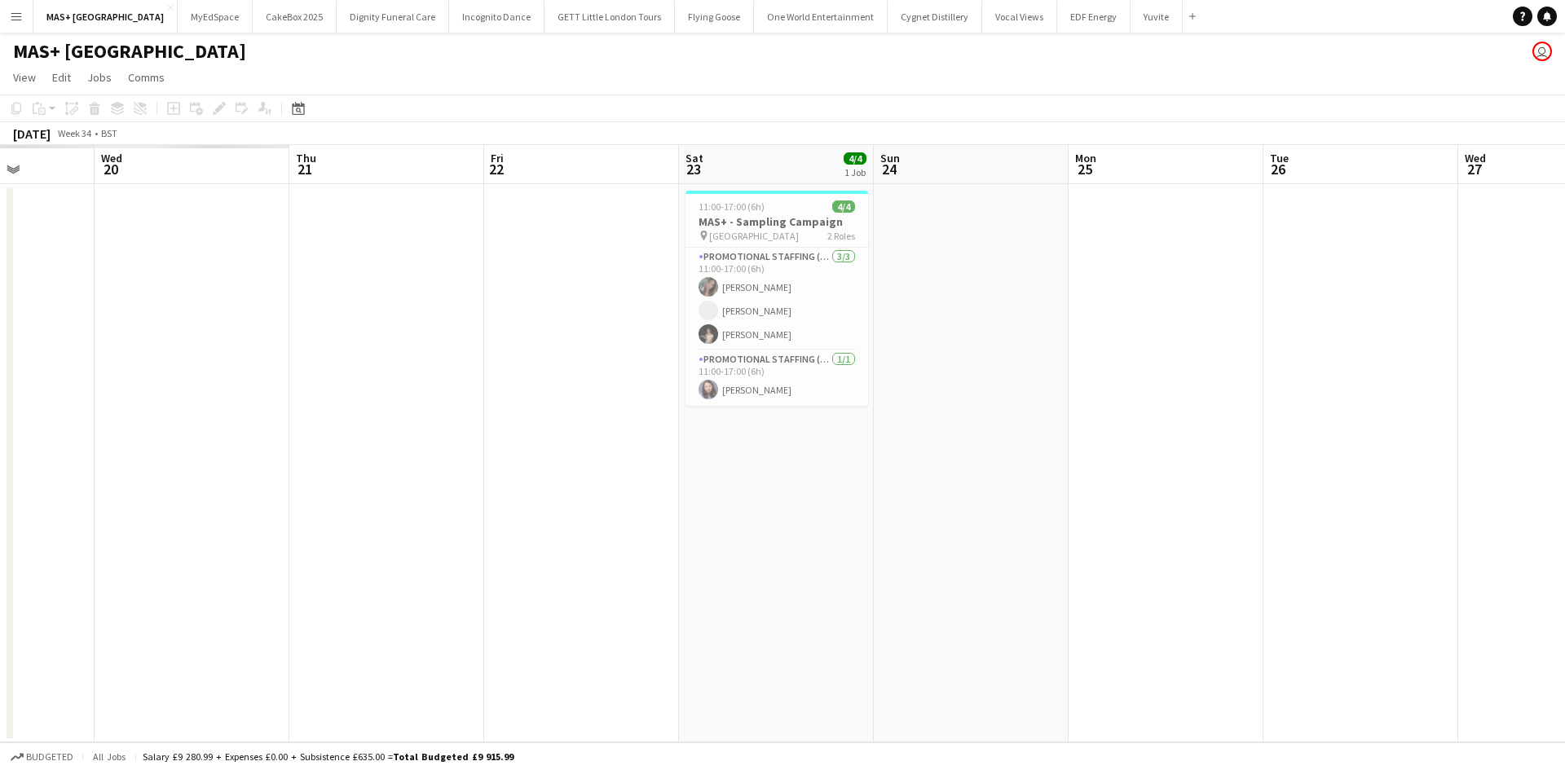
drag, startPoint x: 349, startPoint y: 628, endPoint x: 254, endPoint y: 614, distance: 95.7
click at [1341, 641] on app-calendar-viewport "Tue 19 Wed 20 Thu 21 Fri 22 Sat 23 4/4 1 Job Sun 24 Mon 25 Tue 26 Wed 27 Thu 28…" at bounding box center [782, 443] width 1565 height 597
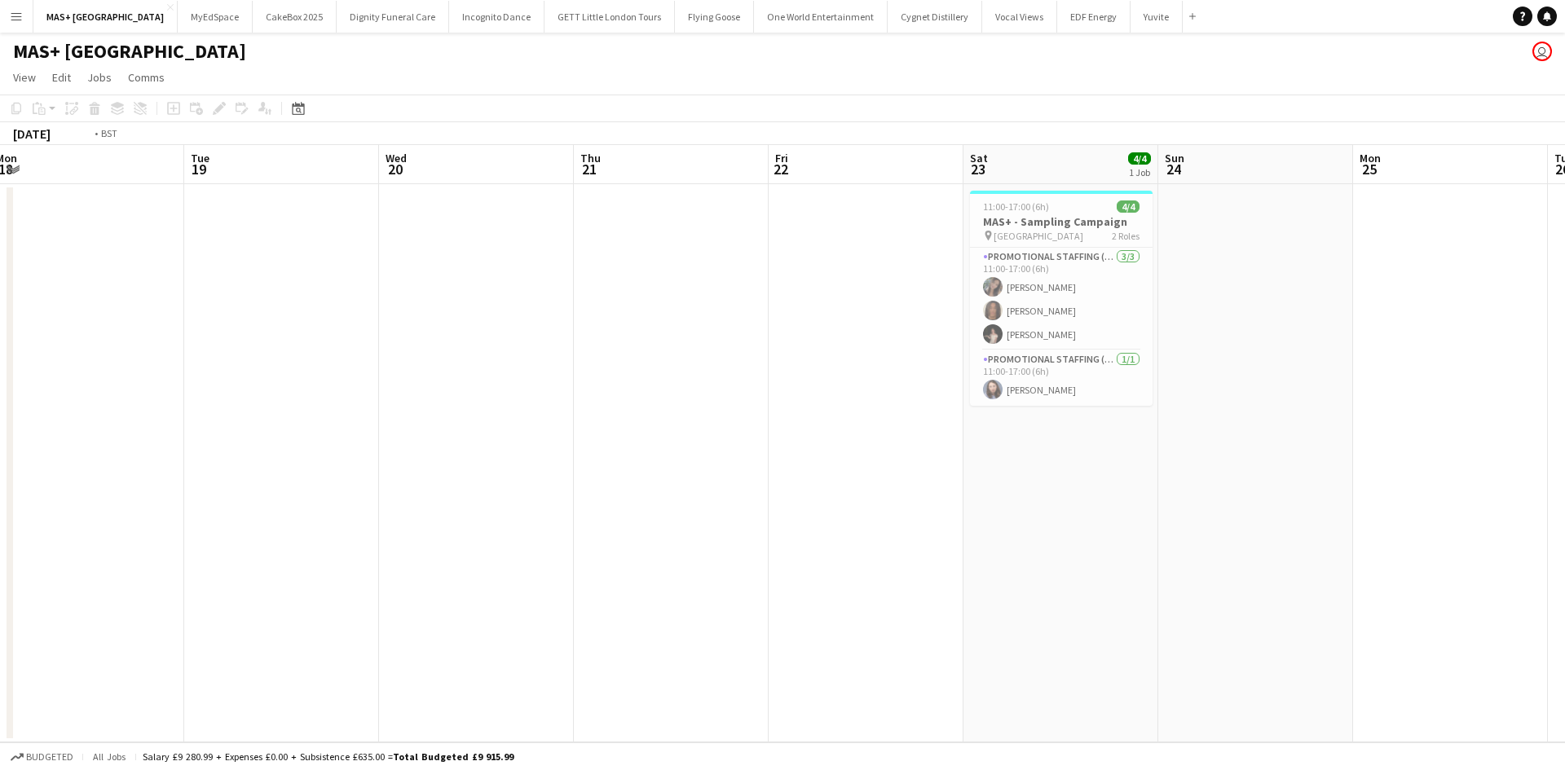
drag, startPoint x: 254, startPoint y: 614, endPoint x: 1307, endPoint y: 639, distance: 1052.5
click at [1333, 637] on app-calendar-viewport "Sat 16 Sun 17 Mon 18 Tue 19 Wed 20 Thu 21 Fri 22 Sat 23 4/4 1 Job Sun 24 Mon 25…" at bounding box center [782, 443] width 1565 height 597
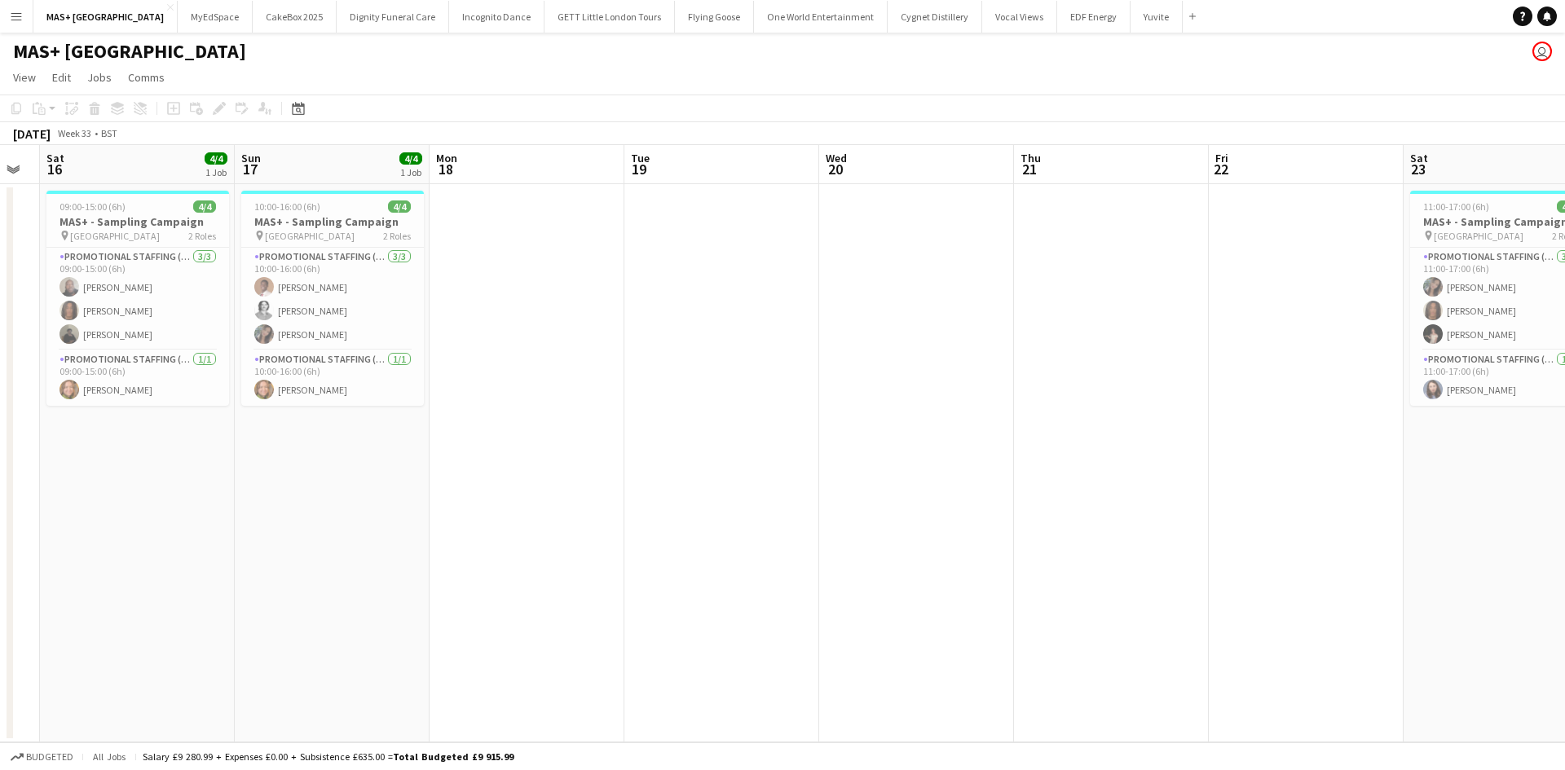
click at [436, 471] on app-date-cell at bounding box center [527, 463] width 195 height 558
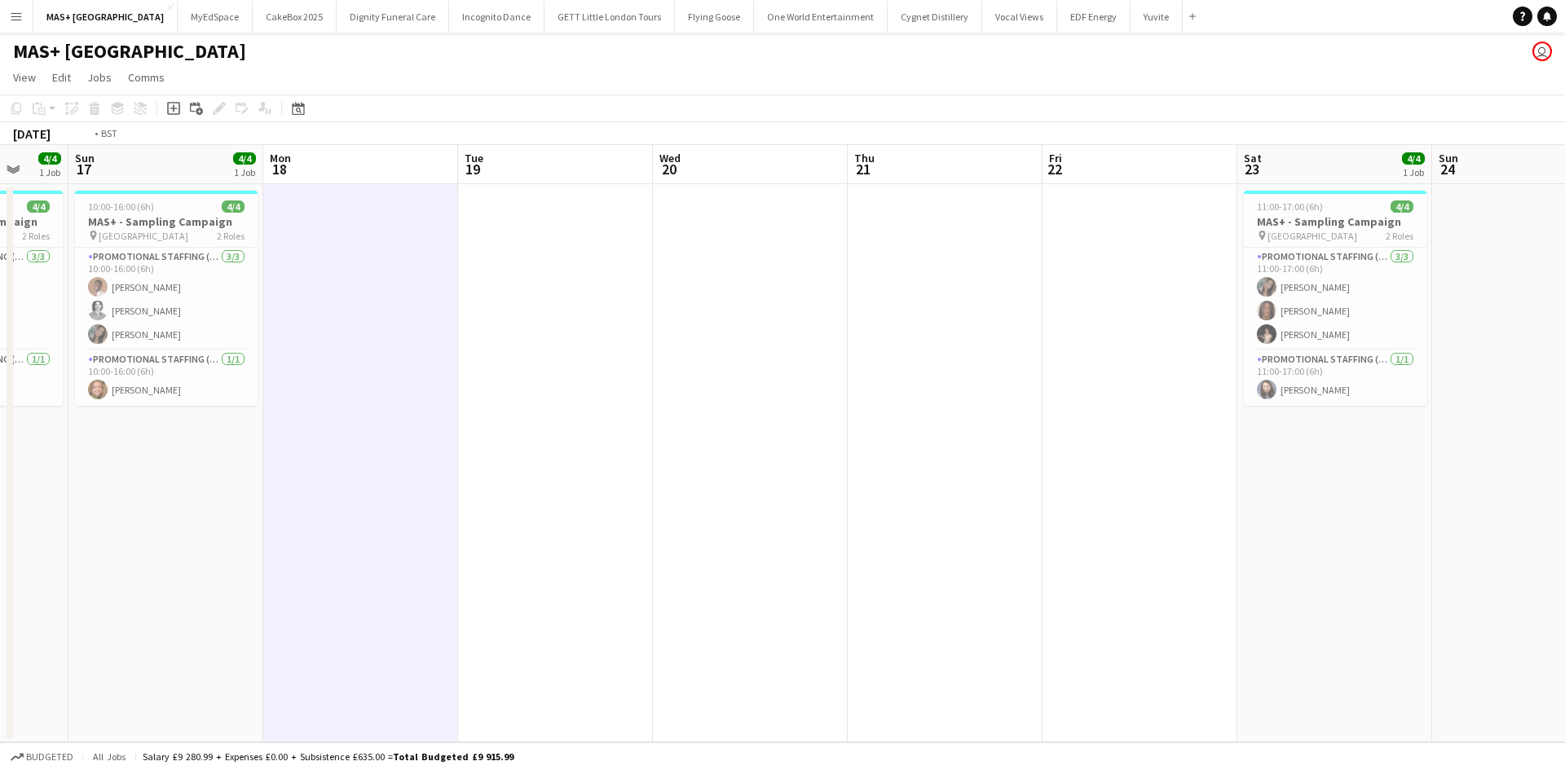
drag, startPoint x: 194, startPoint y: 456, endPoint x: 1146, endPoint y: 553, distance: 956.9
click at [1285, 553] on app-calendar-viewport "Thu 14 Fri 15 Sat 16 4/4 1 Job Sun 17 4/4 1 Job Mon 18 Tue 19 Wed 20 Thu 21 Fri…" at bounding box center [782, 443] width 1565 height 597
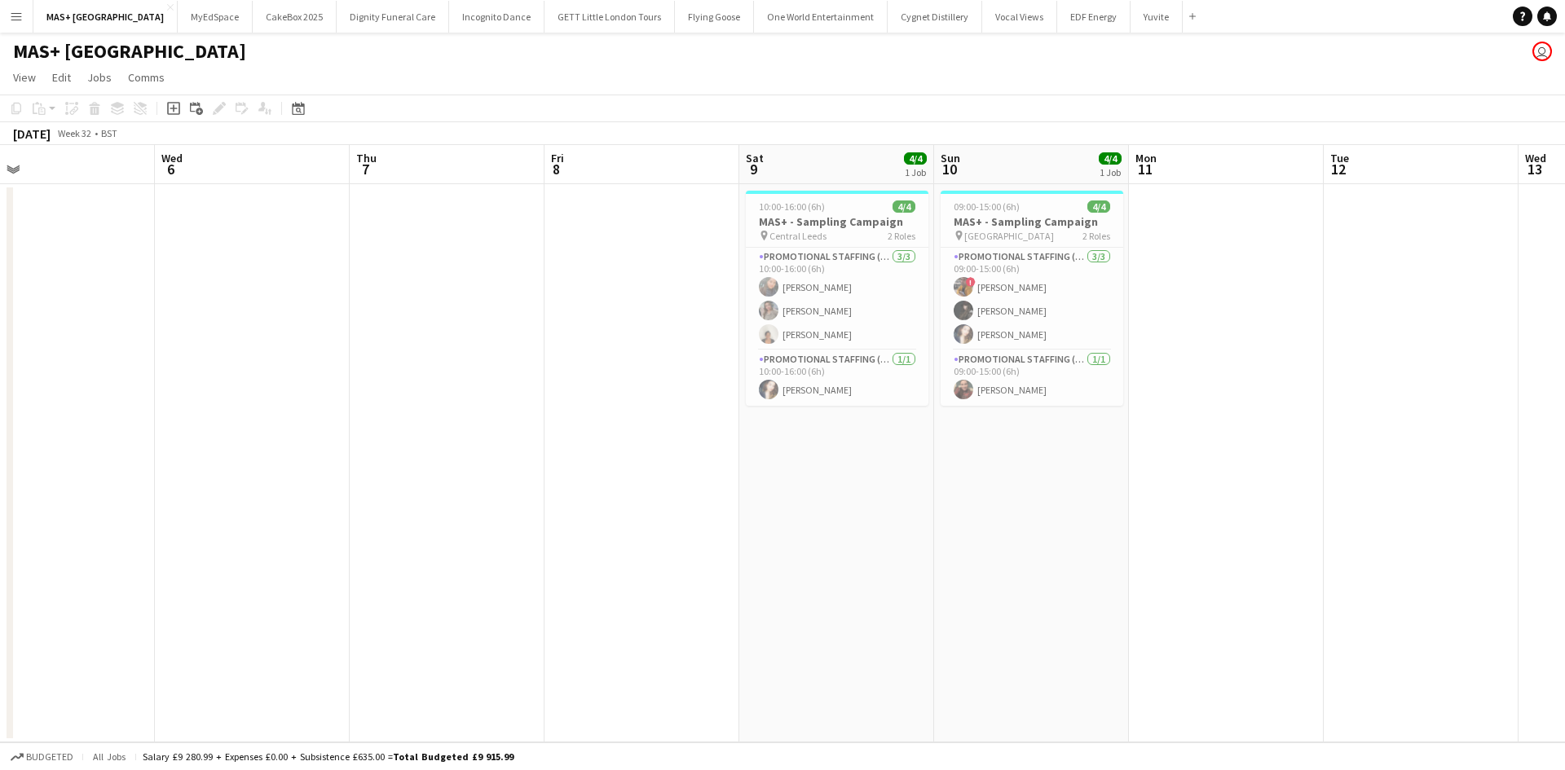
drag, startPoint x: 216, startPoint y: 549, endPoint x: 1201, endPoint y: 597, distance: 986.6
click at [1226, 597] on app-calendar-viewport "Sun 3 Mon 4 Tue 5 Wed 6 Thu 7 Fri 8 Sat 9 4/4 1 Job Sun 10 4/4 1 Job Mon 11 Tue…" at bounding box center [782, 443] width 1565 height 597
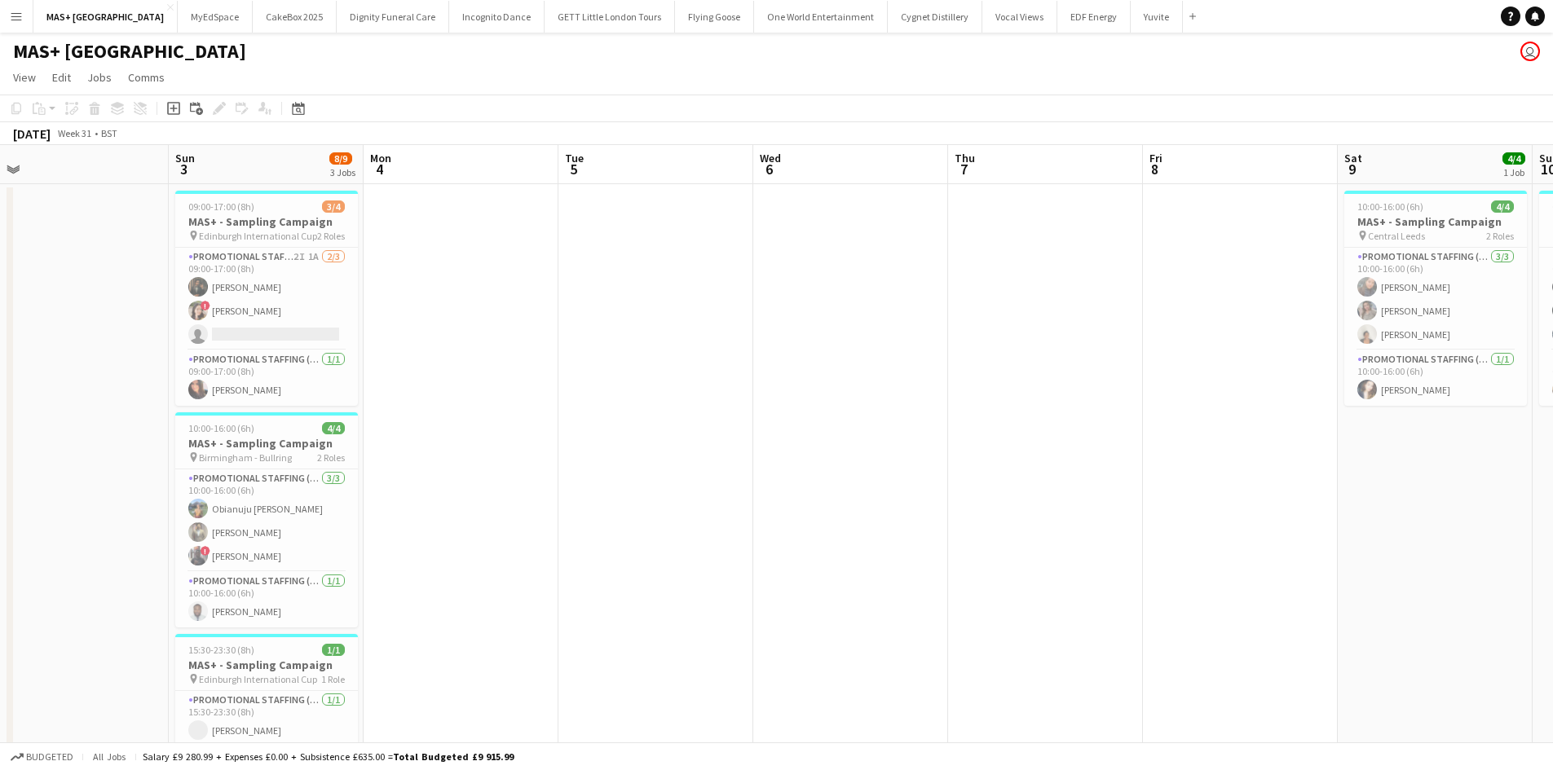
drag, startPoint x: 86, startPoint y: 536, endPoint x: 1058, endPoint y: 540, distance: 972.3
click at [1058, 540] on app-calendar-viewport "Fri 1 Sat 2 Sun 3 8/9 3 Jobs Mon 4 Tue 5 Wed 6 Thu 7 Fri 8 Sat 9 4/4 1 Job Sun …" at bounding box center [776, 486] width 1553 height 682
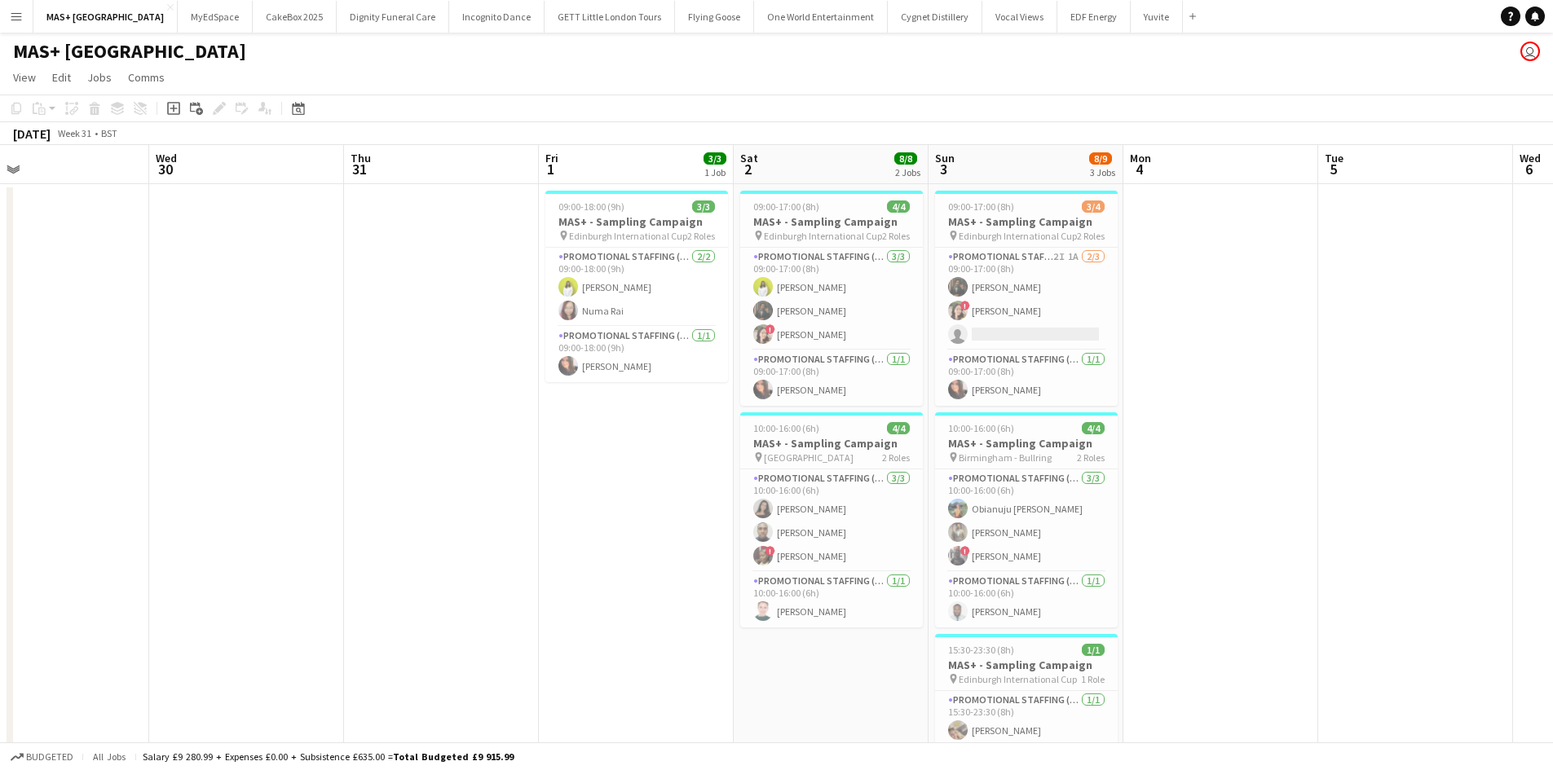
drag, startPoint x: 155, startPoint y: 462, endPoint x: 1302, endPoint y: 531, distance: 1149.6
click at [1314, 531] on app-calendar-viewport "Mon 28 Tue 29 Wed 30 Thu 31 Fri 1 3/3 1 Job Sat 2 8/8 2 Jobs Sun 3 8/9 3 Jobs M…" at bounding box center [776, 486] width 1553 height 682
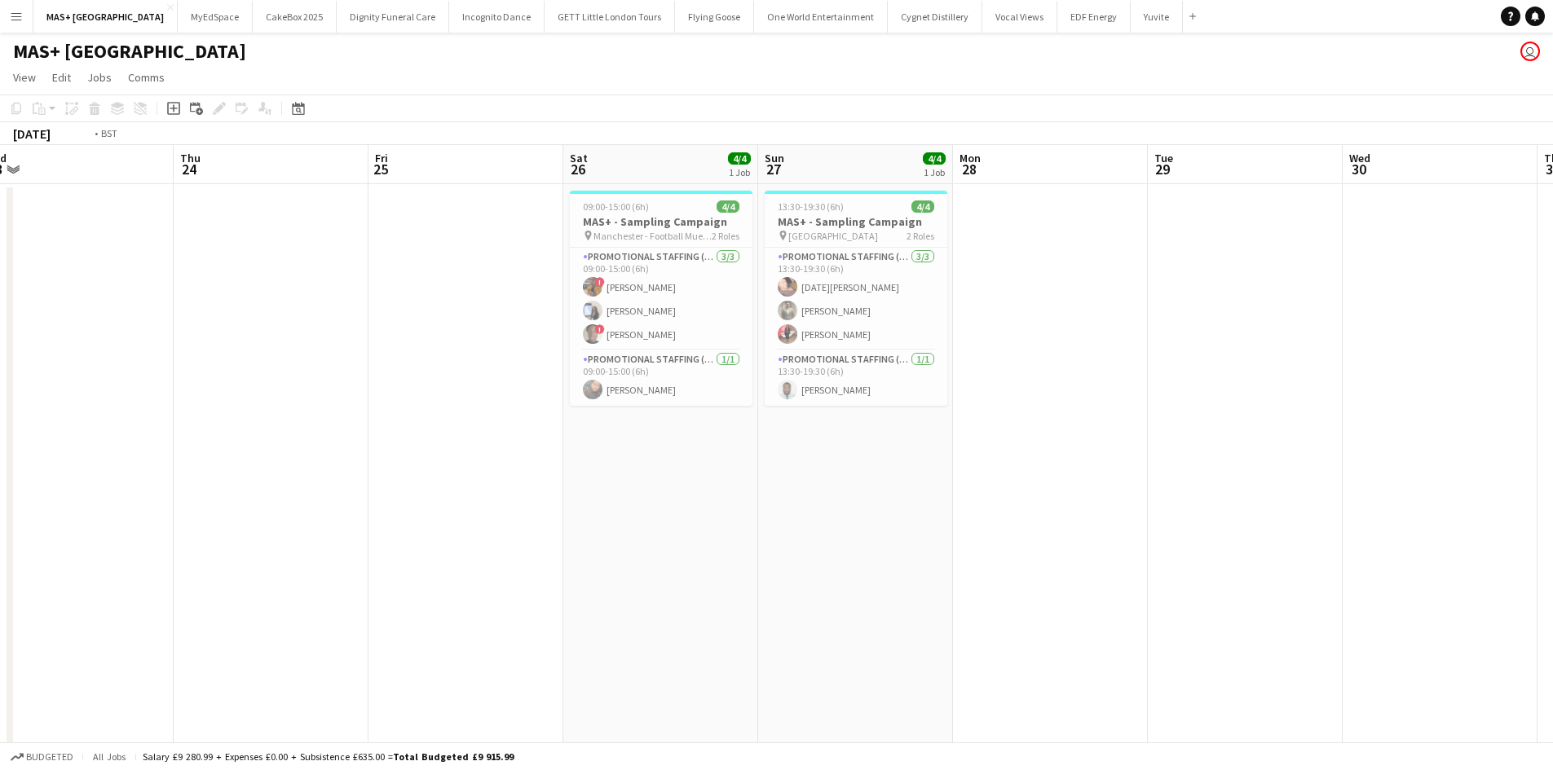
drag, startPoint x: 420, startPoint y: 491, endPoint x: 958, endPoint y: 572, distance: 544.1
click at [1370, 560] on app-calendar-viewport "Tue 22 Wed 23 Thu 24 Fri 25 Sat 26 4/4 1 Job Sun 27 4/4 1 Job Mon 28 Tue 29 Wed…" at bounding box center [776, 486] width 1553 height 682
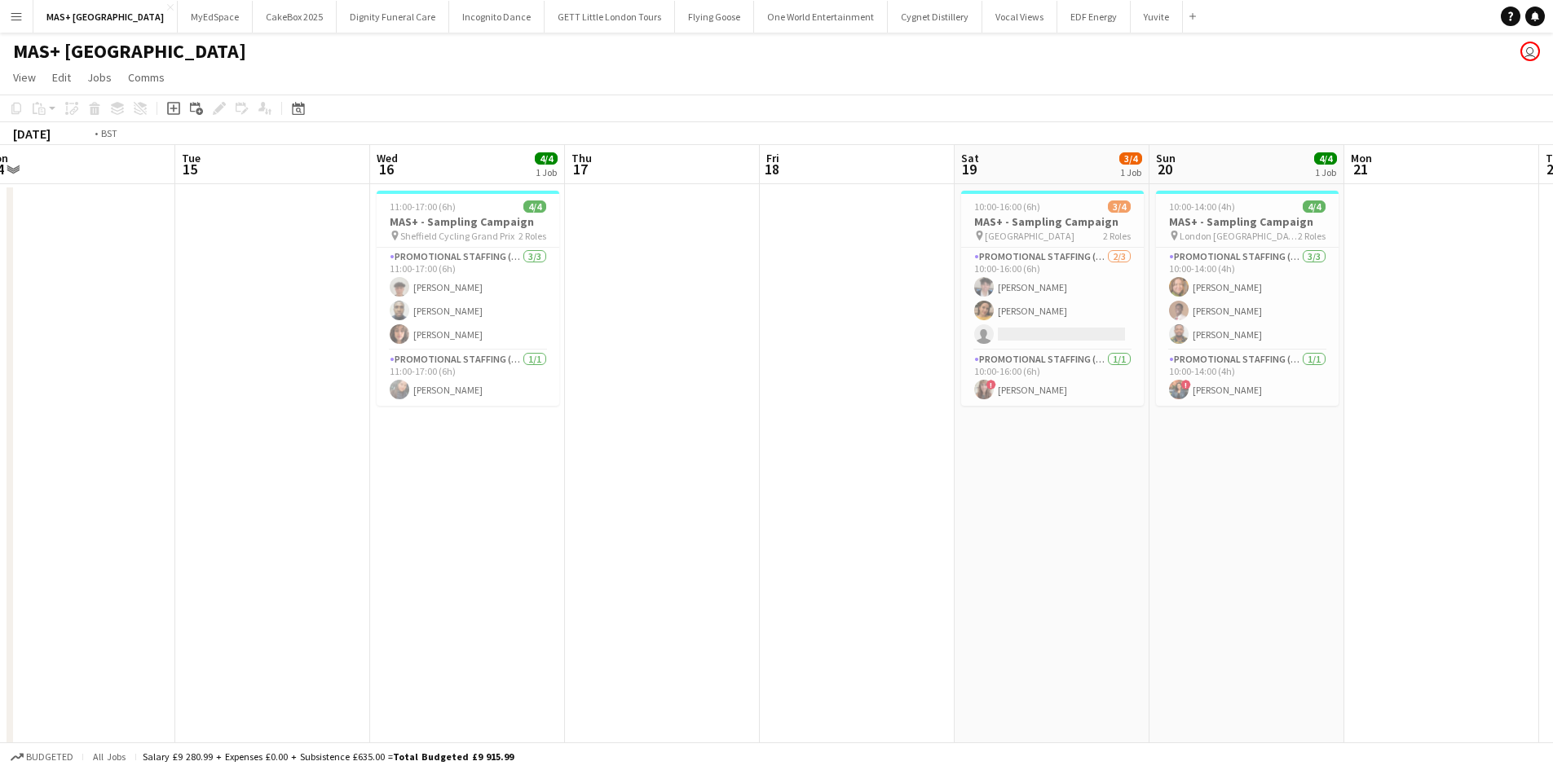
drag, startPoint x: 227, startPoint y: 465, endPoint x: 1228, endPoint y: 480, distance: 1001.0
click at [1276, 480] on app-calendar-viewport "Sat 12 Sun 13 4/4 1 Job Mon 14 Tue 15 Wed 16 4/4 1 Job Thu 17 Fri 18 Sat 19 3/4…" at bounding box center [776, 486] width 1553 height 682
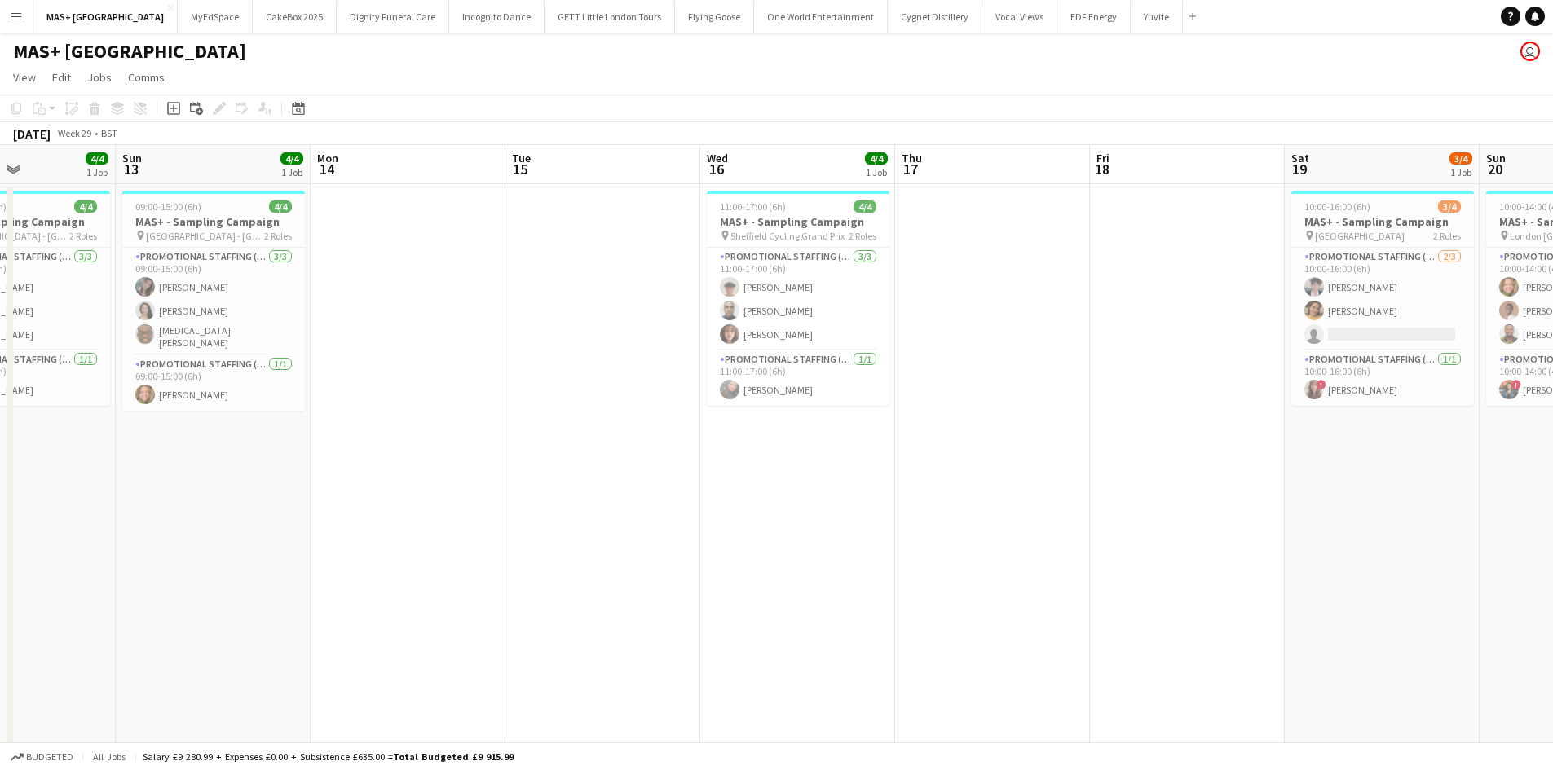
scroll to position [0, 497]
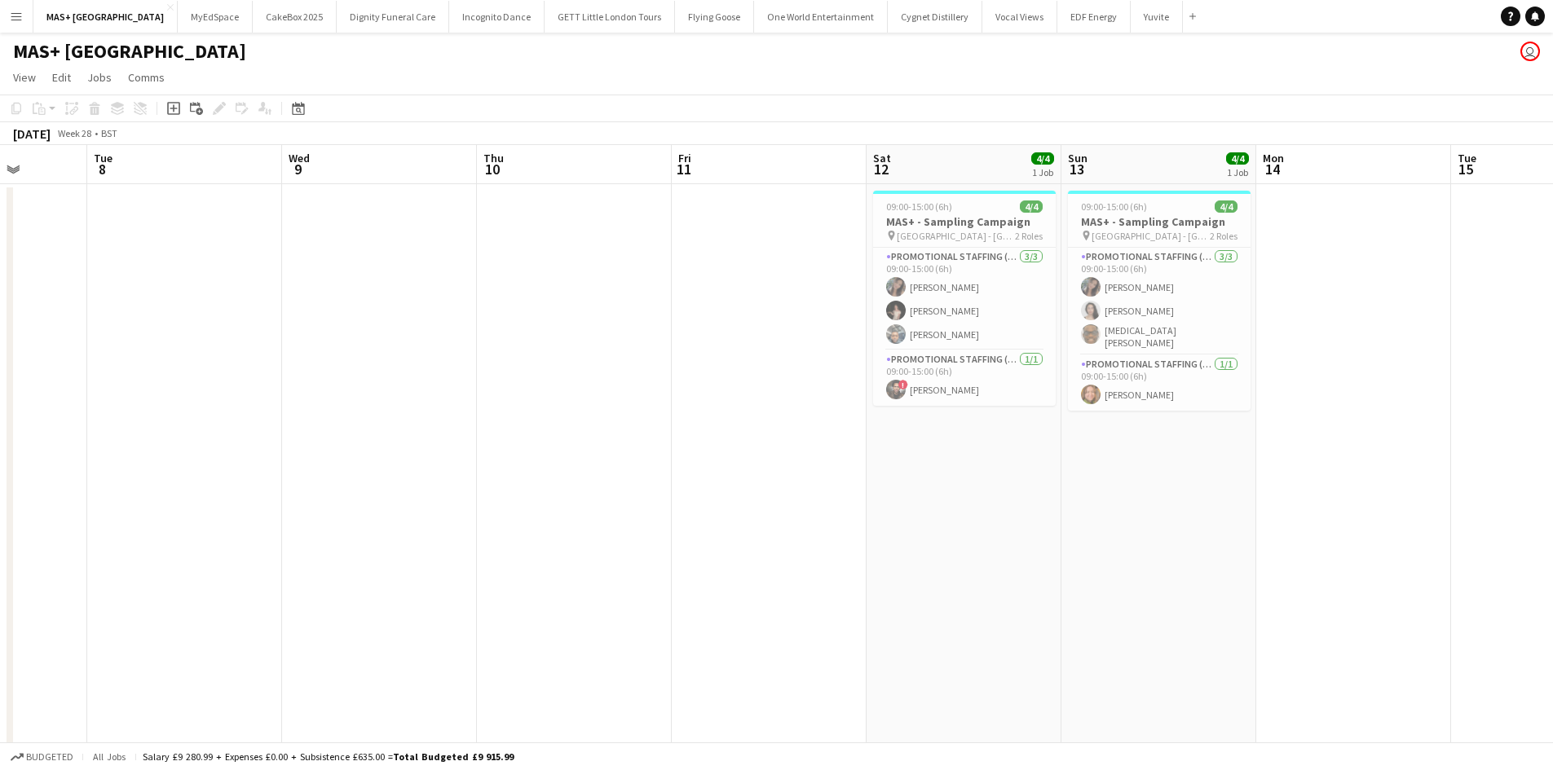
drag, startPoint x: 190, startPoint y: 460, endPoint x: 1277, endPoint y: 522, distance: 1089.1
click at [1277, 522] on app-calendar-viewport "Sat 5 4/4 1 Job Sun 6 Mon 7 Tue 8 Wed 9 Thu 10 Fri 11 Sat 12 4/4 1 Job Sun 13 4…" at bounding box center [776, 486] width 1553 height 682
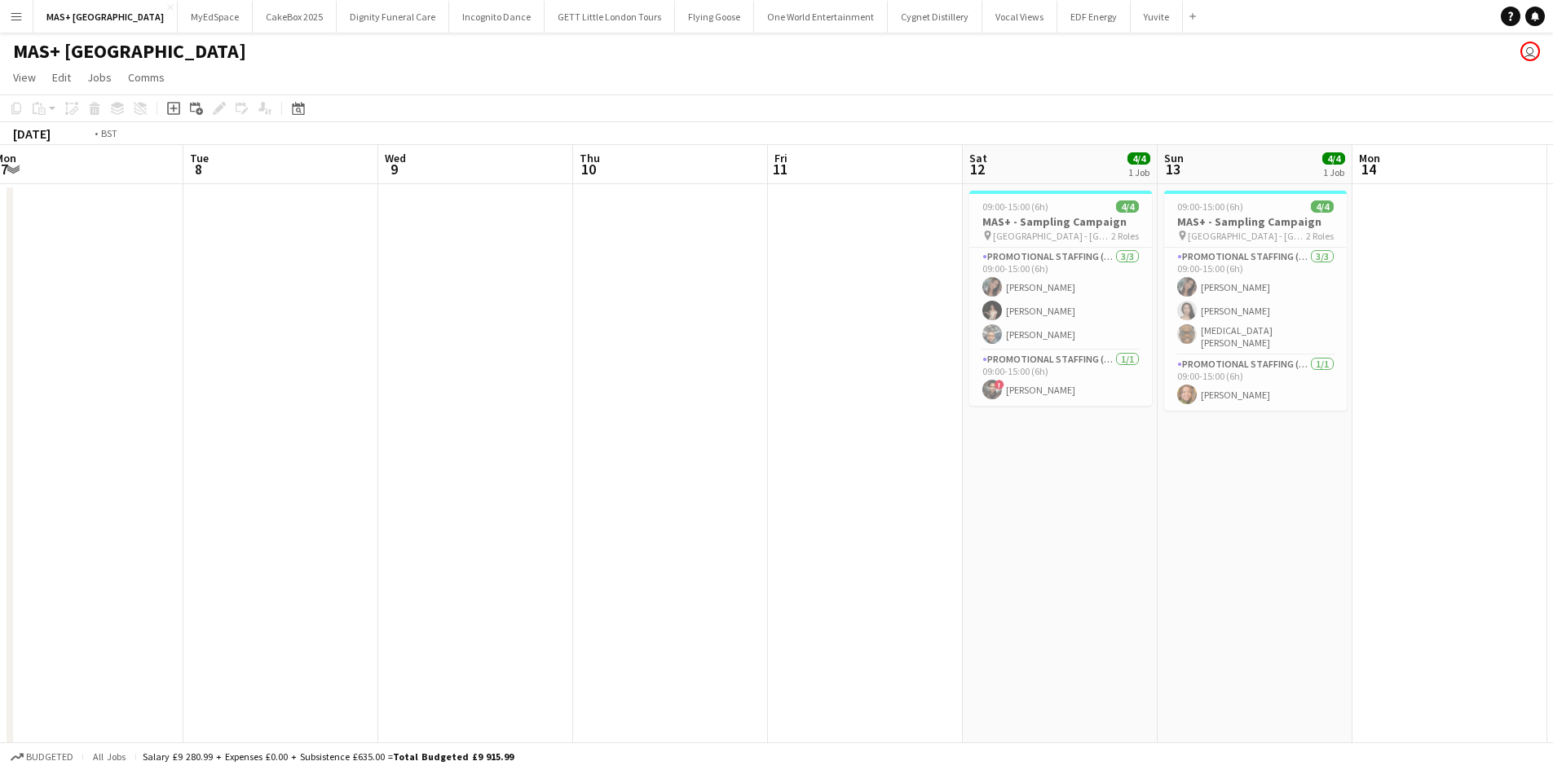
drag, startPoint x: 774, startPoint y: 474, endPoint x: 1517, endPoint y: 498, distance: 742.9
click at [1553, 498] on html "Menu Boards Boards Boards All jobs Status Workforce Workforce My Workforce Recr…" at bounding box center [776, 427] width 1553 height 855
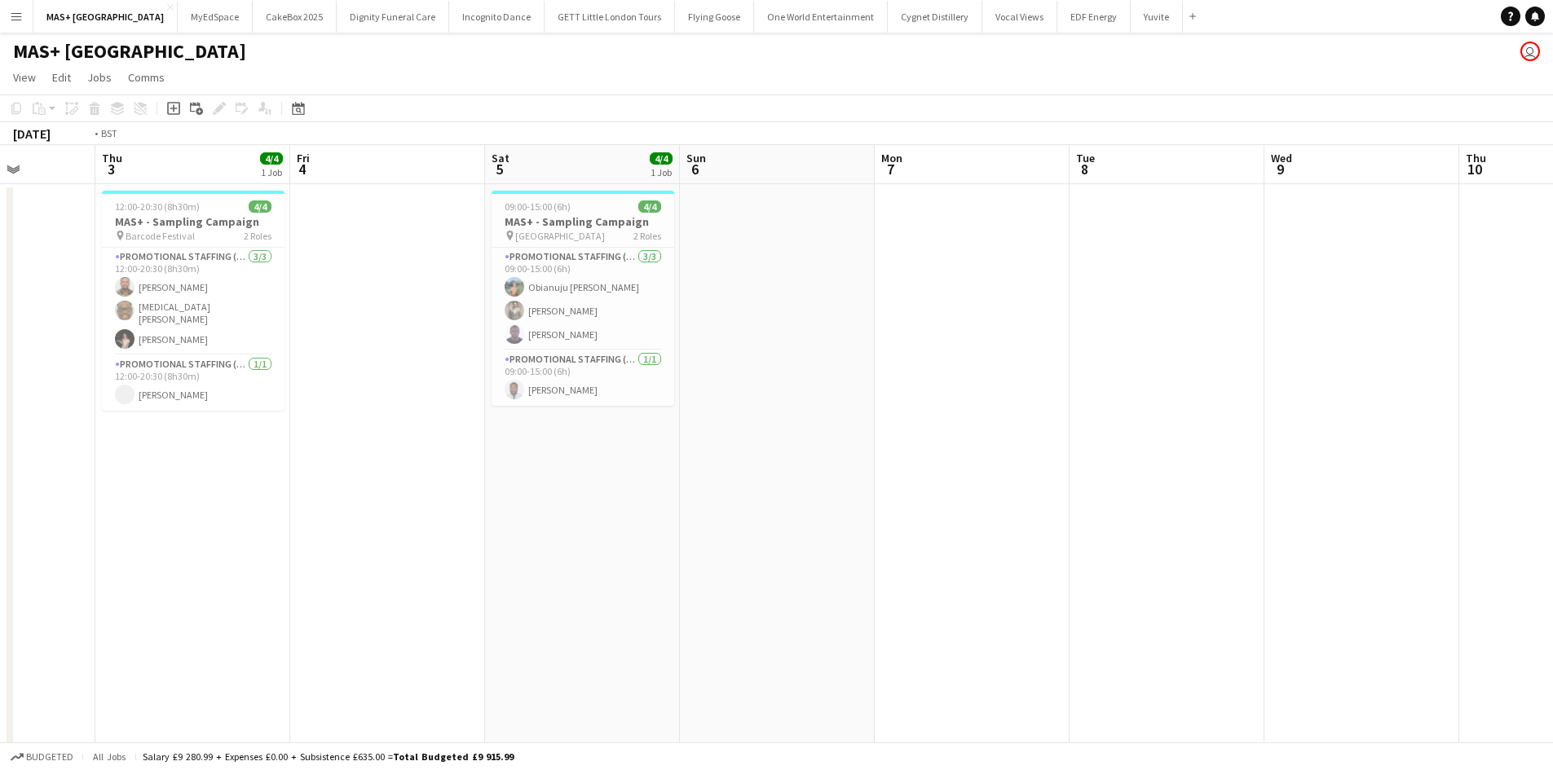
drag, startPoint x: 1019, startPoint y: 501, endPoint x: 435, endPoint y: 567, distance: 587.3
click at [1411, 532] on app-calendar-viewport "Mon 30 Tue 1 Wed 2 Thu 3 4/4 1 Job Fri 4 Sat 5 4/4 1 Job Sun 6 Mon 7 Tue 8 Wed …" at bounding box center [776, 486] width 1553 height 682
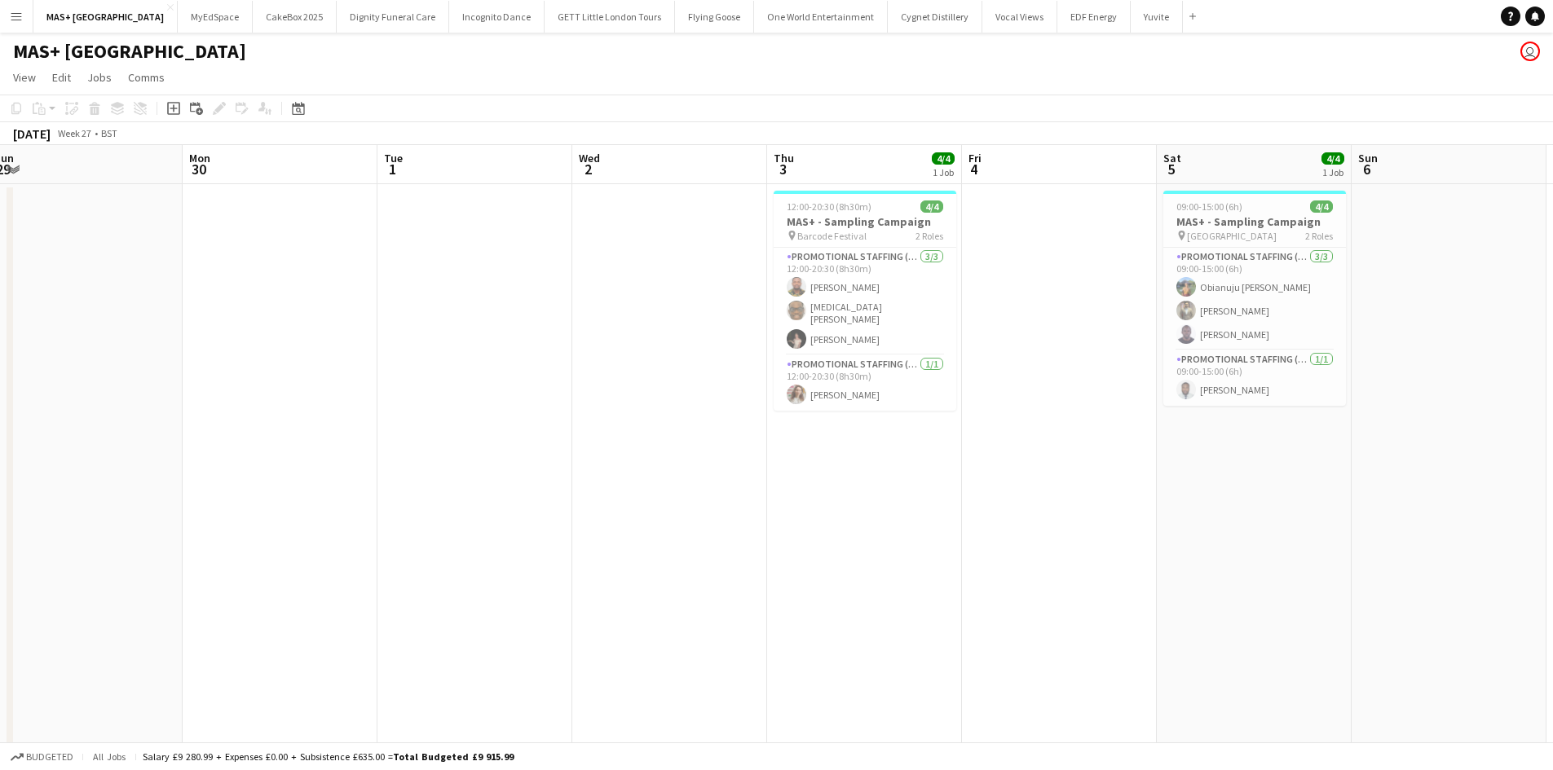
drag, startPoint x: 397, startPoint y: 567, endPoint x: 1188, endPoint y: 565, distance: 790.6
click at [1426, 571] on app-calendar-viewport "Fri 27 Sat 28 4/4 1 Job Sun 29 Mon 30 Tue 1 Wed 2 Thu 3 4/4 1 Job Fri 4 Sat 5 4…" at bounding box center [776, 486] width 1553 height 682
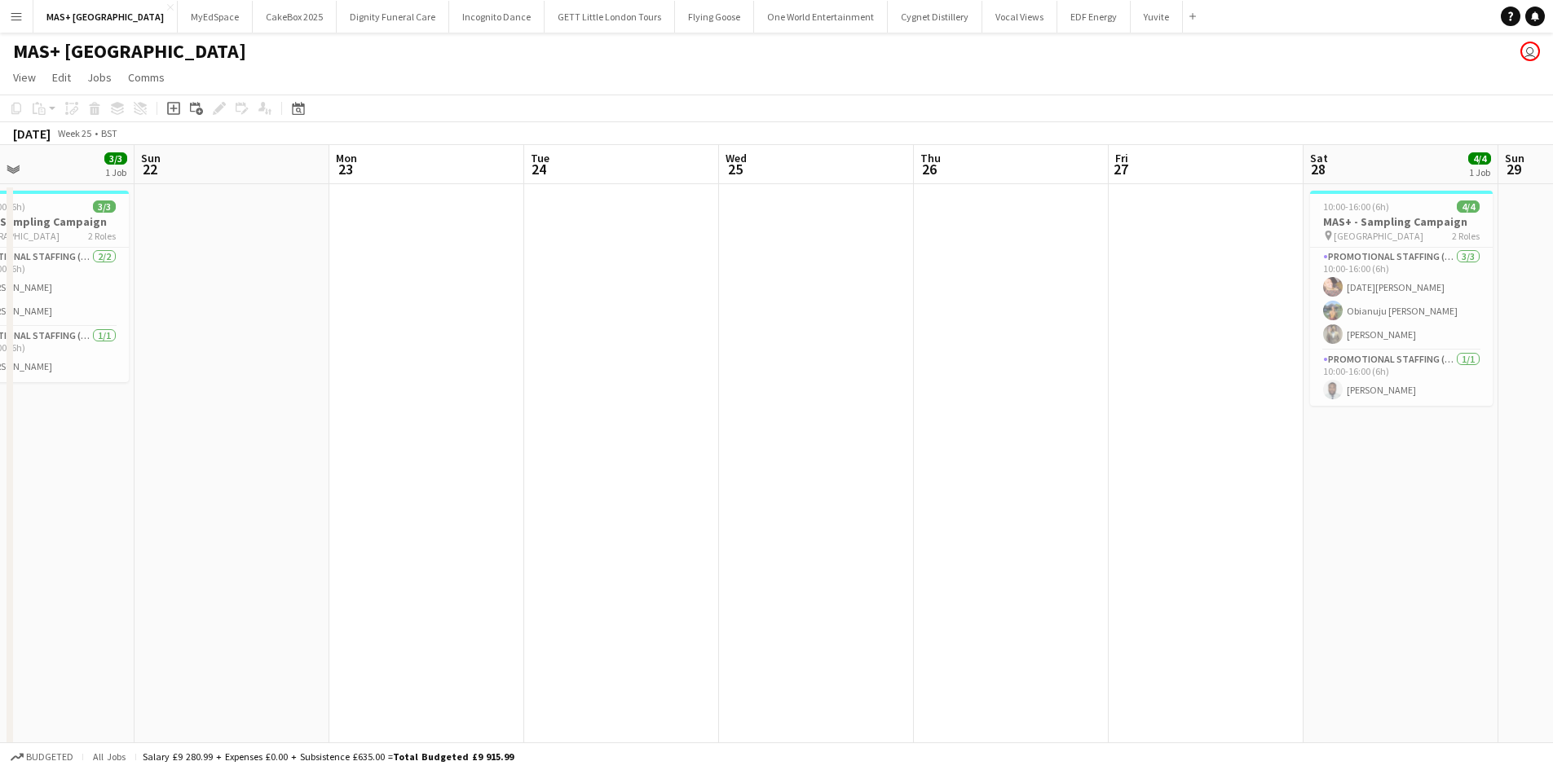
drag, startPoint x: 687, startPoint y: 493, endPoint x: 1261, endPoint y: 525, distance: 574.7
click at [1421, 525] on app-calendar-viewport "Thu 19 Fri 20 Sat 21 3/3 1 Job Sun 22 Mon 23 Tue 24 Wed 25 Thu 26 Fri 27 Sat 28…" at bounding box center [776, 486] width 1553 height 682
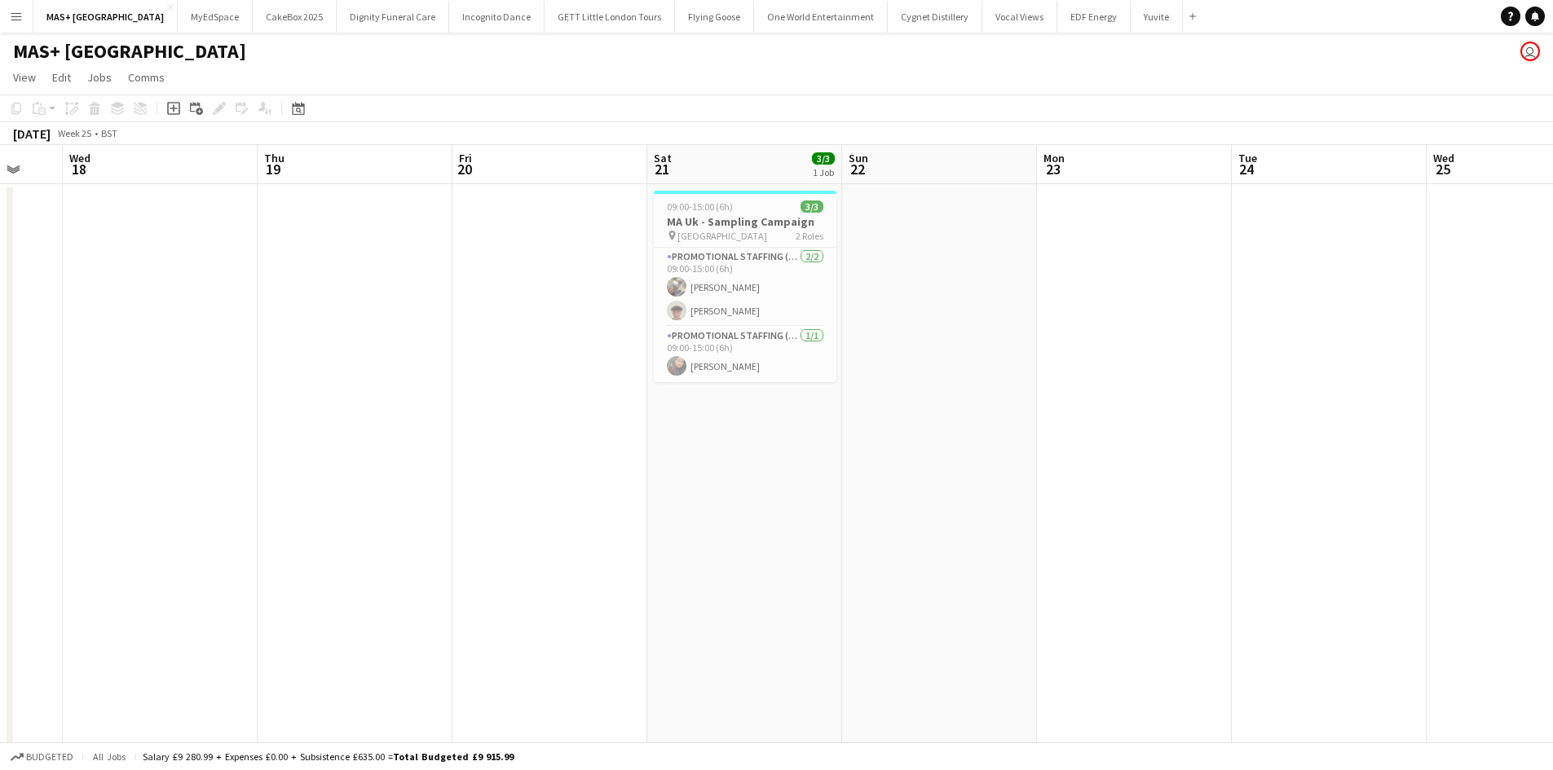
drag, startPoint x: 1096, startPoint y: 526, endPoint x: 1274, endPoint y: 526, distance: 177.7
click at [1274, 526] on app-calendar-viewport "Mon 16 Tue 17 Wed 18 Thu 19 Fri 20 Sat 21 3/3 1 Job Sun 22 Mon 23 Tue 24 Wed 25…" at bounding box center [776, 486] width 1553 height 682
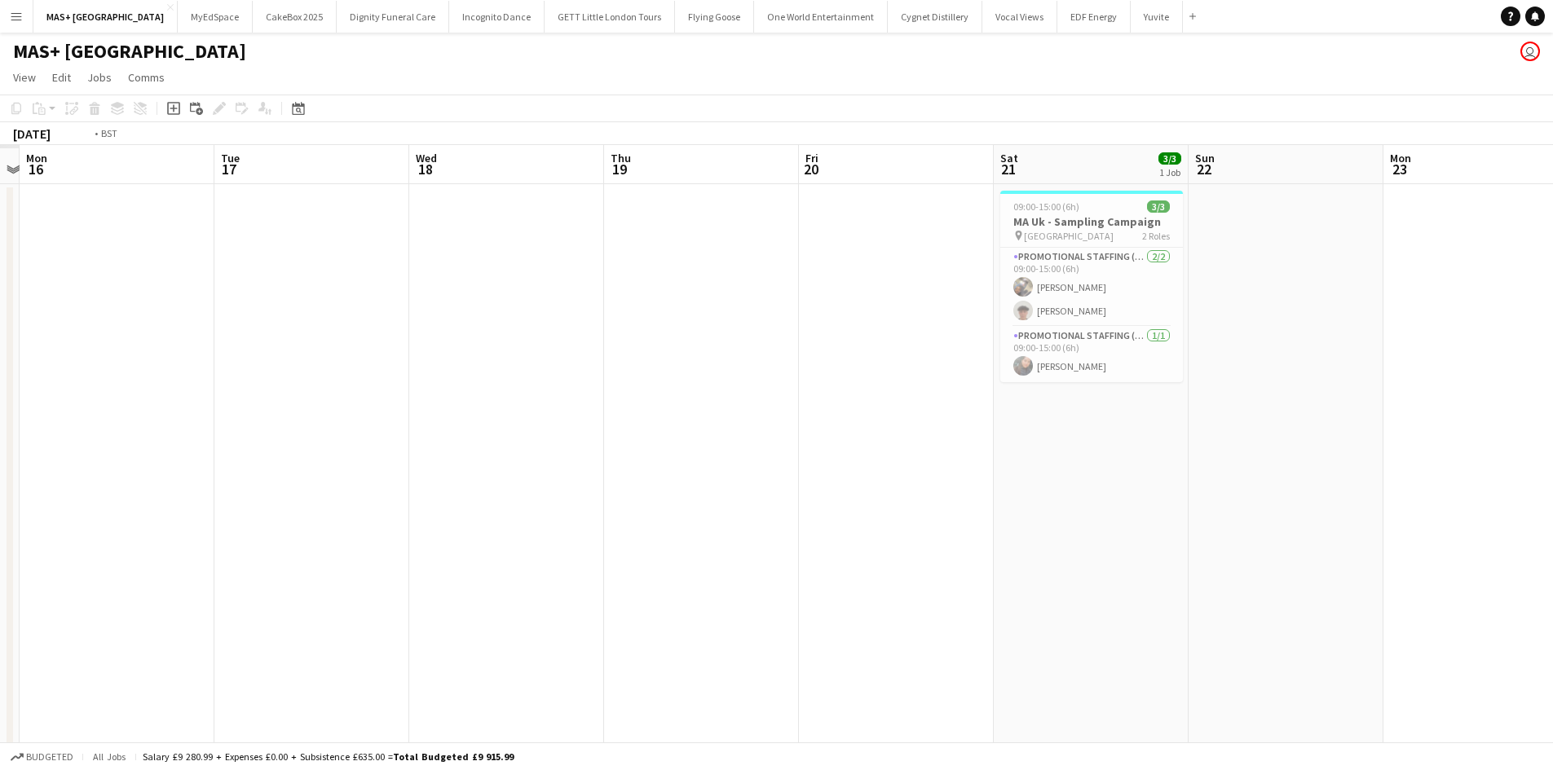
drag, startPoint x: 865, startPoint y: 515, endPoint x: 1153, endPoint y: 530, distance: 288.9
click at [1508, 512] on app-calendar-viewport "Sat 14 Sun 15 Mon 16 Tue 17 Wed 18 Thu 19 Fri 20 Sat 21 3/3 1 Job Sun 22 Mon 23…" at bounding box center [776, 486] width 1553 height 682
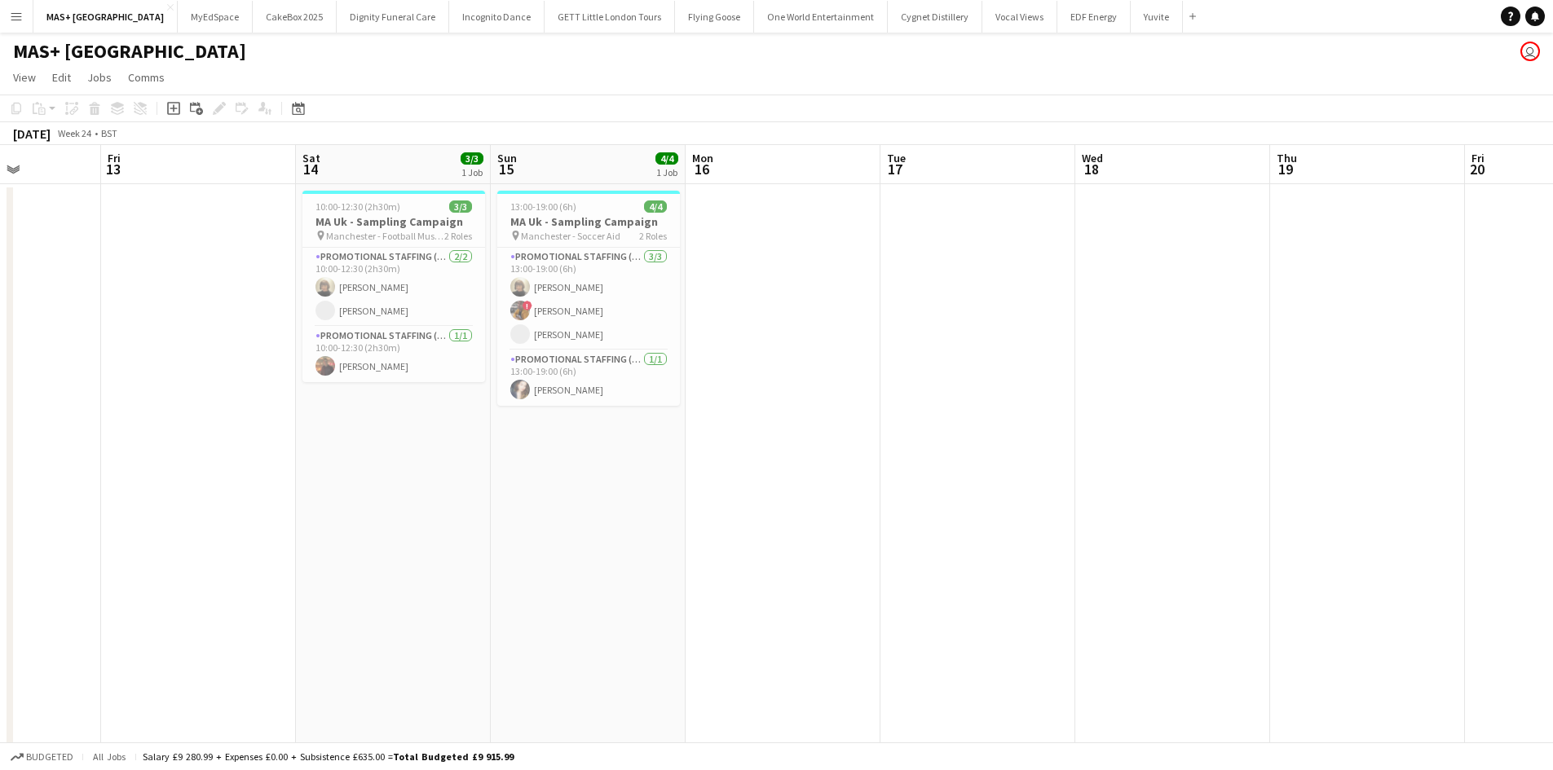
scroll to position [0, 475]
drag, startPoint x: 695, startPoint y: 530, endPoint x: 817, endPoint y: 527, distance: 121.5
click at [817, 527] on app-calendar-viewport "Tue 10 Wed 11 Thu 12 Fri 13 Sat 14 3/3 1 Job Sun 15 4/4 1 Job Mon 16 Tue 17 Wed…" at bounding box center [776, 486] width 1553 height 682
drag, startPoint x: 1048, startPoint y: 474, endPoint x: 563, endPoint y: 430, distance: 487.0
click at [122, 386] on app-calendar-viewport "Tue 10 Wed 11 Thu 12 Fri 13 Sat 14 3/3 1 Job Sun 15 4/4 1 Job Mon 16 Tue 17 Wed…" at bounding box center [776, 486] width 1553 height 682
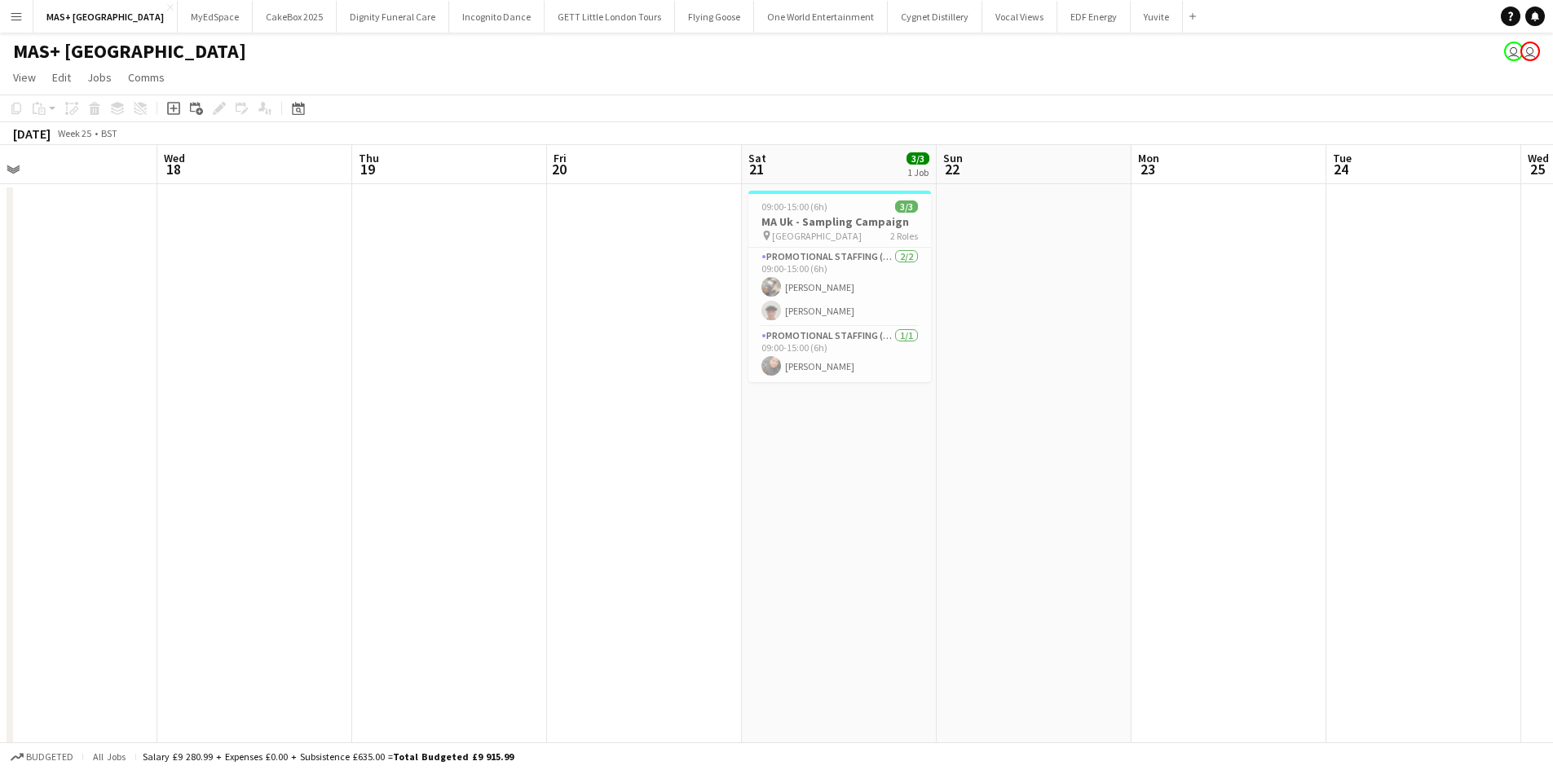
drag, startPoint x: 1112, startPoint y: 506, endPoint x: 576, endPoint y: 508, distance: 535.5
click at [452, 508] on app-calendar-viewport "Sun 15 4/4 1 Job Mon 16 Tue 17 Wed 18 Thu 19 Fri 20 Sat 21 3/3 1 Job Sun 22 Mon…" at bounding box center [776, 486] width 1553 height 682
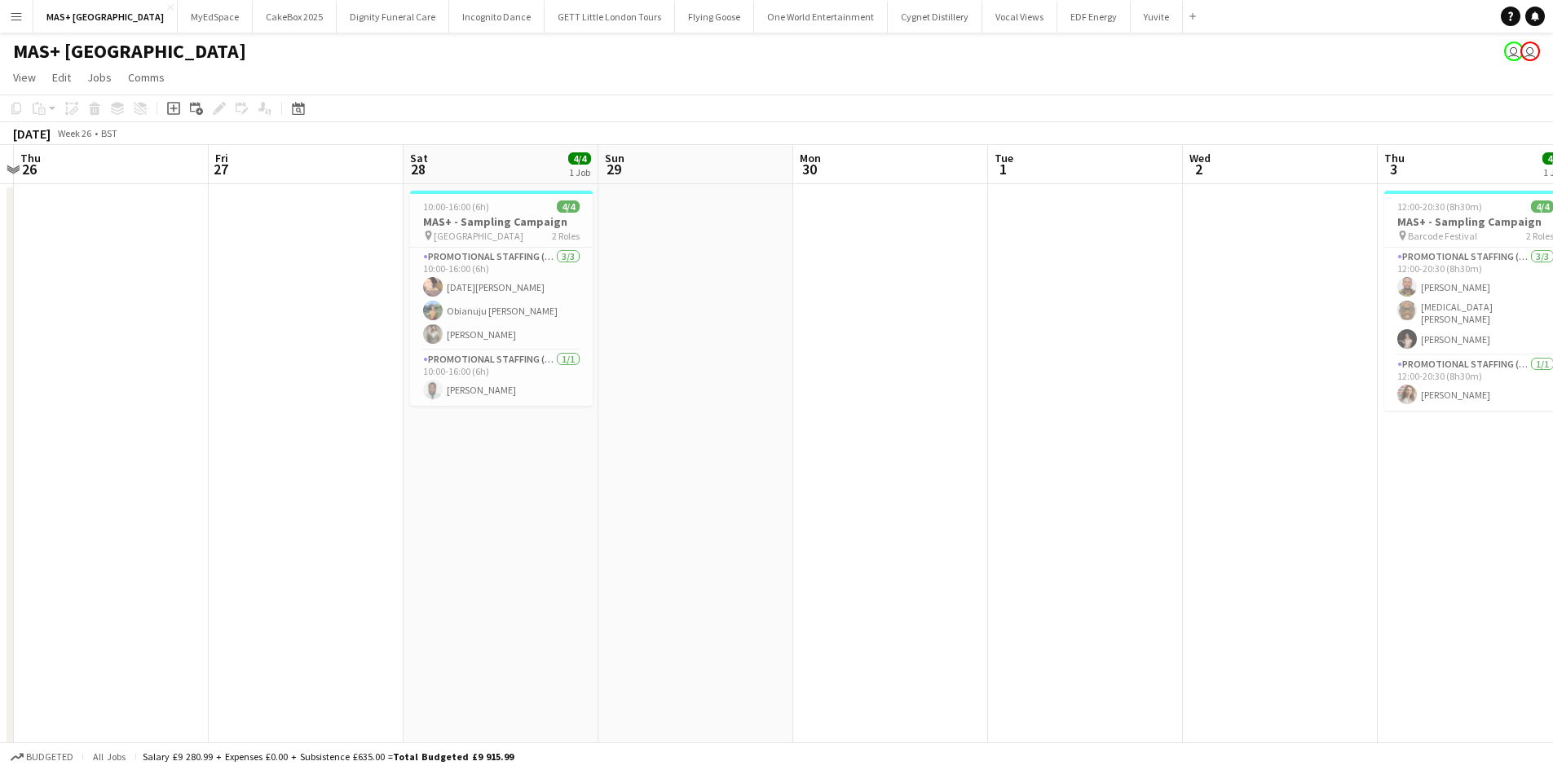
drag, startPoint x: 1177, startPoint y: 551, endPoint x: 135, endPoint y: 505, distance: 1042.6
click at [135, 505] on app-calendar-viewport "Mon 23 Tue 24 Wed 25 Thu 26 Fri 27 Sat 28 4/4 1 Job Sun 29 Mon 30 Tue 1 Wed 2 T…" at bounding box center [776, 486] width 1553 height 682
drag, startPoint x: 987, startPoint y: 507, endPoint x: -39, endPoint y: 383, distance: 1033.6
click at [0, 383] on html "Menu Boards Boards Boards All jobs Status Workforce Workforce My Workforce Recr…" at bounding box center [776, 427] width 1553 height 855
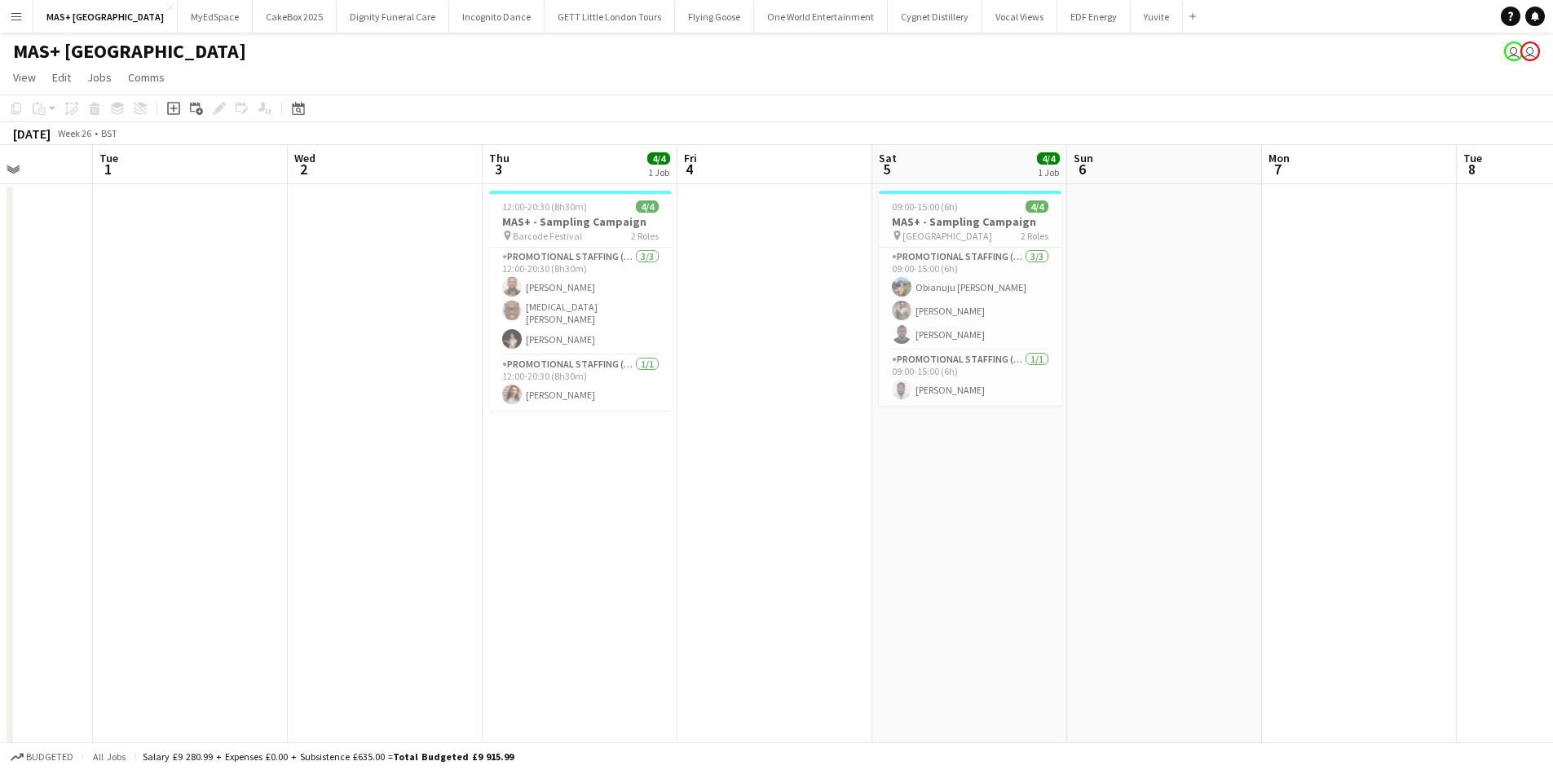
drag, startPoint x: 919, startPoint y: 491, endPoint x: 307, endPoint y: 414, distance: 617.0
click at [68, 394] on app-calendar-viewport "Sat 28 4/4 1 Job Sun 29 Mon 30 Tue 1 Wed 2 Thu 3 4/4 1 Job Fri 4 Sat 5 4/4 1 Jo…" at bounding box center [776, 486] width 1553 height 682
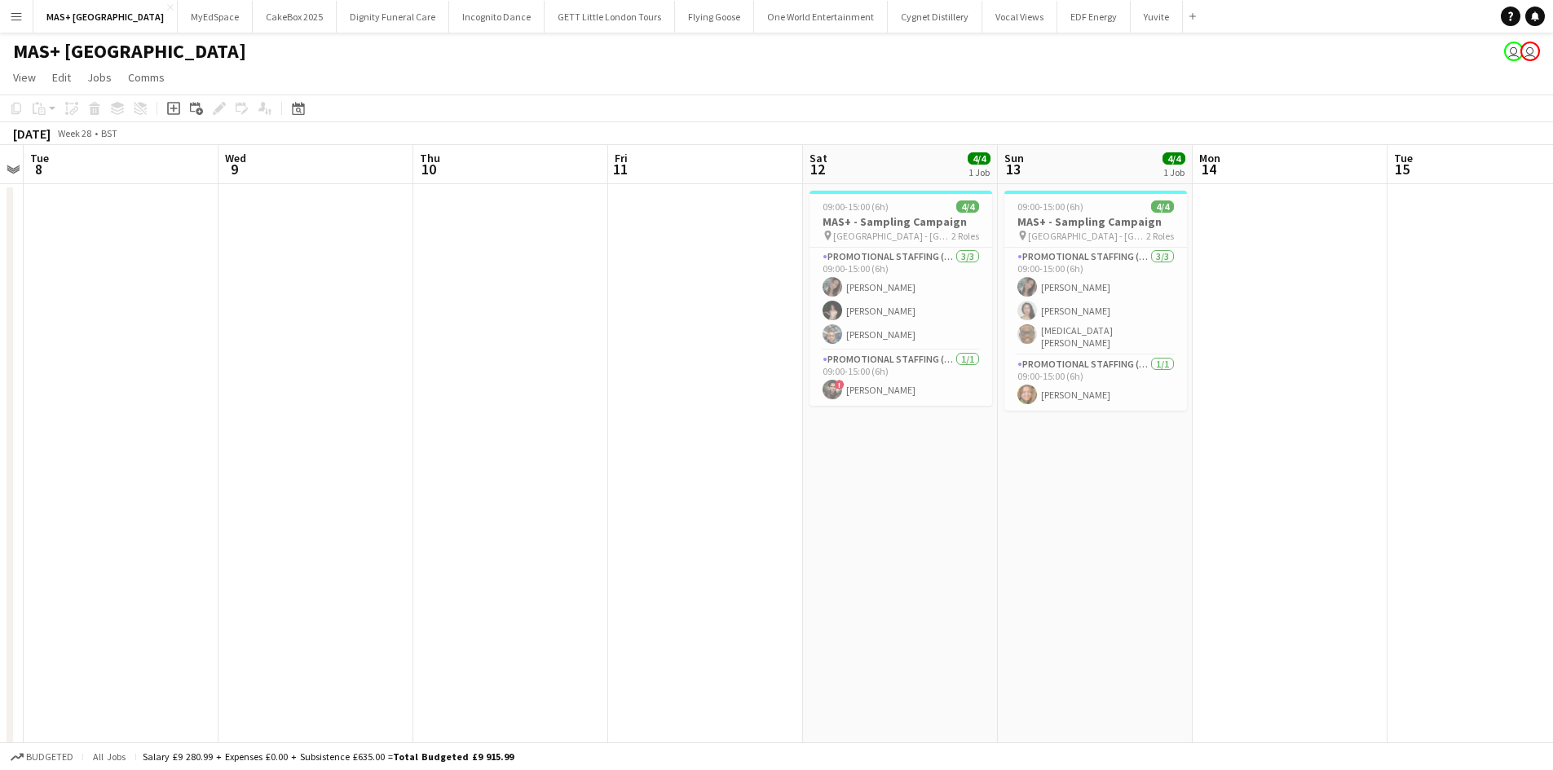
drag, startPoint x: 847, startPoint y: 425, endPoint x: 496, endPoint y: 416, distance: 350.6
click at [496, 416] on app-calendar-viewport "Sat 5 4/4 1 Job Sun 6 Mon 7 Tue 8 Wed 9 Thu 10 Fri 11 Sat 12 4/4 1 Job Sun 13 4…" at bounding box center [776, 486] width 1553 height 682
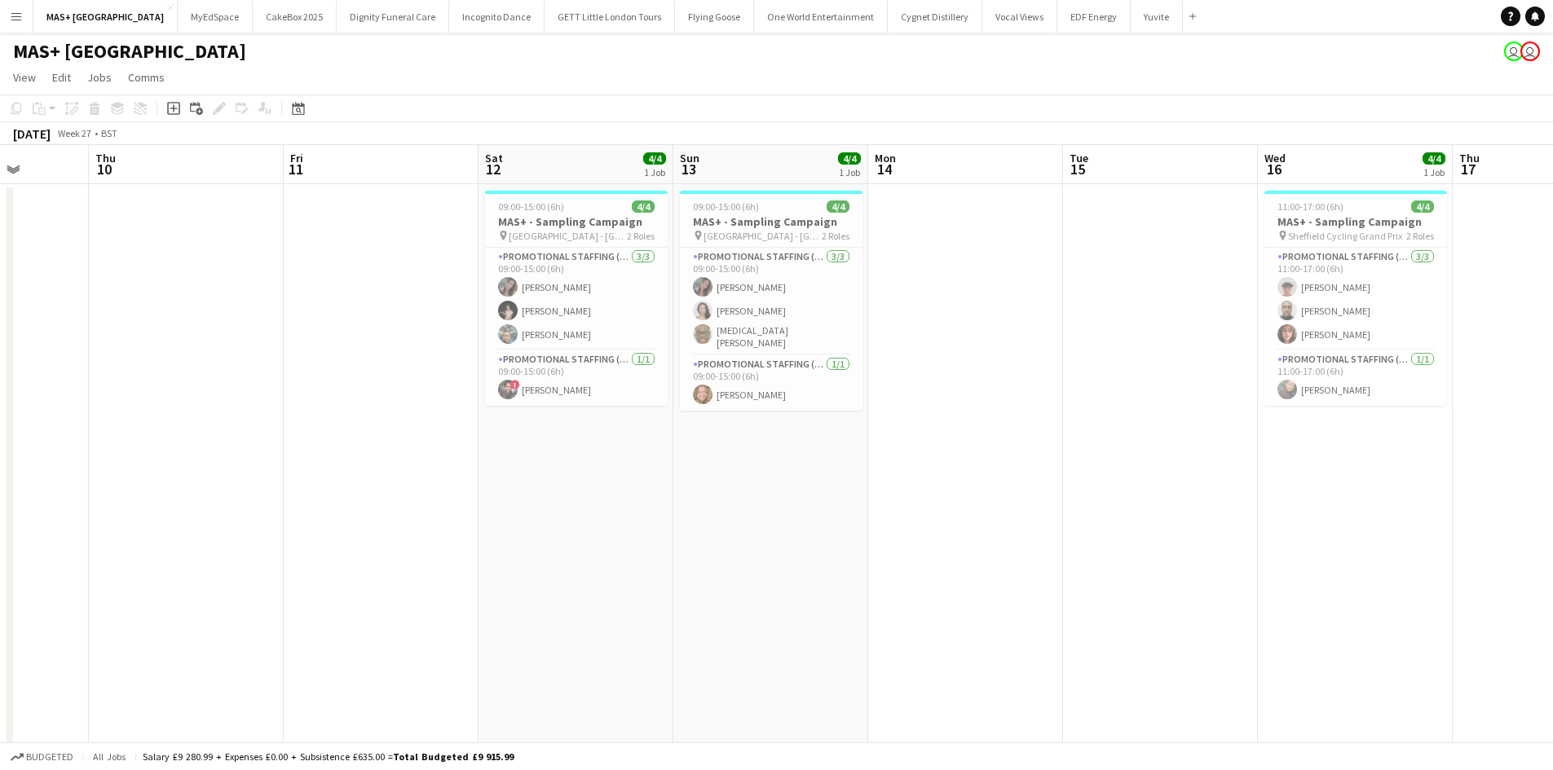
drag, startPoint x: 4, startPoint y: 394, endPoint x: 408, endPoint y: 434, distance: 406.1
click at [0, 389] on html "Menu Boards Boards Boards All jobs Status Workforce Workforce My Workforce Recr…" at bounding box center [776, 427] width 1553 height 855
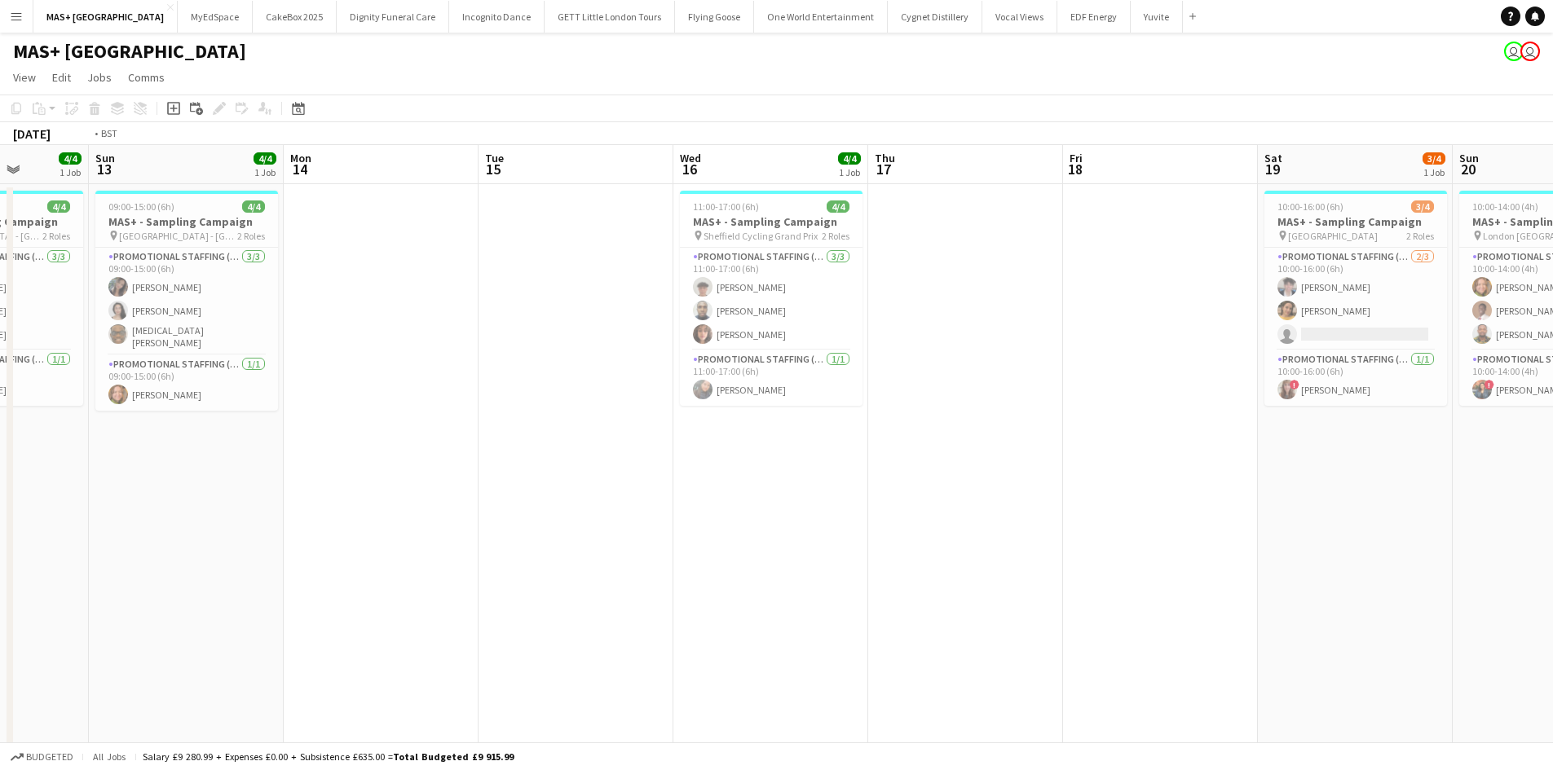
click at [144, 451] on app-calendar-viewport "Thu 10 Fri 11 Sat 12 4/4 1 Job Sun 13 4/4 1 Job Mon 14 Tue 15 Wed 16 4/4 1 Job …" at bounding box center [776, 486] width 1553 height 682
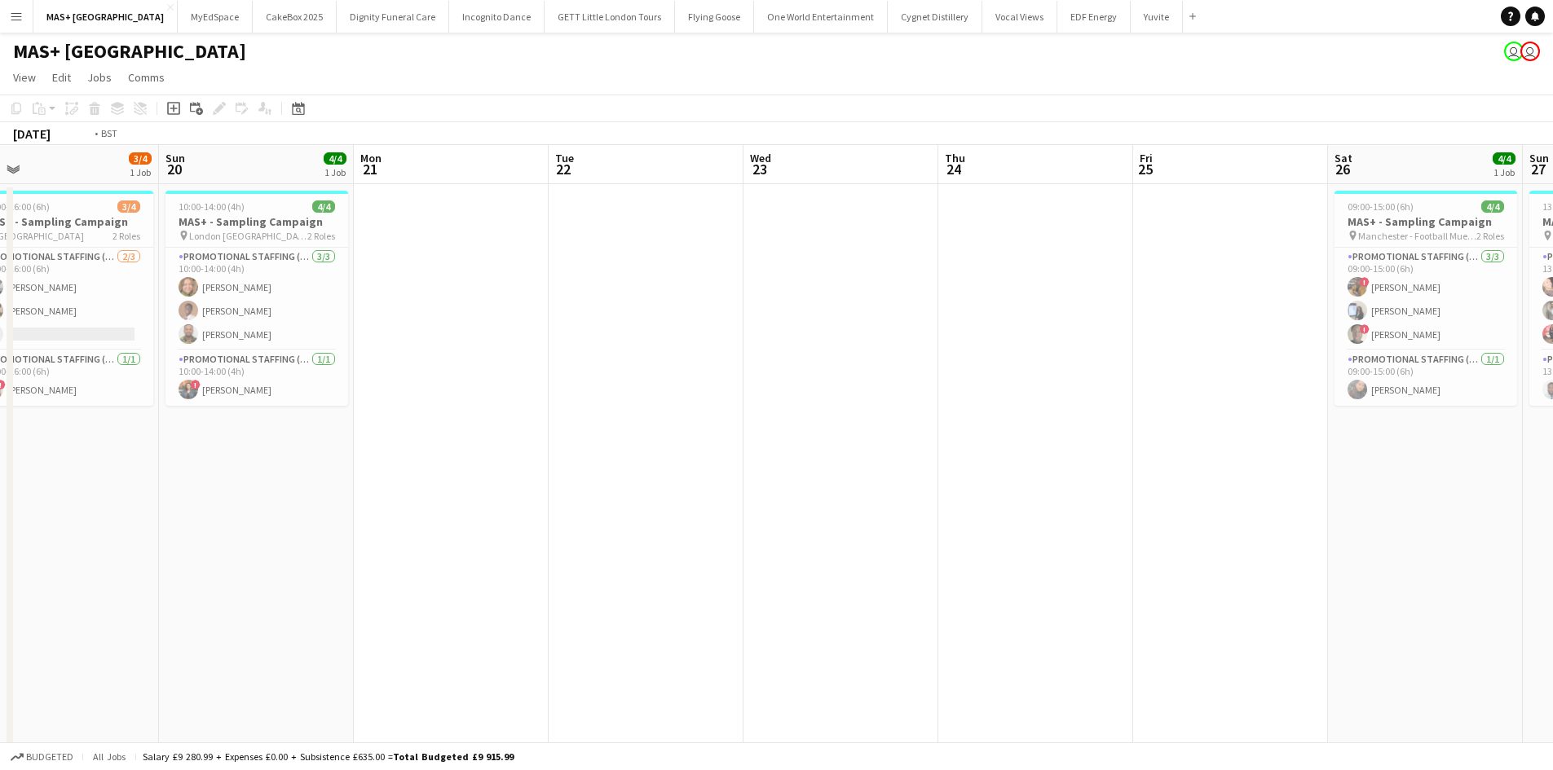
drag, startPoint x: 704, startPoint y: 491, endPoint x: 369, endPoint y: 442, distance: 338.5
click at [183, 450] on app-calendar-viewport "Thu 17 Fri 18 Sat 19 3/4 1 Job Sun 20 4/4 1 Job Mon 21 Tue 22 Wed 23 Thu 24 Fri…" at bounding box center [776, 486] width 1553 height 682
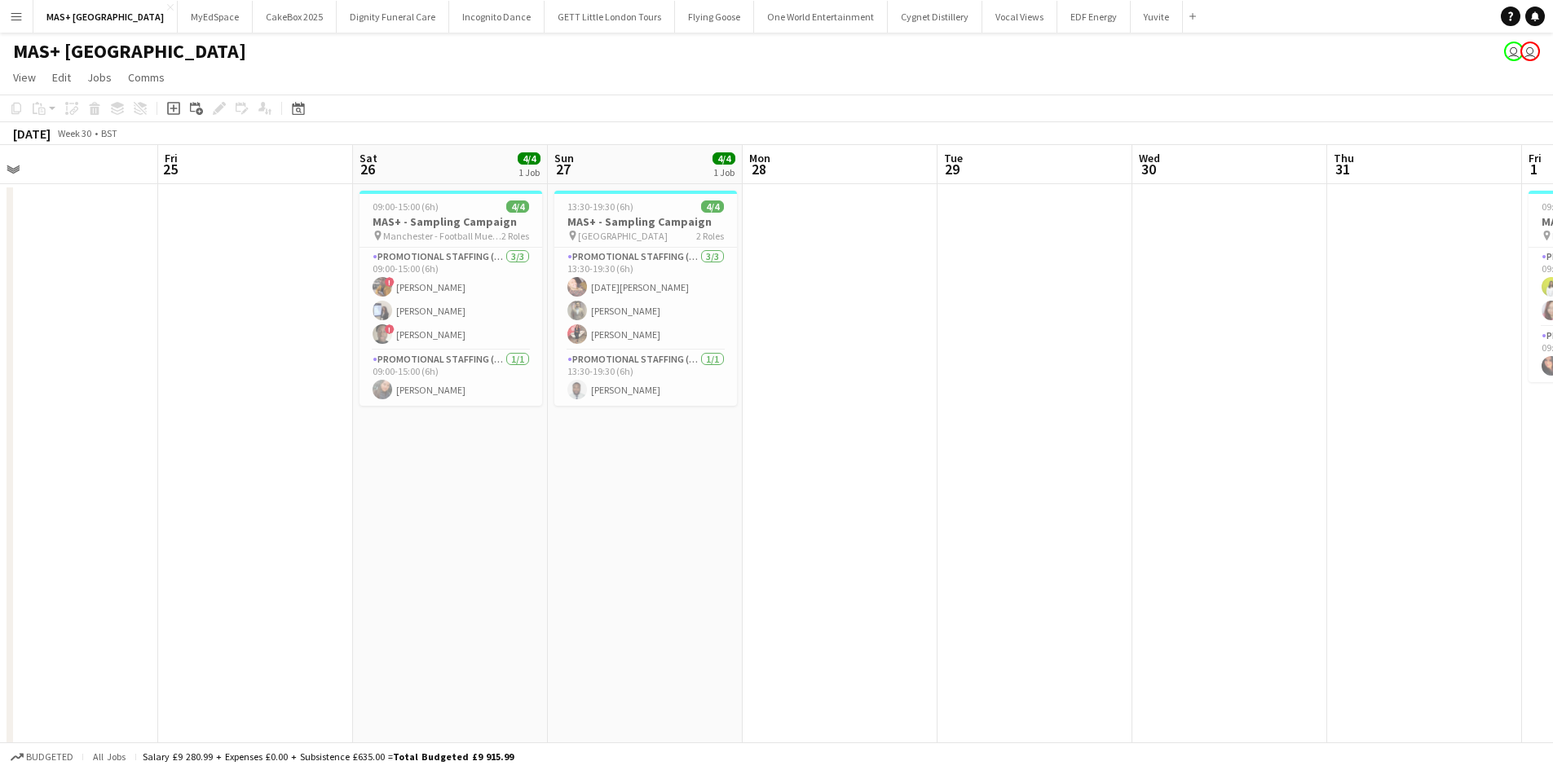
scroll to position [0, 649]
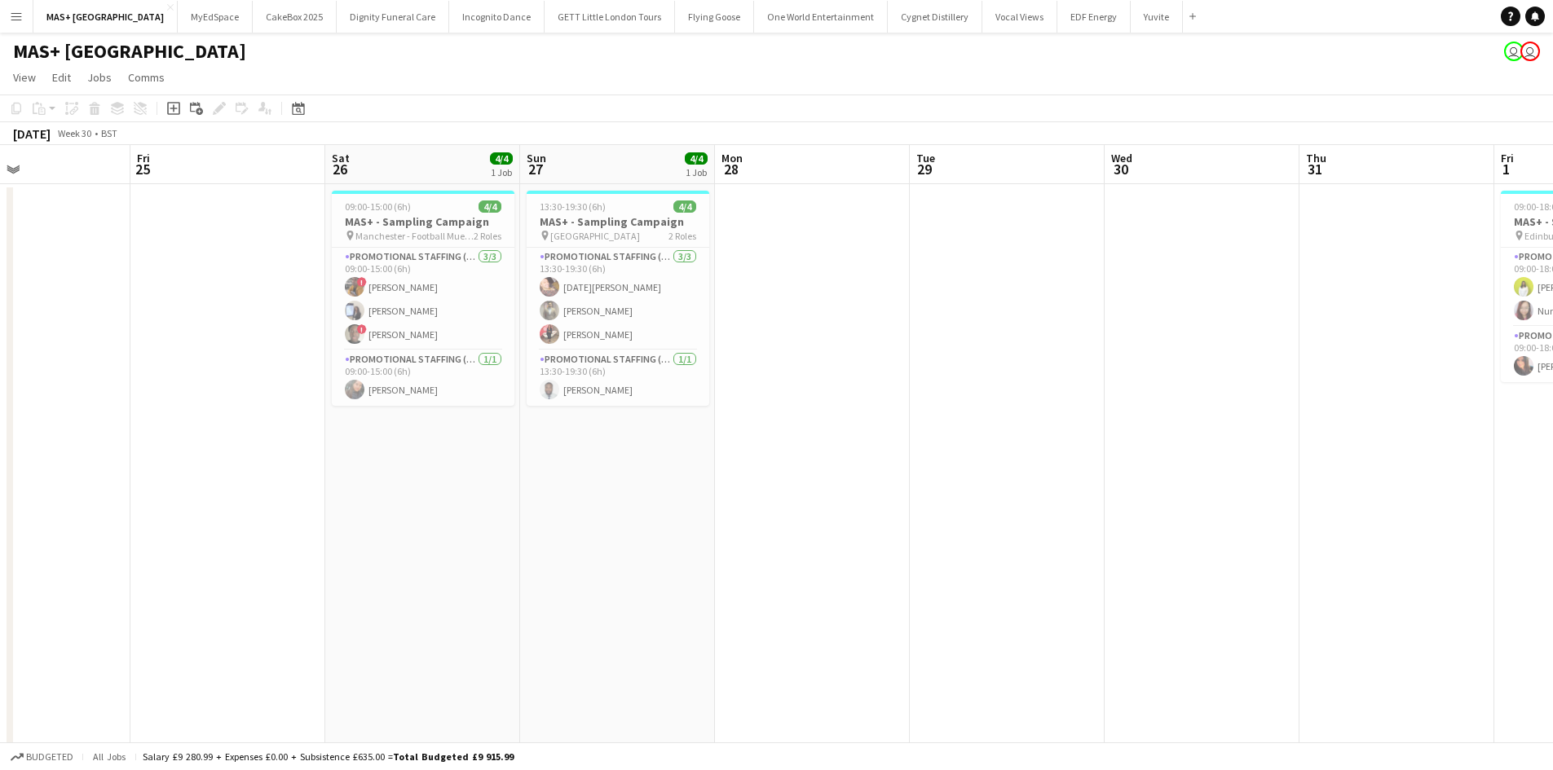
drag, startPoint x: 957, startPoint y: 463, endPoint x: 588, endPoint y: 434, distance: 370.4
click at [588, 434] on app-calendar-viewport "Mon 21 Tue 22 Wed 23 Thu 24 Fri 25 Sat 26 4/4 1 Job Sun 27 4/4 1 Job Mon 28 Tue…" at bounding box center [776, 486] width 1553 height 682
click at [417, 311] on app-card-role "Promotional Staffing (Brand Ambassadors) [DATE] 09:00-15:00 (6h) ! [PERSON_NAME…" at bounding box center [423, 299] width 183 height 103
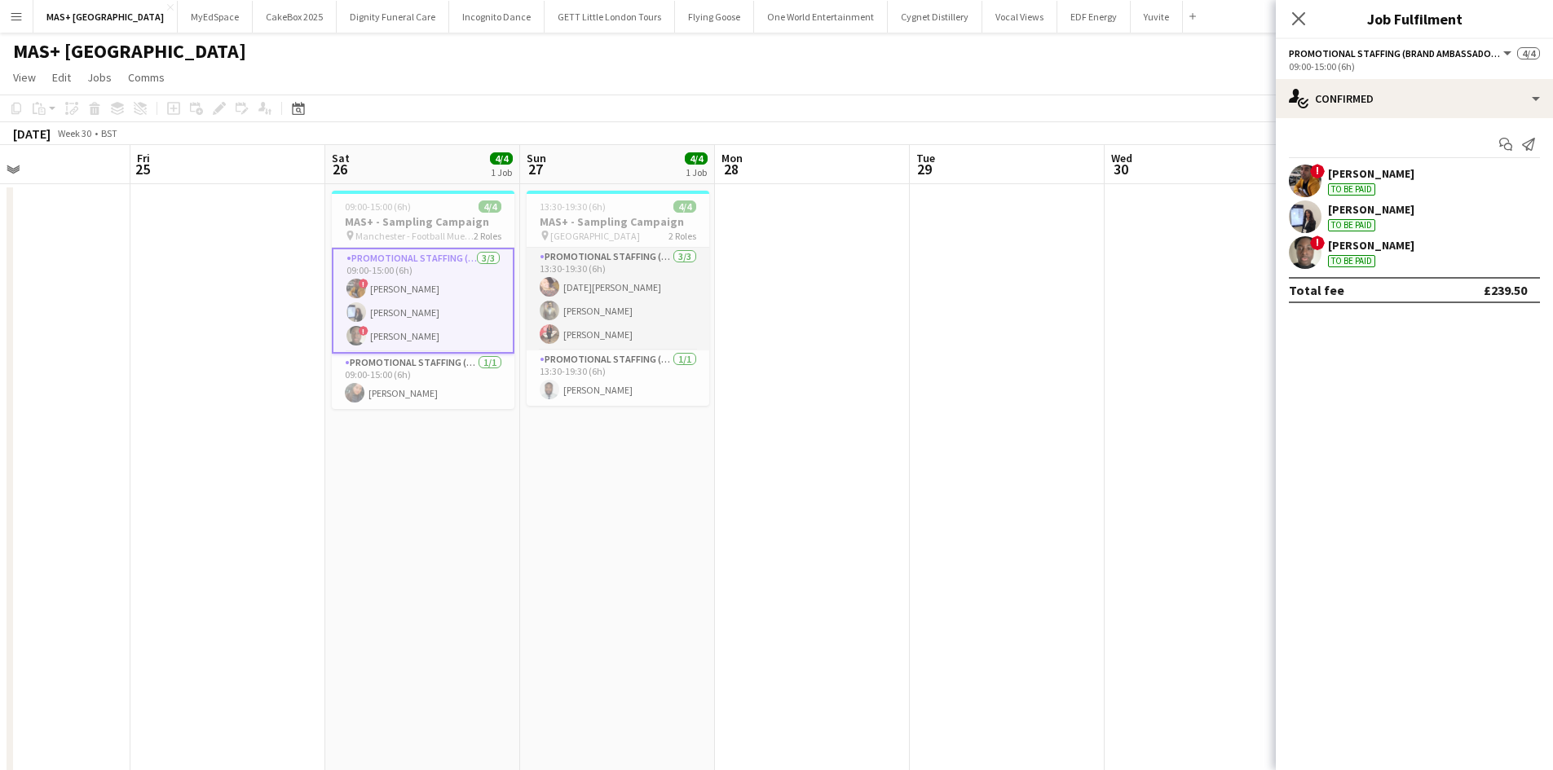
click at [598, 282] on app-card-role "Promotional Staffing (Brand Ambassadors) [DATE] 13:30-19:30 (6h) [DATE][PERSON_…" at bounding box center [618, 299] width 183 height 103
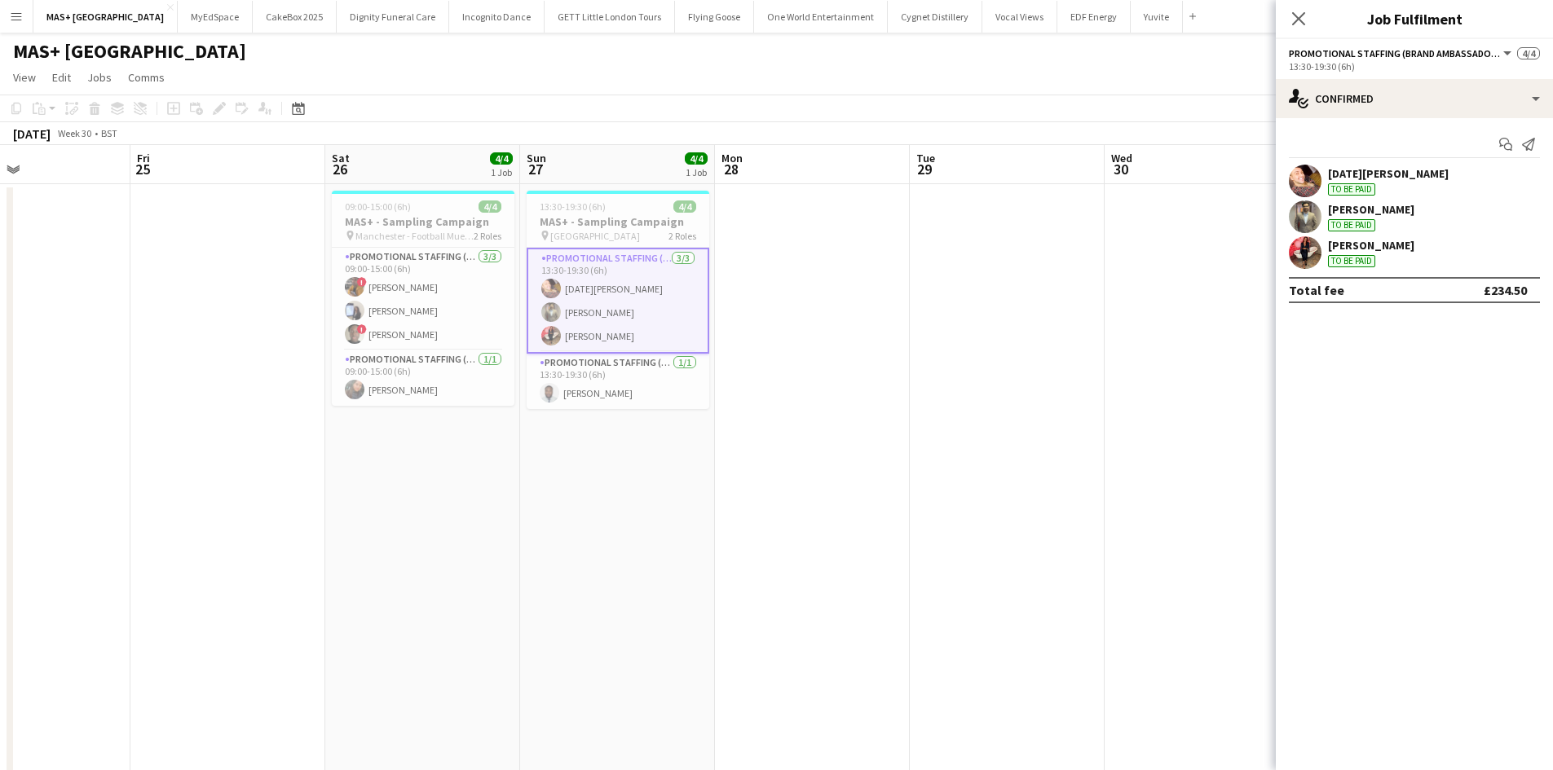
click at [1078, 352] on app-date-cell at bounding box center [1007, 505] width 195 height 643
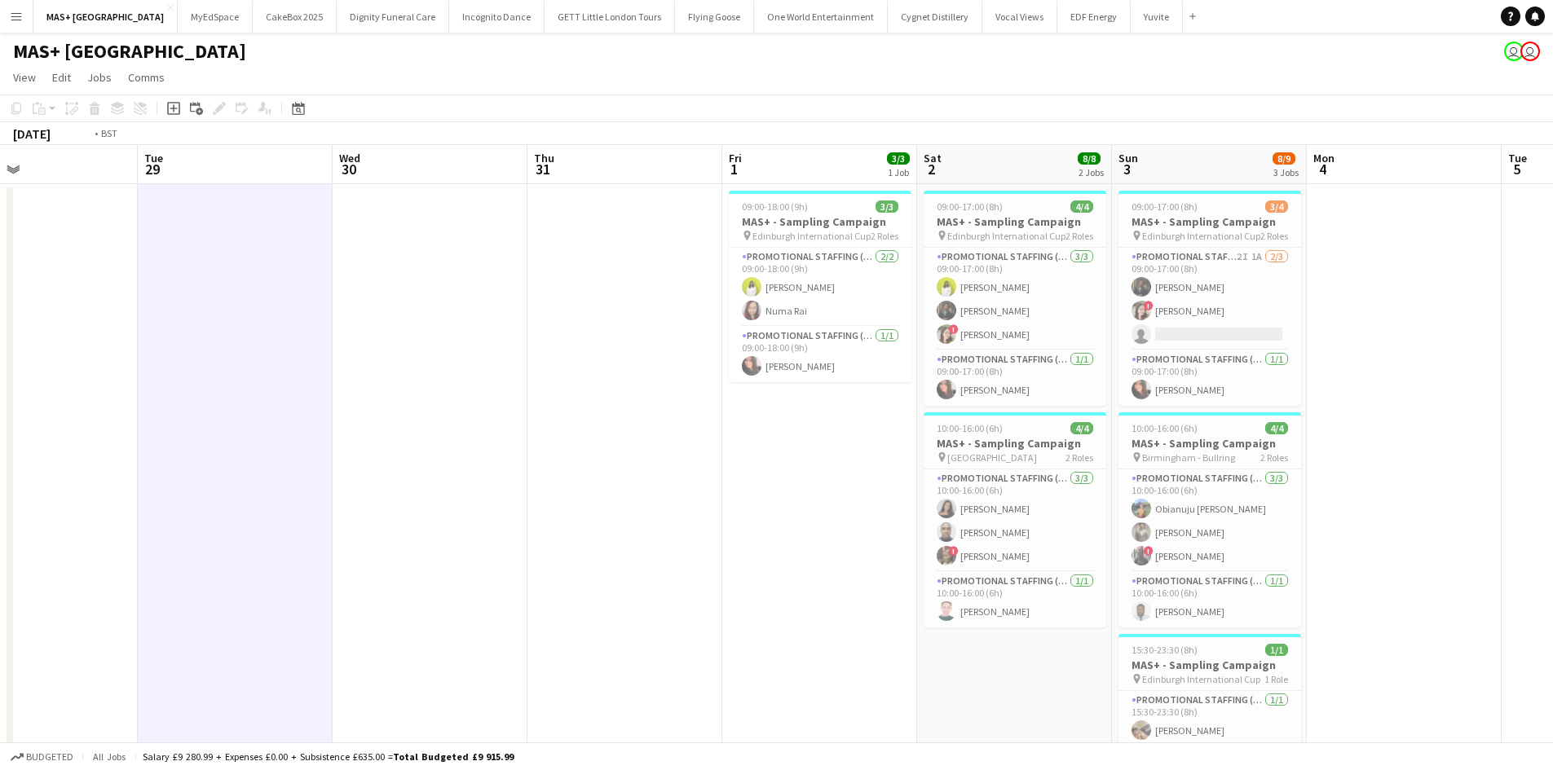
scroll to position [0, 651]
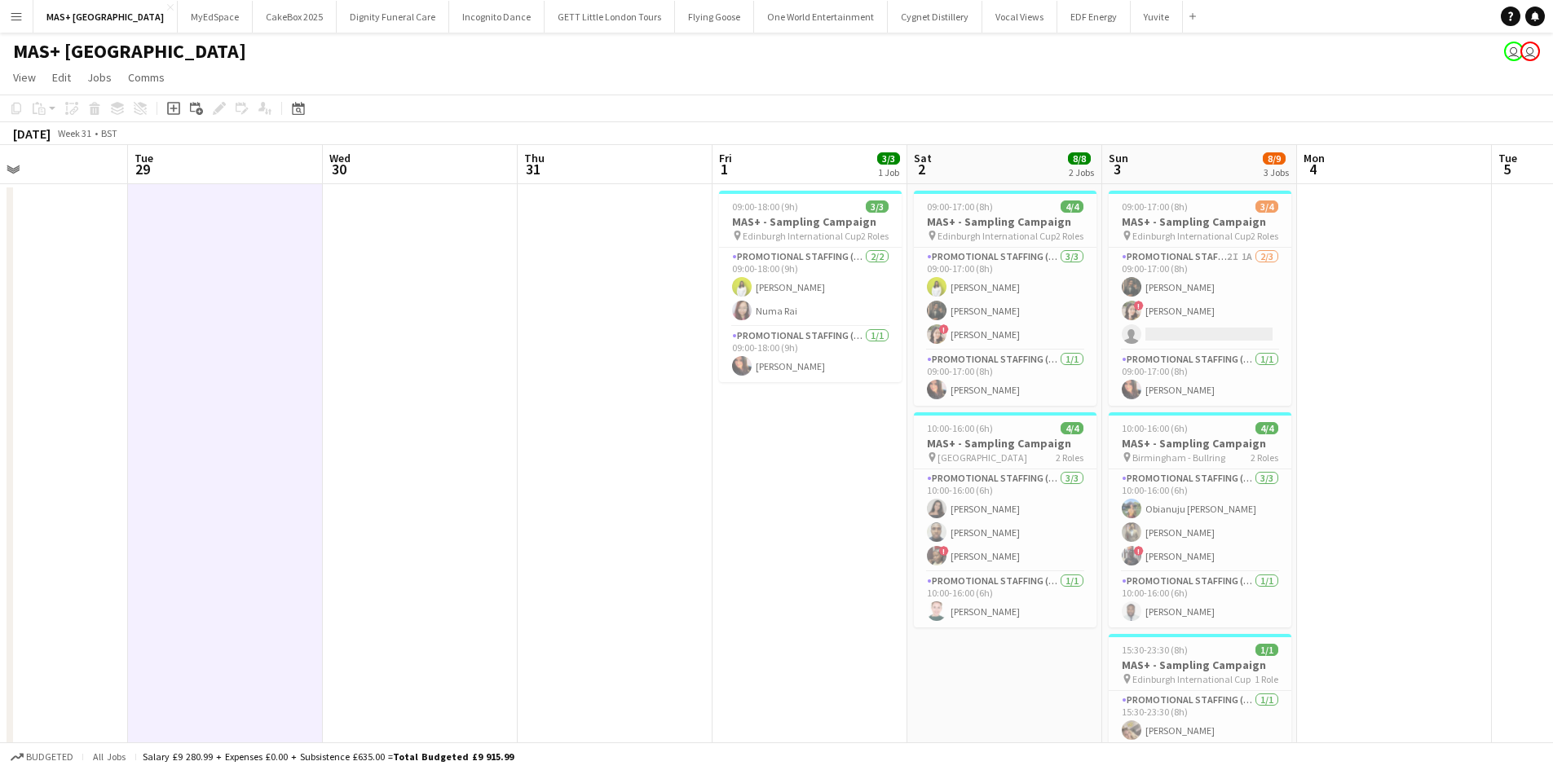
drag, startPoint x: 752, startPoint y: 364, endPoint x: 422, endPoint y: 364, distance: 330.1
click at [422, 364] on app-calendar-viewport "Fri 25 Sat 26 4/4 1 Job Sun 27 4/4 1 Job Mon 28 Tue 29 Wed 30 Thu 31 Fri 1 3/3 …" at bounding box center [776, 486] width 1553 height 682
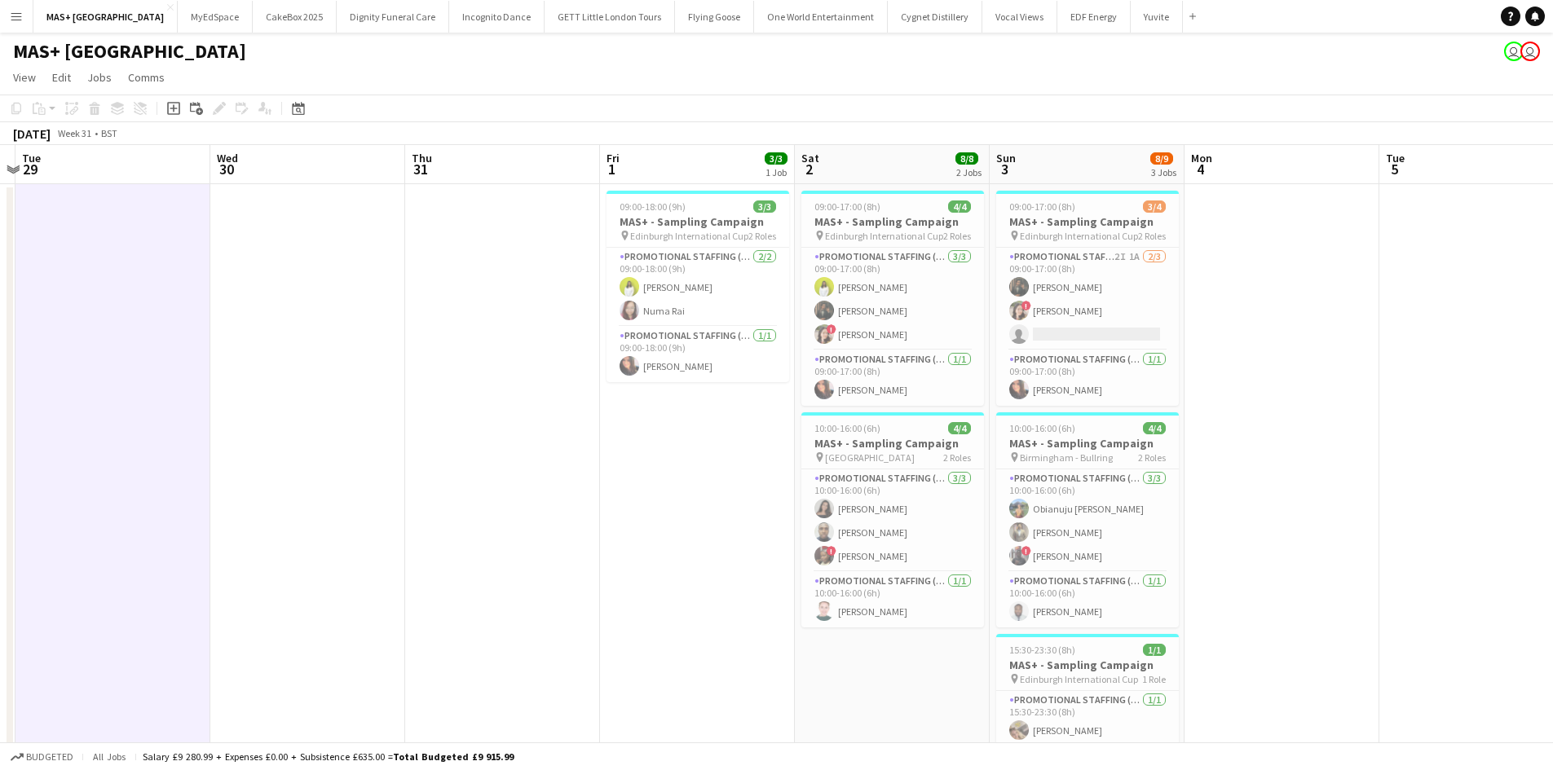
drag, startPoint x: 571, startPoint y: 408, endPoint x: 459, endPoint y: 399, distance: 112.8
click at [459, 399] on app-calendar-viewport "Sat 26 4/4 1 Job Sun 27 4/4 1 Job Mon 28 Tue 29 Wed 30 Thu 31 Fri 1 3/3 1 Job S…" at bounding box center [776, 486] width 1553 height 682
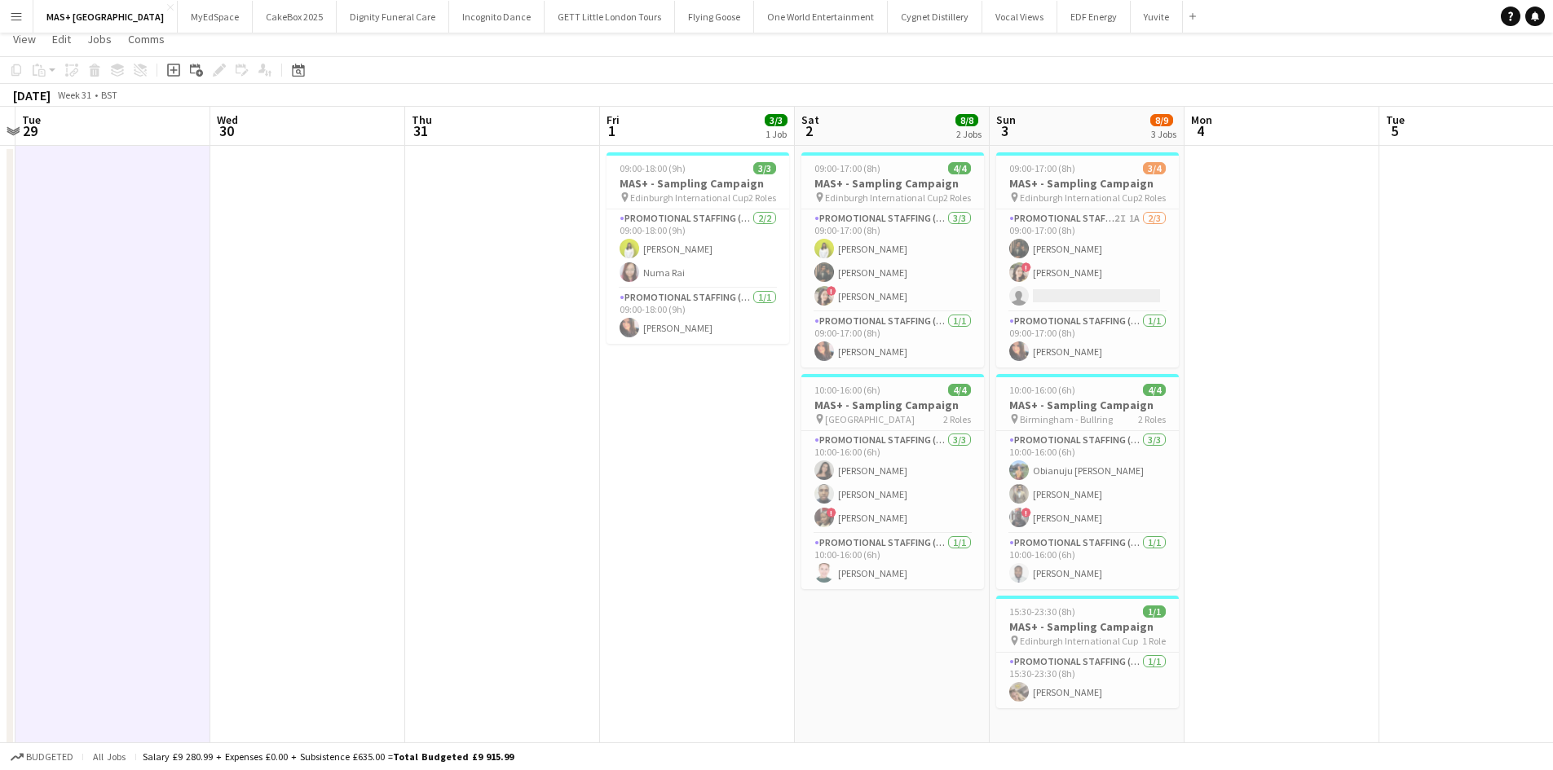
scroll to position [0, 0]
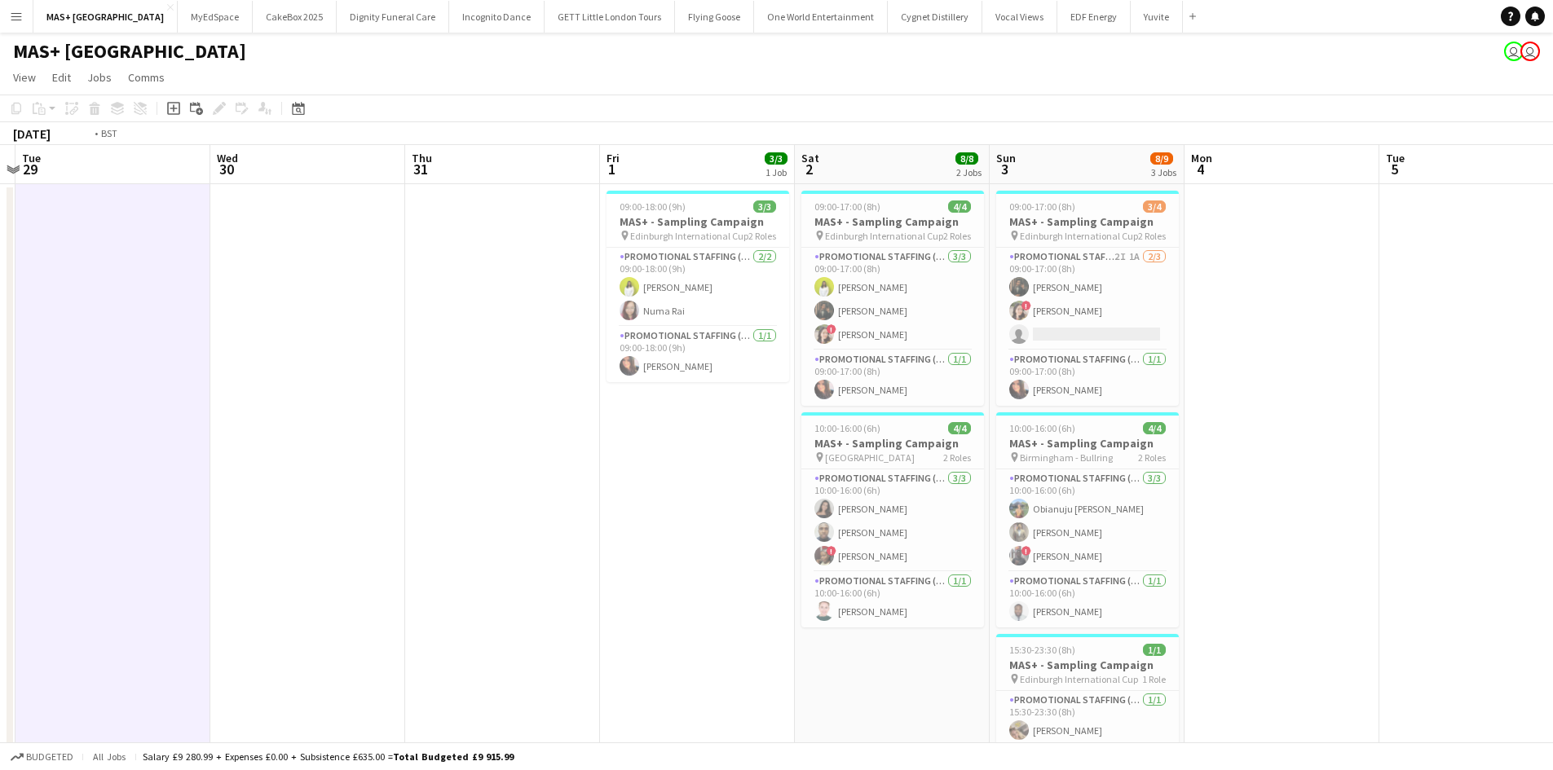
drag, startPoint x: 368, startPoint y: 549, endPoint x: 1407, endPoint y: 547, distance: 1039.2
click at [1407, 547] on app-calendar-viewport "Sat 26 4/4 1 Job Sun 27 4/4 1 Job Mon 28 Tue 29 Wed 30 Thu 31 Fri 1 3/3 1 Job S…" at bounding box center [776, 486] width 1553 height 682
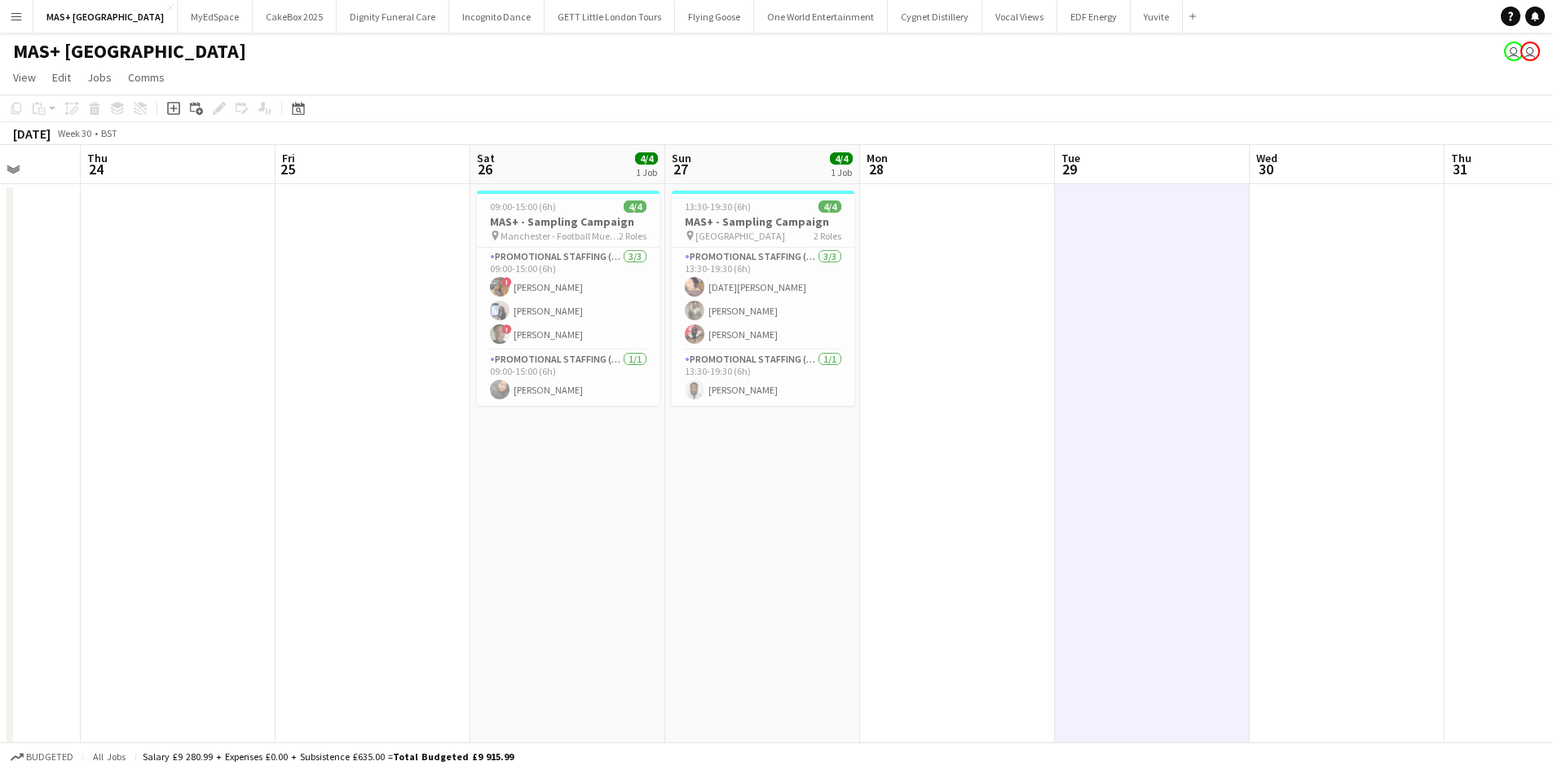
drag, startPoint x: 1349, startPoint y: 641, endPoint x: 1150, endPoint y: 645, distance: 198.9
click at [1355, 641] on app-calendar-viewport "Mon 21 Tue 22 Wed 23 Thu 24 Fri 25 Sat 26 4/4 1 Job Sun 27 4/4 1 Job Mon 28 Tue…" at bounding box center [776, 486] width 1553 height 682
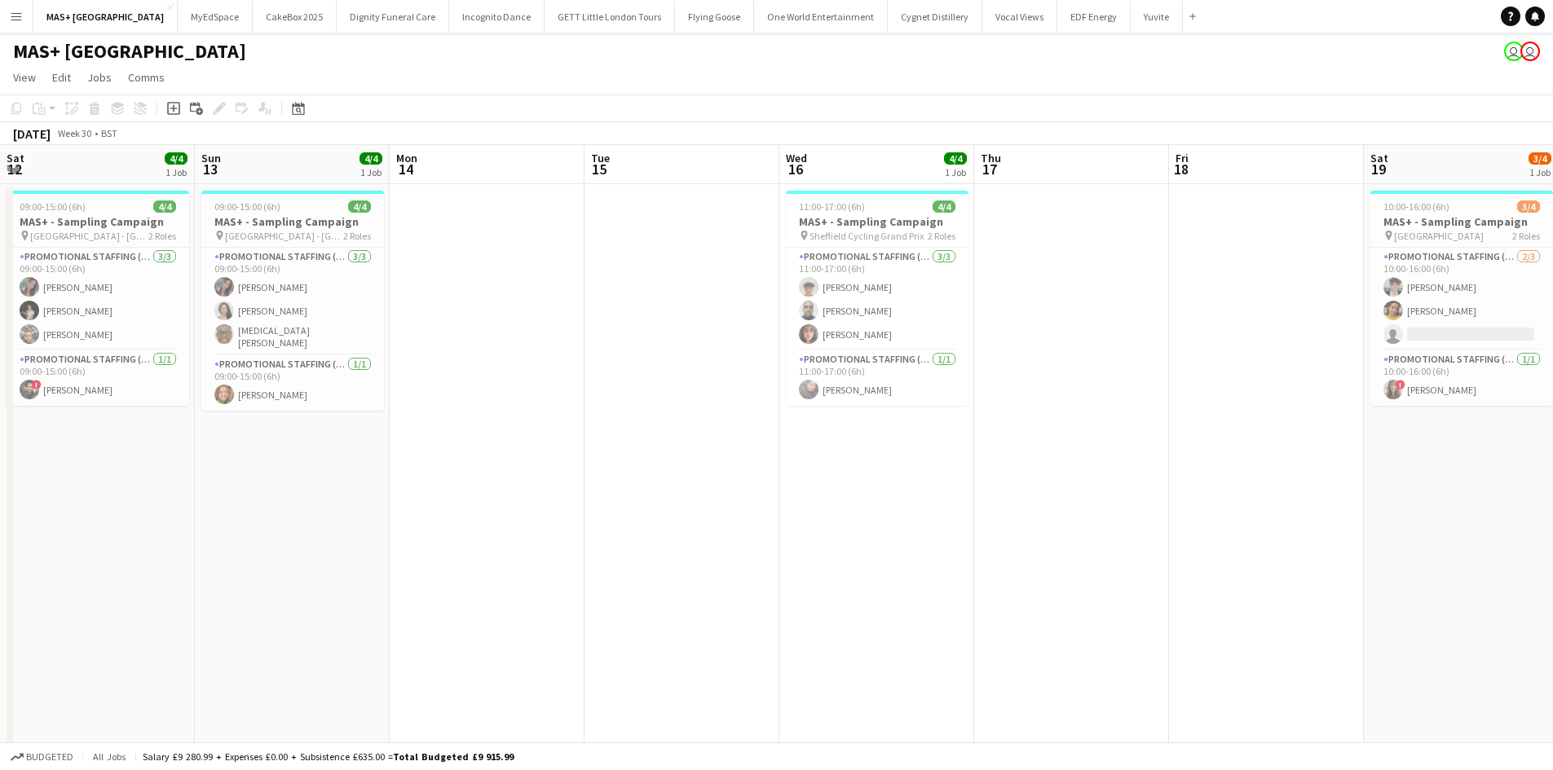
drag, startPoint x: 1186, startPoint y: 592, endPoint x: 257, endPoint y: 517, distance: 932.2
click at [1258, 566] on app-calendar-viewport "Sat 12 4/4 1 Job Sun 13 4/4 1 Job Mon 14 Tue 15 Wed 16 4/4 1 Job Thu 17 Fri 18 …" at bounding box center [776, 486] width 1553 height 682
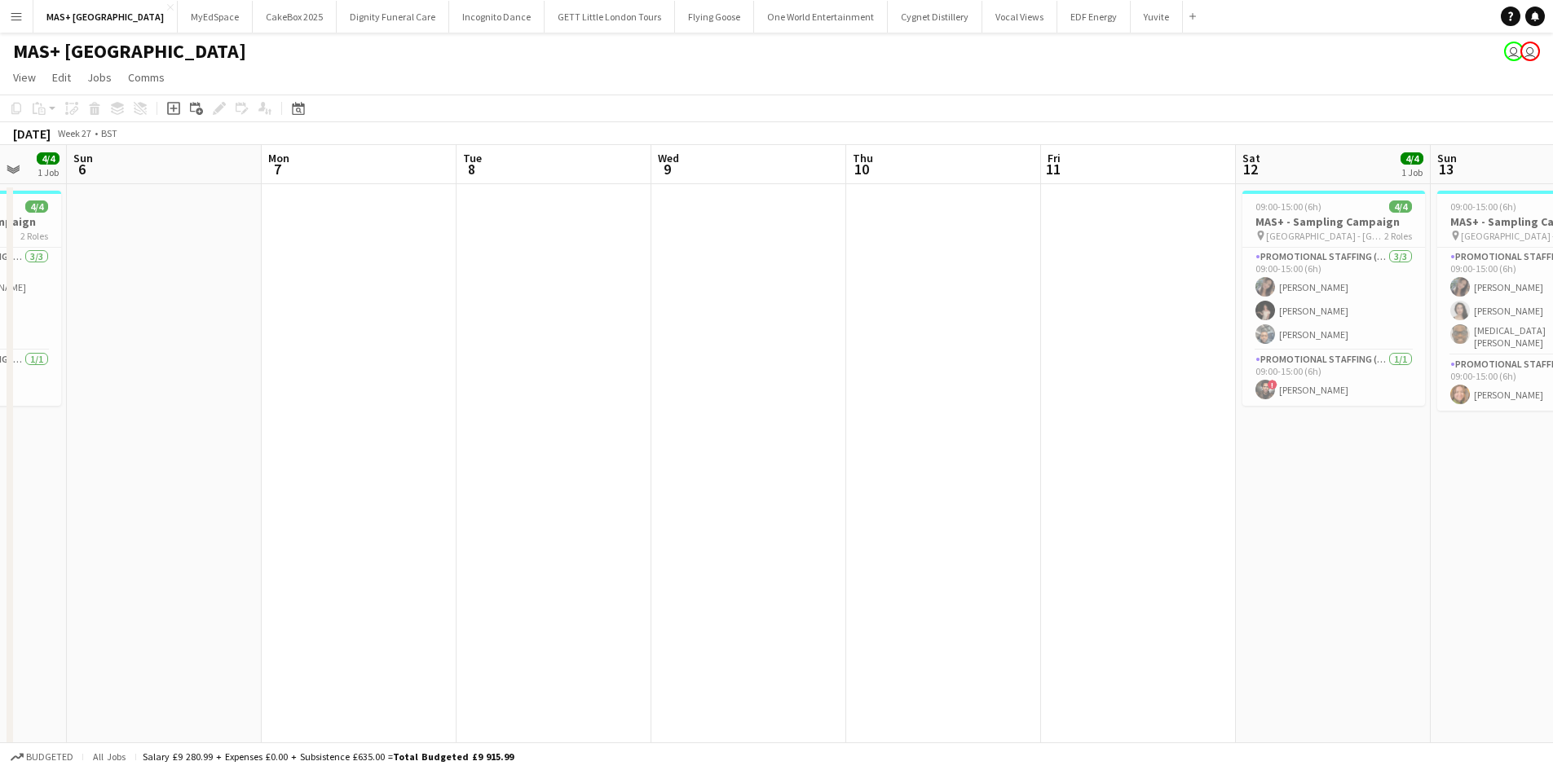
drag, startPoint x: 435, startPoint y: 516, endPoint x: 1412, endPoint y: 530, distance: 977.3
click at [1412, 530] on app-calendar-viewport "Thu 3 4/4 1 Job Fri 4 Sat 5 4/4 1 Job Sun 6 Mon 7 Tue 8 Wed 9 Thu 10 Fri 11 Sat…" at bounding box center [776, 486] width 1553 height 682
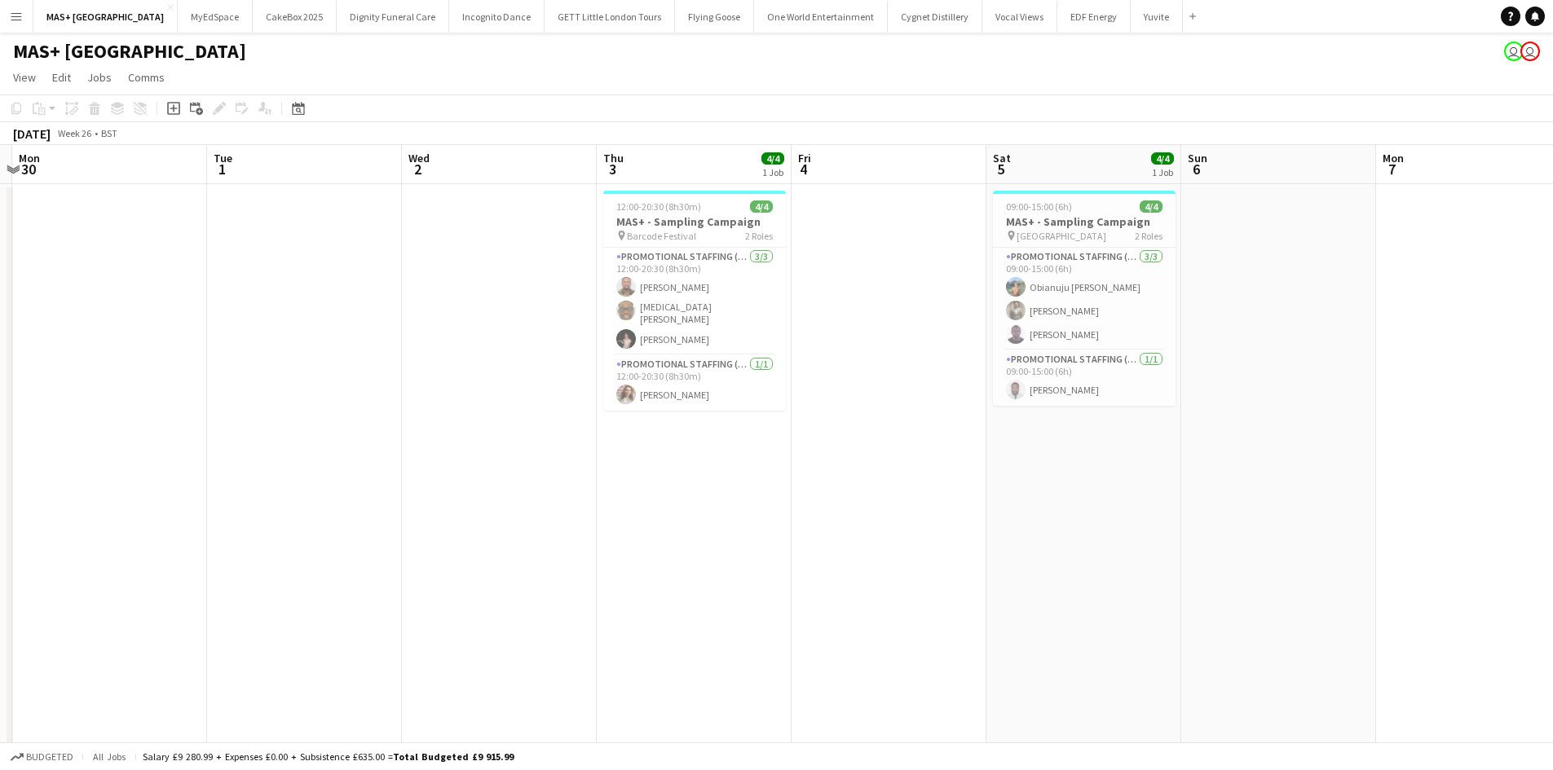
drag, startPoint x: 1033, startPoint y: 501, endPoint x: 1347, endPoint y: 501, distance: 313.8
click at [1347, 501] on app-calendar-viewport "Sat 28 4/4 1 Job Sun 29 Mon 30 Tue 1 Wed 2 Thu 3 4/4 1 Job Fri 4 Sat 5 4/4 1 Jo…" at bounding box center [776, 486] width 1553 height 682
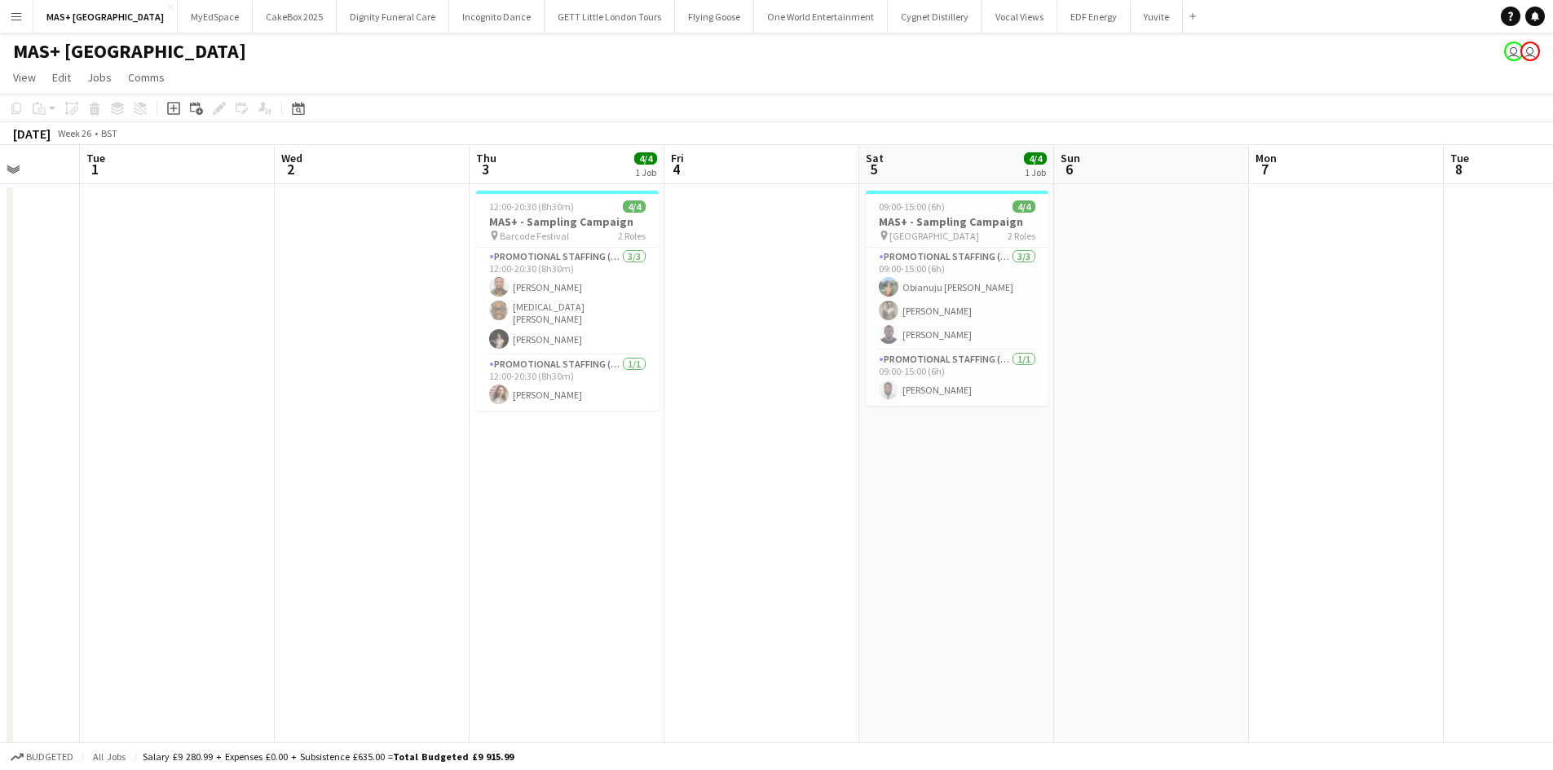
drag, startPoint x: 395, startPoint y: 505, endPoint x: 983, endPoint y: 550, distance: 589.4
click at [1280, 557] on app-calendar-viewport "Sat 28 4/4 1 Job Sun 29 Mon 30 Tue 1 Wed 2 Thu 3 4/4 1 Job Fri 4 Sat 5 4/4 1 Jo…" at bounding box center [776, 486] width 1553 height 682
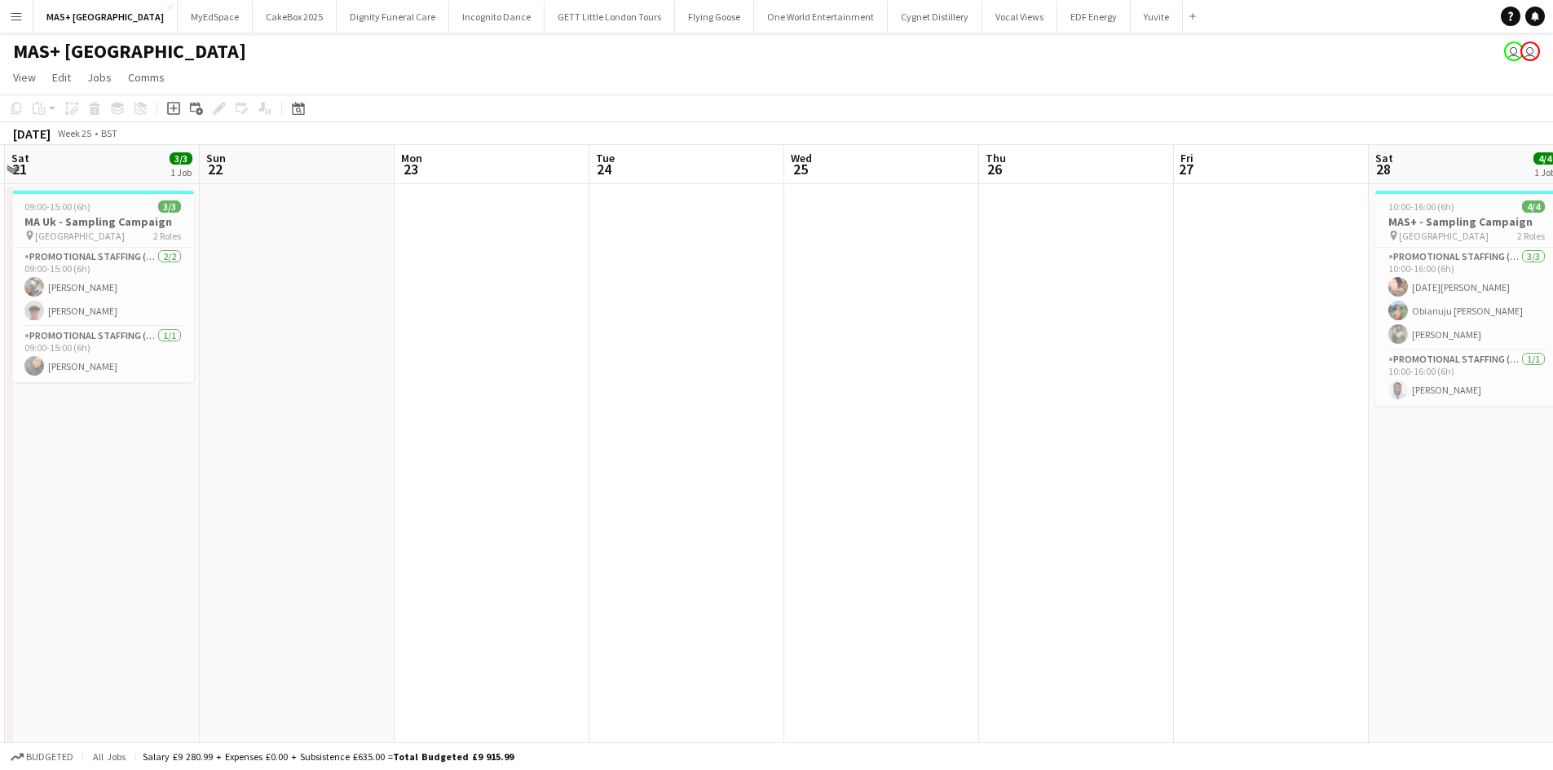
drag, startPoint x: 1423, startPoint y: 533, endPoint x: 933, endPoint y: 522, distance: 490.0
click at [1470, 530] on app-calendar-viewport "Wed 18 Thu 19 Fri 20 Sat 21 3/3 1 Job Sun 22 Mon 23 Tue 24 Wed 25 Thu 26 Fri 27…" at bounding box center [776, 486] width 1553 height 682
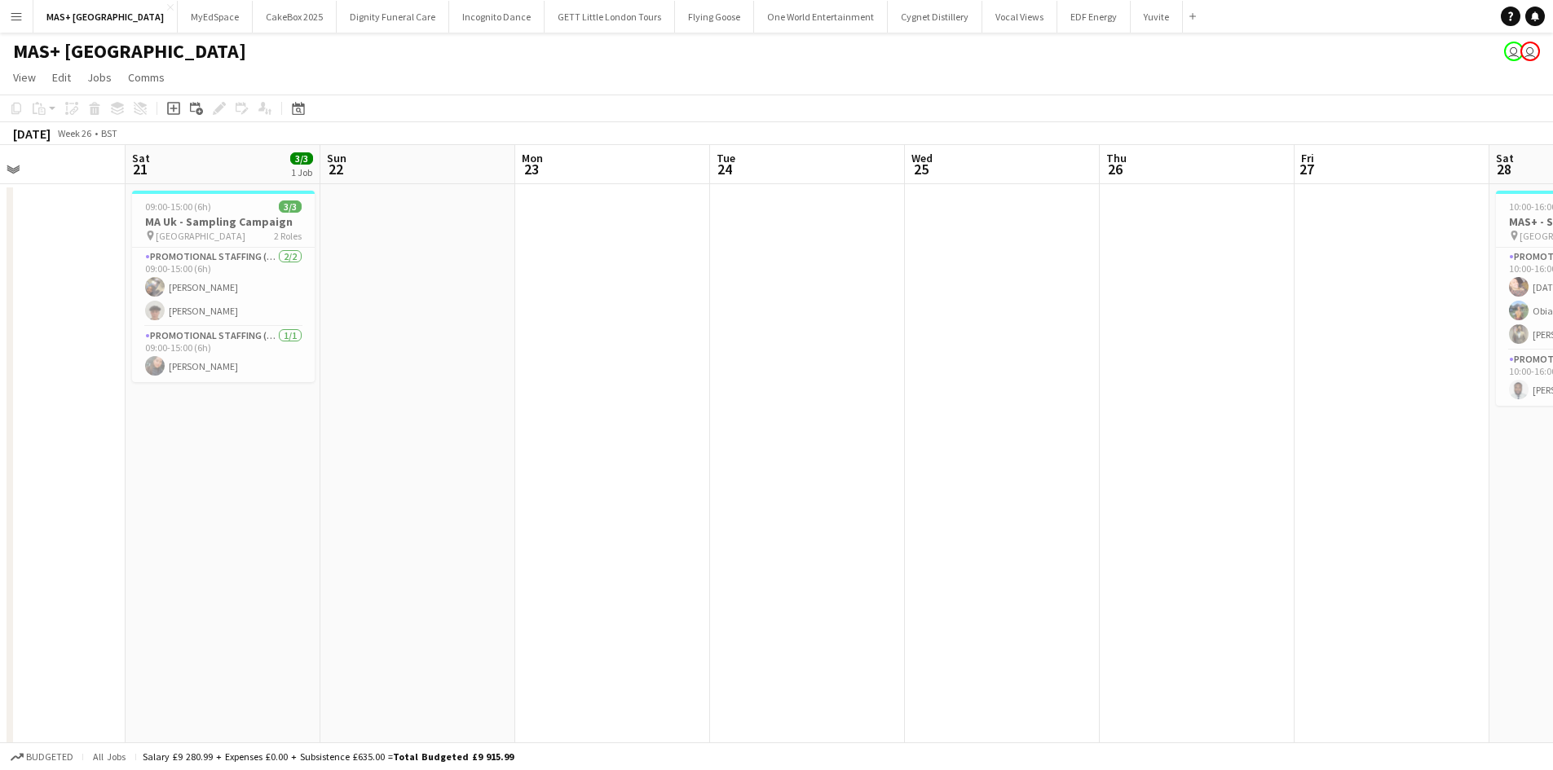
drag, startPoint x: 747, startPoint y: 488, endPoint x: 316, endPoint y: 474, distance: 430.6
click at [1131, 540] on app-calendar-viewport "Wed 18 Thu 19 Fri 20 Sat 21 3/3 1 Job Sun 22 Mon 23 Tue 24 Wed 25 Thu 26 Fri 27…" at bounding box center [776, 486] width 1553 height 682
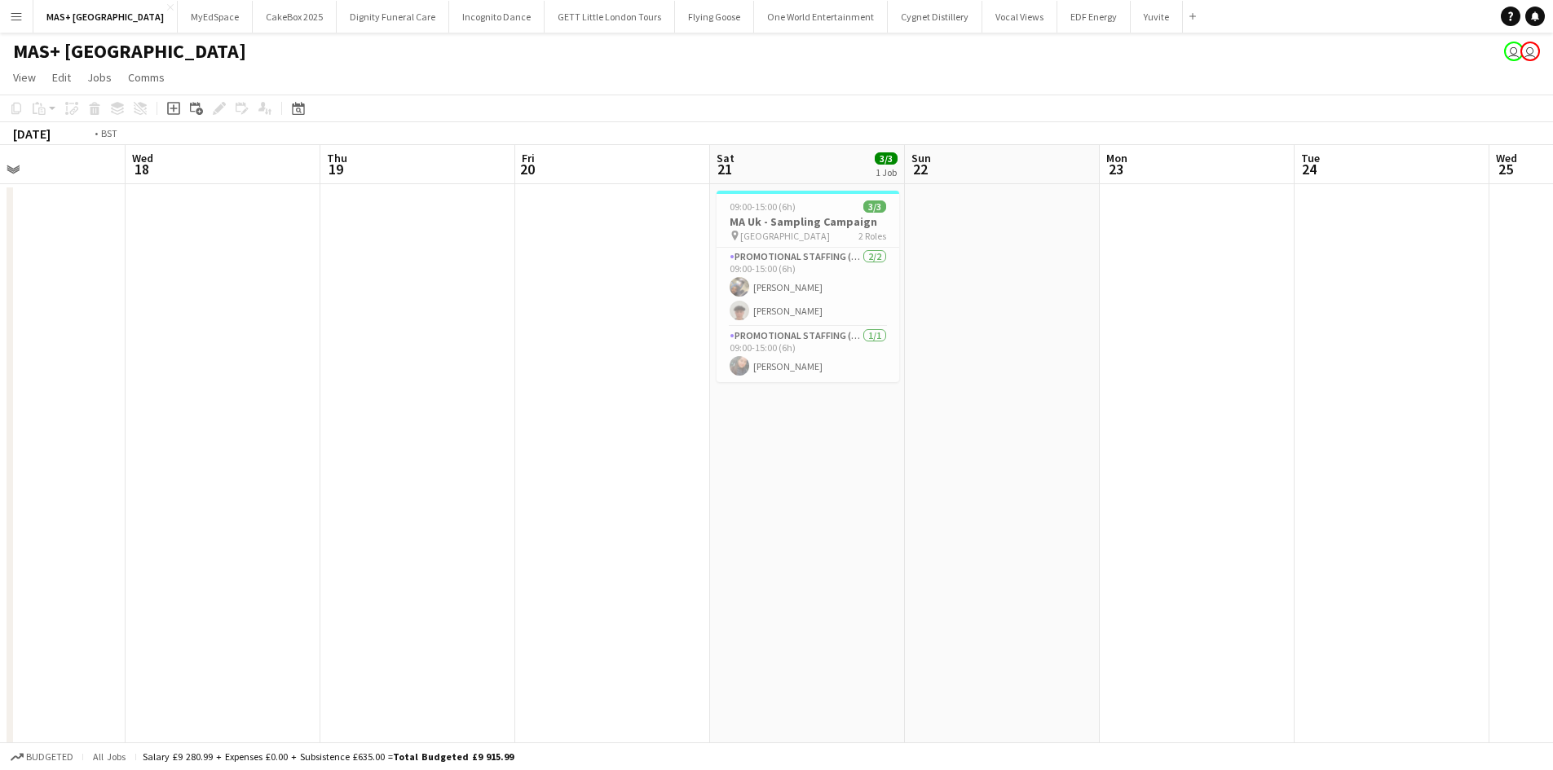
drag, startPoint x: 286, startPoint y: 468, endPoint x: 778, endPoint y: 528, distance: 495.2
click at [1308, 500] on app-calendar-viewport "Sun 15 4/4 1 Job Mon 16 Tue 17 Wed 18 Thu 19 Fri 20 Sat 21 3/3 1 Job Sun 22 Mon…" at bounding box center [776, 486] width 1553 height 682
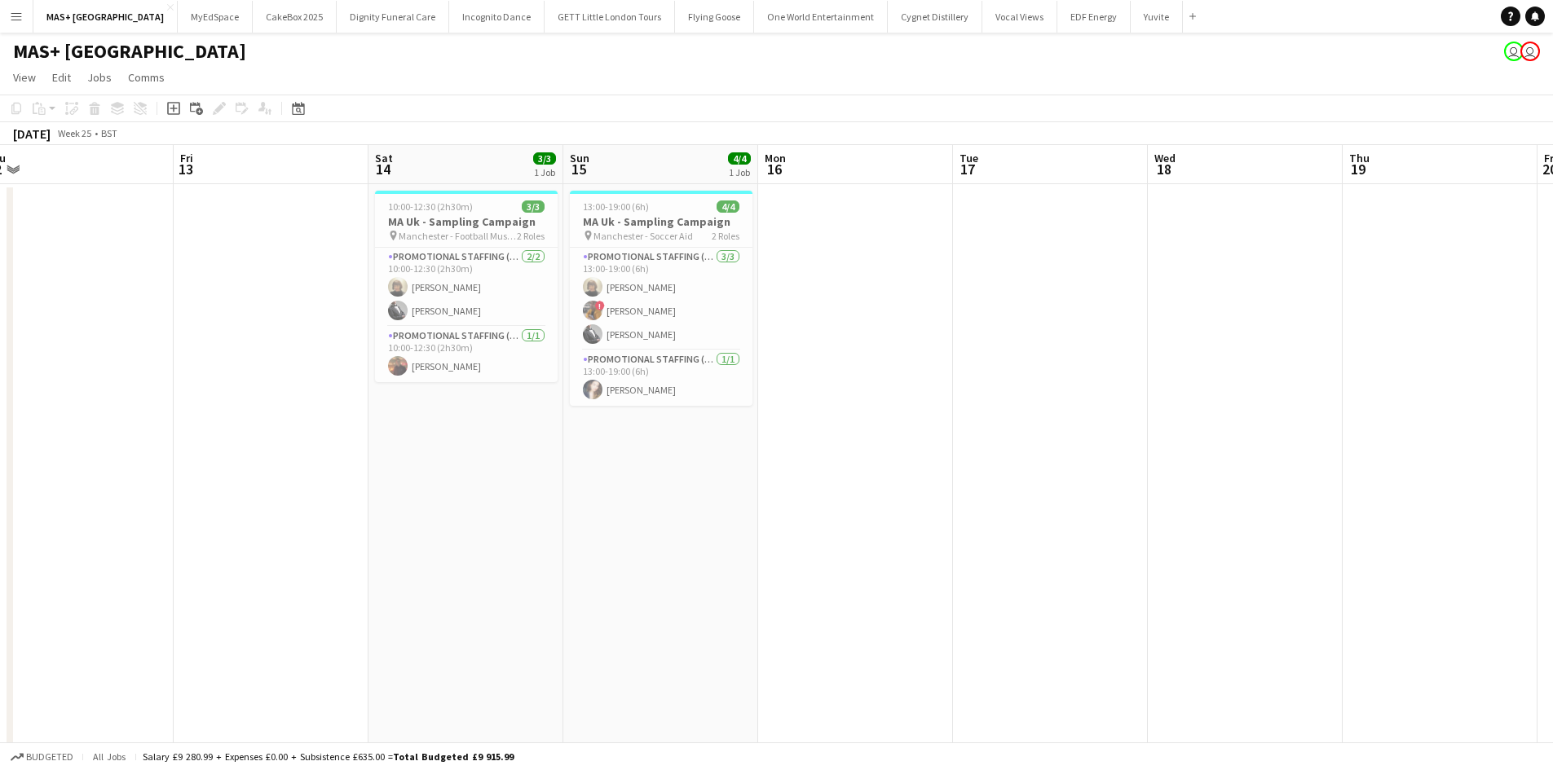
drag, startPoint x: 1174, startPoint y: 539, endPoint x: 1262, endPoint y: 541, distance: 88.1
click at [1272, 540] on app-calendar-viewport "Tue 10 Wed 11 Thu 12 Fri 13 Sat 14 3/3 1 Job Sun 15 4/4 1 Job Mon 16 Tue 17 Wed…" at bounding box center [776, 486] width 1553 height 682
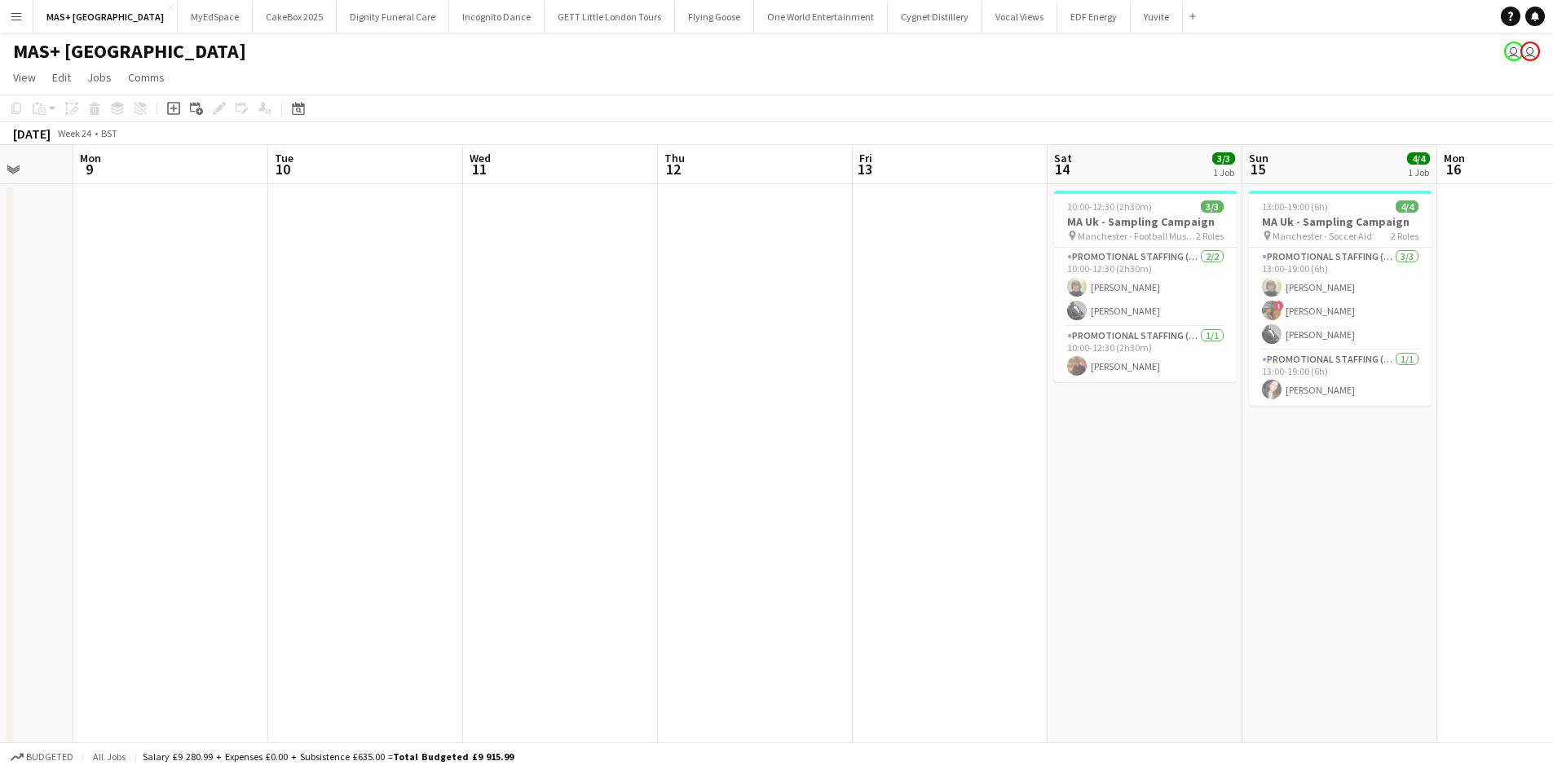
drag, startPoint x: 518, startPoint y: 535, endPoint x: 1279, endPoint y: 548, distance: 761.4
click at [1279, 548] on app-calendar-viewport "Fri 6 4/4 1 Job Sat 7 4/4 1 Job Sun 8 Mon 9 Tue 10 Wed 11 Thu 12 Fri 13 Sat 14 …" at bounding box center [776, 486] width 1553 height 682
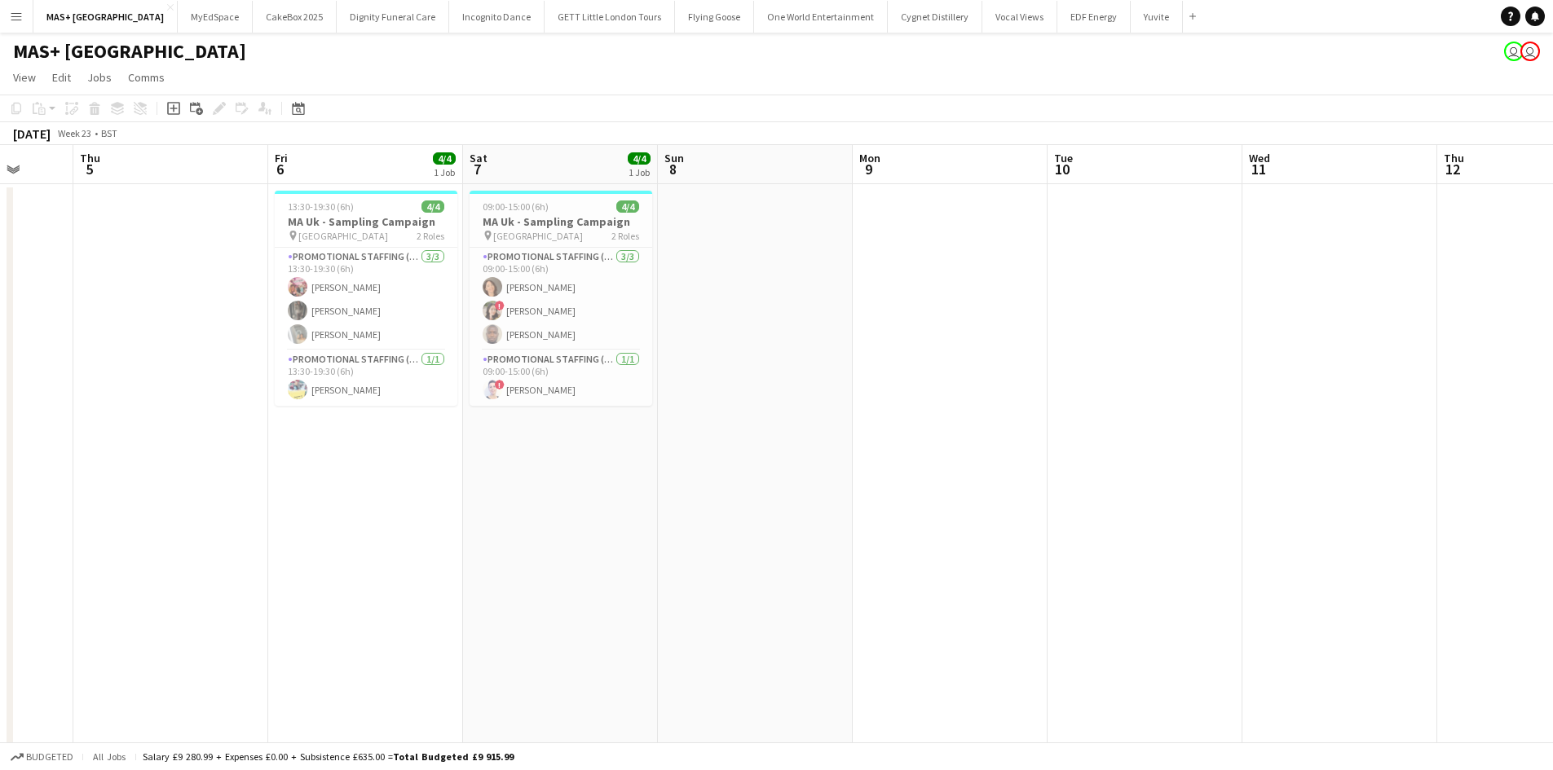
scroll to position [0, 404]
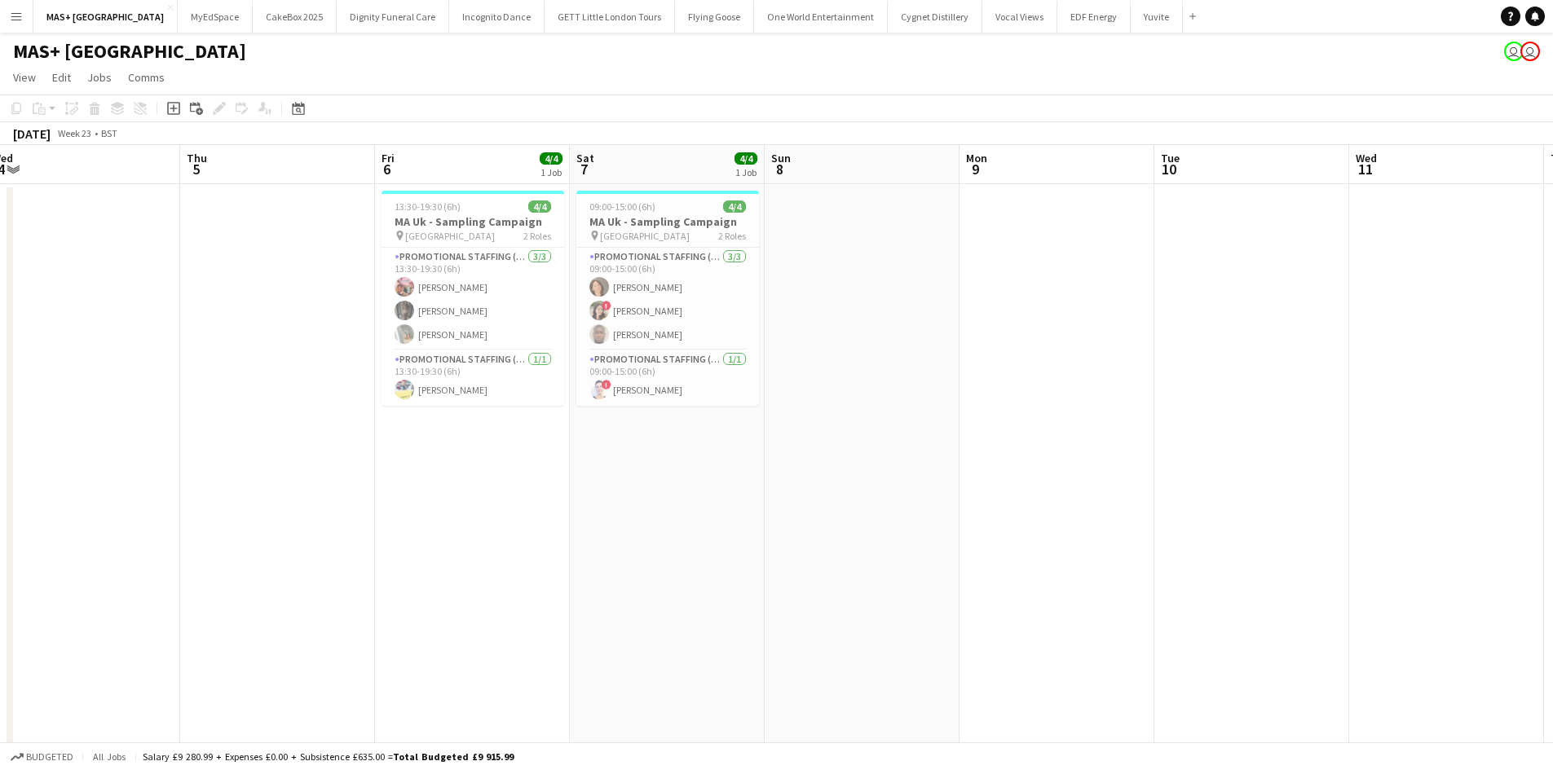
drag, startPoint x: 612, startPoint y: 515, endPoint x: 657, endPoint y: 515, distance: 44.8
click at [657, 515] on app-calendar-viewport "Mon 2 Tue 3 Wed 4 Thu 5 Fri 6 4/4 1 Job Sat 7 4/4 1 Job Sun 8 Mon 9 Tue 10 Wed …" at bounding box center [776, 486] width 1553 height 682
drag, startPoint x: 788, startPoint y: 540, endPoint x: 205, endPoint y: 512, distance: 583.4
click at [6, 485] on app-calendar-viewport "Mon 2 Tue 3 Wed 4 Thu 5 Fri 6 4/4 1 Job Sat 7 4/4 1 Job Sun 8 Mon 9 Tue 10 Wed …" at bounding box center [776, 486] width 1553 height 682
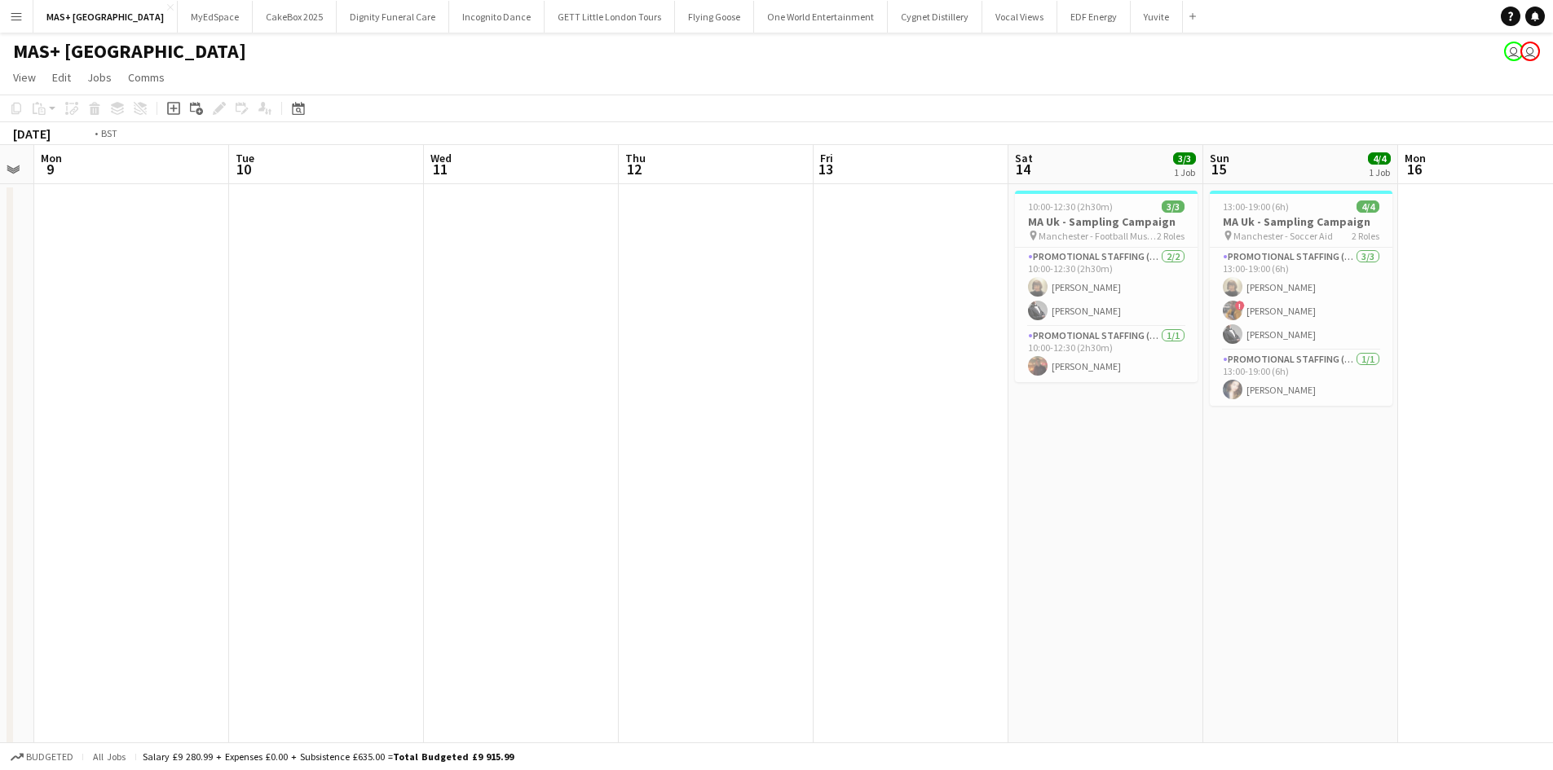
drag, startPoint x: 1435, startPoint y: 509, endPoint x: 443, endPoint y: 430, distance: 995.8
click at [443, 430] on app-calendar-viewport "Fri 6 4/4 1 Job Sat 7 4/4 1 Job Sun 8 Mon 9 Tue 10 Wed 11 Thu 12 Fri 13 Sat 14 …" at bounding box center [776, 486] width 1553 height 682
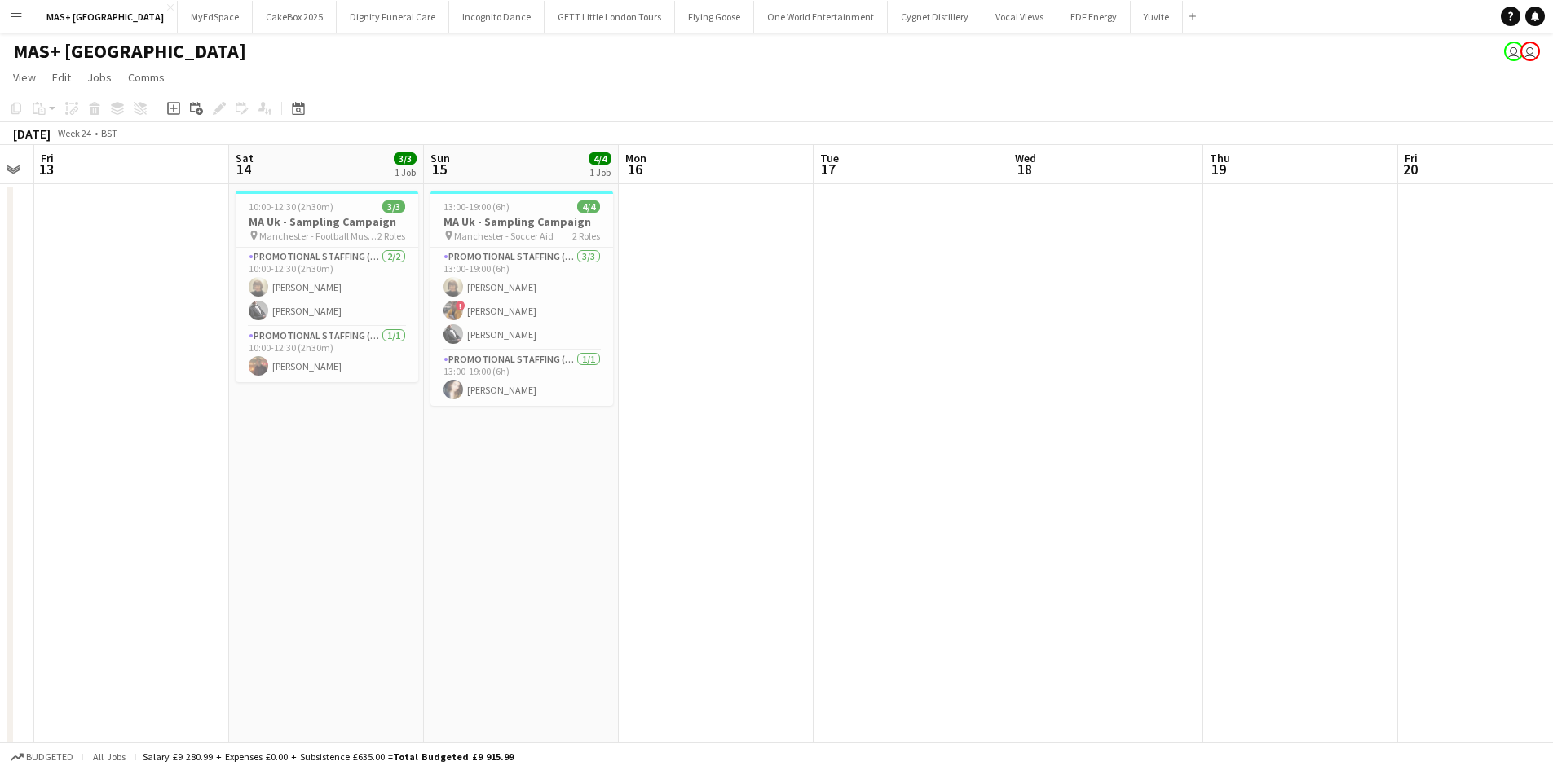
scroll to position [0, 621]
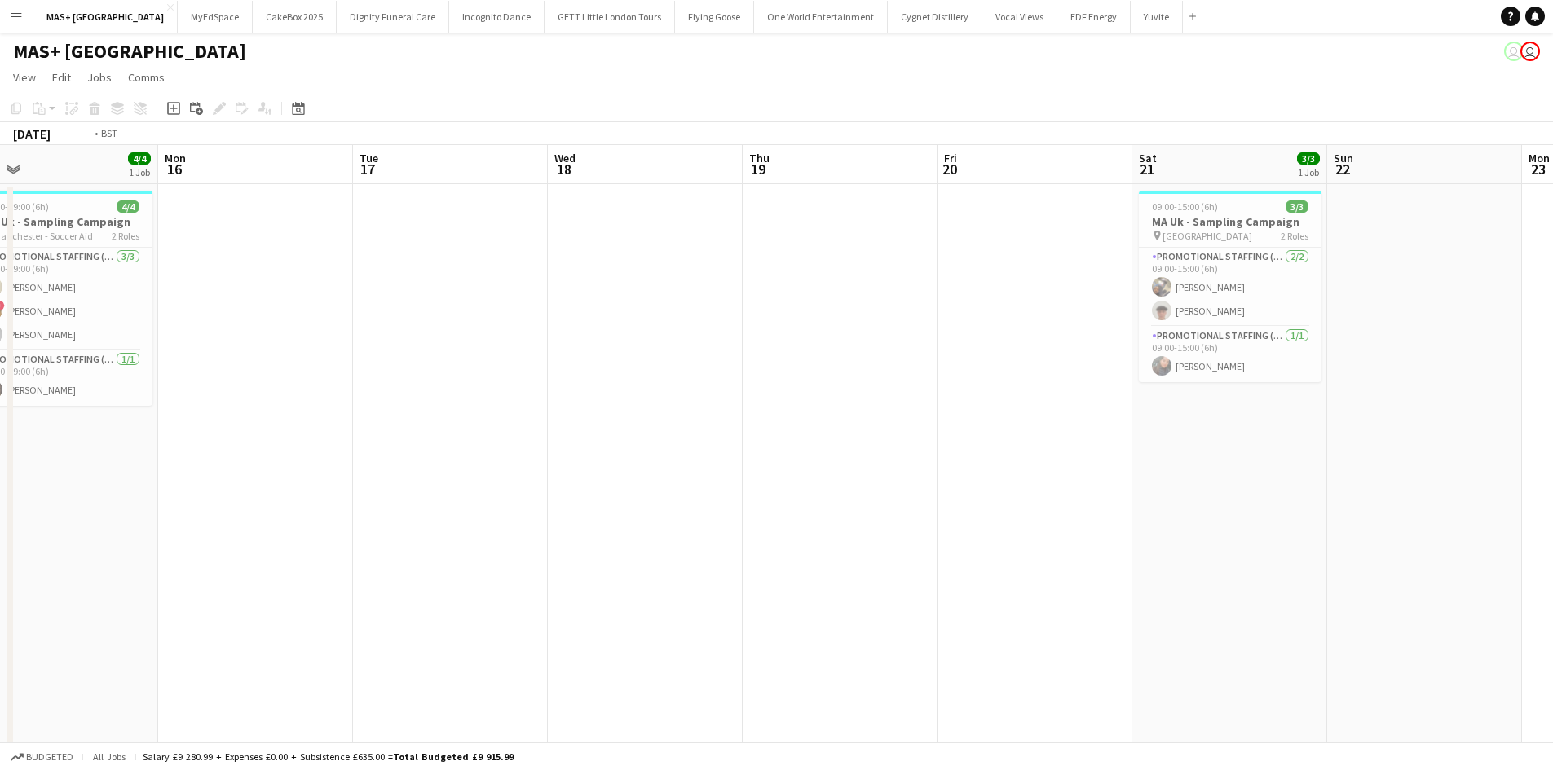
drag, startPoint x: 1070, startPoint y: 478, endPoint x: 96, endPoint y: 400, distance: 977.1
click at [78, 403] on app-calendar-viewport "Thu 12 Fri 13 Sat 14 3/3 1 Job Sun 15 4/4 1 Job Mon 16 Tue 17 Wed 18 Thu 19 Fri…" at bounding box center [776, 486] width 1553 height 682
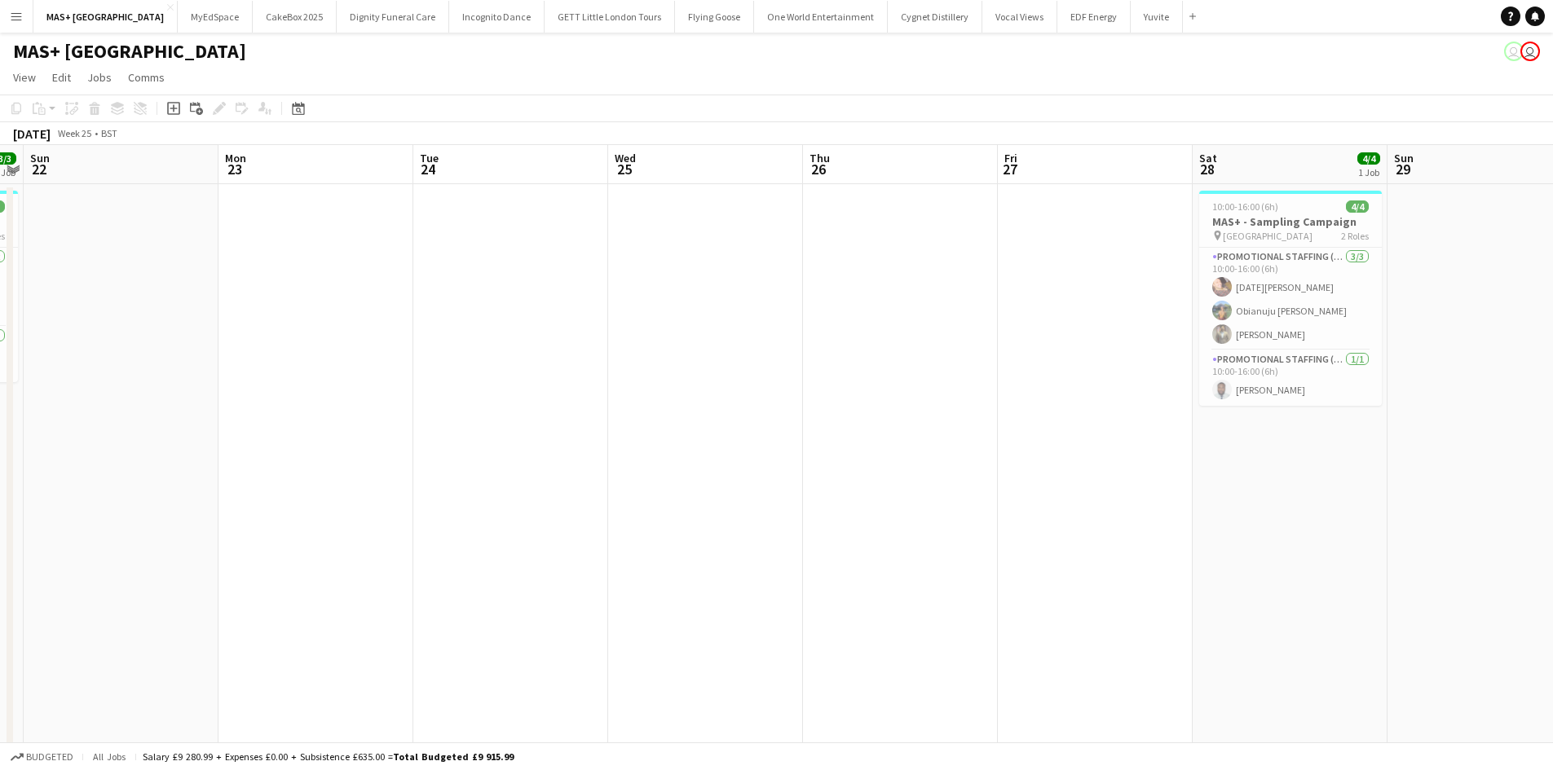
drag, startPoint x: 458, startPoint y: 476, endPoint x: 601, endPoint y: 476, distance: 142.6
click at [275, 476] on app-calendar-viewport "Thu 19 Fri 20 Sat 21 3/3 1 Job Sun 22 Mon 23 Tue 24 Wed 25 Thu 26 Fri 27 Sat 28…" at bounding box center [776, 486] width 1553 height 682
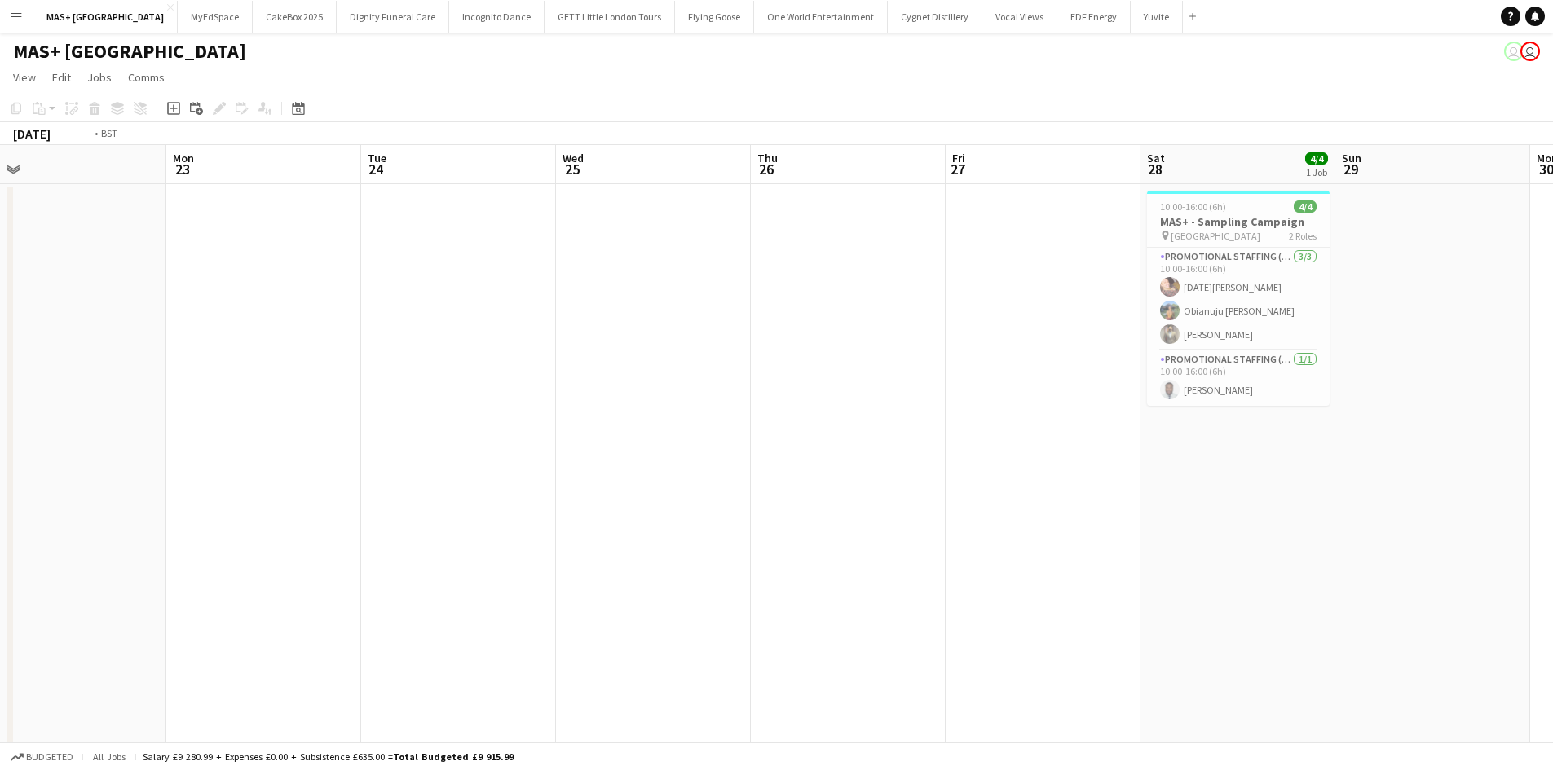
drag, startPoint x: 1051, startPoint y: 476, endPoint x: 360, endPoint y: 432, distance: 692.6
click at [360, 432] on app-calendar-viewport "Thu 19 Fri 20 Sat 21 3/3 1 Job Sun 22 Mon 23 Tue 24 Wed 25 Thu 26 Fri 27 Sat 28…" at bounding box center [776, 486] width 1553 height 682
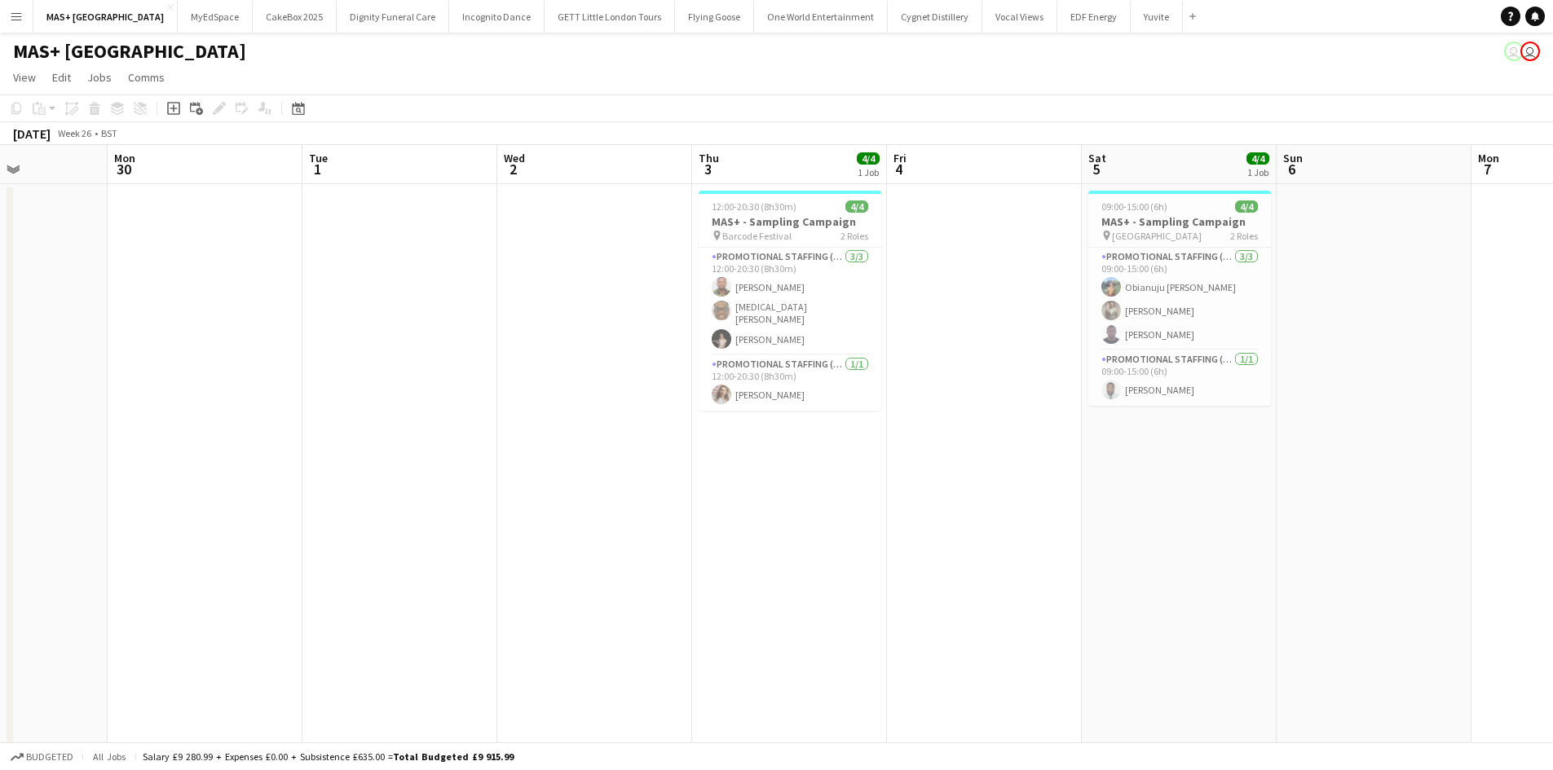
scroll to position [0, 459]
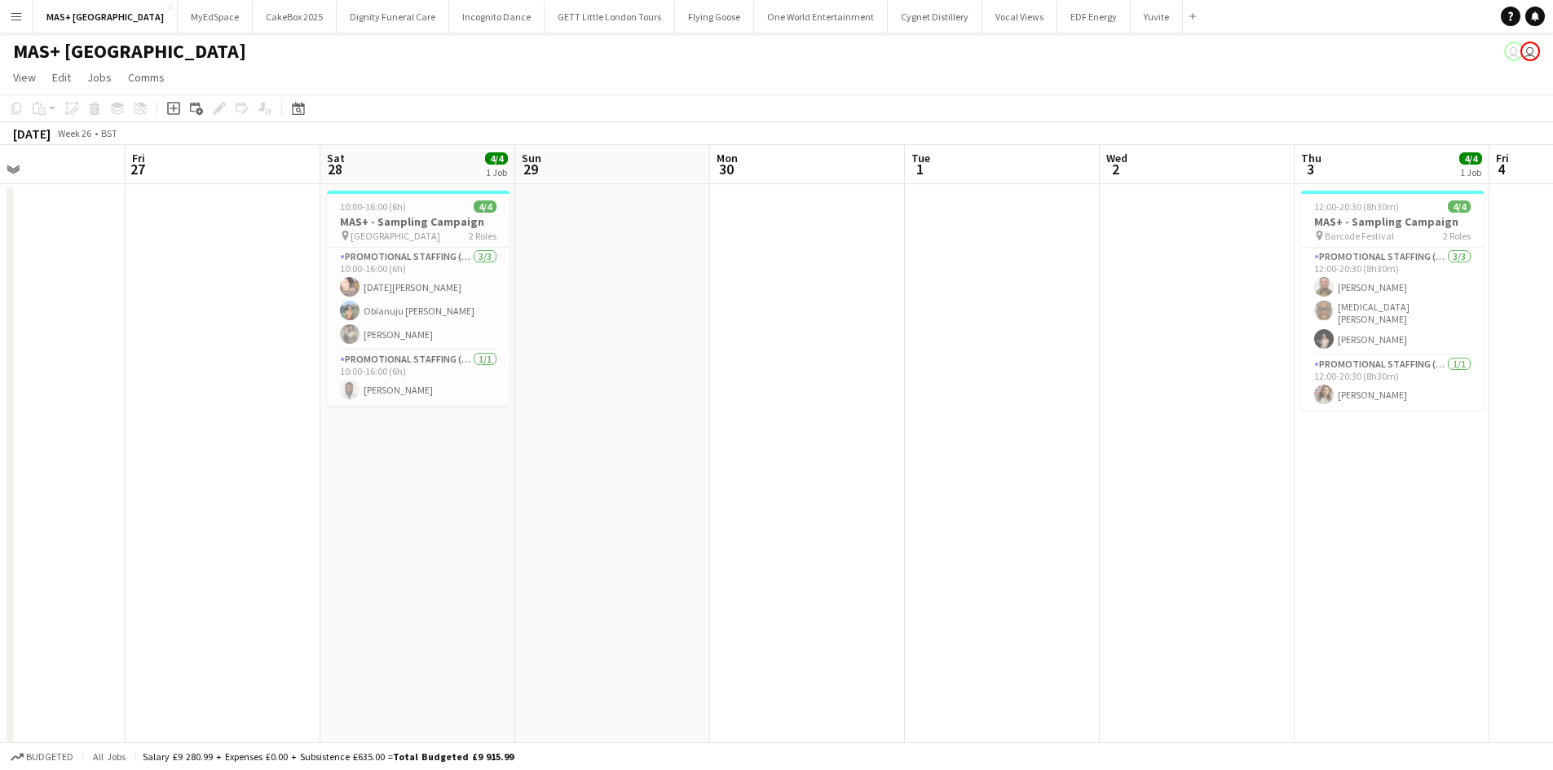
drag, startPoint x: 342, startPoint y: 453, endPoint x: 765, endPoint y: 472, distance: 422.6
click at [765, 472] on app-calendar-viewport "Tue 24 Wed 25 Thu 26 Fri 27 Sat 28 4/4 1 Job Sun 29 Mon 30 Tue 1 Wed 2 Thu 3 4/…" at bounding box center [776, 486] width 1553 height 682
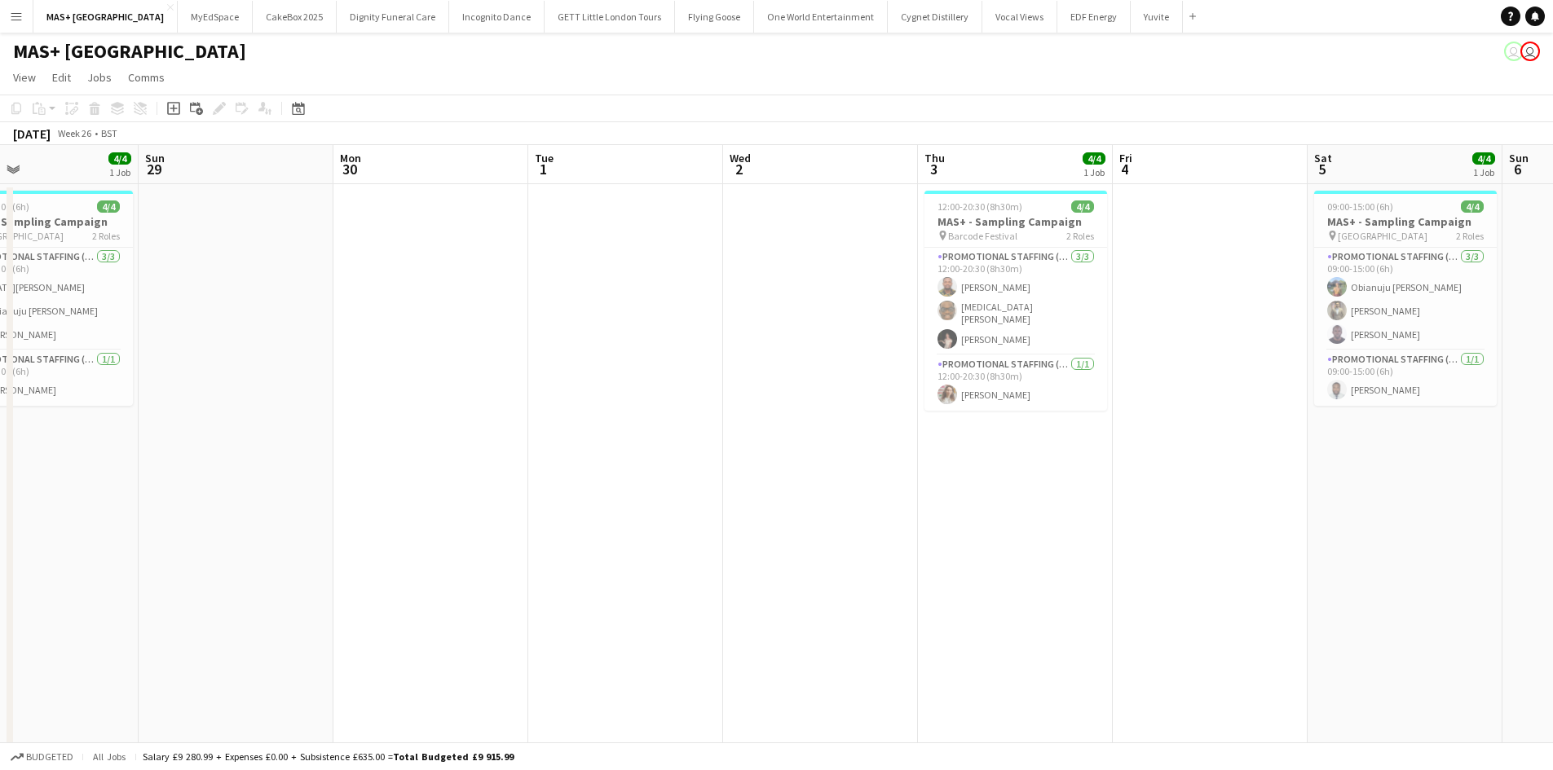
scroll to position [0, 509]
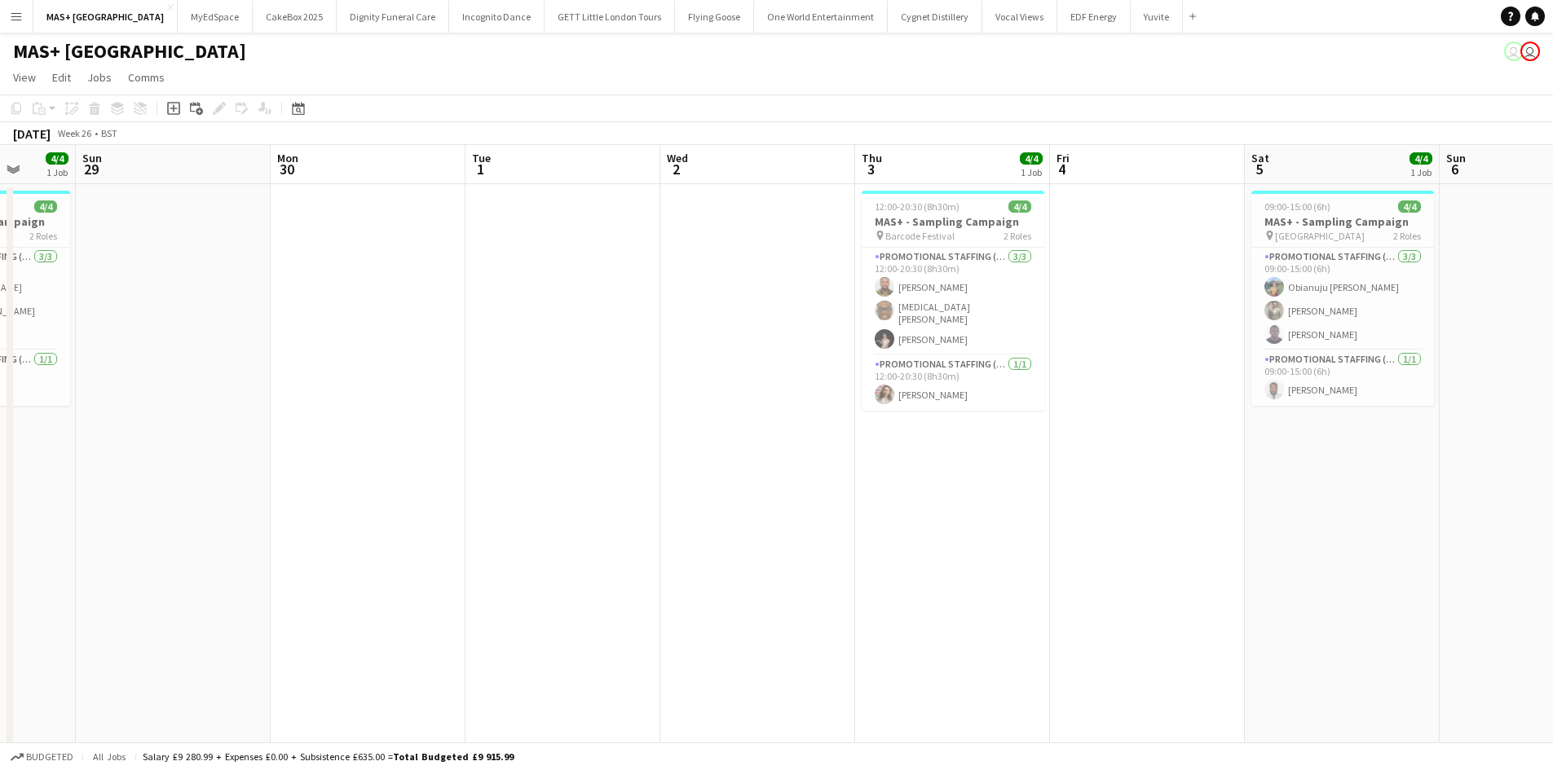
drag, startPoint x: 1001, startPoint y: 456, endPoint x: 588, endPoint y: 441, distance: 413.5
click at [588, 441] on app-calendar-viewport "Thu 26 Fri 27 Sat 28 4/4 1 Job Sun 29 Mon 30 Tue 1 Wed 2 Thu 3 4/4 1 Job Fri 4 …" at bounding box center [776, 486] width 1553 height 682
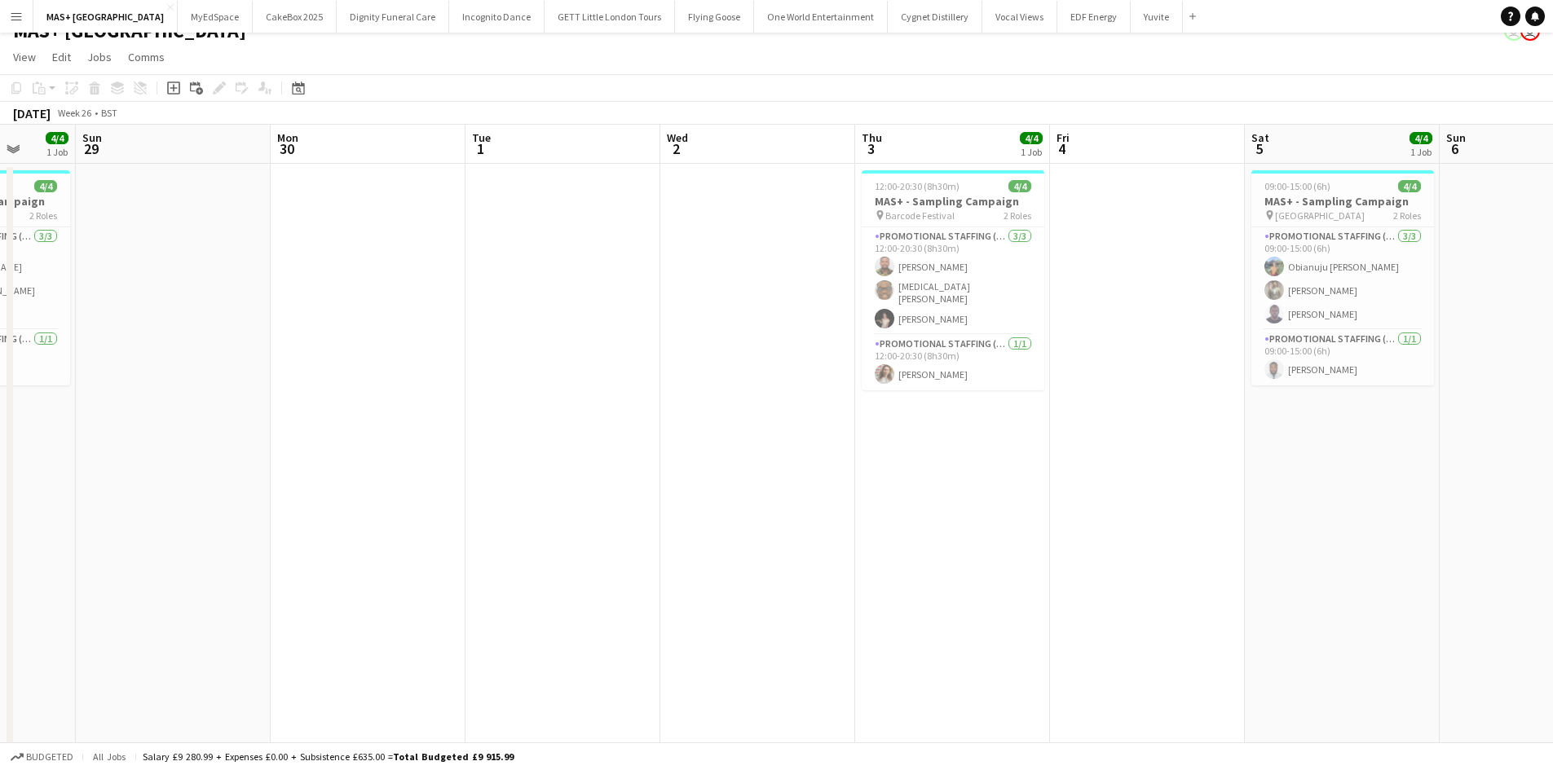
scroll to position [0, 0]
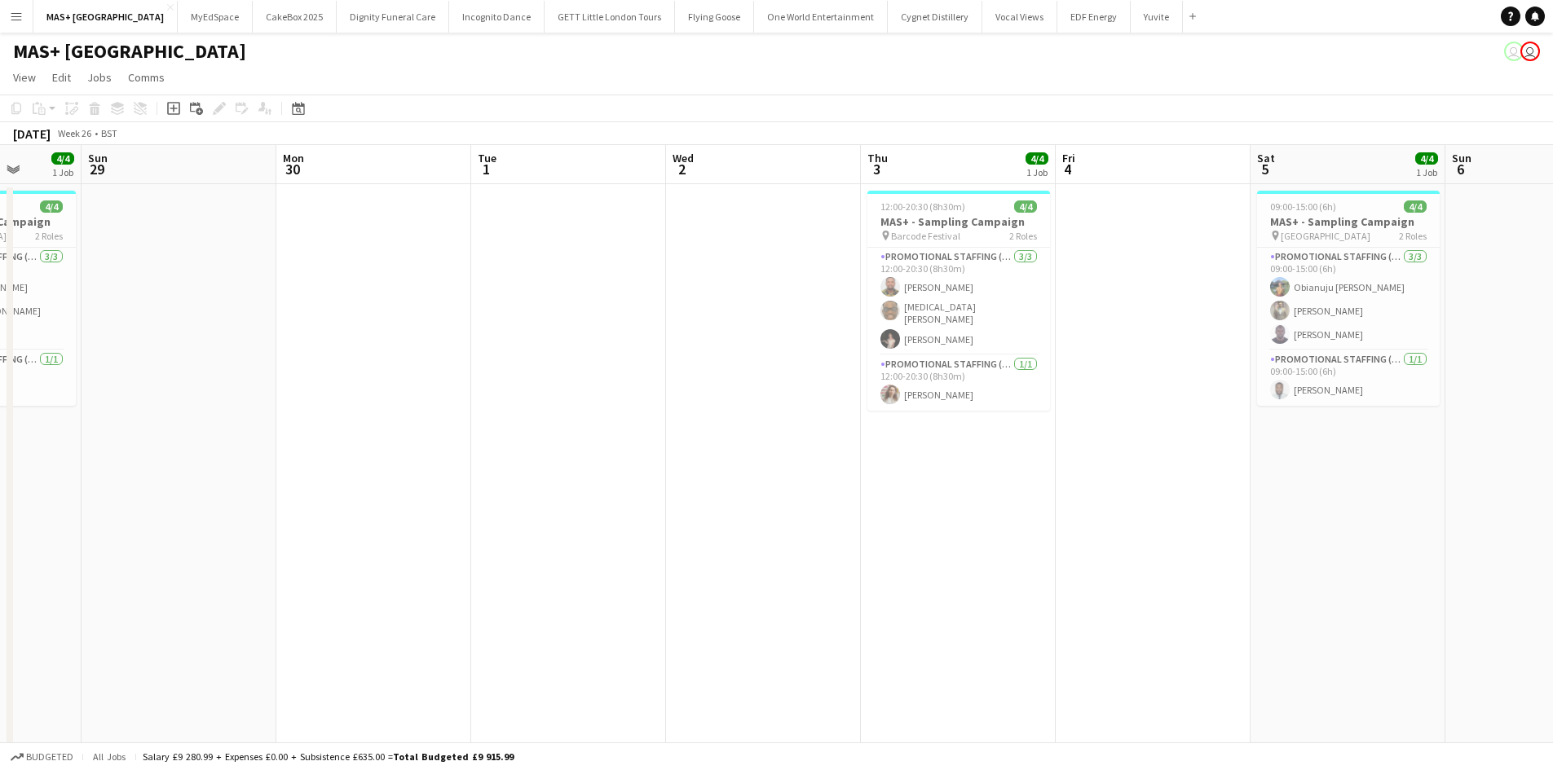
drag, startPoint x: 751, startPoint y: 503, endPoint x: 1519, endPoint y: 469, distance: 768.5
click at [1528, 469] on app-calendar-viewport "Thu 26 Fri 27 Sat 28 4/4 1 Job Sun 29 Mon 30 Tue 1 Wed 2 Thu 3 4/4 1 Job Fri 4 …" at bounding box center [776, 486] width 1553 height 682
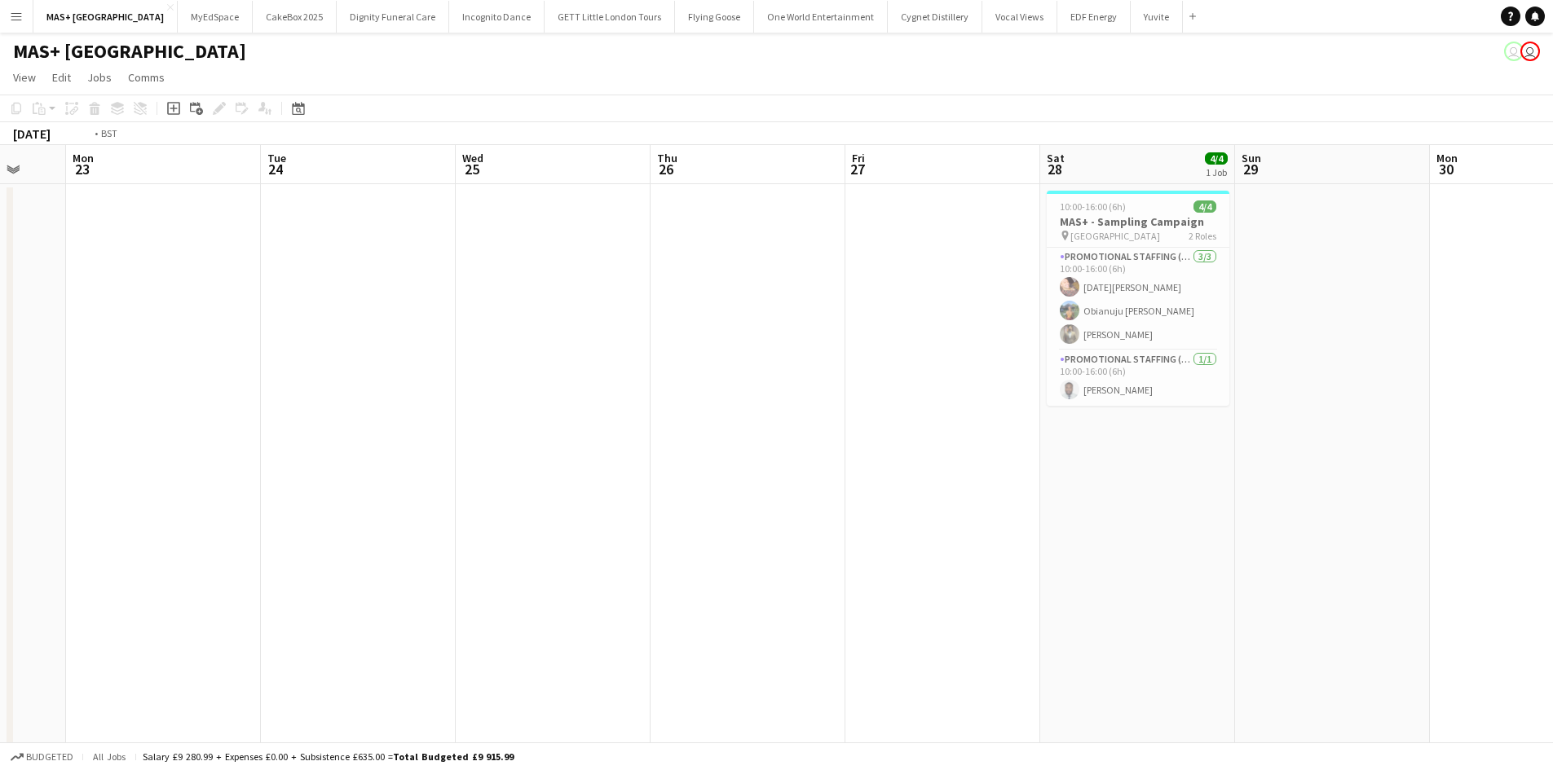
drag, startPoint x: 741, startPoint y: 440, endPoint x: 588, endPoint y: 456, distance: 154.0
click at [1497, 444] on app-calendar-viewport "Sat 21 3/3 1 Job Sun 22 Mon 23 Tue 24 Wed 25 Thu 26 Fri 27 Sat 28 4/4 1 Job Sun…" at bounding box center [776, 486] width 1553 height 682
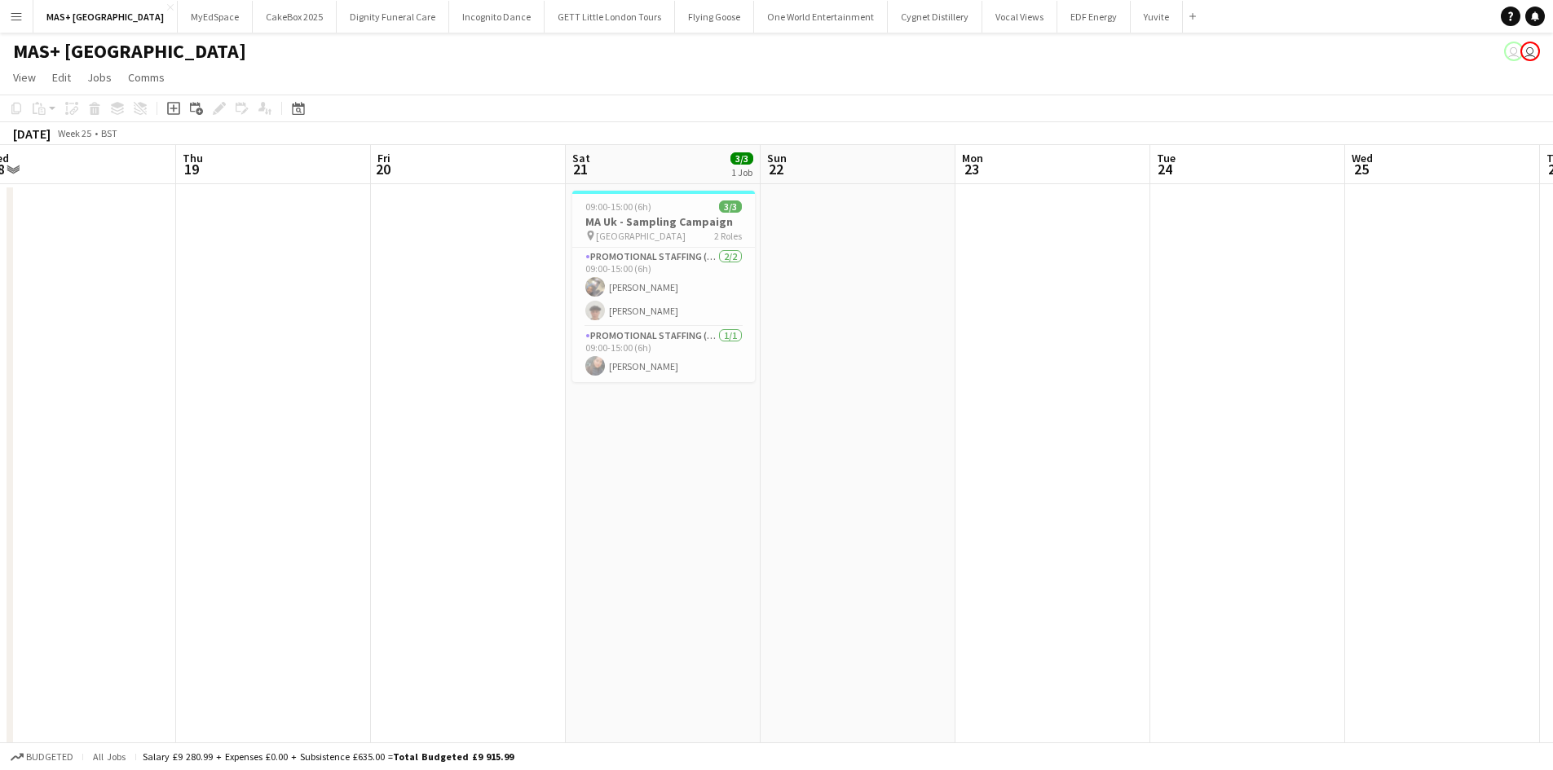
drag, startPoint x: 542, startPoint y: 456, endPoint x: 1046, endPoint y: 454, distance: 503.7
click at [1046, 454] on app-calendar-viewport "Mon 16 Tue 17 Wed 18 Thu 19 Fri 20 Sat 21 3/3 1 Job Sun 22 Mon 23 Tue 24 Wed 25…" at bounding box center [776, 486] width 1553 height 682
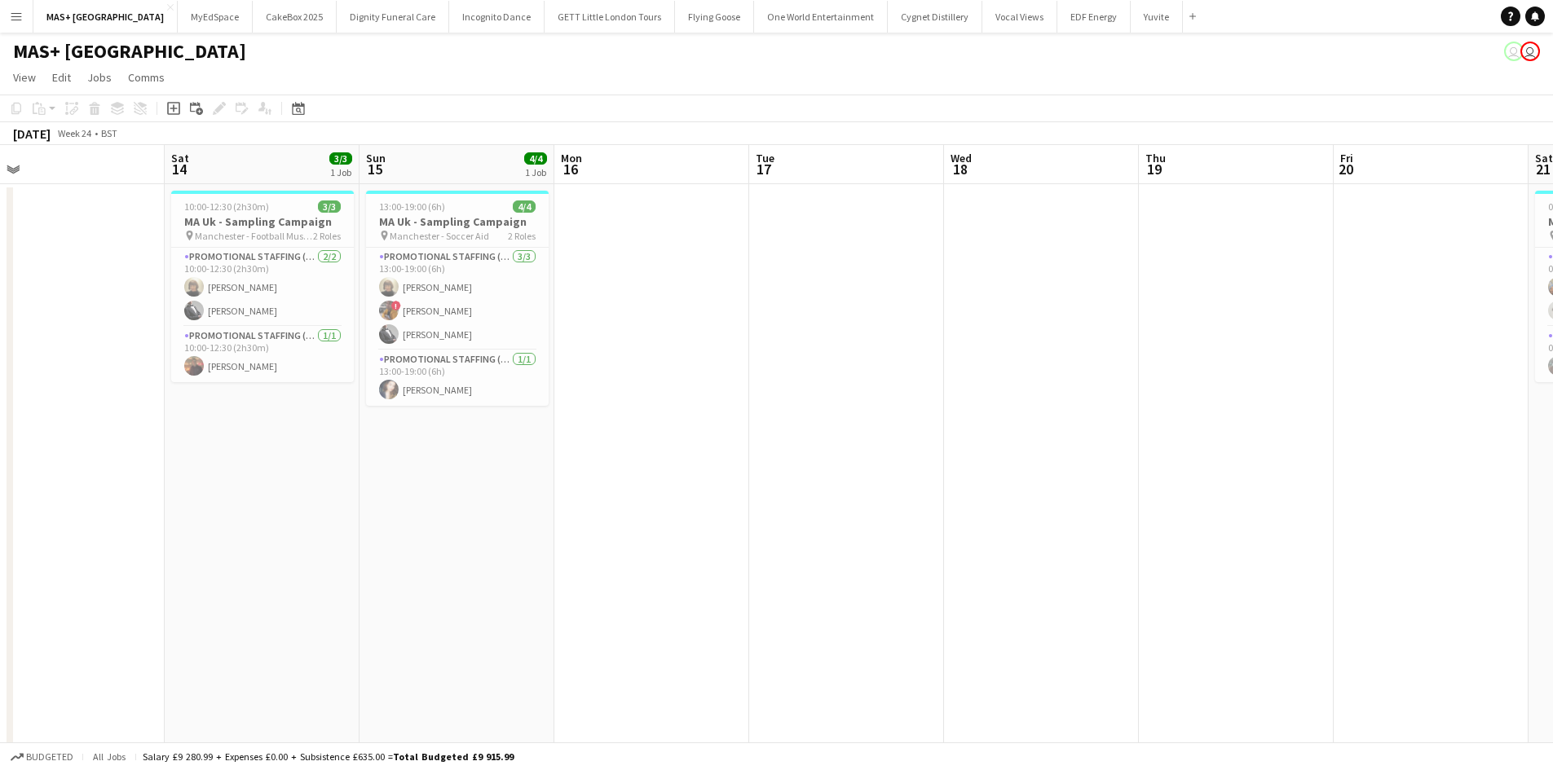
drag, startPoint x: 986, startPoint y: 452, endPoint x: 689, endPoint y: 460, distance: 297.6
click at [1157, 452] on app-calendar-viewport "Thu 12 Fri 13 Sat 14 3/3 1 Job Sun 15 4/4 1 Job Mon 16 Tue 17 Wed 18 Thu 19 Fri…" at bounding box center [776, 486] width 1553 height 682
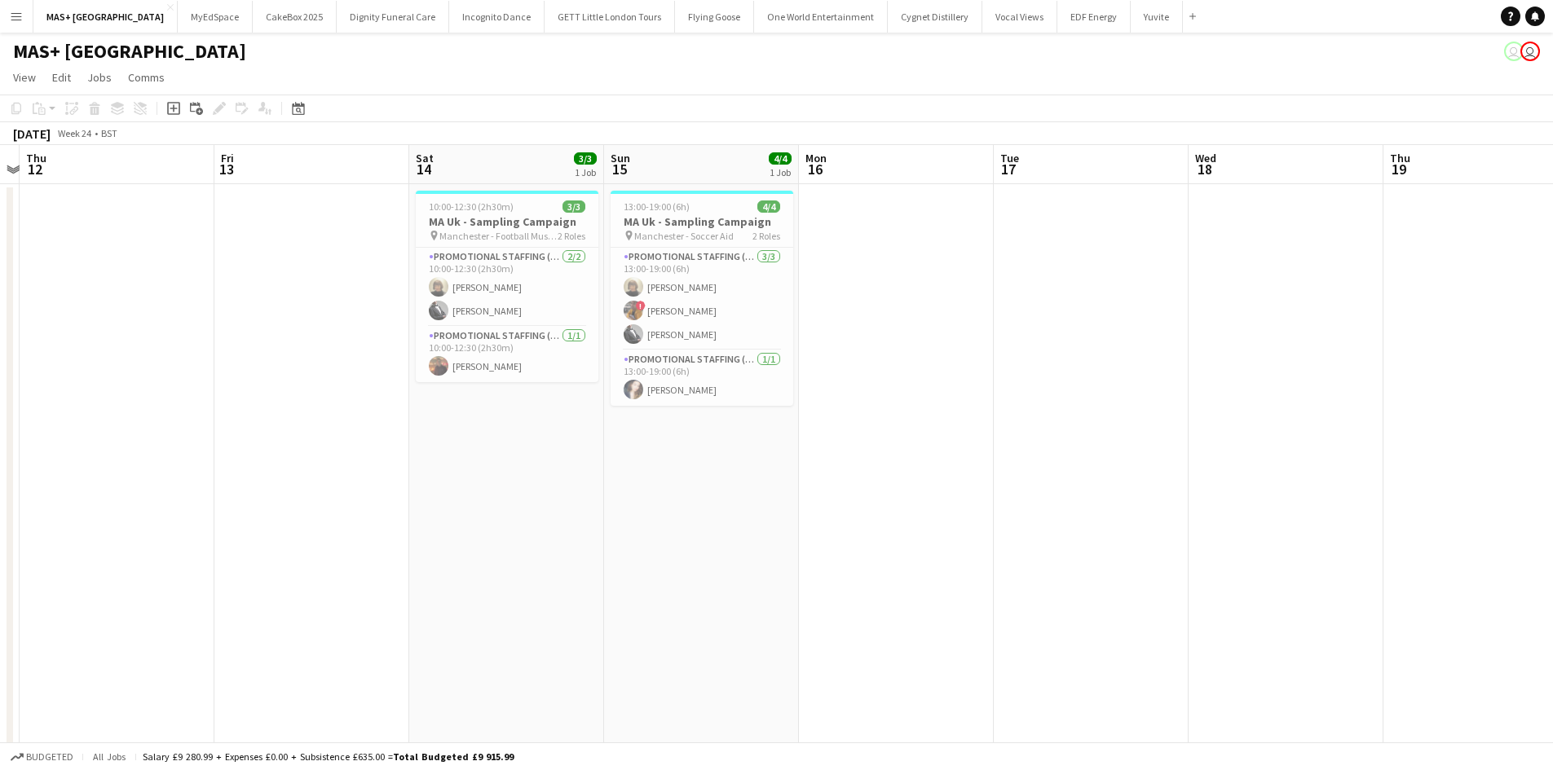
scroll to position [0, 582]
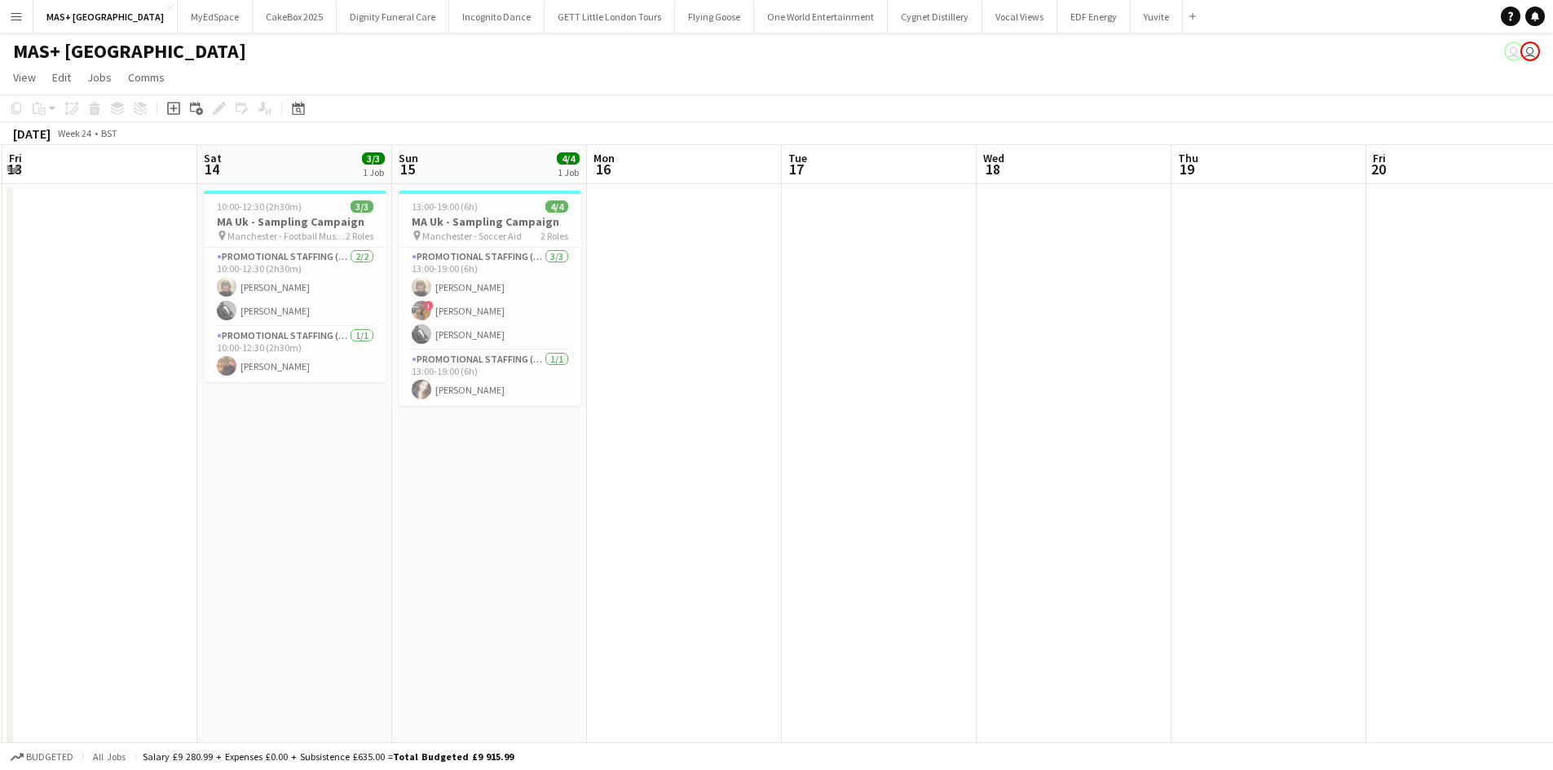
drag, startPoint x: 319, startPoint y: 423, endPoint x: 340, endPoint y: 412, distance: 23.0
click at [340, 412] on app-calendar-viewport "Tue 10 Wed 11 Thu 12 Fri 13 Sat 14 3/3 1 Job Sun 15 4/4 1 Job Mon 16 Tue 17 Wed…" at bounding box center [776, 486] width 1553 height 682
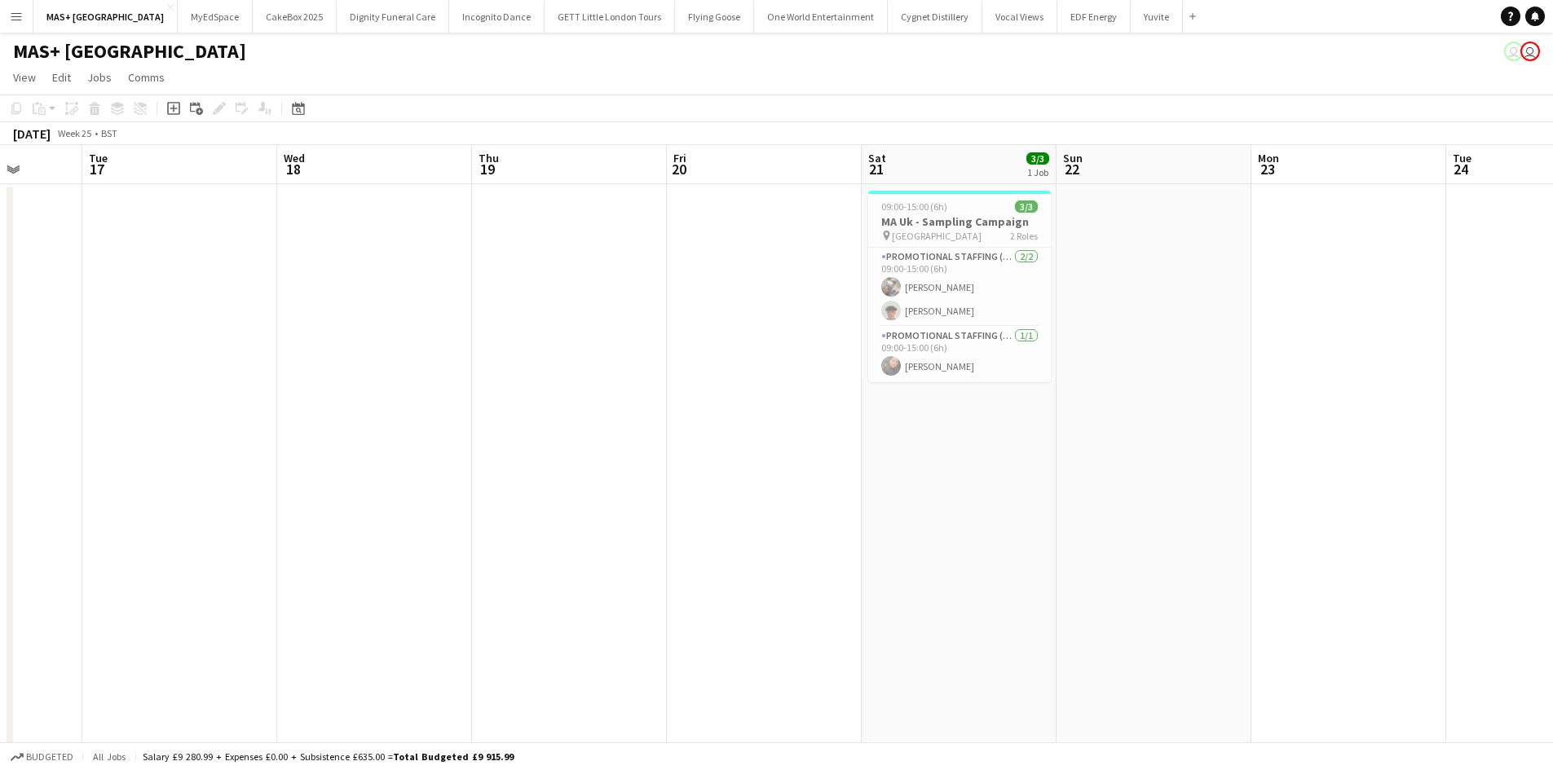
drag, startPoint x: 391, startPoint y: 353, endPoint x: 785, endPoint y: 386, distance: 395.1
click at [275, 345] on app-calendar-viewport "Sat 14 3/3 1 Job Sun 15 4/4 1 Job Mon 16 Tue 17 Wed 18 Thu 19 Fri 20 Sat 21 3/3…" at bounding box center [776, 486] width 1553 height 682
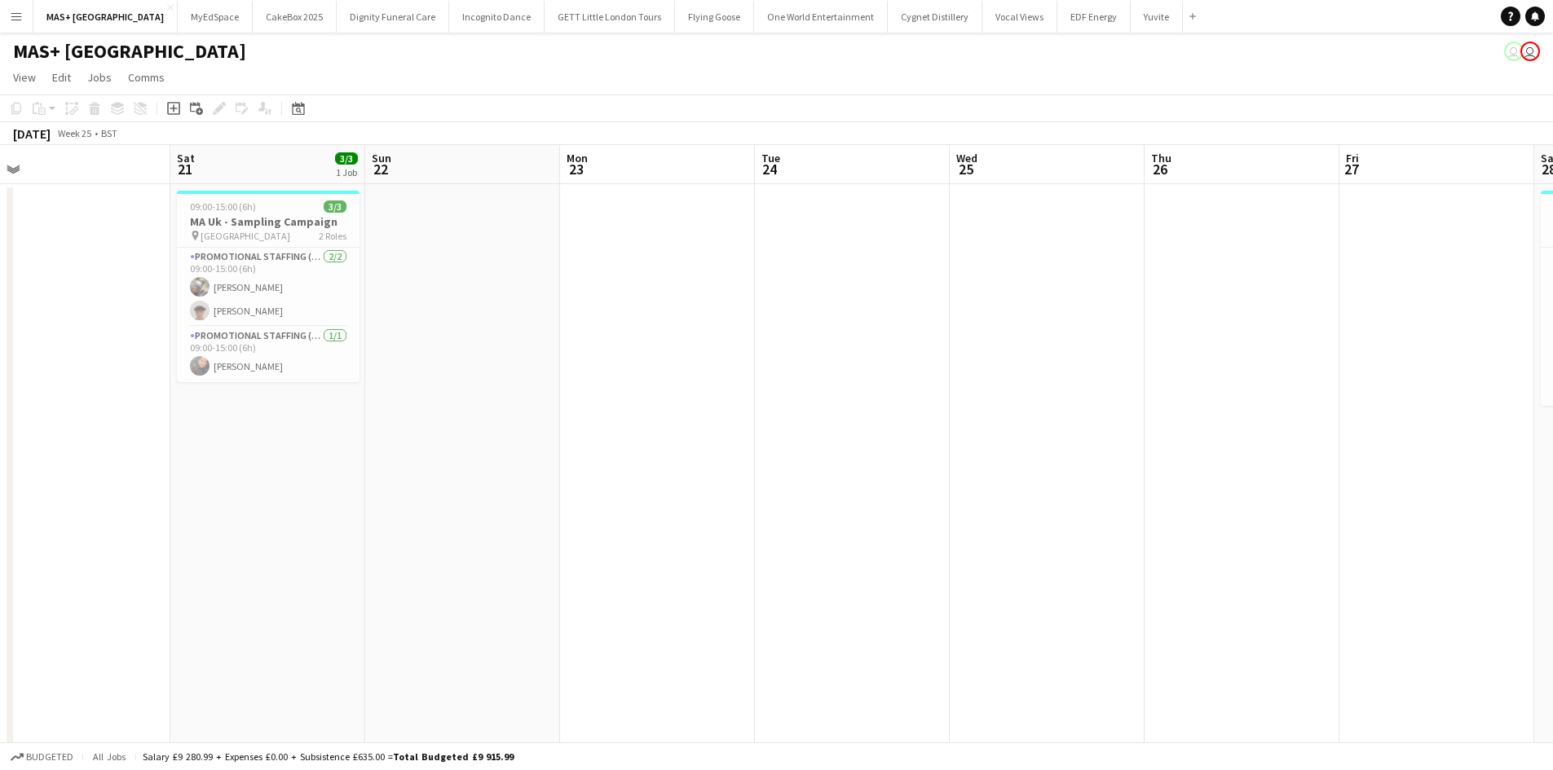
scroll to position [0, 610]
drag, startPoint x: 891, startPoint y: 403, endPoint x: 586, endPoint y: 403, distance: 304.8
click at [586, 403] on app-calendar-viewport "Tue 17 Wed 18 Thu 19 Fri 20 Sat 21 3/3 1 Job Sun 22 Mon 23 Tue 24 Wed 25 Thu 26…" at bounding box center [776, 486] width 1553 height 682
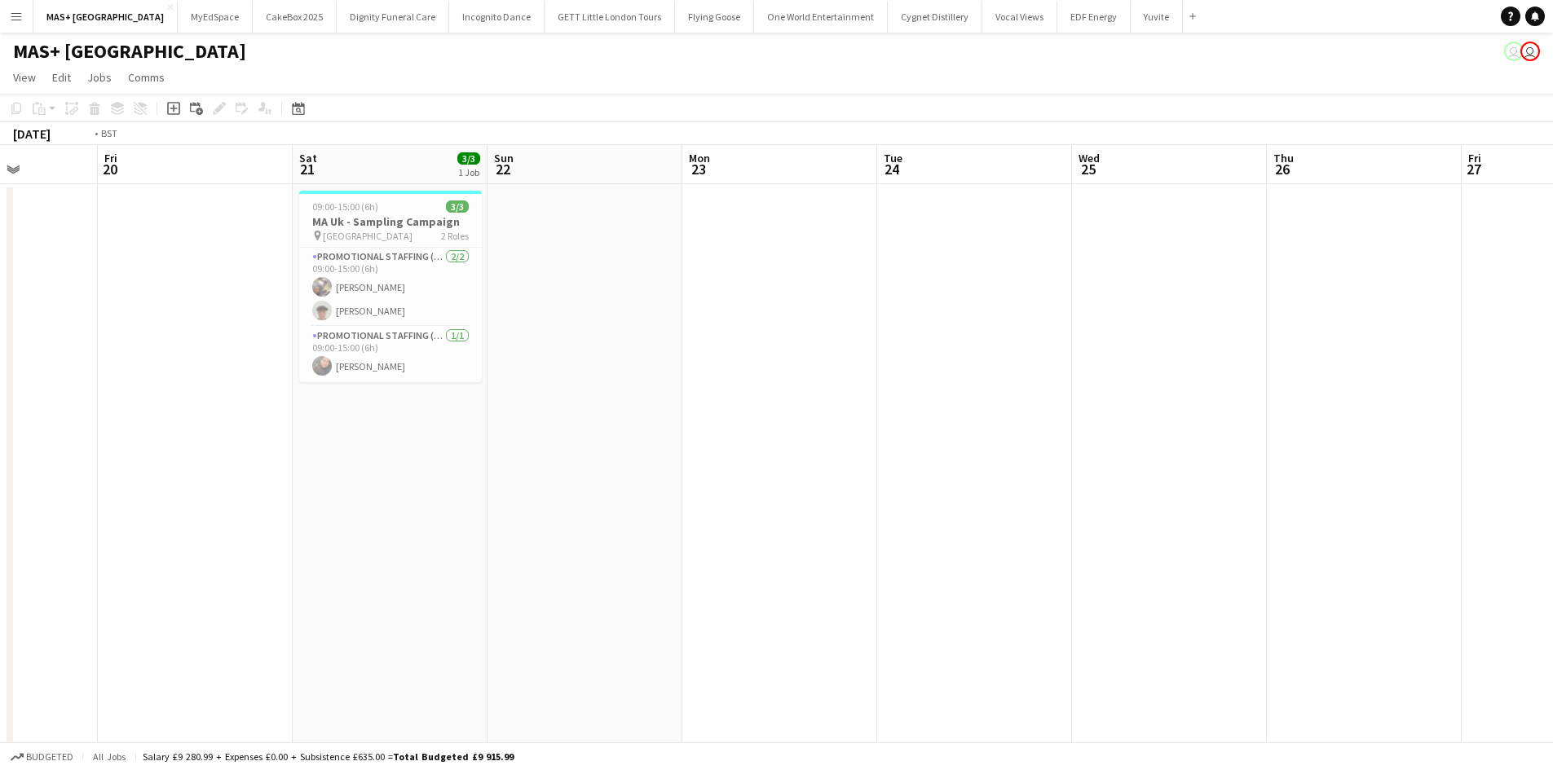
drag, startPoint x: 888, startPoint y: 438, endPoint x: 232, endPoint y: 409, distance: 655.9
click at [232, 409] on app-calendar-viewport "Tue 17 Wed 18 Thu 19 Fri 20 Sat 21 3/3 1 Job Sun 22 Mon 23 Tue 24 Wed 25 Thu 26…" at bounding box center [776, 486] width 1553 height 682
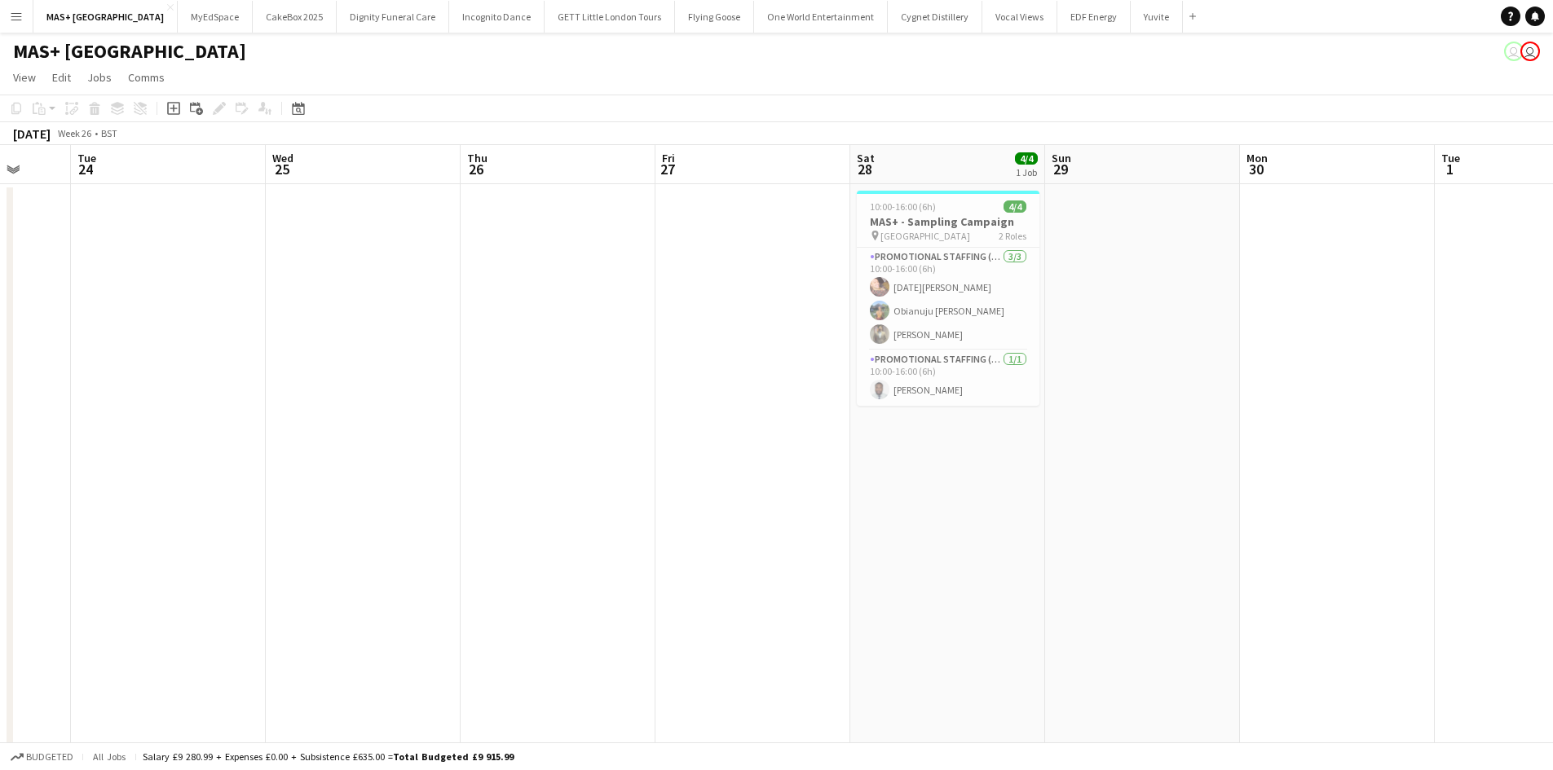
scroll to position [0, 619]
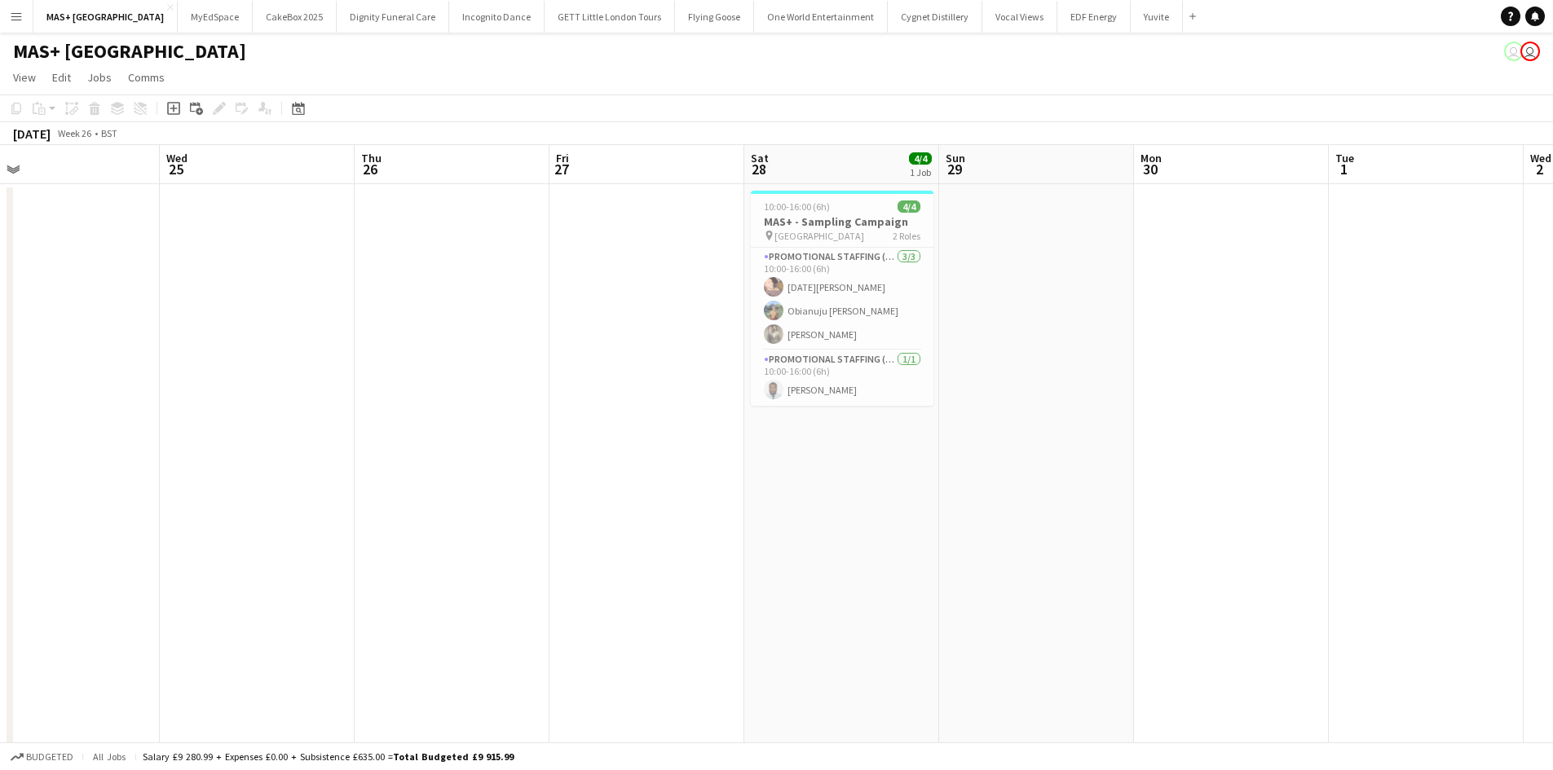
drag, startPoint x: 974, startPoint y: 465, endPoint x: 664, endPoint y: 465, distance: 309.7
click at [664, 465] on app-calendar-viewport "Sat 21 3/3 1 Job Sun 22 Mon 23 Tue 24 Wed 25 Thu 26 Fri 27 Sat 28 4/4 1 Job Sun…" at bounding box center [776, 486] width 1553 height 682
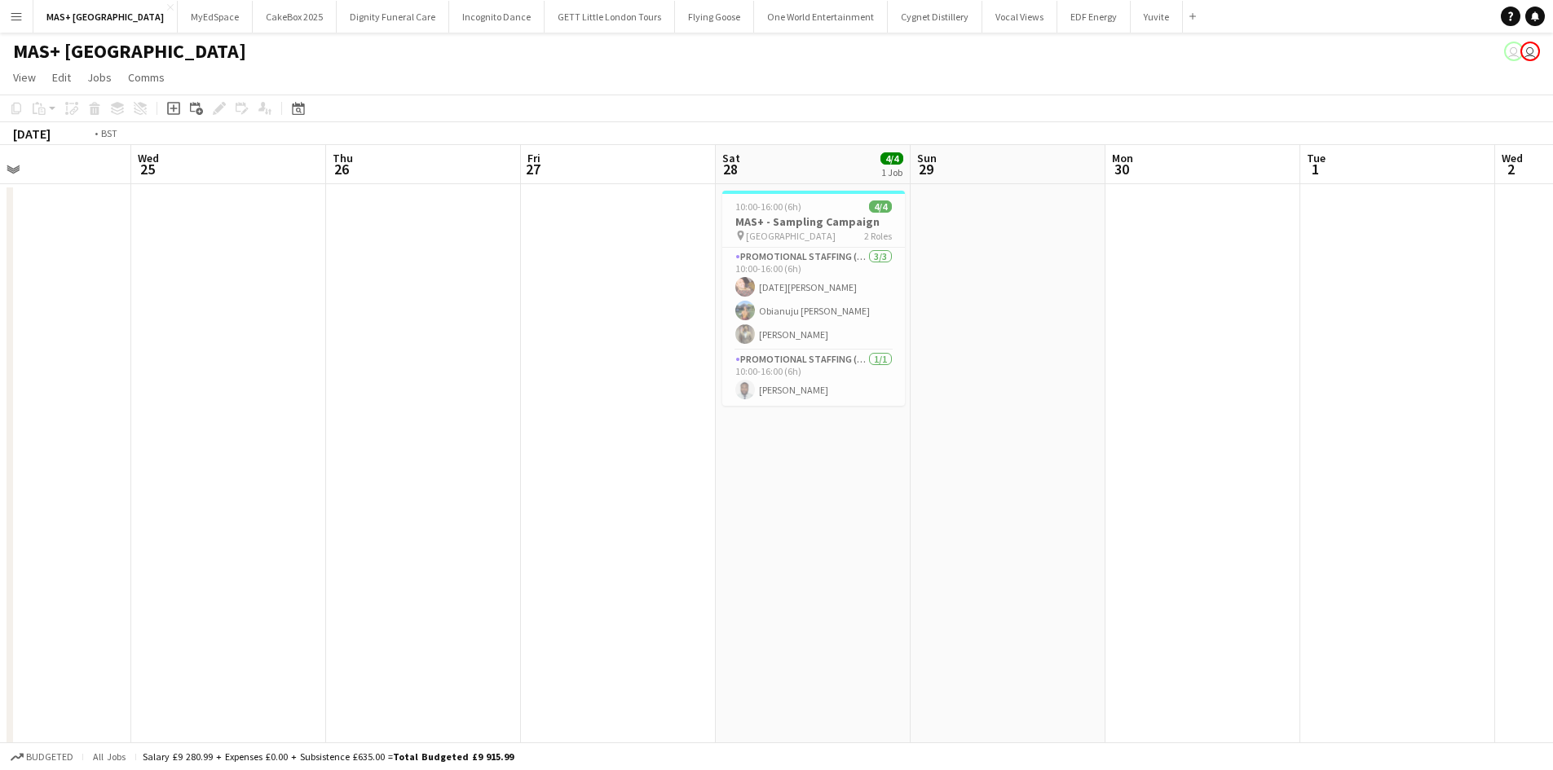
drag, startPoint x: 454, startPoint y: 524, endPoint x: 1335, endPoint y: 540, distance: 881.2
click at [1397, 533] on app-calendar-viewport "Sun 22 Mon 23 Tue 24 Wed 25 Thu 26 Fri 27 Sat 28 4/4 1 Job Sun 29 Mon 30 Tue 1 …" at bounding box center [776, 486] width 1553 height 682
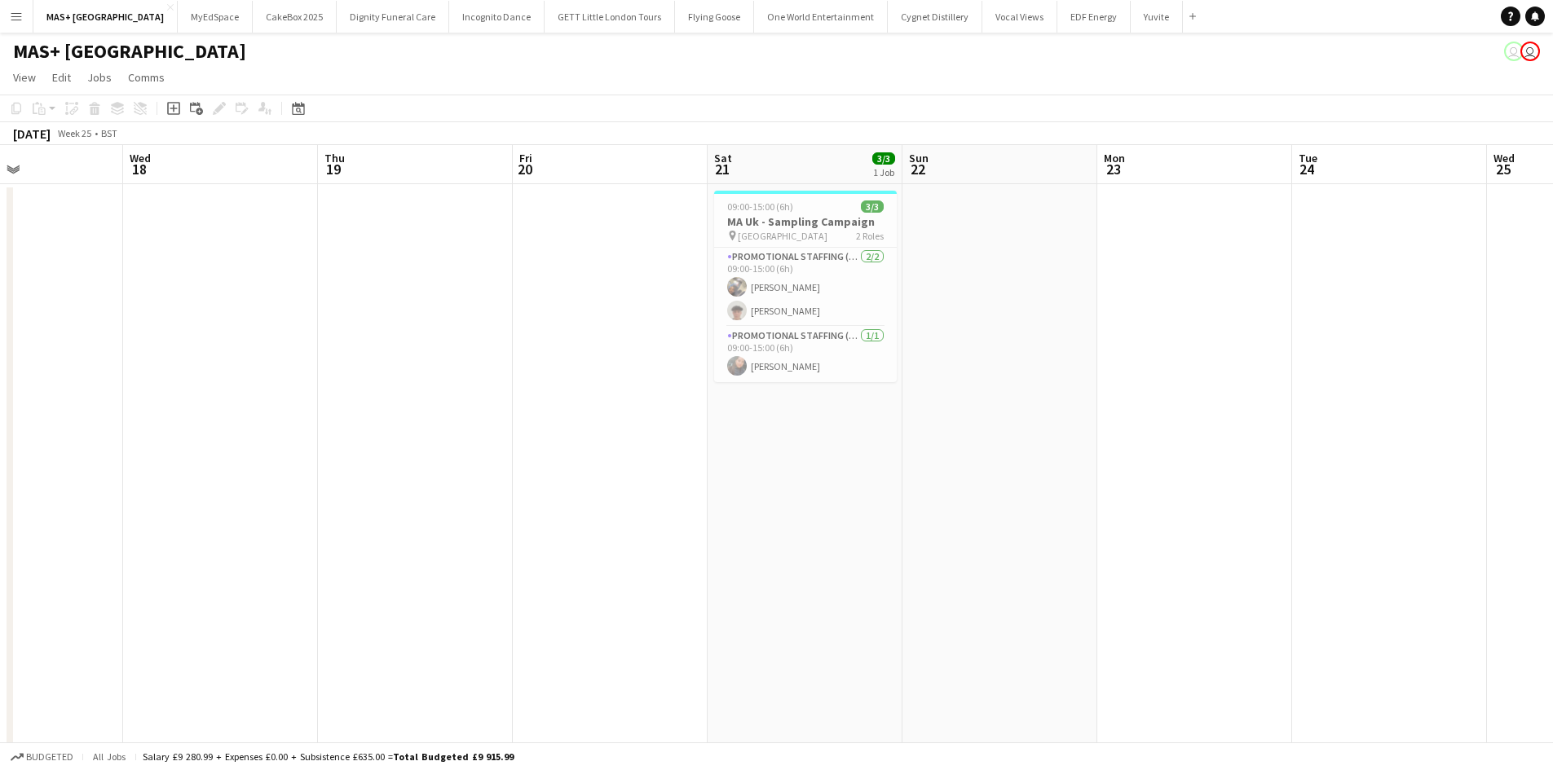
drag, startPoint x: 681, startPoint y: 549, endPoint x: 1208, endPoint y: 552, distance: 526.5
click at [1208, 552] on app-calendar-viewport "Sun 15 4/4 1 Job Mon 16 Tue 17 Wed 18 Thu 19 Fri 20 Sat 21 3/3 1 Job Sun 22 Mon…" at bounding box center [776, 486] width 1553 height 682
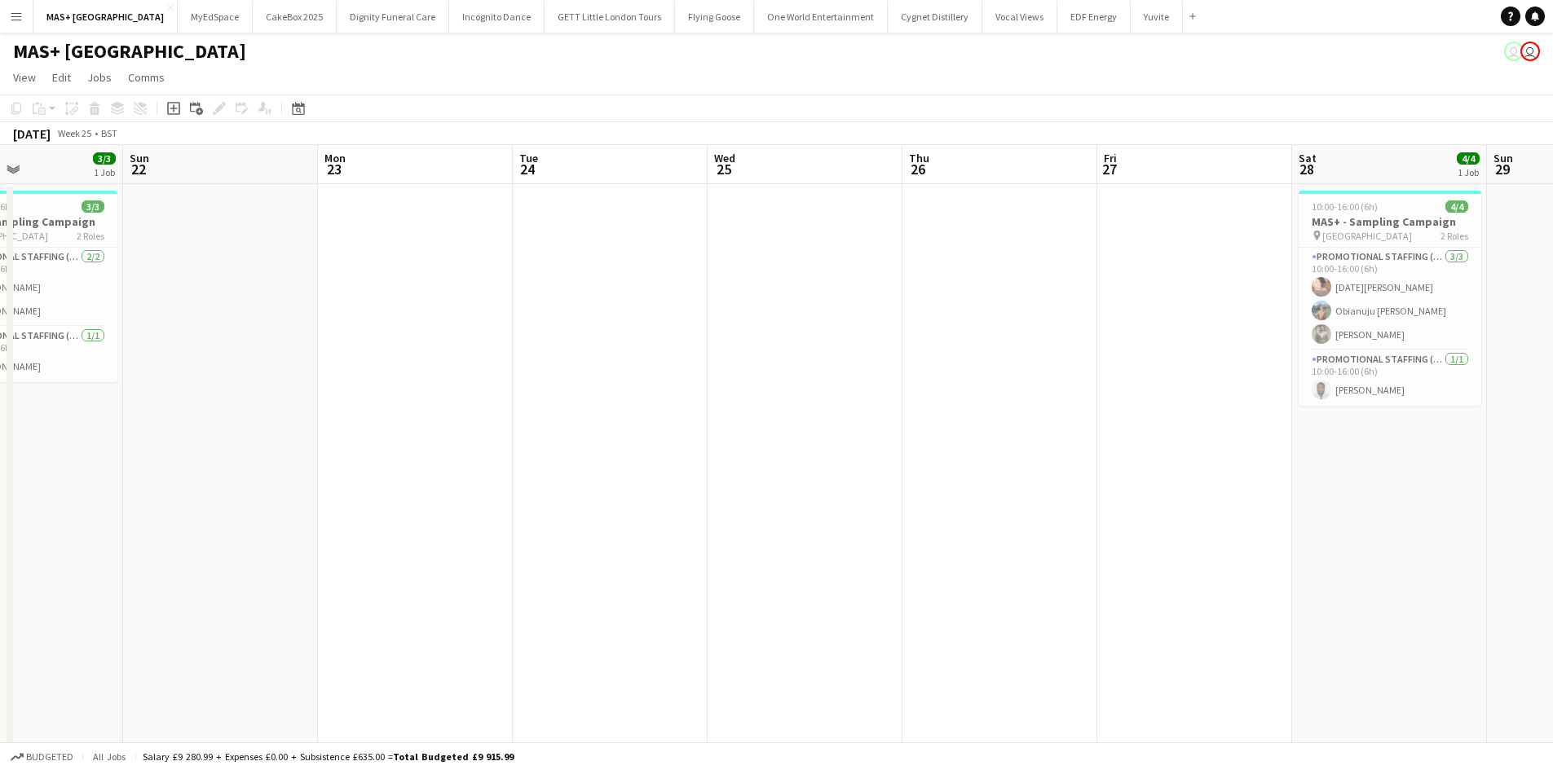
drag, startPoint x: 1207, startPoint y: 465, endPoint x: 293, endPoint y: 396, distance: 916.2
click at [259, 396] on app-calendar-viewport "Thu 19 Fri 20 Sat 21 3/3 1 Job Sun 22 Mon 23 Tue 24 Wed 25 Thu 26 Fri 27 Sat 28…" at bounding box center [776, 486] width 1553 height 682
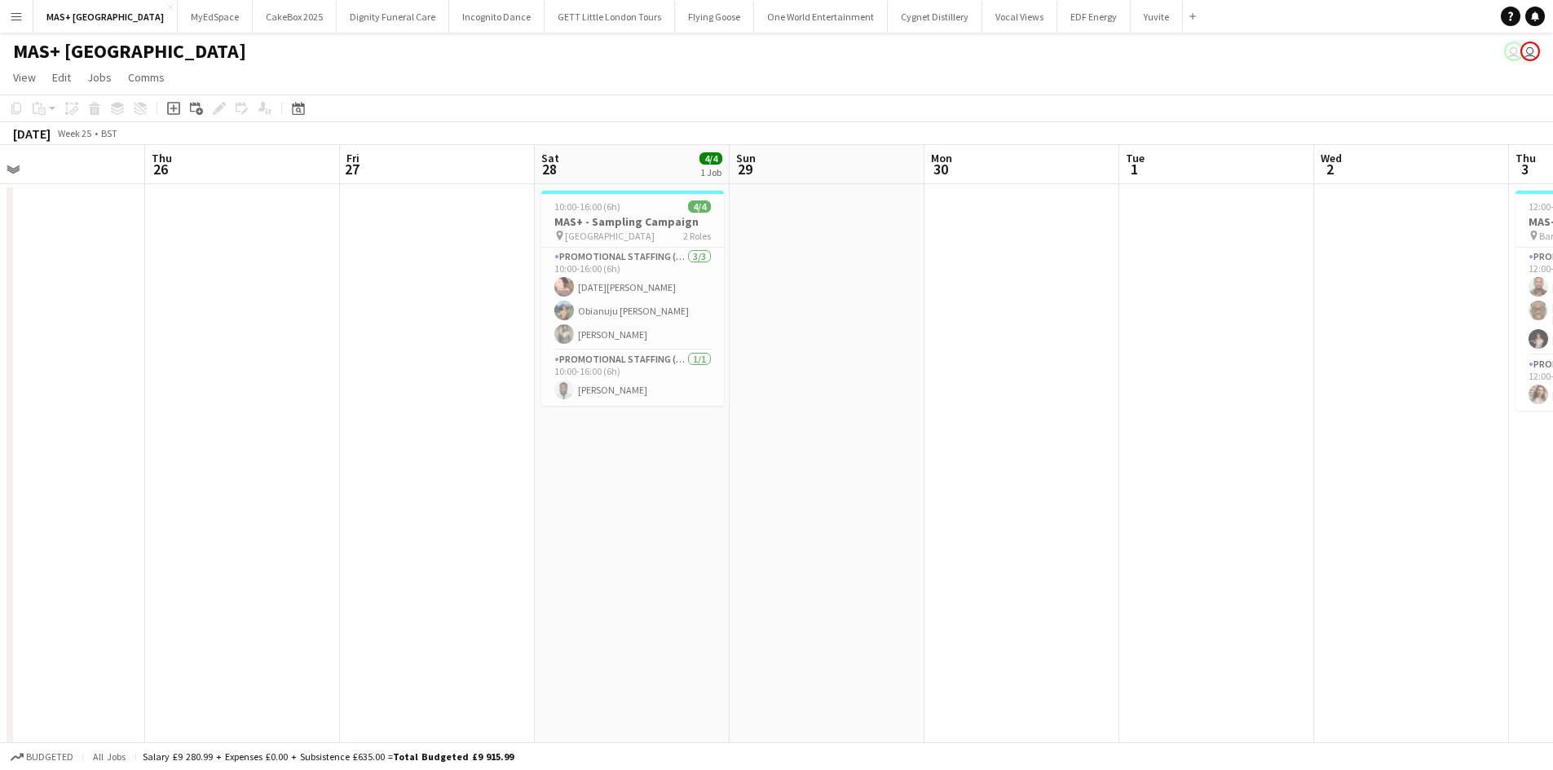
drag, startPoint x: 1316, startPoint y: 517, endPoint x: 728, endPoint y: 487, distance: 589.2
click at [728, 487] on app-calendar-viewport "Sun 22 Mon 23 Tue 24 Wed 25 Thu 26 Fri 27 Sat 28 4/4 1 Job Sun 29 Mon 30 Tue 1 …" at bounding box center [776, 486] width 1553 height 682
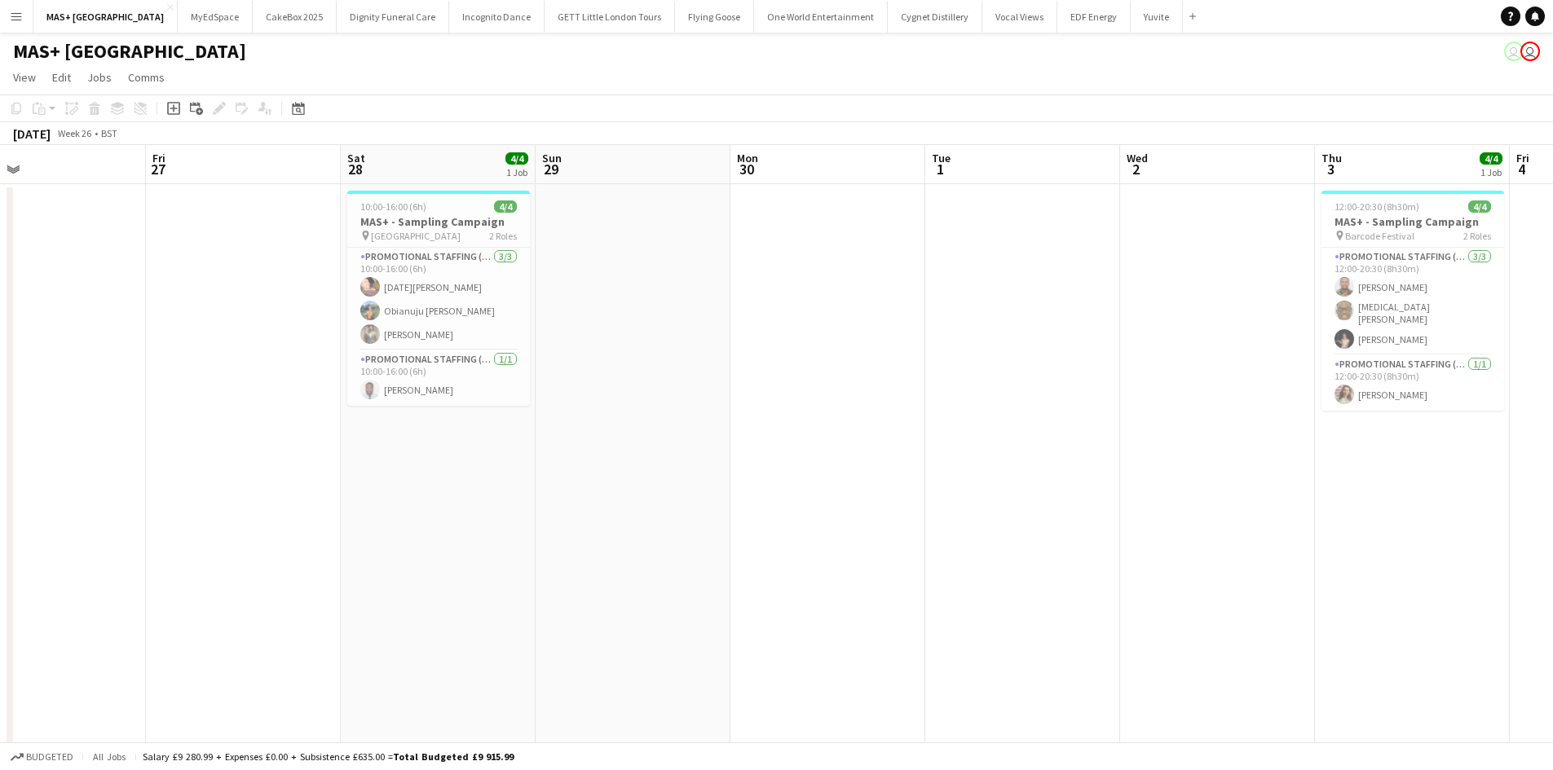
scroll to position [0, 636]
drag, startPoint x: 1189, startPoint y: 457, endPoint x: 992, endPoint y: 447, distance: 197.5
click at [992, 447] on app-calendar-viewport "Mon 23 Tue 24 Wed 25 Thu 26 Fri 27 Sat 28 4/4 1 Job Sun 29 Mon 30 Tue 1 Wed 2 T…" at bounding box center [776, 486] width 1553 height 682
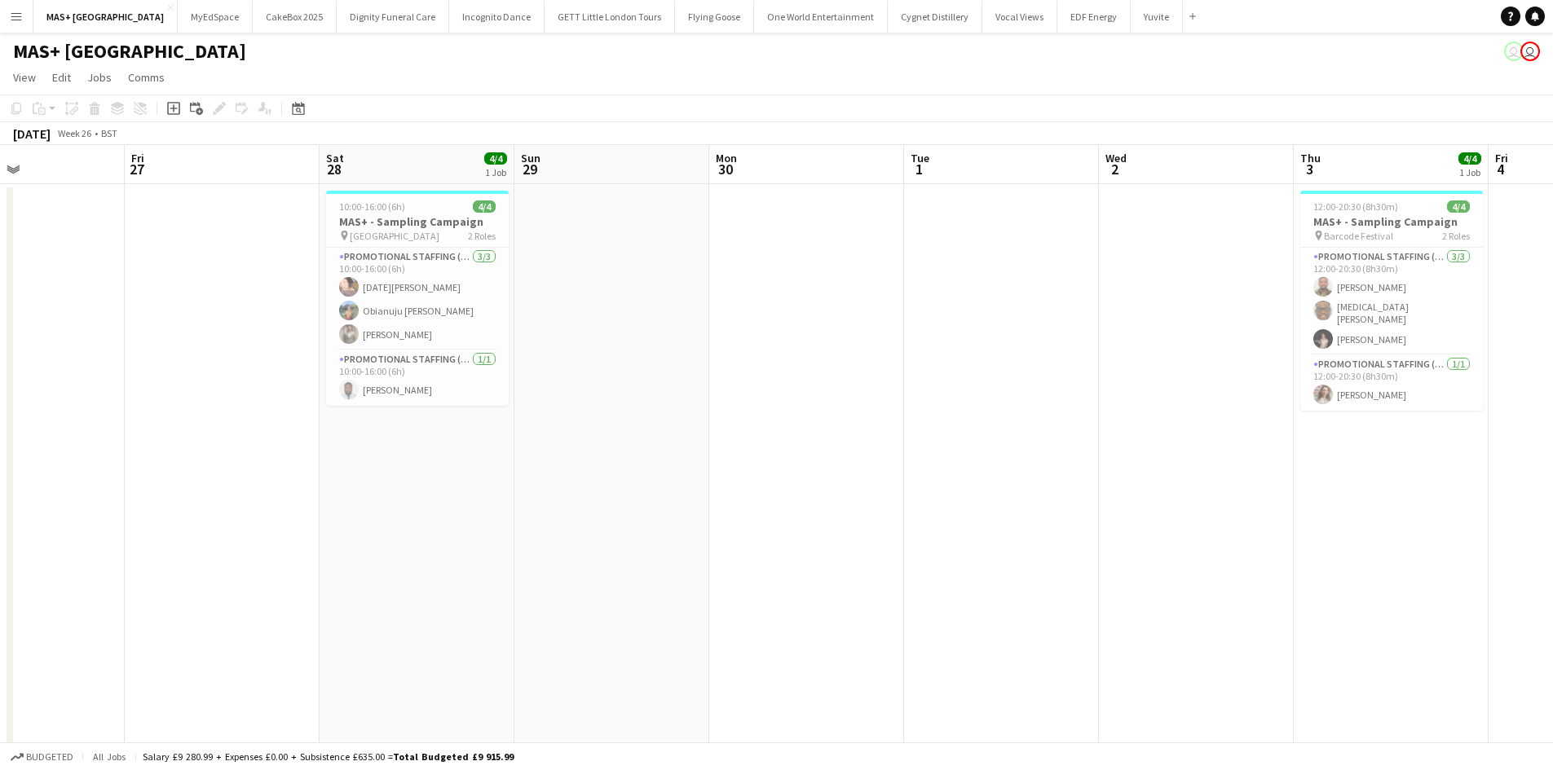
drag, startPoint x: 690, startPoint y: 588, endPoint x: 672, endPoint y: 588, distance: 18.8
click at [672, 588] on app-calendar-viewport "Tue 24 Wed 25 Thu 26 Fri 27 Sat 28 4/4 1 Job Sun 29 Mon 30 Tue 1 Wed 2 Thu 3 4/…" at bounding box center [776, 486] width 1553 height 682
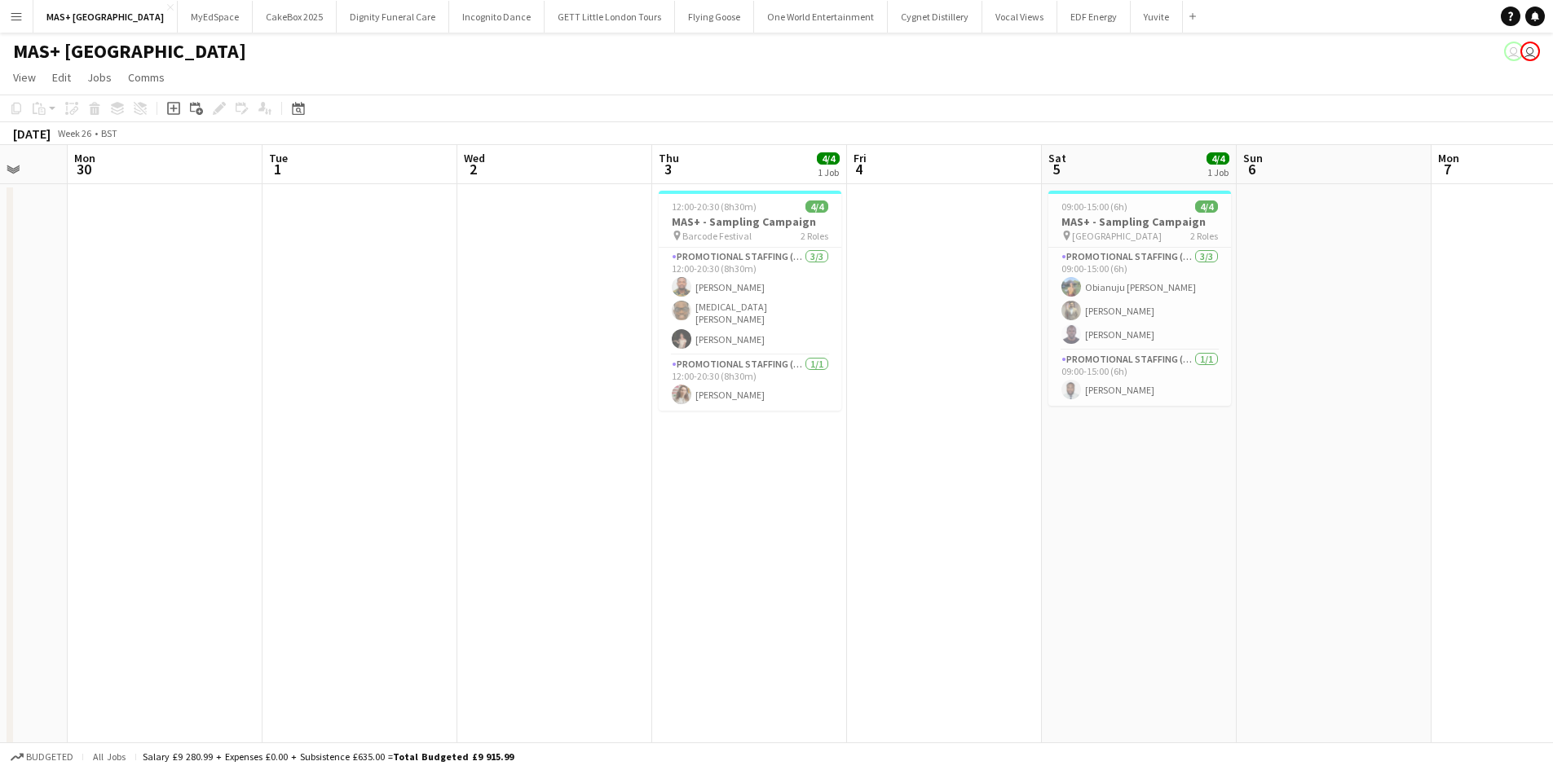
scroll to position [0, 518]
drag, startPoint x: 1041, startPoint y: 513, endPoint x: 985, endPoint y: 508, distance: 56.5
click at [985, 508] on app-calendar-viewport "Fri 27 Sat 28 4/4 1 Job Sun 29 Mon 30 Tue 1 Wed 2 Thu 3 4/4 1 Job Fri 4 Sat 5 4…" at bounding box center [776, 486] width 1553 height 682
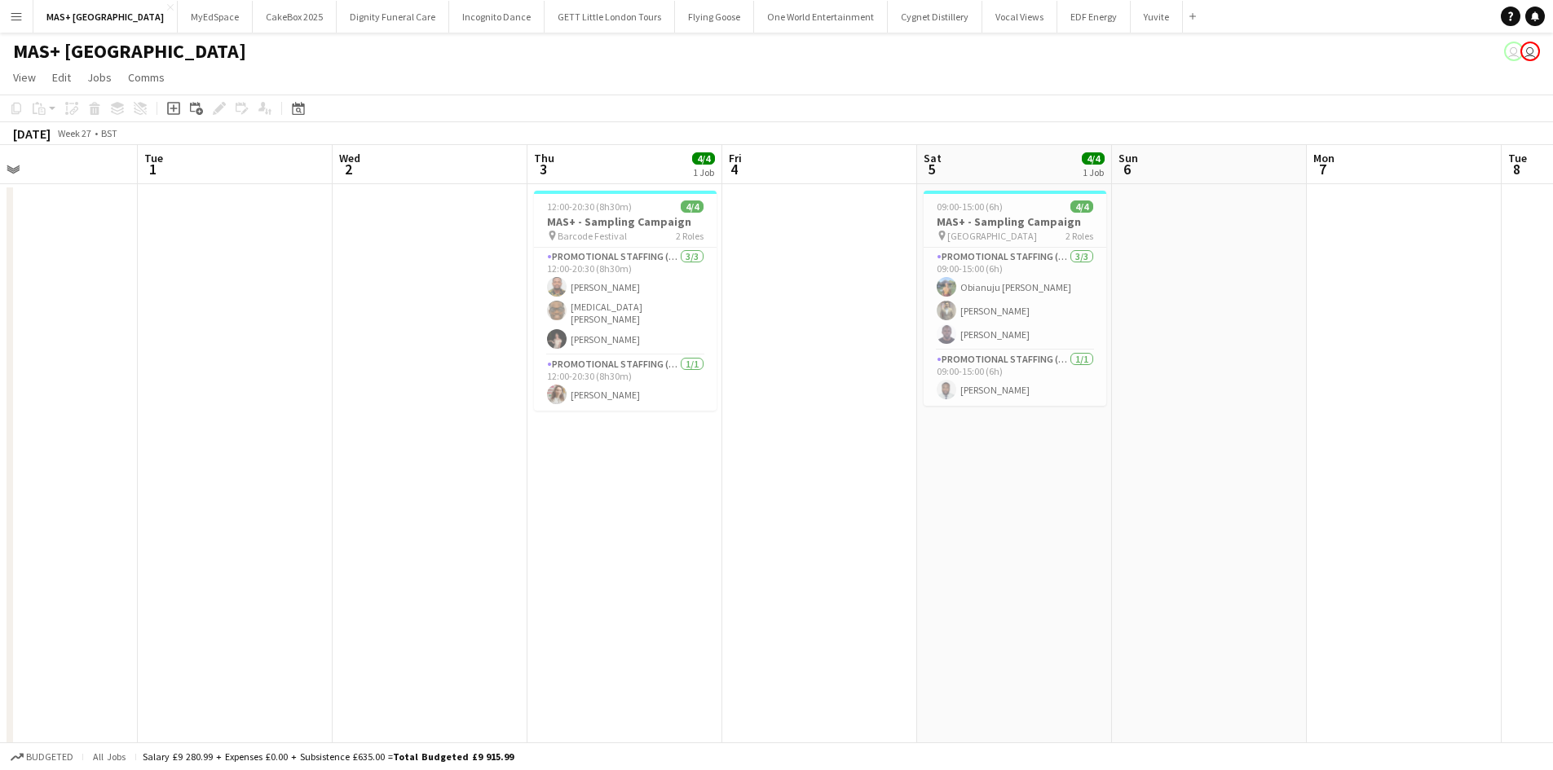
click at [1324, 490] on app-calendar-viewport "Fri 27 Sat 28 4/4 1 Job Sun 29 Mon 30 Tue 1 Wed 2 Thu 3 4/4 1 Job Fri 4 Sat 5 4…" at bounding box center [776, 486] width 1553 height 682
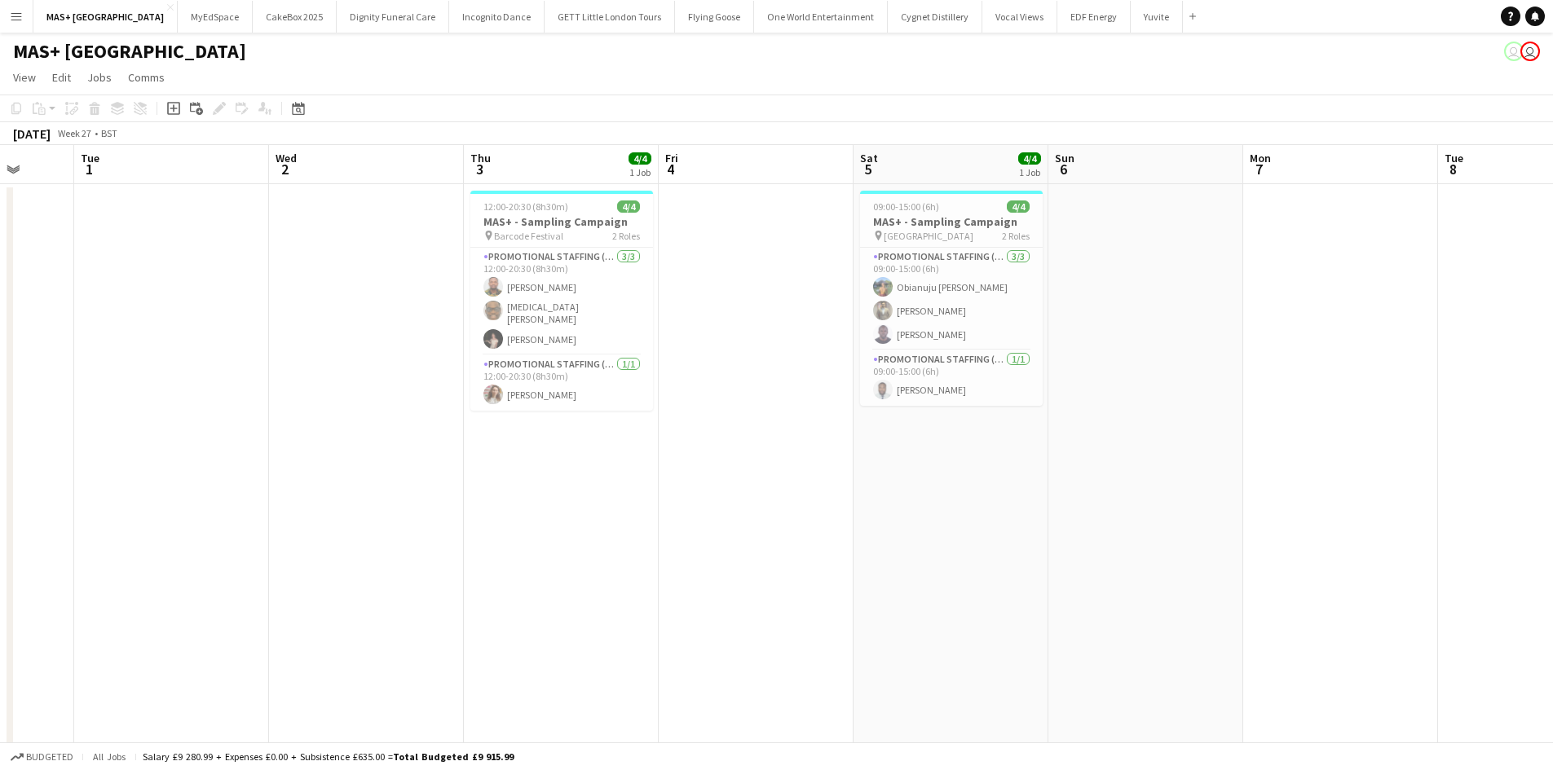
drag, startPoint x: 963, startPoint y: 483, endPoint x: 928, endPoint y: 470, distance: 37.4
click at [465, 429] on app-calendar-viewport "Sat 28 4/4 1 Job Sun 29 Mon 30 Tue 1 Wed 2 Thu 3 4/4 1 Job Fri 4 Sat 5 4/4 1 Jo…" at bounding box center [776, 486] width 1553 height 682
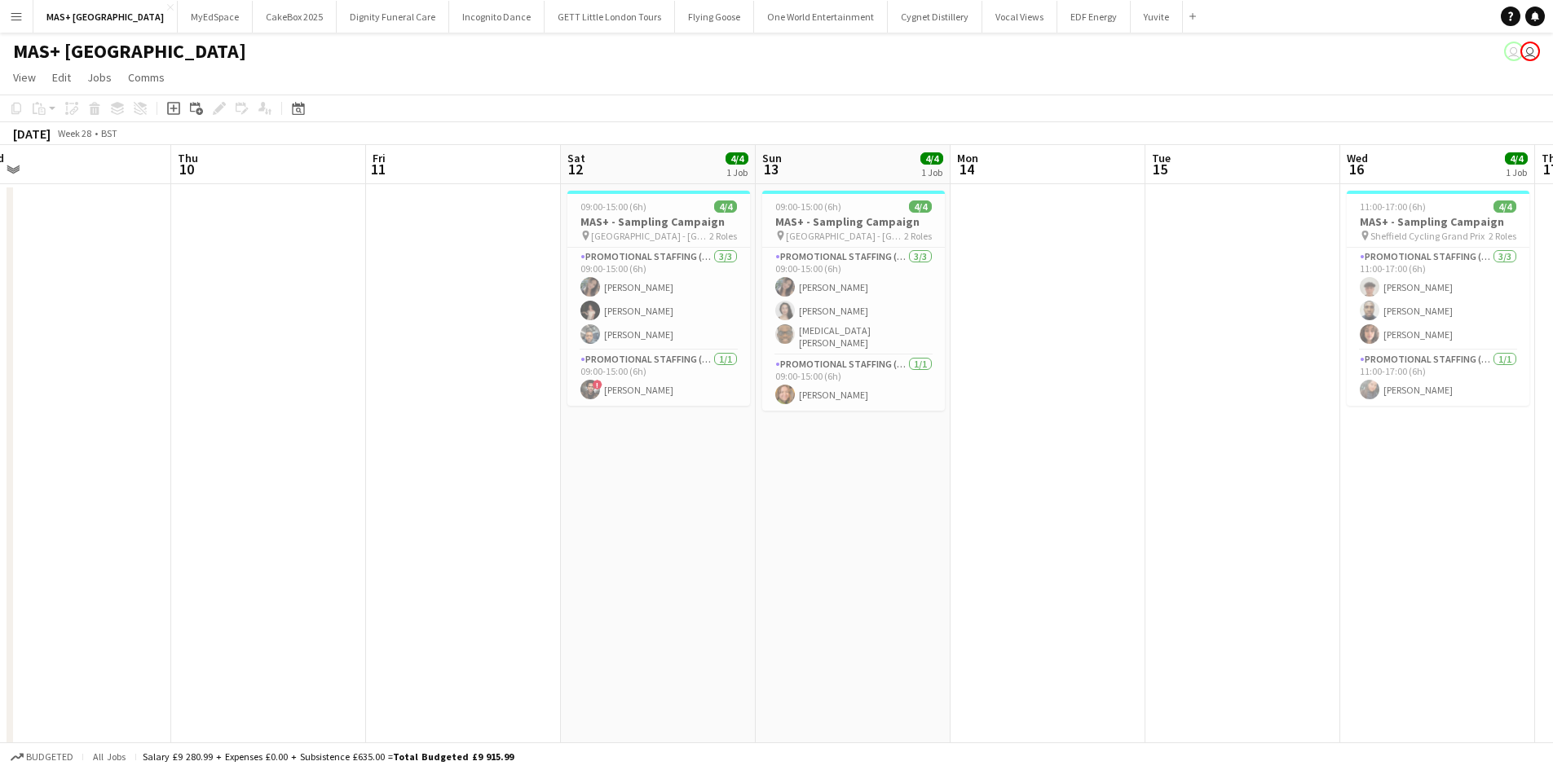
drag, startPoint x: 739, startPoint y: 452, endPoint x: 376, endPoint y: 442, distance: 363.6
click at [376, 442] on app-calendar-viewport "Sun 6 Mon 7 Tue 8 Wed 9 Thu 10 Fri 11 Sat 12 4/4 1 Job Sun 13 4/4 1 Job Mon 14 …" at bounding box center [776, 486] width 1553 height 682
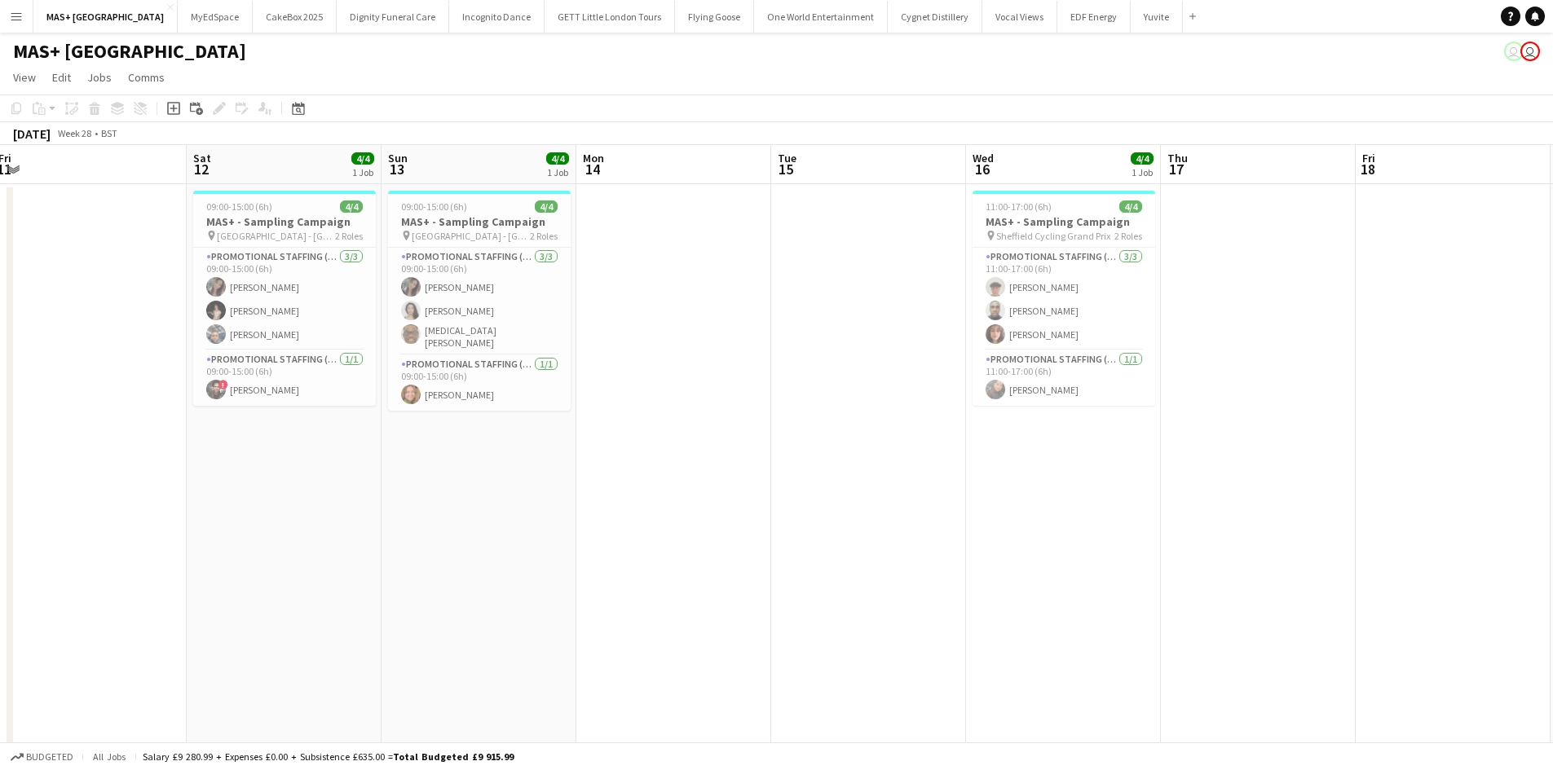
scroll to position [0, 488]
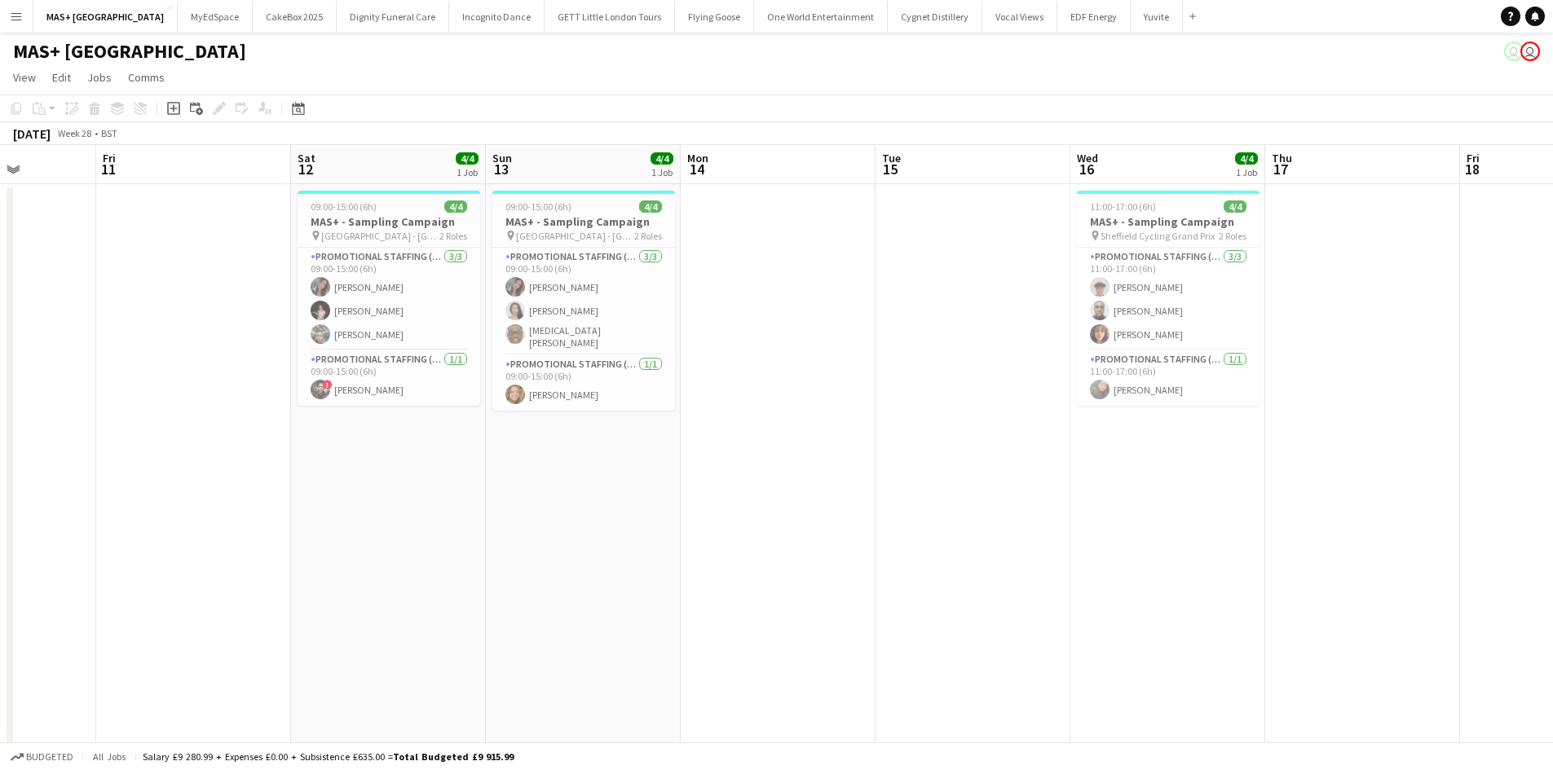
drag, startPoint x: 278, startPoint y: 452, endPoint x: 257, endPoint y: 453, distance: 21.3
click at [259, 452] on app-calendar-viewport "Tue 8 Wed 9 Thu 10 Fri 11 Sat 12 4/4 1 Job Sun 13 4/4 1 Job Mon 14 Tue 15 Wed 1…" at bounding box center [776, 486] width 1553 height 682
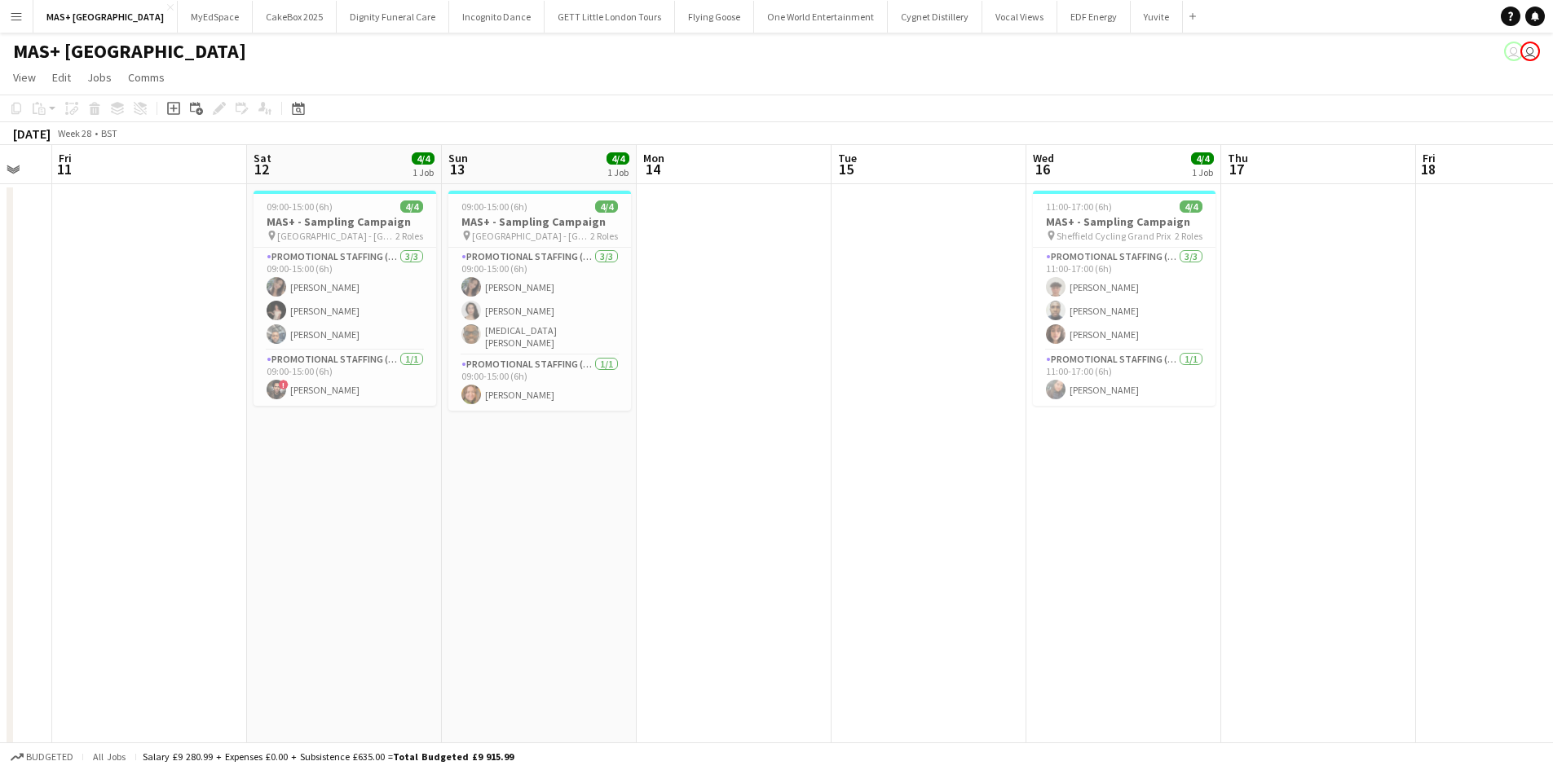
scroll to position [0, 586]
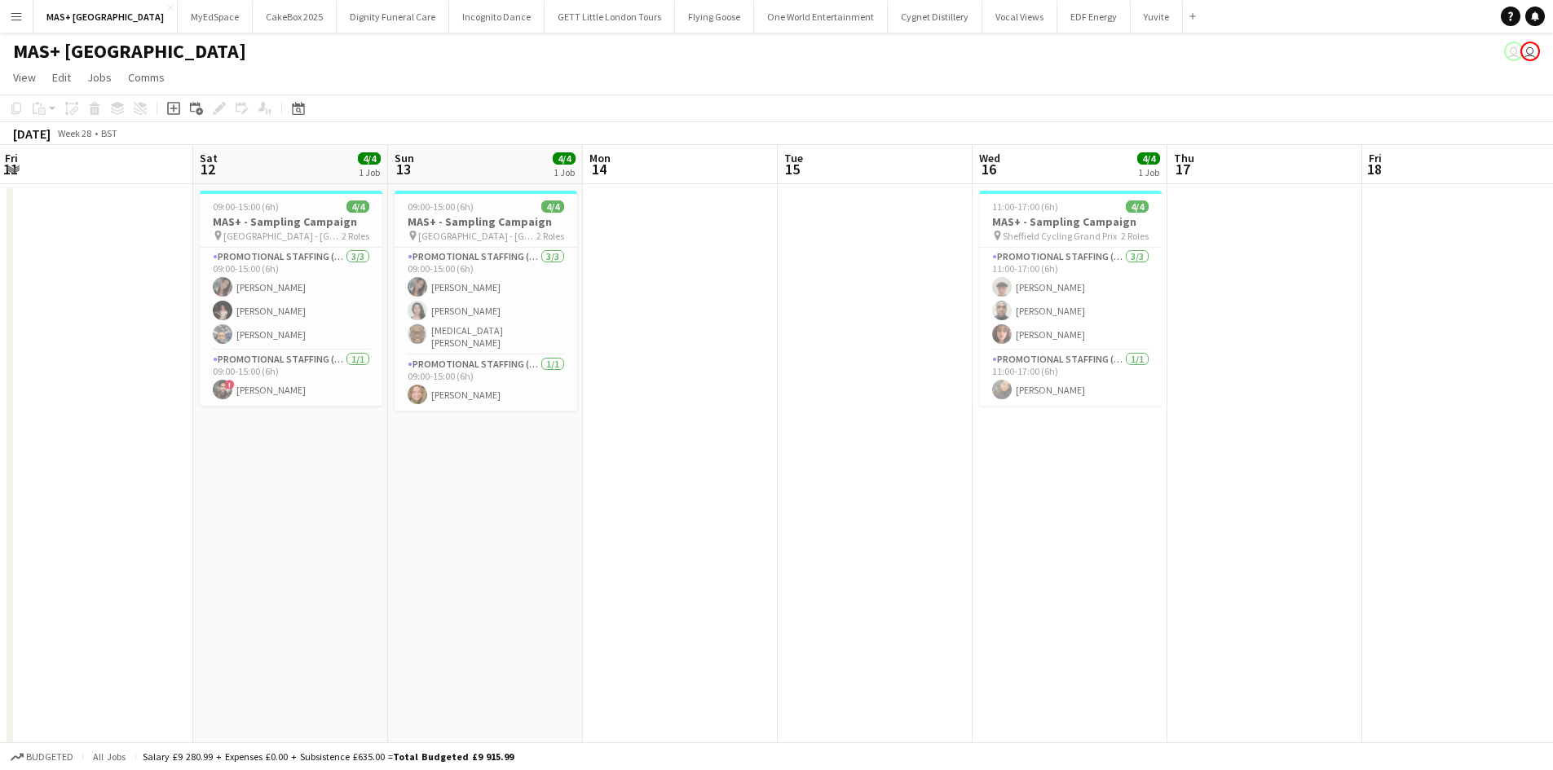
drag, startPoint x: 1482, startPoint y: 509, endPoint x: 1189, endPoint y: 509, distance: 292.6
click at [1189, 509] on app-calendar-viewport "Tue 8 Wed 9 Thu 10 Fri 11 Sat 12 4/4 1 Job Sun 13 4/4 1 Job Mon 14 Tue 15 Wed 1…" at bounding box center [776, 486] width 1553 height 682
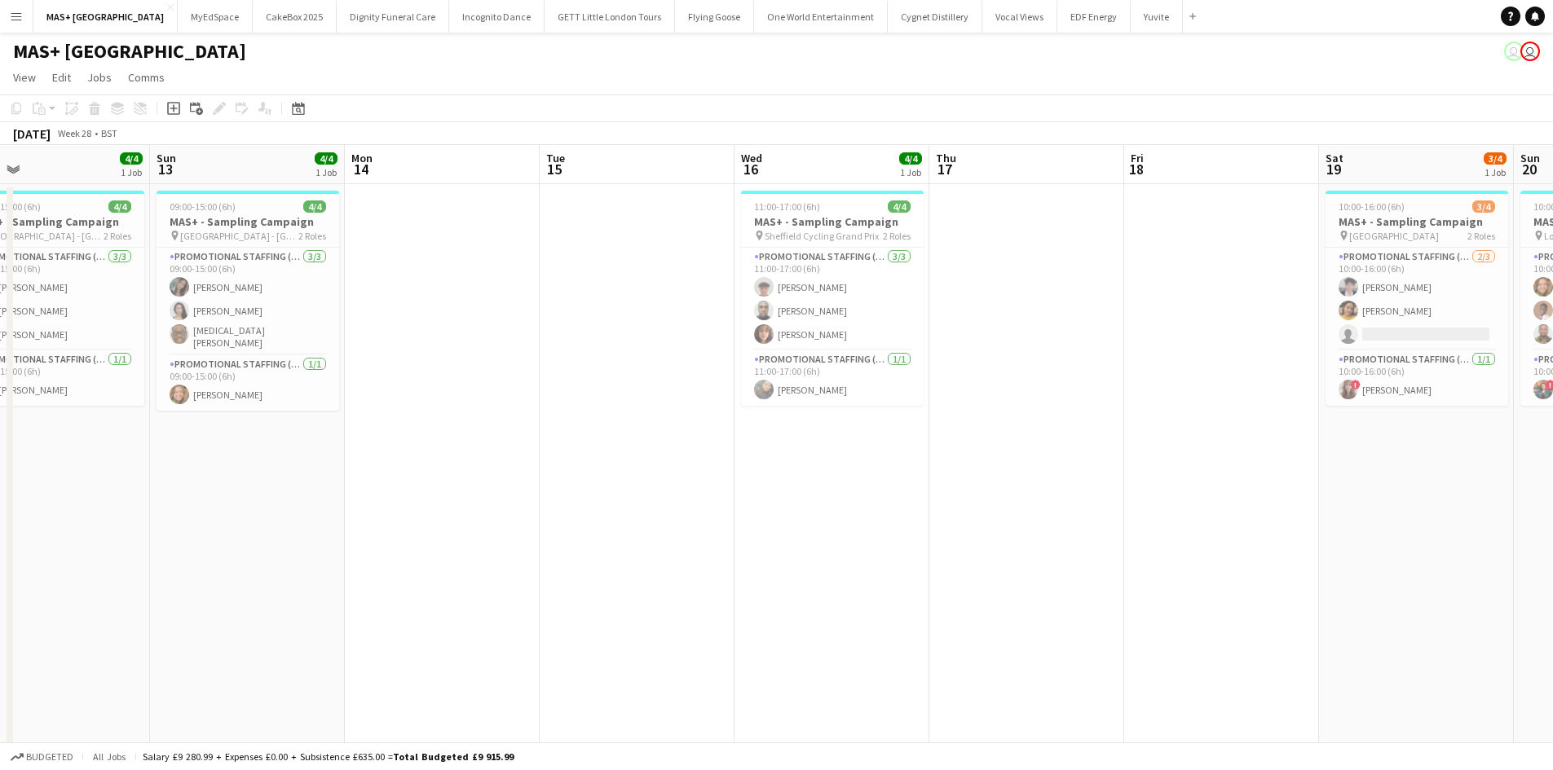
scroll to position [0, 630]
drag, startPoint x: 1245, startPoint y: 496, endPoint x: 1201, endPoint y: 492, distance: 44.2
click at [1201, 492] on app-calendar-viewport "Wed 9 Thu 10 Fri 11 Sat 12 4/4 1 Job Sun 13 4/4 1 Job Mon 14 Tue 15 Wed 16 4/4 …" at bounding box center [776, 486] width 1553 height 682
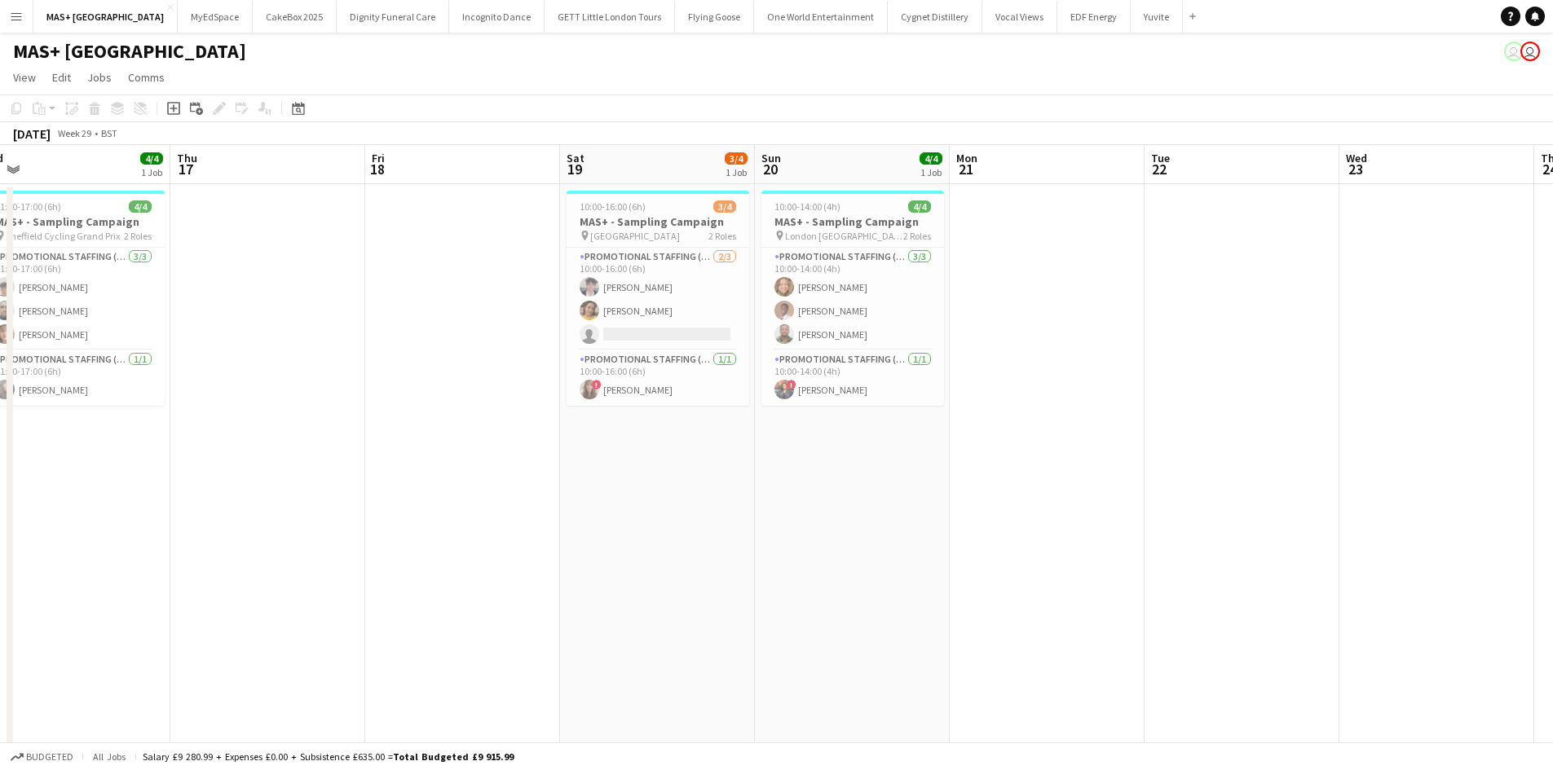
scroll to position [0, 631]
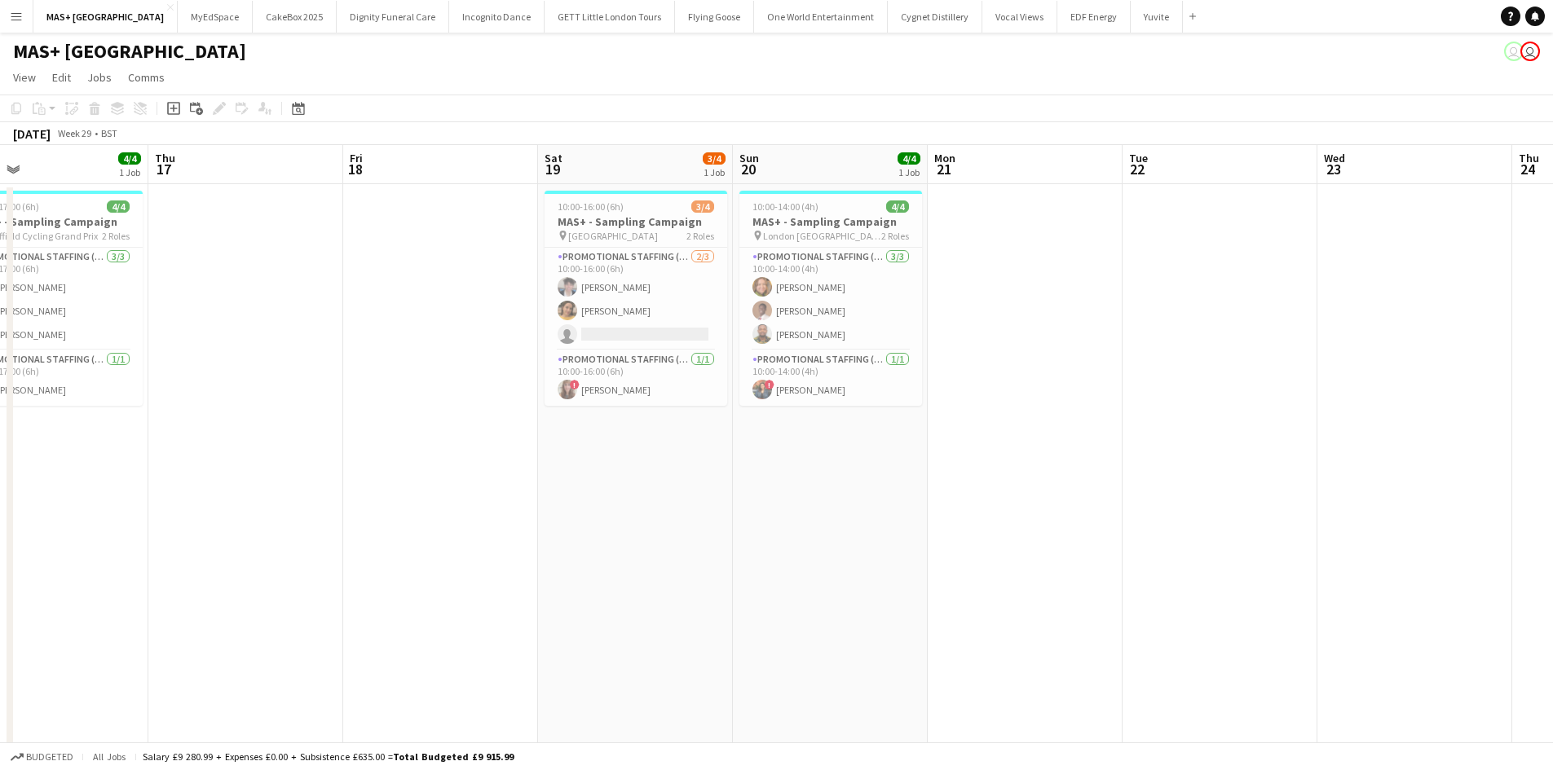
drag, startPoint x: 867, startPoint y: 500, endPoint x: 619, endPoint y: 491, distance: 248.7
click at [619, 491] on app-calendar-viewport "Sun 13 4/4 1 Job Mon 14 Tue 15 Wed 16 4/4 1 Job Thu 17 Fri 18 Sat 19 3/4 1 Job …" at bounding box center [776, 486] width 1553 height 682
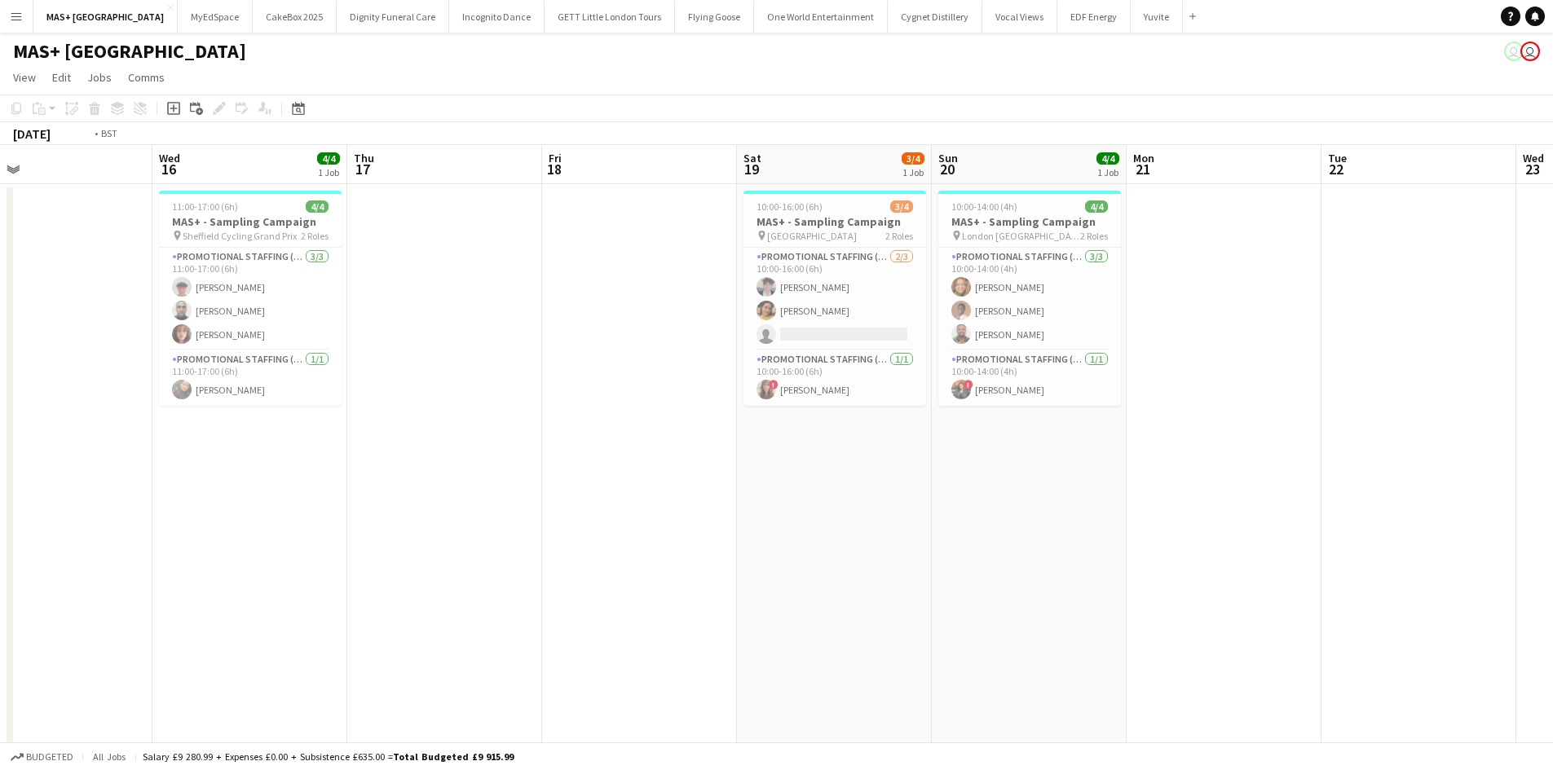
drag, startPoint x: 1046, startPoint y: 491, endPoint x: 275, endPoint y: 418, distance: 773.7
click at [253, 421] on app-calendar-viewport "Sun 13 4/4 1 Job Mon 14 Tue 15 Wed 16 4/4 1 Job Thu 17 Fri 18 Sat 19 3/4 1 Job …" at bounding box center [776, 486] width 1553 height 682
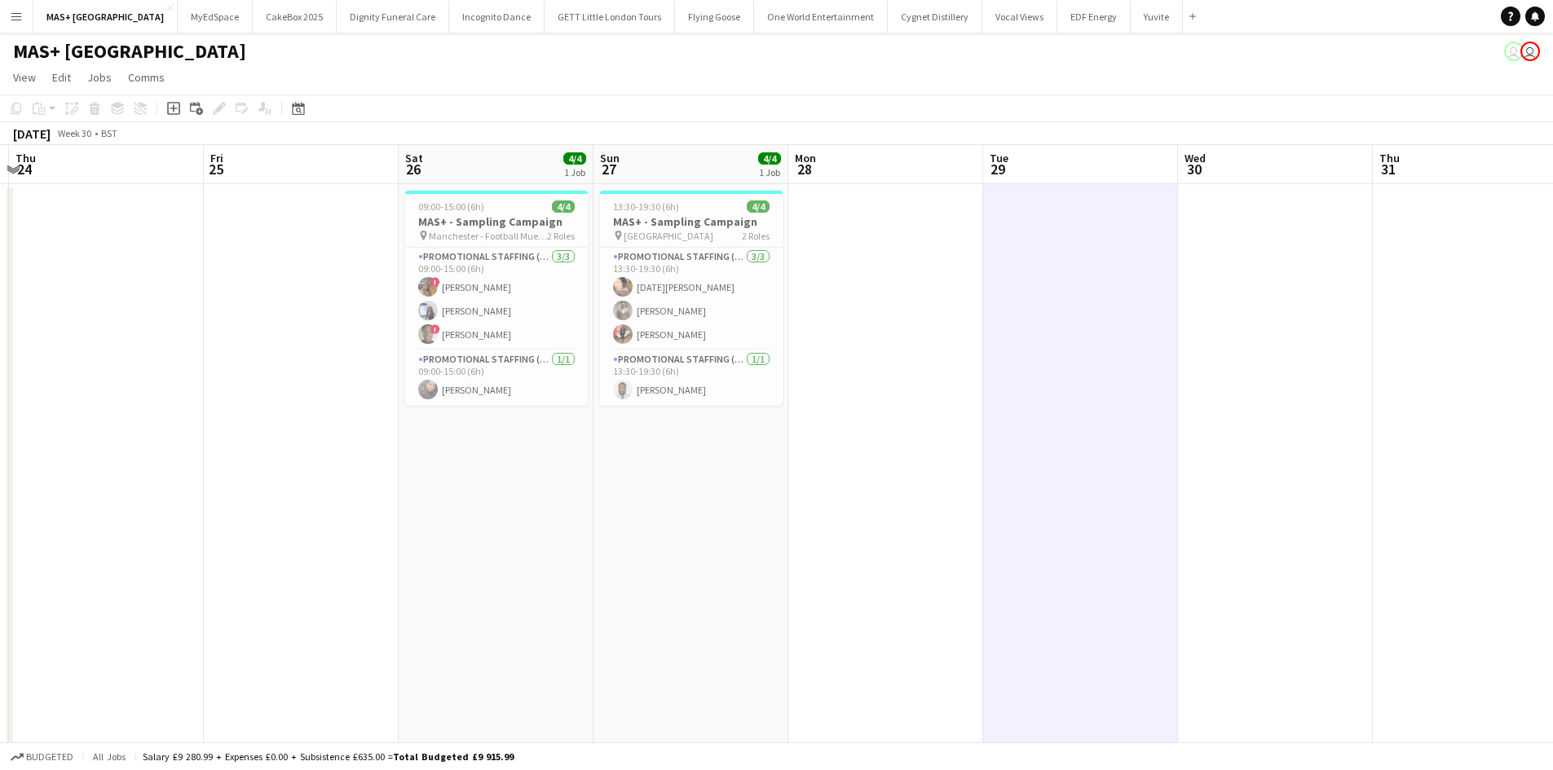
scroll to position [0, 486]
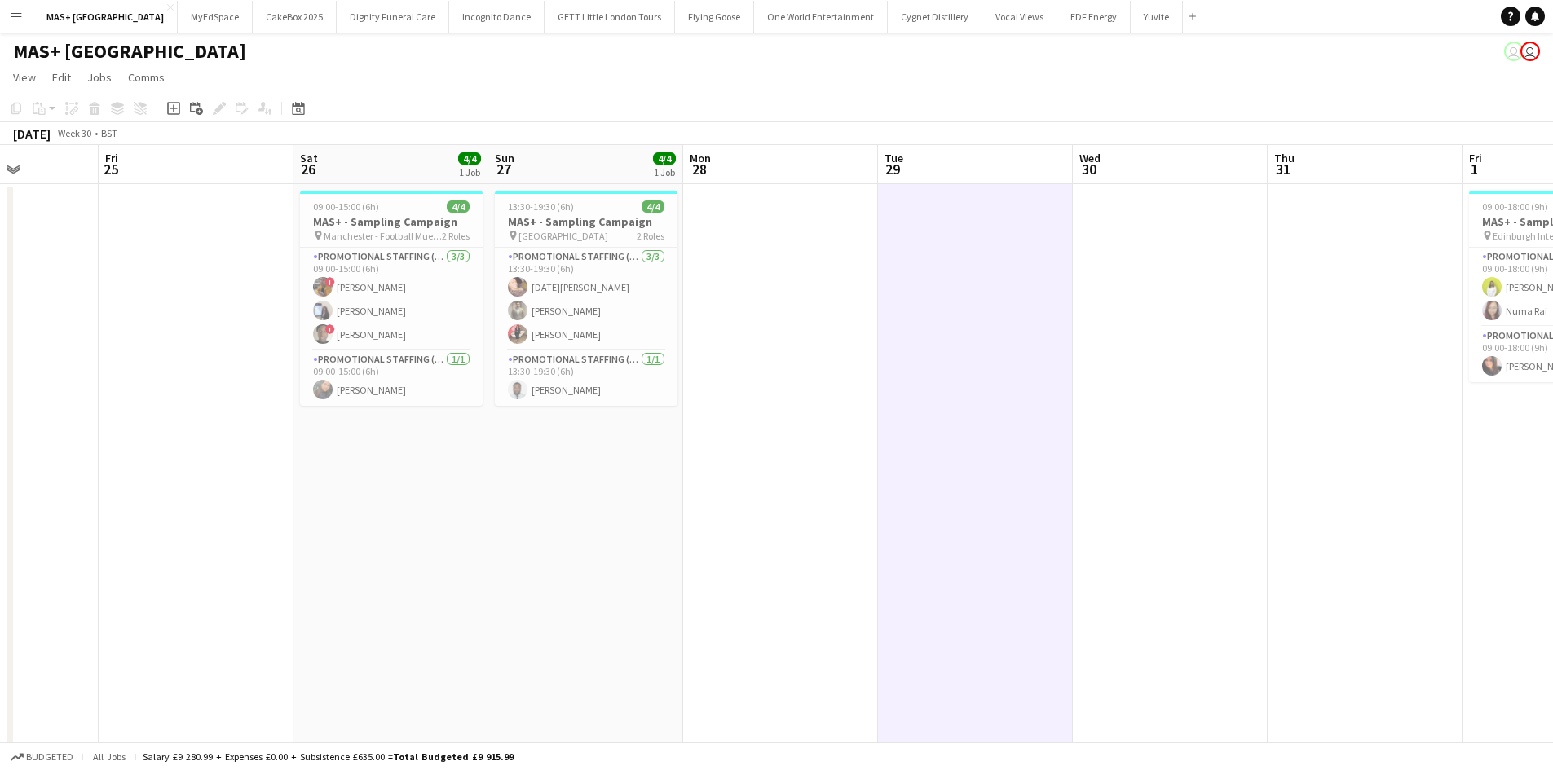
drag, startPoint x: 853, startPoint y: 504, endPoint x: 793, endPoint y: 504, distance: 60.3
click at [793, 504] on app-calendar-viewport "Tue 22 Wed 23 Thu 24 Fri 25 Sat 26 4/4 1 Job Sun 27 4/4 1 Job Mon 28 Tue 29 Wed…" at bounding box center [776, 486] width 1553 height 682
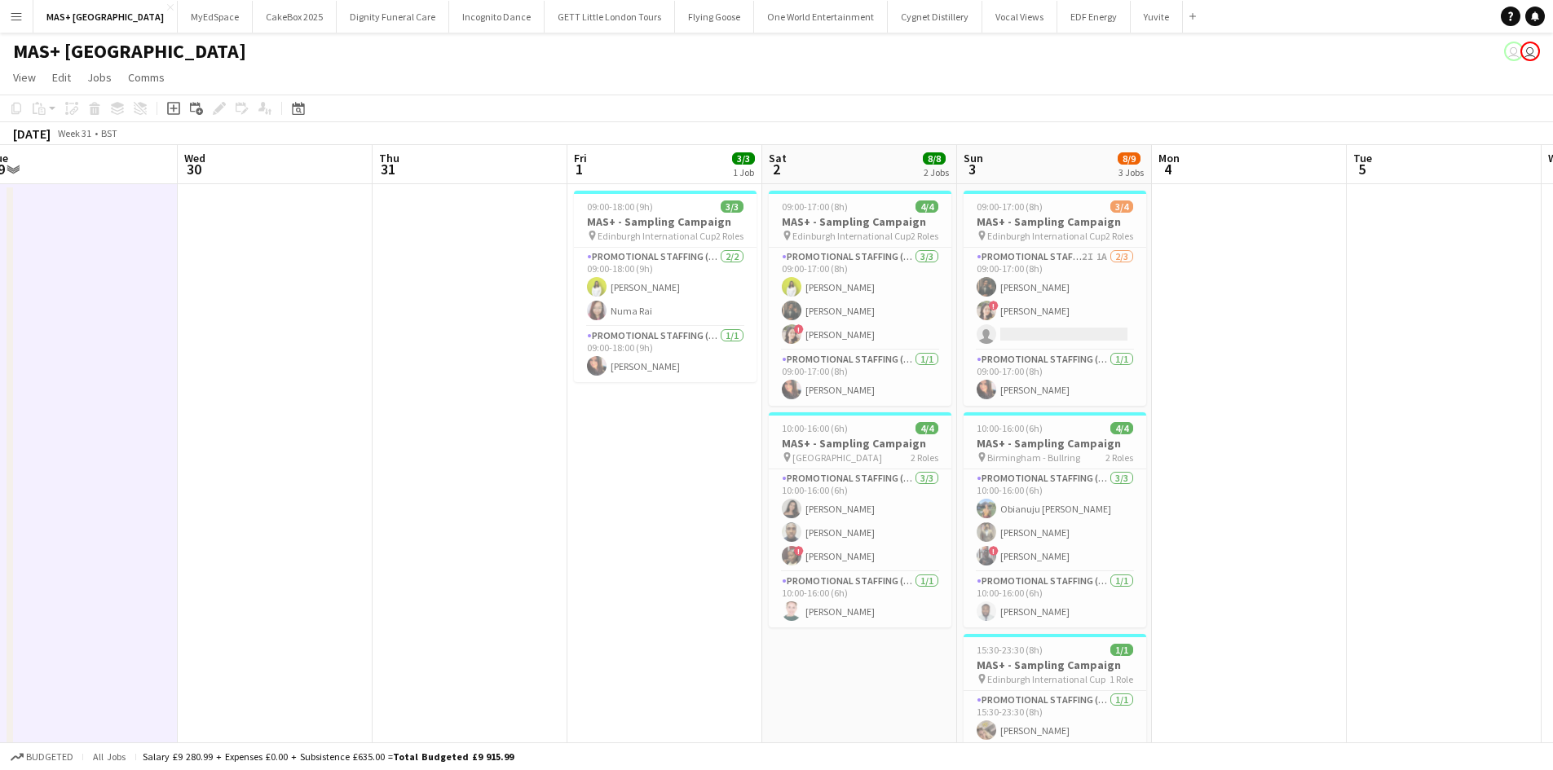
drag, startPoint x: 945, startPoint y: 472, endPoint x: 397, endPoint y: 445, distance: 549.2
click at [397, 445] on app-calendar-viewport "Sat 26 4/4 1 Job Sun 27 4/4 1 Job Mon 28 Tue 29 Wed 30 Thu 31 Fri 1 3/3 1 Job S…" at bounding box center [776, 486] width 1553 height 682
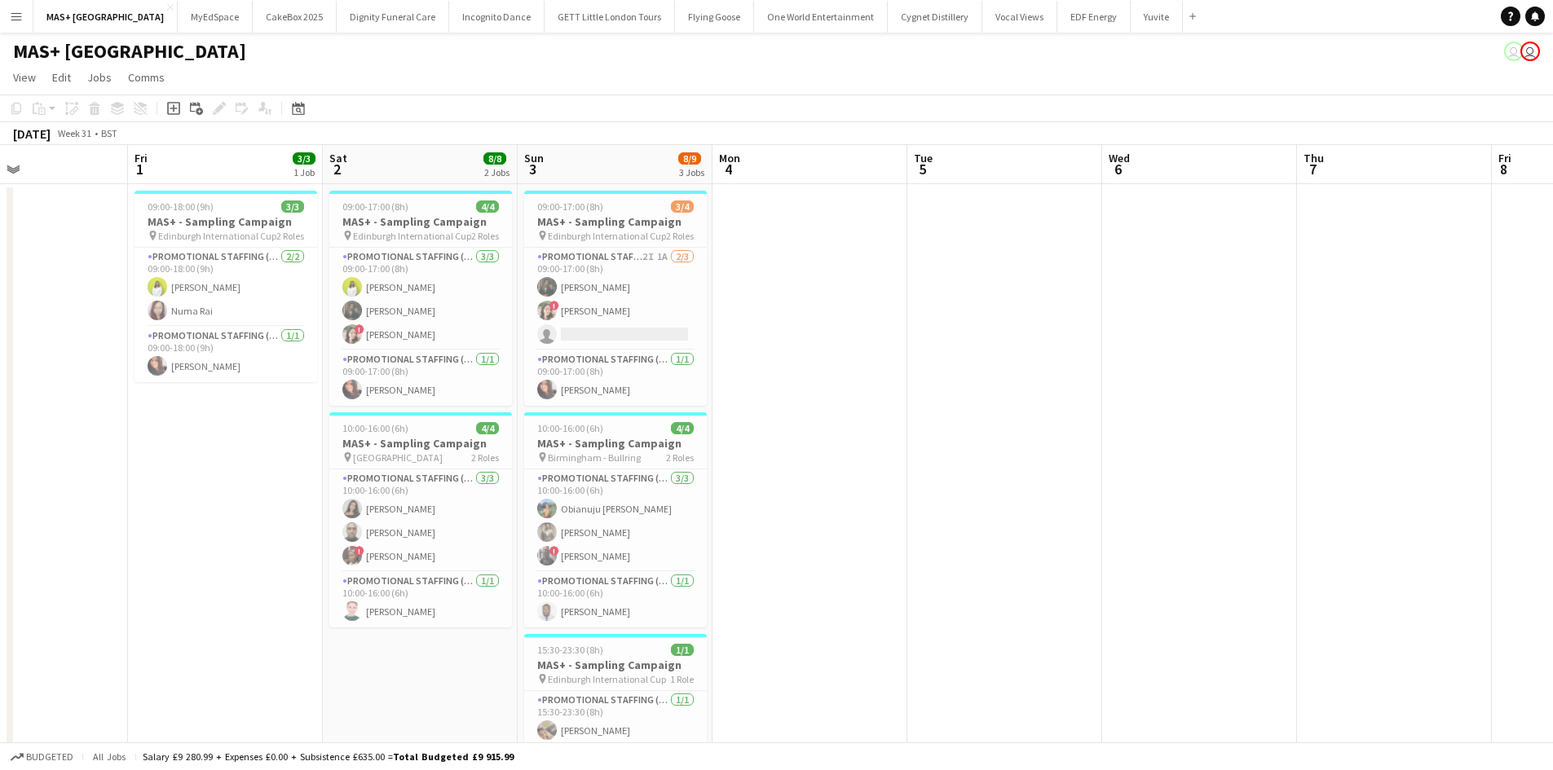
scroll to position [0, 461]
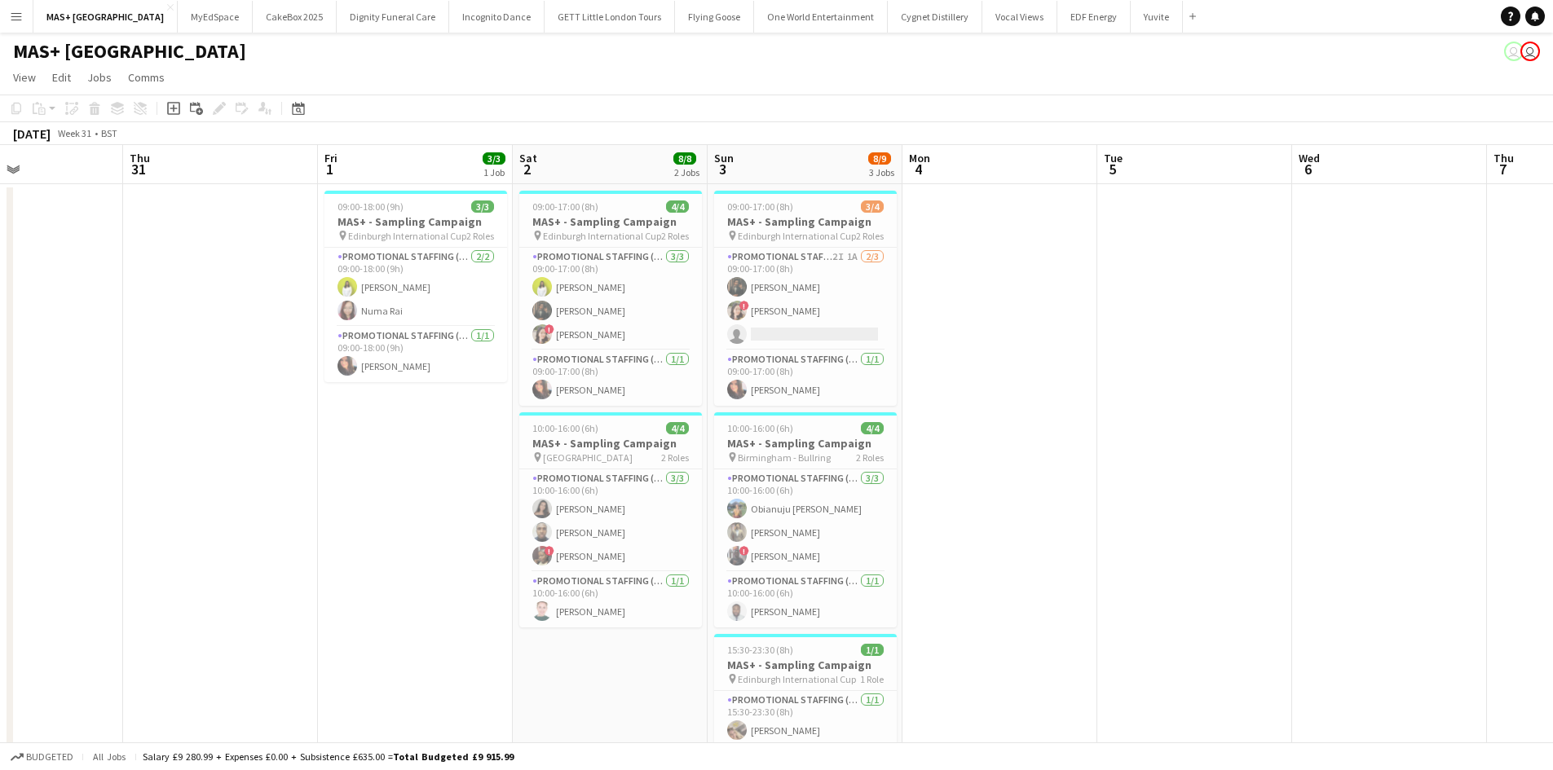
drag, startPoint x: 1125, startPoint y: 478, endPoint x: 875, endPoint y: 478, distance: 249.4
click at [875, 478] on app-calendar-viewport "Mon 28 Tue 29 Wed 30 Thu 31 Fri 1 3/3 1 Job Sat 2 8/8 2 Jobs Sun 3 8/9 3 Jobs M…" at bounding box center [776, 486] width 1553 height 682
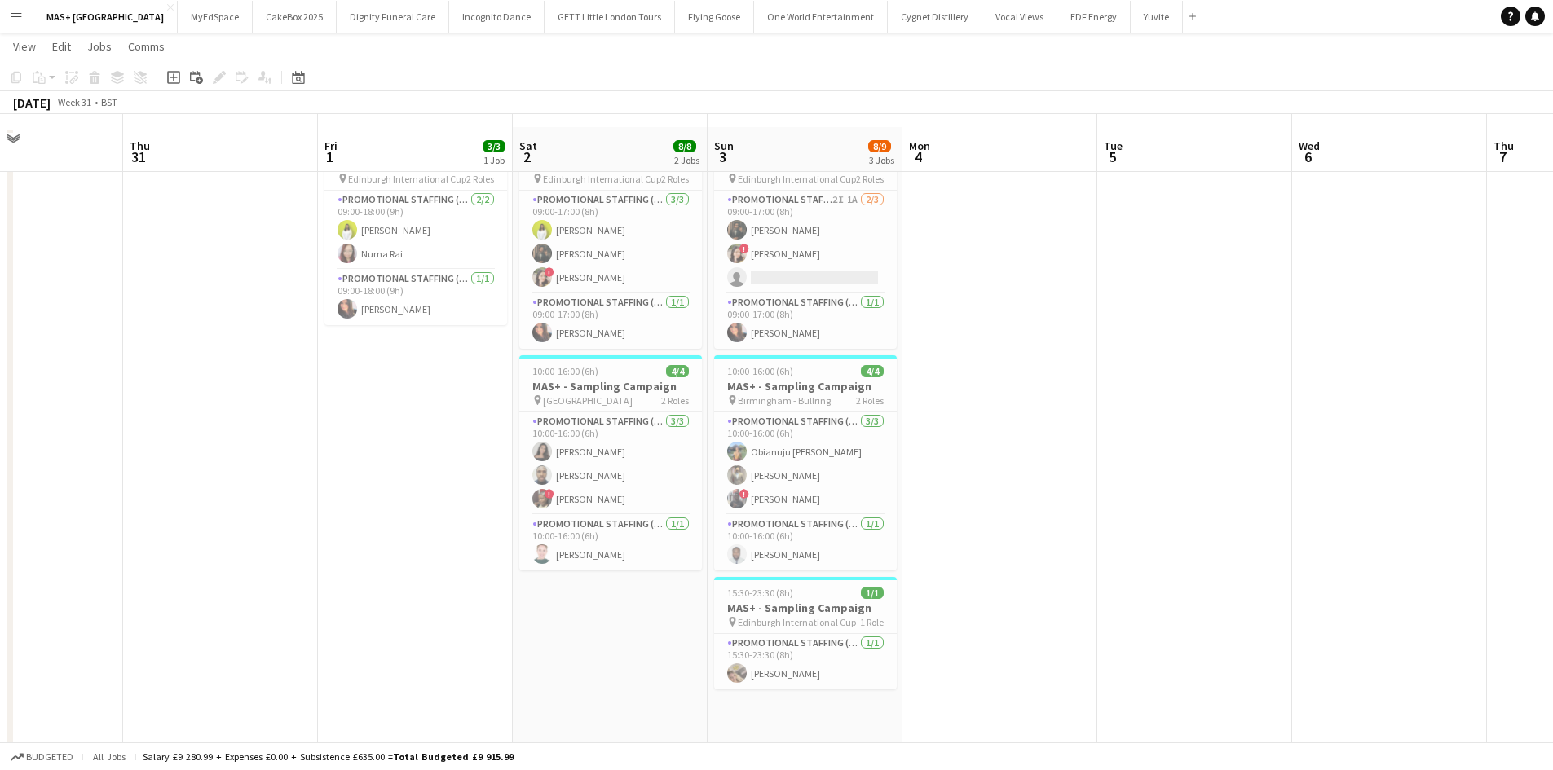
scroll to position [83, 0]
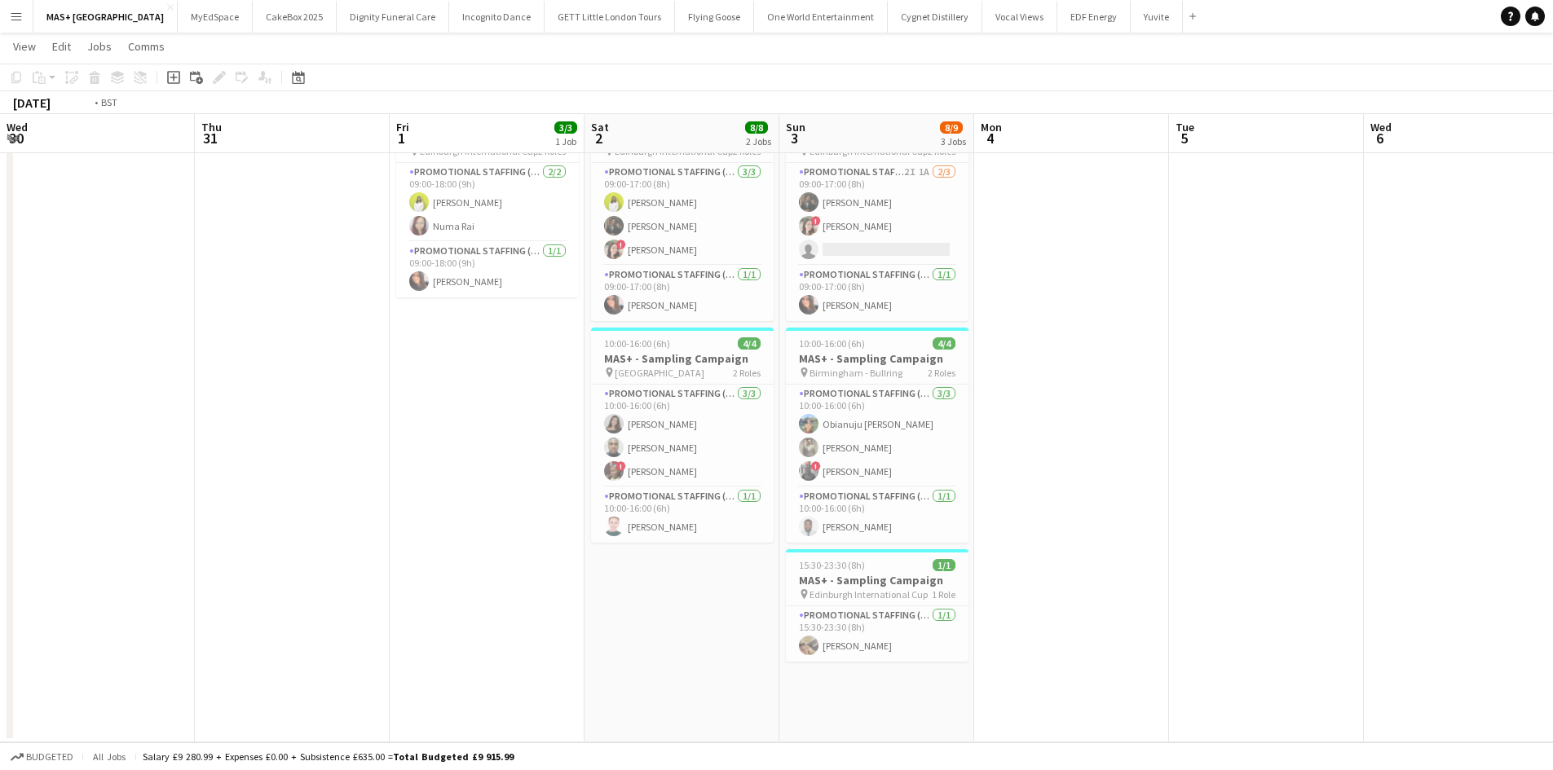
drag, startPoint x: 435, startPoint y: 507, endPoint x: 970, endPoint y: 496, distance: 534.8
click at [1534, 503] on app-calendar-viewport "Mon 28 Tue 29 Wed 30 Thu 31 Fri 1 3/3 1 Job Sat 2 8/8 2 Jobs Sun 3 8/9 3 Jobs M…" at bounding box center [776, 361] width 1553 height 762
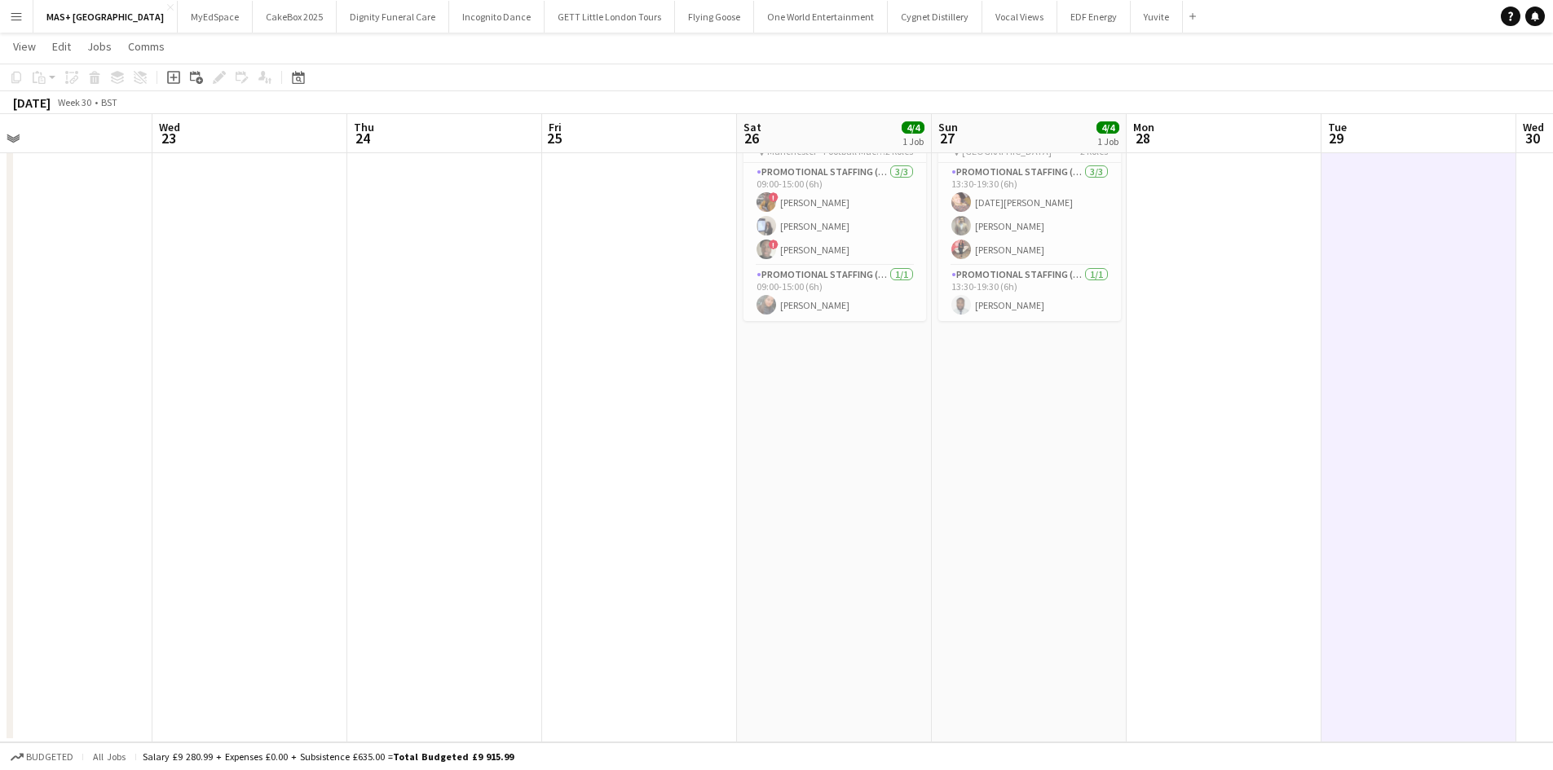
drag, startPoint x: 442, startPoint y: 488, endPoint x: 1466, endPoint y: 510, distance: 1024.7
click at [1536, 510] on app-calendar-viewport "Tue 22 Wed 23 Thu 24 Fri 25 Sat 26 4/4 1 Job Sun 27 4/4 1 Job Mon 28 Tue 29 Wed…" at bounding box center [776, 361] width 1553 height 762
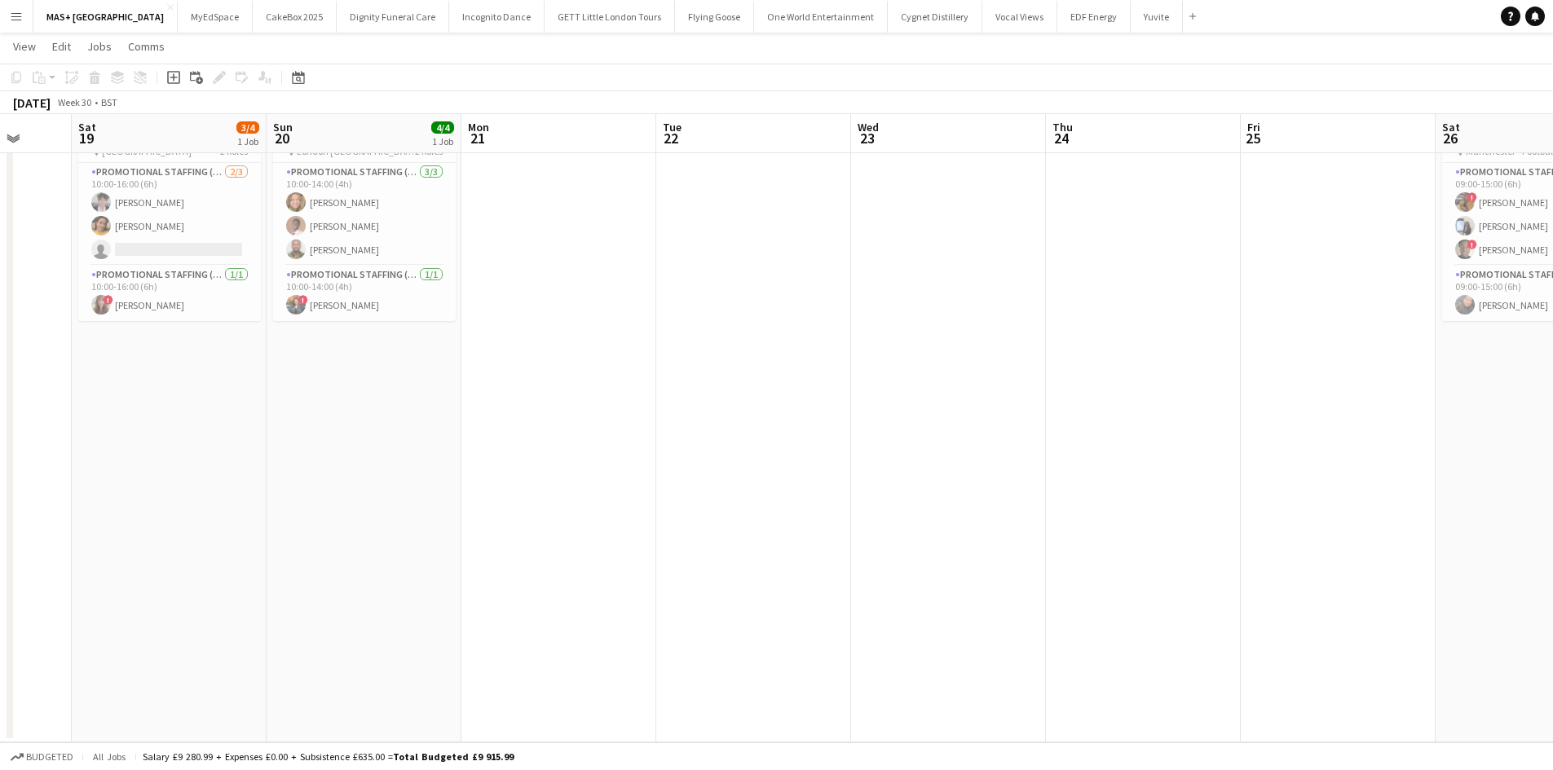
scroll to position [0, 509]
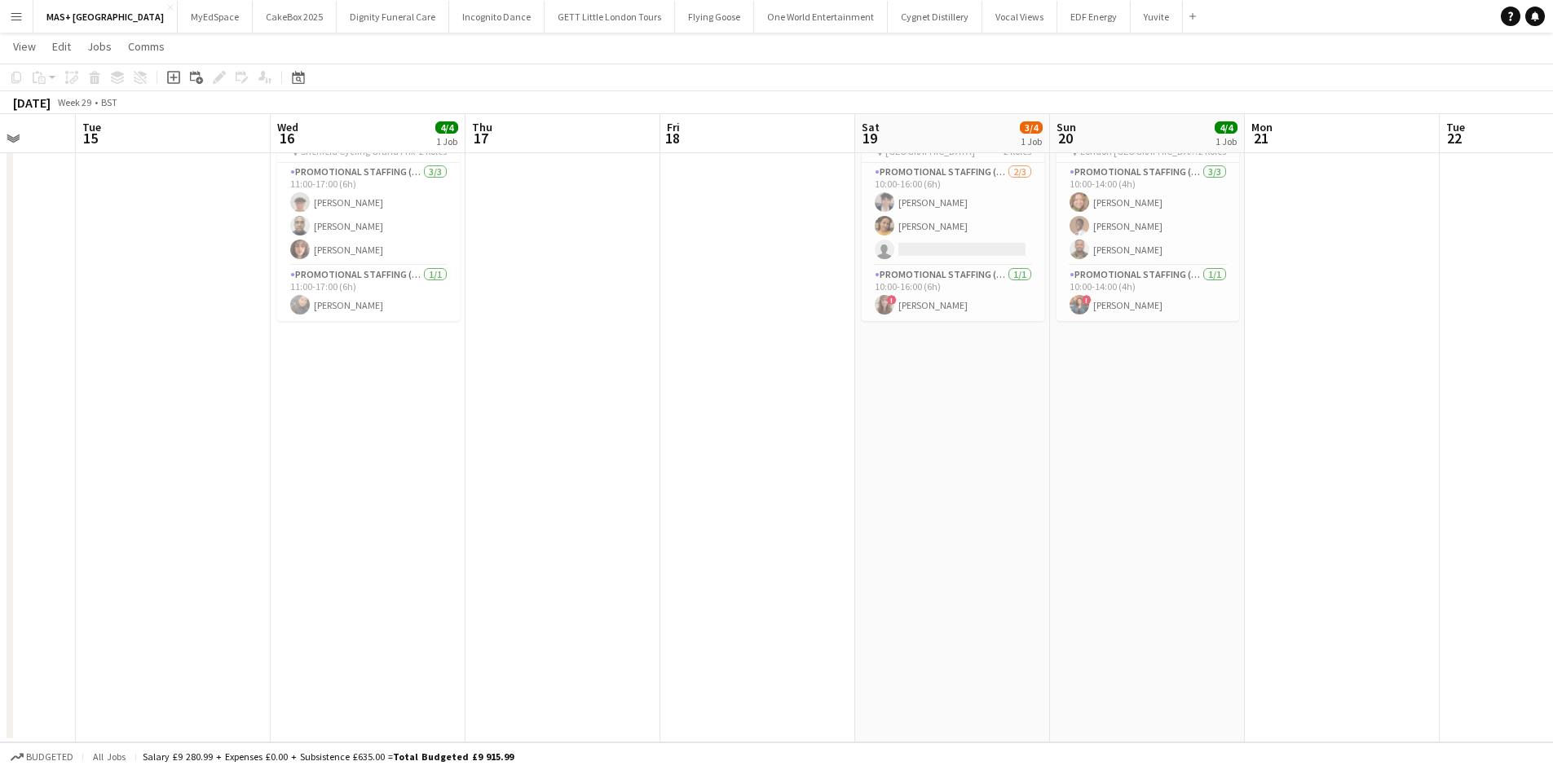
drag, startPoint x: 425, startPoint y: 517, endPoint x: 1152, endPoint y: 522, distance: 727.9
click at [1152, 522] on app-calendar-viewport "Sat 12 4/4 1 Job Sun 13 4/4 1 Job Mon 14 Tue 15 Wed 16 4/4 1 Job Thu 17 Fri 18 …" at bounding box center [776, 361] width 1553 height 762
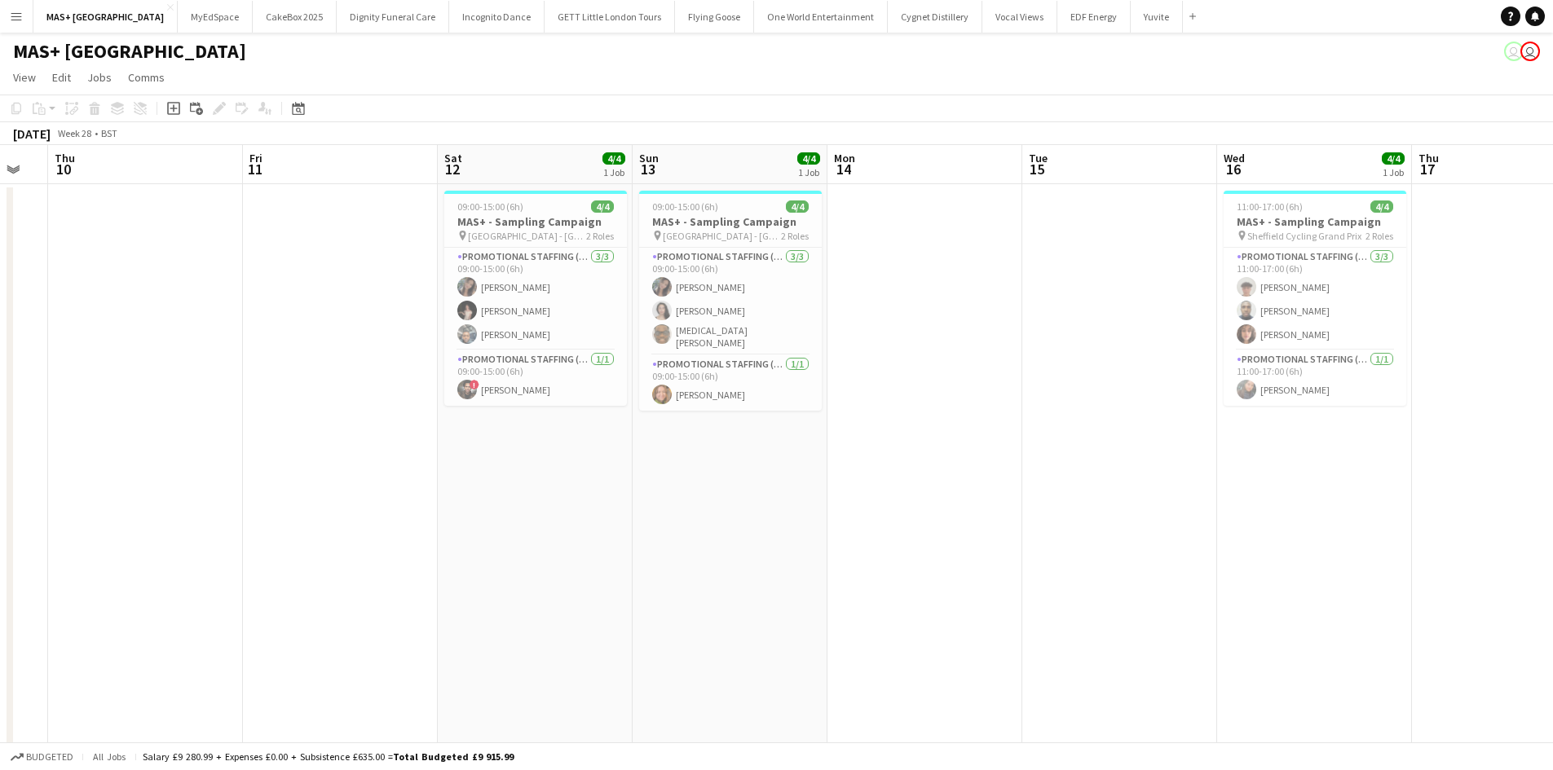
scroll to position [0, 450]
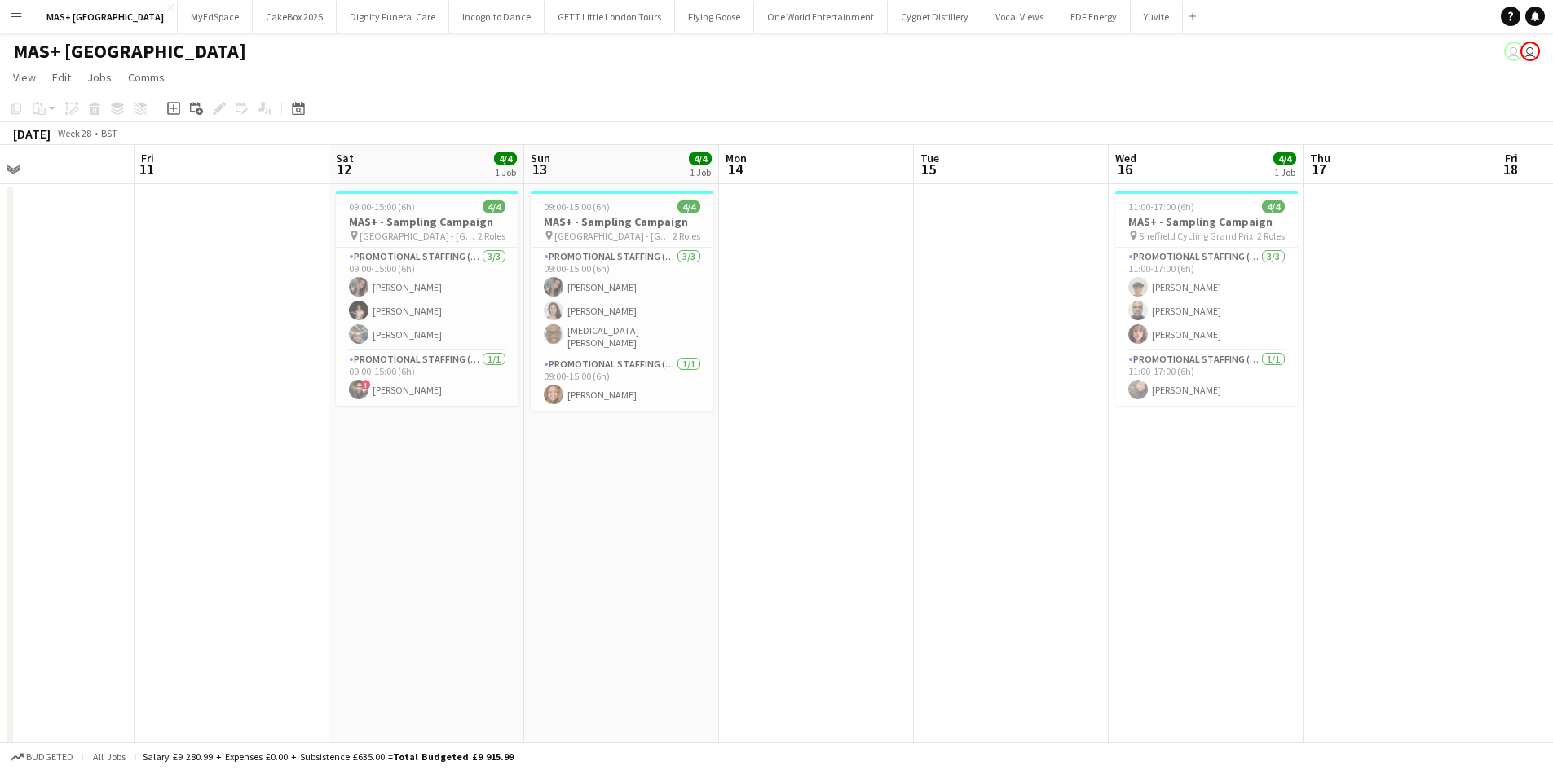
drag, startPoint x: 638, startPoint y: 512, endPoint x: 1412, endPoint y: 512, distance: 773.5
click at [1412, 512] on app-calendar-viewport "Tue 8 Wed 9 Thu 10 Fri 11 Sat 12 4/4 1 Job Sun 13 4/4 1 Job Mon 14 Tue 15 Wed 1…" at bounding box center [776, 486] width 1553 height 682
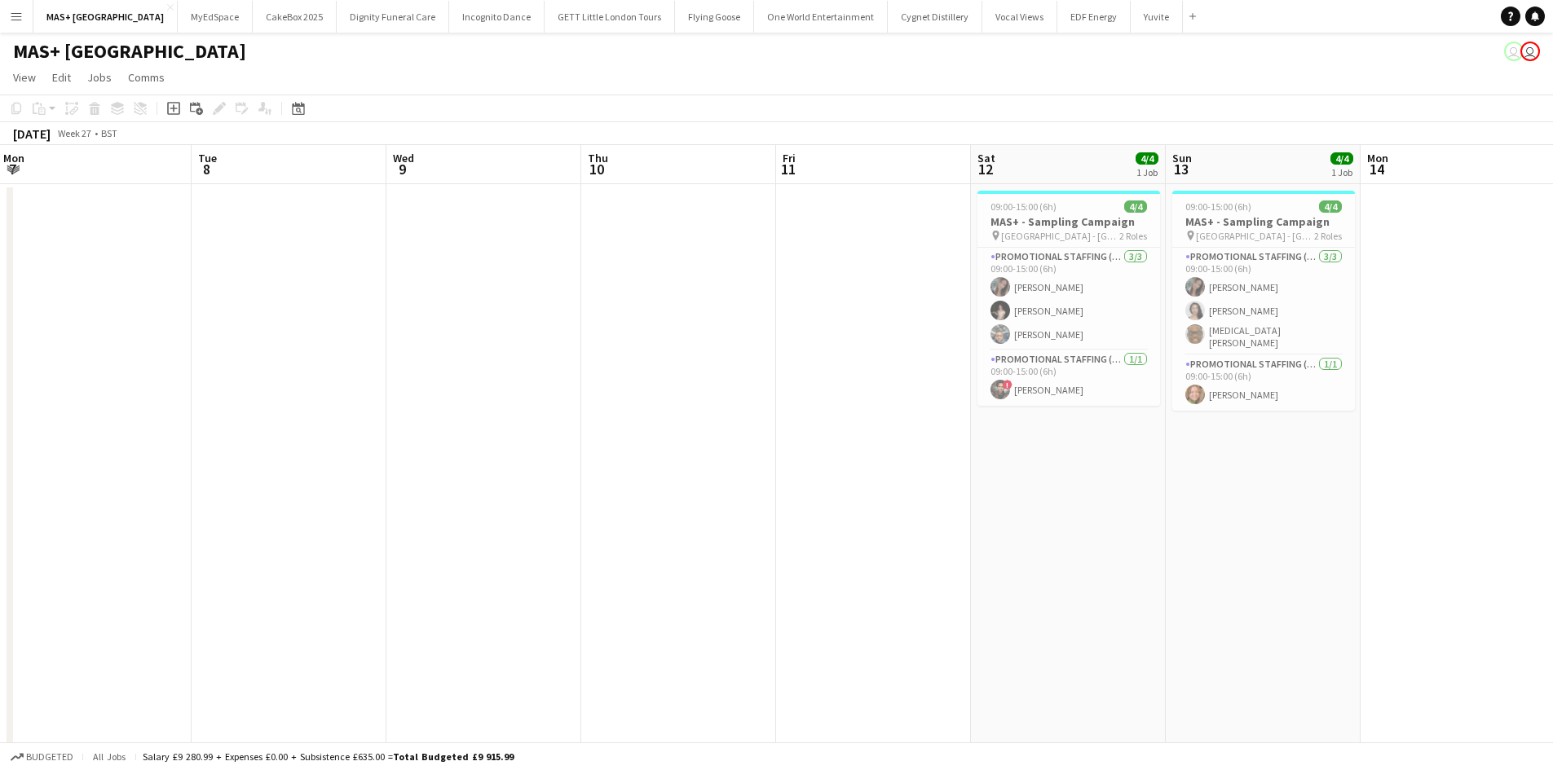
drag, startPoint x: 451, startPoint y: 545, endPoint x: 665, endPoint y: 545, distance: 214.4
click at [1121, 545] on app-calendar-viewport "Sat 5 4/4 1 Job Sun 6 Mon 7 Tue 8 Wed 9 Thu 10 Fri 11 Sat 12 4/4 1 Job Sun 13 4…" at bounding box center [776, 486] width 1553 height 682
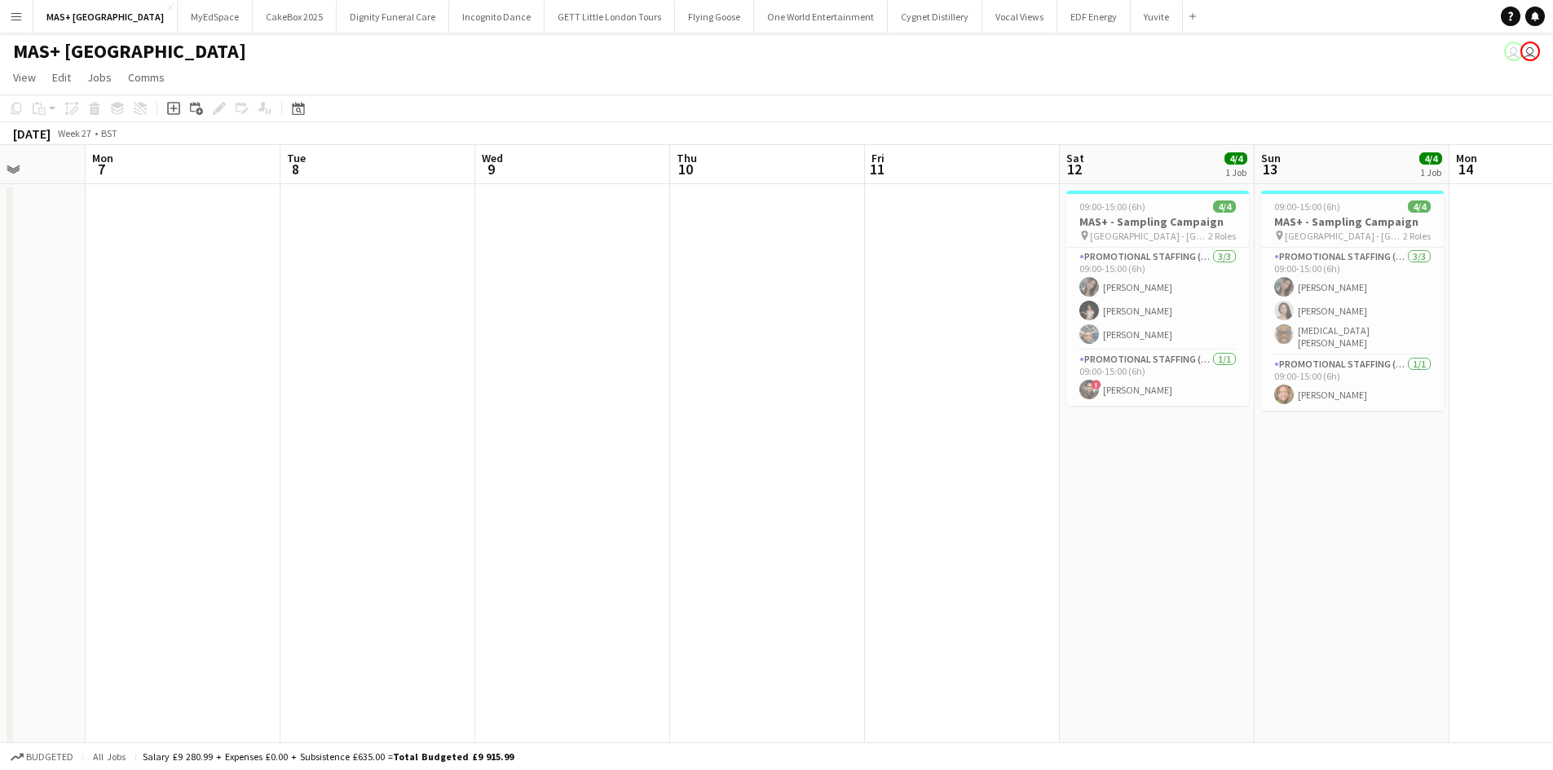
drag, startPoint x: 484, startPoint y: 545, endPoint x: 1274, endPoint y: 522, distance: 790.1
click at [1341, 522] on app-calendar-viewport "Fri 4 Sat 5 4/4 1 Job Sun 6 Mon 7 Tue 8 Wed 9 Thu 10 Fri 11 Sat 12 4/4 1 Job Su…" at bounding box center [776, 486] width 1553 height 682
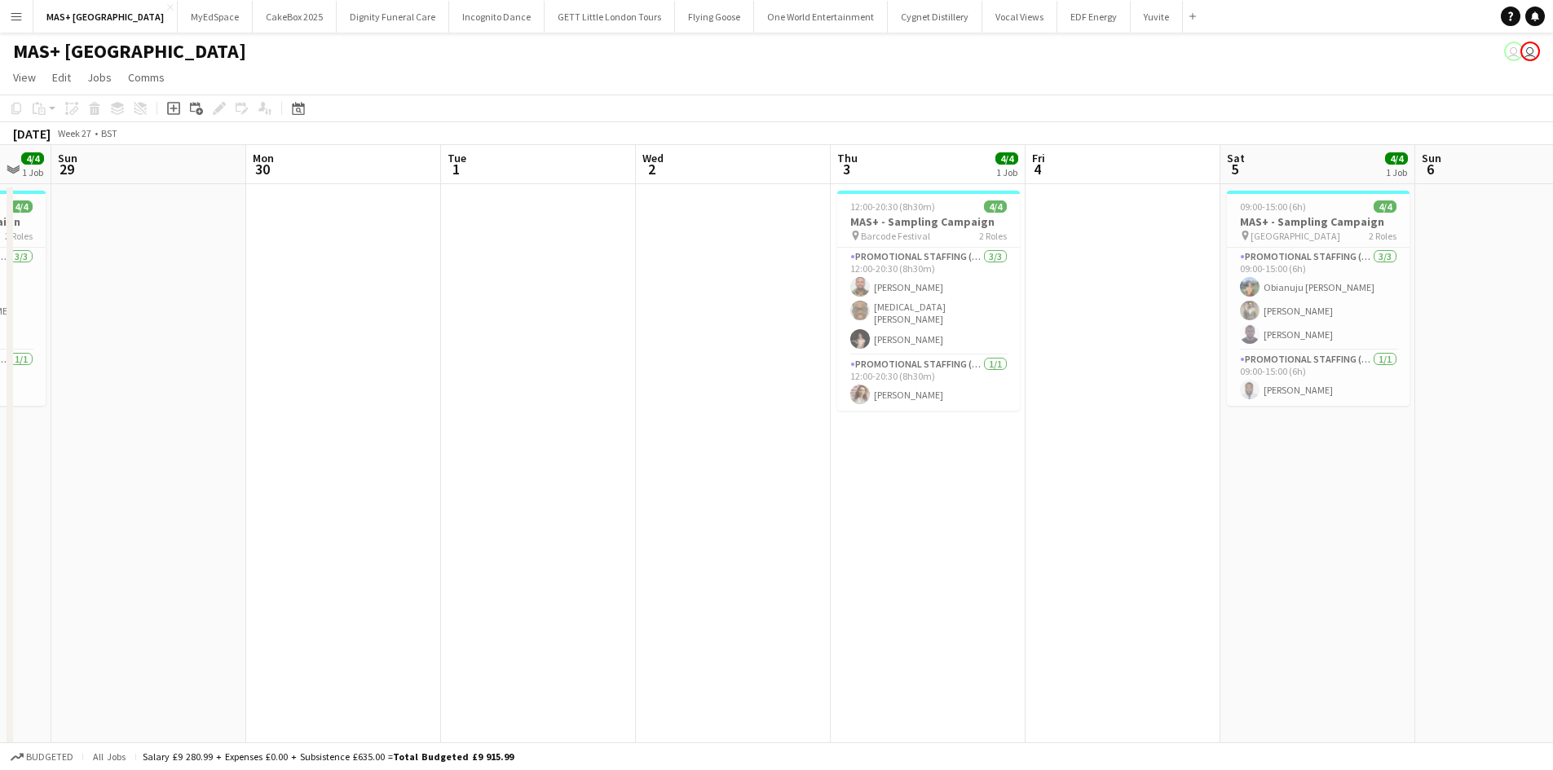
drag, startPoint x: 524, startPoint y: 522, endPoint x: 1096, endPoint y: 508, distance: 572.3
click at [1096, 508] on app-calendar-viewport "Fri 27 Sat 28 4/4 1 Job Sun 29 Mon 30 Tue 1 Wed 2 Thu 3 4/4 1 Job Fri 4 Sat 5 4…" at bounding box center [776, 486] width 1553 height 682
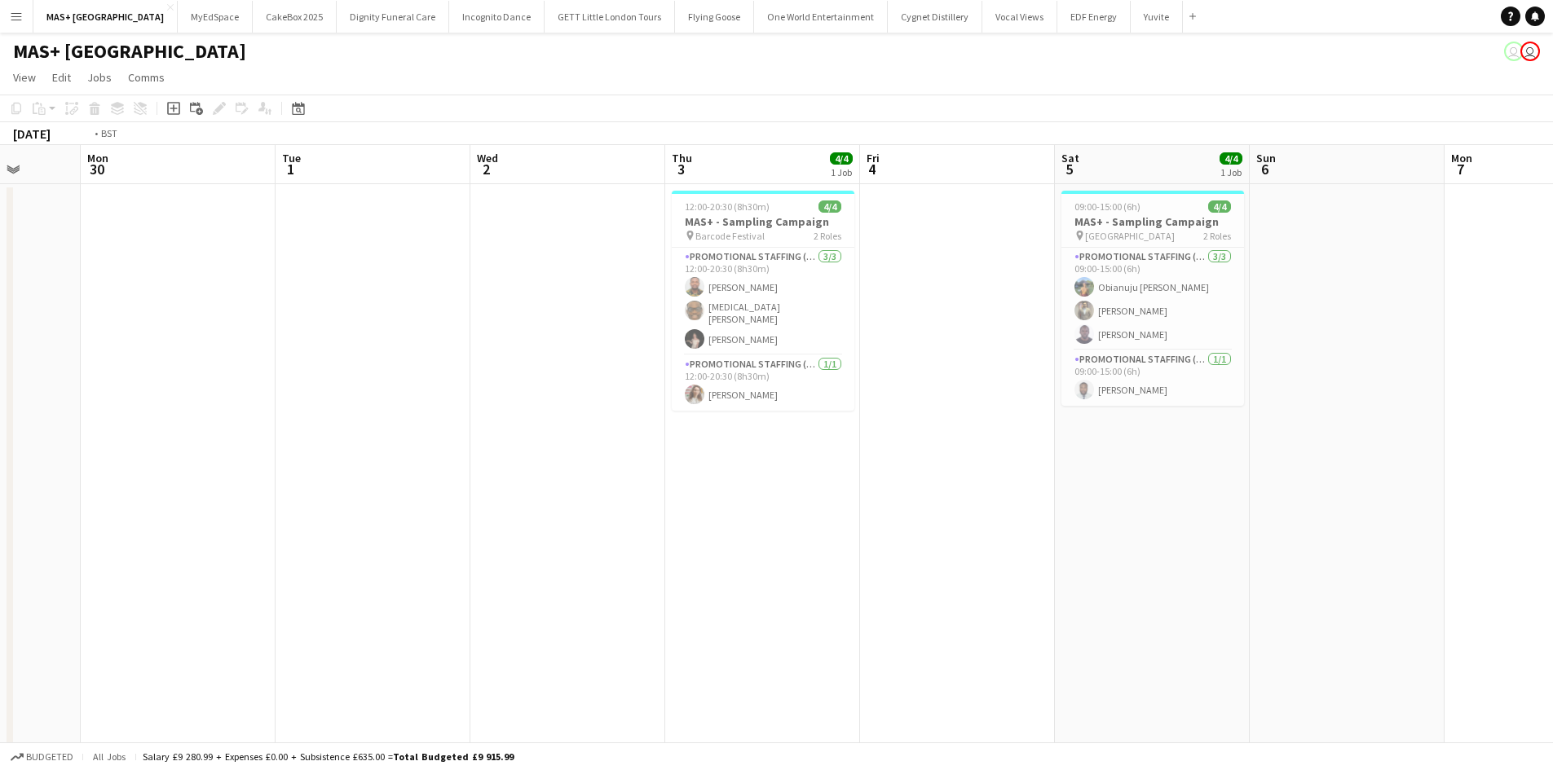
scroll to position [0, 553]
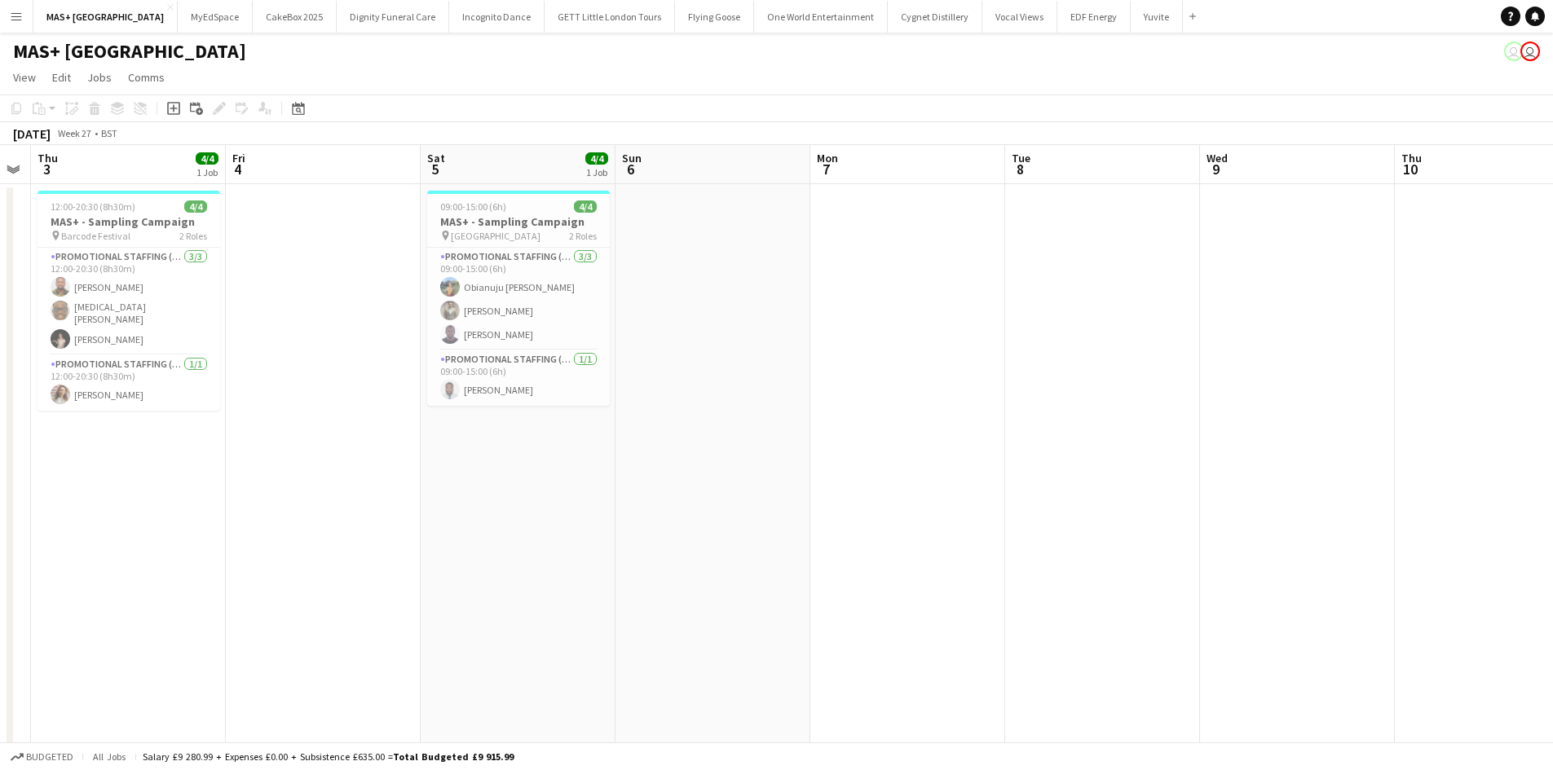
drag, startPoint x: 1337, startPoint y: 527, endPoint x: 536, endPoint y: 527, distance: 800.4
click at [536, 527] on app-calendar-viewport "Mon 30 Tue 1 Wed 2 Thu 3 4/4 1 Job Fri 4 Sat 5 4/4 1 Job Sun 6 Mon 7 Tue 8 Wed …" at bounding box center [776, 486] width 1553 height 682
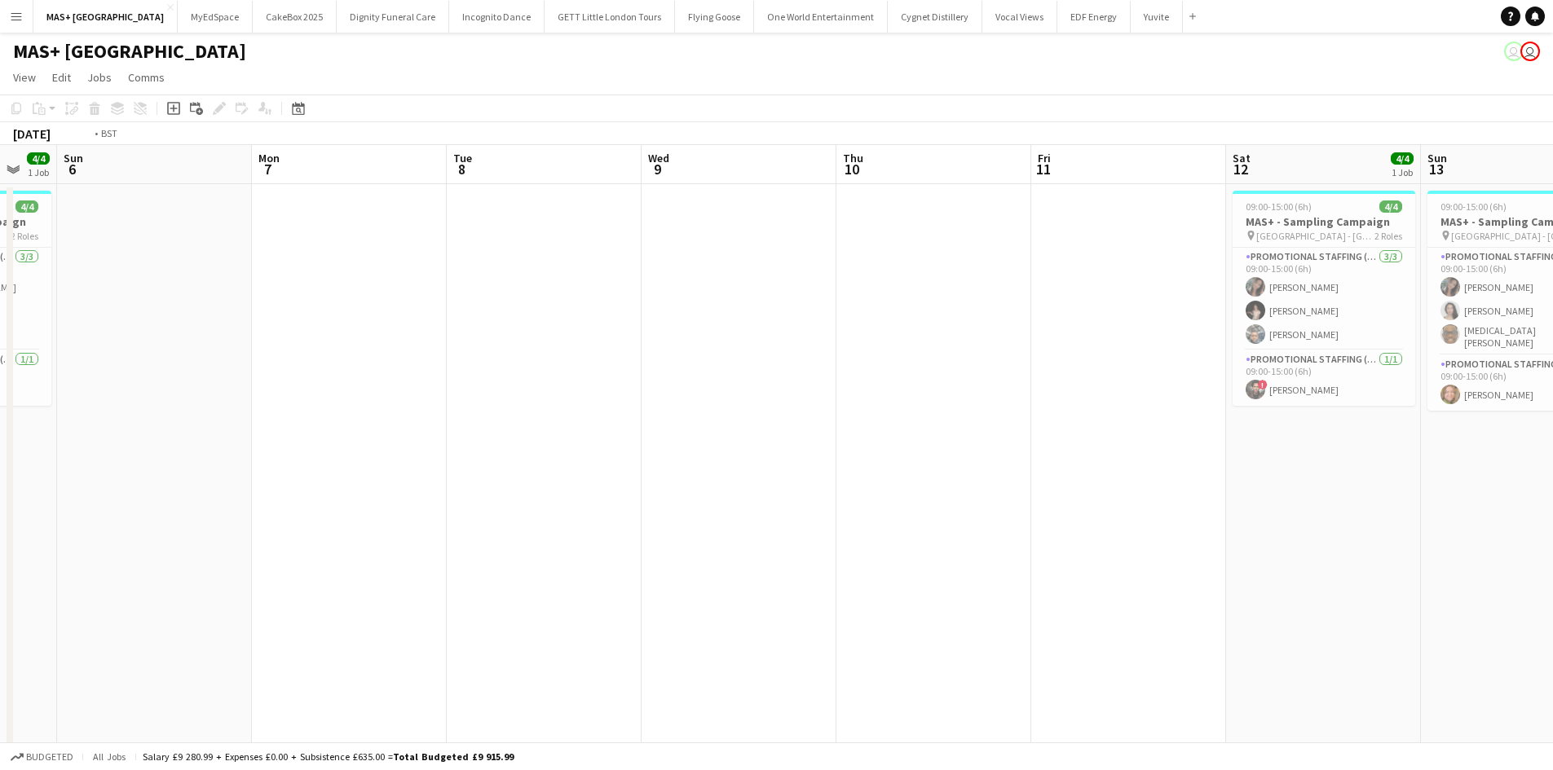
drag, startPoint x: 877, startPoint y: 520, endPoint x: 158, endPoint y: 463, distance: 721.1
click at [61, 464] on app-calendar-viewport "Thu 3 4/4 1 Job Fri 4 Sat 5 4/4 1 Job Sun 6 Mon 7 Tue 8 Wed 9 Thu 10 Fri 11 Sat…" at bounding box center [776, 486] width 1553 height 682
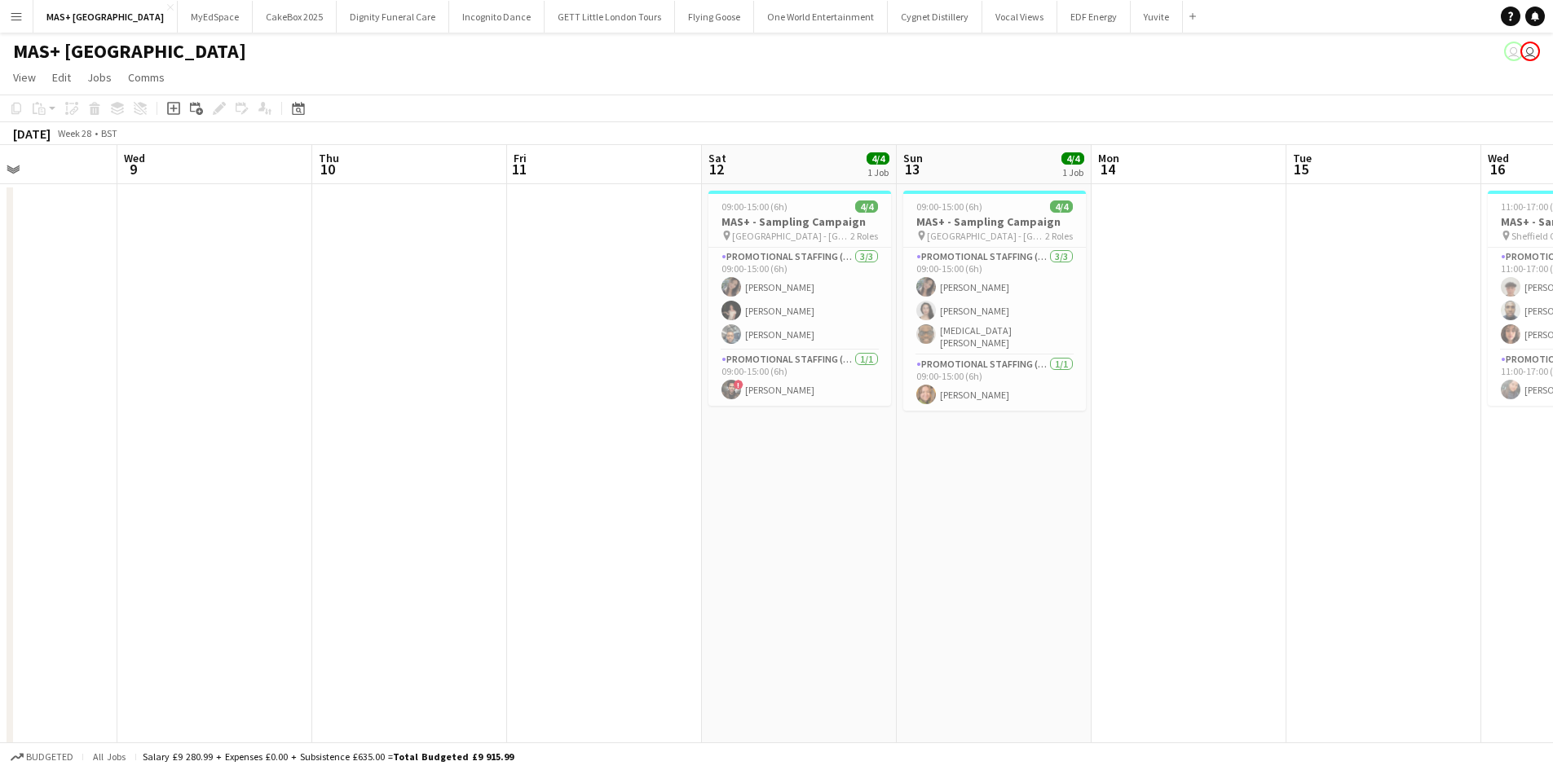
drag, startPoint x: 965, startPoint y: 511, endPoint x: -16, endPoint y: 471, distance: 982.1
click at [0, 471] on html "Menu Boards Boards Boards All jobs Status Workforce Workforce My Workforce Recr…" at bounding box center [776, 427] width 1553 height 855
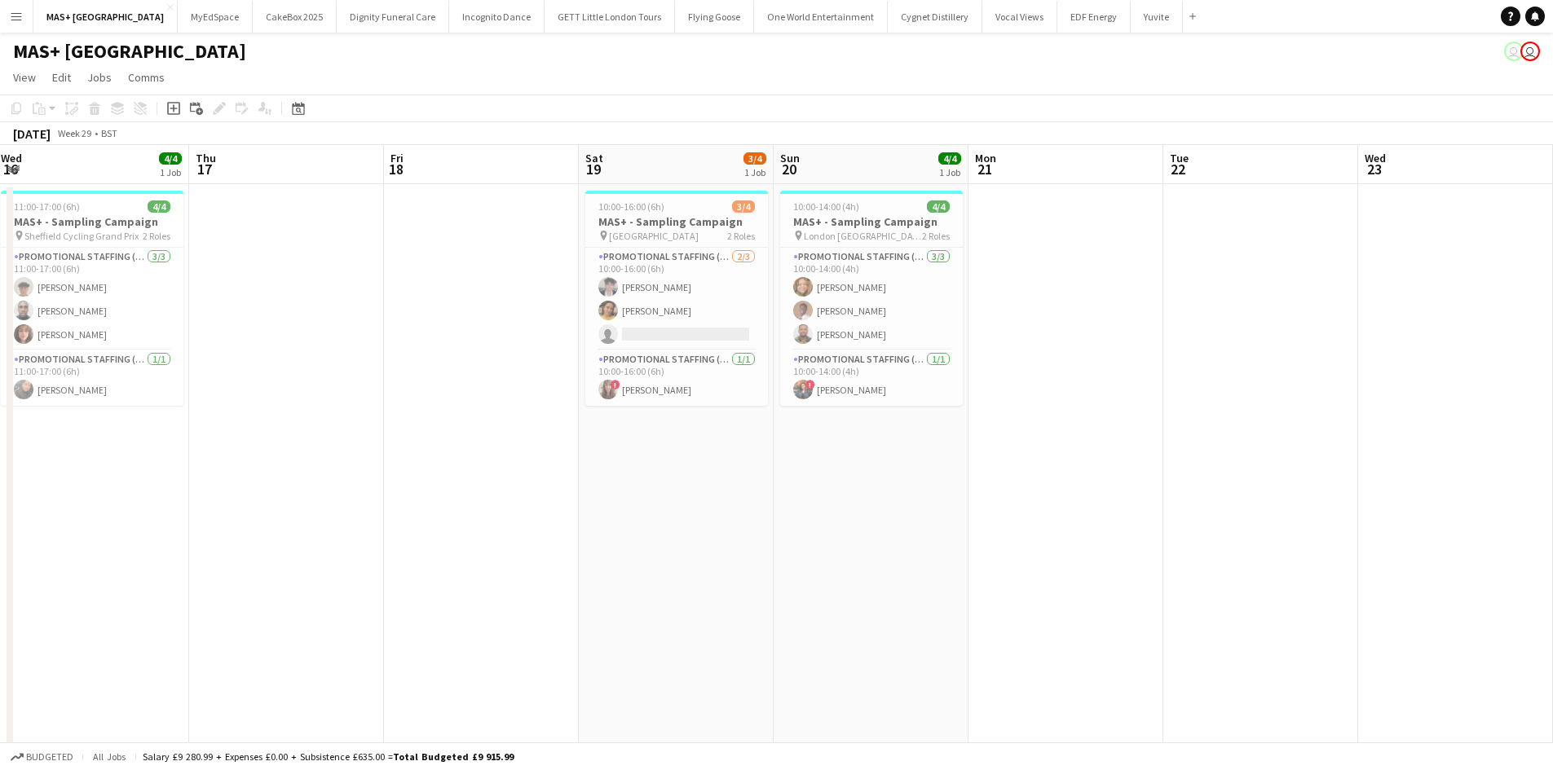
drag, startPoint x: 1153, startPoint y: 534, endPoint x: 197, endPoint y: 465, distance: 958.5
click at [24, 447] on app-calendar-viewport "Mon 14 Tue 15 Wed 16 4/4 1 Job Thu 17 Fri 18 Sat 19 3/4 1 Job Sun 20 4/4 1 Job …" at bounding box center [776, 486] width 1553 height 682
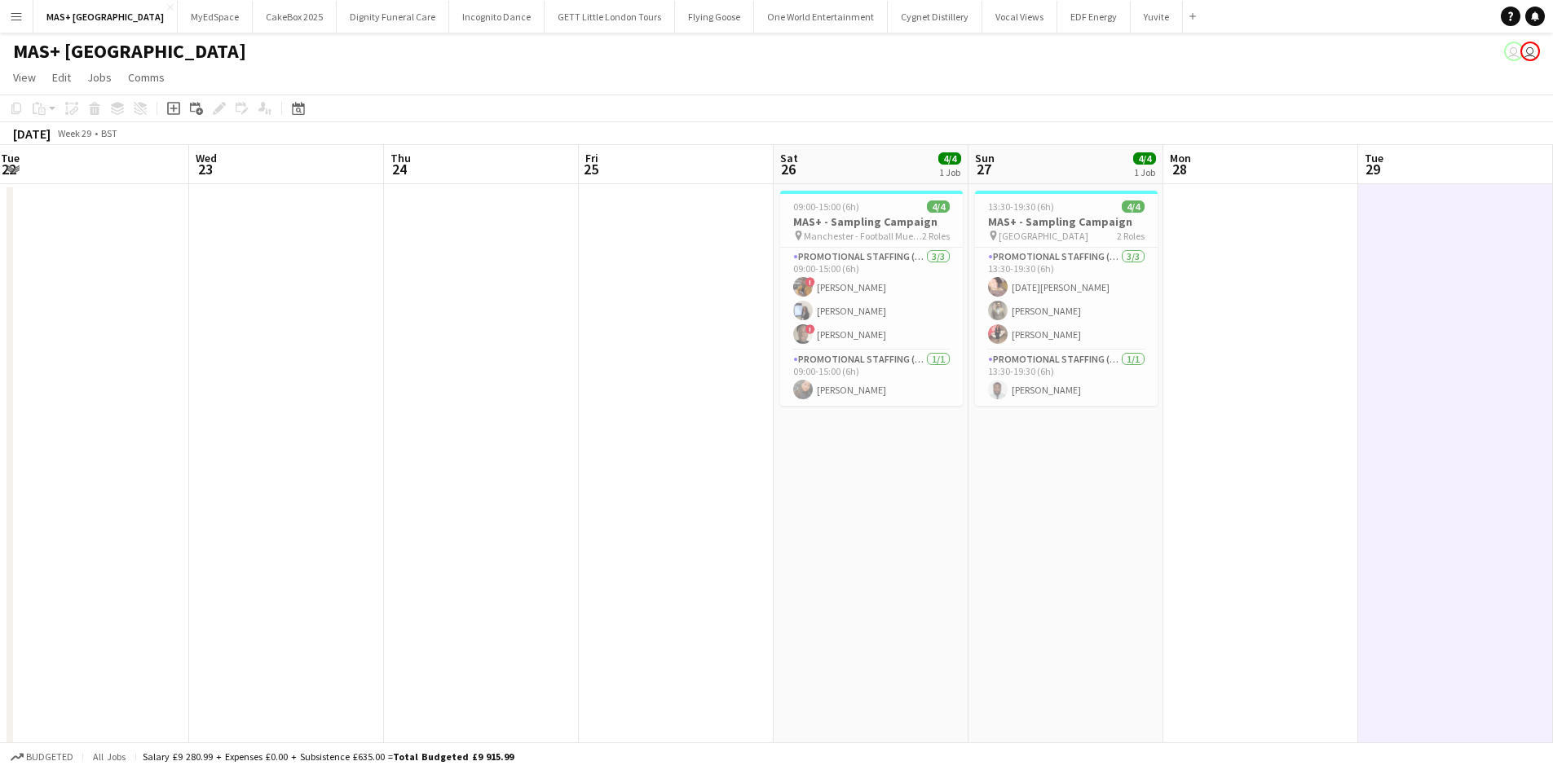
drag, startPoint x: 1183, startPoint y: 509, endPoint x: 897, endPoint y: 472, distance: 287.6
click at [174, 407] on app-calendar-viewport "Thu 17 Fri 18 Sat 19 3/4 1 Job Sun 20 4/4 1 Job Mon 21 Tue 22 Wed 23 Thu 24 Fri…" at bounding box center [776, 486] width 1553 height 682
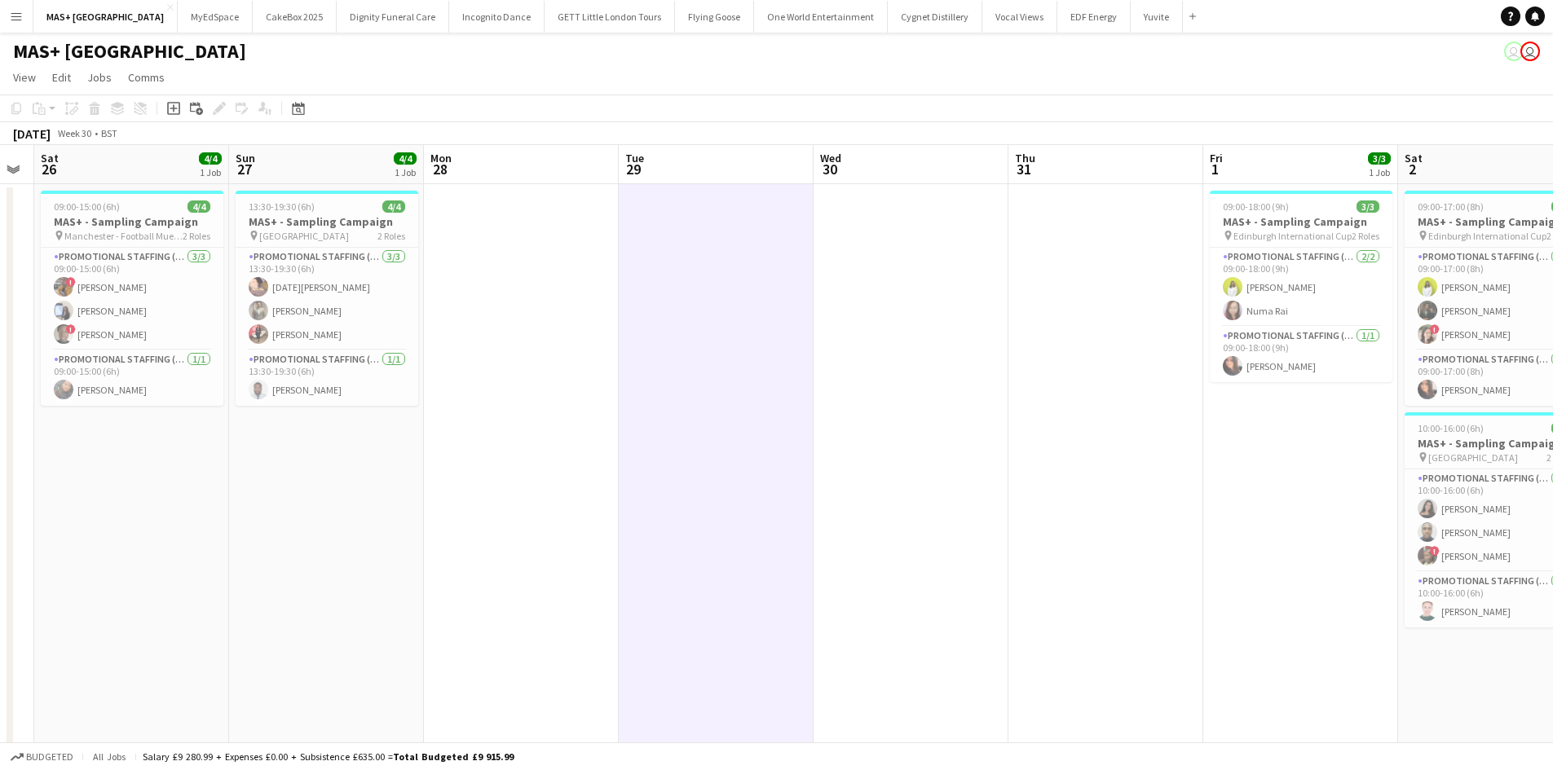
drag, startPoint x: 1042, startPoint y: 460, endPoint x: 492, endPoint y: 427, distance: 551.2
click at [487, 428] on app-calendar-viewport "Wed 23 Thu 24 Fri 25 Sat 26 4/4 1 Job Sun 27 4/4 1 Job Mon 28 Tue 29 Wed 30 Thu…" at bounding box center [776, 486] width 1553 height 682
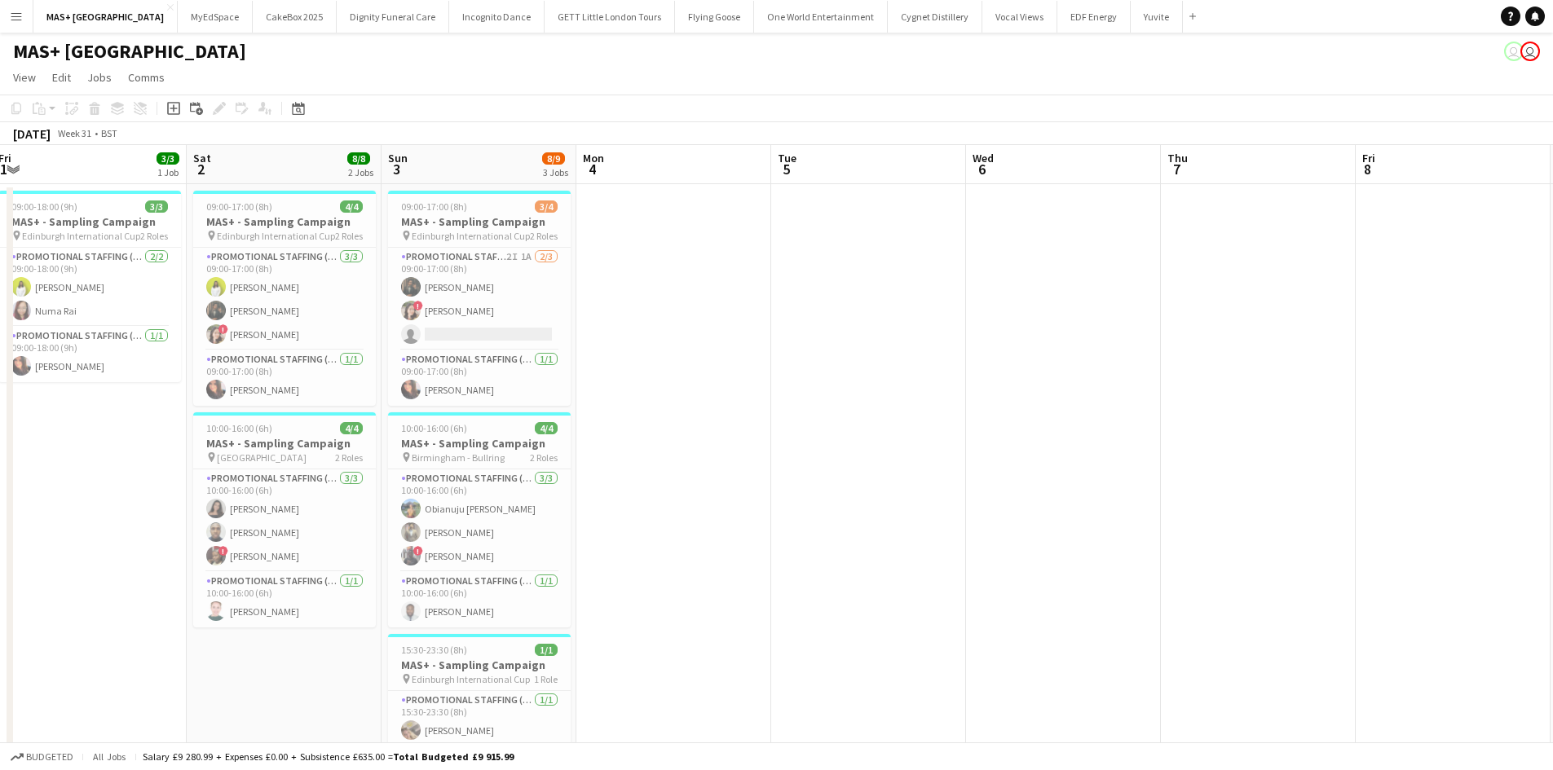
scroll to position [0, 621]
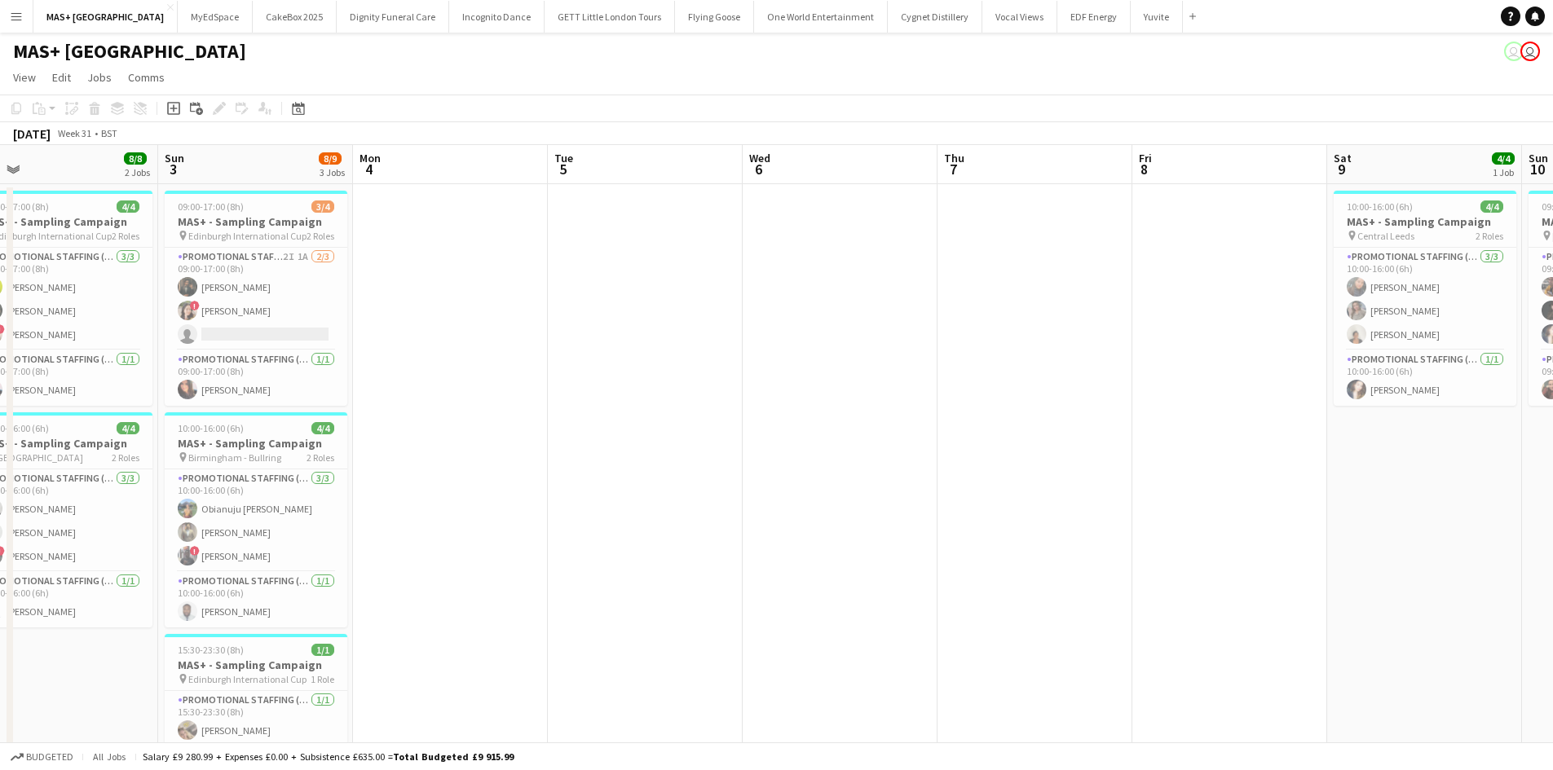
drag, startPoint x: 961, startPoint y: 458, endPoint x: -284, endPoint y: 336, distance: 1250.6
click at [0, 336] on html "Menu Boards Boards Boards All jobs Status Workforce Workforce My Workforce Recr…" at bounding box center [776, 427] width 1553 height 855
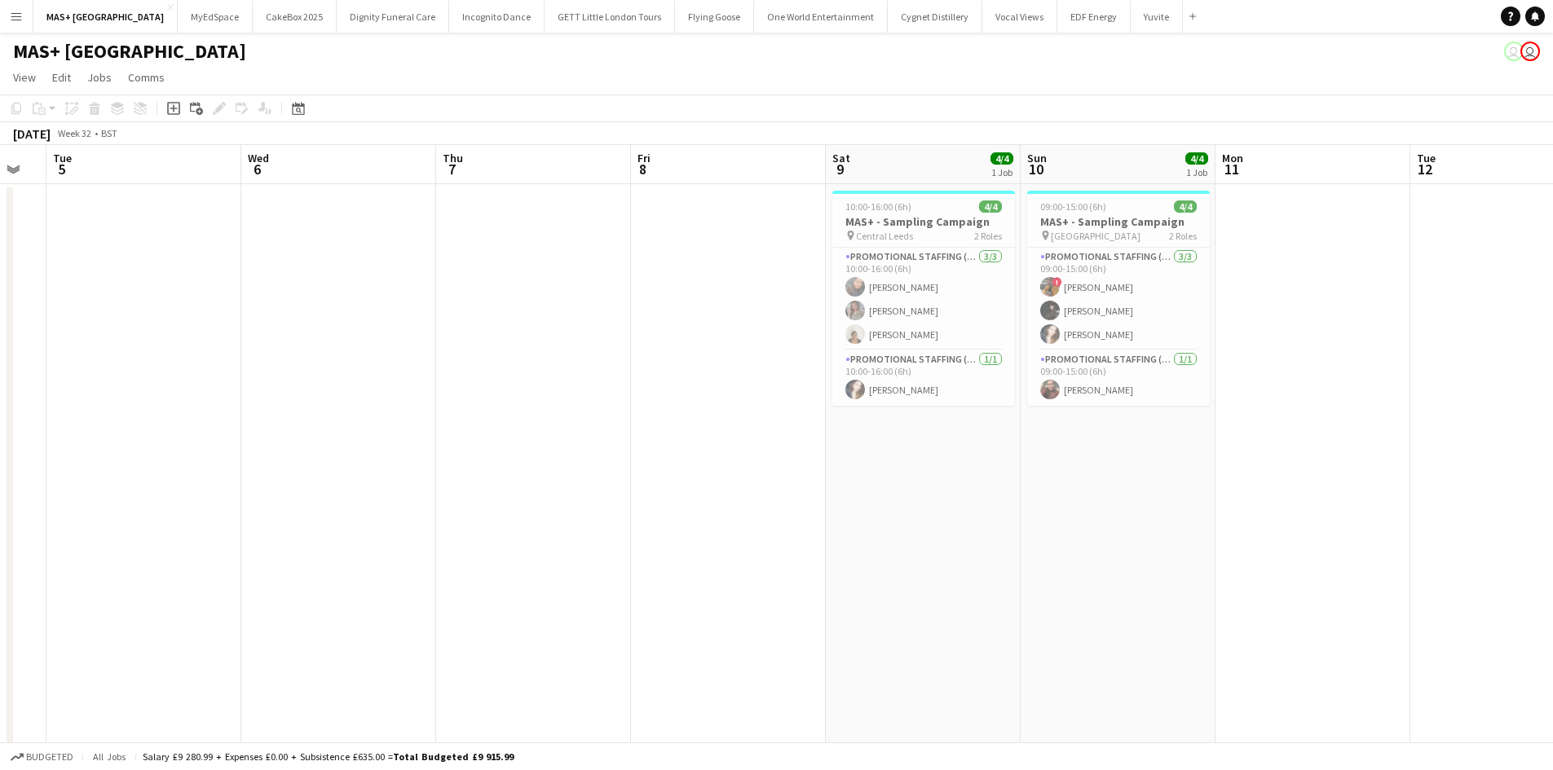
scroll to position [0, 540]
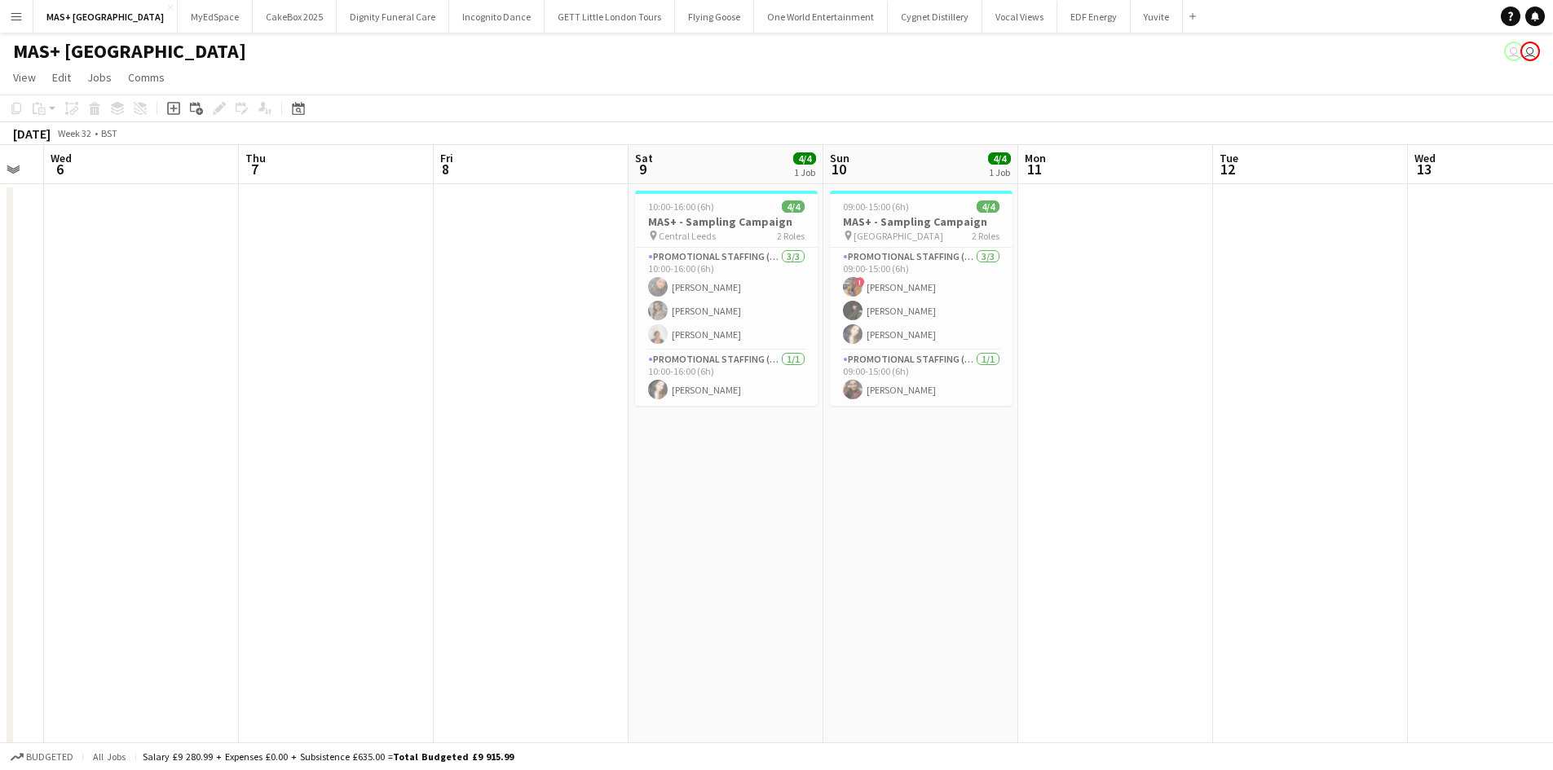
drag, startPoint x: 894, startPoint y: 447, endPoint x: 196, endPoint y: 412, distance: 699.4
click at [196, 412] on app-calendar-viewport "Sun 3 8/9 3 Jobs Mon 4 Tue 5 Wed 6 Thu 7 Fri 8 Sat 9 4/4 1 Job Sun 10 4/4 1 Job…" at bounding box center [776, 486] width 1553 height 682
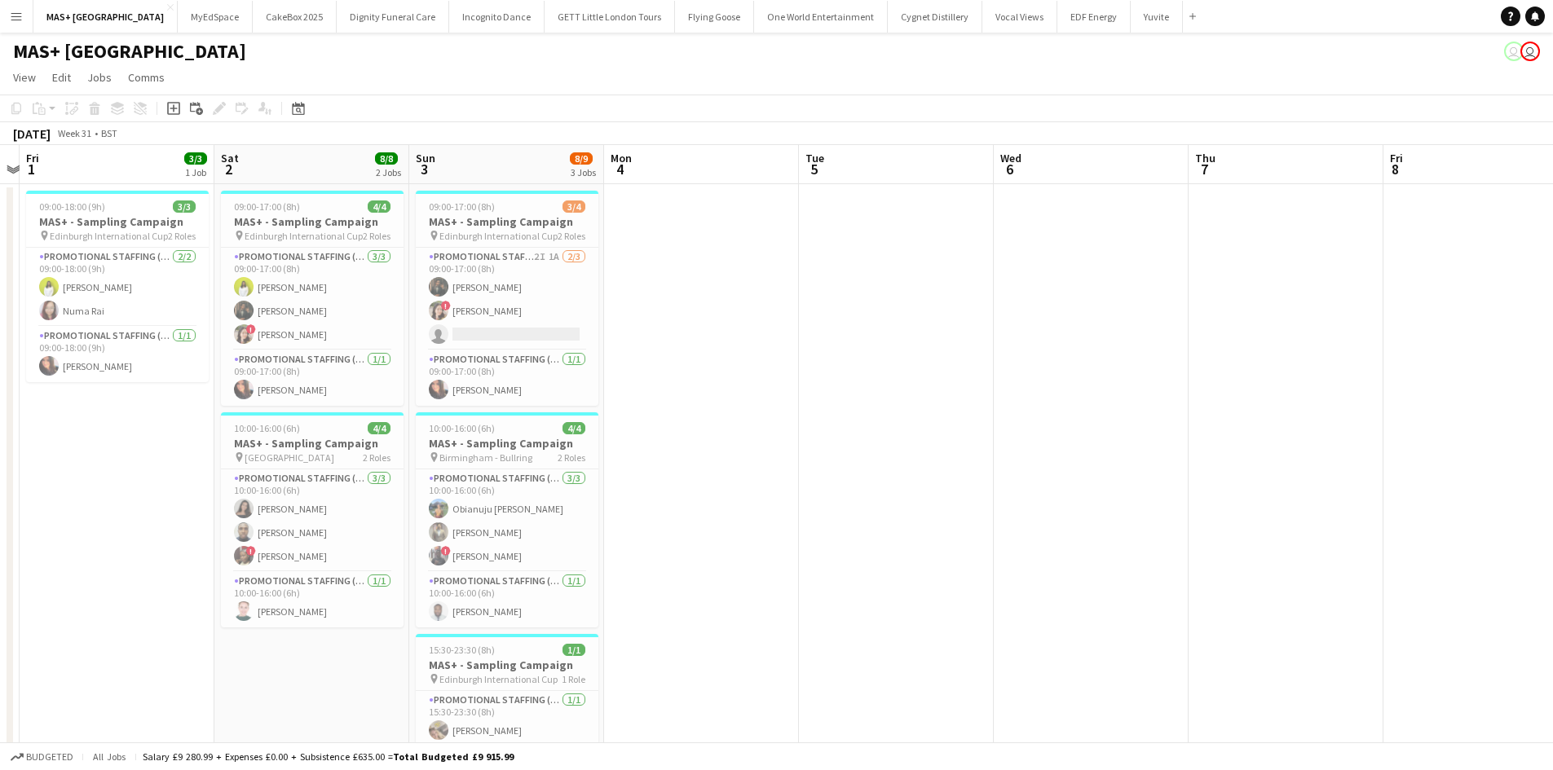
drag, startPoint x: 526, startPoint y: 417, endPoint x: 1013, endPoint y: 467, distance: 489.9
click at [1328, 420] on app-calendar-viewport "Wed 30 Thu 31 Fri 1 3/3 1 Job Sat 2 8/8 2 Jobs Sun 3 8/9 3 Jobs Mon 4 Tue 5 Wed…" at bounding box center [776, 486] width 1553 height 682
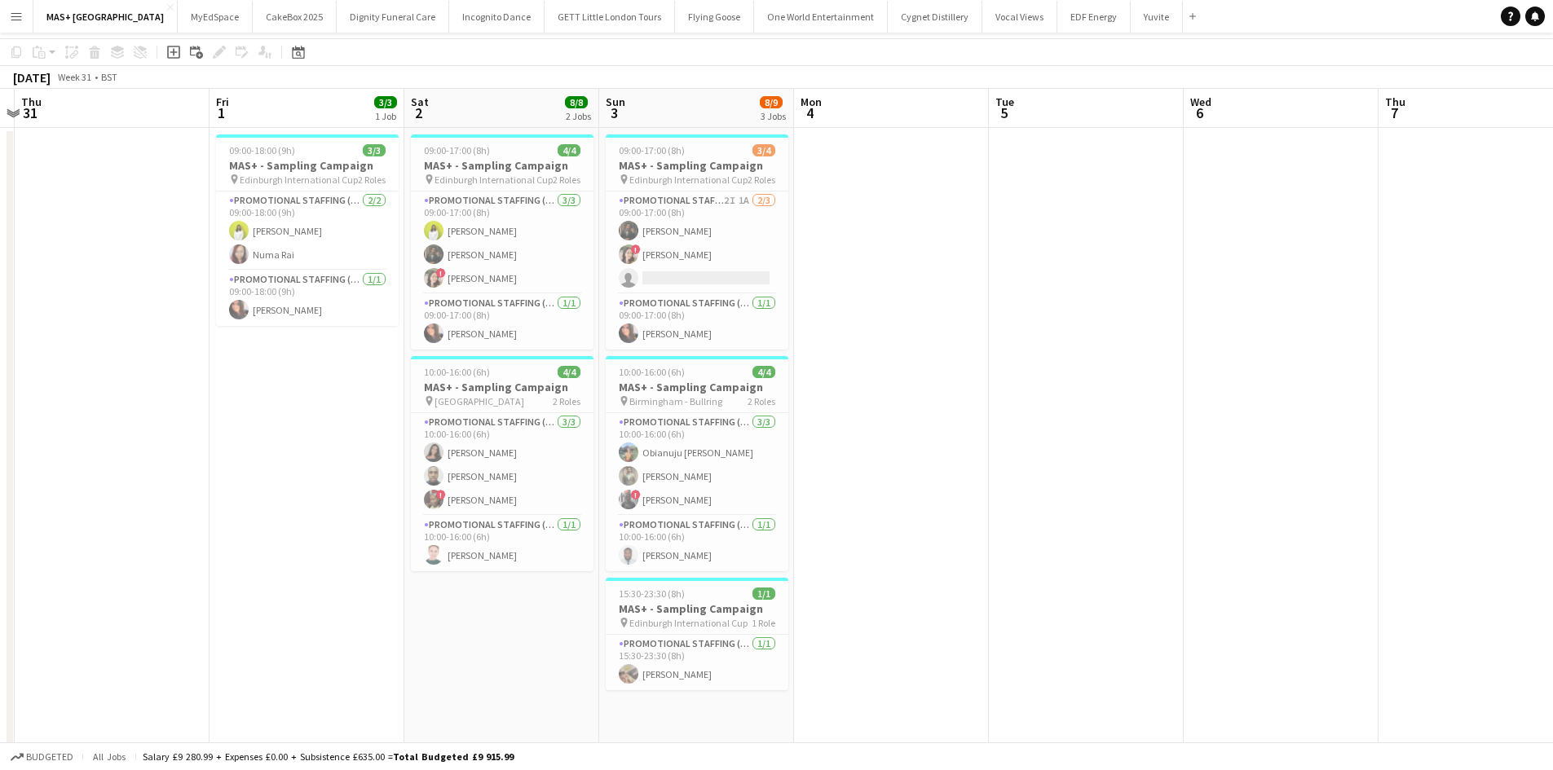
scroll to position [83, 0]
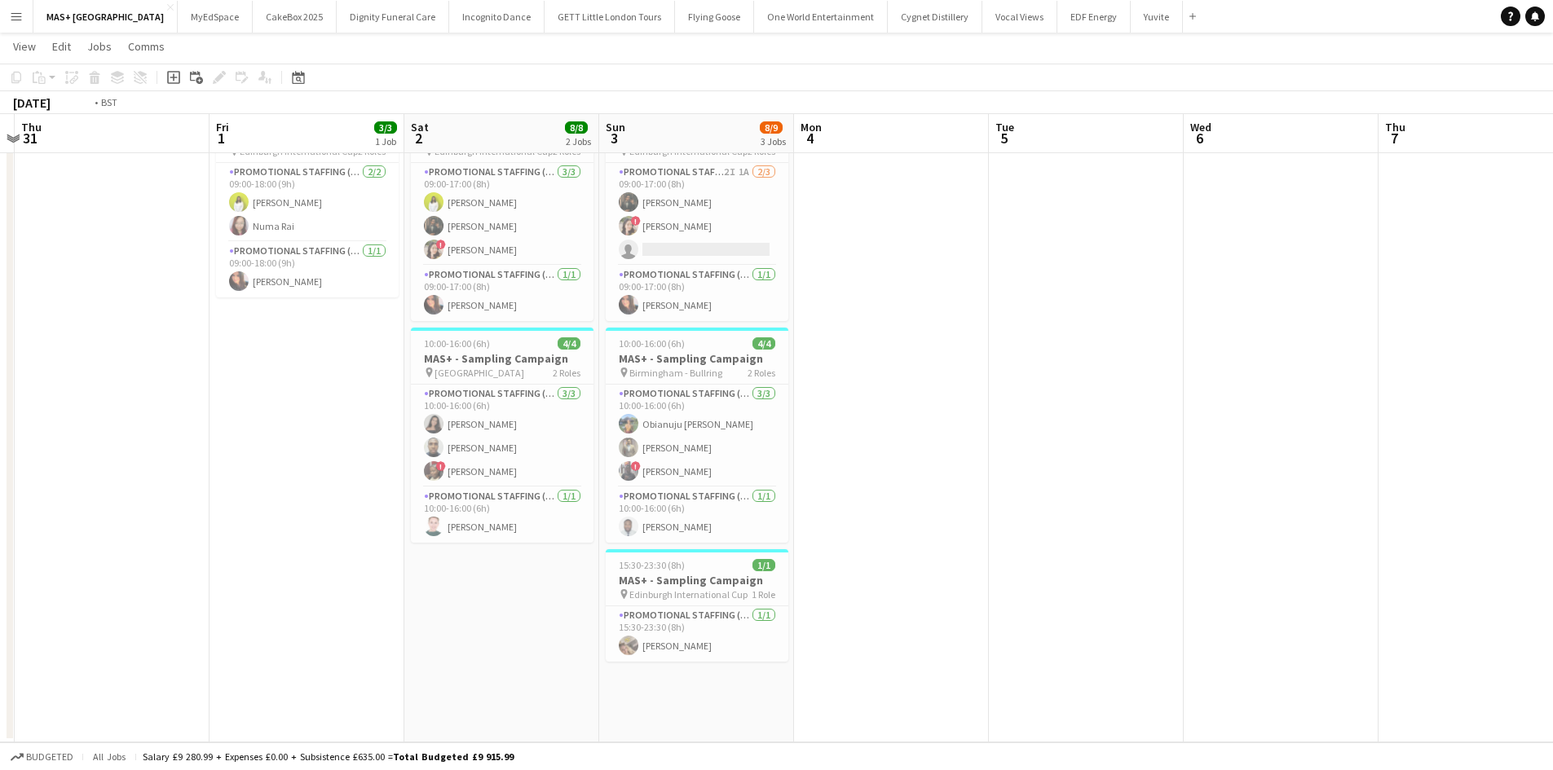
drag, startPoint x: 947, startPoint y: 550, endPoint x: 103, endPoint y: 506, distance: 845.5
click at [75, 506] on app-calendar-viewport "Tue 29 Wed 30 Thu 31 Fri 1 3/3 1 Job Sat 2 8/8 2 Jobs Sun 3 8/9 3 Jobs Mon 4 Tu…" at bounding box center [776, 361] width 1553 height 762
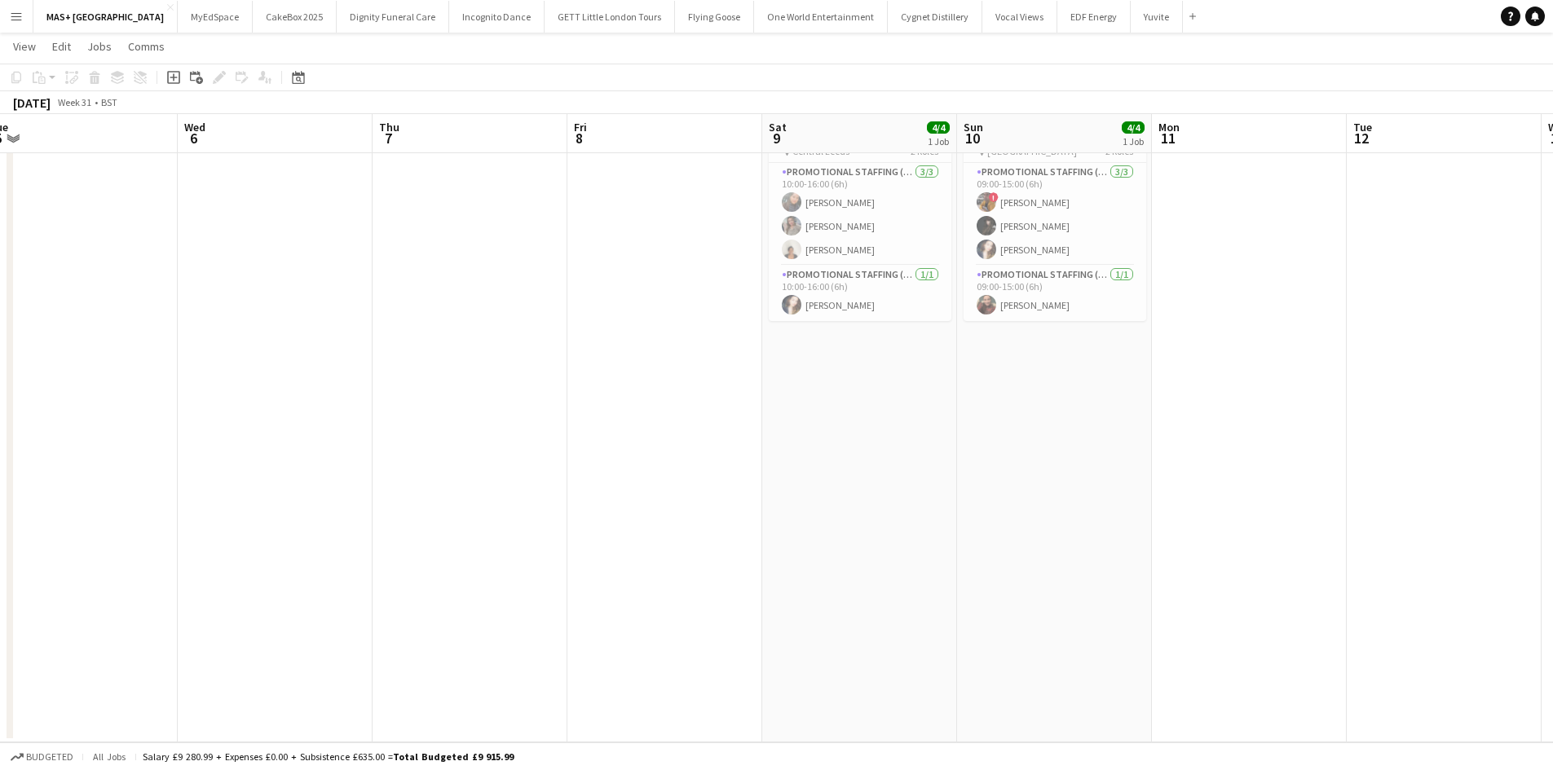
scroll to position [0, 605]
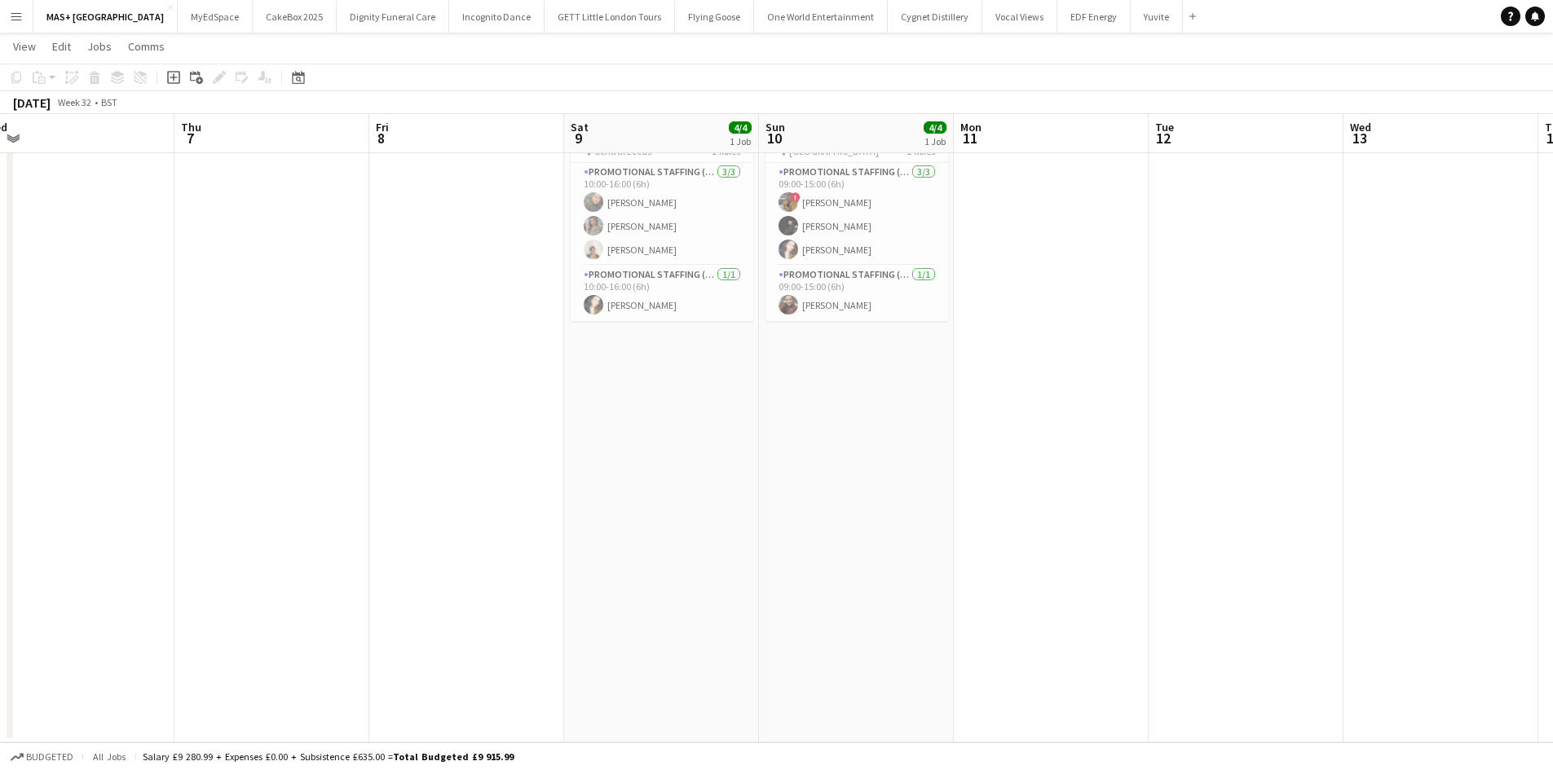
drag, startPoint x: 947, startPoint y: 515, endPoint x: 748, endPoint y: 516, distance: 198.9
click at [748, 516] on app-calendar-viewport "Sun 3 8/9 3 Jobs Mon 4 Tue 5 Wed 6 Thu 7 Fri 8 Sat 9 4/4 1 Job Sun 10 4/4 1 Job…" at bounding box center [776, 361] width 1553 height 762
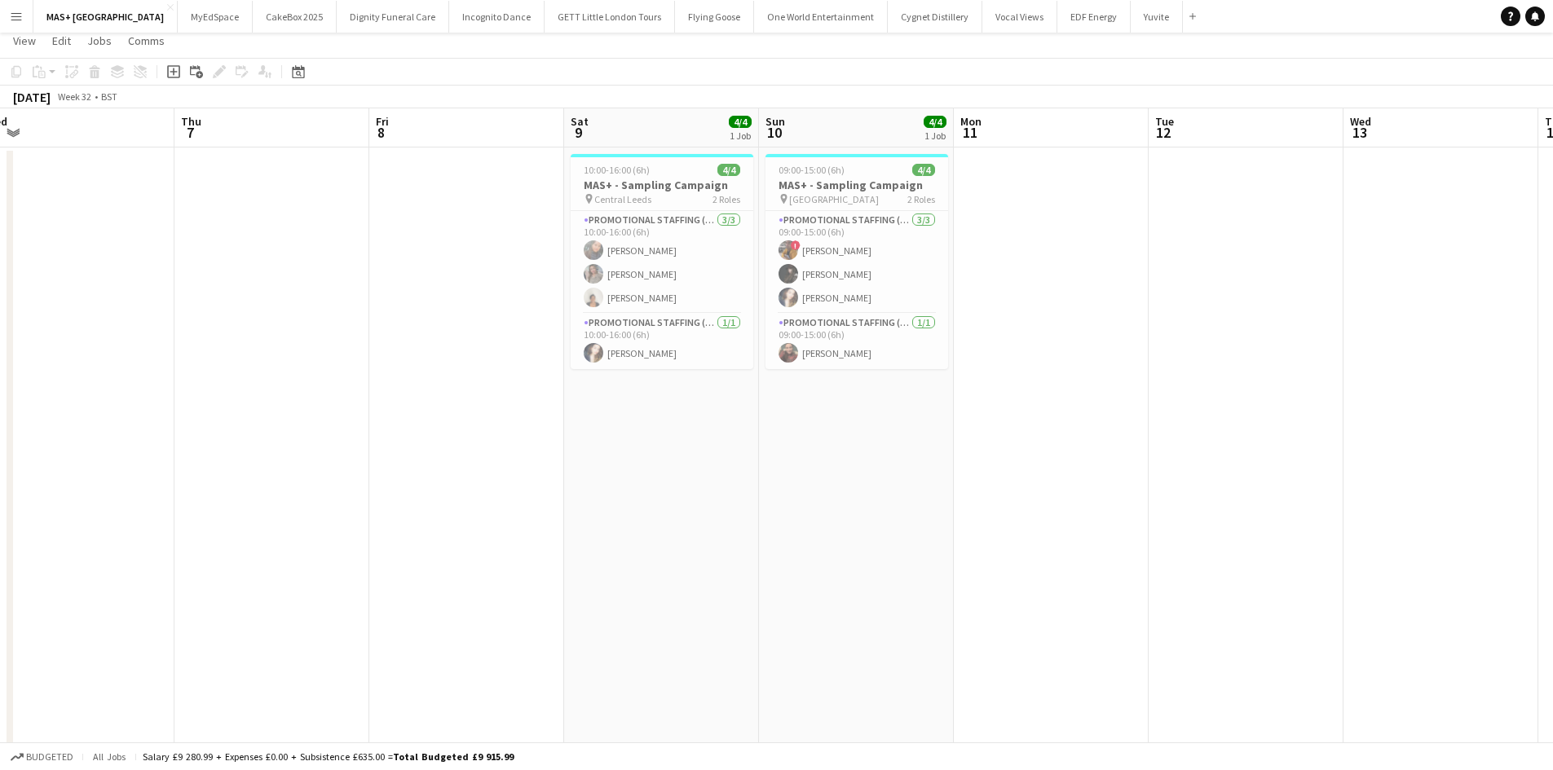
scroll to position [0, 0]
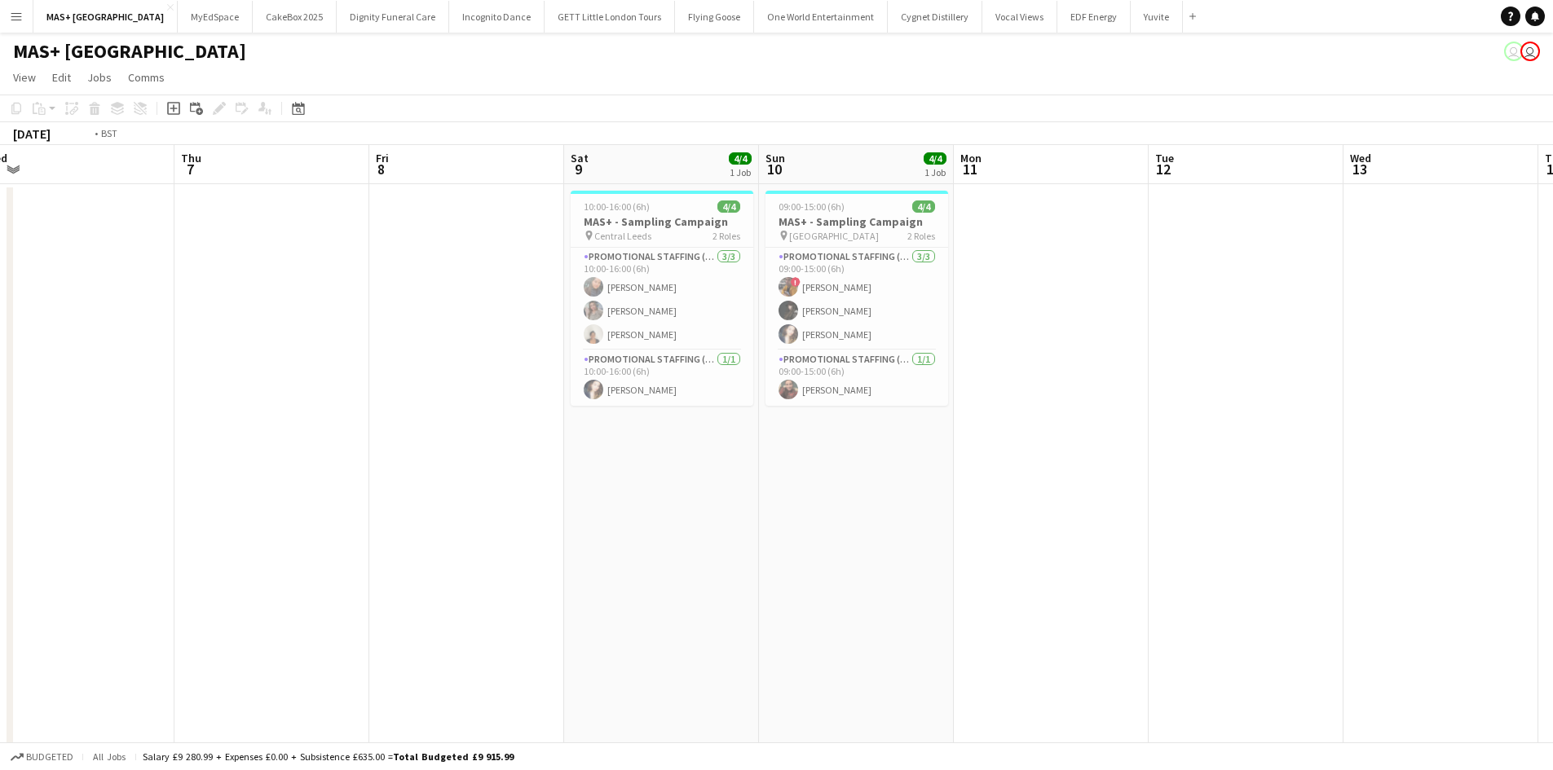
drag, startPoint x: 1128, startPoint y: 545, endPoint x: 177, endPoint y: 527, distance: 951.3
click at [157, 527] on app-calendar-viewport "Sun 3 8/9 3 Jobs Mon 4 Tue 5 Wed 6 Thu 7 Fri 8 Sat 9 4/4 1 Job Sun 10 4/4 1 Job…" at bounding box center [776, 486] width 1553 height 682
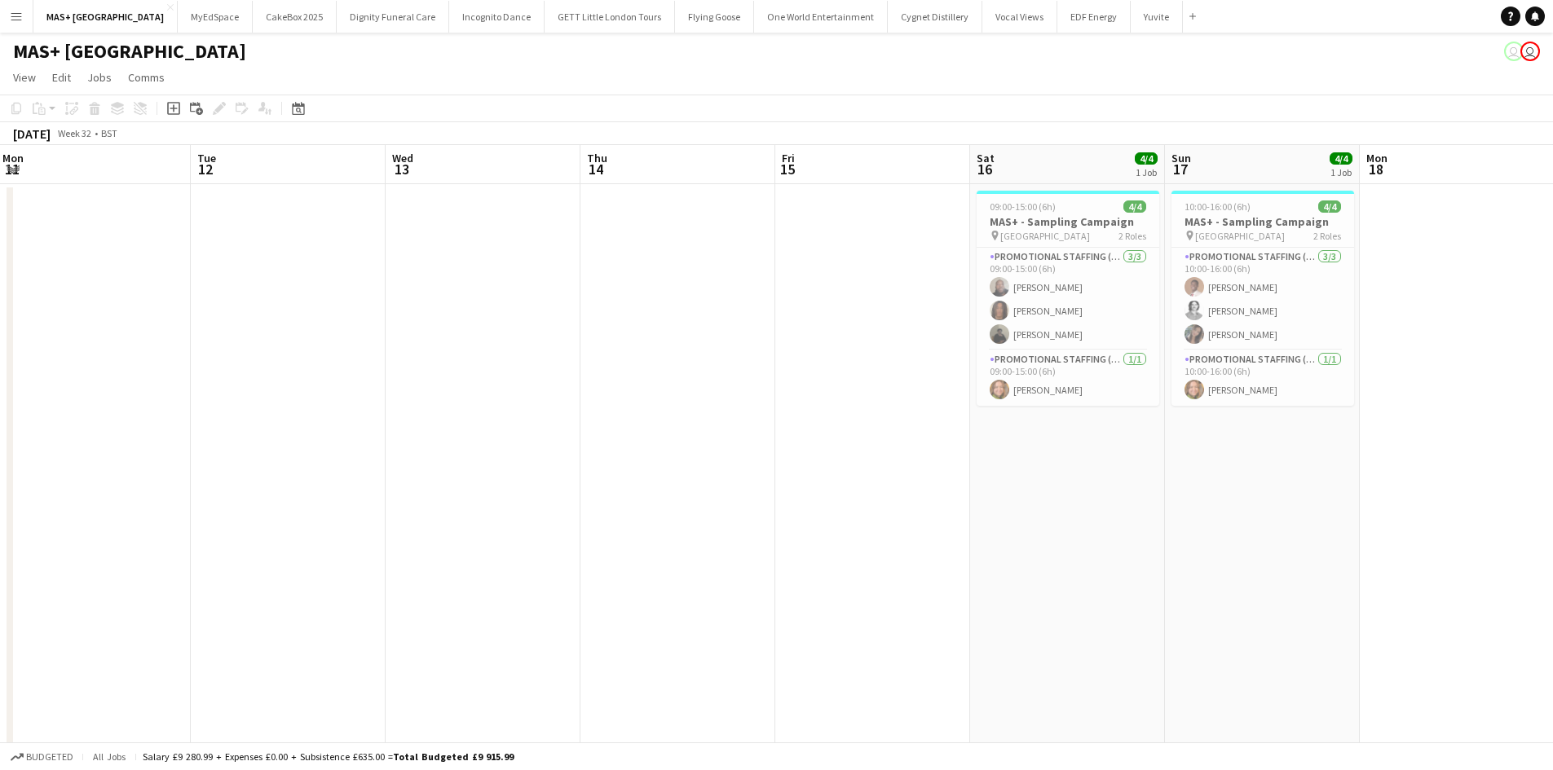
scroll to position [0, 597]
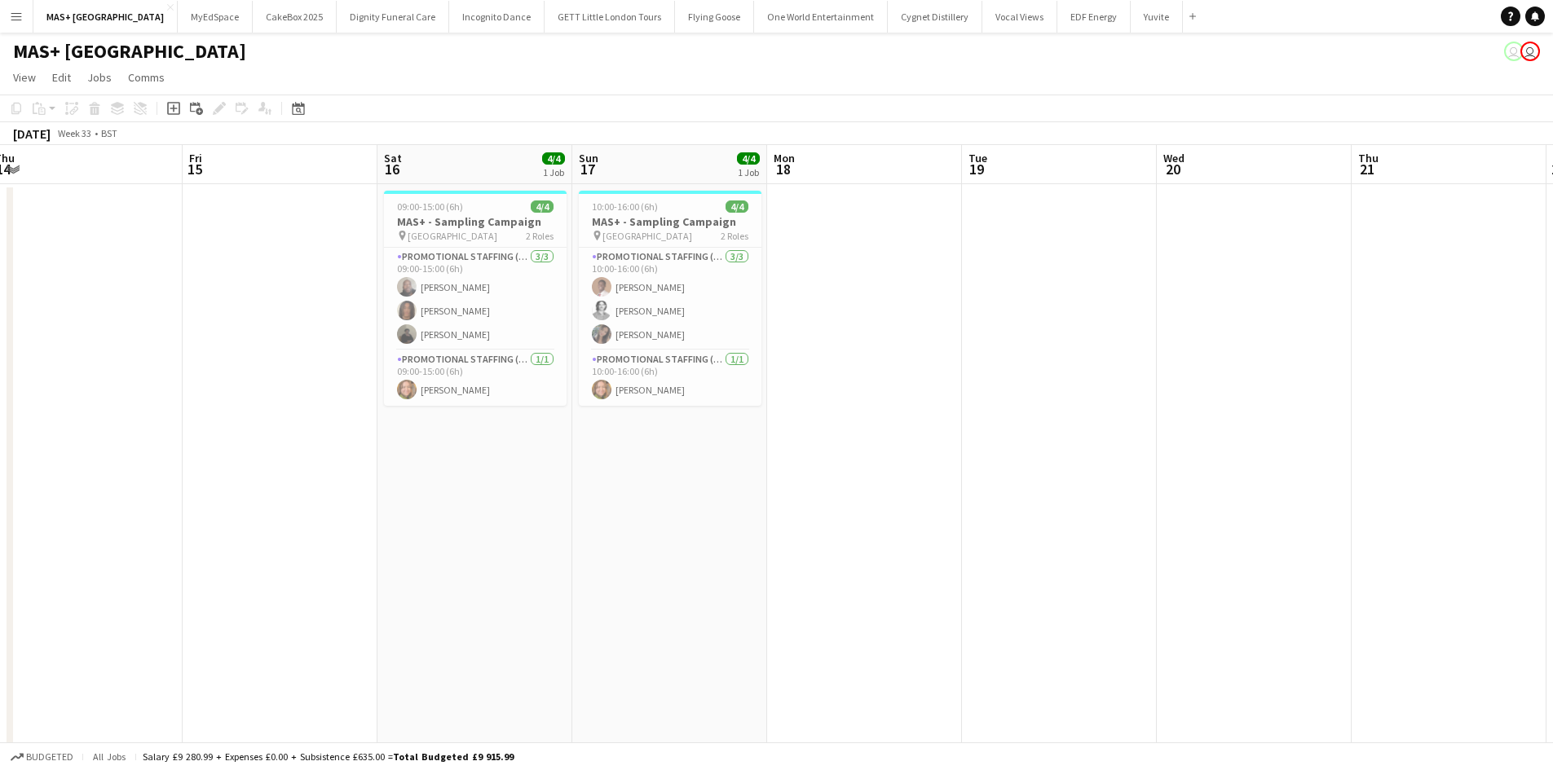
drag, startPoint x: 1119, startPoint y: 557, endPoint x: 346, endPoint y: 563, distance: 772.7
click at [347, 563] on app-calendar-viewport "Mon 11 Tue 12 Wed 13 Thu 14 Fri 15 Sat 16 4/4 1 Job Sun 17 4/4 1 Job Mon 18 Tue…" at bounding box center [776, 486] width 1553 height 682
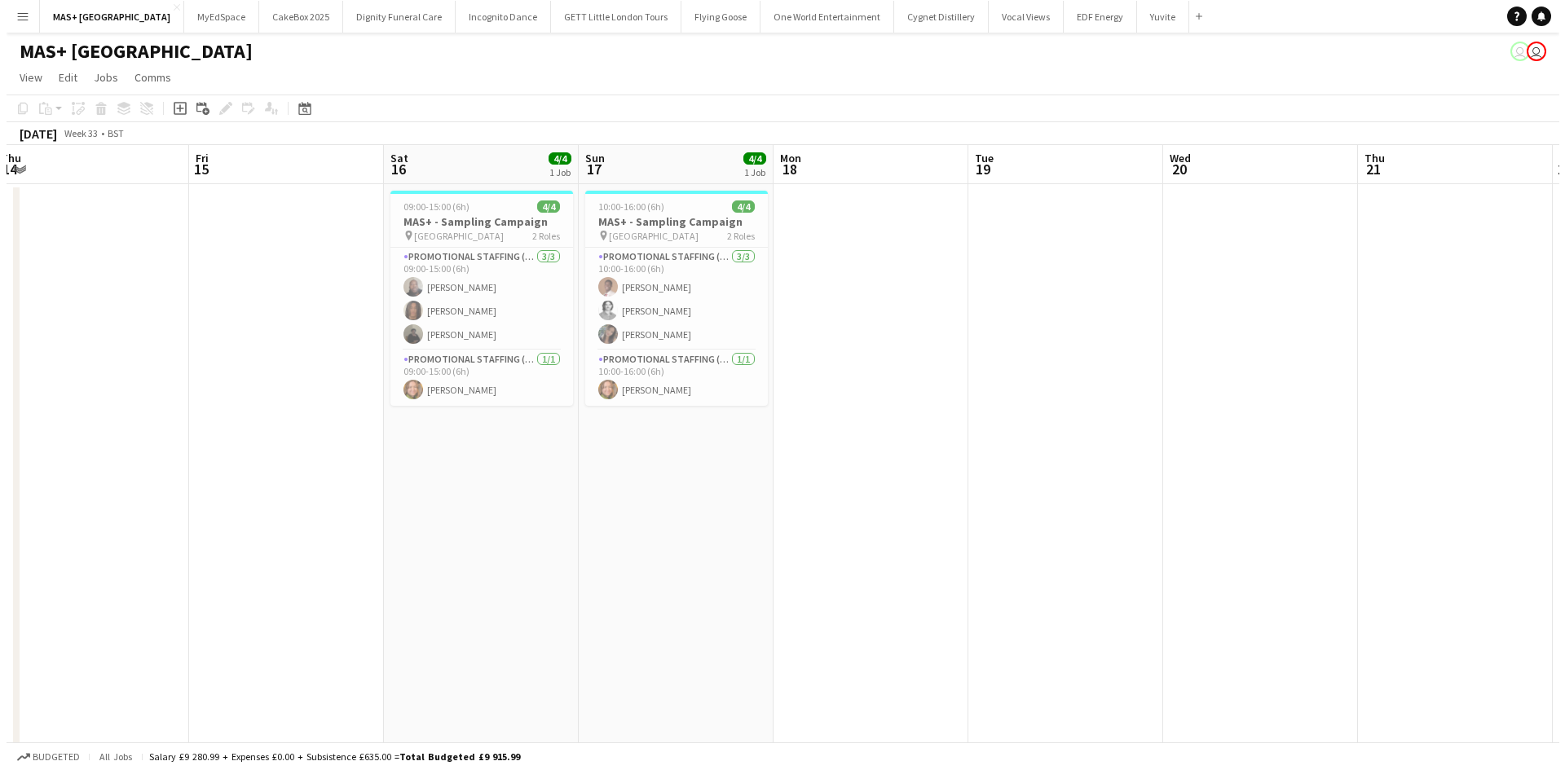
scroll to position [0, 600]
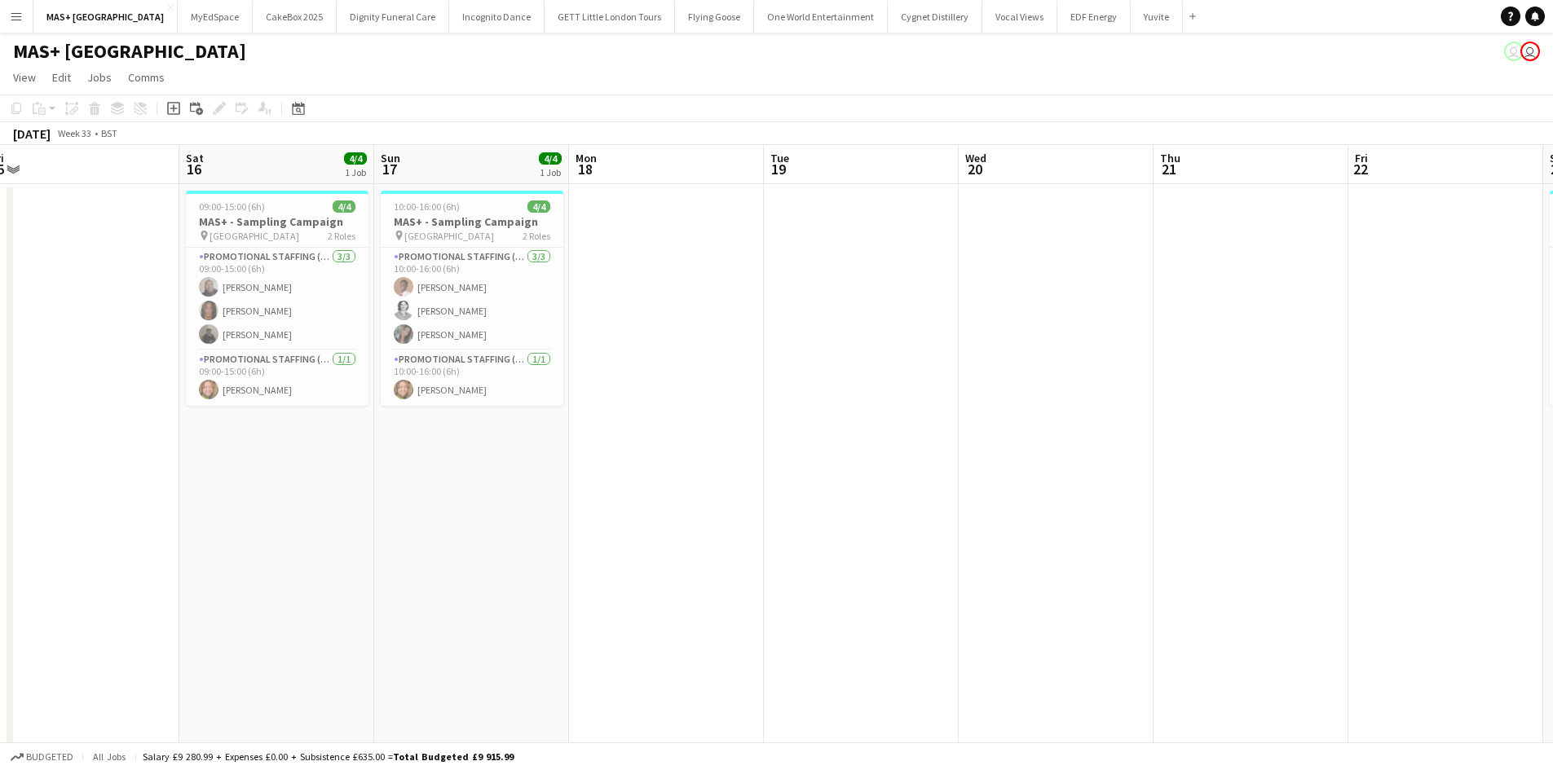
click at [11, 20] on app-icon "Menu" at bounding box center [16, 16] width 13 height 13
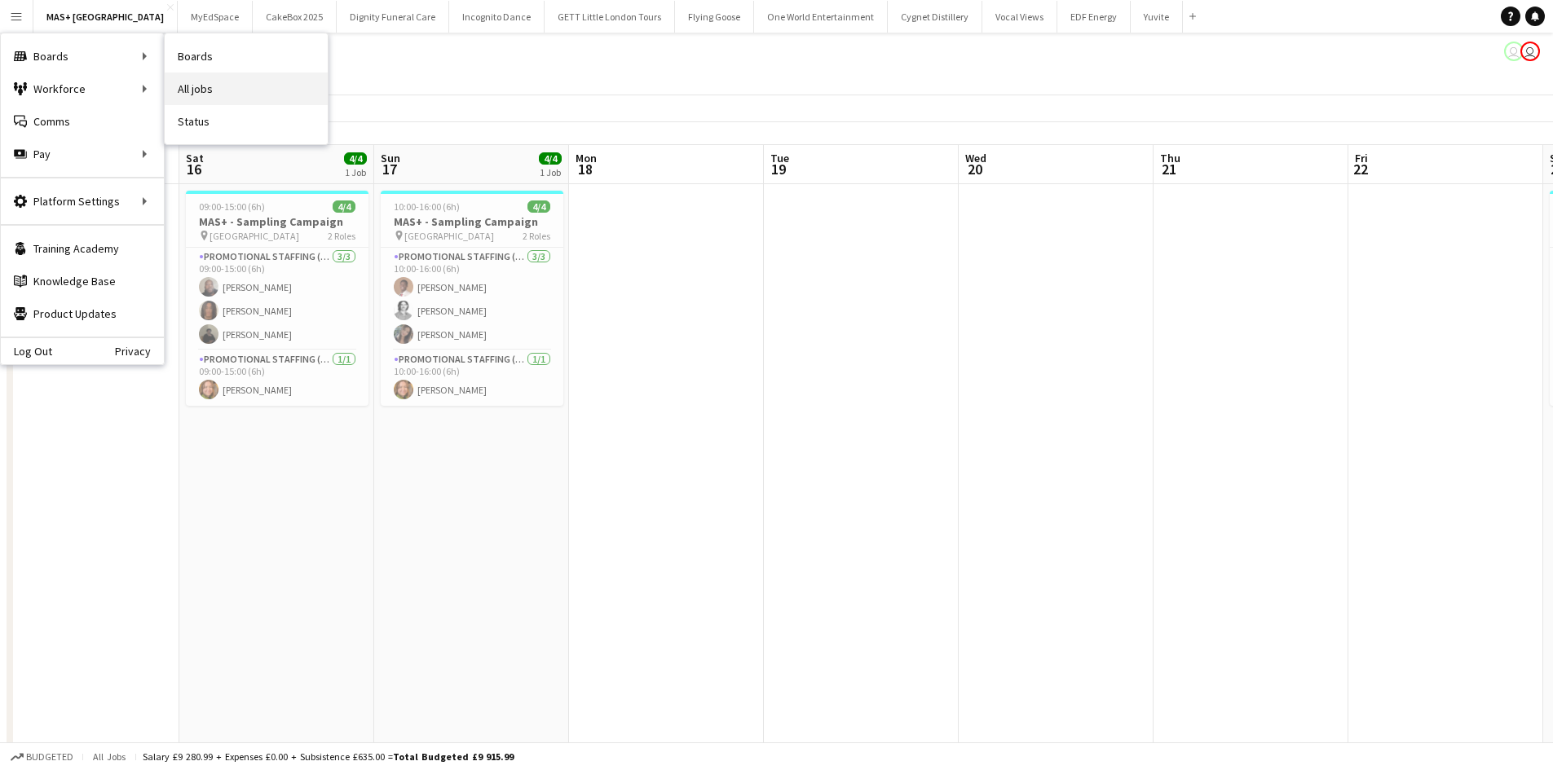
click at [192, 87] on link "All jobs" at bounding box center [246, 89] width 163 height 33
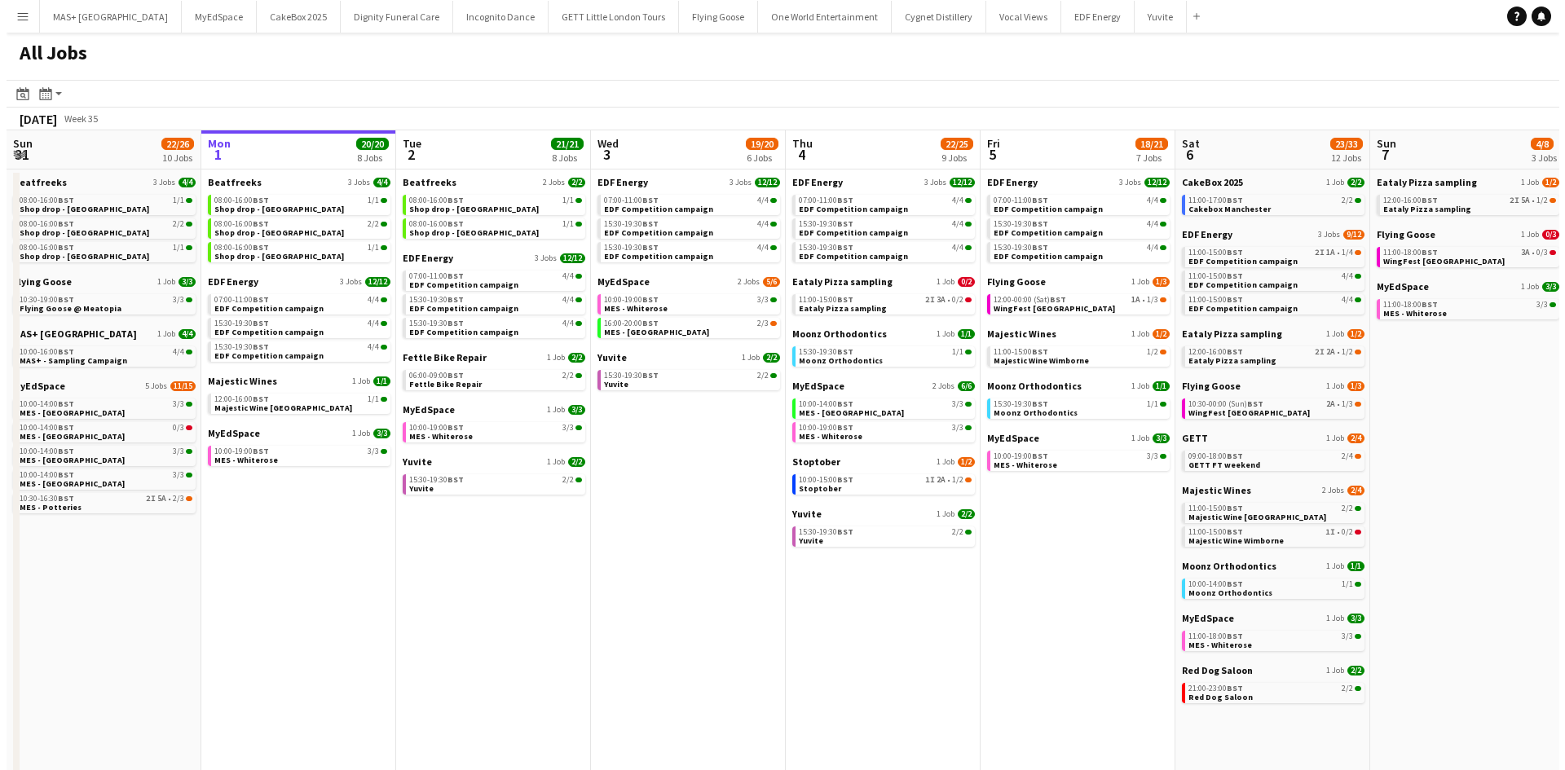
scroll to position [0, 463]
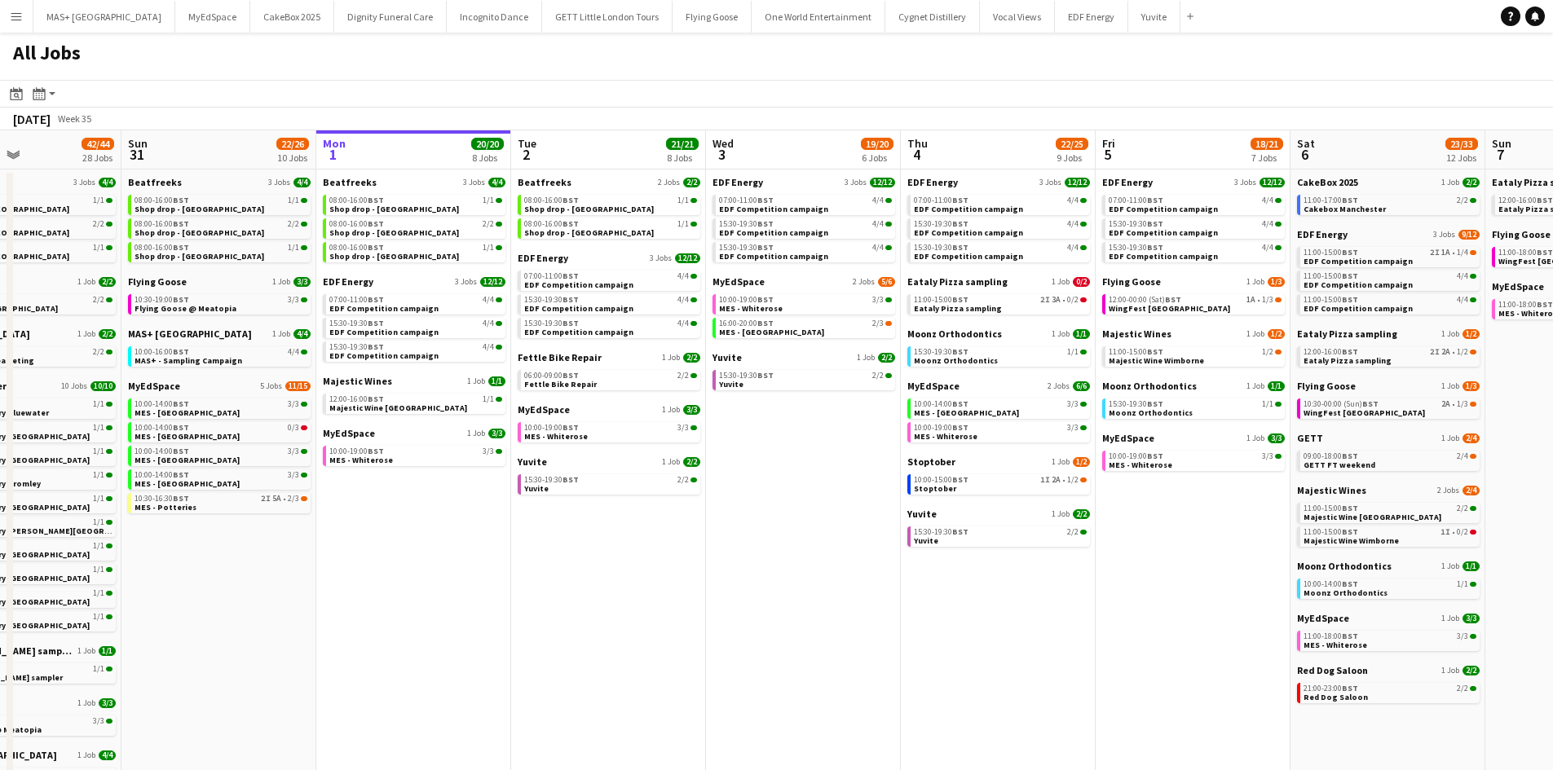
drag, startPoint x: 518, startPoint y: 538, endPoint x: 639, endPoint y: 538, distance: 121.4
click at [639, 538] on app-calendar-viewport "Thu 28 19/19 10 Jobs Fri 29 20/21 9 Jobs Sat 30 42/44 28 Jobs Sun 31 22/26 10 J…" at bounding box center [776, 690] width 1553 height 1121
click at [55, 11] on button "MAS+ UK Close" at bounding box center [104, 17] width 142 height 32
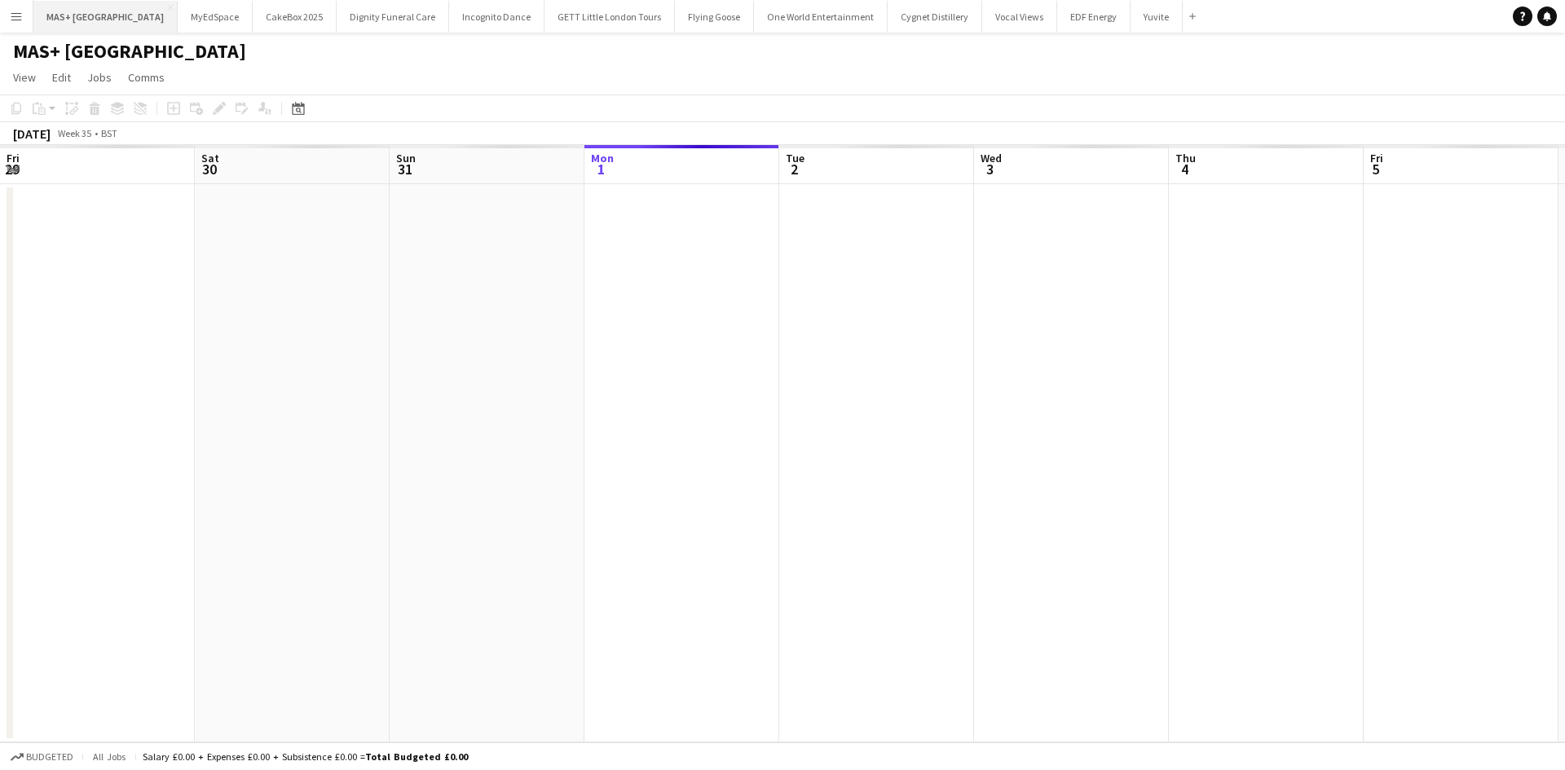
scroll to position [0, 390]
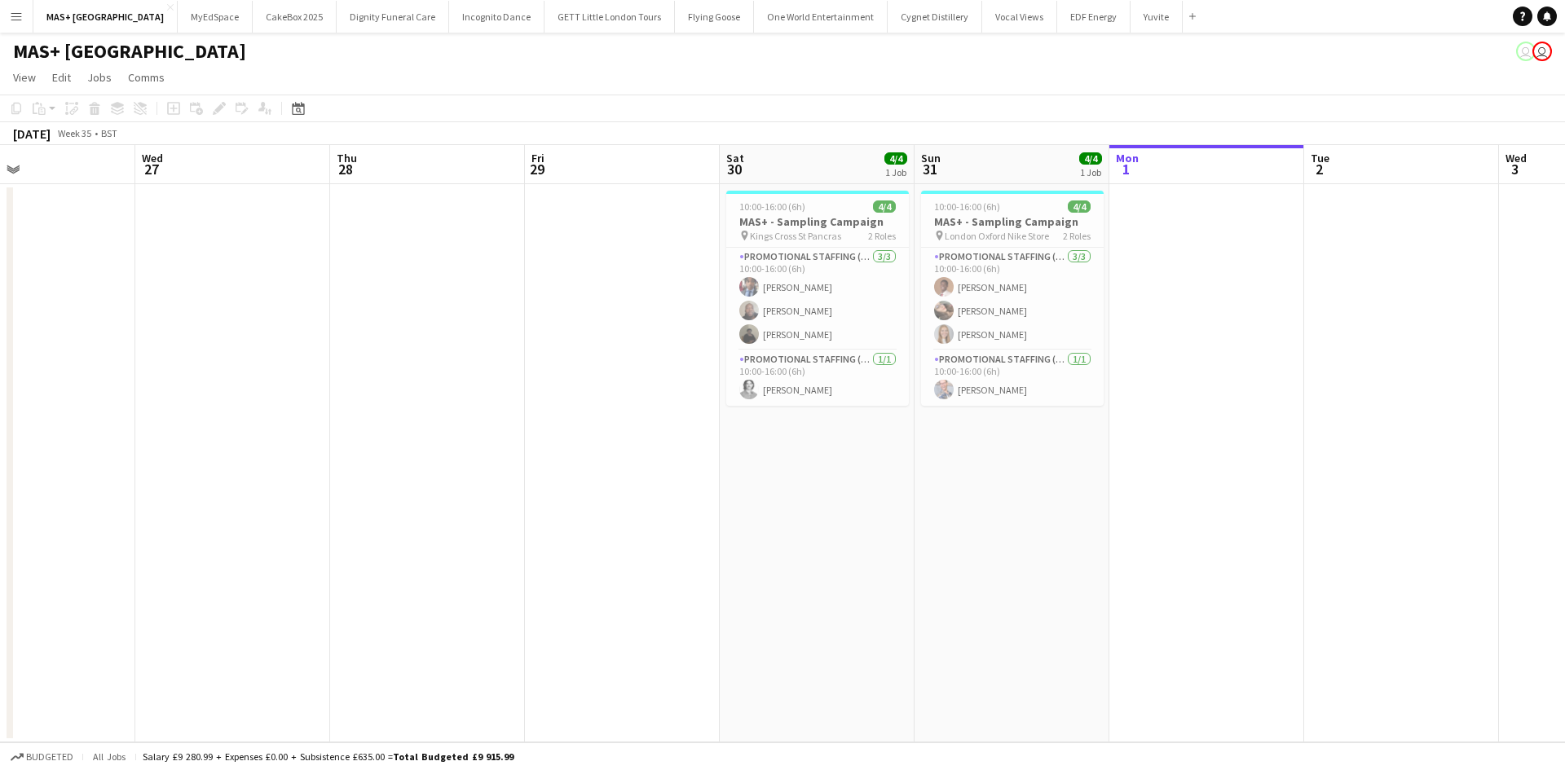
drag, startPoint x: 582, startPoint y: 452, endPoint x: 1327, endPoint y: 487, distance: 745.8
click at [1327, 487] on app-calendar-viewport "Sun 24 Mon 25 Tue 26 Wed 27 Thu 28 Fri 29 Sat 30 4/4 1 Job Sun 31 4/4 1 Job Mon…" at bounding box center [782, 443] width 1565 height 597
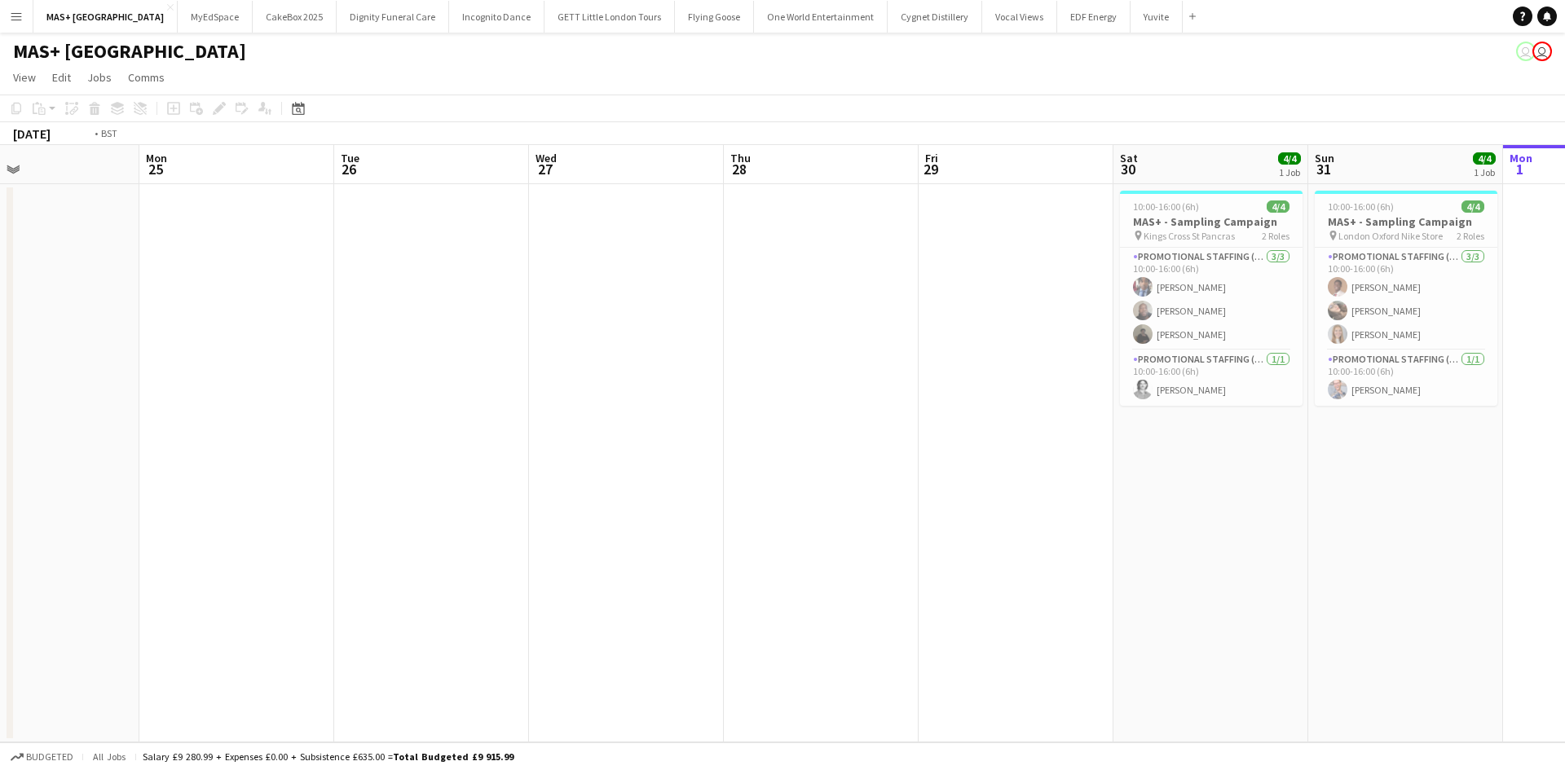
drag, startPoint x: 481, startPoint y: 504, endPoint x: 1508, endPoint y: 498, distance: 1027.0
click at [1514, 496] on app-calendar-viewport "Sun 24 Mon 25 Tue 26 Wed 27 Thu 28 Fri 29 Sat 30 4/4 1 Job Sun 31 4/4 1 Job Mon…" at bounding box center [782, 443] width 1565 height 597
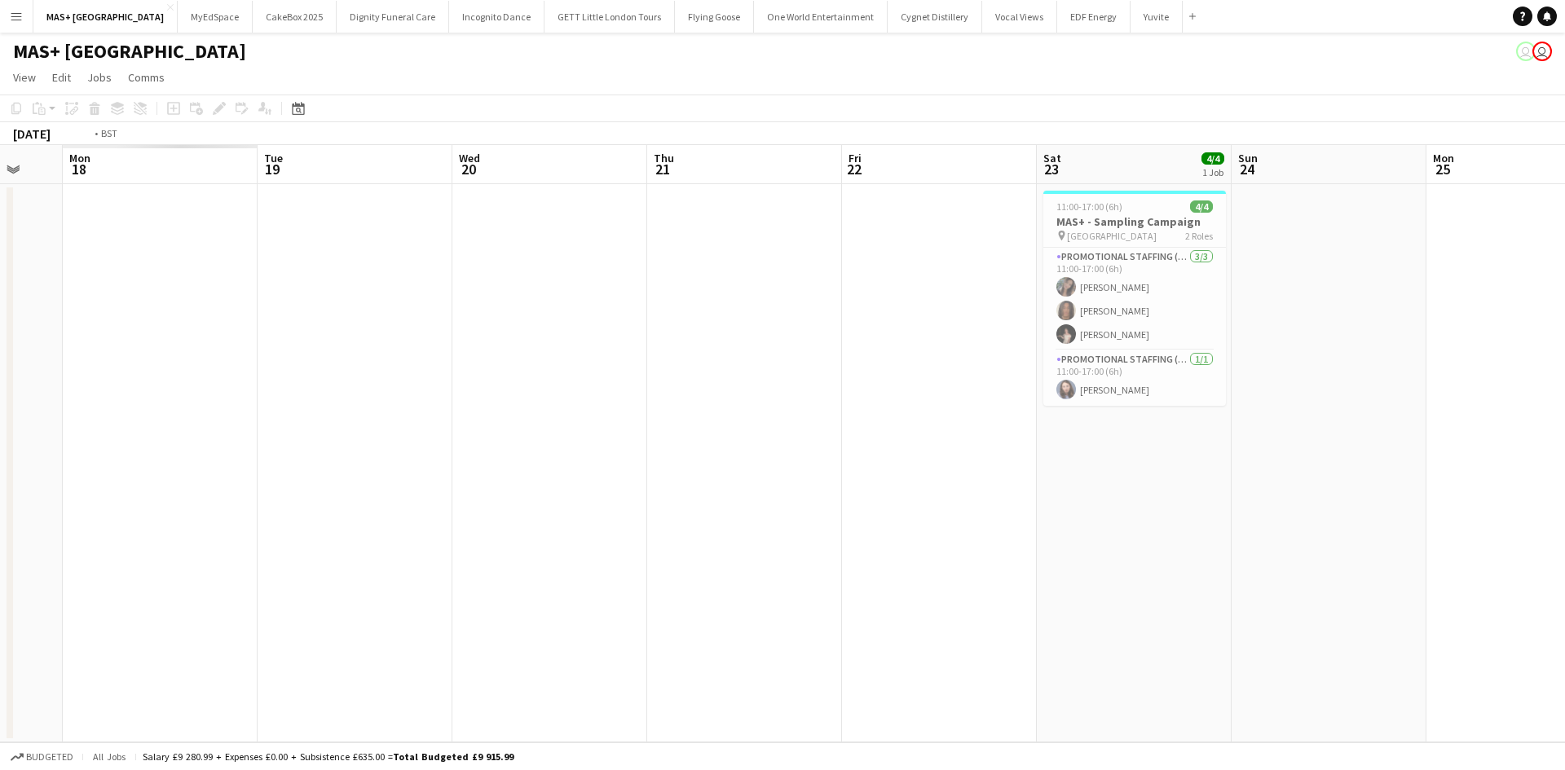
drag, startPoint x: 980, startPoint y: 616, endPoint x: 1564, endPoint y: 619, distance: 584.4
click at [1564, 619] on app-calendar-viewport "Sat 16 Sun 17 Mon 18 Tue 19 Wed 20 Thu 21 Fri 22 Sat 23 4/4 1 Job Sun 24 Mon 25…" at bounding box center [782, 443] width 1565 height 597
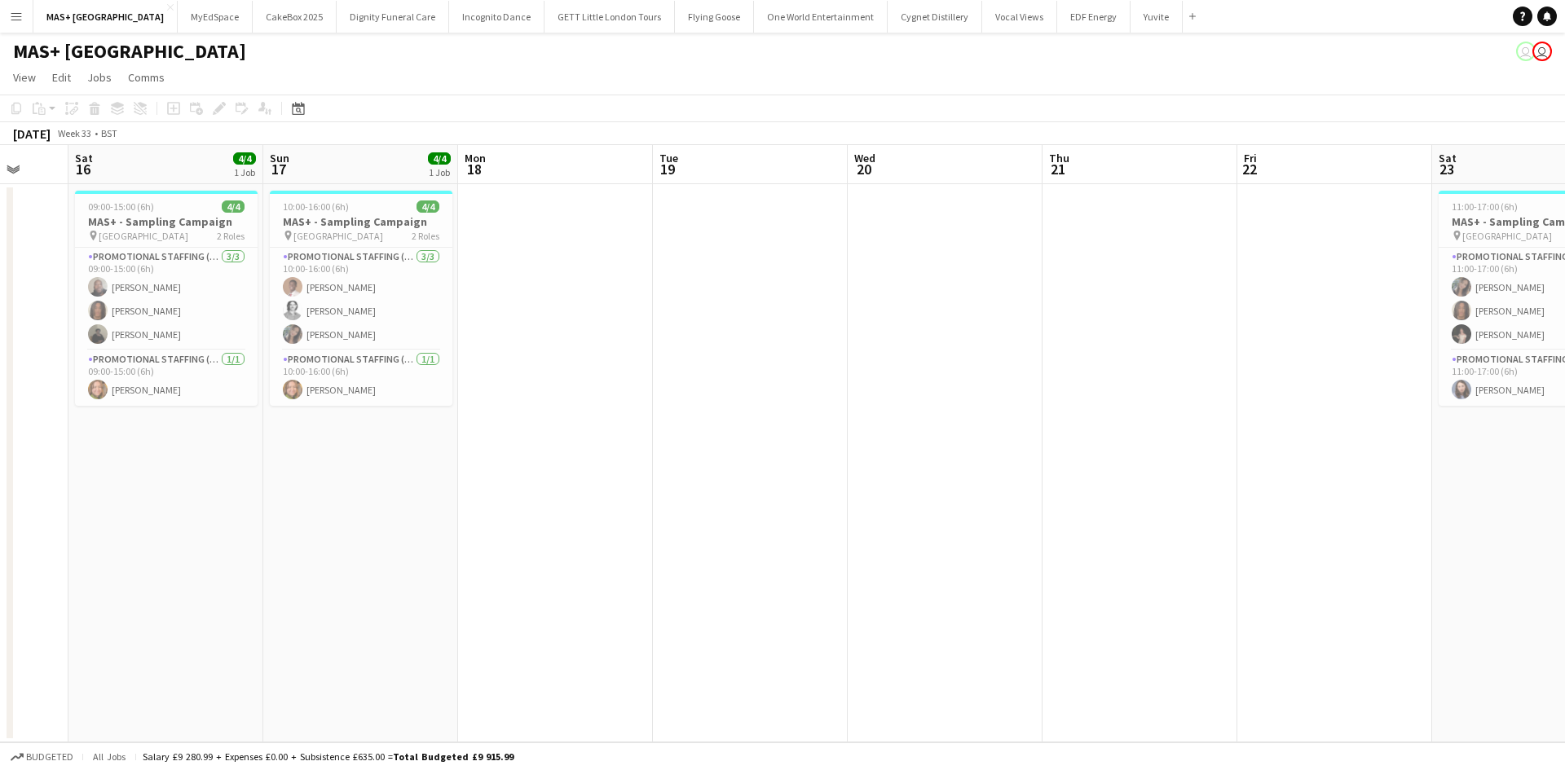
drag, startPoint x: 496, startPoint y: 608, endPoint x: 1481, endPoint y: 602, distance: 985.4
click at [1478, 602] on app-calendar-viewport "Wed 13 Thu 14 Fri 15 Sat 16 4/4 1 Job Sun 17 4/4 1 Job Mon 18 Tue 19 Wed 20 Thu…" at bounding box center [782, 443] width 1565 height 597
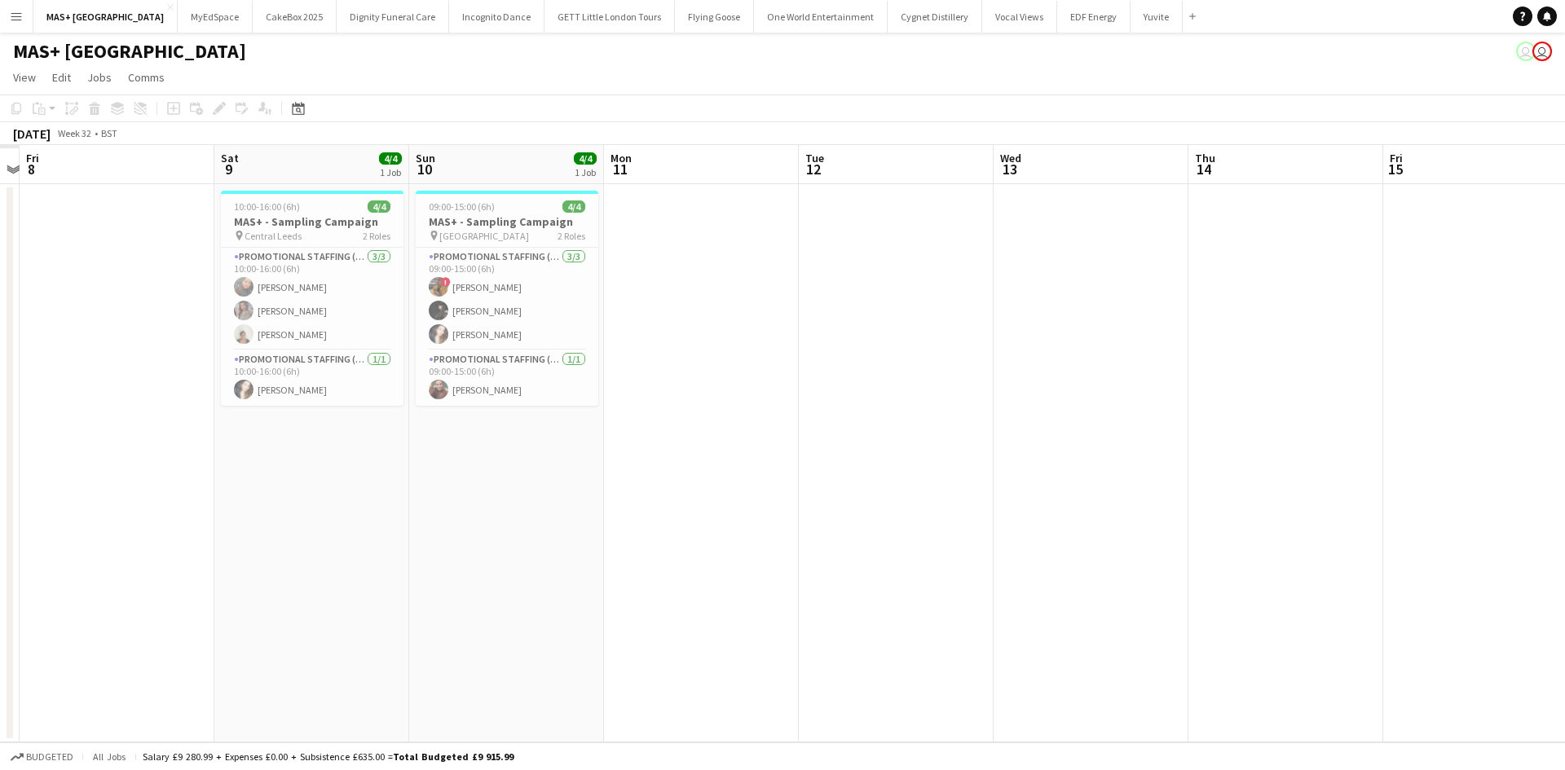
drag, startPoint x: 1224, startPoint y: 553, endPoint x: 1518, endPoint y: 553, distance: 294.2
click at [1520, 553] on app-calendar-viewport "Wed 6 Thu 7 Fri 8 Sat 9 4/4 1 Job Sun 10 4/4 1 Job Mon 11 Tue 12 Wed 13 Thu 14 …" at bounding box center [782, 443] width 1565 height 597
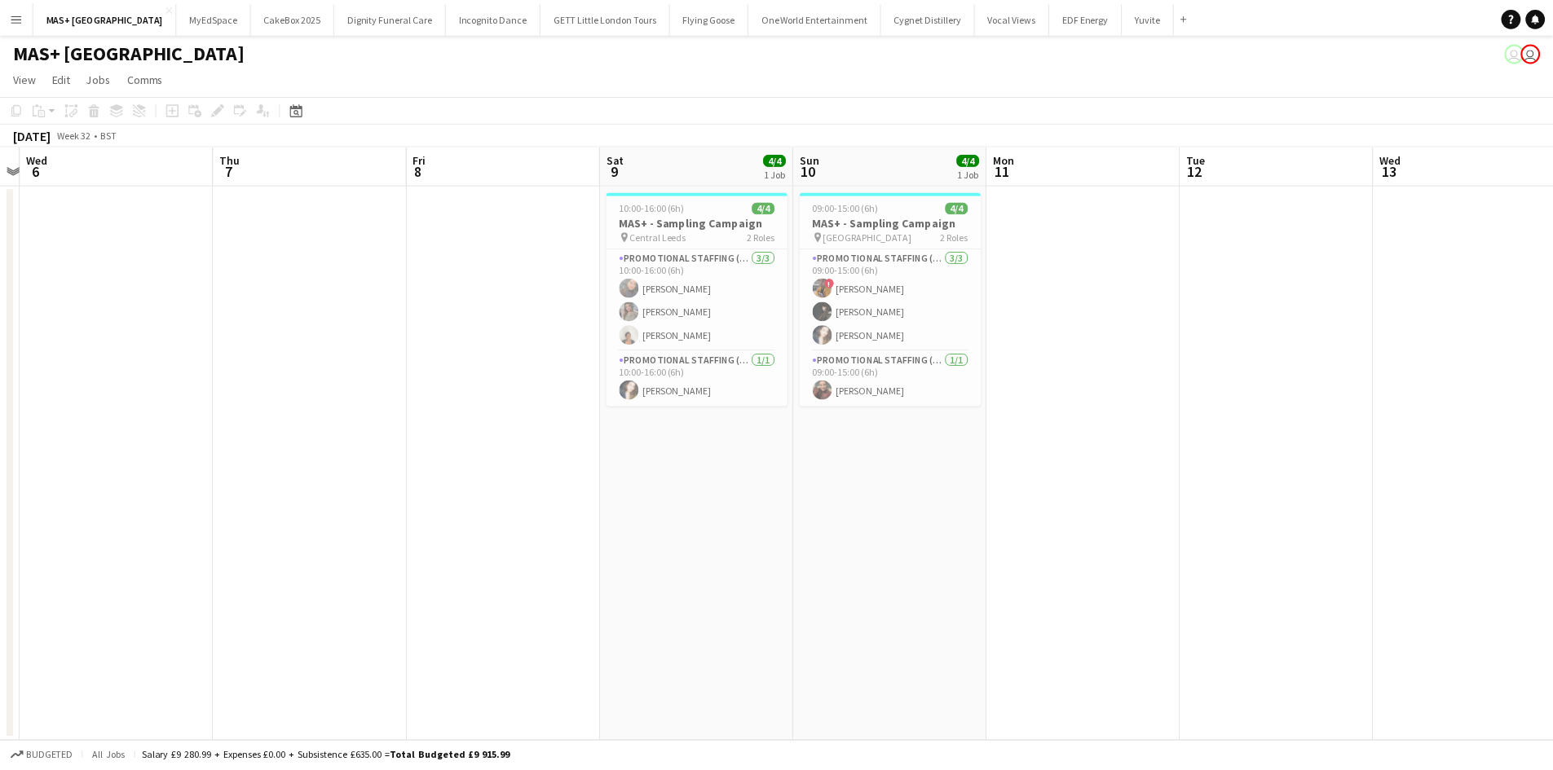
scroll to position [0, 372]
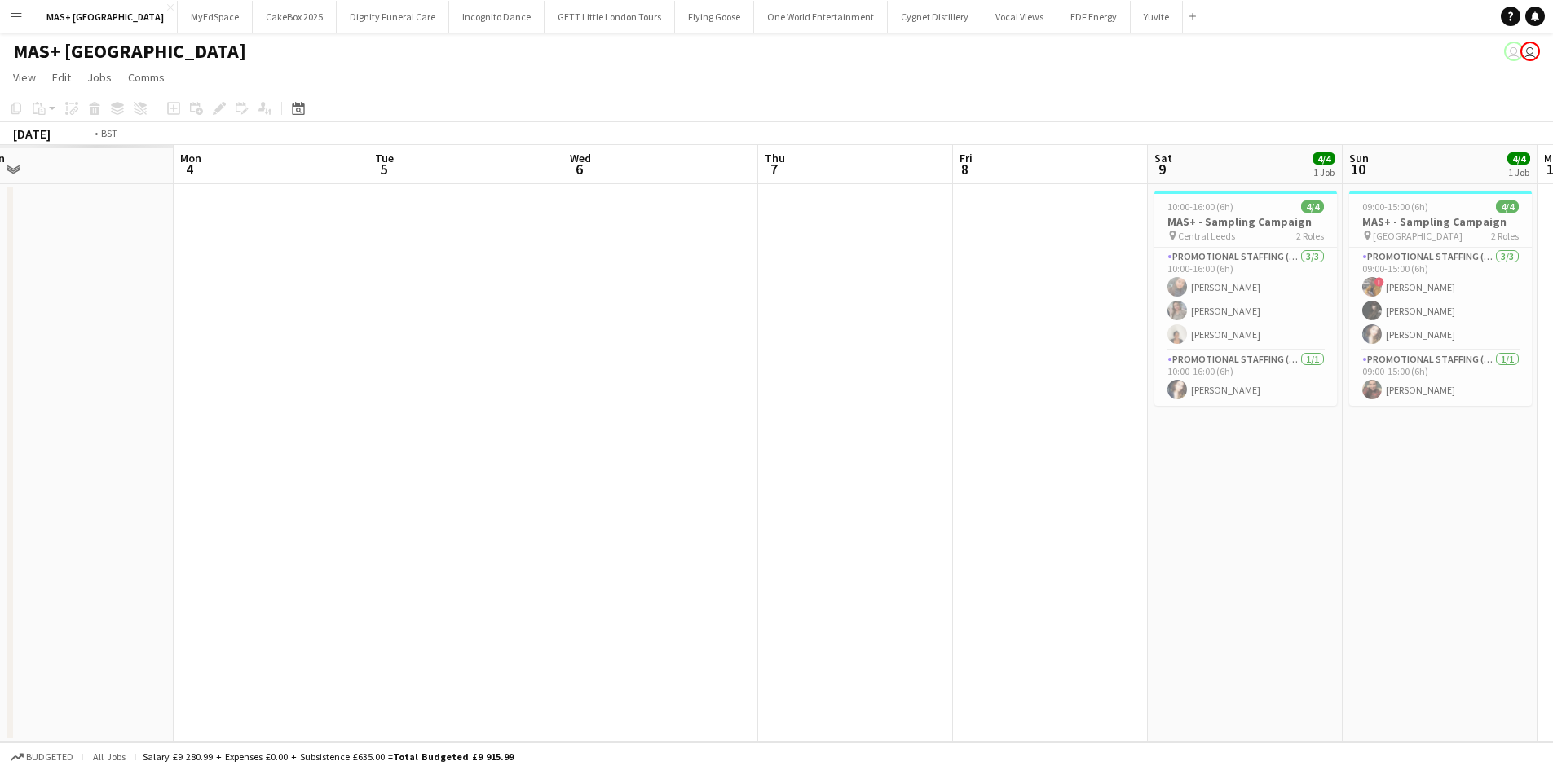
drag, startPoint x: 684, startPoint y: 530, endPoint x: 828, endPoint y: 532, distance: 144.3
click at [1409, 528] on app-calendar-viewport "Sun 3 Mon 4 Tue 5 Wed 6 Thu 7 Fri 8 Sat 9 4/4 1 Job Sun 10 4/4 1 Job Mon 11 Tue…" at bounding box center [776, 443] width 1553 height 597
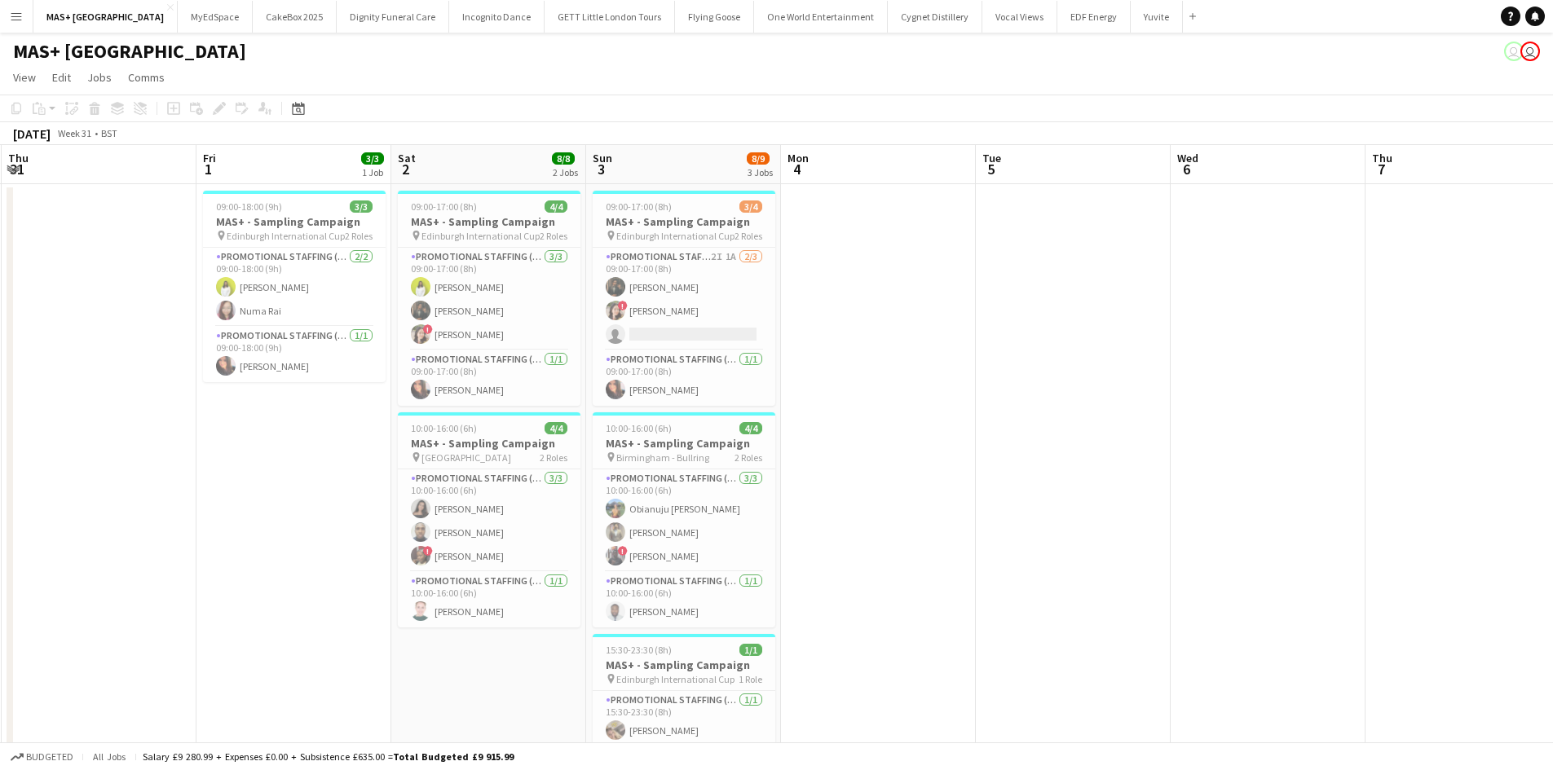
scroll to position [0, 383]
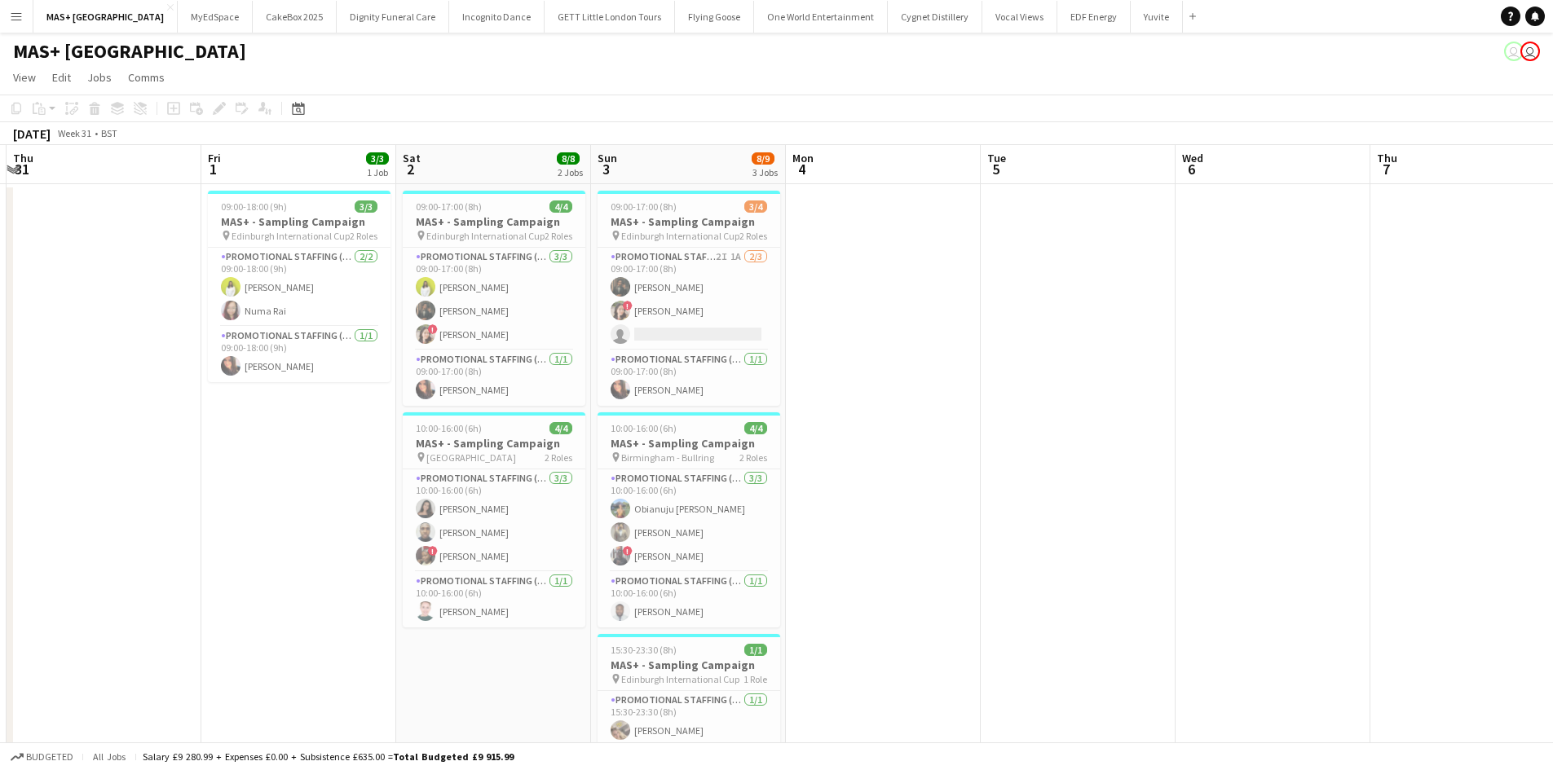
drag, startPoint x: 542, startPoint y: 527, endPoint x: 777, endPoint y: 527, distance: 234.7
click at [777, 527] on app-calendar-viewport "Tue 29 Wed 30 Thu 31 Fri 1 3/3 1 Job Sat 2 8/8 2 Jobs Sun 3 8/9 3 Jobs Mon 4 Tu…" at bounding box center [776, 486] width 1553 height 682
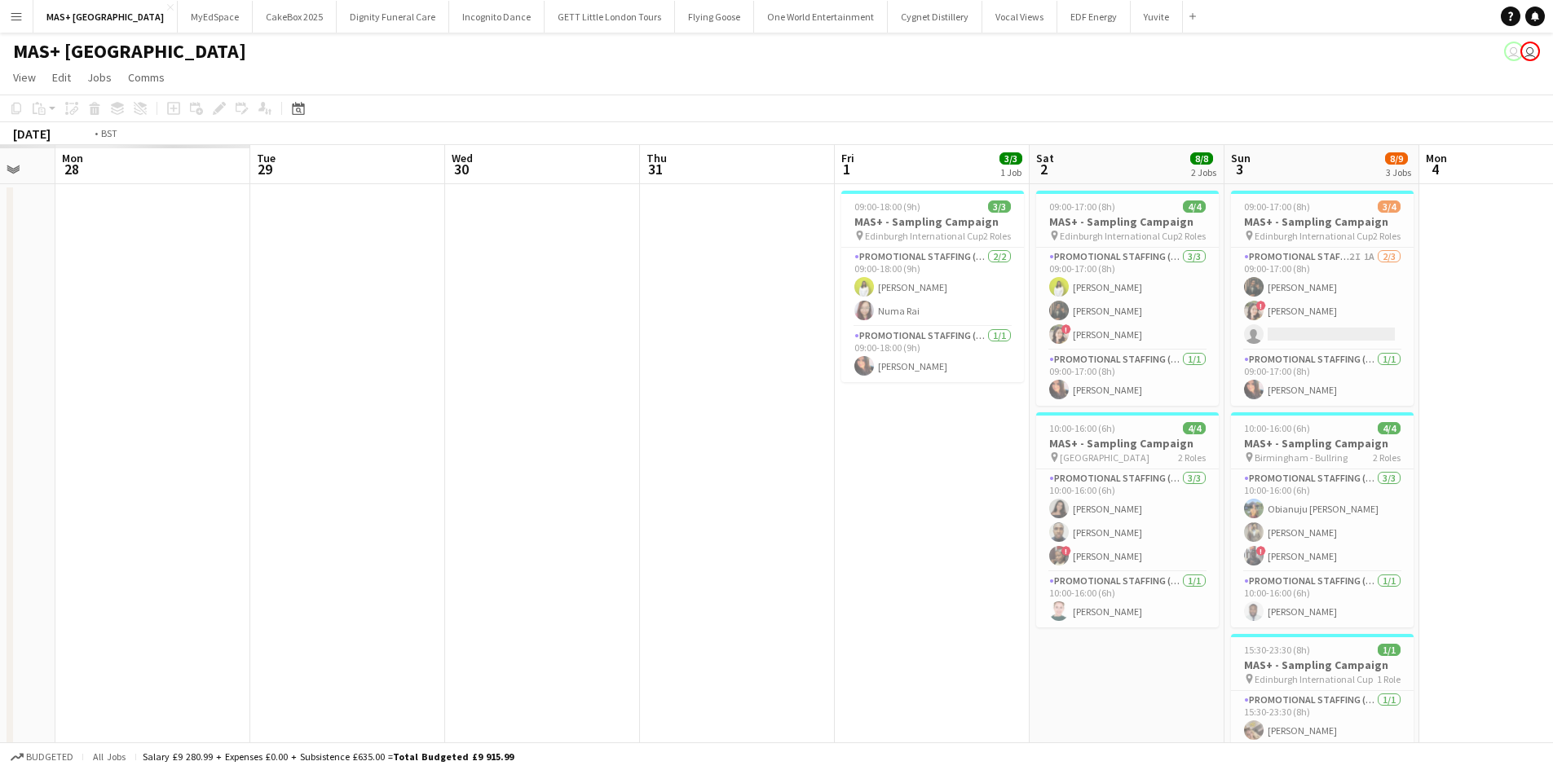
drag, startPoint x: 349, startPoint y: 522, endPoint x: 1194, endPoint y: 522, distance: 845.2
click at [1194, 522] on app-calendar-viewport "Sun 27 Mon 28 Tue 29 Wed 30 Thu 31 Fri 1 3/3 1 Job Sat 2 8/8 2 Jobs Sun 3 8/9 3…" at bounding box center [776, 486] width 1553 height 682
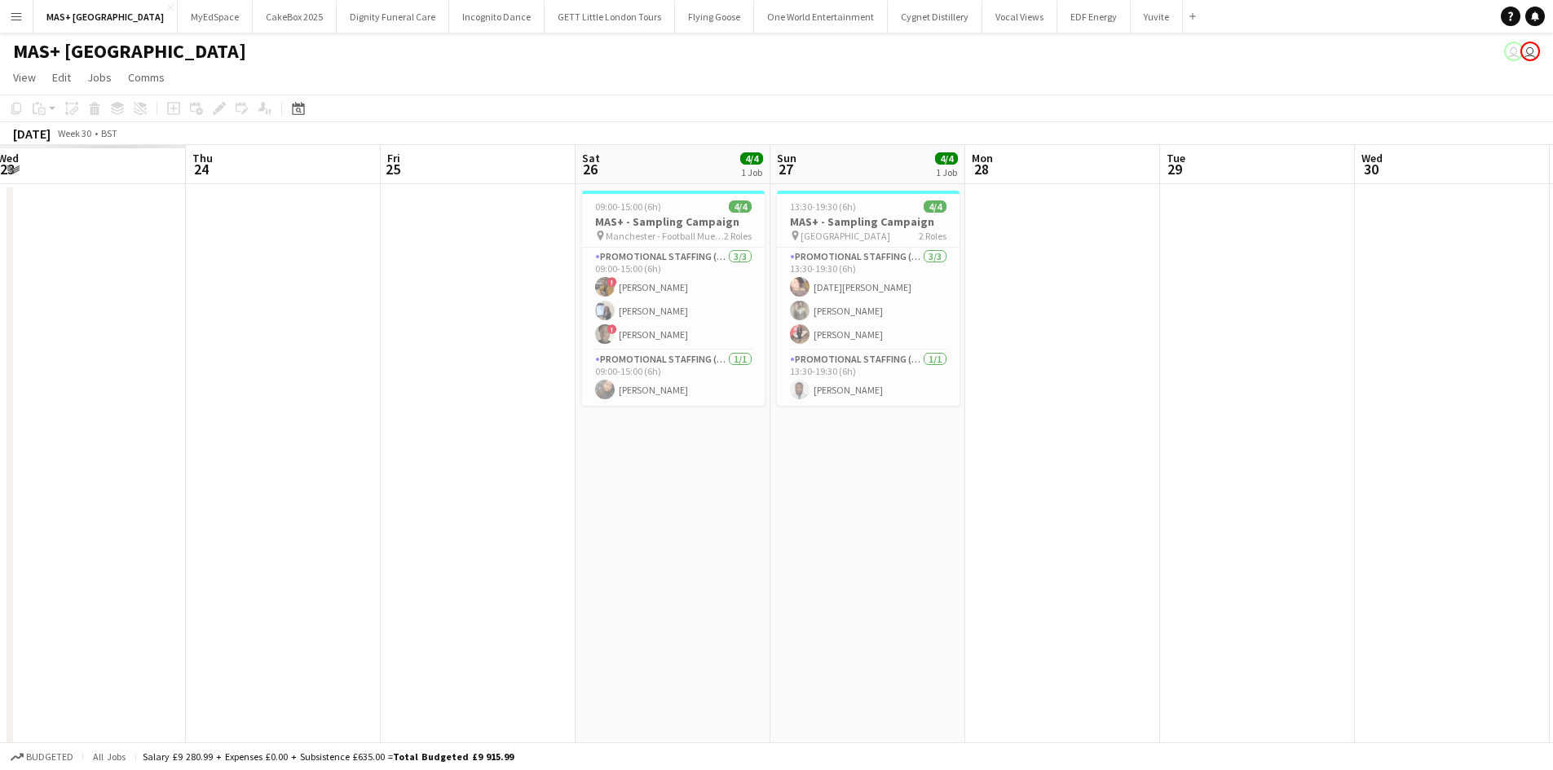
scroll to position [0, 385]
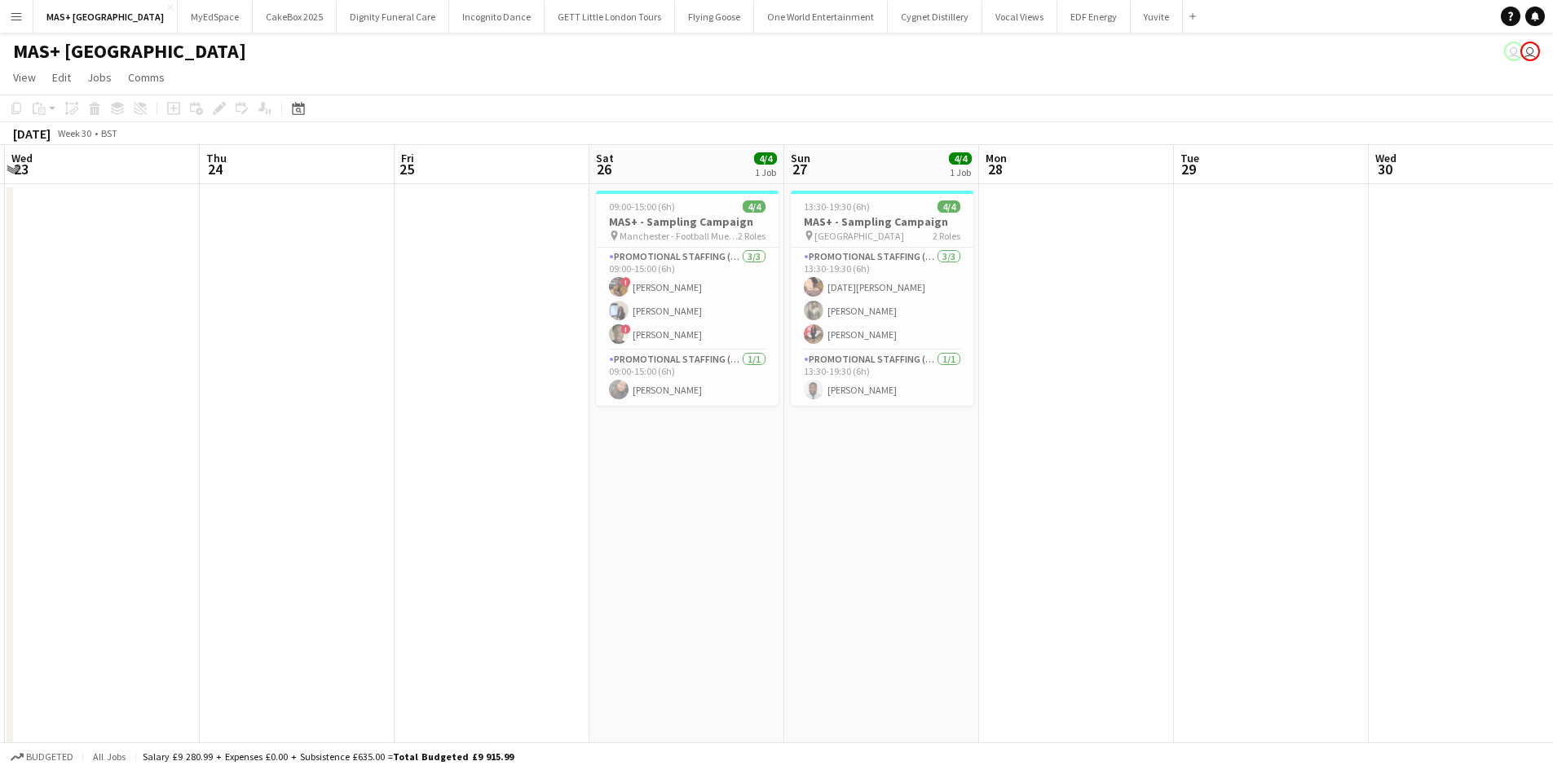
drag, startPoint x: 946, startPoint y: 557, endPoint x: 1240, endPoint y: 557, distance: 294.2
click at [1240, 557] on app-calendar-viewport "Mon 21 Tue 22 Wed 23 Thu 24 Fri 25 Sat 26 4/4 1 Job Sun 27 4/4 1 Job Mon 28 Tue…" at bounding box center [776, 486] width 1553 height 682
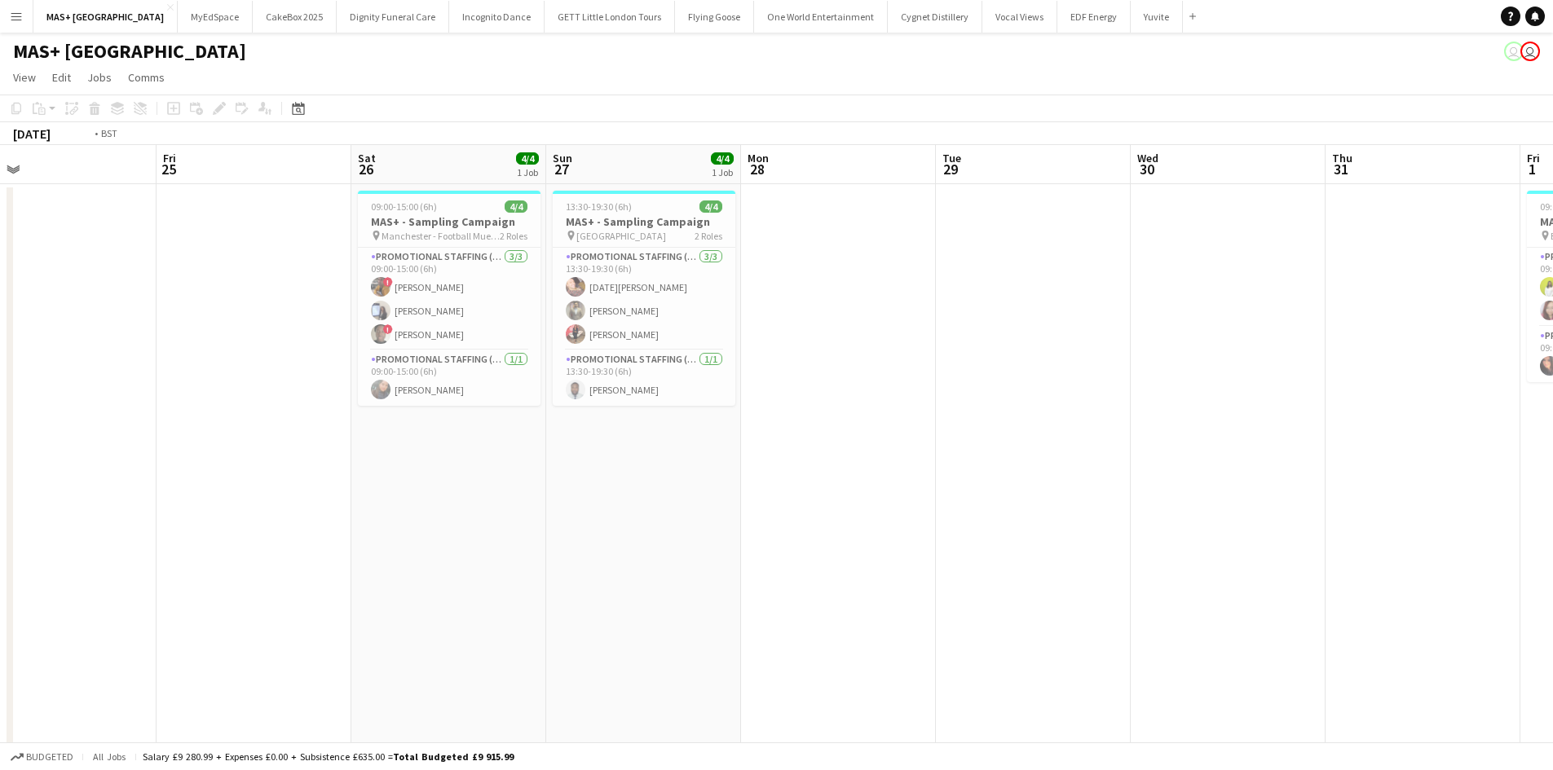
drag, startPoint x: 1051, startPoint y: 512, endPoint x: 682, endPoint y: 421, distance: 380.3
click at [8, 394] on div "Mon 21 Tue 22 Wed 23 Thu 24 Fri 25 Sat 26 4/4 1 Job Sun 27 4/4 1 Job Mon 28 Tue…" at bounding box center [776, 486] width 1553 height 682
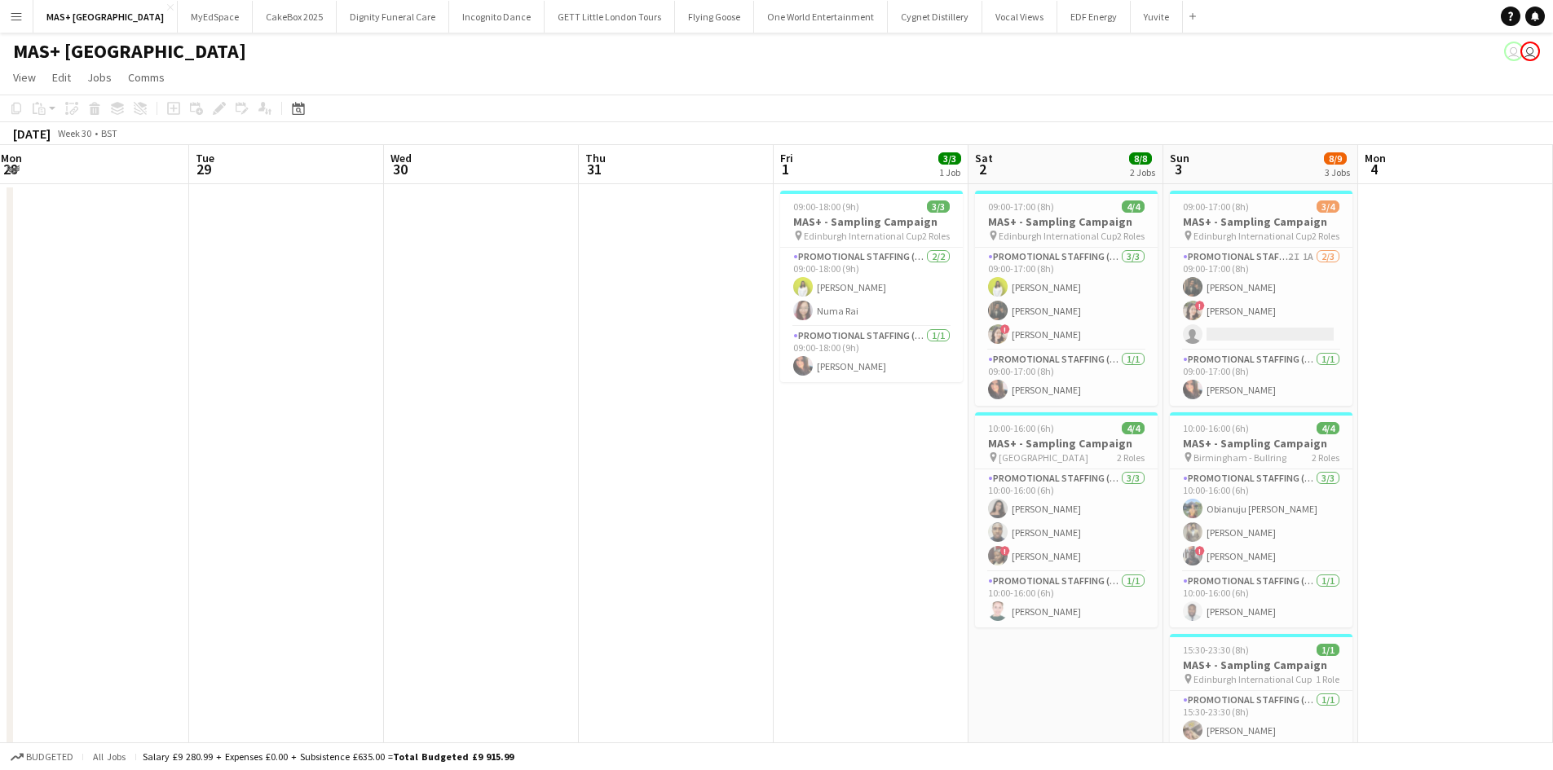
drag, startPoint x: 833, startPoint y: 482, endPoint x: 126, endPoint y: 390, distance: 713.4
click at [116, 390] on app-calendar-viewport "Sat 26 4/4 1 Job Sun 27 4/4 1 Job Mon 28 Tue 29 Wed 30 Thu 31 Fri 1 3/3 1 Job S…" at bounding box center [776, 486] width 1553 height 682
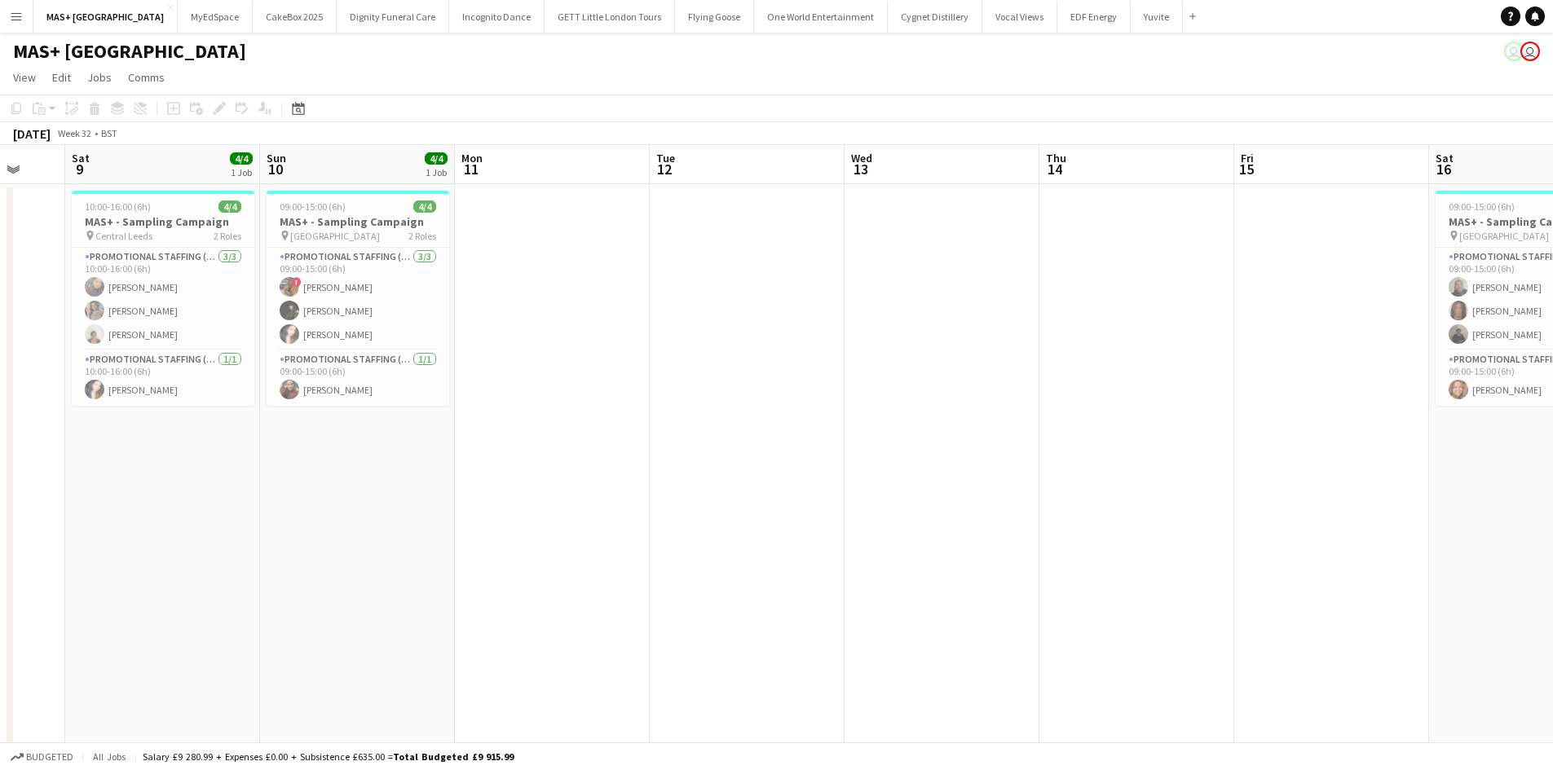
drag, startPoint x: 660, startPoint y: 408, endPoint x: 839, endPoint y: 354, distance: 187.2
click at [148, 348] on app-calendar-viewport "Wed 6 Thu 7 Fri 8 Sat 9 4/4 1 Job Sun 10 4/4 1 Job Mon 11 Tue 12 Wed 13 Thu 14 …" at bounding box center [776, 486] width 1553 height 682
drag, startPoint x: 1111, startPoint y: 397, endPoint x: 717, endPoint y: 386, distance: 393.8
click at [196, 331] on app-calendar-viewport "Wed 6 Thu 7 Fri 8 Sat 9 4/4 1 Job Sun 10 4/4 1 Job Mon 11 Tue 12 Wed 13 Thu 14 …" at bounding box center [776, 486] width 1553 height 682
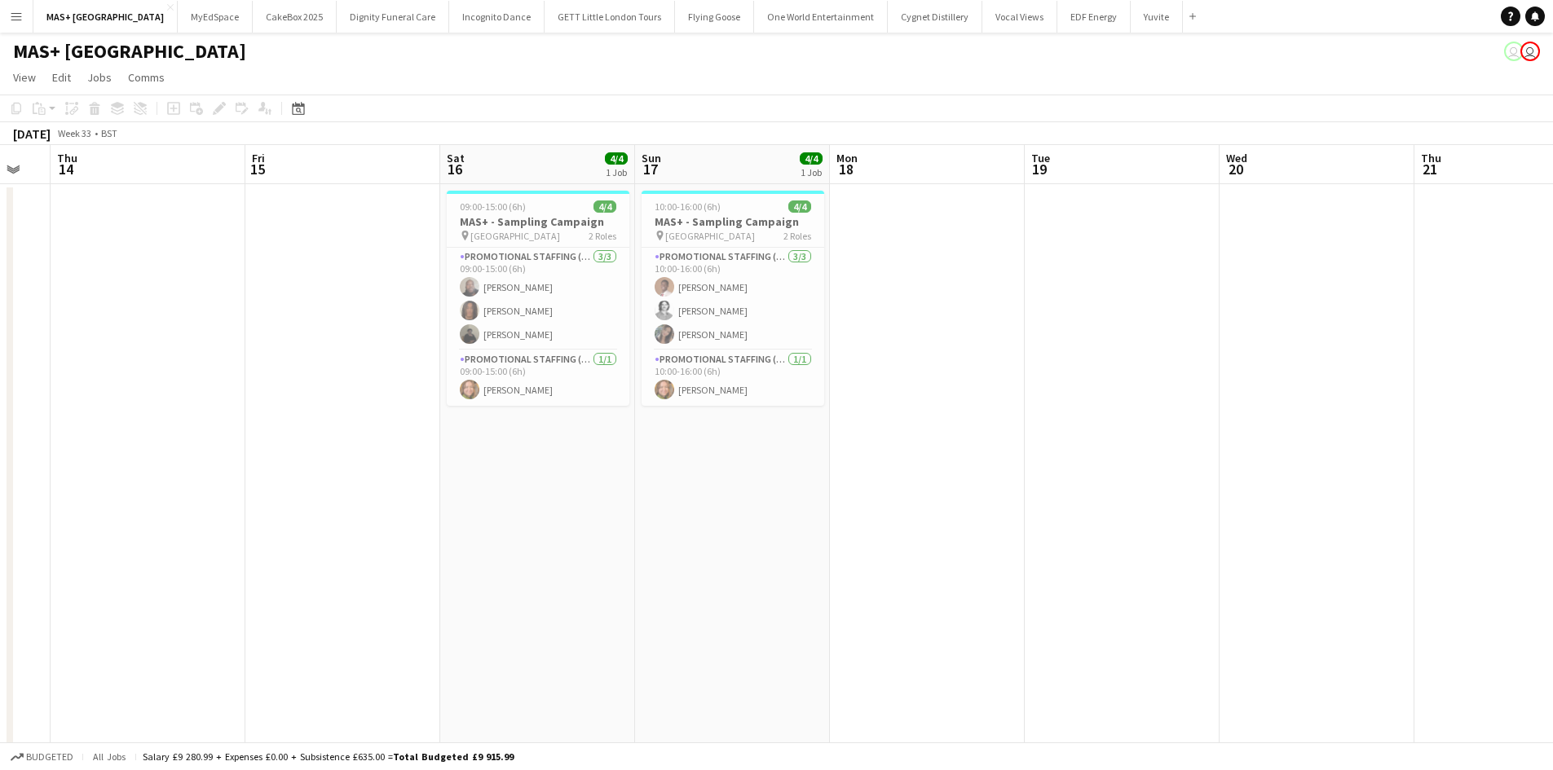
drag, startPoint x: 728, startPoint y: 418, endPoint x: 421, endPoint y: 367, distance: 310.7
click at [213, 367] on app-calendar-viewport "Mon 11 Tue 12 Wed 13 Thu 14 Fri 15 Sat 16 4/4 1 Job Sun 17 4/4 1 Job Mon 18 Tue…" at bounding box center [776, 486] width 1553 height 682
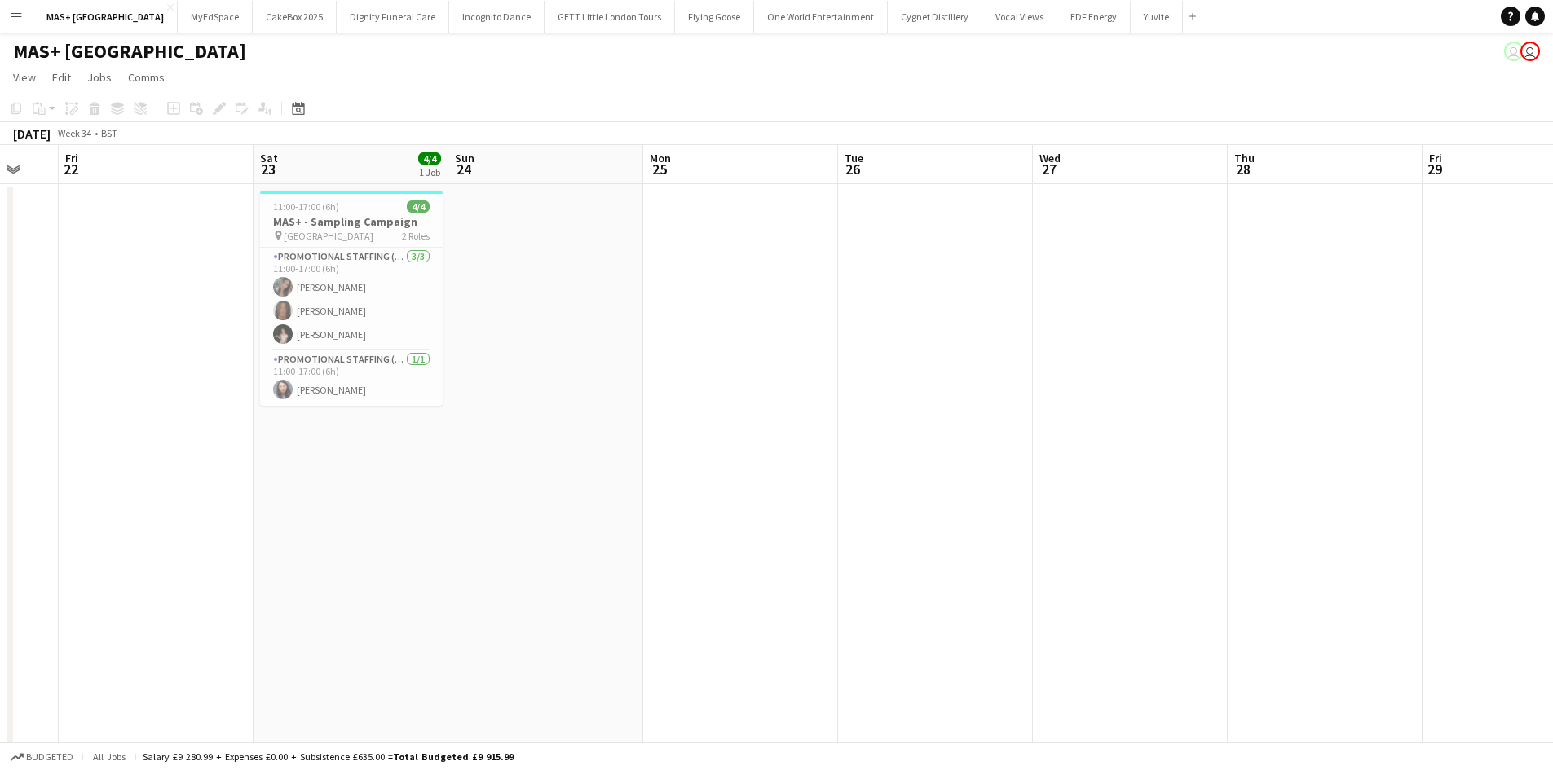
drag, startPoint x: 668, startPoint y: 382, endPoint x: 359, endPoint y: 382, distance: 308.9
click at [359, 382] on app-calendar-viewport "Tue 19 Wed 20 Thu 21 Fri 22 Sat 23 4/4 1 Job Sun 24 Mon 25 Tue 26 Wed 27 Thu 28…" at bounding box center [776, 486] width 1553 height 682
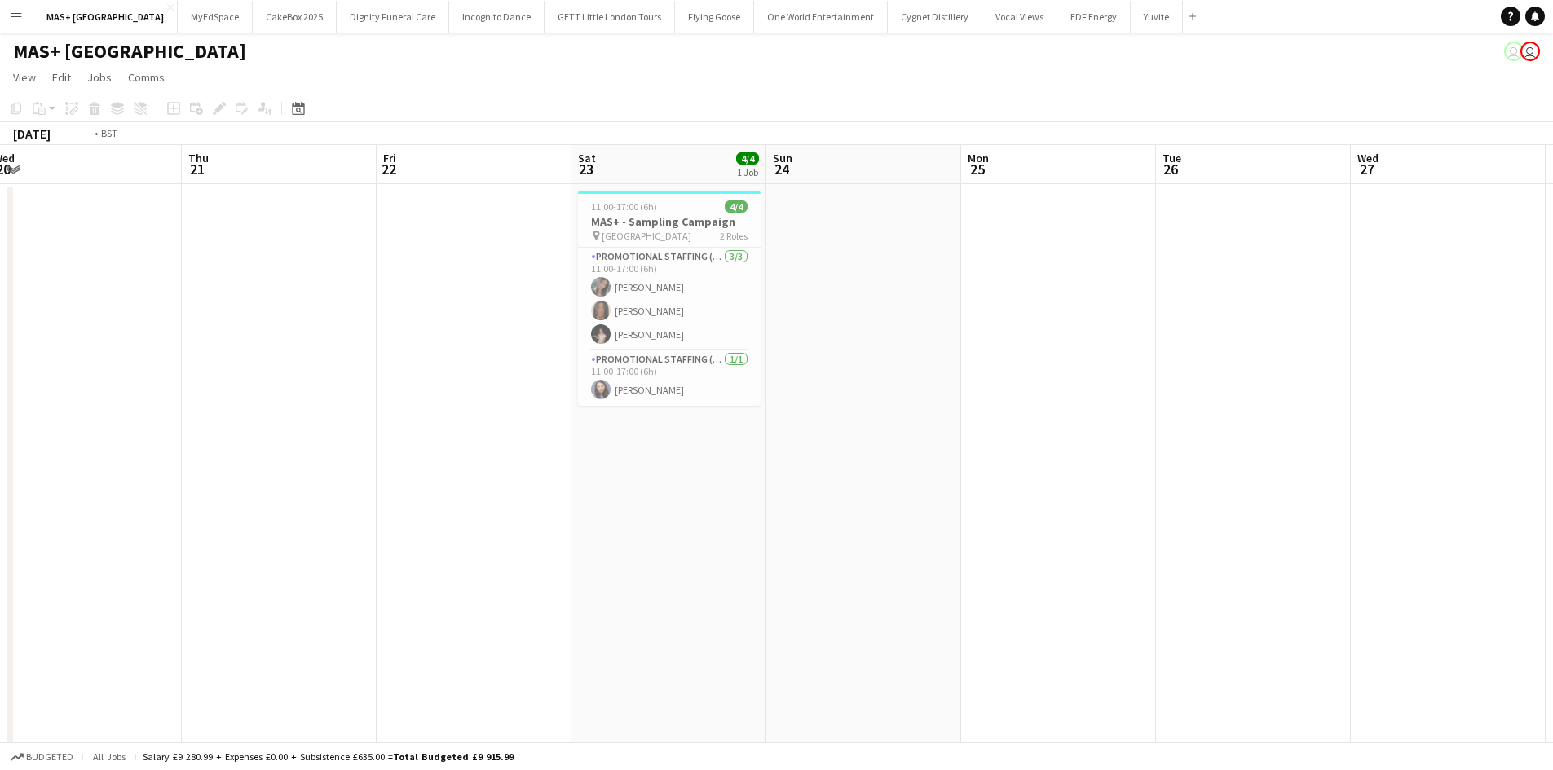
drag, startPoint x: 302, startPoint y: 396, endPoint x: 1311, endPoint y: 399, distance: 1008.2
click at [1553, 397] on html "Menu Boards Boards Boards All jobs Status Workforce Workforce My Workforce Recr…" at bounding box center [776, 427] width 1553 height 855
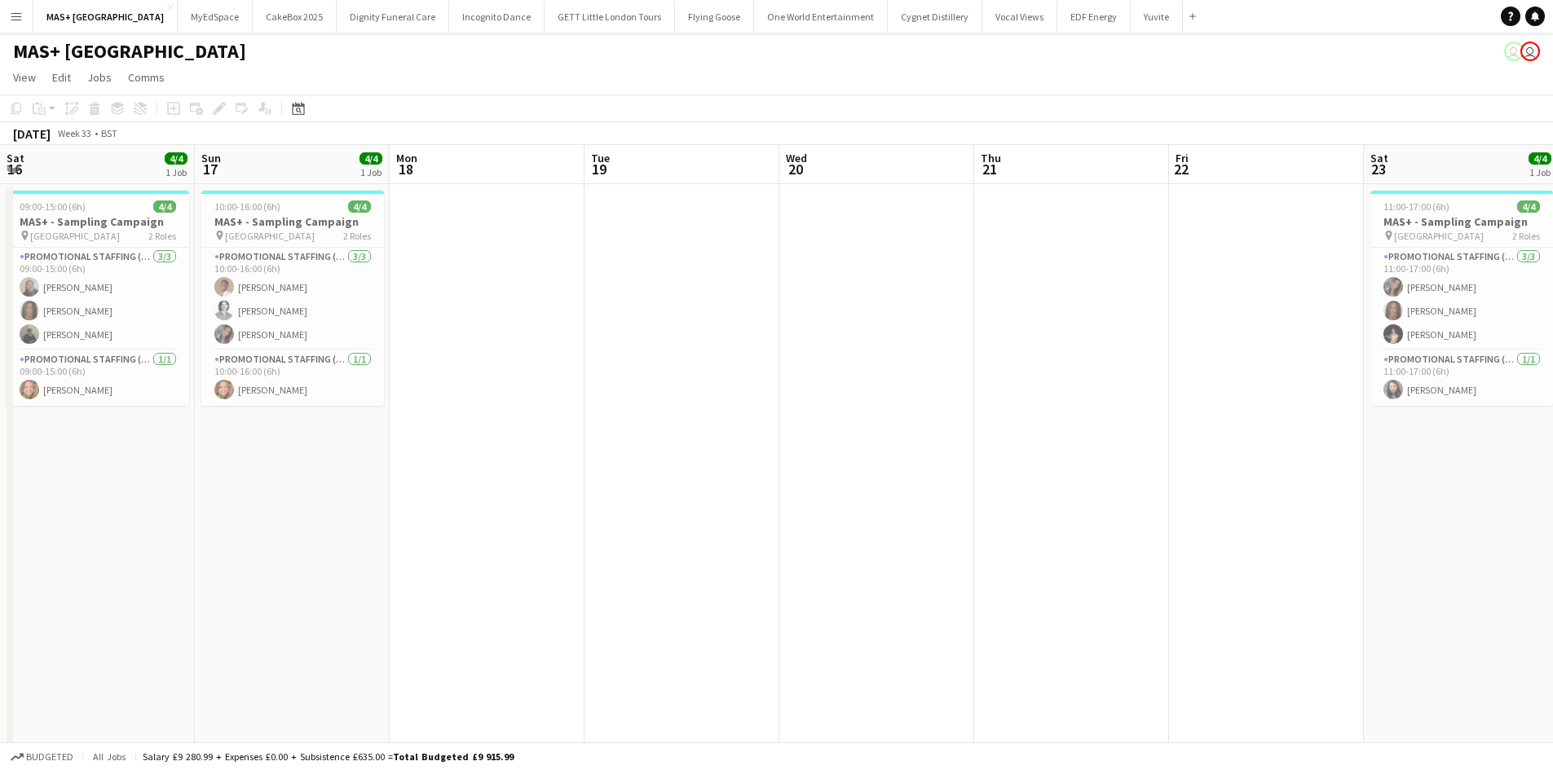
click at [1514, 485] on app-calendar-viewport "Thu 14 Fri 15 Sat 16 4/4 1 Job Sun 17 4/4 1 Job Mon 18 Tue 19 Wed 20 Thu 21 Fri…" at bounding box center [776, 486] width 1553 height 682
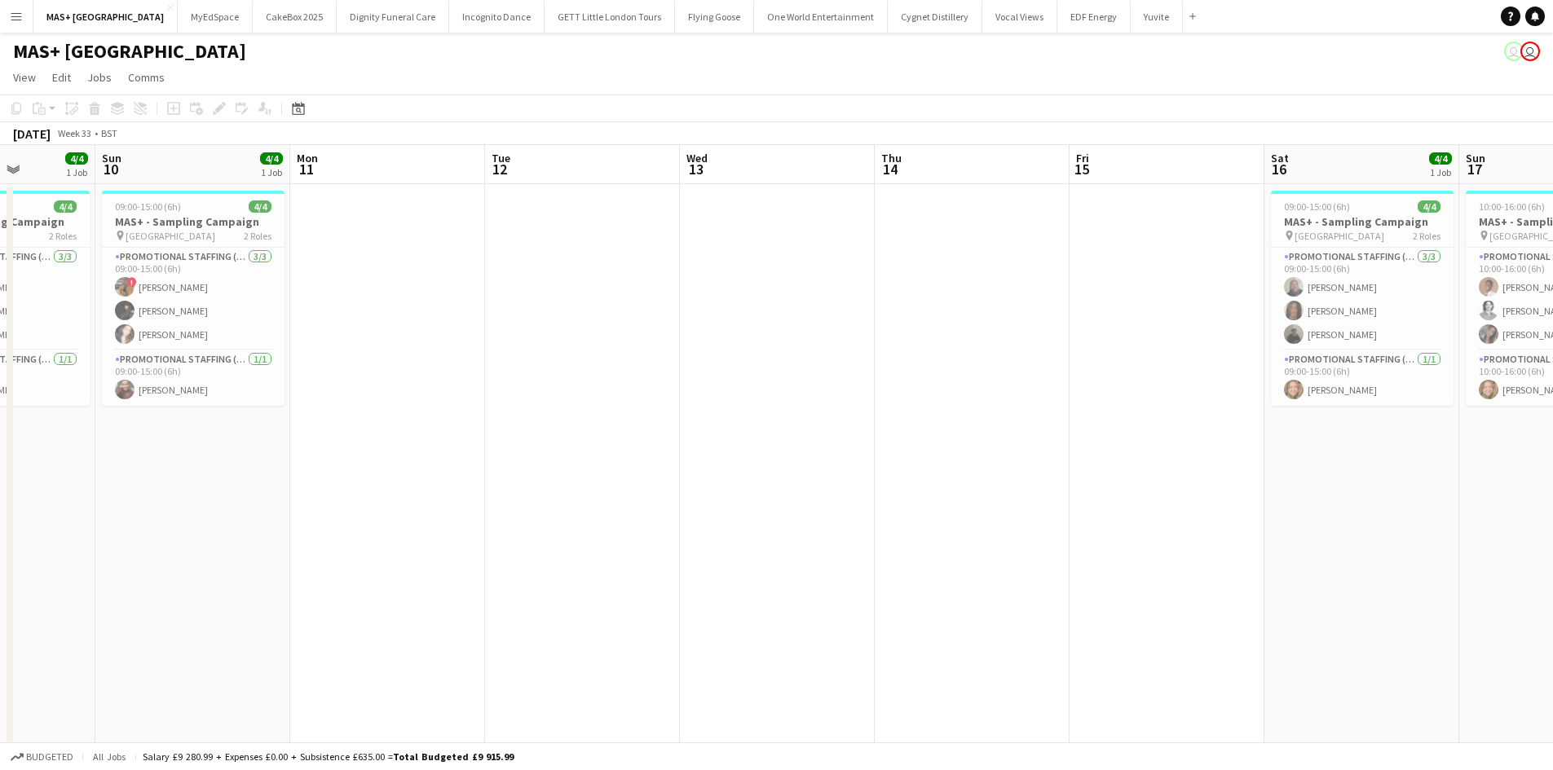
drag, startPoint x: 1066, startPoint y: 464, endPoint x: 1262, endPoint y: 455, distance: 196.6
click at [1553, 468] on html "Menu Boards Boards Boards All jobs Status Workforce Workforce My Workforce Recr…" at bounding box center [776, 427] width 1553 height 855
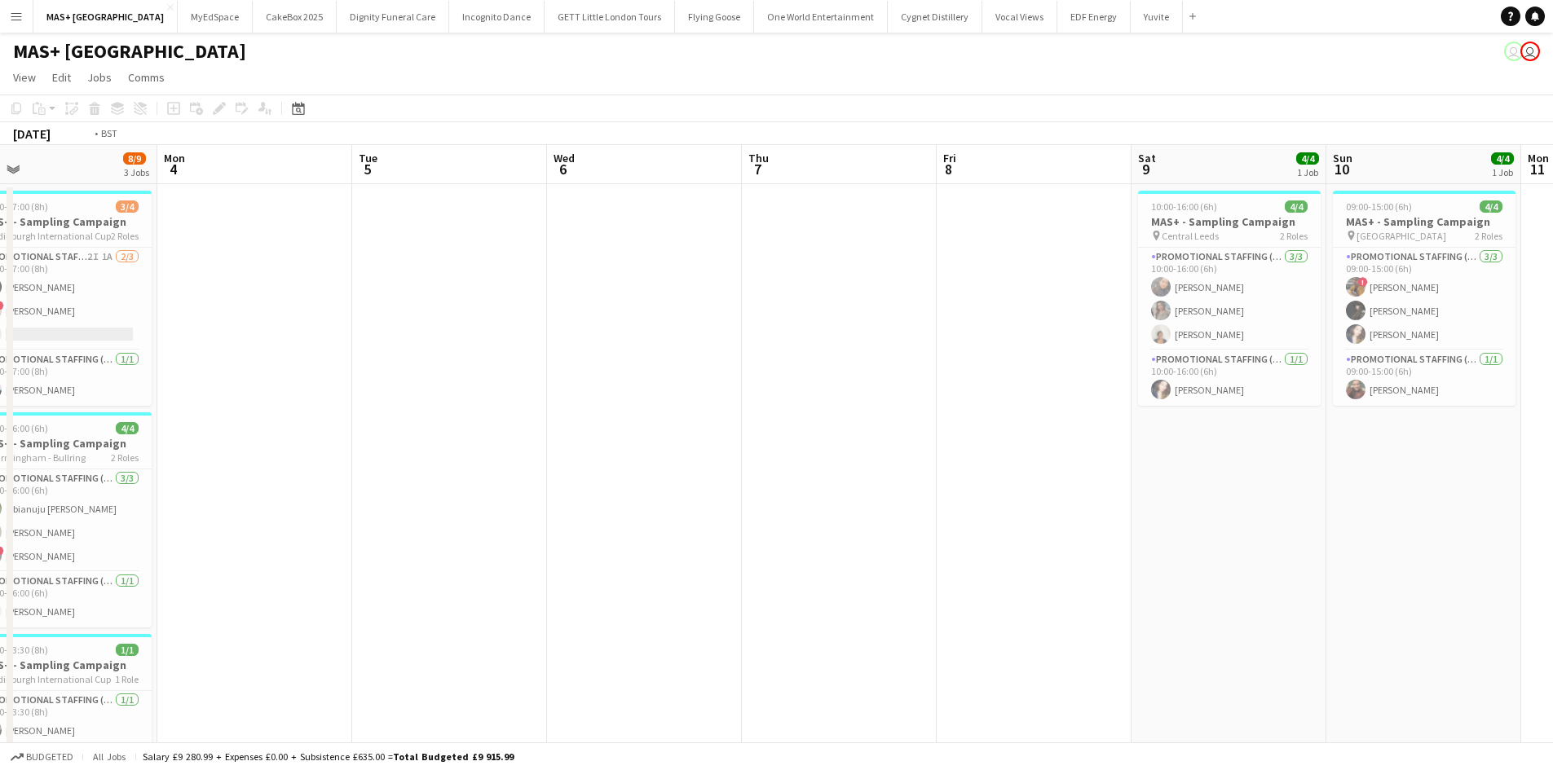
drag, startPoint x: 1447, startPoint y: 513, endPoint x: 1478, endPoint y: 516, distance: 32.0
click at [1553, 516] on html "Menu Boards Boards Boards All jobs Status Workforce Workforce My Workforce Recr…" at bounding box center [776, 427] width 1553 height 855
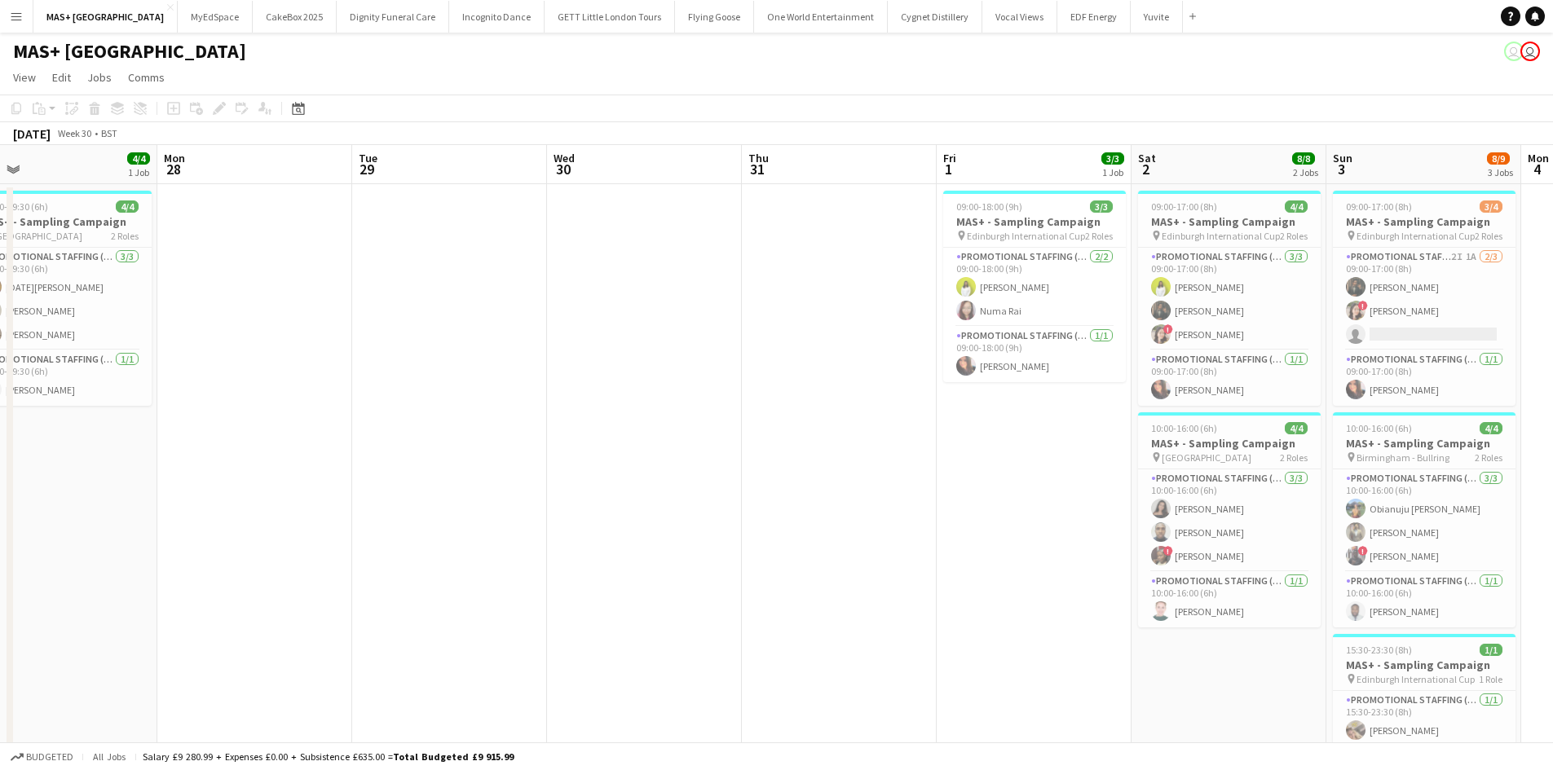
scroll to position [0, 0]
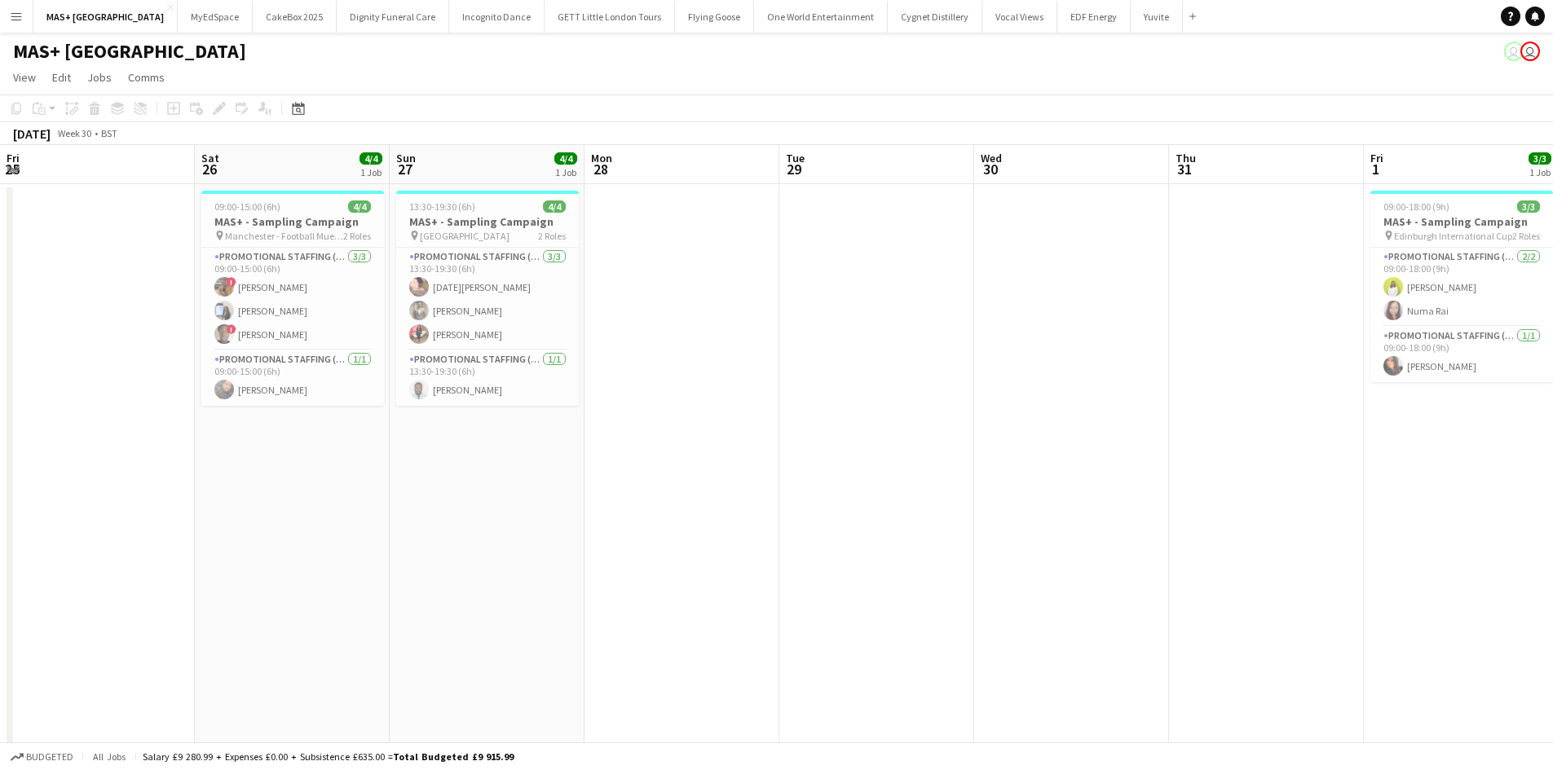
drag, startPoint x: 1393, startPoint y: 579, endPoint x: 417, endPoint y: 523, distance: 977.2
click at [1507, 579] on app-calendar-viewport "Fri 25 Sat 26 4/4 1 Job Sun 27 4/4 1 Job Mon 28 Tue 29 Wed 30 Thu 31 Fri 1 3/3 …" at bounding box center [776, 486] width 1553 height 682
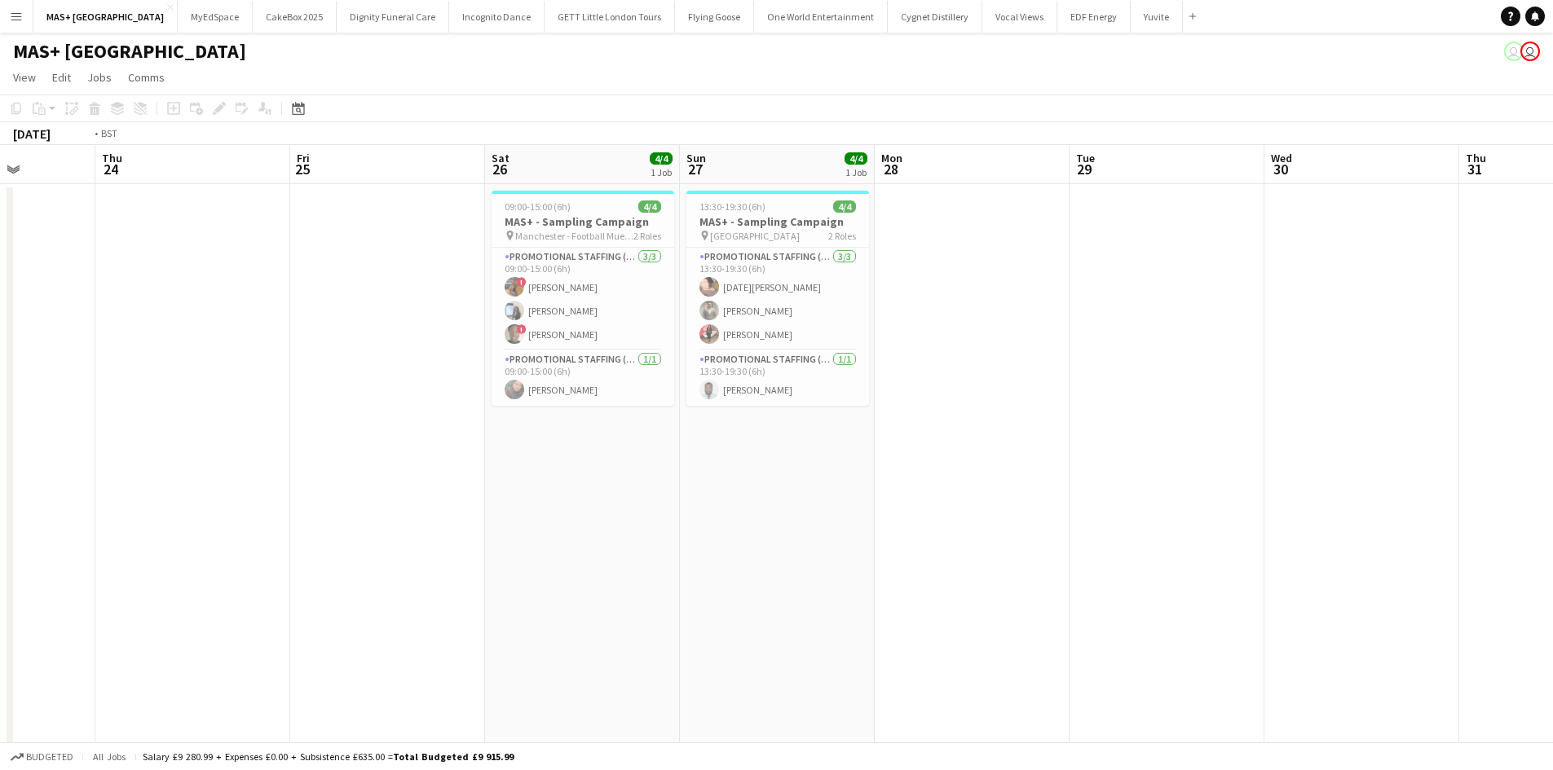
drag, startPoint x: 550, startPoint y: 522, endPoint x: 588, endPoint y: 510, distance: 40.0
click at [1492, 564] on app-calendar-viewport "Tue 22 Wed 23 Thu 24 Fri 25 Sat 26 4/4 1 Job Sun 27 4/4 1 Job Mon 28 Tue 29 Wed…" at bounding box center [776, 486] width 1553 height 682
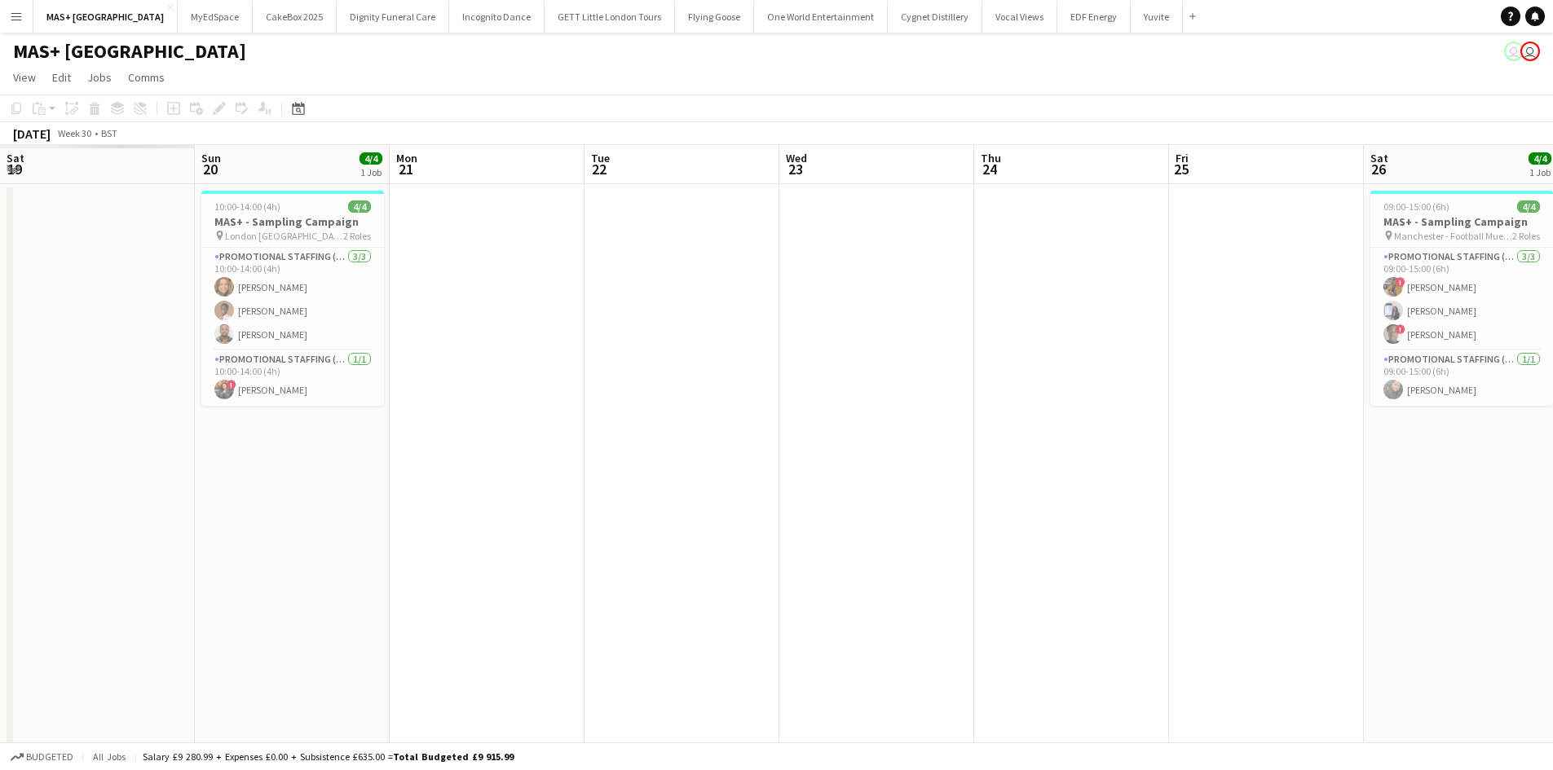
drag, startPoint x: 1461, startPoint y: 503, endPoint x: 1340, endPoint y: 515, distance: 122.1
click at [1495, 503] on app-calendar-viewport "Thu 17 Fri 18 Sat 19 Sun 20 4/4 1 Job Mon 21 Tue 22 Wed 23 Thu 24 Fri 25 Sat 26…" at bounding box center [776, 486] width 1553 height 682
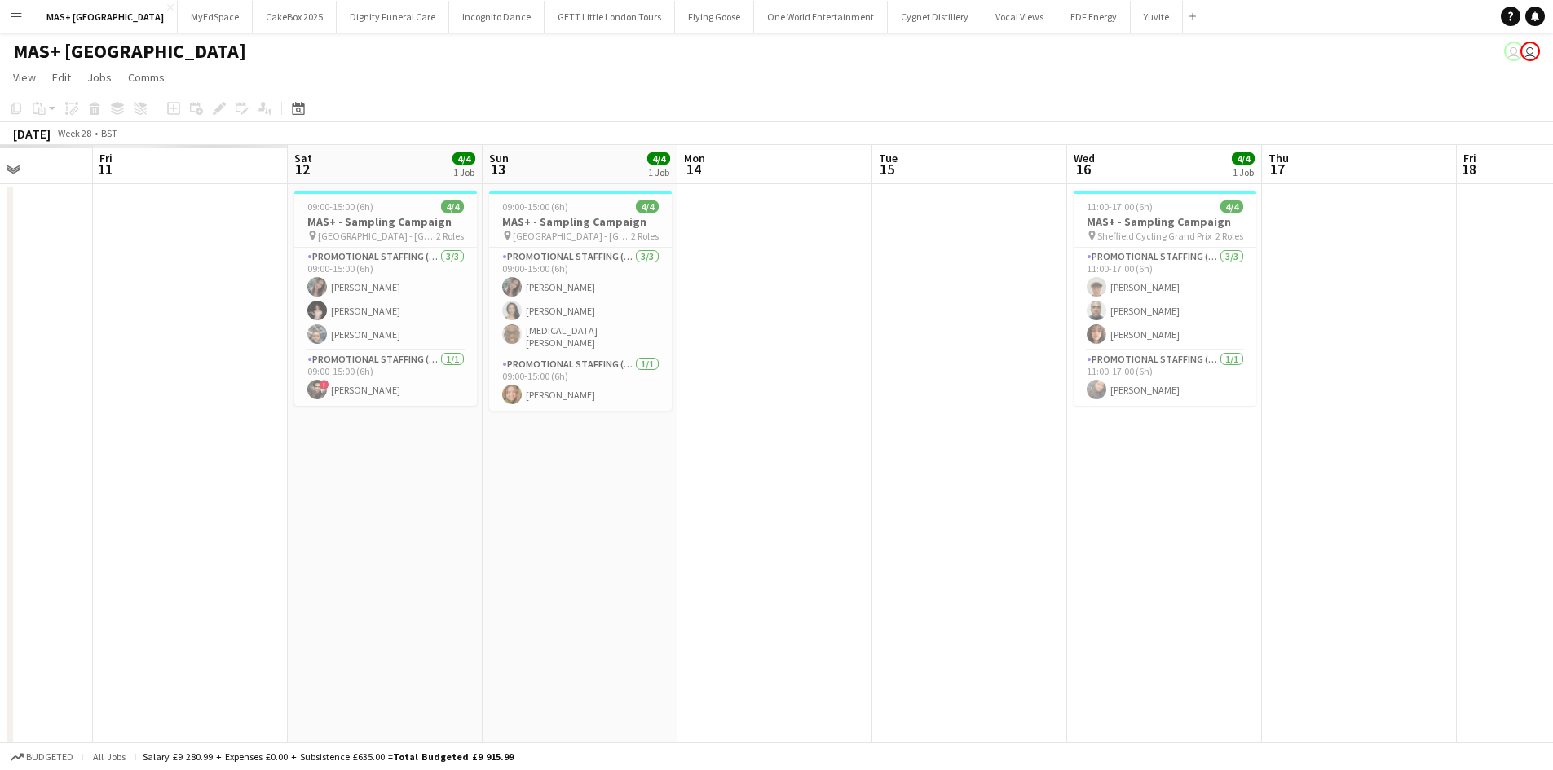
drag, startPoint x: 1047, startPoint y: 459, endPoint x: 1110, endPoint y: 465, distance: 63.9
click at [1551, 459] on app-calendar-viewport "Tue 8 Wed 9 Thu 10 Fri 11 Sat 12 4/4 1 Job Sun 13 4/4 1 Job Mon 14 Tue 15 Wed 1…" at bounding box center [776, 486] width 1553 height 682
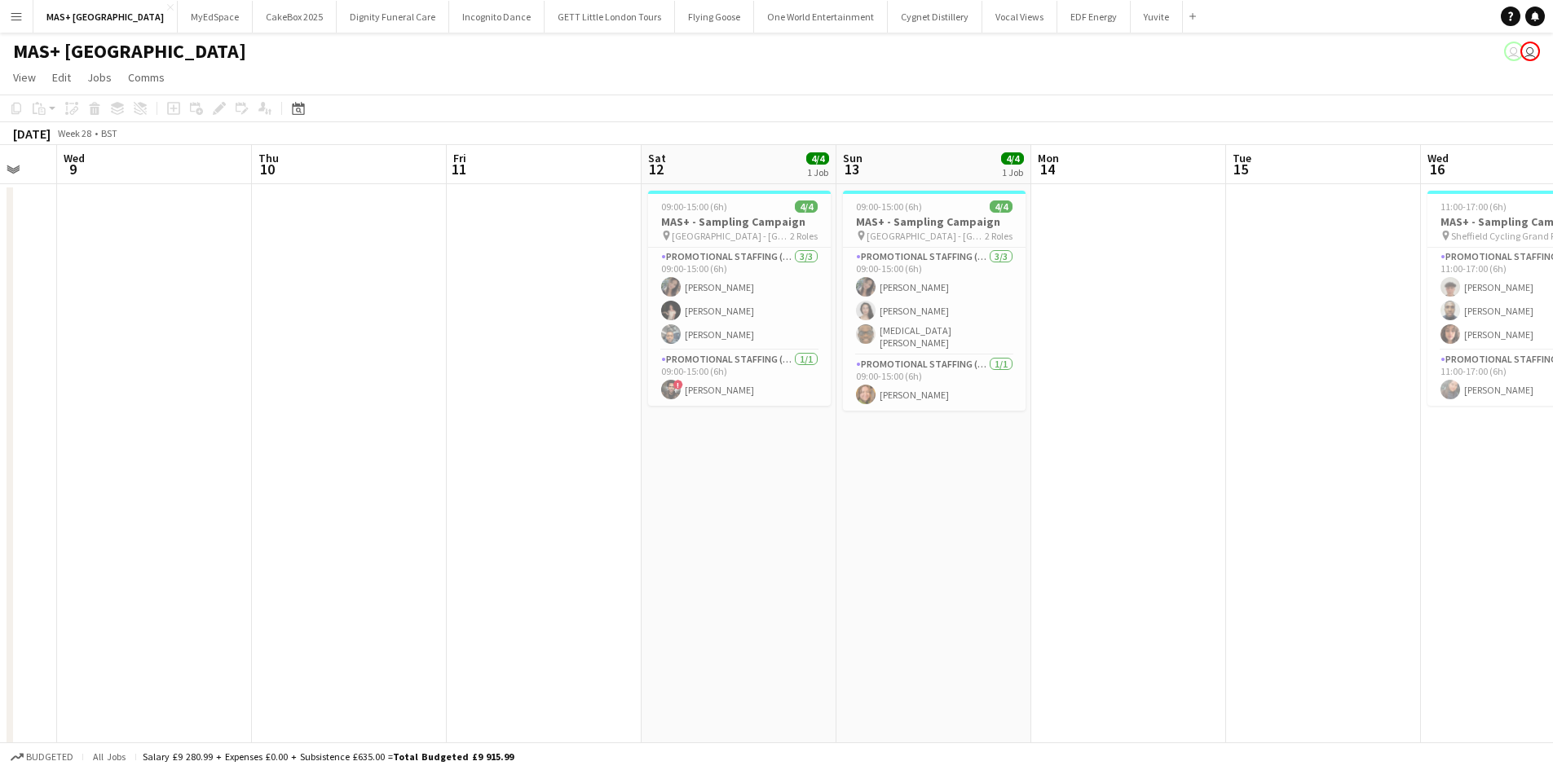
drag, startPoint x: 603, startPoint y: 445, endPoint x: 1038, endPoint y: 445, distance: 435.2
click at [1038, 445] on app-calendar-viewport "Mon 7 Tue 8 Wed 9 Thu 10 Fri 11 Sat 12 4/4 1 Job Sun 13 4/4 1 Job Mon 14 Tue 15…" at bounding box center [776, 486] width 1553 height 682
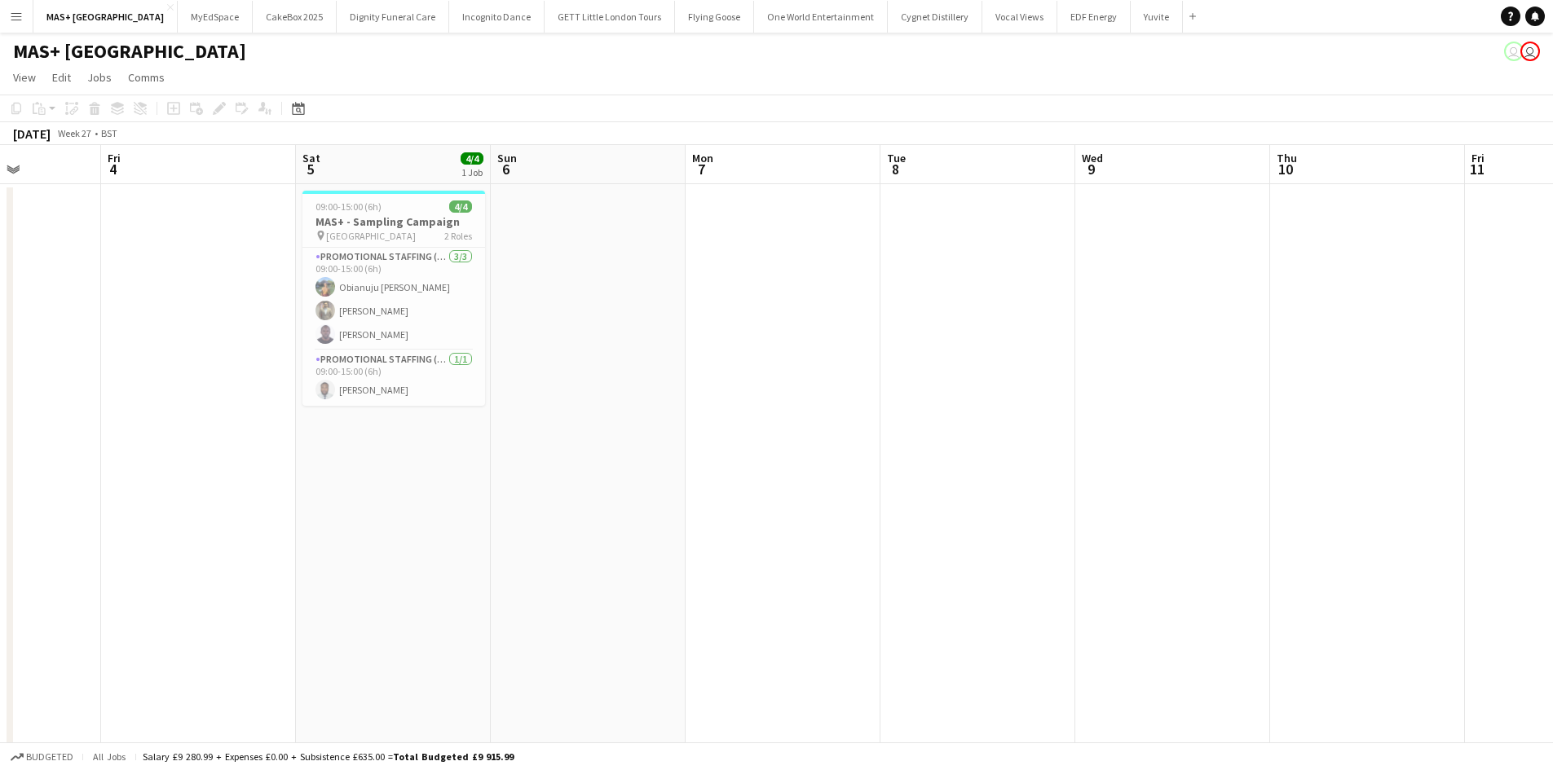
drag, startPoint x: 544, startPoint y: 446, endPoint x: 1122, endPoint y: 452, distance: 578.7
click at [1310, 451] on app-calendar-viewport "Thu 3 Fri 4 Sat 5 4/4 1 Job Sun 6 Mon 7 Tue 8 Wed 9 Thu 10 Fri 11 Sat 12 4/4 1 …" at bounding box center [776, 486] width 1553 height 682
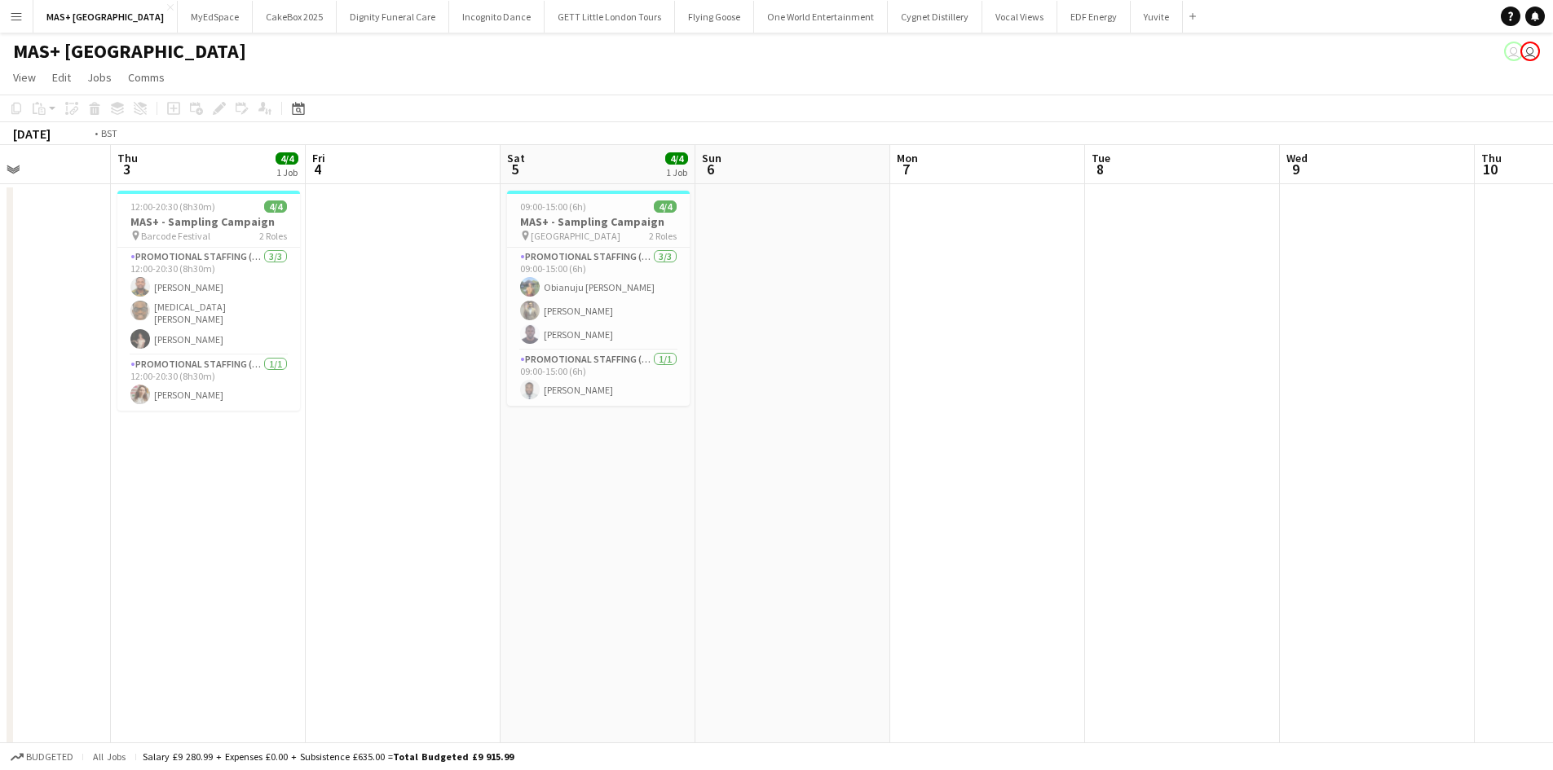
drag, startPoint x: 682, startPoint y: 465, endPoint x: 1414, endPoint y: 475, distance: 732.0
click at [1495, 467] on app-calendar-viewport "Mon 30 Tue 1 Wed 2 Thu 3 4/4 1 Job Fri 4 Sat 5 4/4 1 Job Sun 6 Mon 7 Tue 8 Wed …" at bounding box center [776, 486] width 1553 height 682
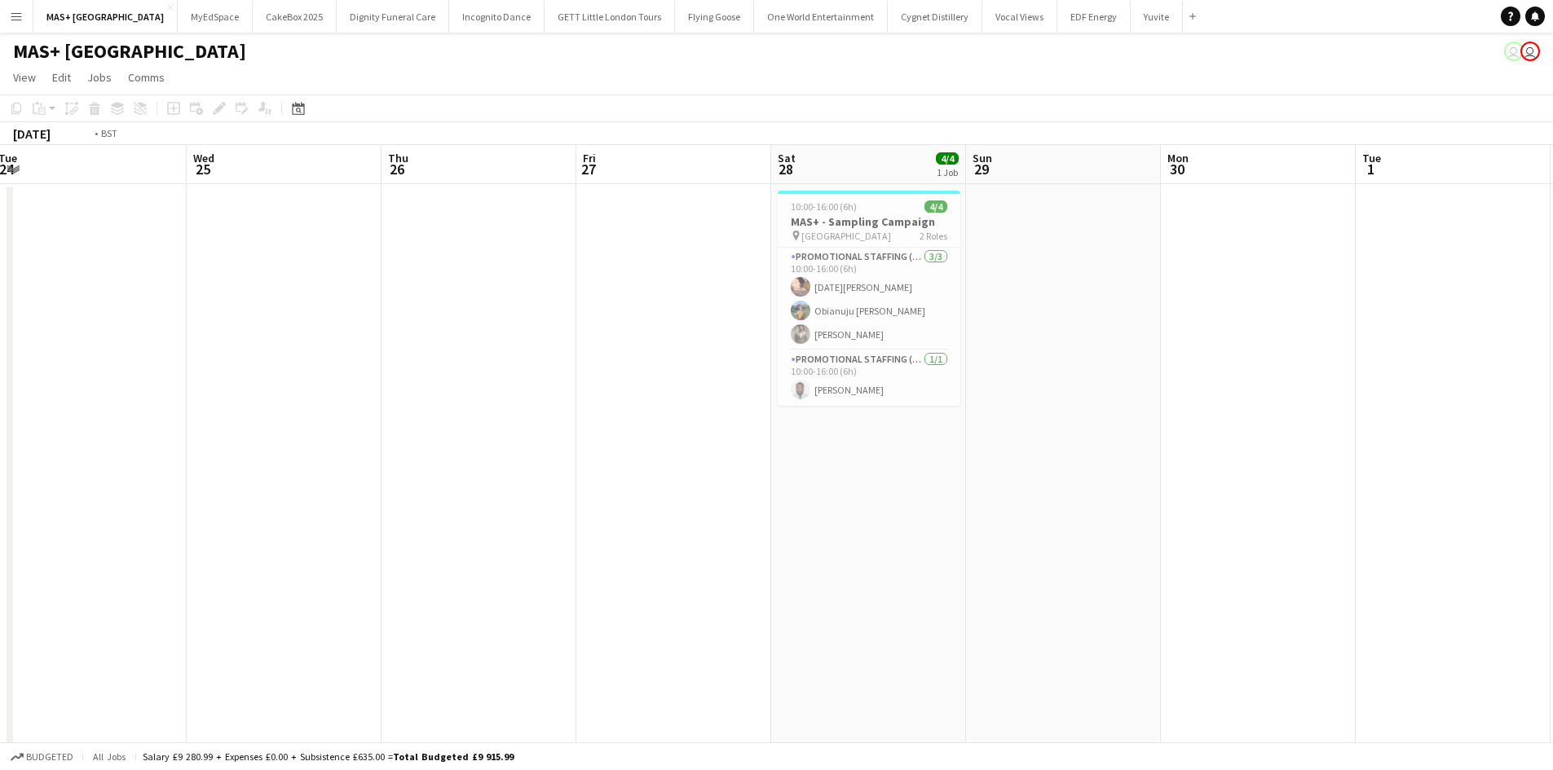
drag, startPoint x: 628, startPoint y: 475, endPoint x: 1480, endPoint y: 475, distance: 851.7
click at [1480, 475] on app-calendar-viewport "Sun 22 Mon 23 Tue 24 Wed 25 Thu 26 Fri 27 Sat 28 4/4 1 Job Sun 29 Mon 30 Tue 1 …" at bounding box center [776, 486] width 1553 height 682
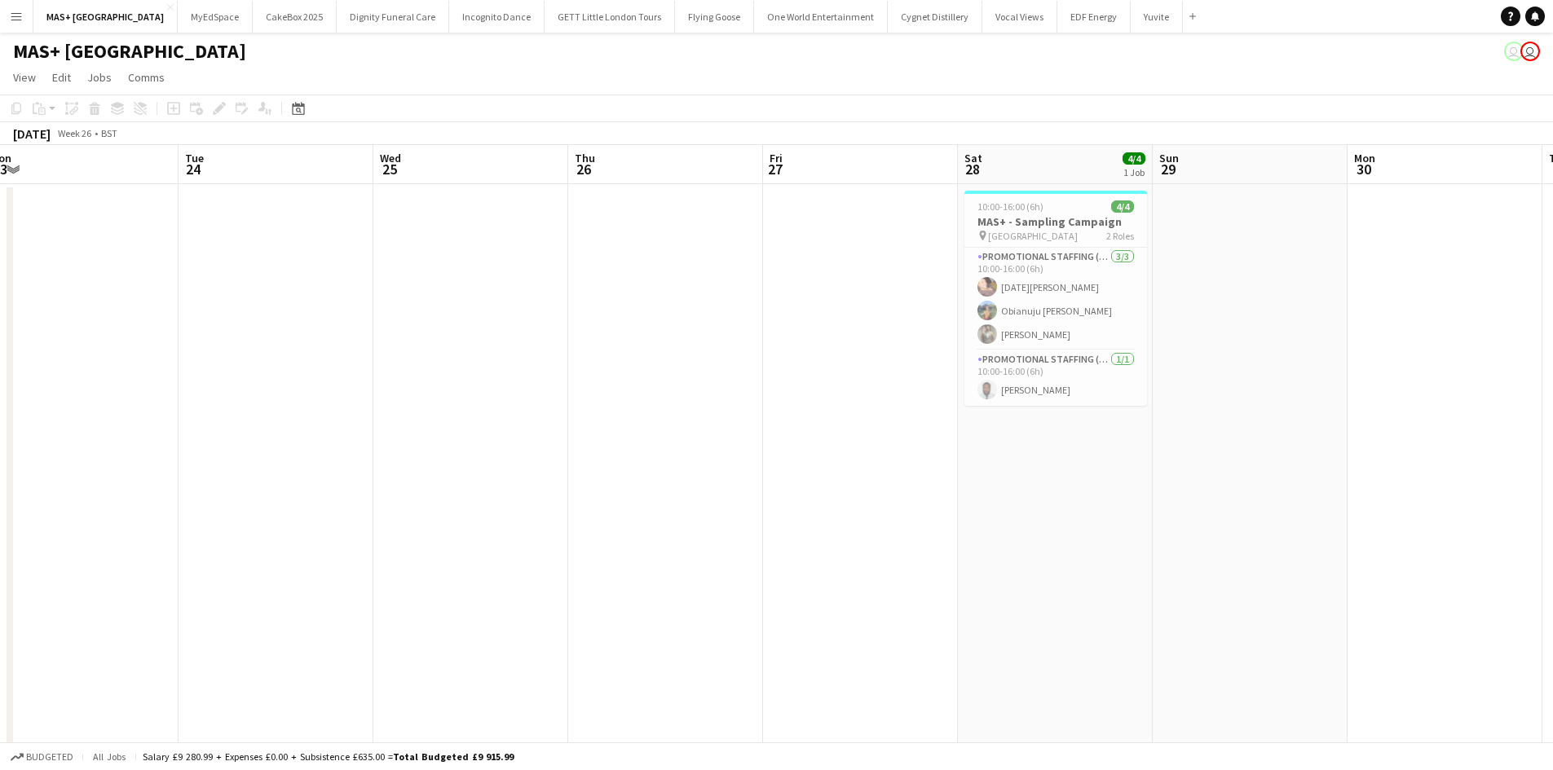
drag, startPoint x: 1454, startPoint y: 492, endPoint x: 1471, endPoint y: 493, distance: 17.1
click at [1471, 493] on app-calendar-viewport "Sat 21 3/3 1 Job Sun 22 Mon 23 Tue 24 Wed 25 Thu 26 Fri 27 Sat 28 4/4 1 Job Sun…" at bounding box center [776, 486] width 1553 height 682
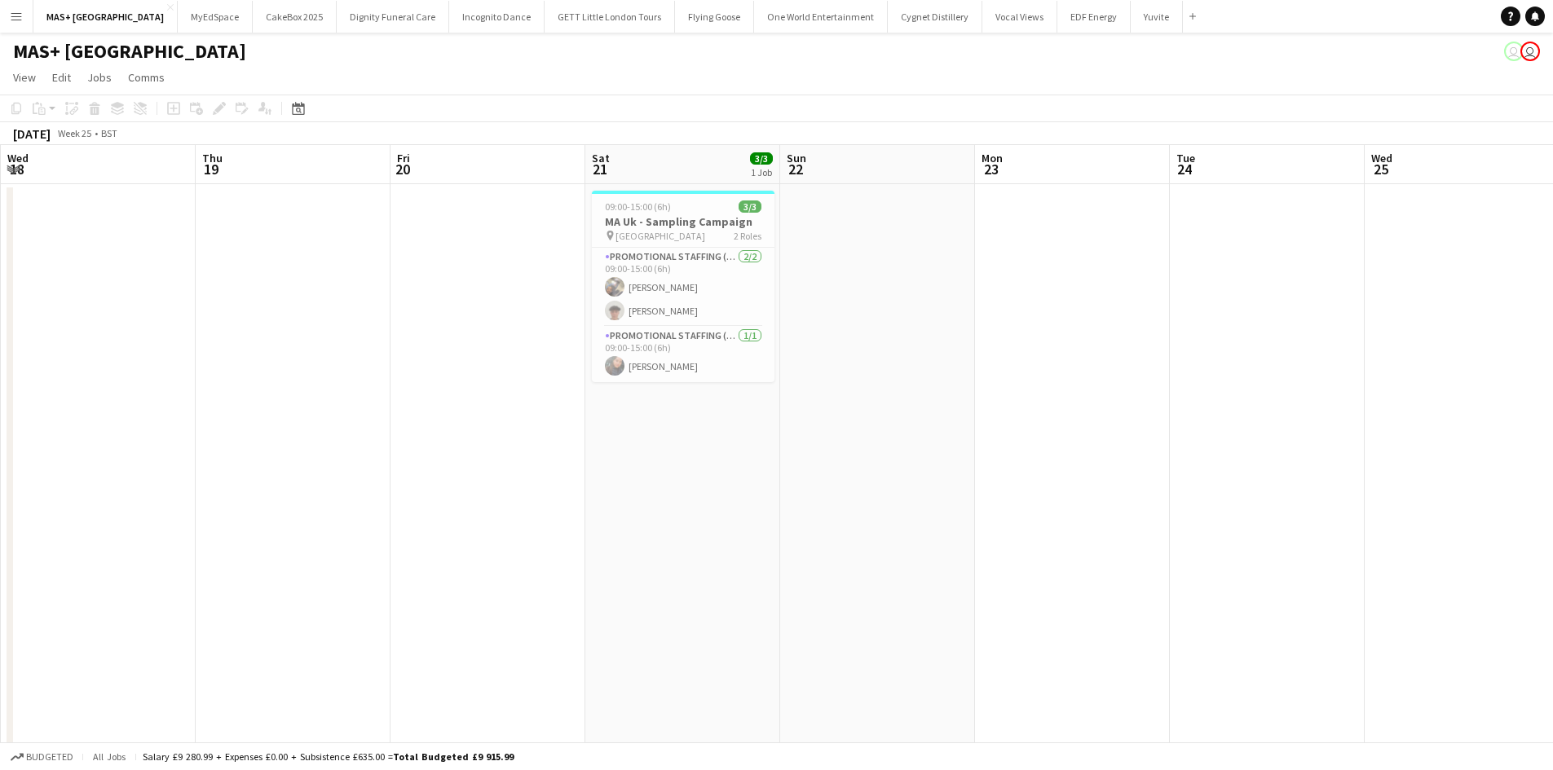
scroll to position [0, 477]
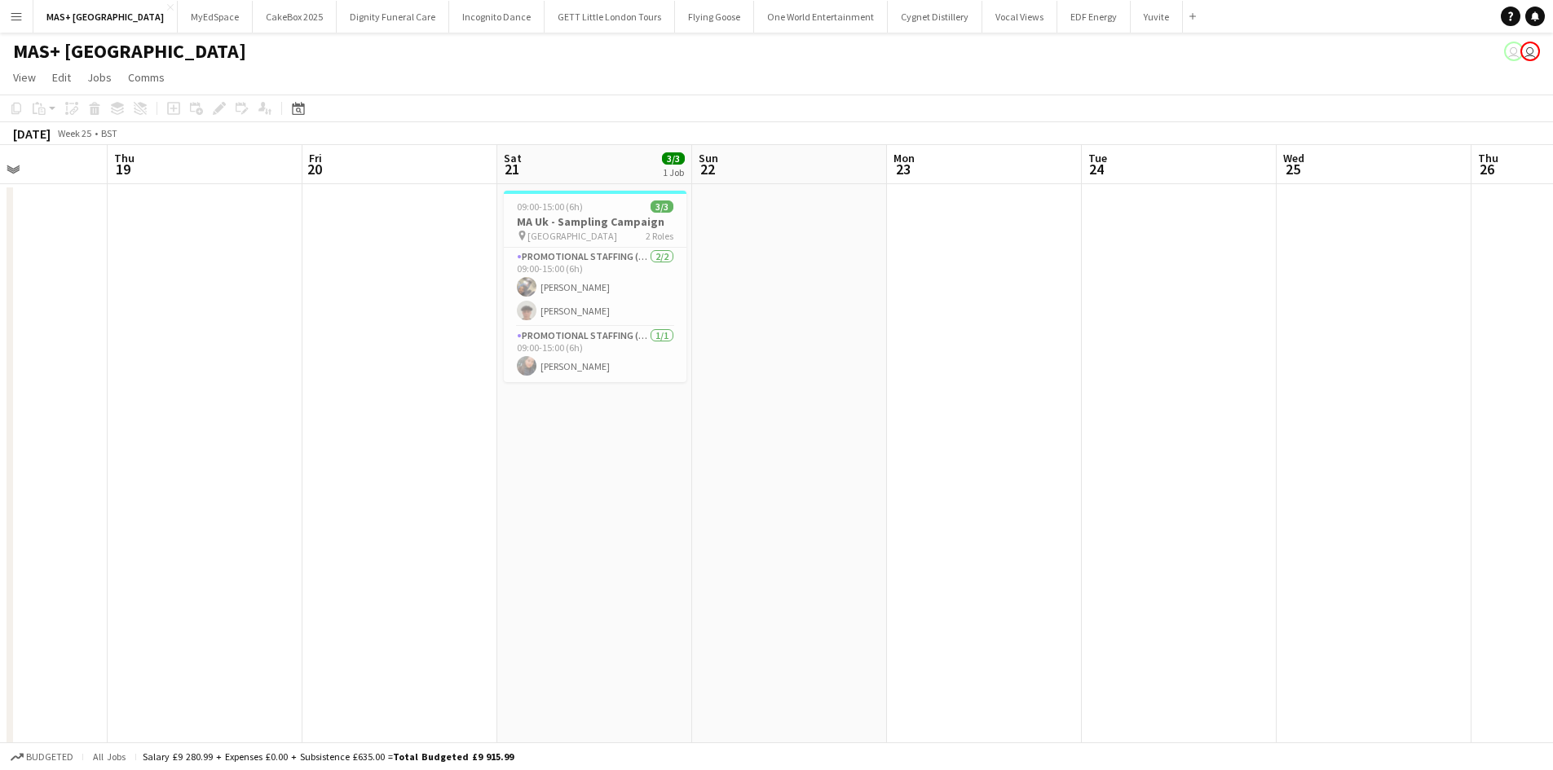
drag, startPoint x: 804, startPoint y: 446, endPoint x: 738, endPoint y: 446, distance: 66.0
click at [738, 446] on app-calendar-viewport "Mon 16 Tue 17 Wed 18 Thu 19 Fri 20 Sat 21 3/3 1 Job Sun 22 Mon 23 Tue 24 Wed 25…" at bounding box center [776, 486] width 1553 height 682
drag, startPoint x: 394, startPoint y: 524, endPoint x: 1041, endPoint y: 513, distance: 646.4
click at [1434, 521] on app-calendar-viewport "Mon 16 Tue 17 Wed 18 Thu 19 Fri 20 Sat 21 3/3 1 Job Sun 22 Mon 23 Tue 24 Wed 25…" at bounding box center [776, 486] width 1553 height 682
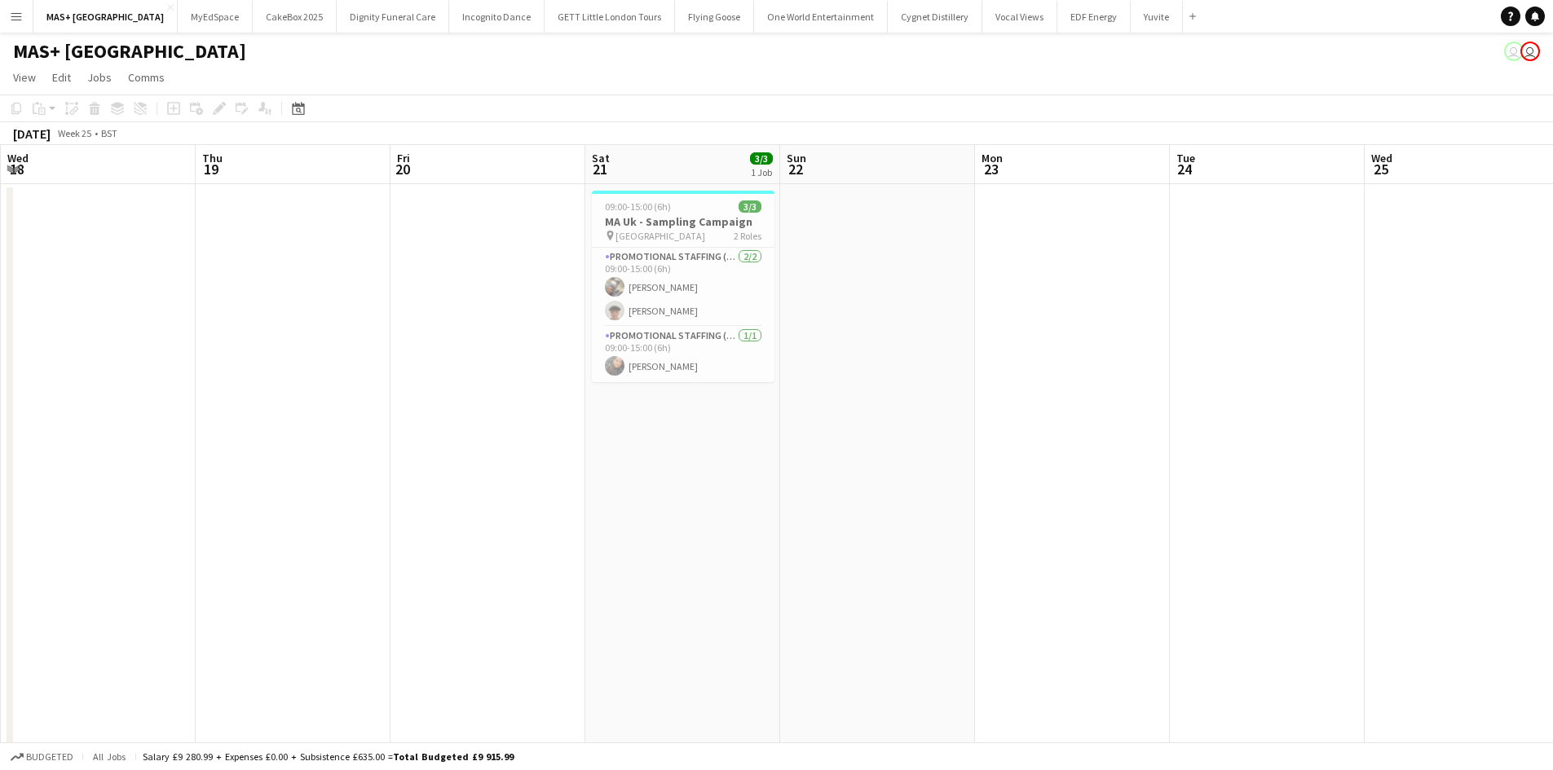
drag, startPoint x: 967, startPoint y: 505, endPoint x: 994, endPoint y: 505, distance: 26.1
click at [0, 497] on html "Menu Boards Boards Boards All jobs Status Workforce Workforce My Workforce Recr…" at bounding box center [776, 427] width 1553 height 855
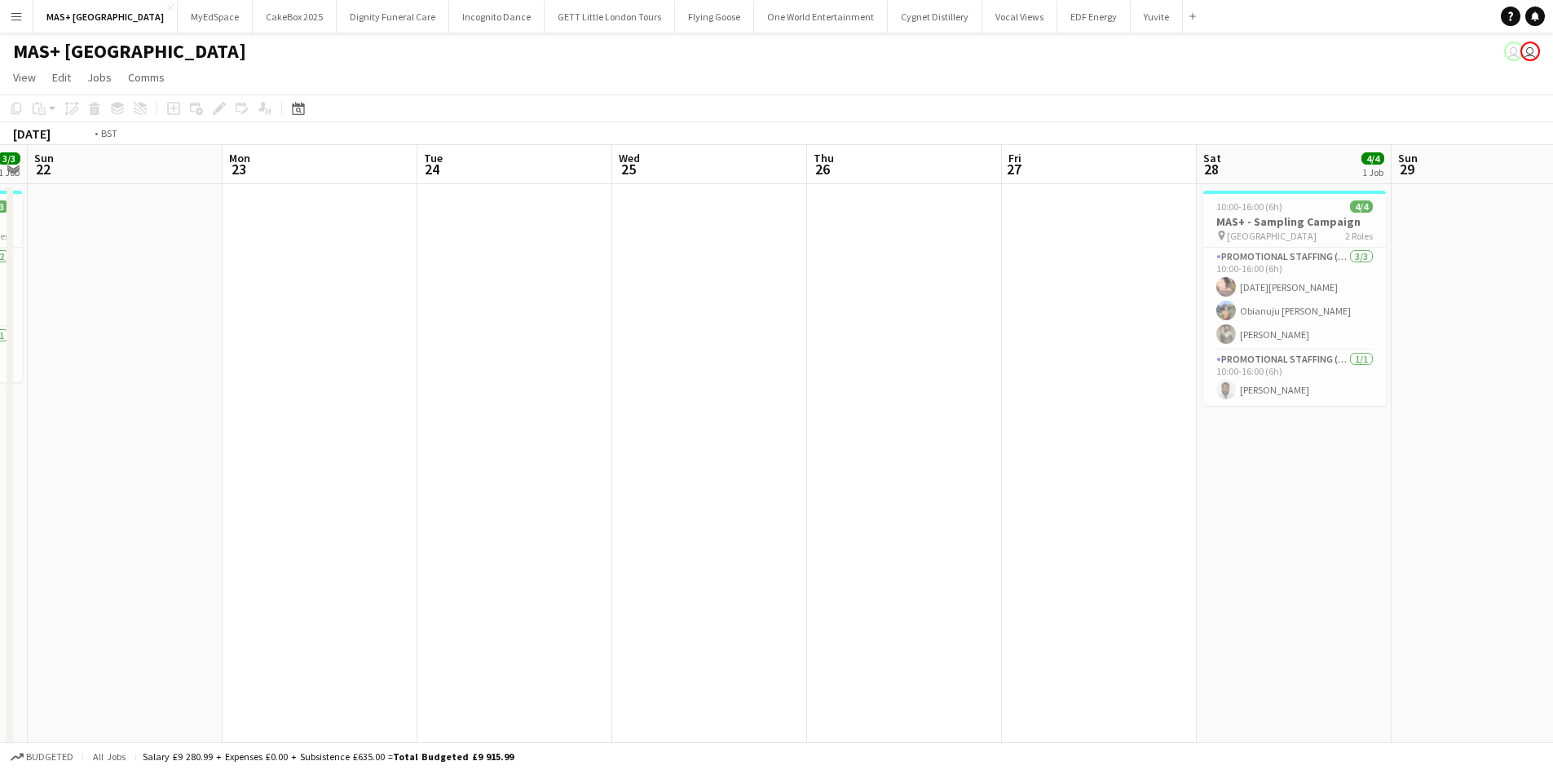
scroll to position [0, 615]
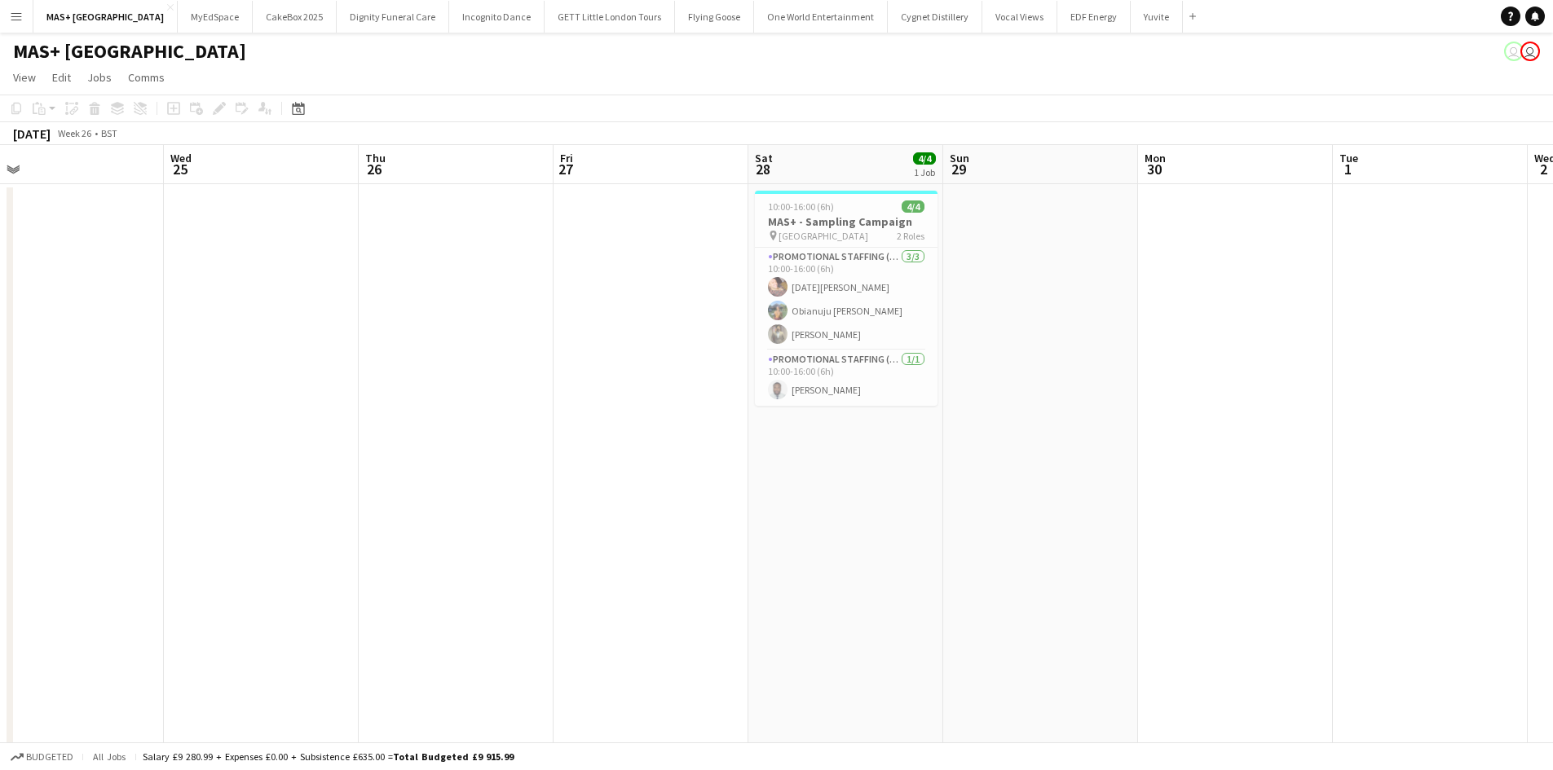
click at [759, 507] on app-calendar-viewport "Sat 21 3/3 1 Job Sun 22 Mon 23 Tue 24 Wed 25 Thu 26 Fri 27 Sat 28 4/4 1 Job Sun…" at bounding box center [776, 486] width 1553 height 682
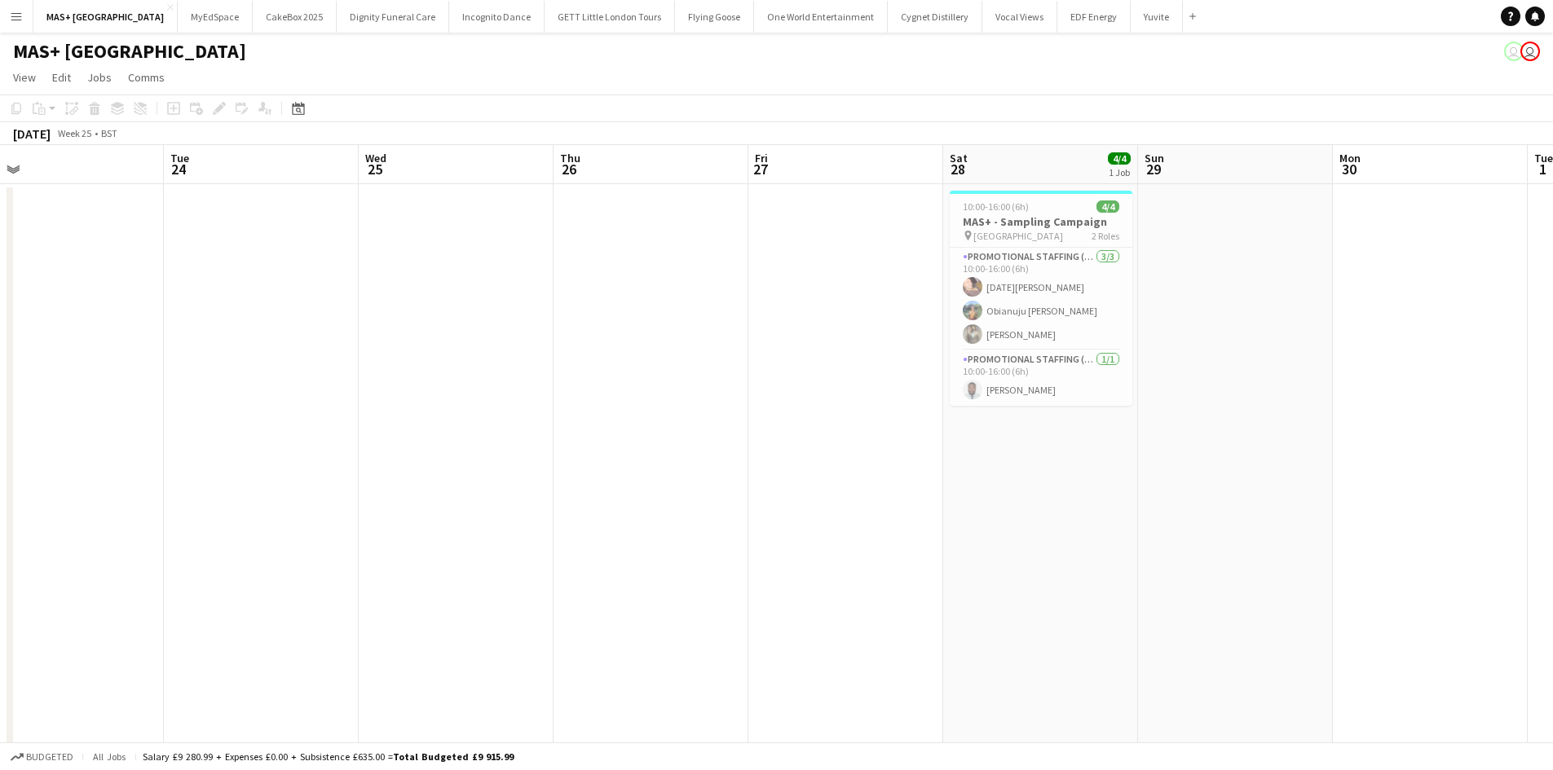
scroll to position [0, 390]
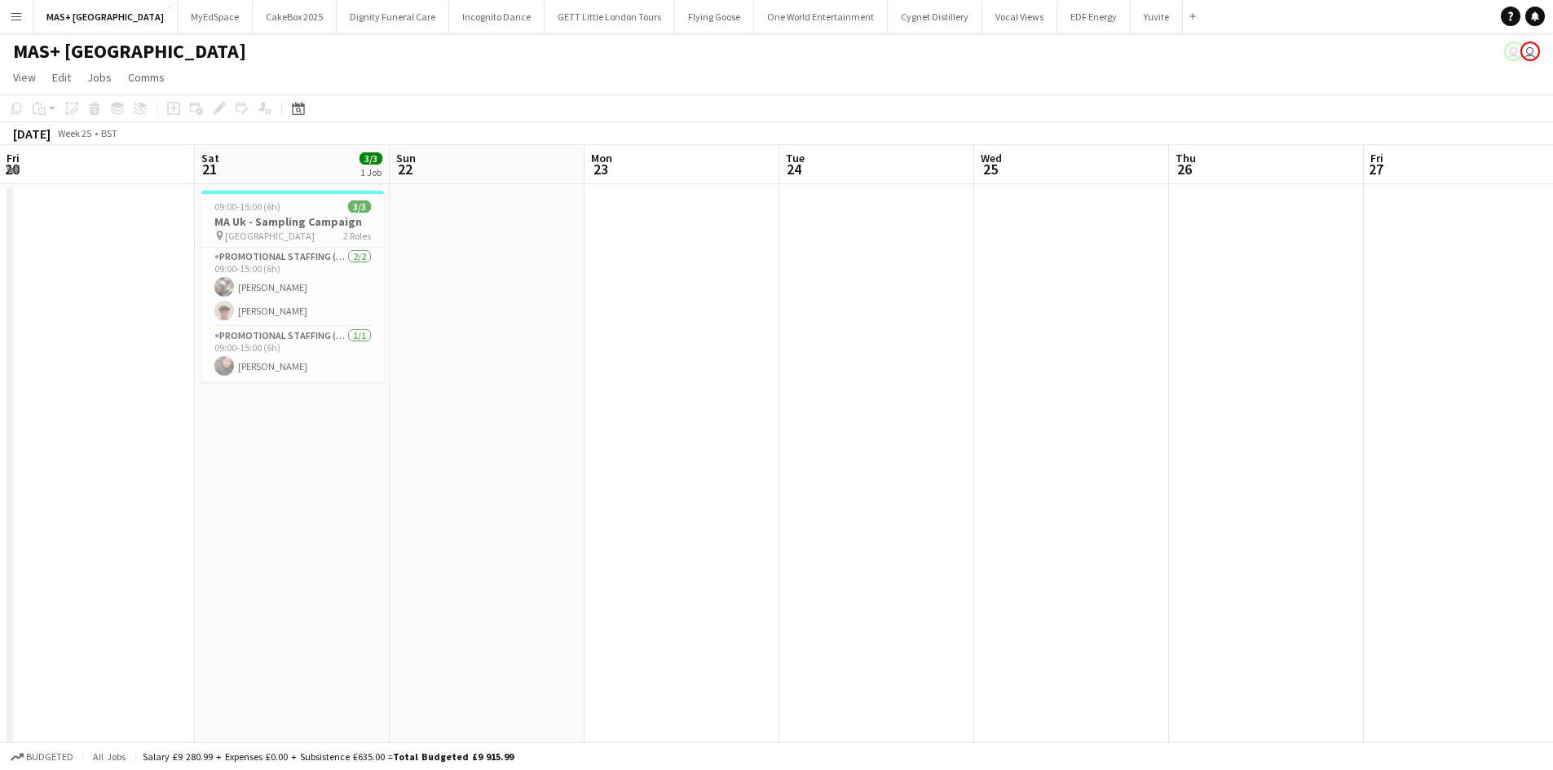
drag, startPoint x: 518, startPoint y: 513, endPoint x: 1557, endPoint y: 511, distance: 1038.4
click at [1553, 511] on html "Menu Boards Boards Boards All jobs Status Workforce Workforce My Workforce Recr…" at bounding box center [776, 427] width 1553 height 855
drag, startPoint x: 721, startPoint y: 420, endPoint x: 792, endPoint y: 359, distance: 93.1
click at [720, 420] on app-date-cell at bounding box center [681, 505] width 195 height 643
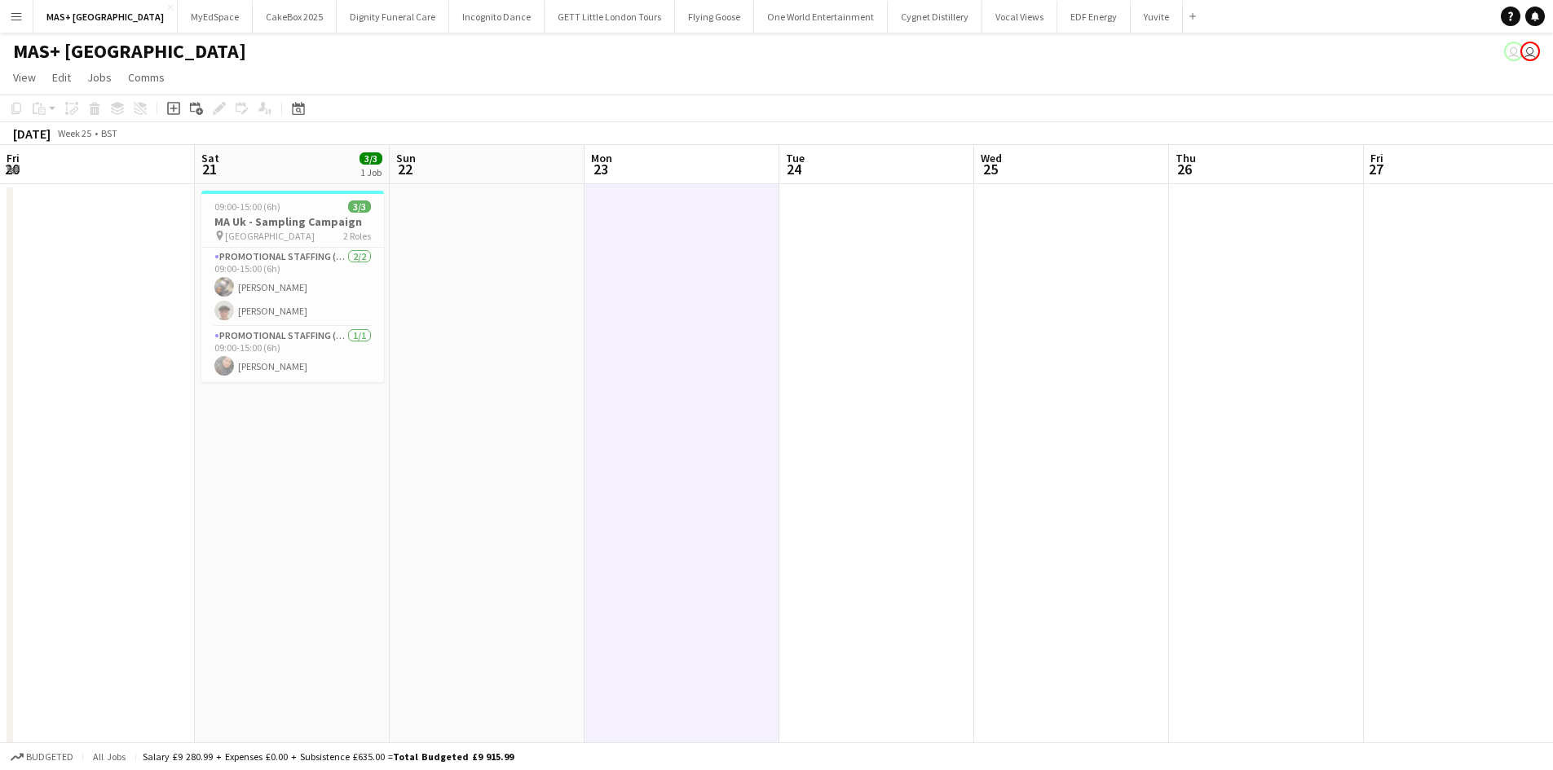
scroll to position [0, 390]
